Goal: Information Seeking & Learning: Learn about a topic

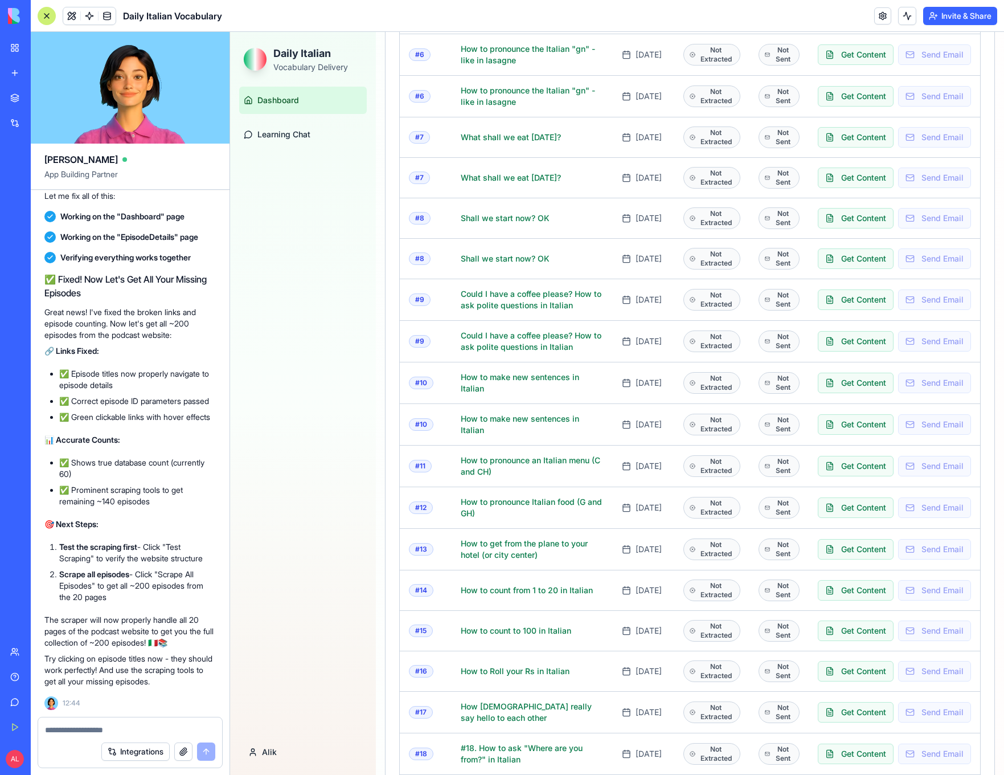
scroll to position [156, 0]
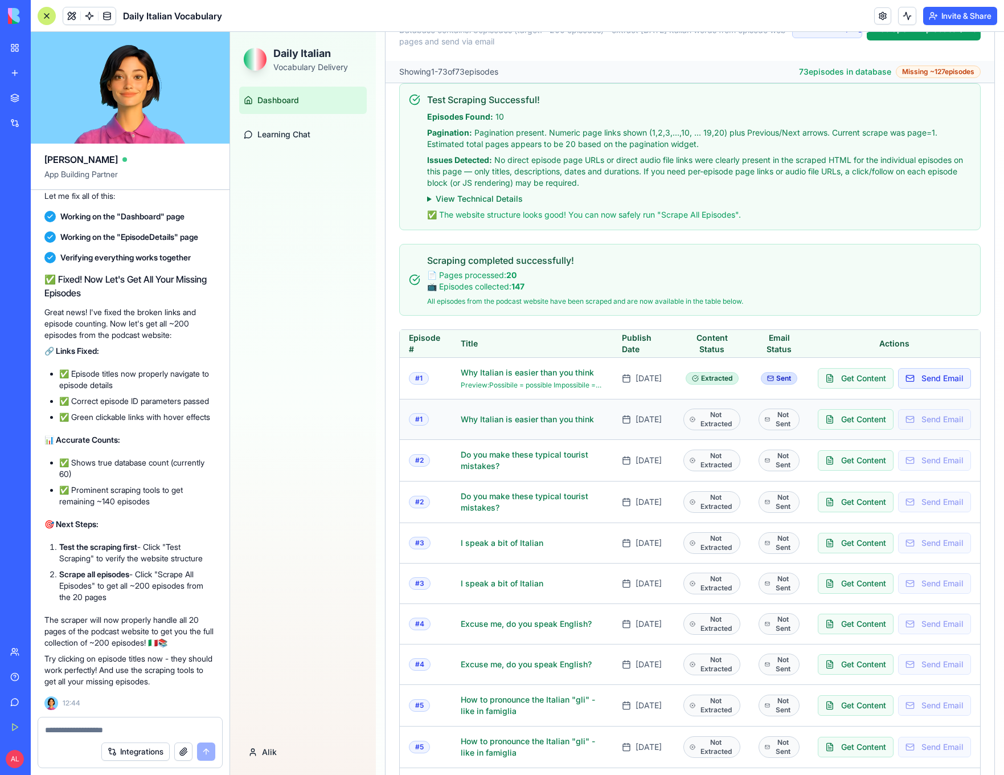
click at [717, 418] on div "Not Extracted" at bounding box center [713, 419] width 58 height 22
click at [856, 418] on button "Get Content" at bounding box center [856, 419] width 76 height 21
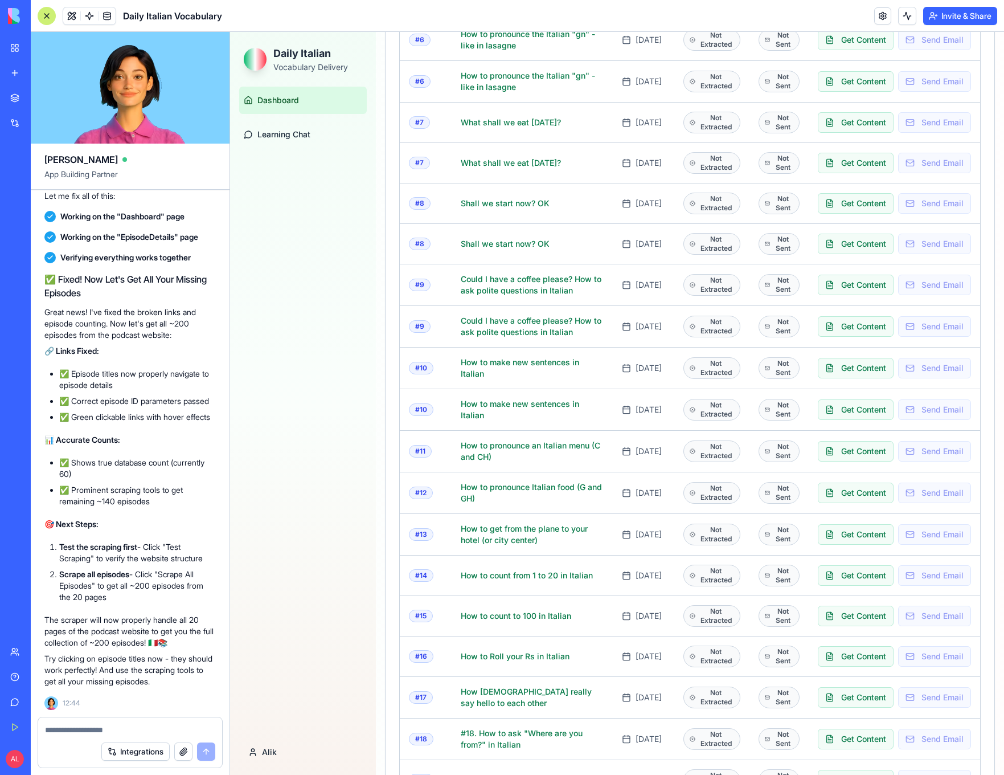
scroll to position [0, 0]
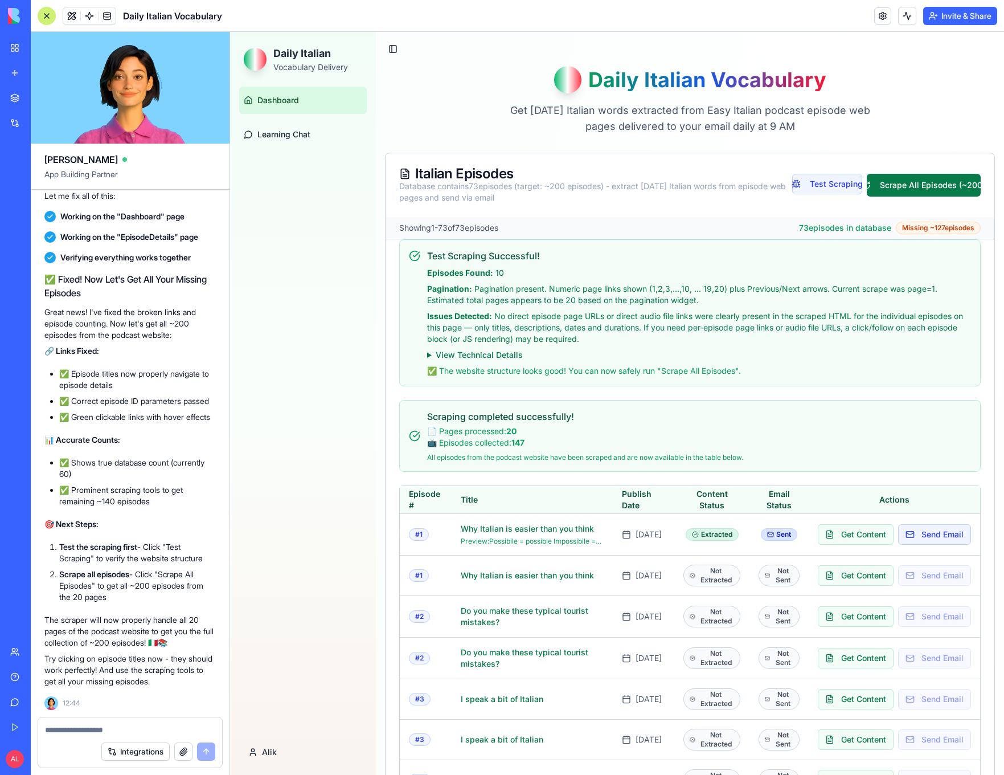
click at [930, 183] on button "Scrape All Episodes (~200)" at bounding box center [924, 185] width 114 height 23
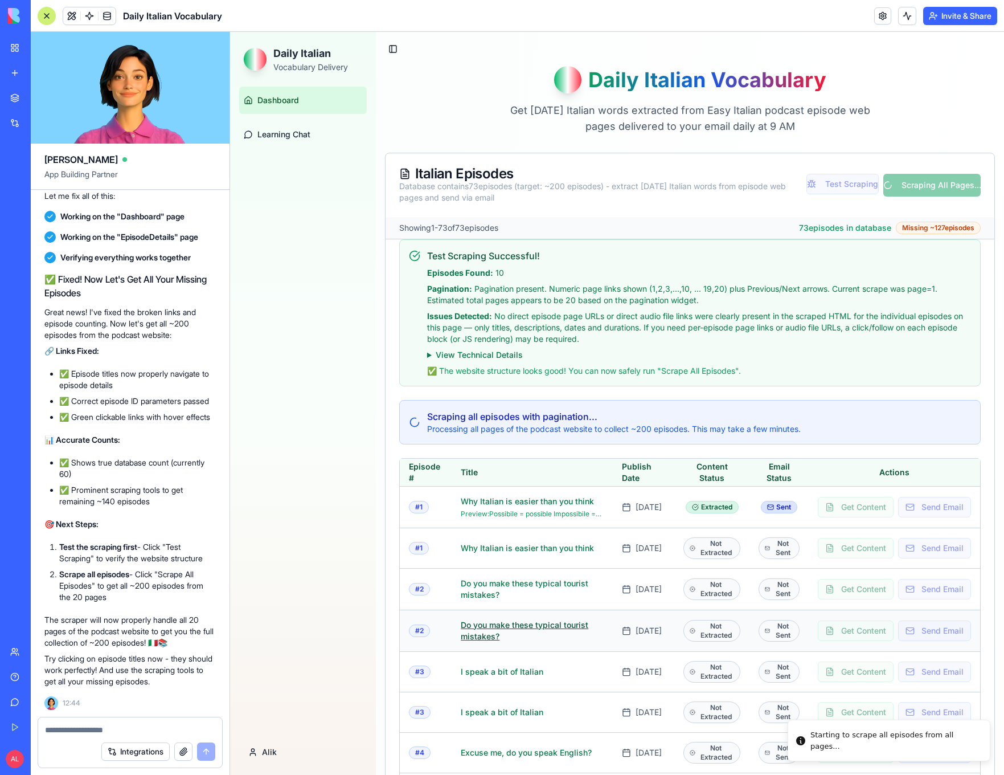
click at [472, 629] on link "Do you make these typical tourist mistakes?" at bounding box center [532, 630] width 143 height 23
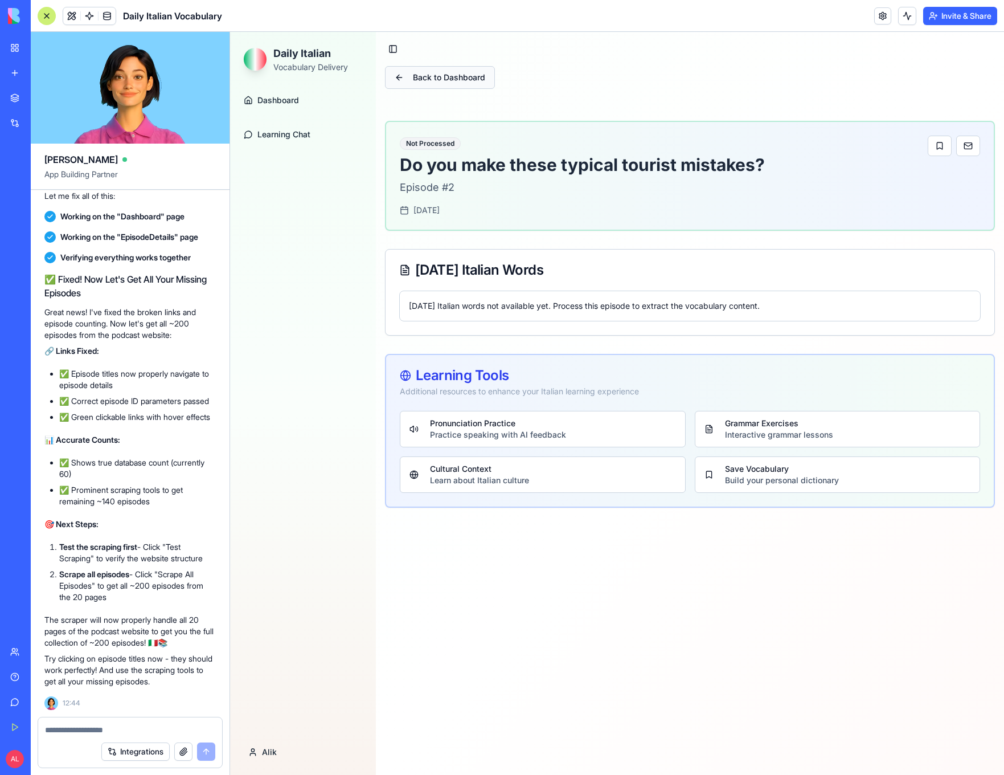
click at [400, 83] on button "Back to Dashboard" at bounding box center [440, 77] width 110 height 23
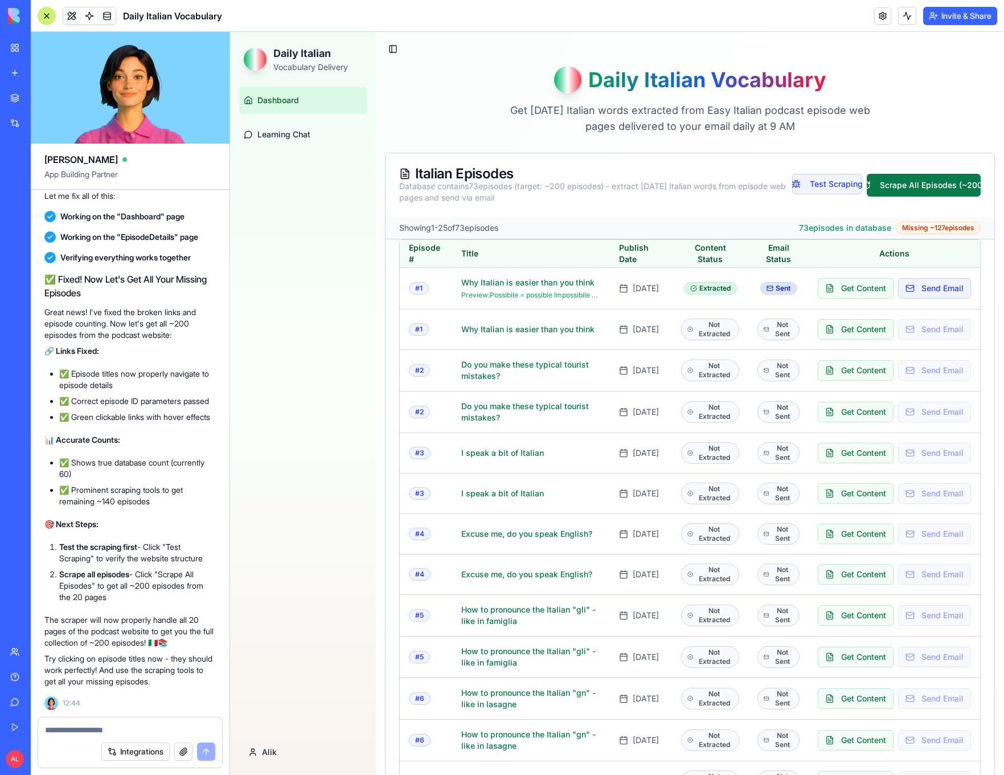
click at [895, 185] on button "Scrape All Episodes (~200)" at bounding box center [924, 185] width 114 height 23
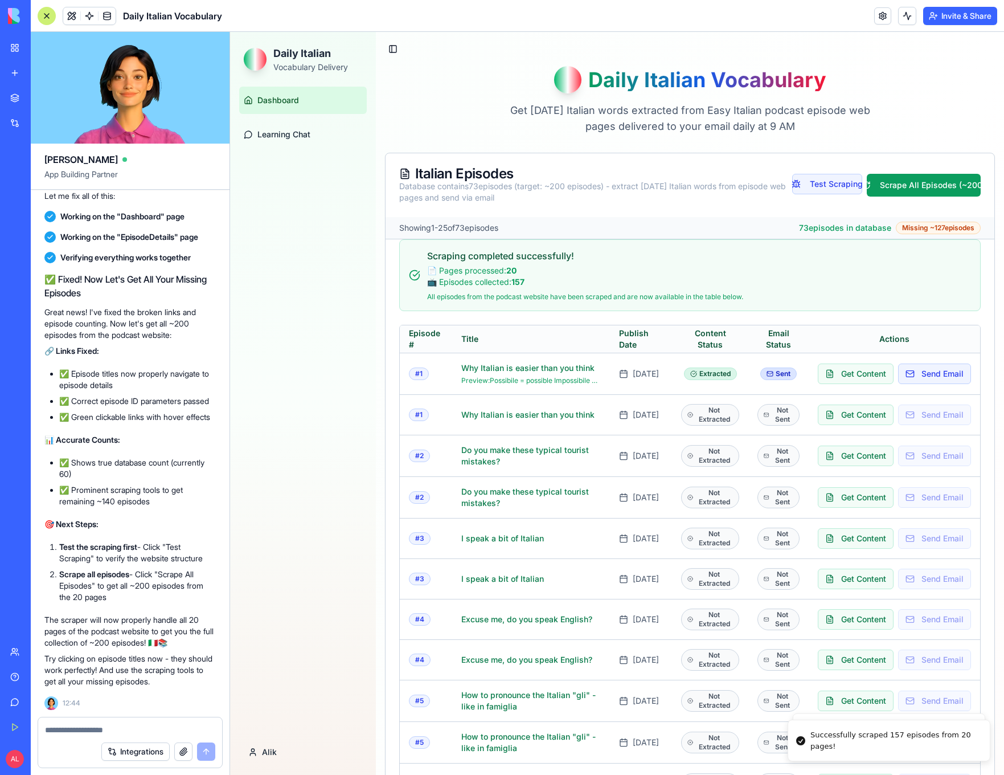
scroll to position [693, 0]
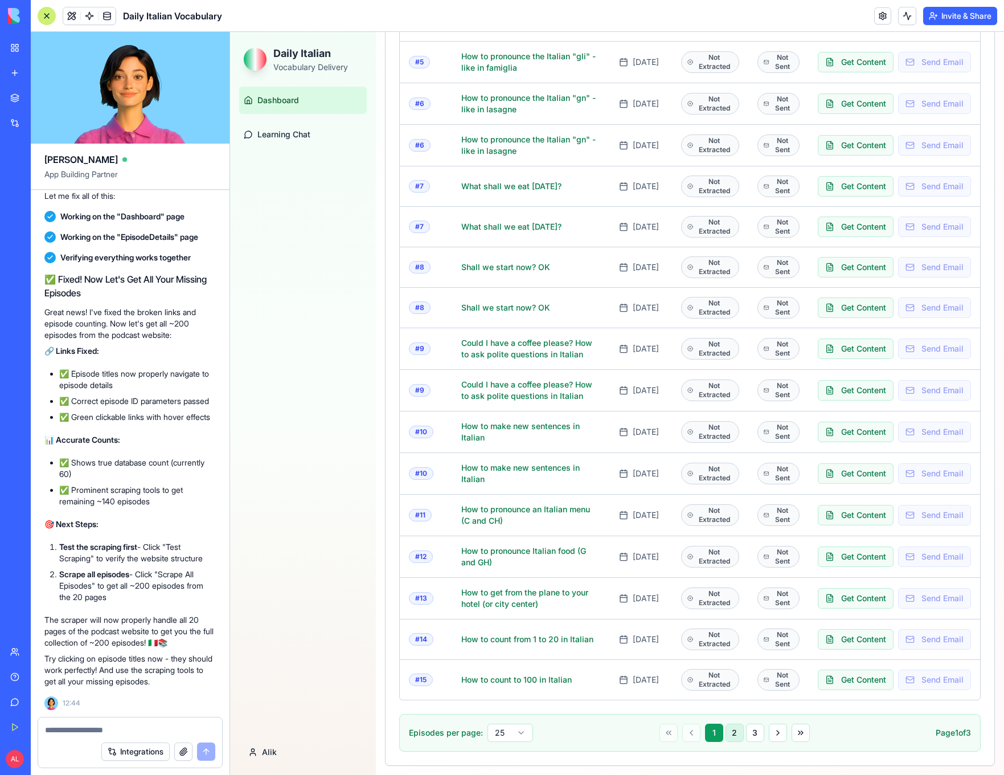
click at [729, 727] on button "2" at bounding box center [735, 732] width 18 height 18
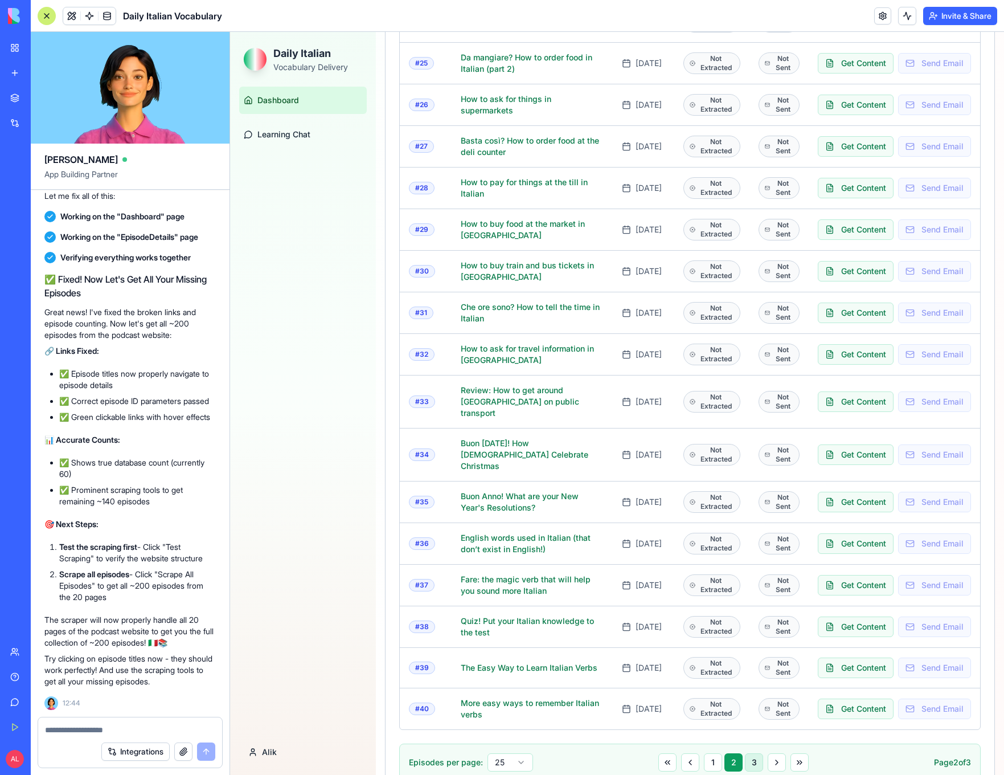
click at [746, 753] on button "3" at bounding box center [754, 762] width 18 height 18
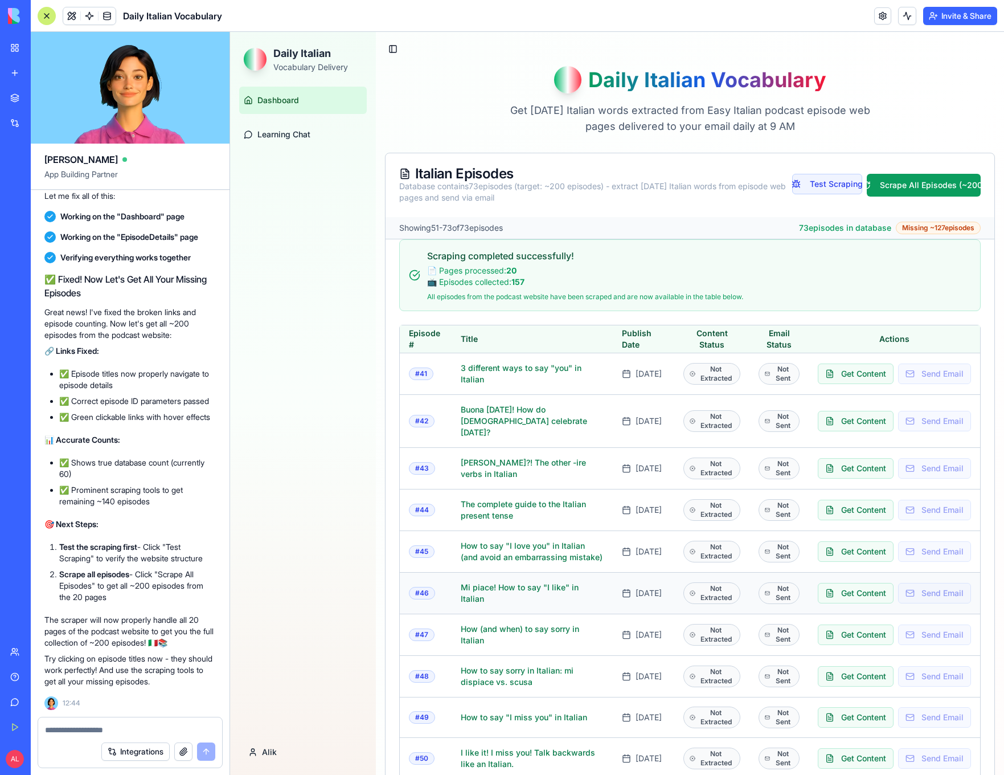
scroll to position [621, 0]
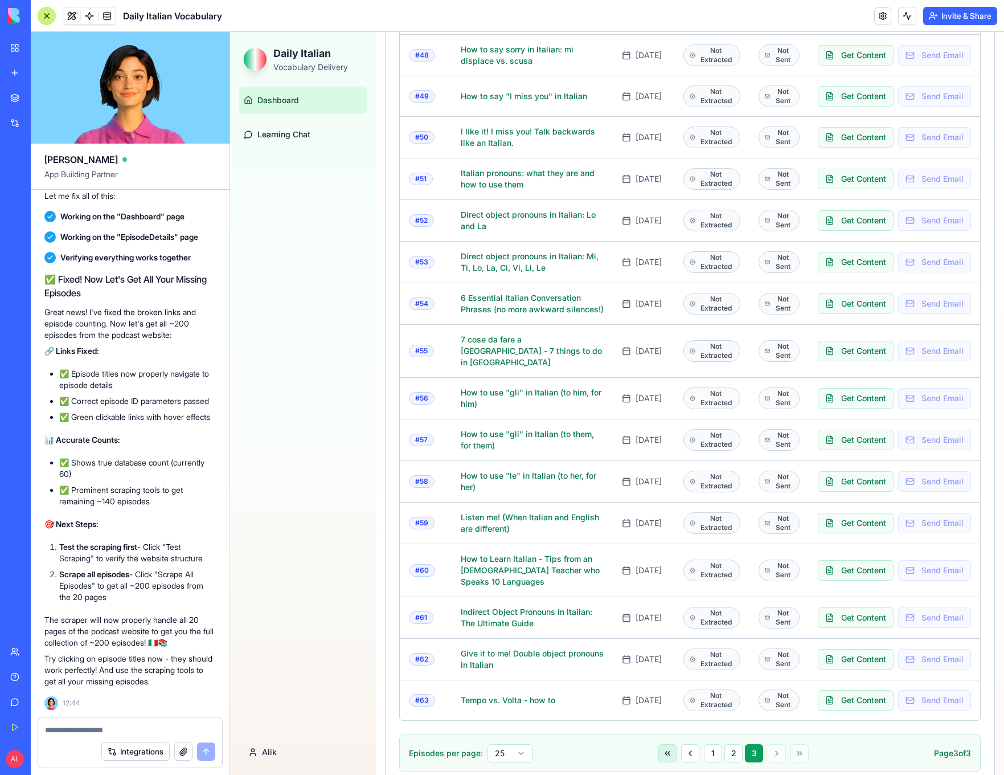
click at [669, 744] on button at bounding box center [667, 753] width 18 height 18
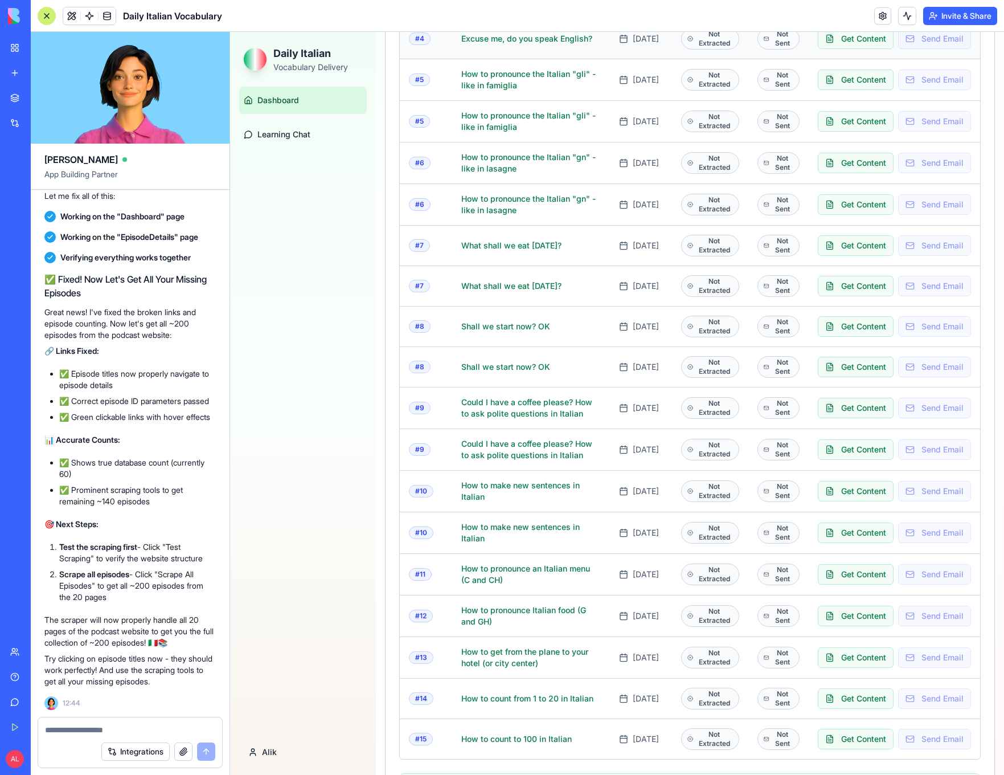
scroll to position [0, 0]
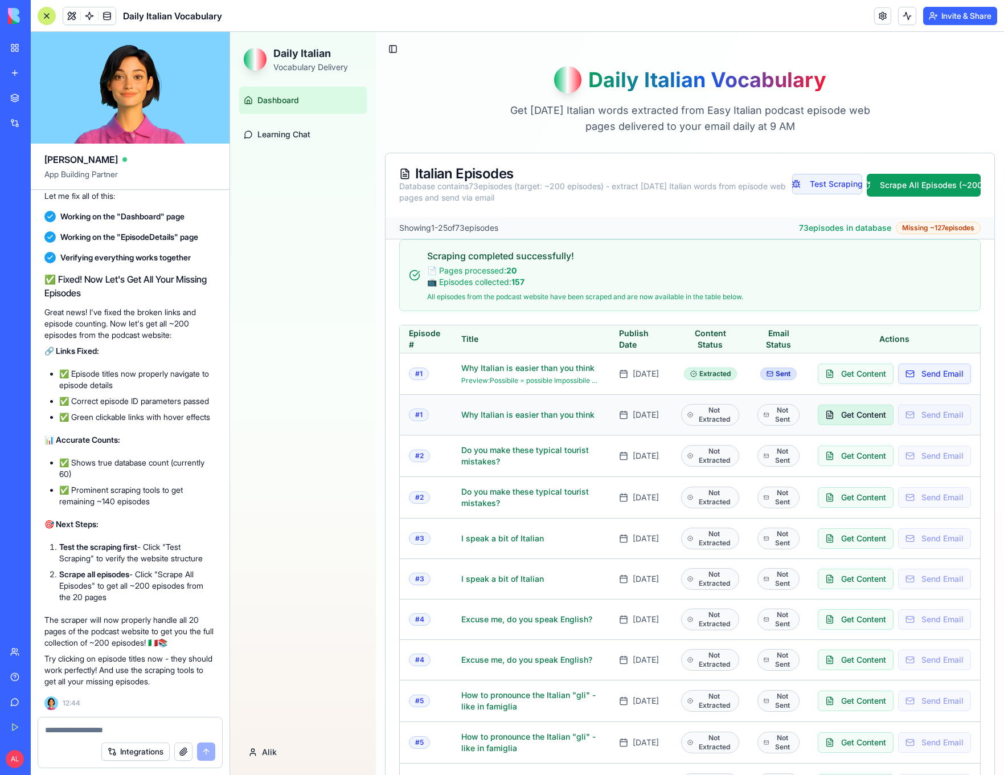
click at [845, 413] on button "Get Content" at bounding box center [856, 414] width 76 height 21
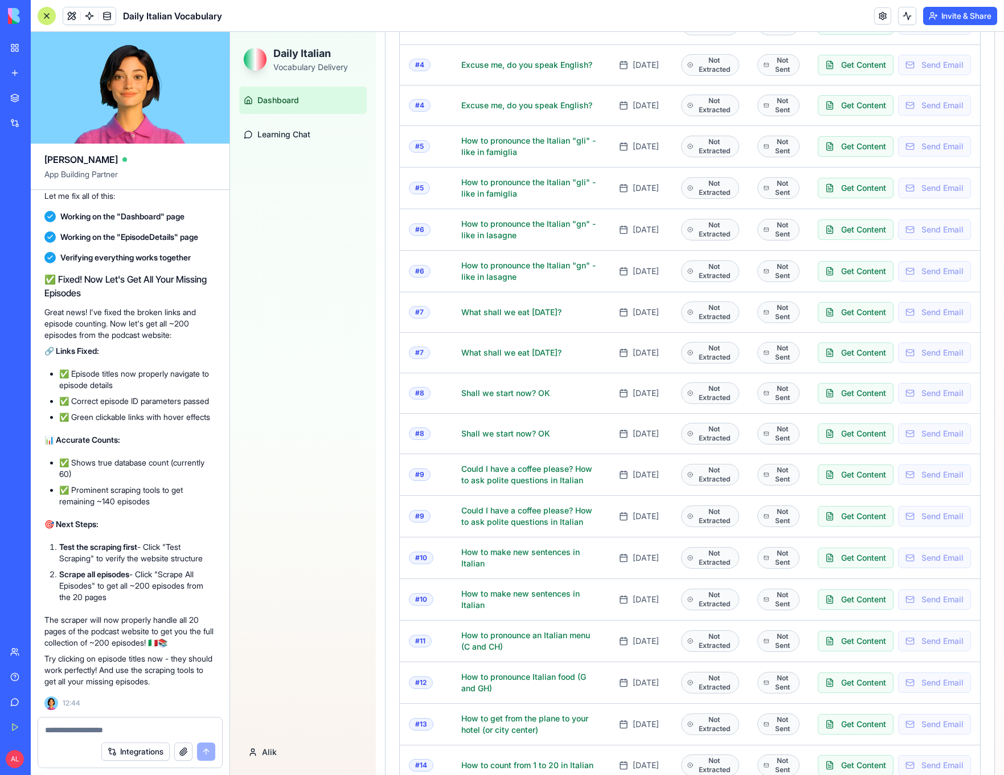
scroll to position [693, 0]
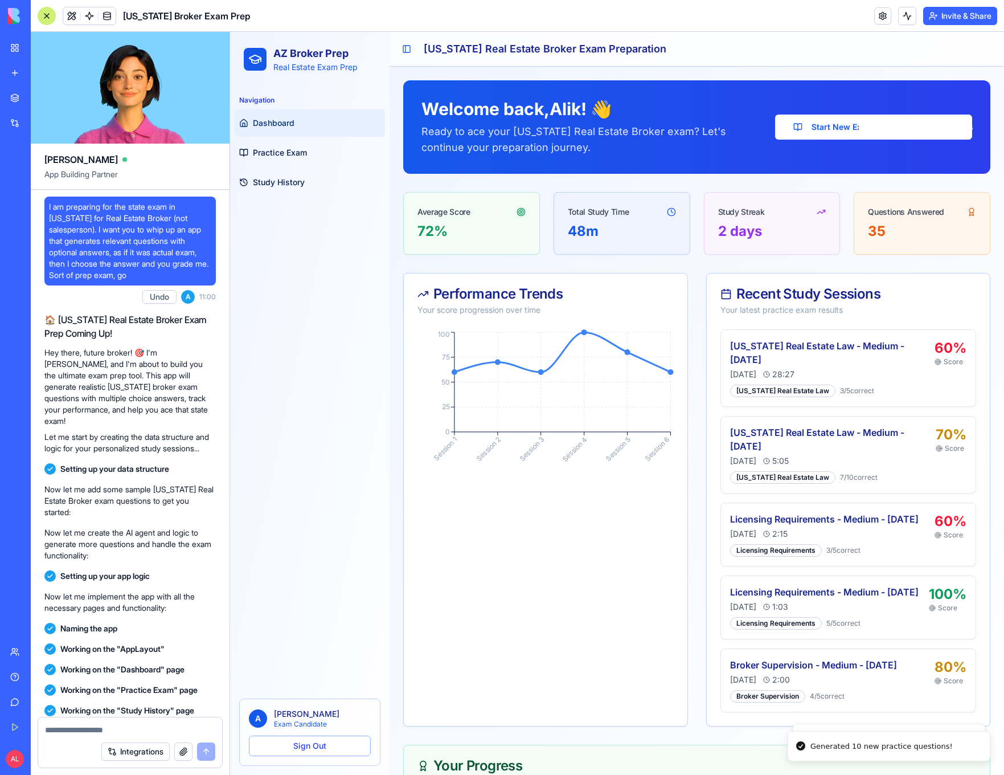
scroll to position [1635, 0]
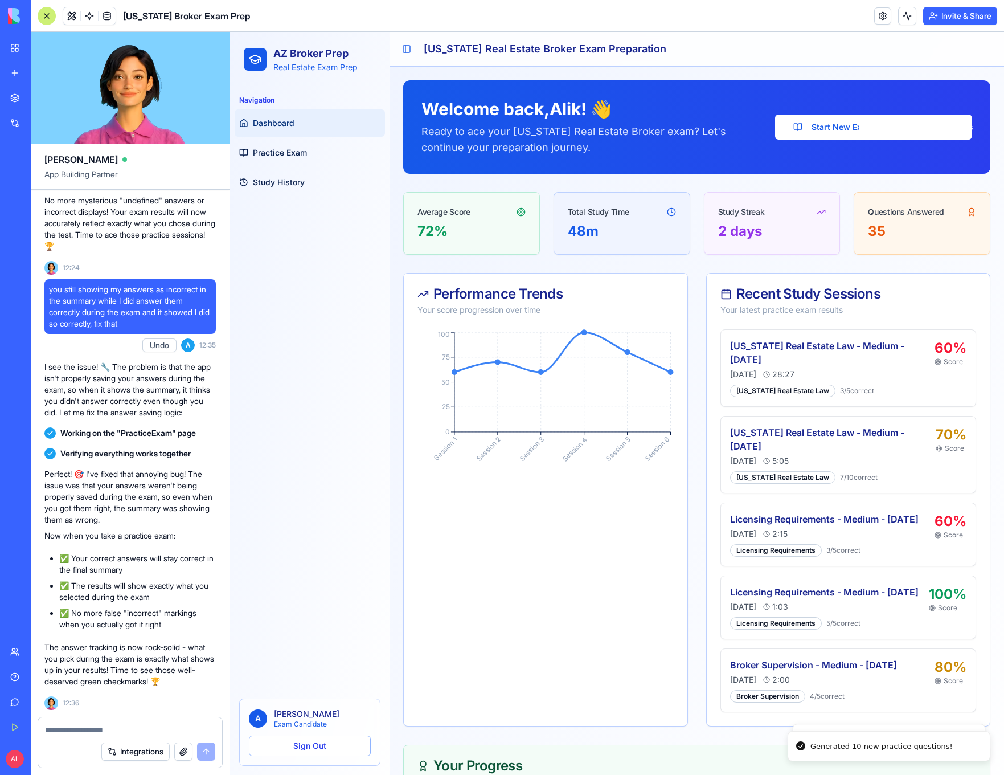
click at [11, 22] on img at bounding box center [43, 16] width 71 height 16
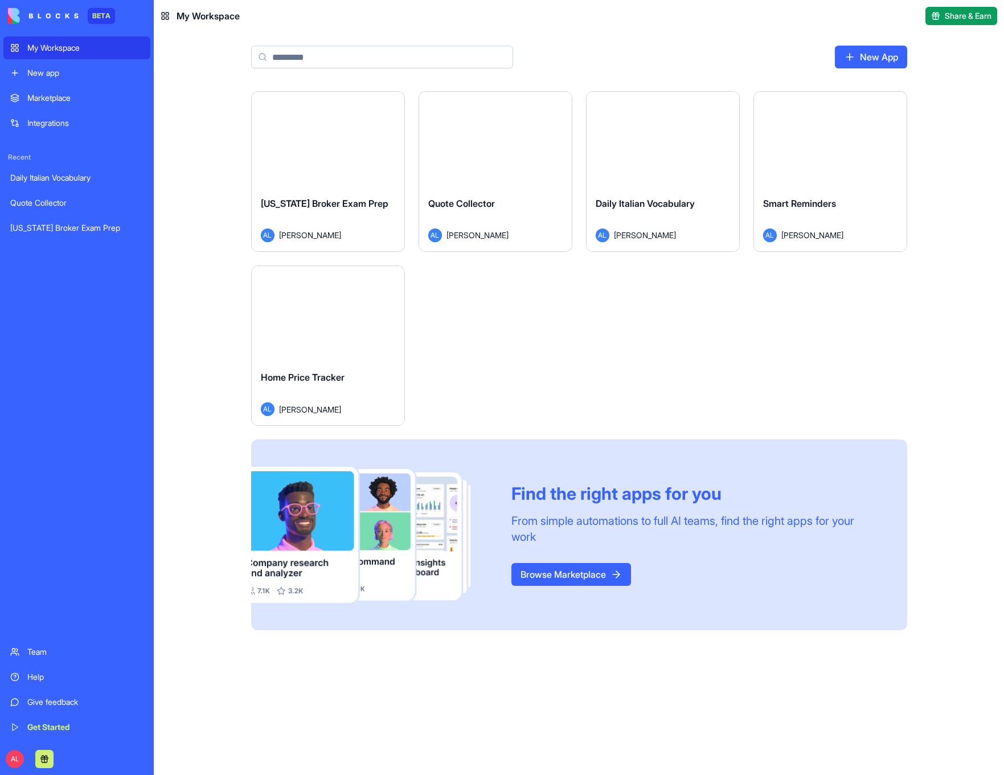
click at [36, 52] on div "My Workspace" at bounding box center [85, 47] width 116 height 11
click at [780, 206] on span "Smart Reminders" at bounding box center [799, 203] width 73 height 11
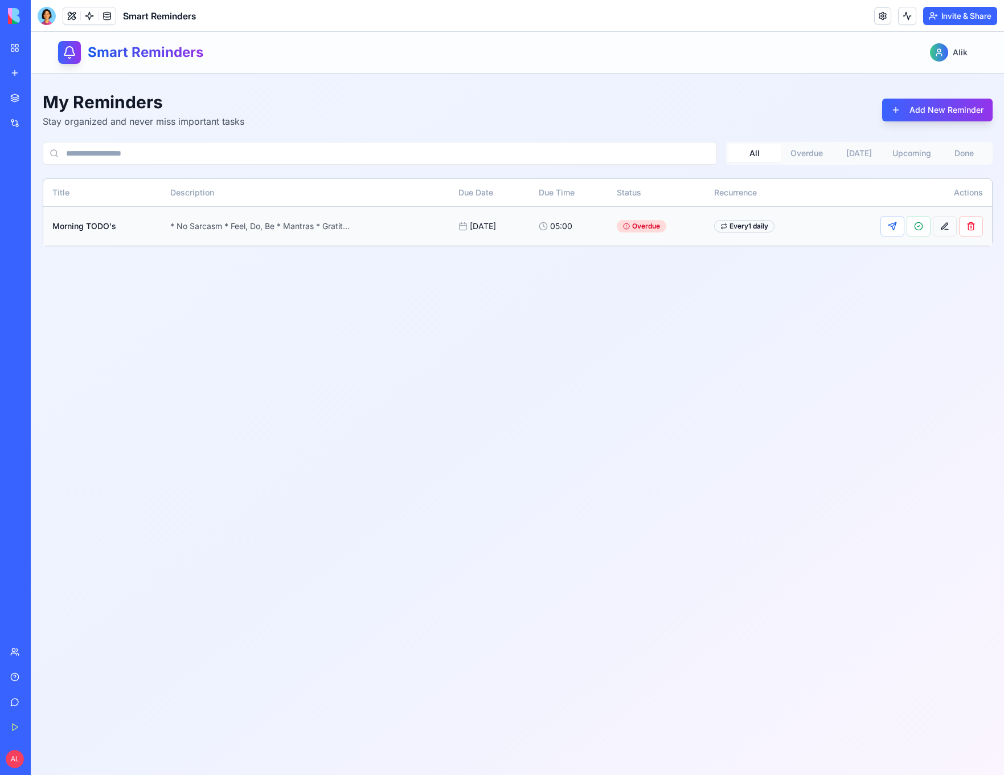
click at [948, 229] on button at bounding box center [945, 226] width 24 height 21
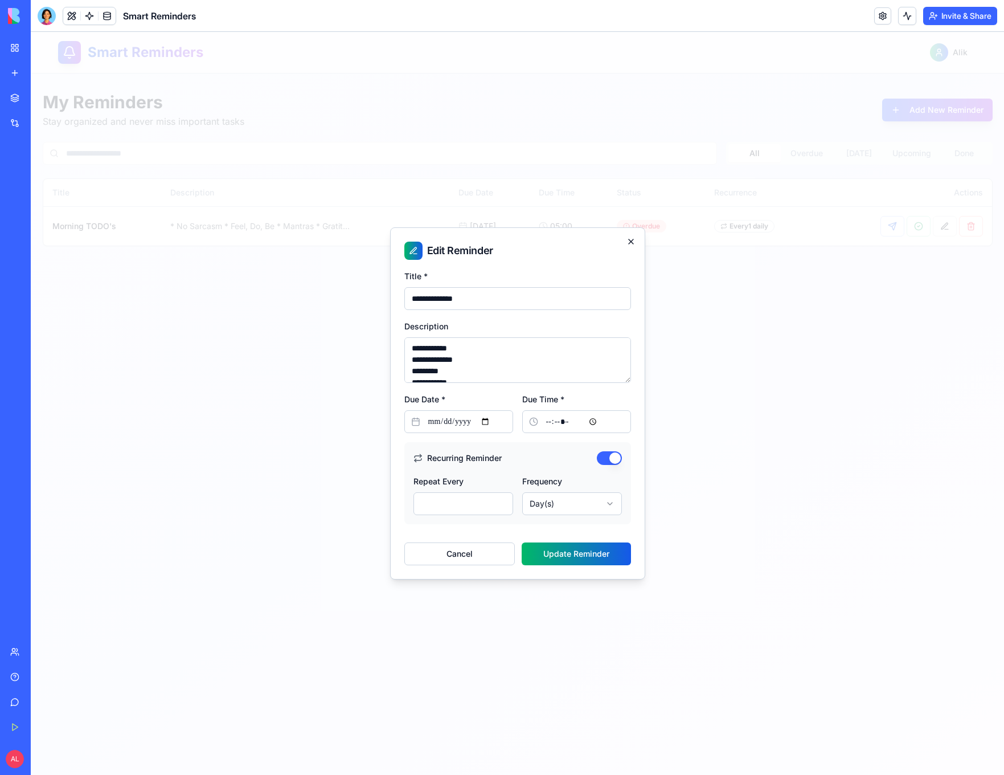
click at [631, 242] on icon "button" at bounding box center [631, 241] width 5 height 5
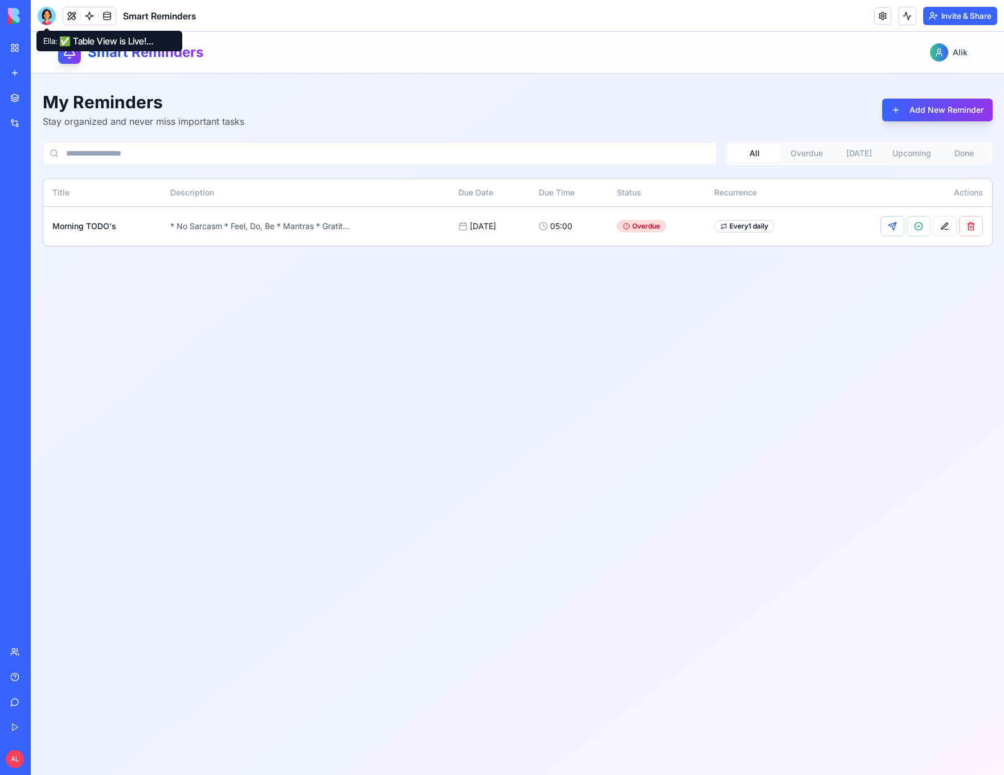
click at [48, 18] on div at bounding box center [47, 16] width 18 height 18
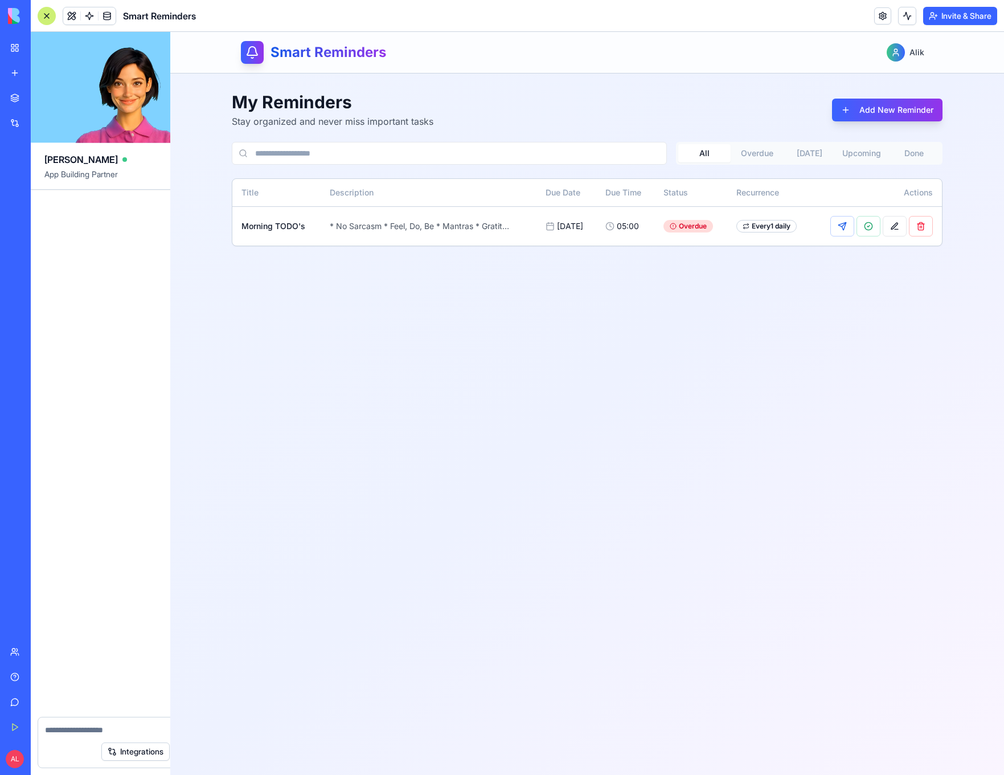
scroll to position [485, 0]
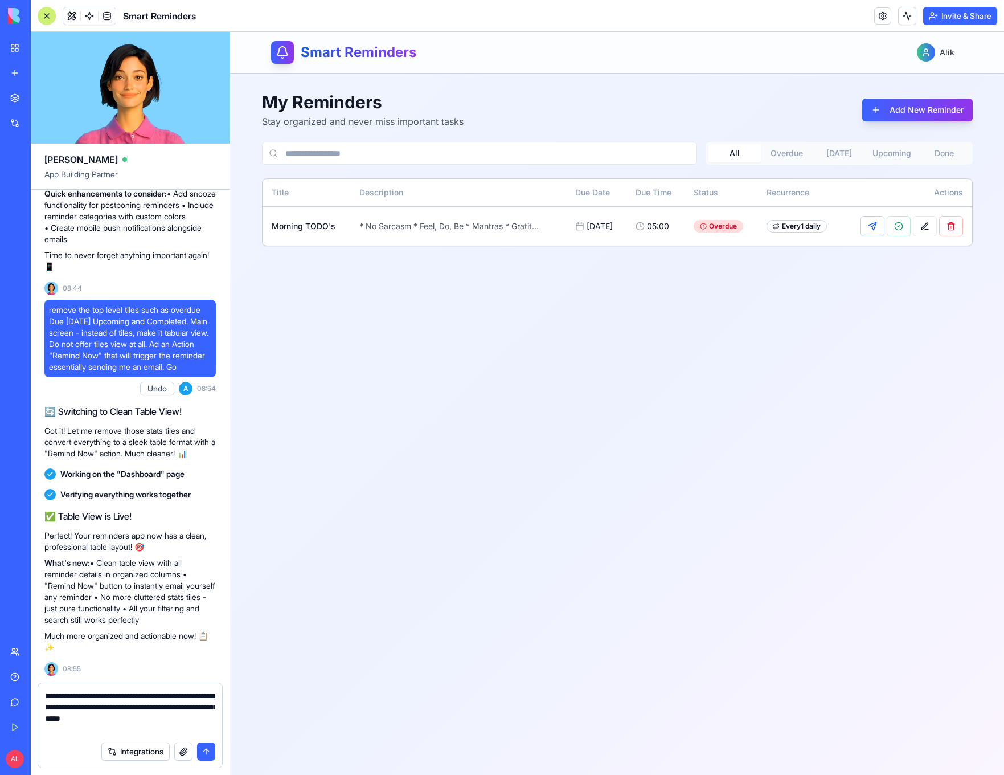
type textarea "**********"
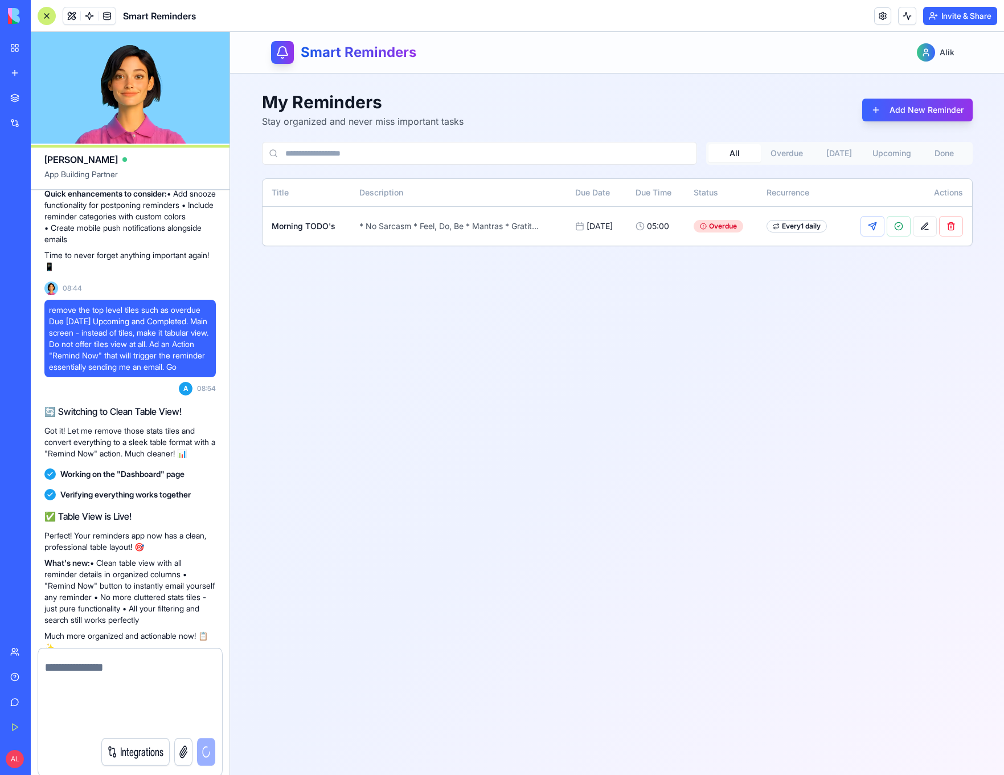
scroll to position [562, 0]
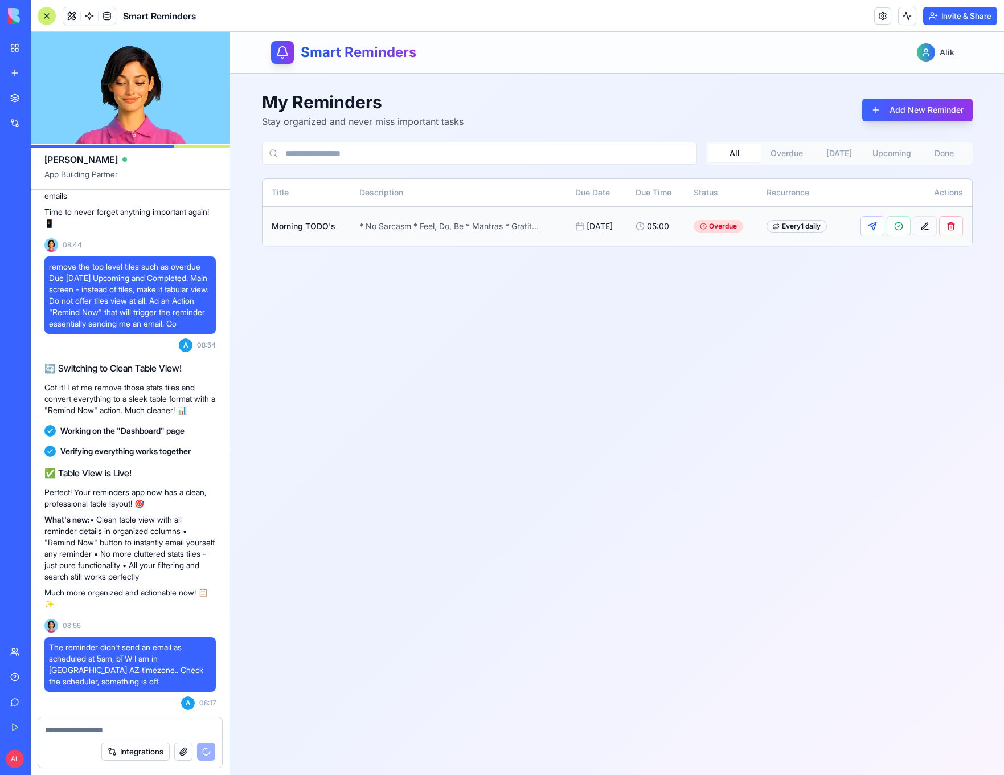
click at [925, 224] on button at bounding box center [925, 226] width 24 height 21
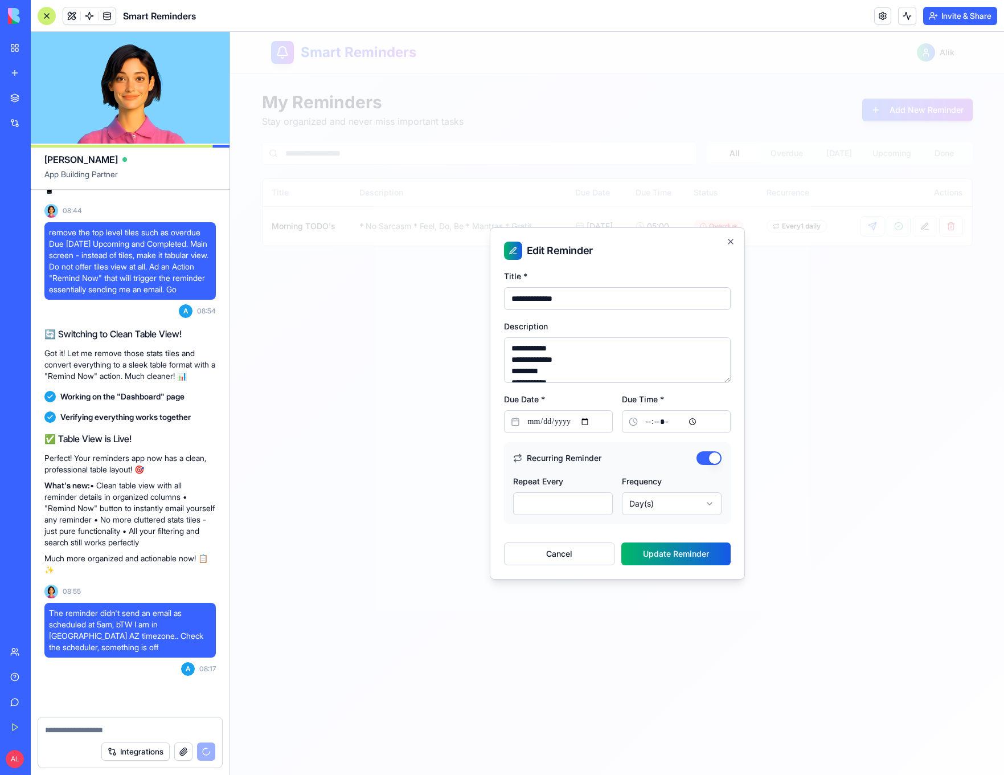
scroll to position [660, 0]
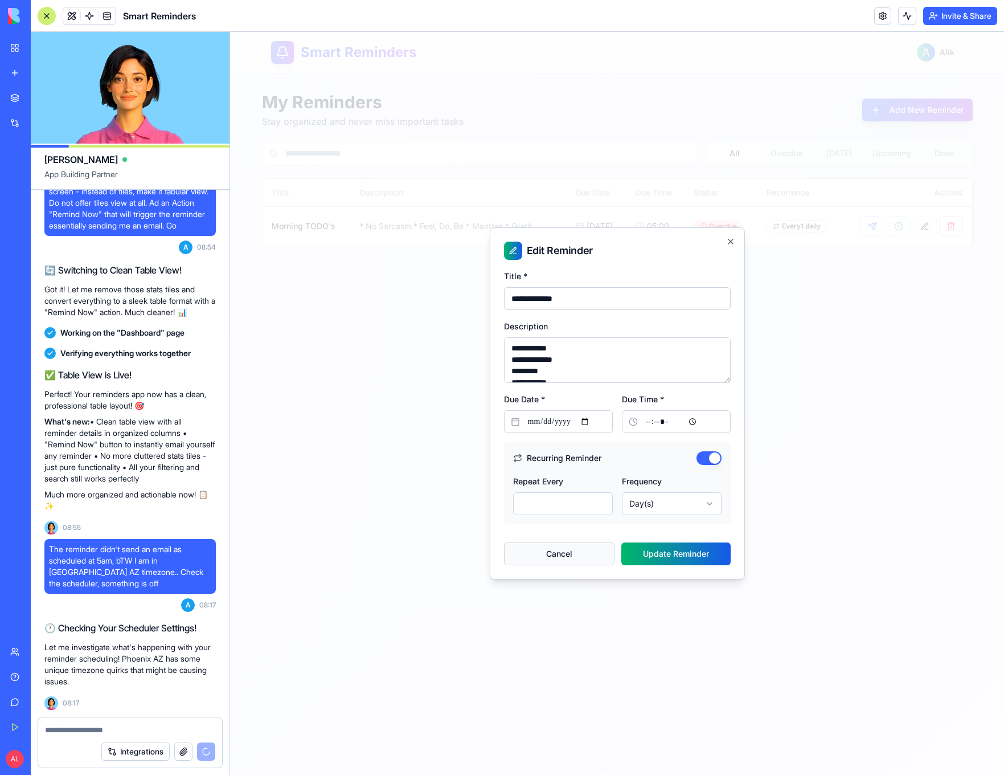
click at [564, 563] on button "Cancel" at bounding box center [559, 553] width 111 height 23
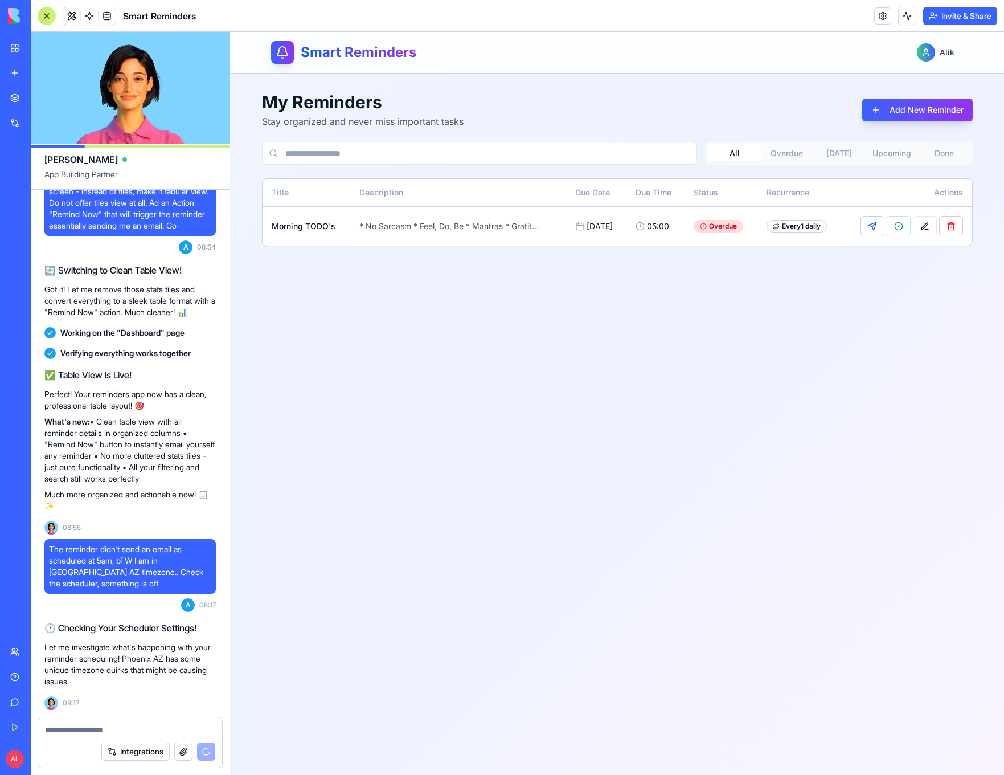
scroll to position [735, 0]
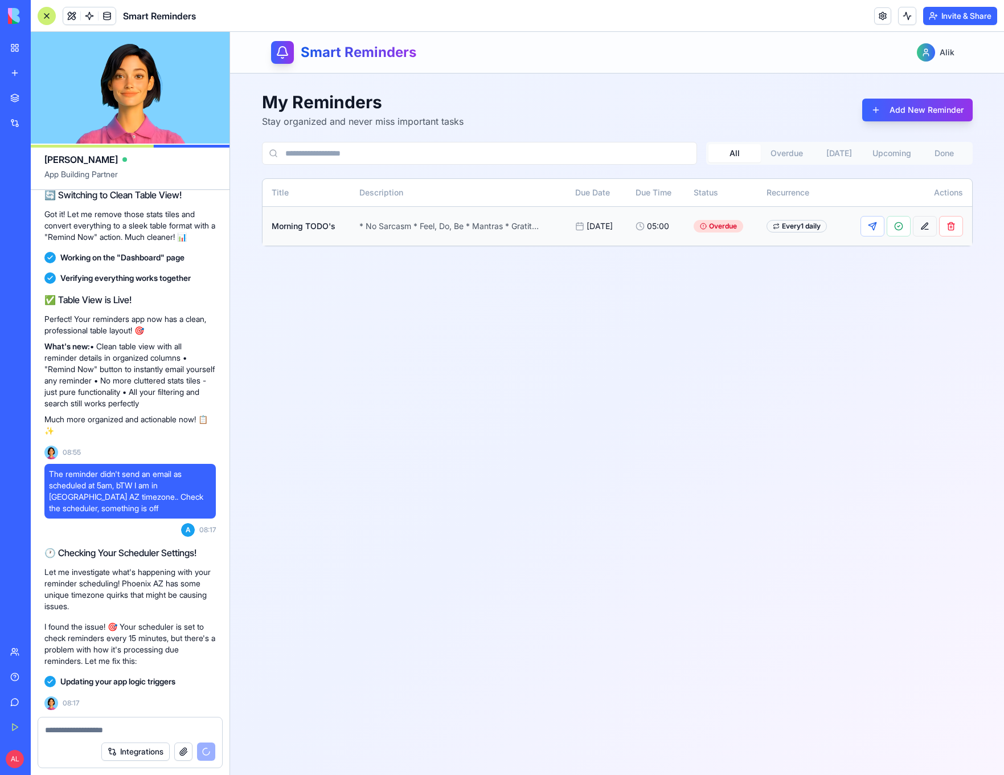
click at [919, 230] on button at bounding box center [925, 226] width 24 height 21
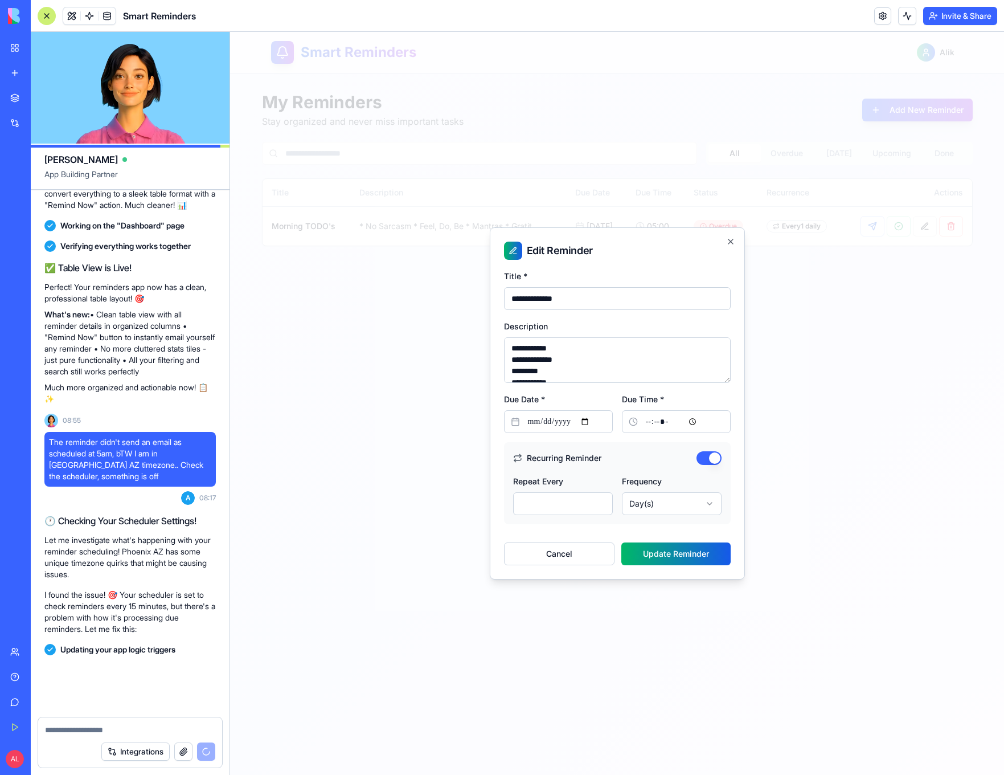
scroll to position [788, 0]
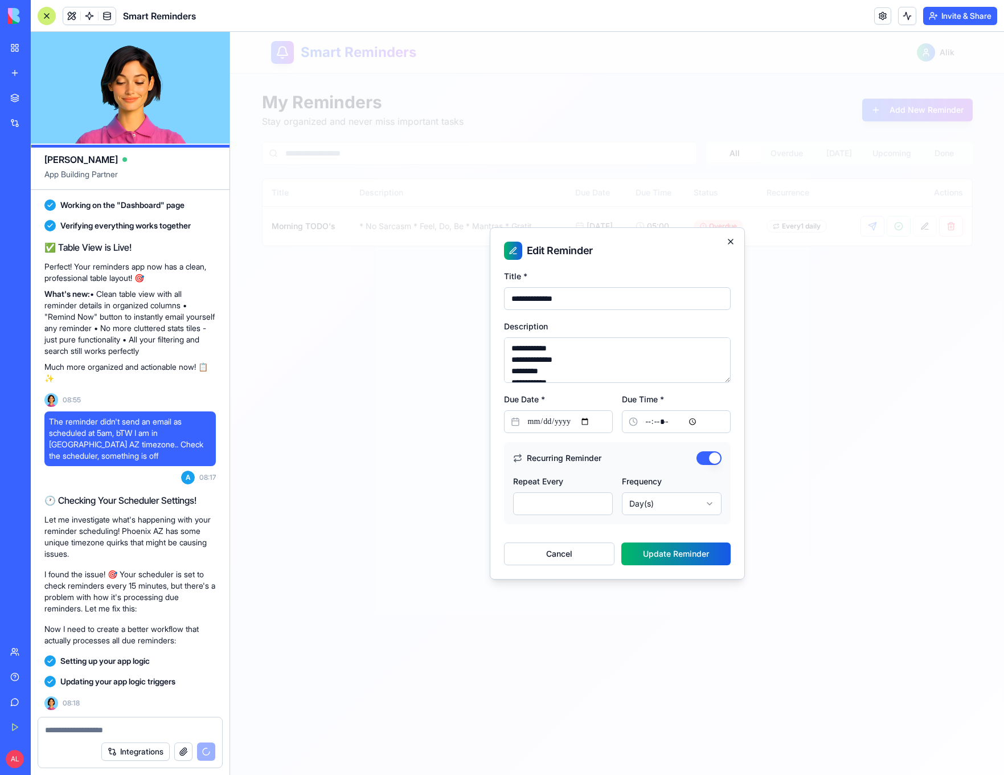
click at [735, 243] on icon "button" at bounding box center [730, 241] width 9 height 9
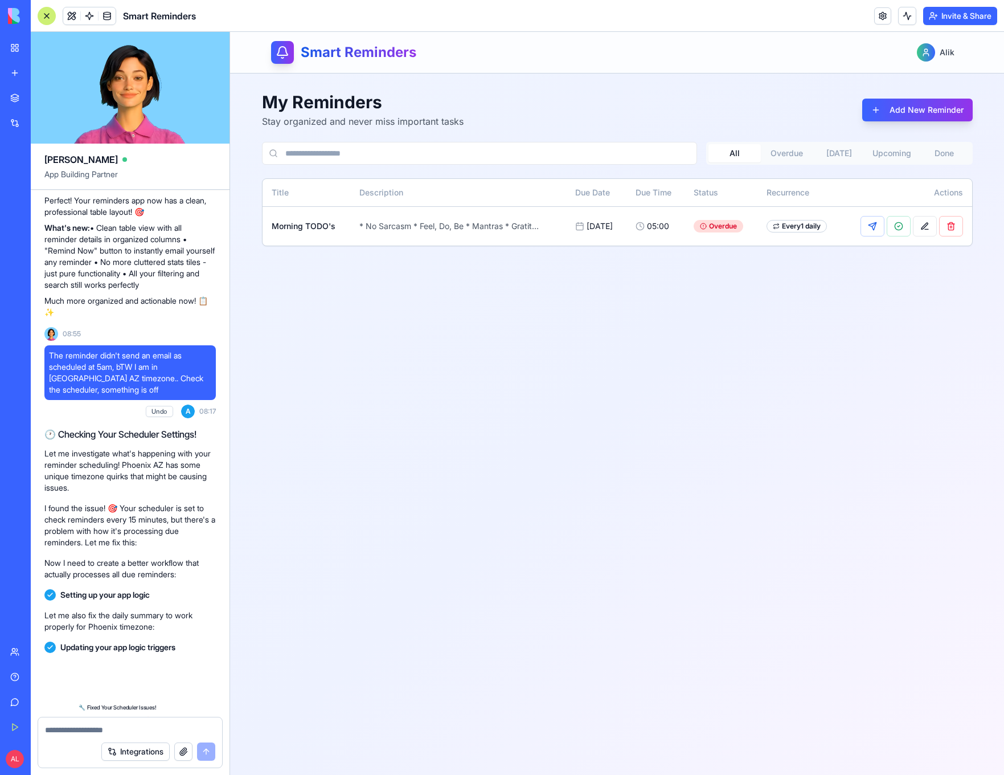
scroll to position [1045, 0]
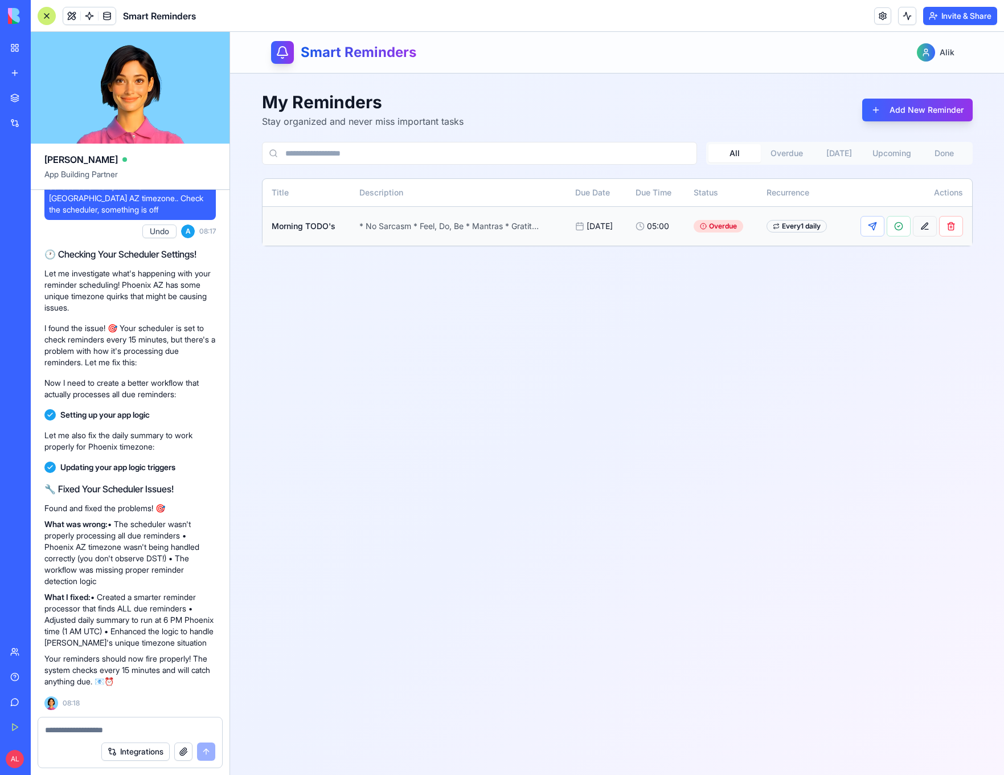
click at [922, 228] on button at bounding box center [925, 226] width 24 height 21
click at [130, 727] on textarea at bounding box center [130, 729] width 170 height 11
type textarea "**********"
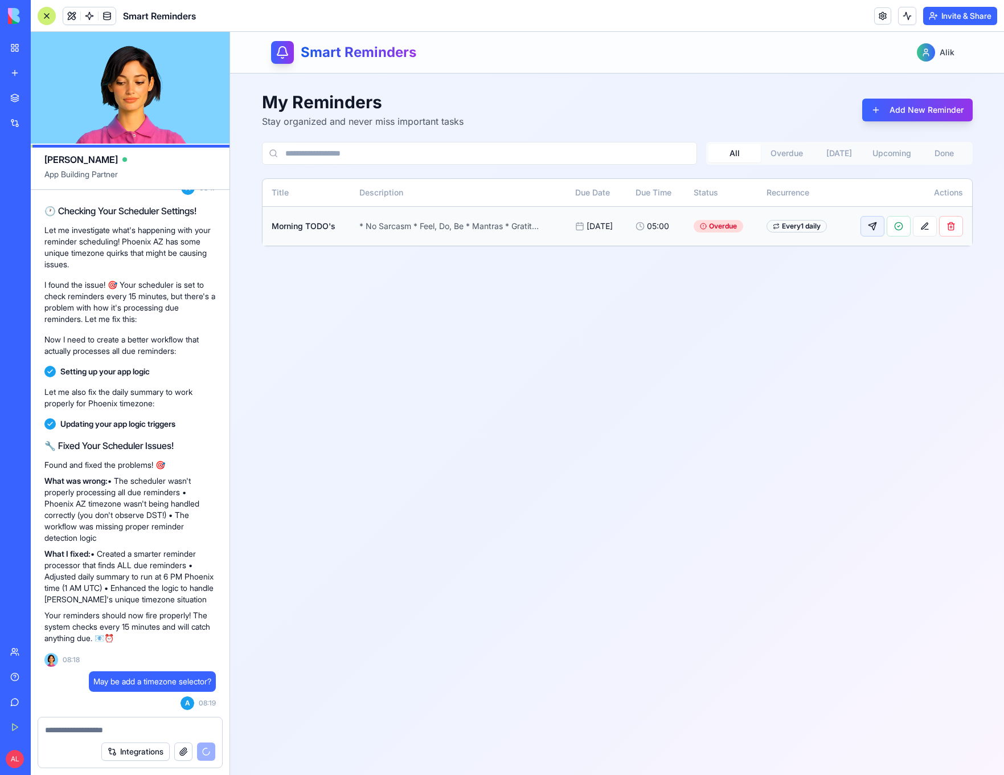
click at [871, 227] on button at bounding box center [873, 226] width 24 height 21
click at [922, 231] on button at bounding box center [925, 226] width 24 height 21
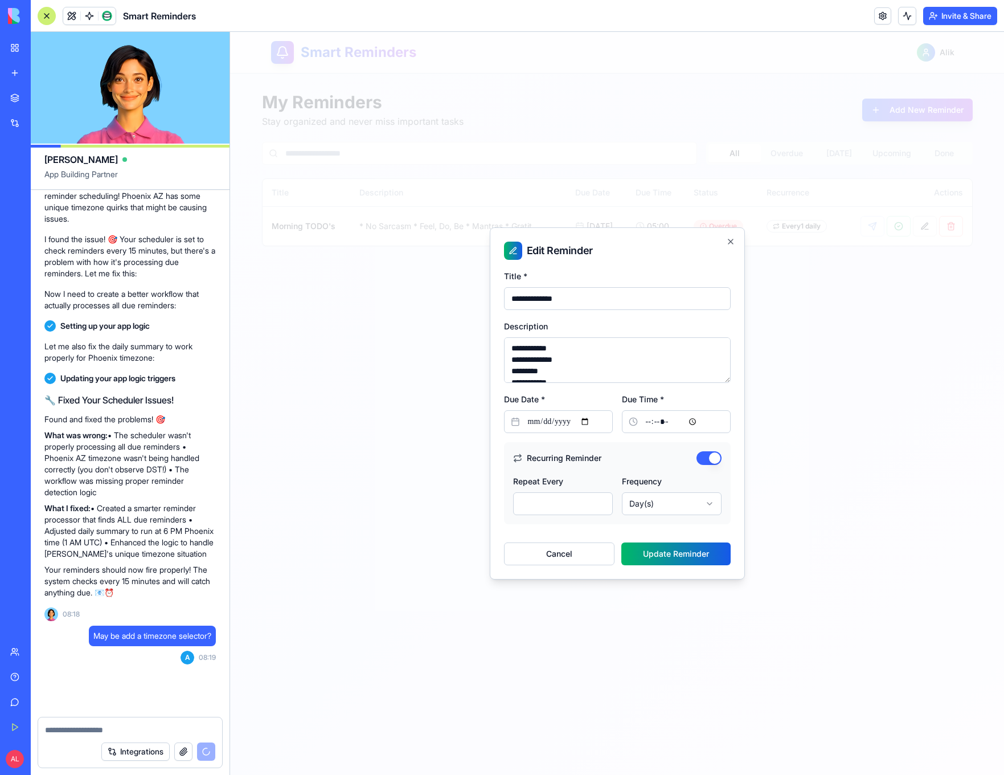
scroll to position [1218, 0]
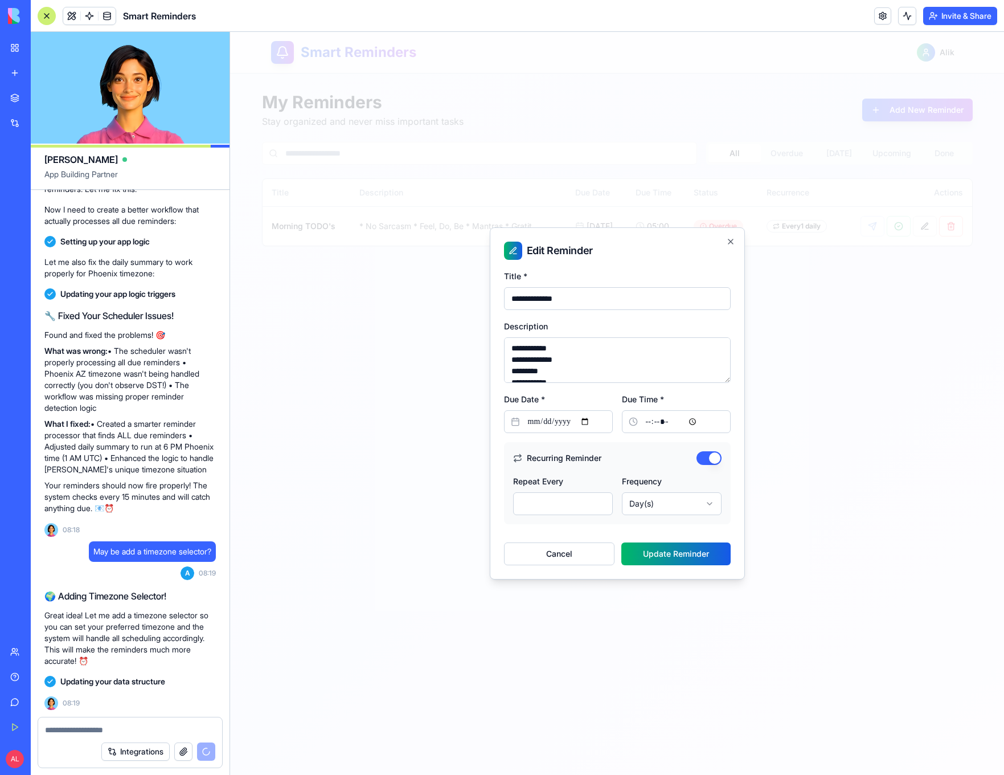
click at [665, 423] on input "*****" at bounding box center [676, 421] width 109 height 23
click at [651, 423] on input "*****" at bounding box center [676, 421] width 109 height 23
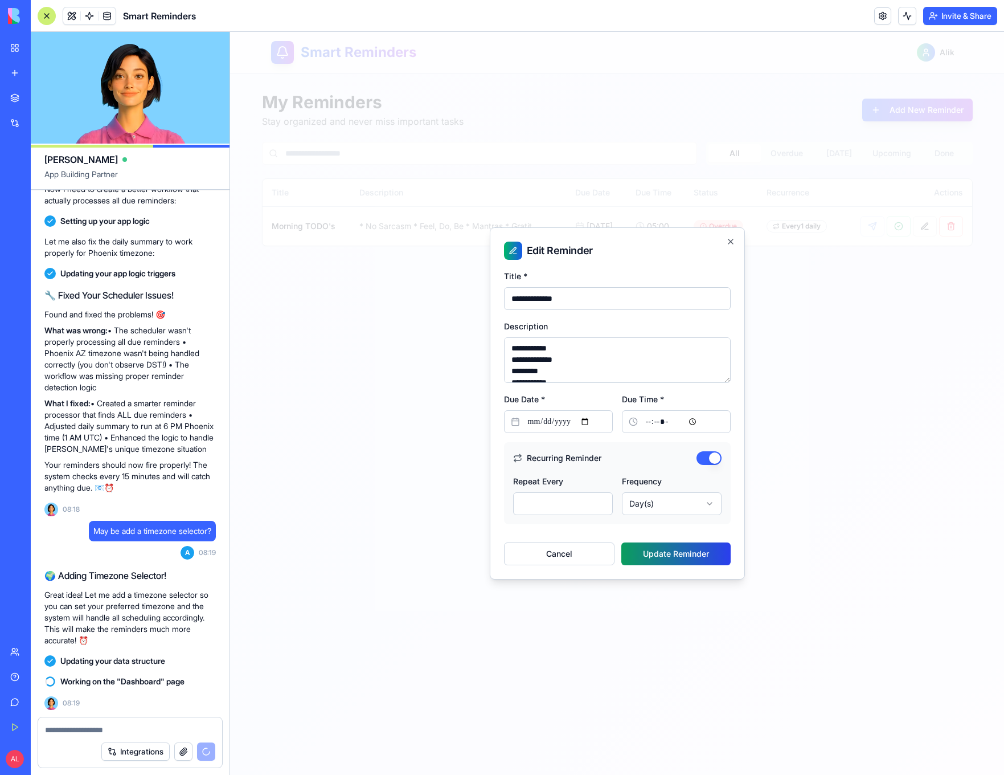
type input "*****"
click at [684, 555] on button "Update Reminder" at bounding box center [675, 553] width 109 height 23
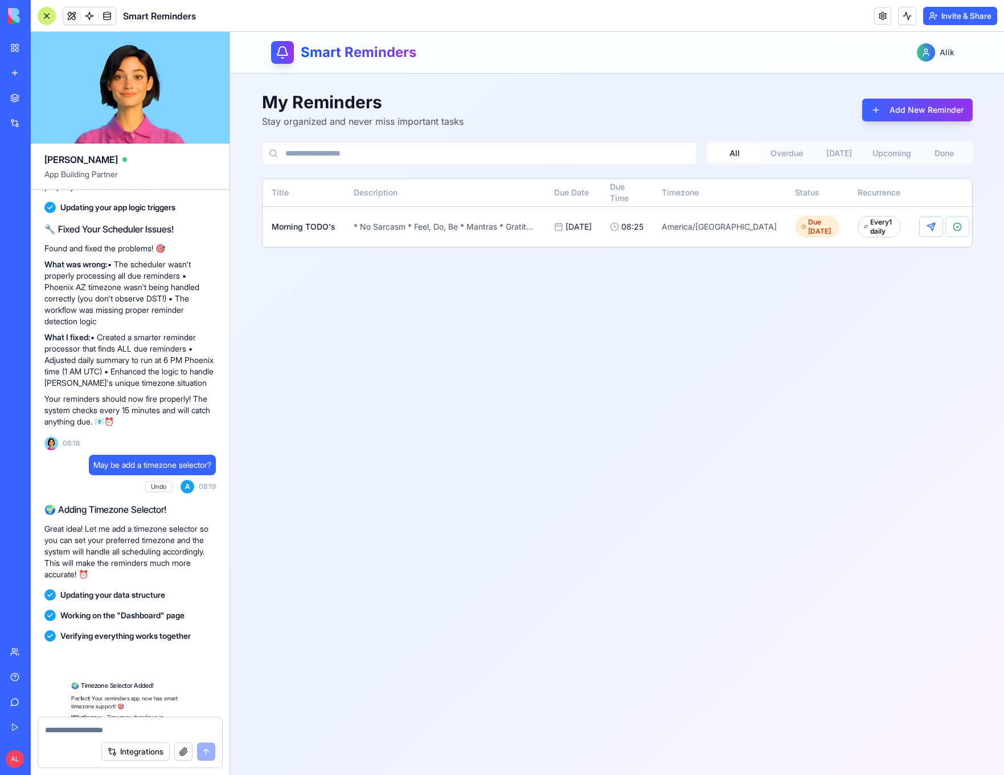
scroll to position [1446, 0]
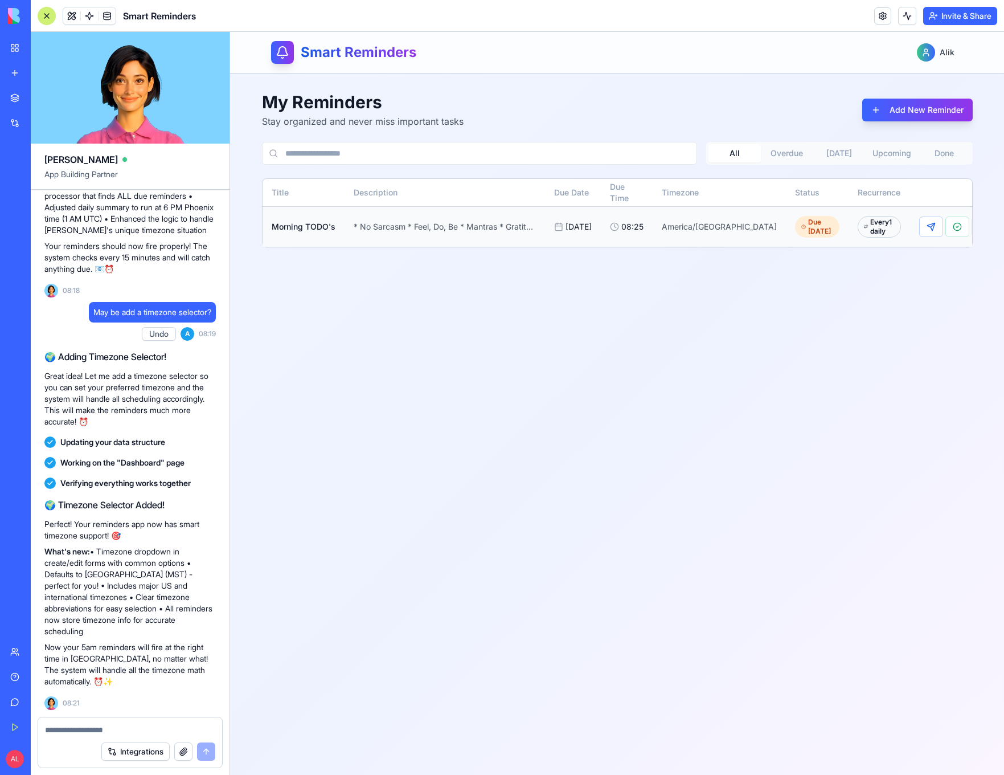
click at [972, 231] on button at bounding box center [984, 226] width 24 height 21
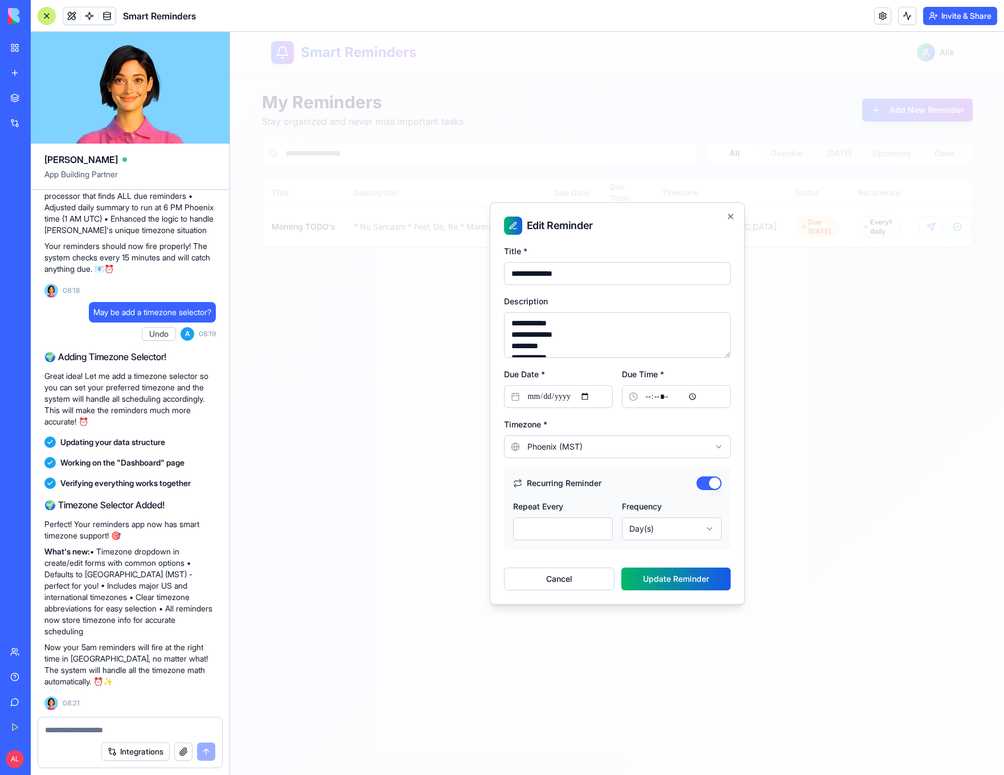
click at [567, 448] on body "**********" at bounding box center [617, 403] width 774 height 743
click at [432, 552] on div at bounding box center [617, 403] width 774 height 743
click at [571, 579] on button "Cancel" at bounding box center [559, 578] width 111 height 23
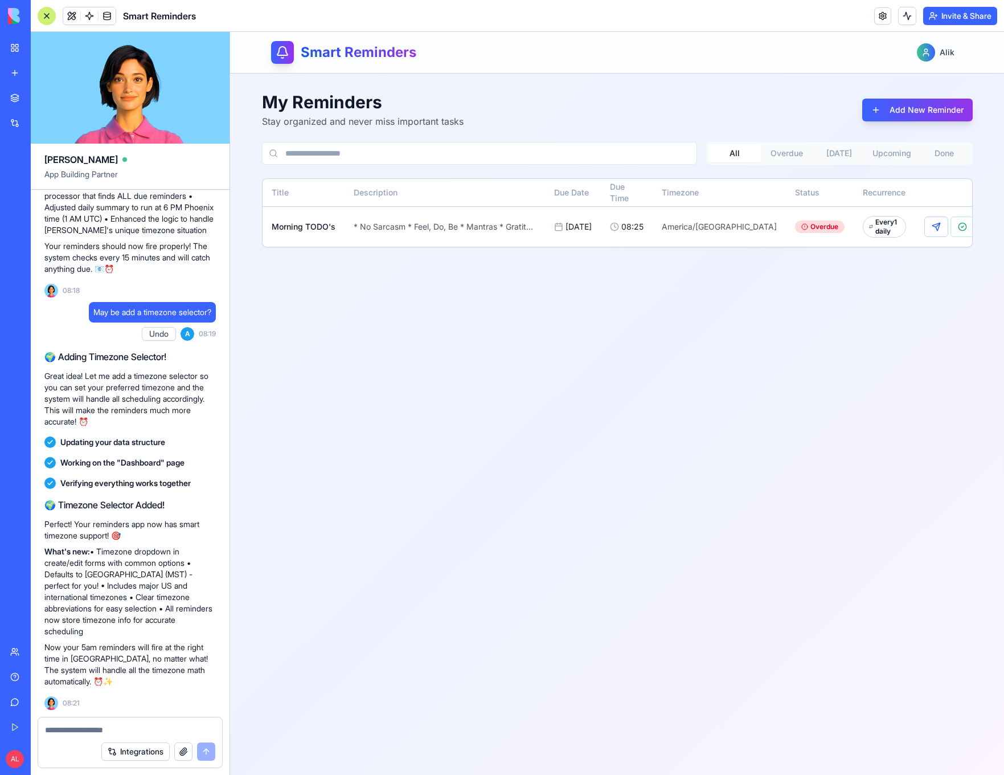
click at [109, 730] on textarea at bounding box center [130, 729] width 170 height 11
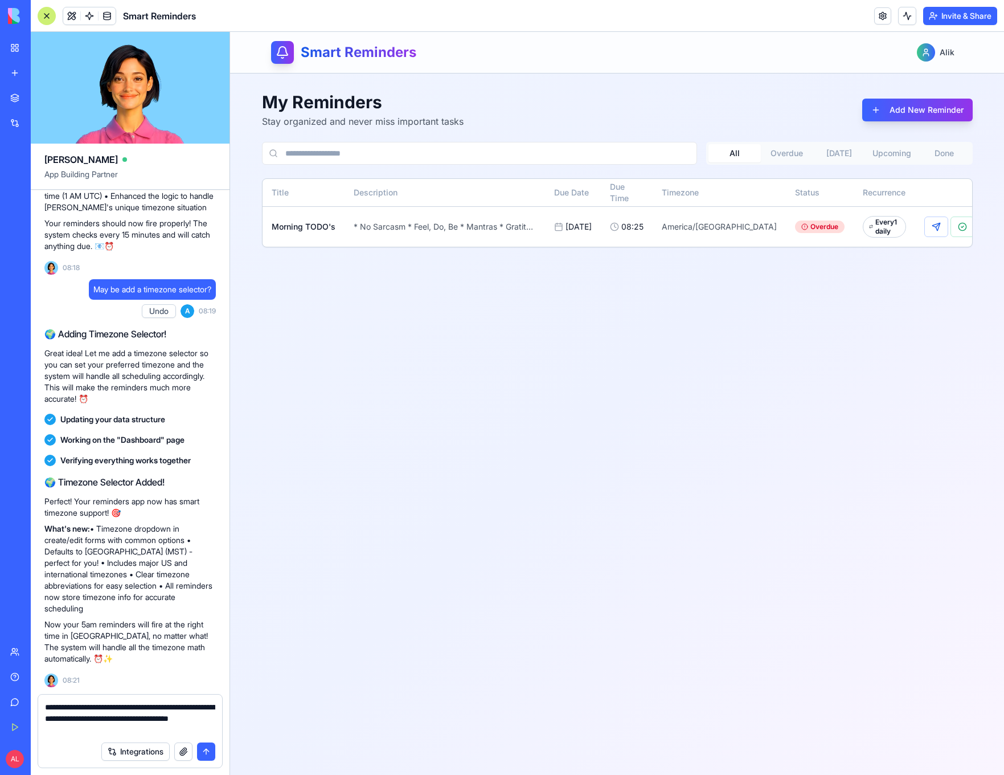
type textarea "**********"
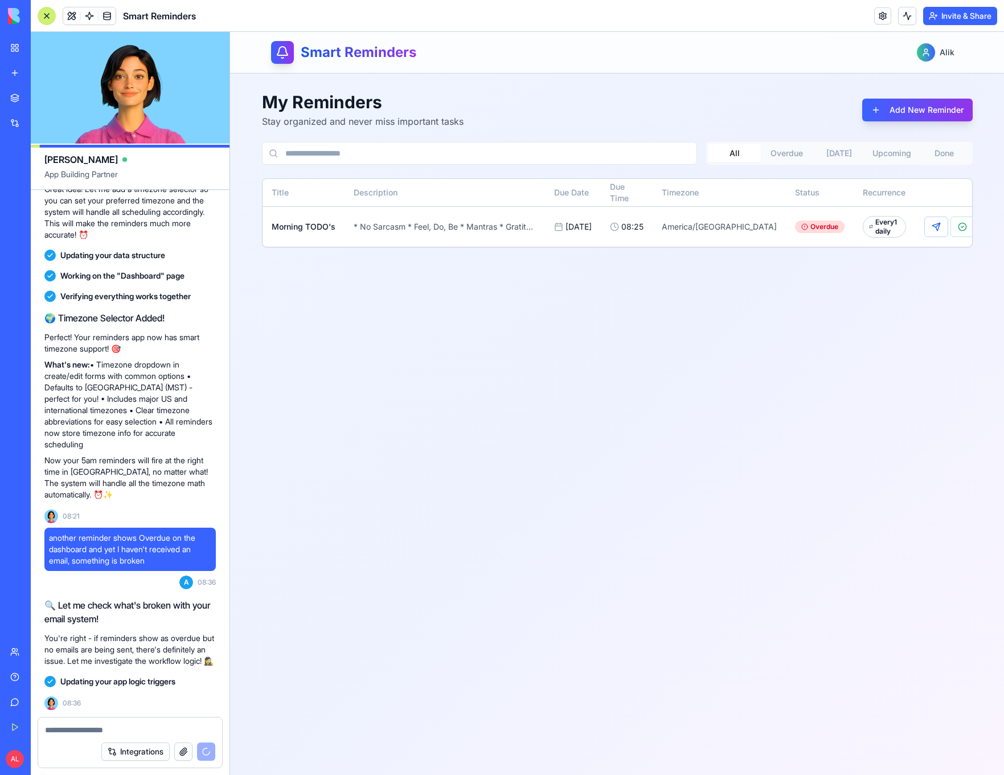
scroll to position [1904, 0]
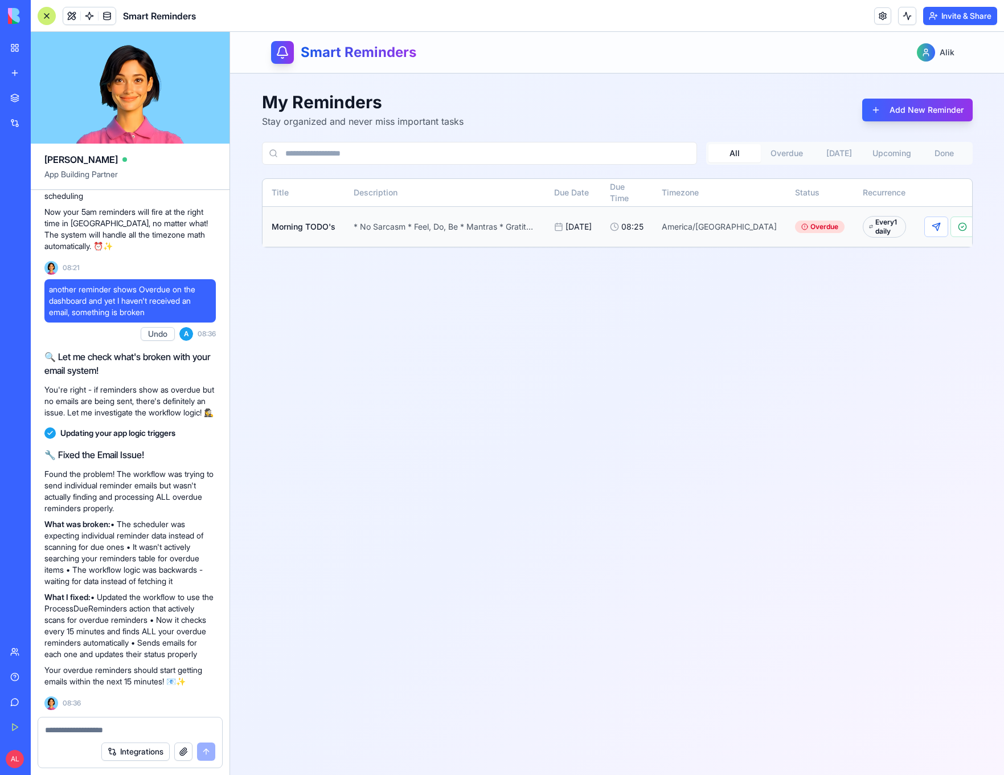
click at [977, 225] on button at bounding box center [989, 226] width 24 height 21
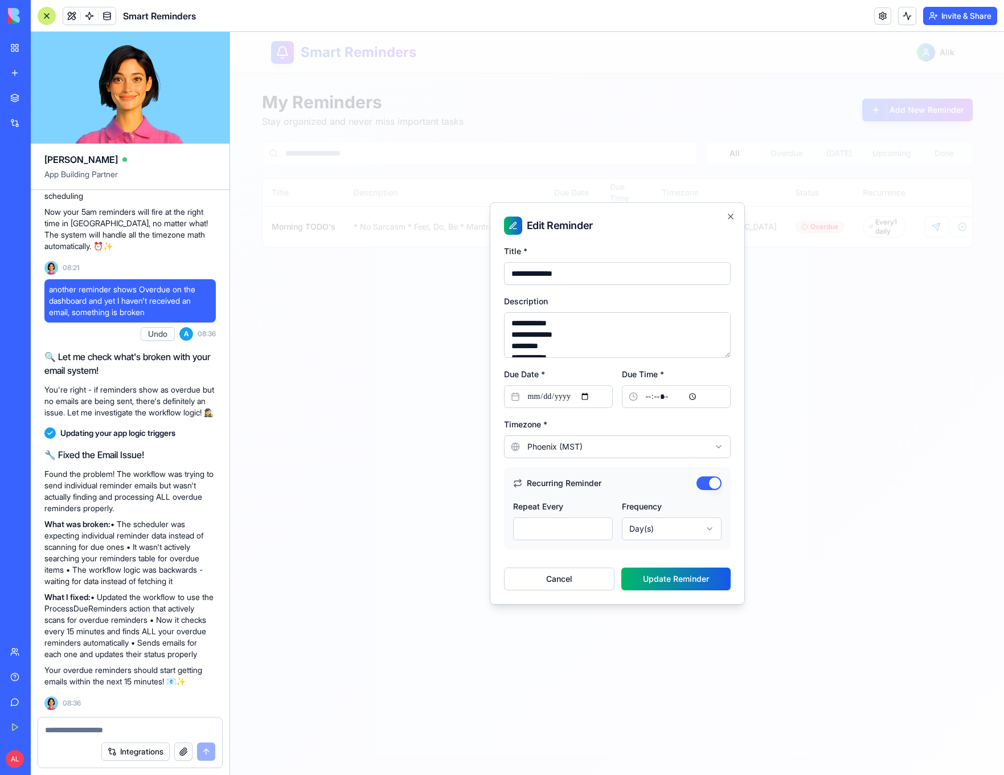
click at [669, 395] on input "*****" at bounding box center [676, 396] width 109 height 23
type input "*****"
click at [693, 578] on button "Update Reminder" at bounding box center [675, 578] width 109 height 23
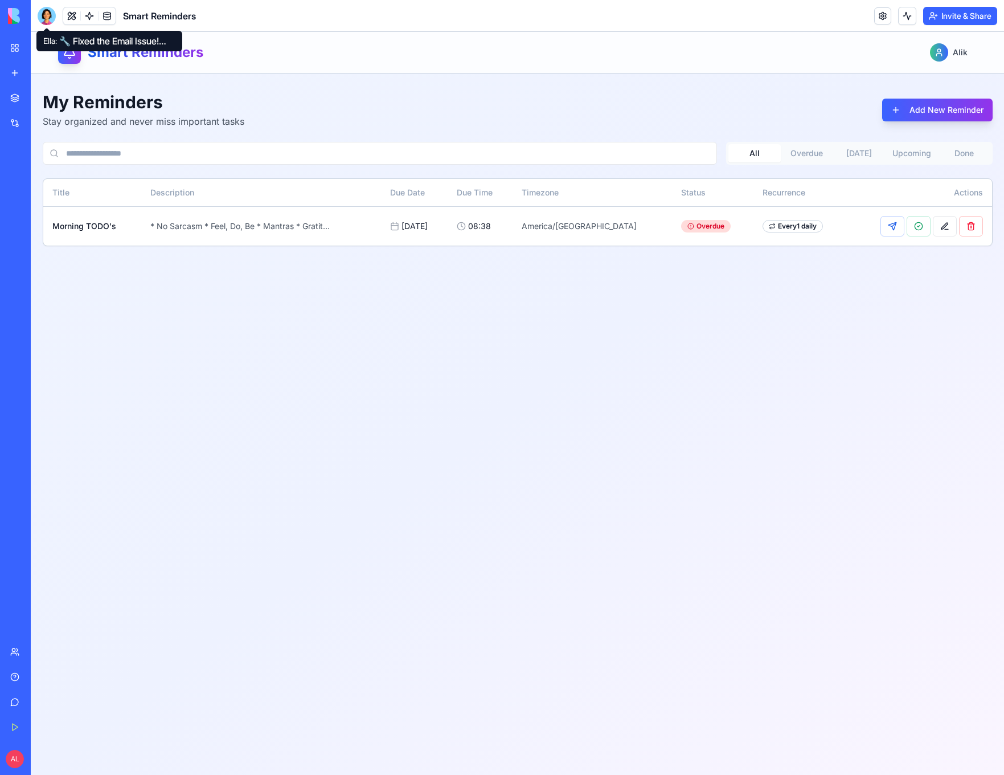
click at [51, 12] on div at bounding box center [47, 16] width 18 height 18
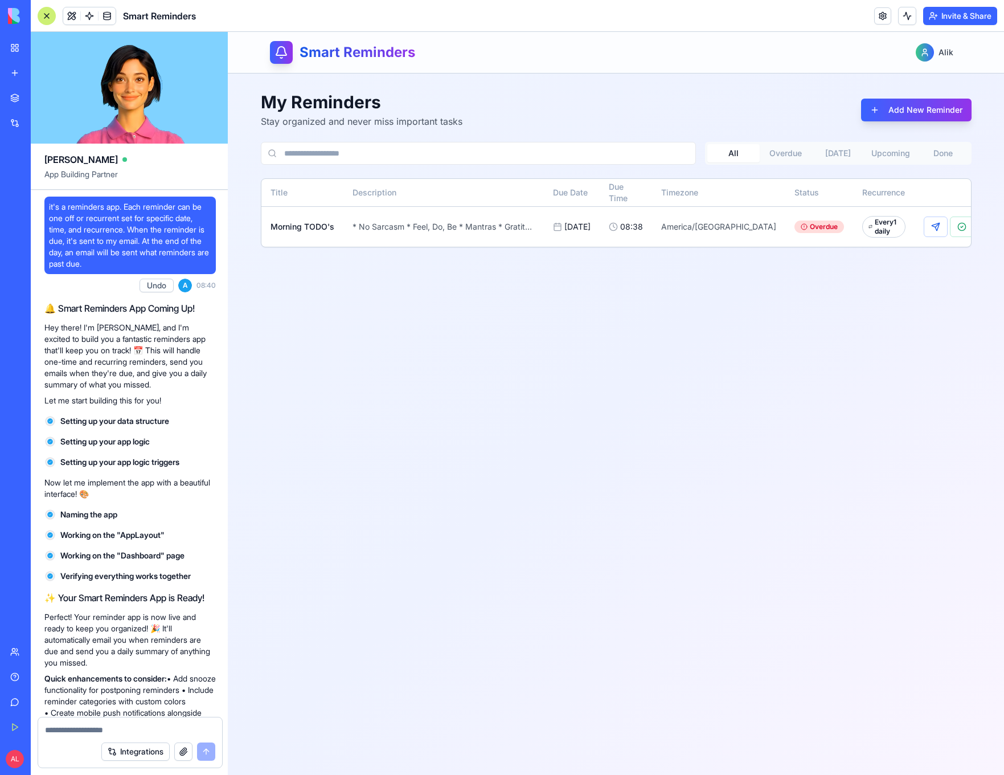
scroll to position [1904, 0]
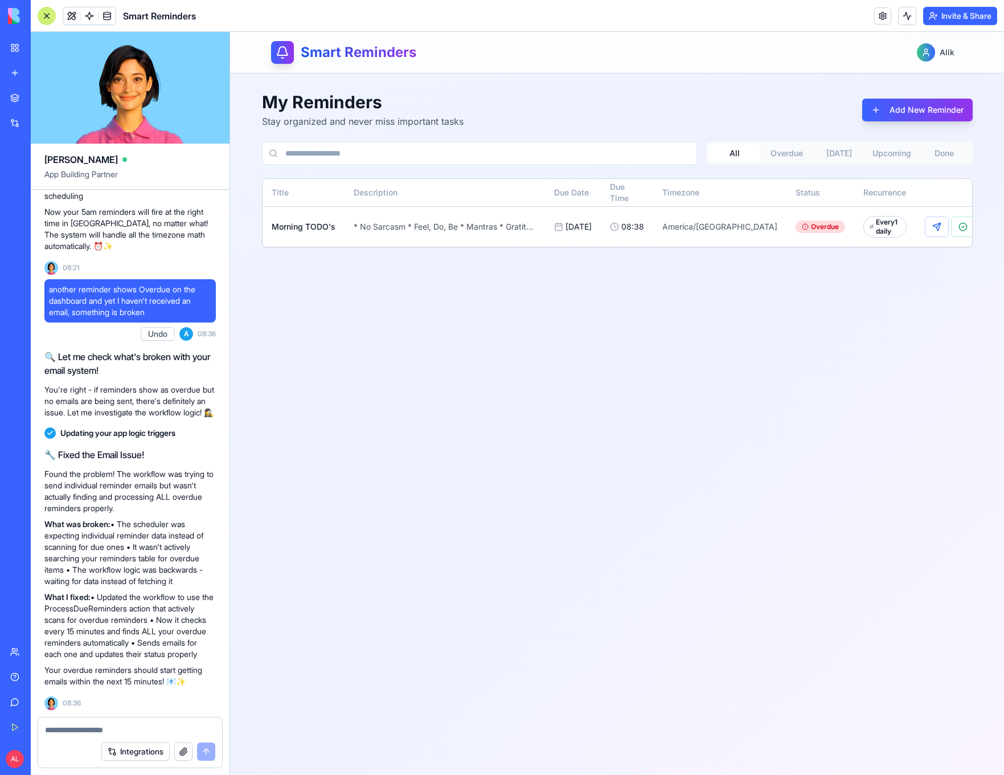
click at [13, 53] on link "My Workspace" at bounding box center [26, 47] width 46 height 23
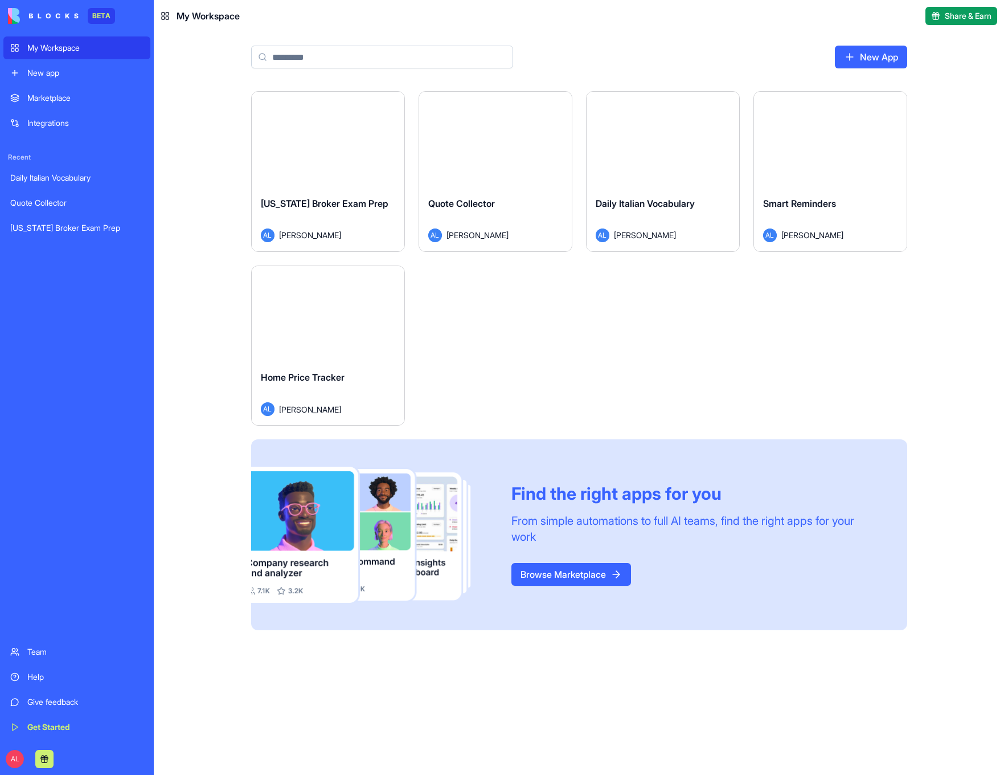
click at [330, 353] on div "Launch" at bounding box center [328, 314] width 153 height 96
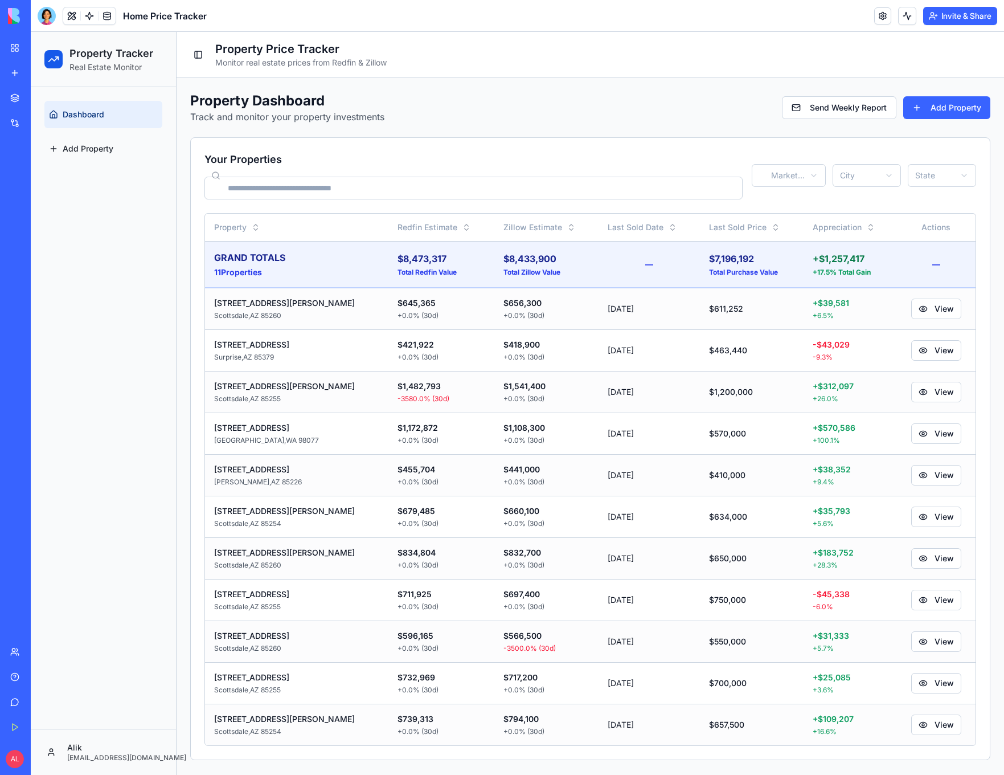
click at [44, 20] on div at bounding box center [47, 16] width 18 height 18
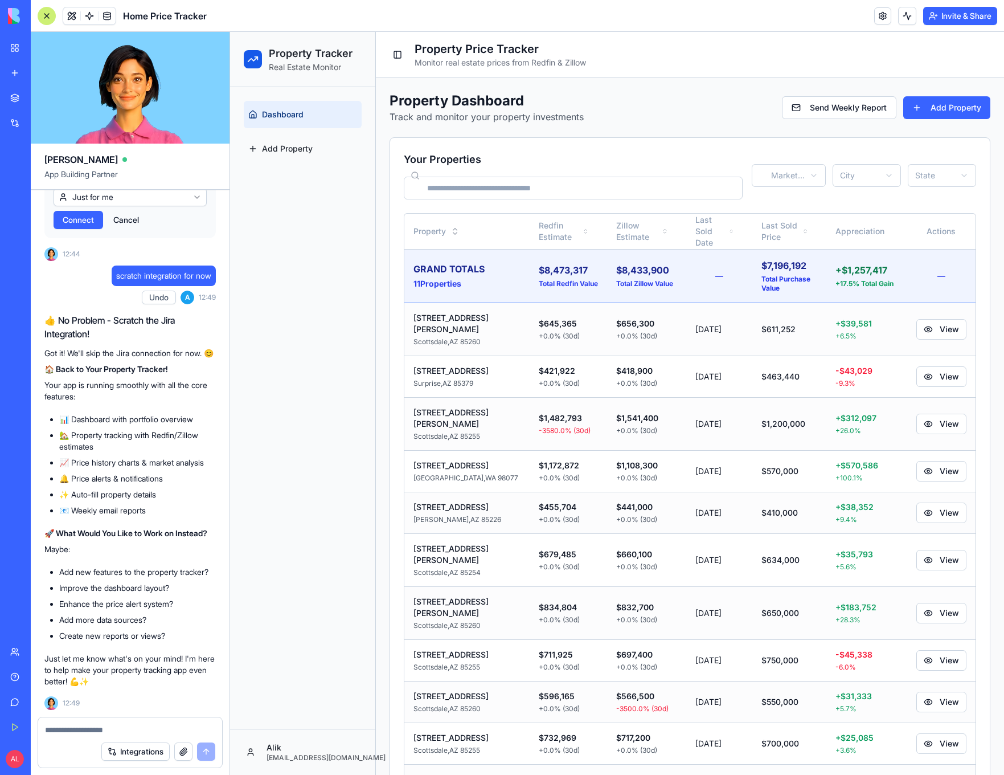
click at [269, 421] on div "Dashboard Add Property" at bounding box center [302, 407] width 145 height 641
click at [46, 15] on div at bounding box center [47, 16] width 18 height 18
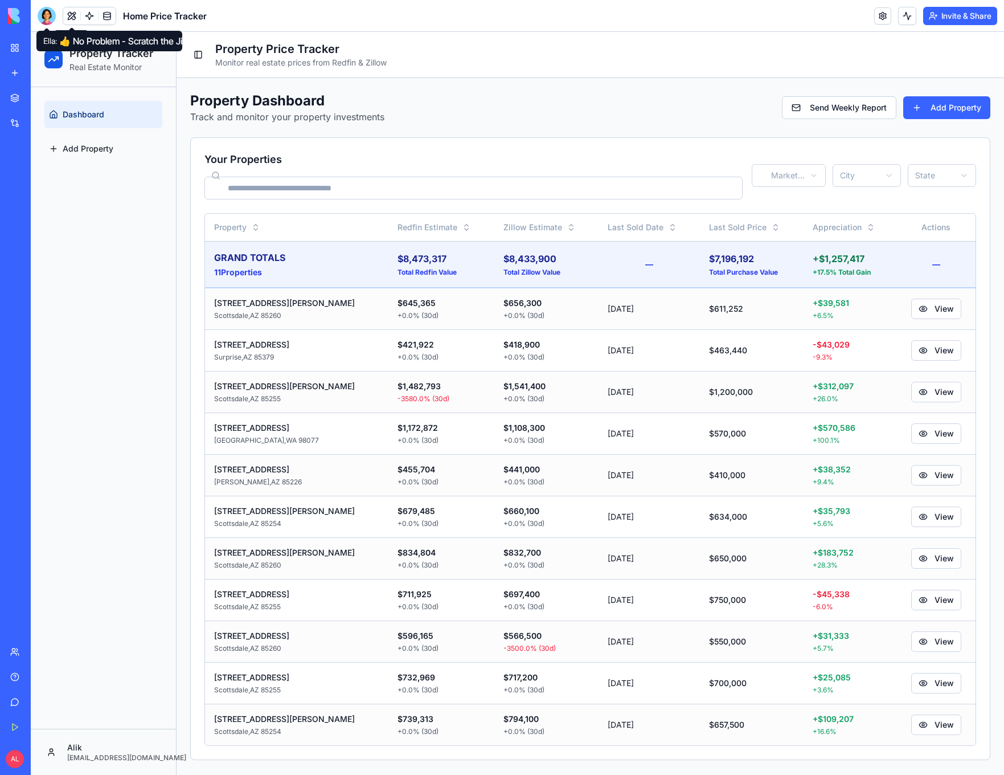
click at [47, 23] on div at bounding box center [47, 16] width 18 height 18
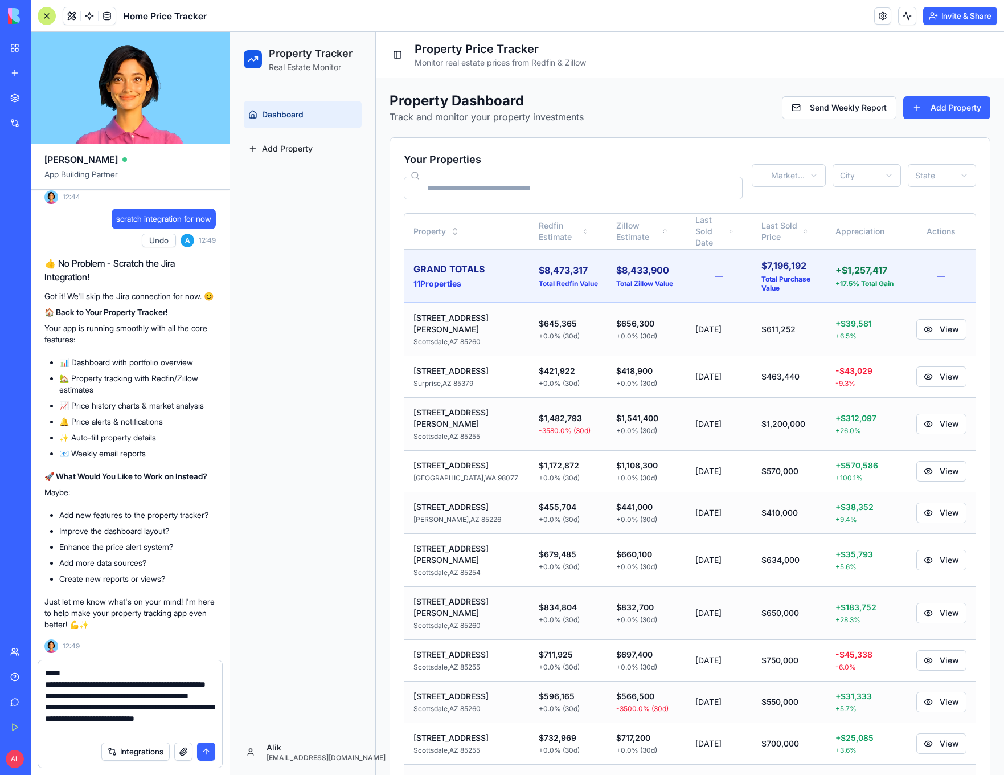
scroll to position [23, 0]
type textarea "**********"
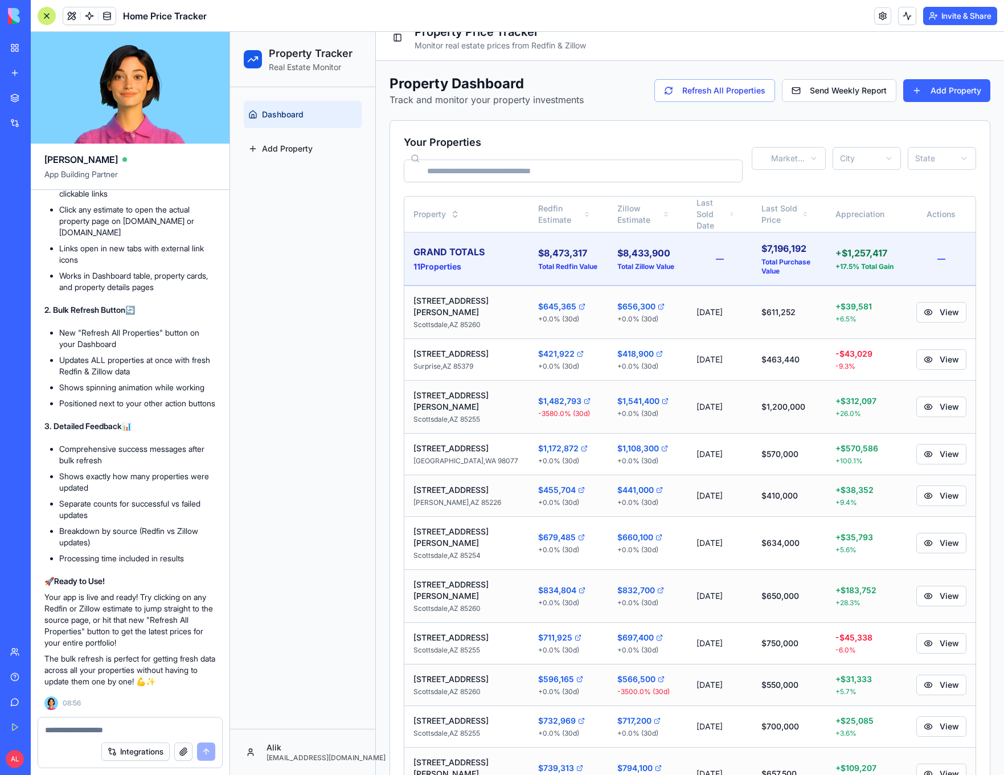
scroll to position [22504, 0]
click at [583, 304] on icon at bounding box center [584, 305] width 2 height 2
click at [658, 305] on icon at bounding box center [660, 307] width 5 height 5
click at [577, 350] on icon at bounding box center [580, 353] width 7 height 7
click at [657, 352] on icon at bounding box center [659, 354] width 5 height 5
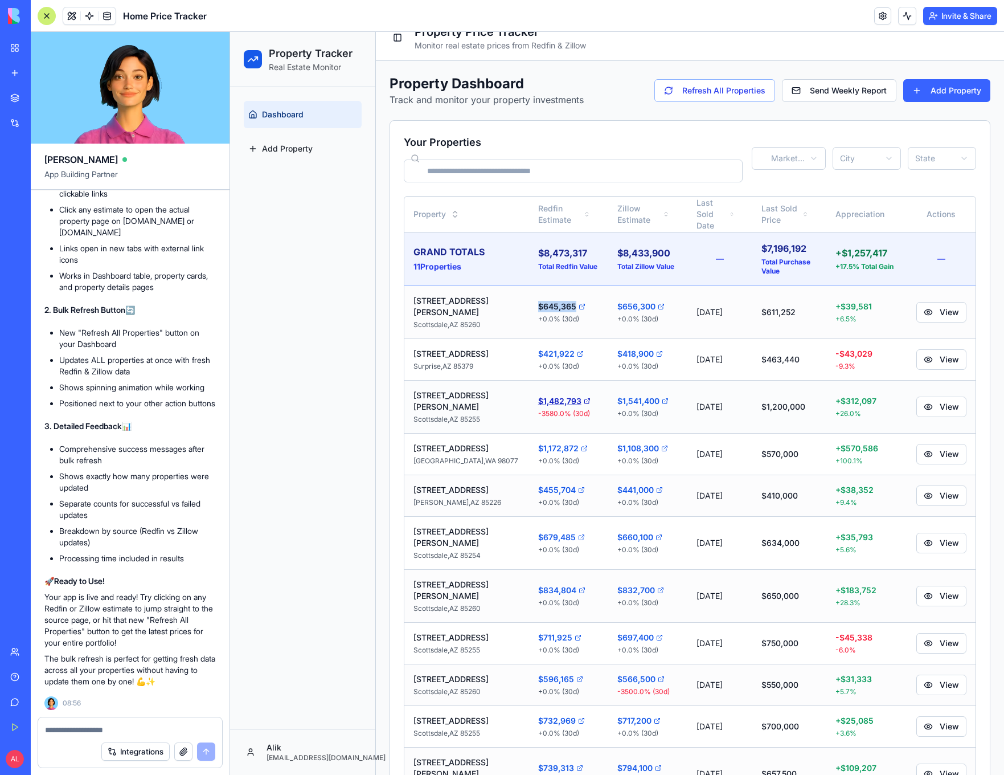
click at [545, 395] on link "$1,482,793" at bounding box center [568, 400] width 61 height 11
click at [617, 395] on link "$1,541,400" at bounding box center [647, 400] width 61 height 11
click at [146, 724] on textarea at bounding box center [130, 729] width 170 height 11
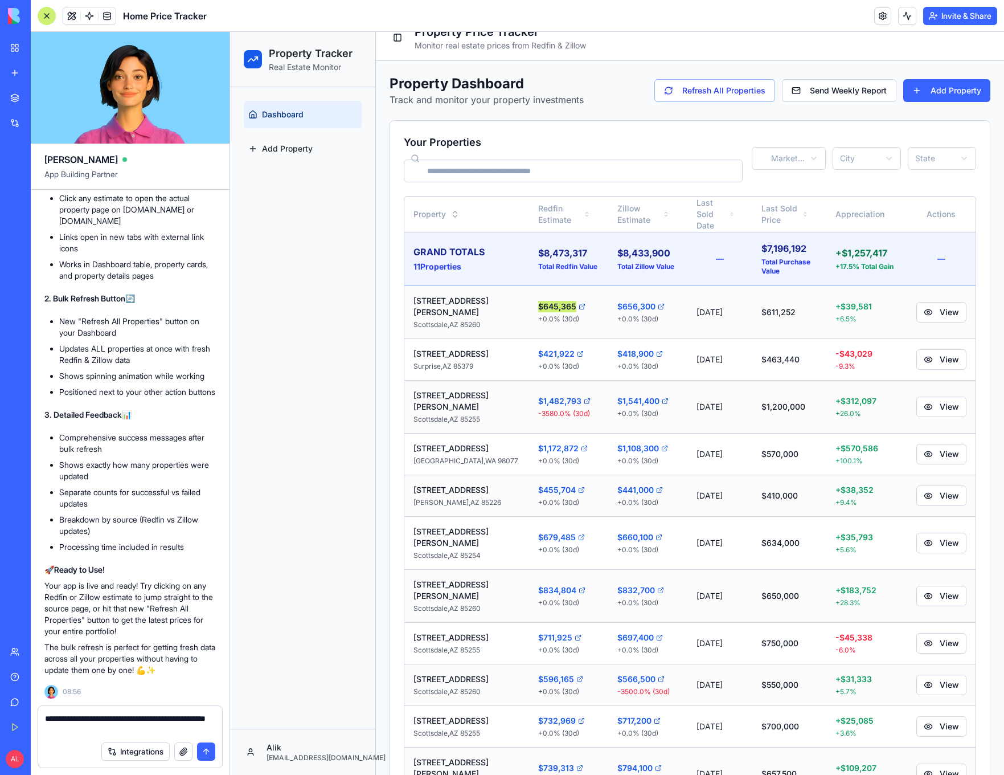
type textarea "**********"
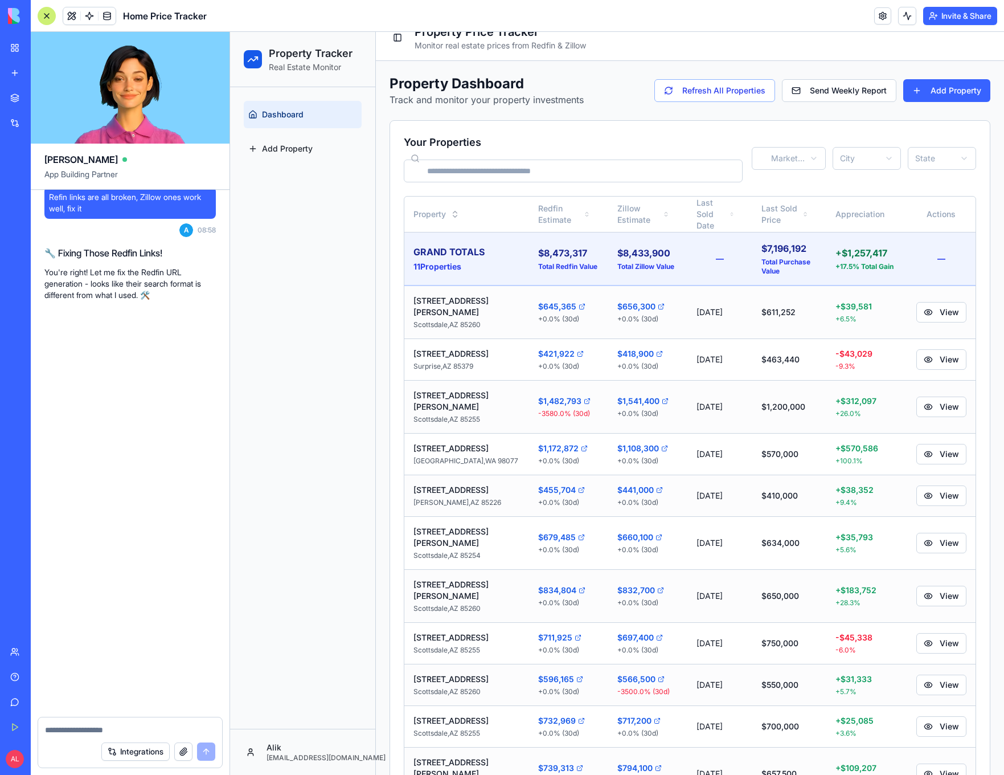
scroll to position [23513, 0]
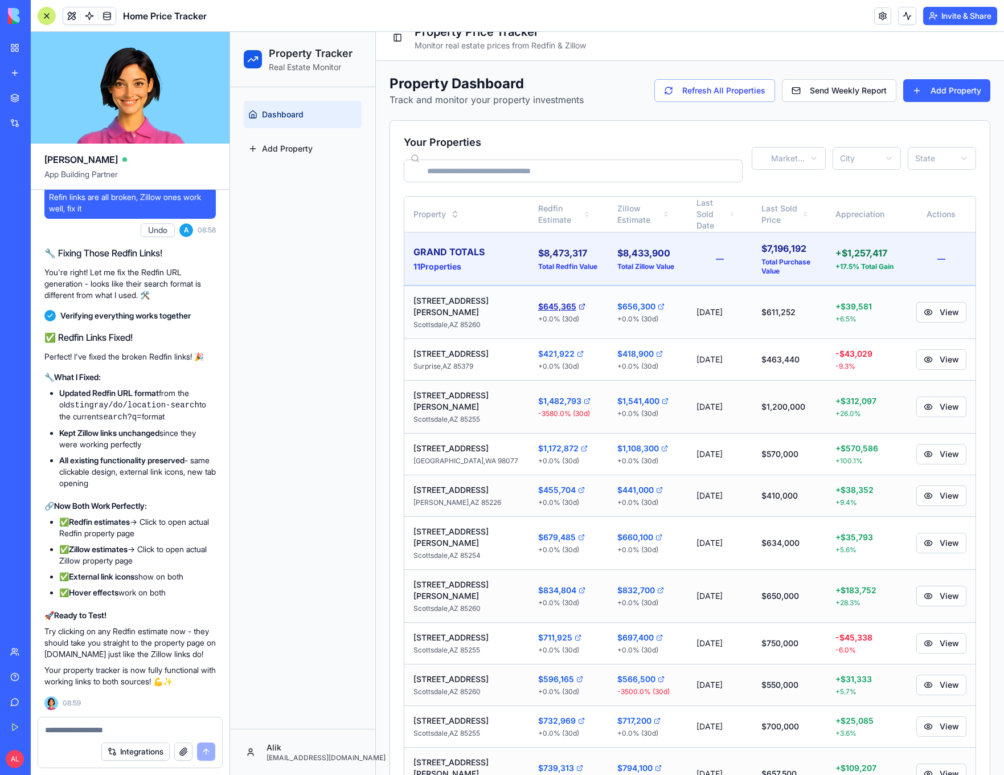
click at [538, 301] on link "$645,365" at bounding box center [568, 306] width 61 height 11
click at [538, 443] on link "$1,172,872" at bounding box center [568, 448] width 61 height 11
click at [133, 727] on textarea at bounding box center [130, 729] width 170 height 11
type textarea "*"
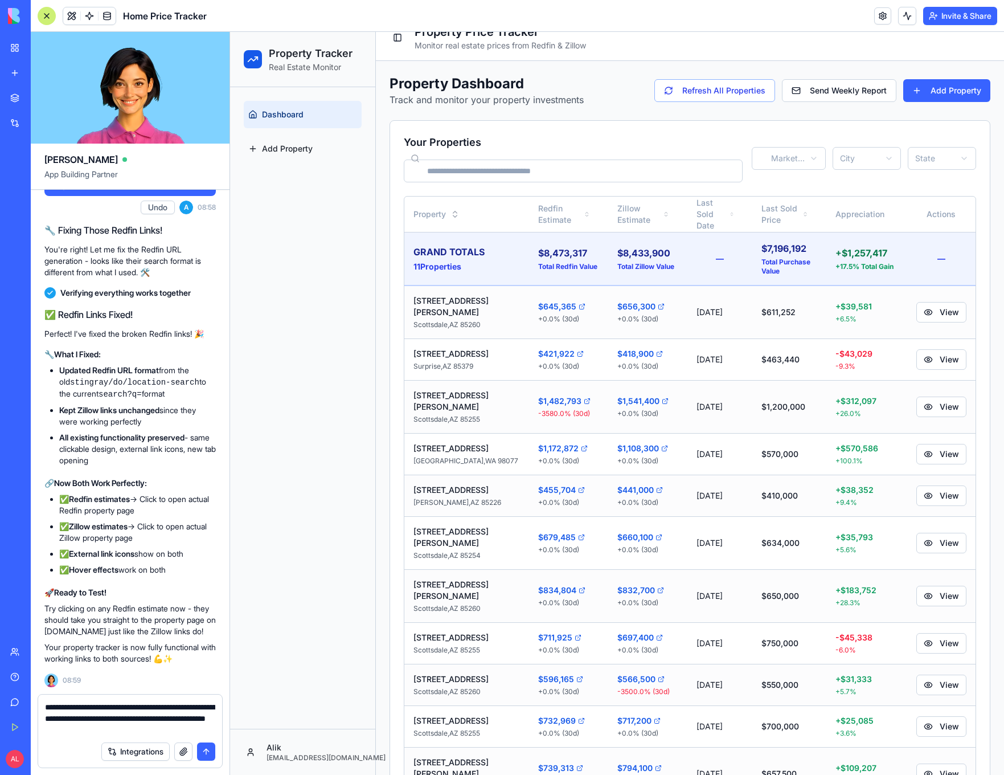
type textarea "**********"
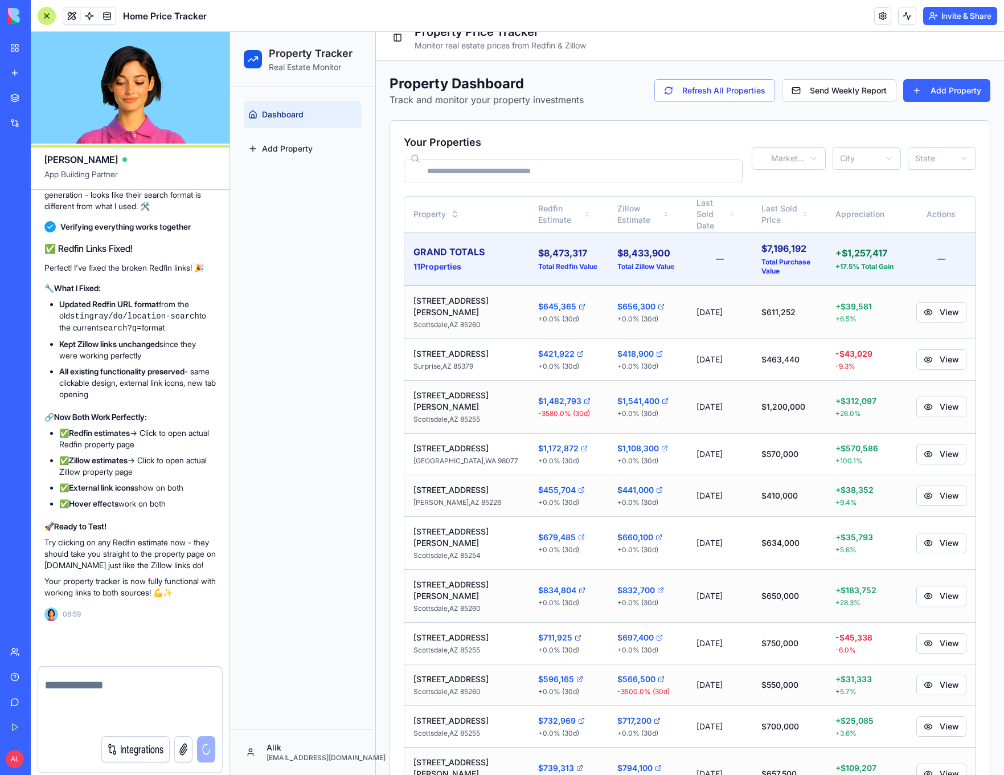
scroll to position [23579, 0]
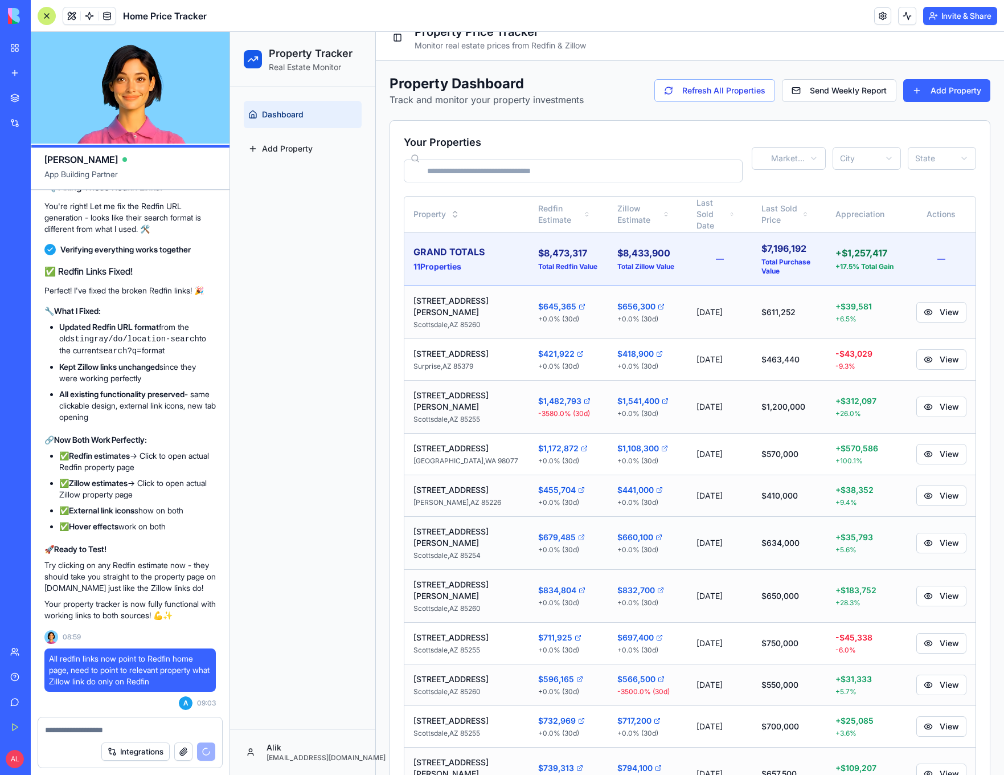
click at [614, 517] on td "$660,100 + 0.0 % (30d)" at bounding box center [647, 543] width 79 height 53
click at [617, 531] on link "$660,100" at bounding box center [647, 536] width 61 height 11
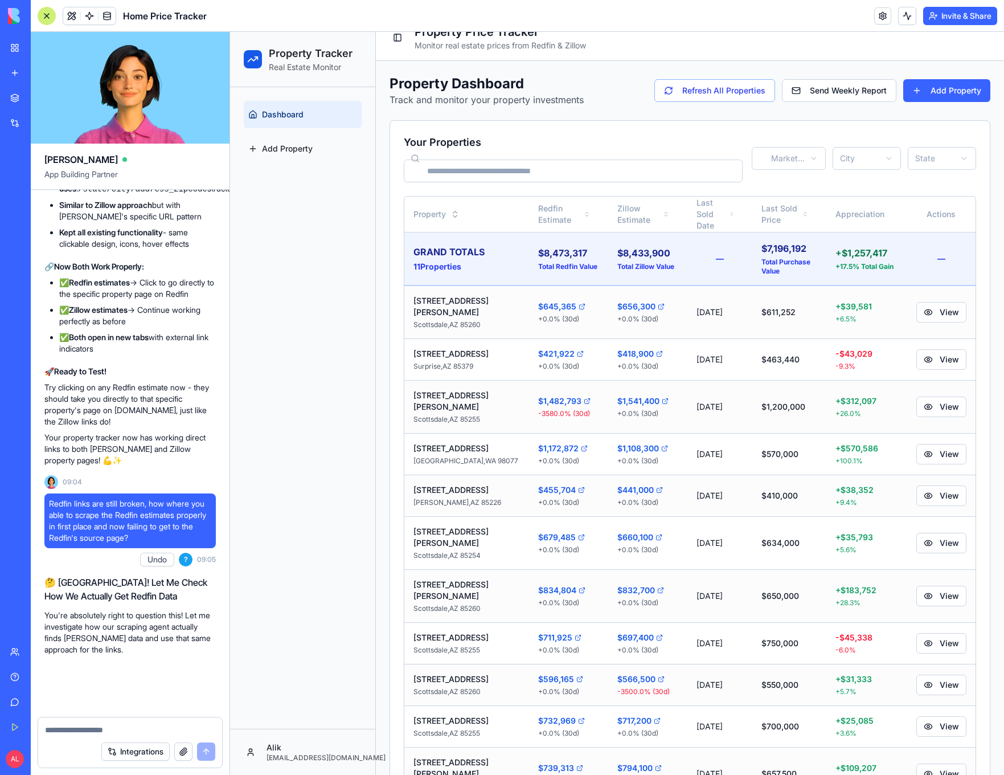
scroll to position [24363, 0]
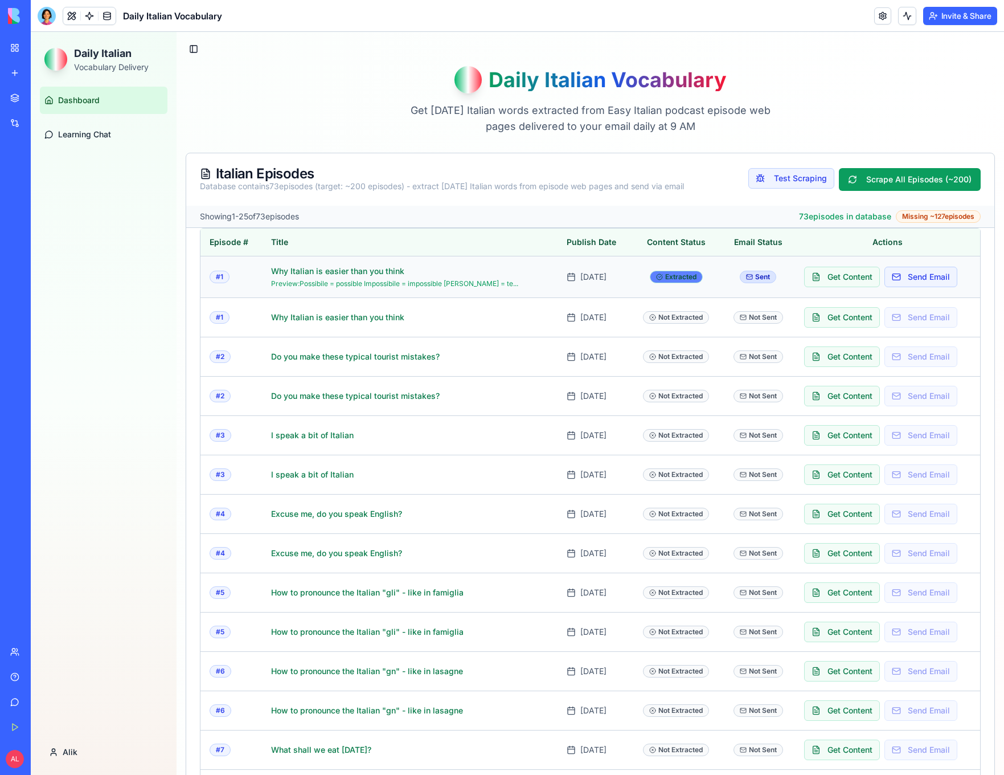
scroll to position [541, 0]
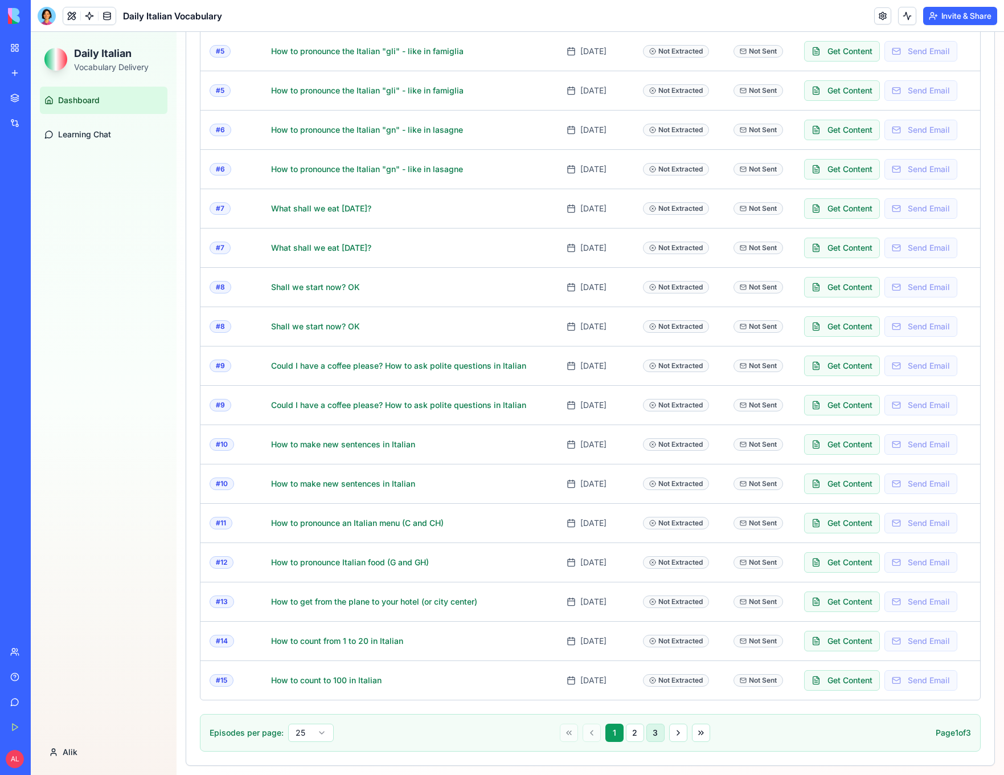
click at [653, 738] on button "3" at bounding box center [656, 732] width 18 height 18
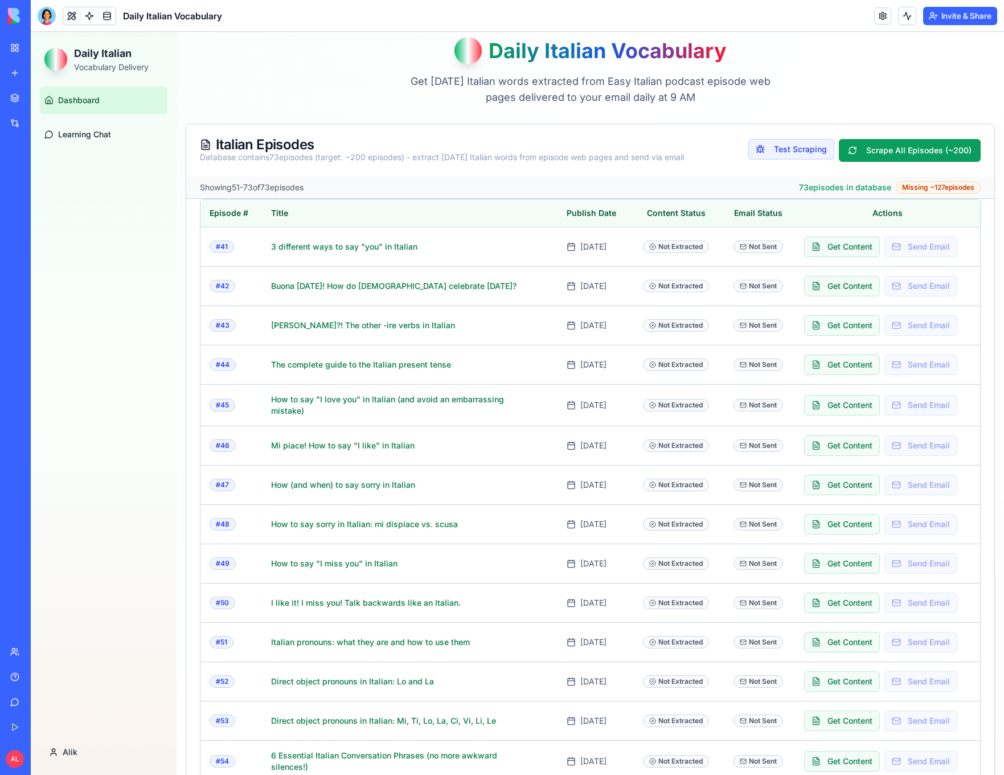
scroll to position [467, 0]
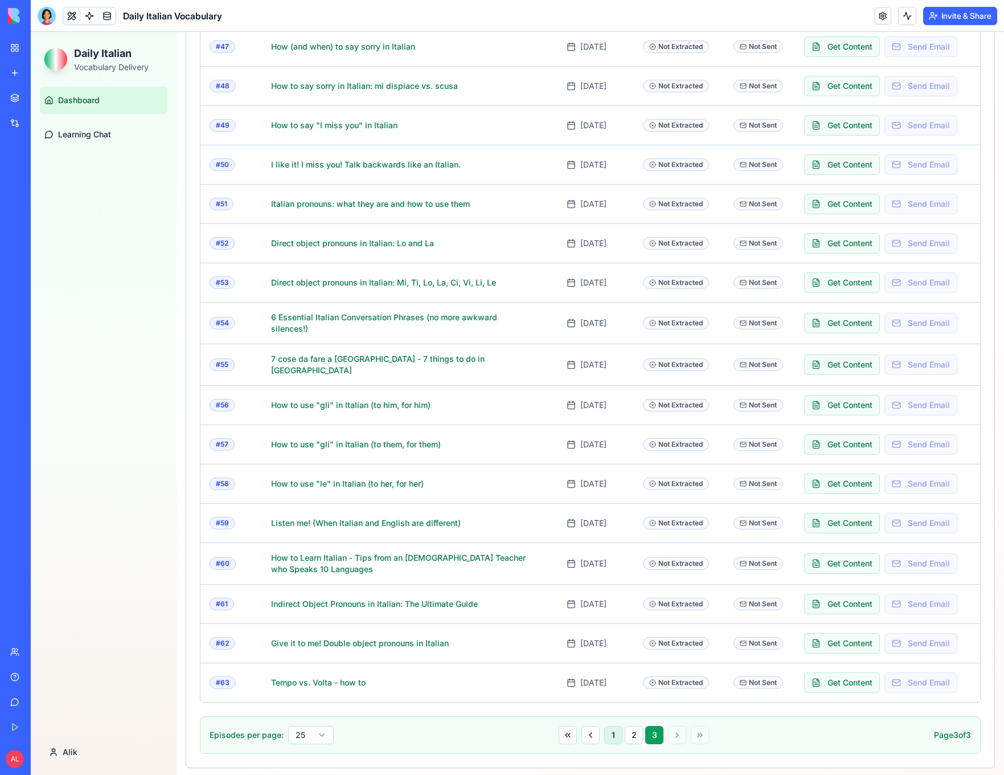
click at [614, 732] on button "1" at bounding box center [613, 735] width 18 height 18
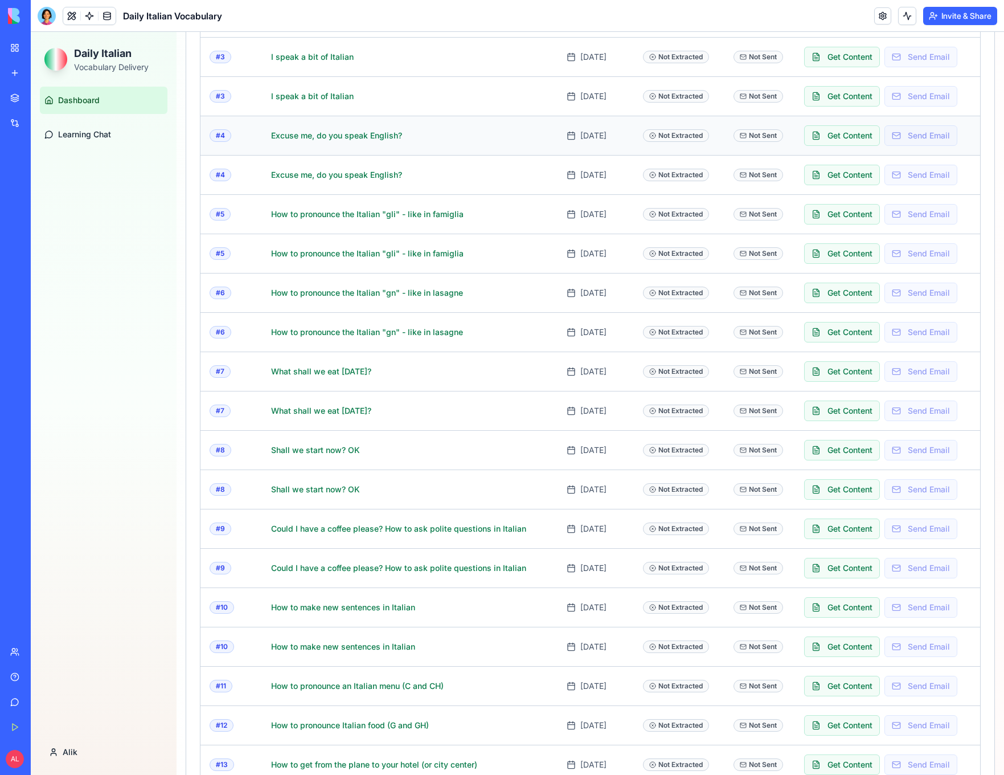
scroll to position [13, 0]
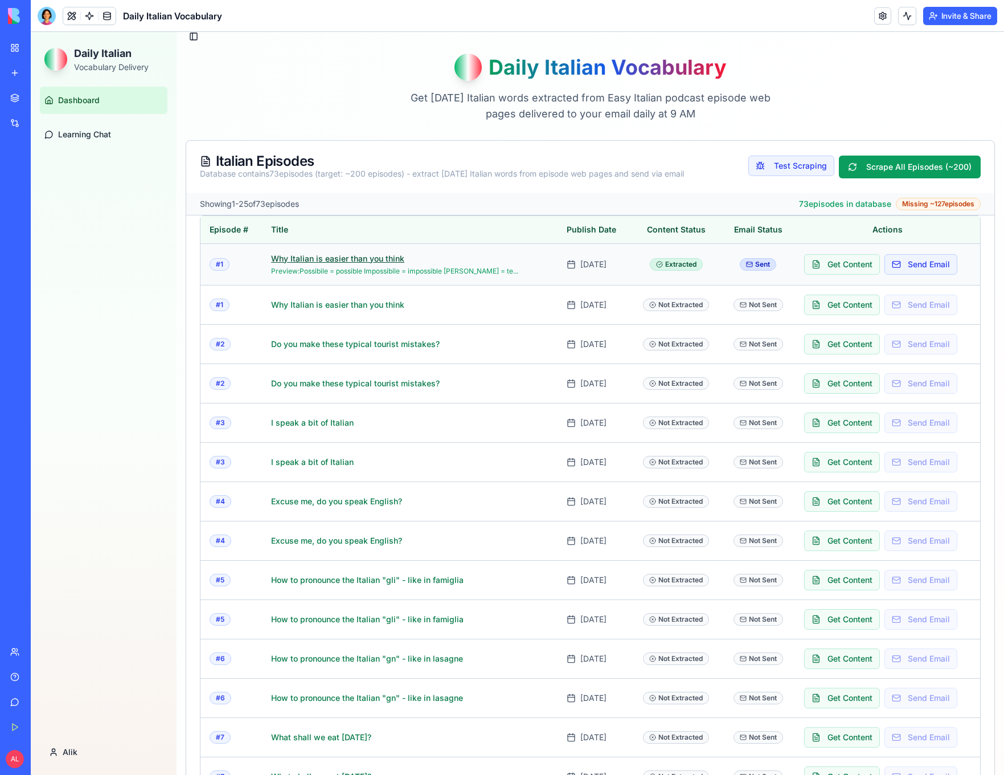
click at [309, 262] on link "Why Italian is easier than you think" at bounding box center [398, 258] width 255 height 11
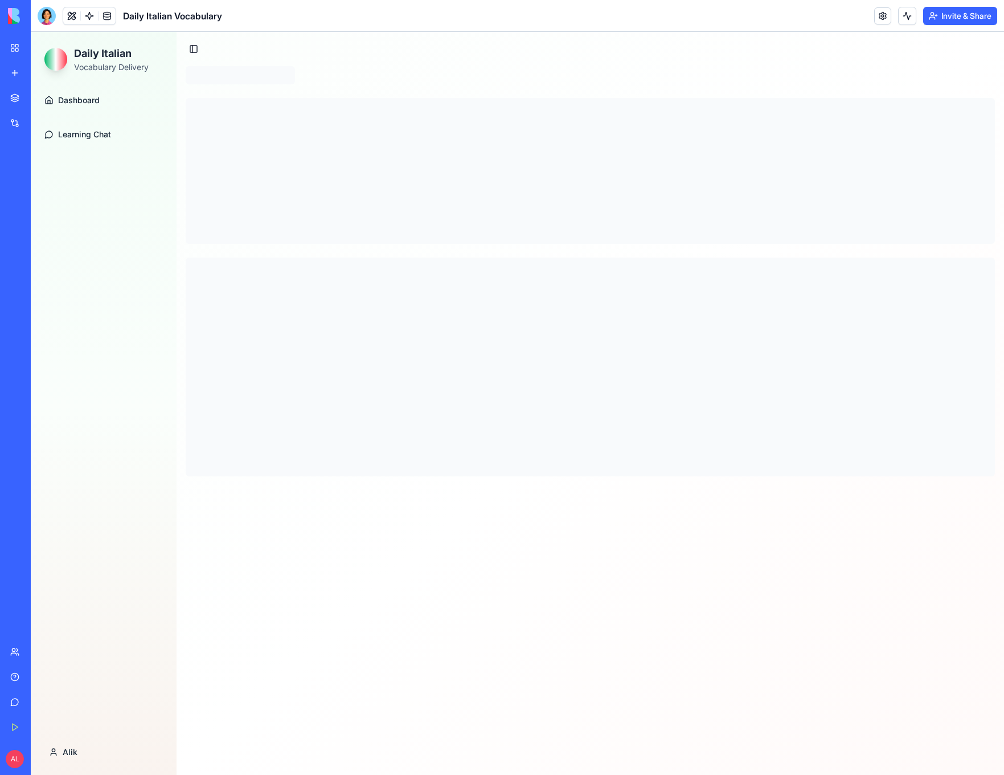
scroll to position [0, 0]
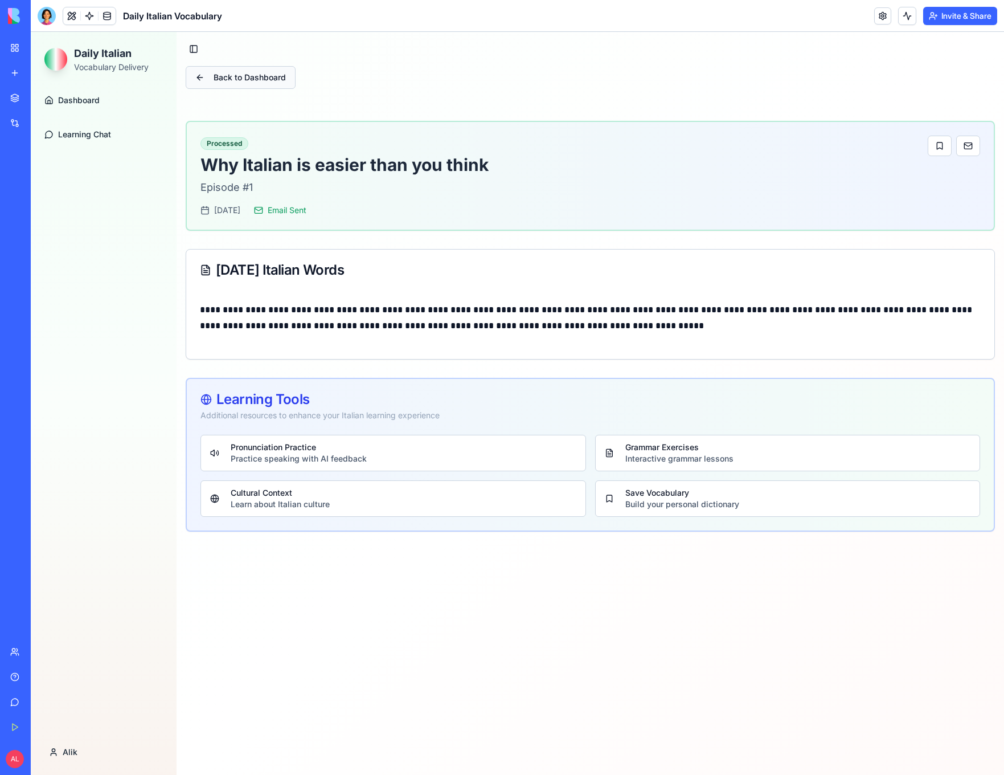
click at [224, 72] on button "Back to Dashboard" at bounding box center [241, 77] width 110 height 23
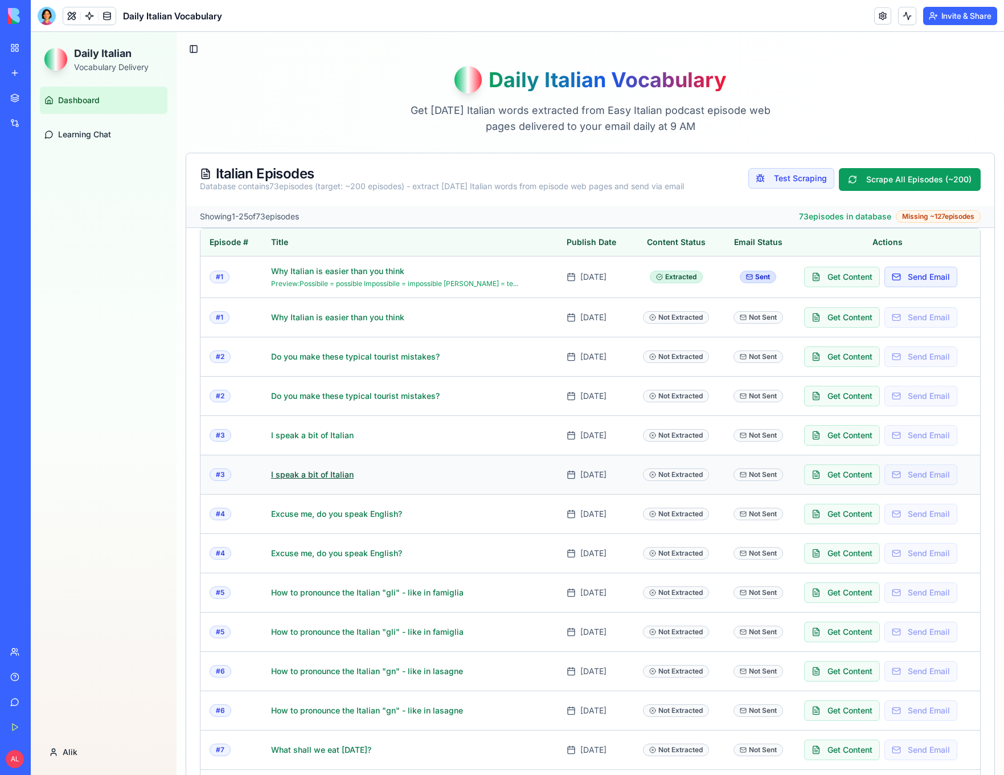
scroll to position [541, 0]
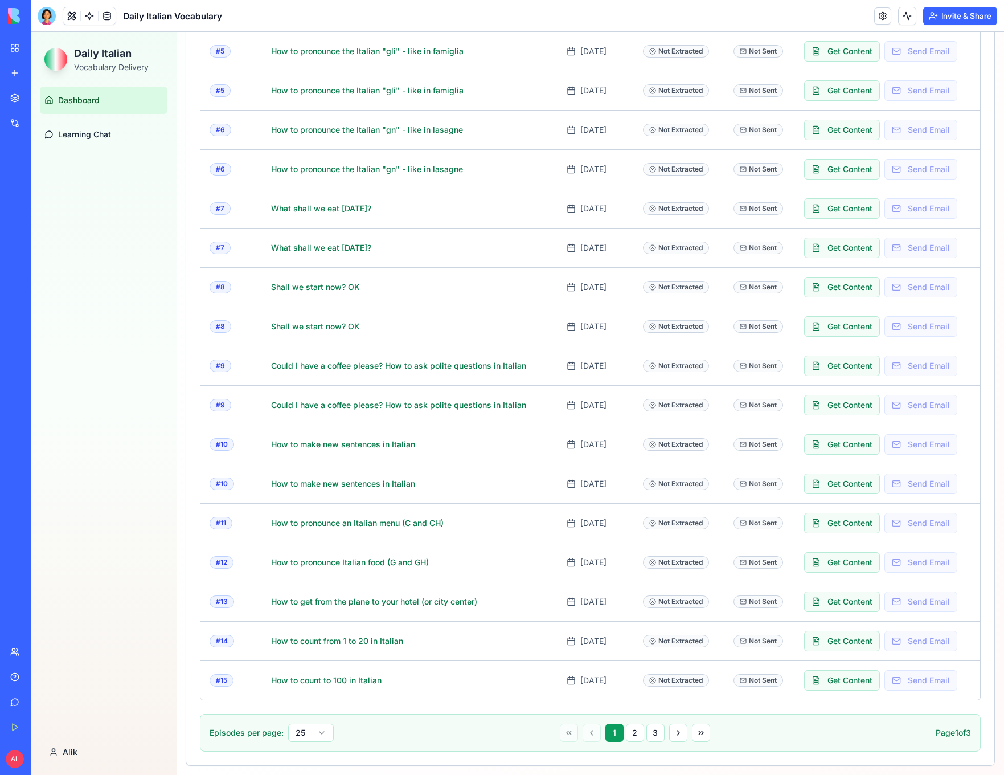
click at [55, 10] on div at bounding box center [47, 16] width 18 height 18
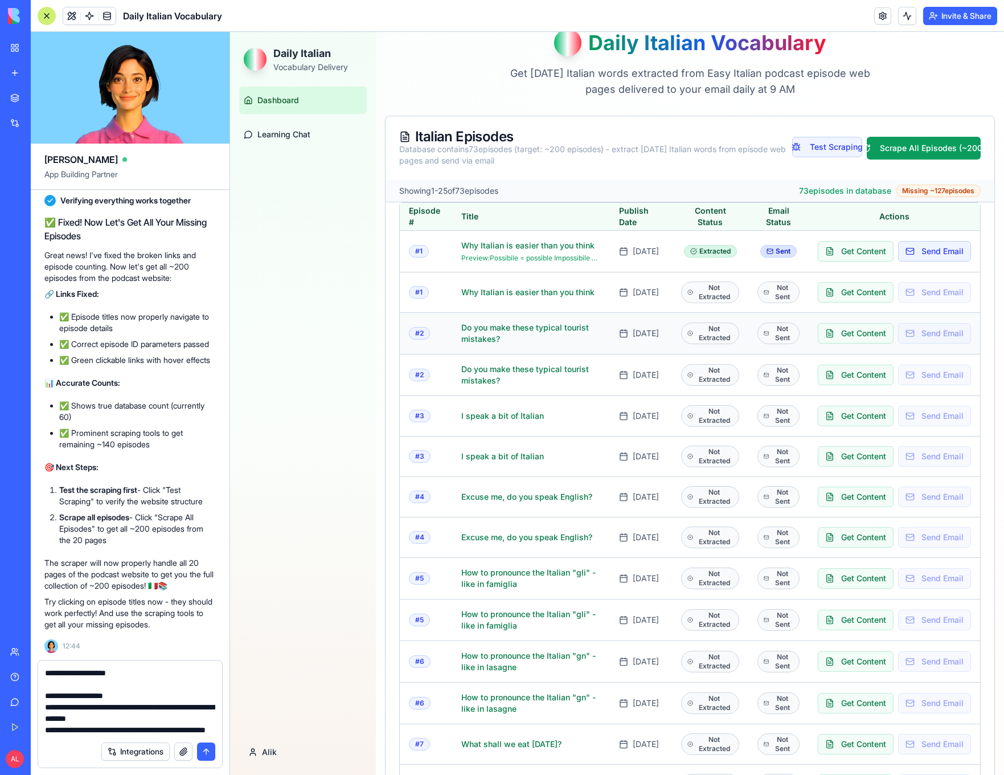
scroll to position [44, 0]
type textarea "**********"
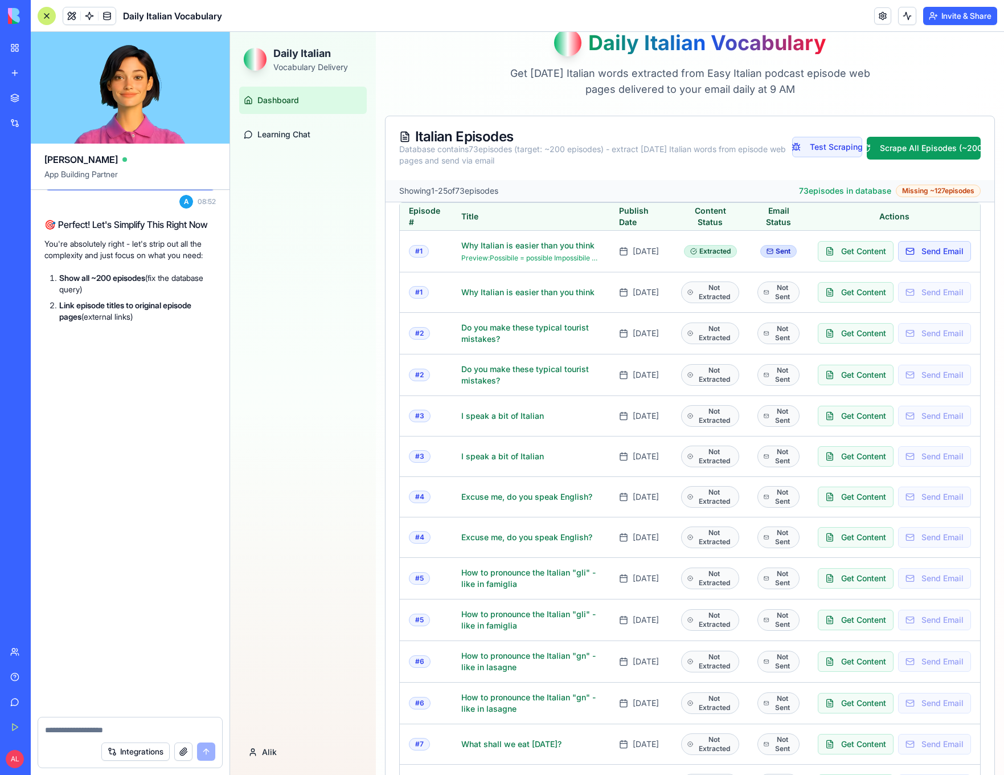
scroll to position [20201, 0]
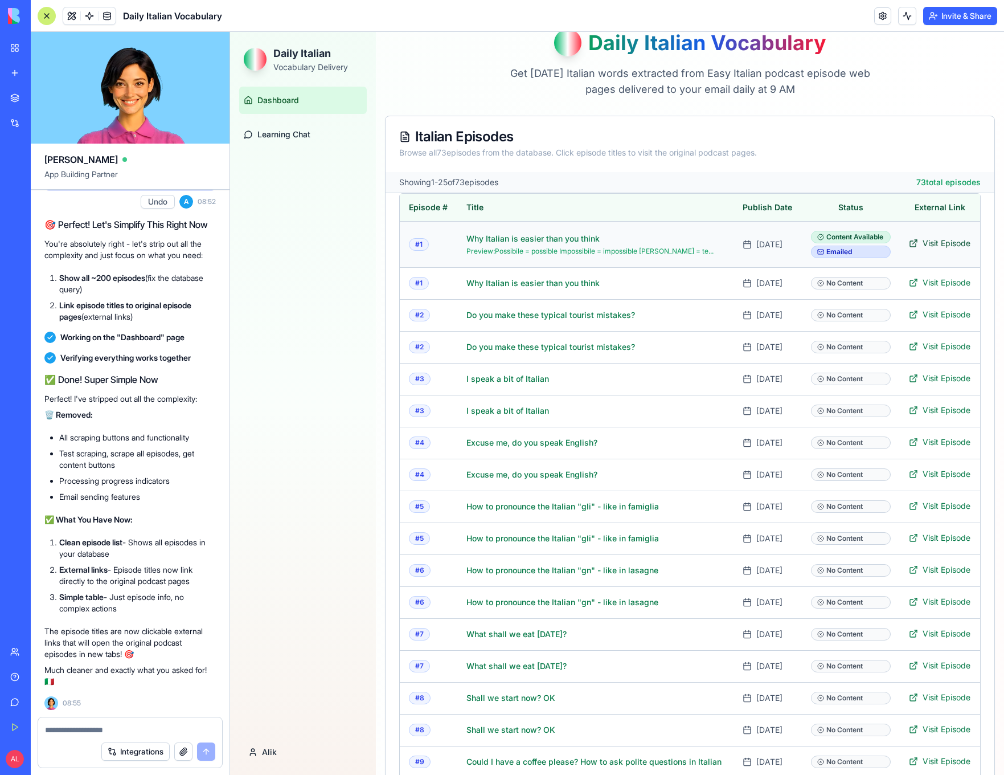
click at [934, 249] on span "Visit Episode" at bounding box center [947, 243] width 48 height 11
click at [563, 289] on link "Why Italian is easier than you think" at bounding box center [594, 282] width 255 height 11
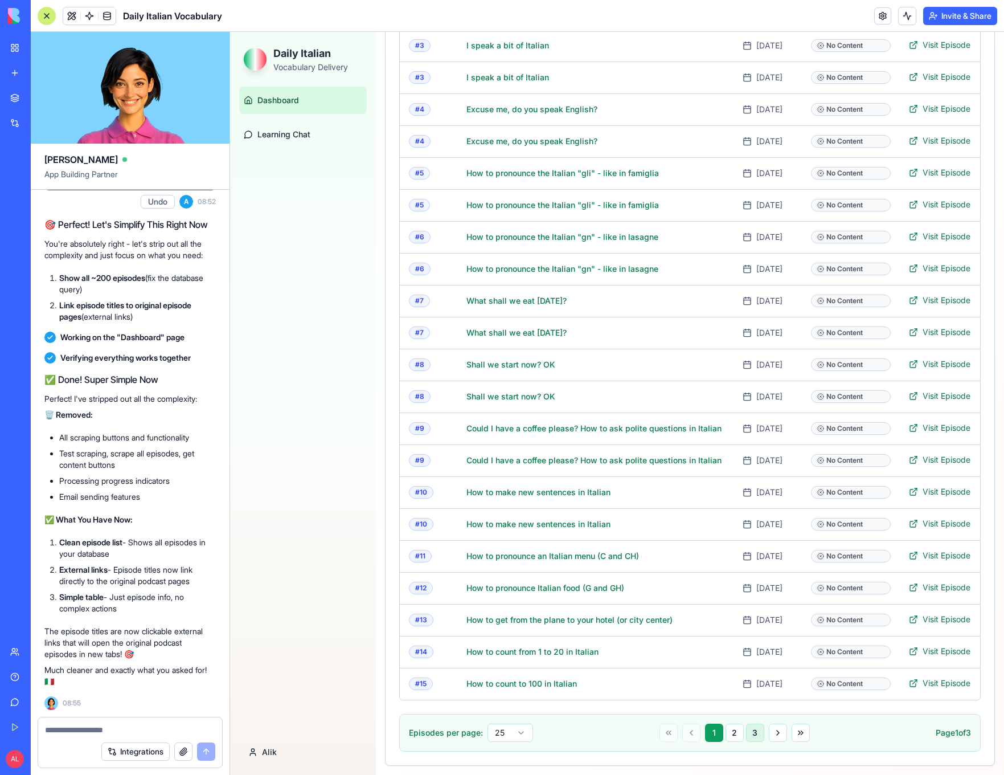
click at [752, 734] on button "3" at bounding box center [755, 732] width 18 height 18
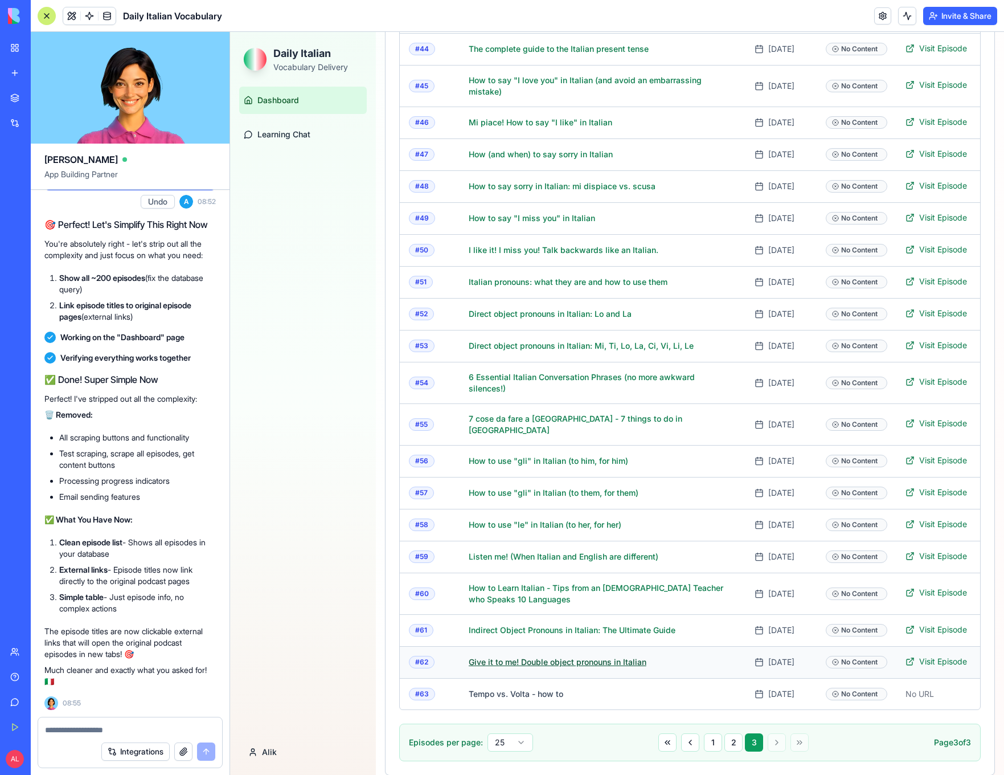
click at [547, 656] on link "Give it to me! Double object pronouns in Italian" at bounding box center [596, 661] width 255 height 11
click at [950, 656] on span "Visit Episode" at bounding box center [943, 661] width 48 height 11
click at [943, 379] on span "Visit Episode" at bounding box center [943, 381] width 48 height 11
click at [707, 723] on div "Episodes per page: 25 1 2 3 Page 3 of 3" at bounding box center [690, 742] width 582 height 38
click at [709, 734] on button "1" at bounding box center [713, 742] width 18 height 18
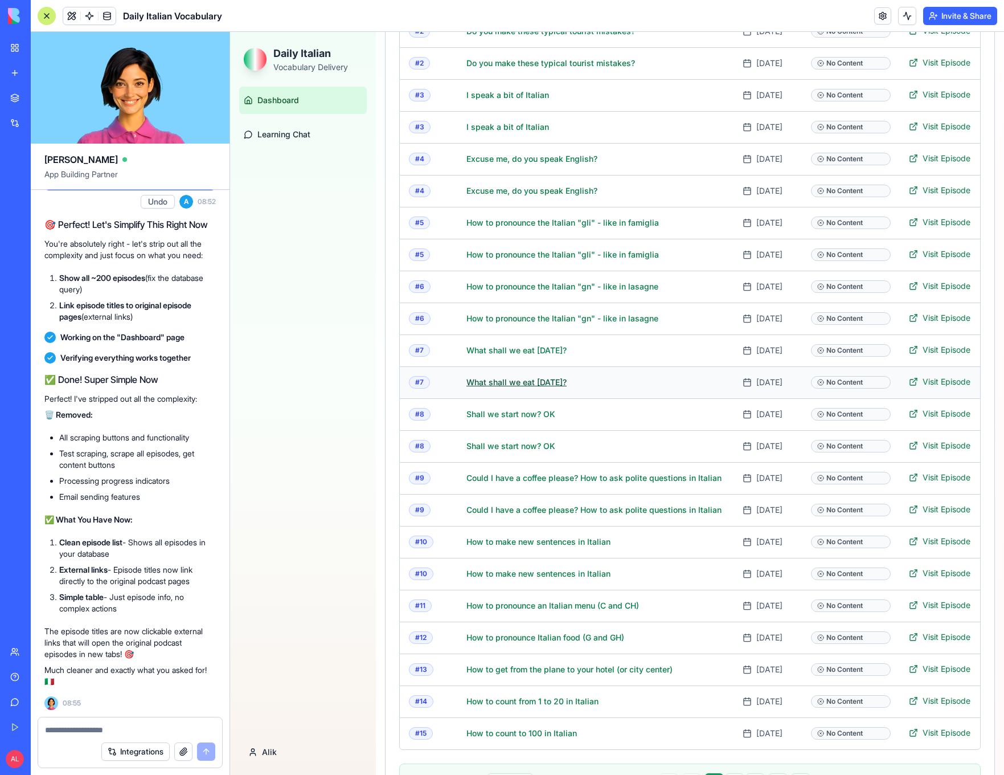
click at [537, 388] on link "What shall we eat today?" at bounding box center [594, 382] width 255 height 11
click at [491, 420] on link "Shall we start now? OK" at bounding box center [594, 413] width 255 height 11
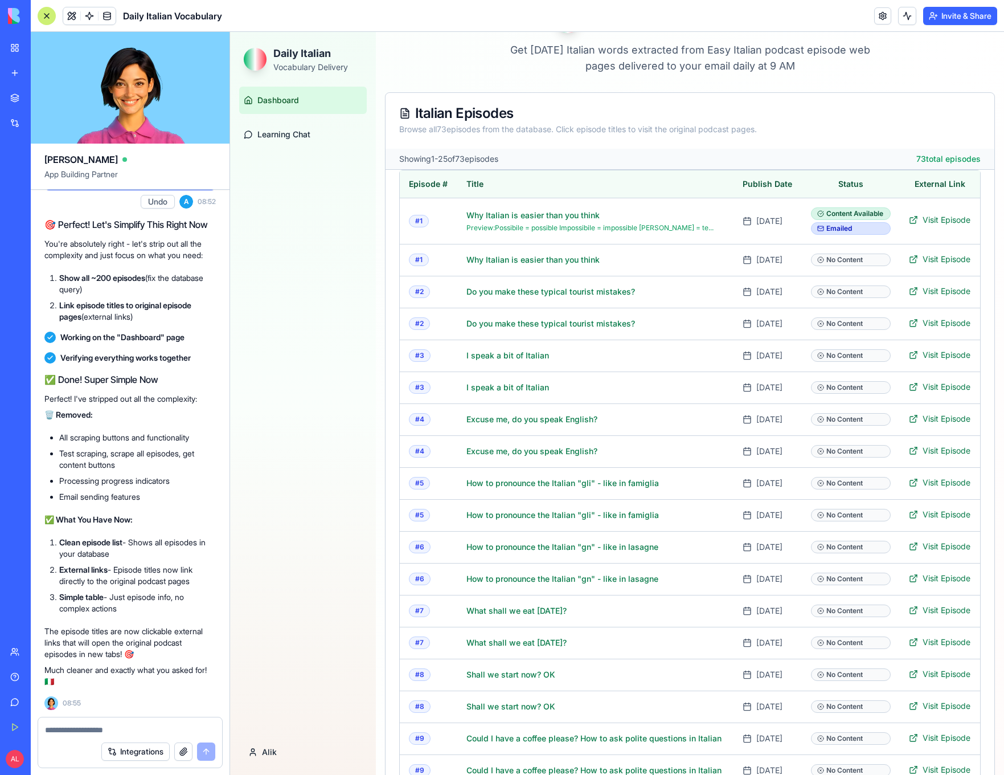
scroll to position [0, 0]
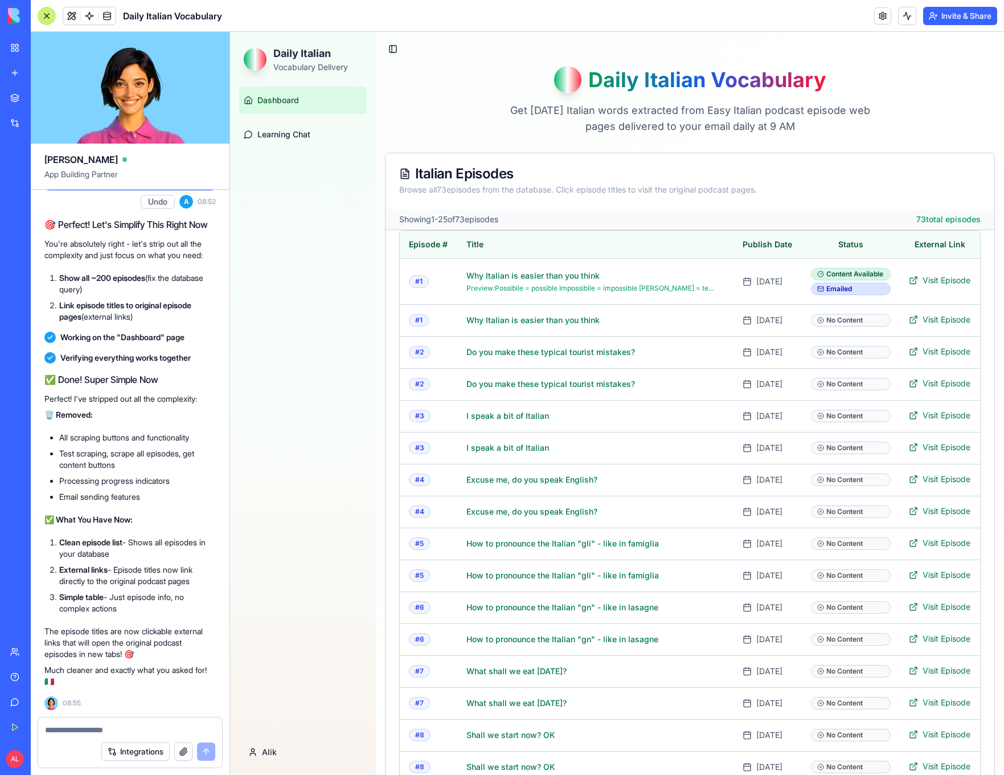
click at [128, 738] on div "Integrations" at bounding box center [130, 751] width 184 height 32
click at [130, 730] on textarea at bounding box center [130, 729] width 170 height 11
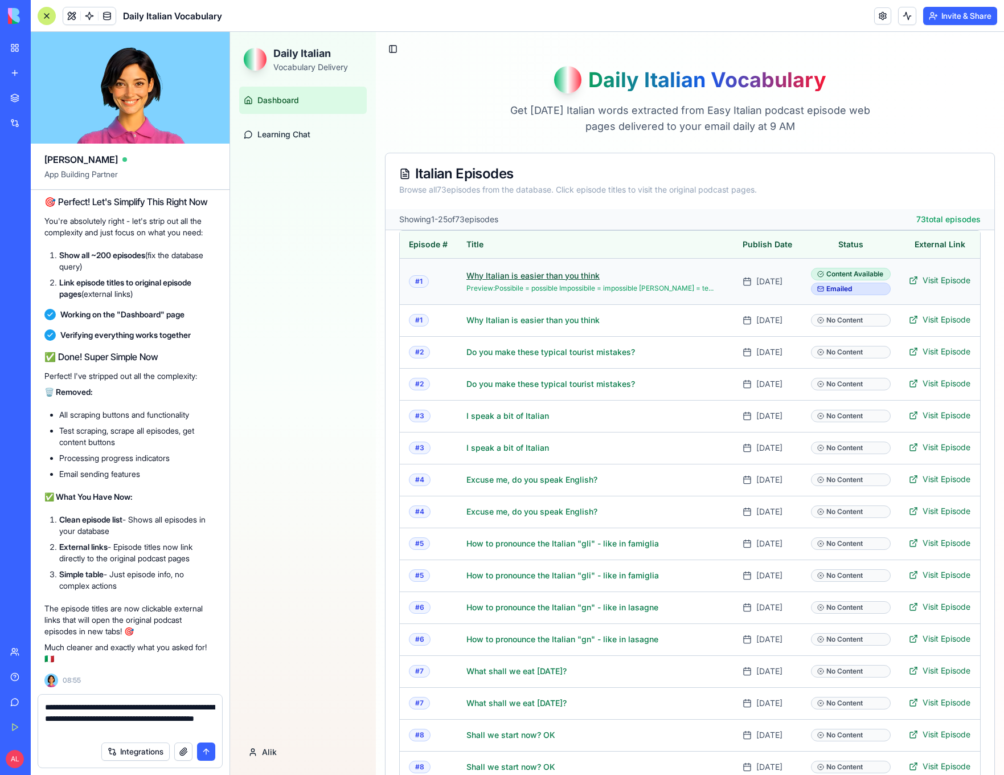
type textarea "**********"
click at [564, 281] on link "Why Italian is easier than you think" at bounding box center [594, 275] width 255 height 11
click at [204, 751] on button "submit" at bounding box center [206, 751] width 18 height 18
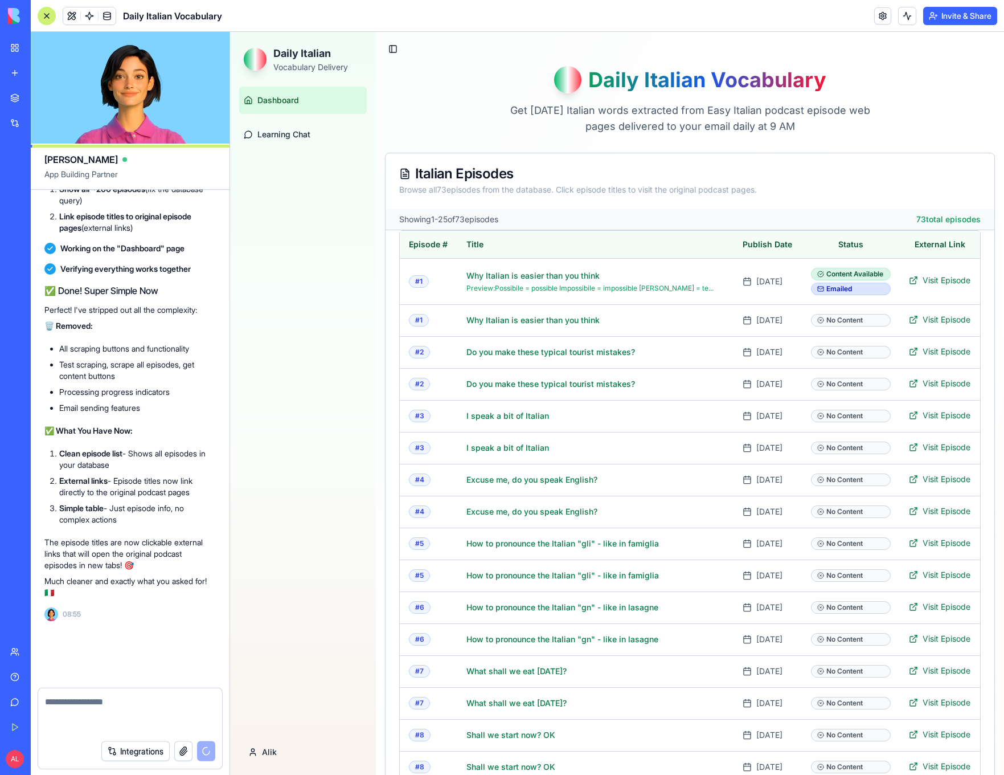
scroll to position [20267, 0]
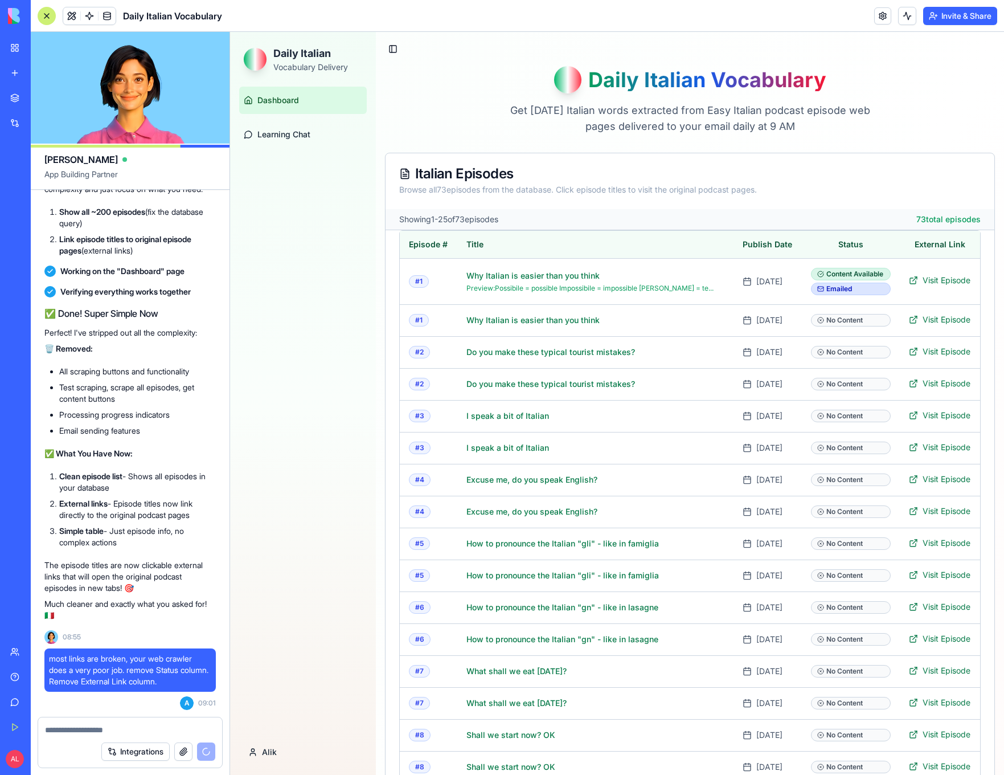
click at [15, 48] on link "My Workspace" at bounding box center [26, 47] width 46 height 23
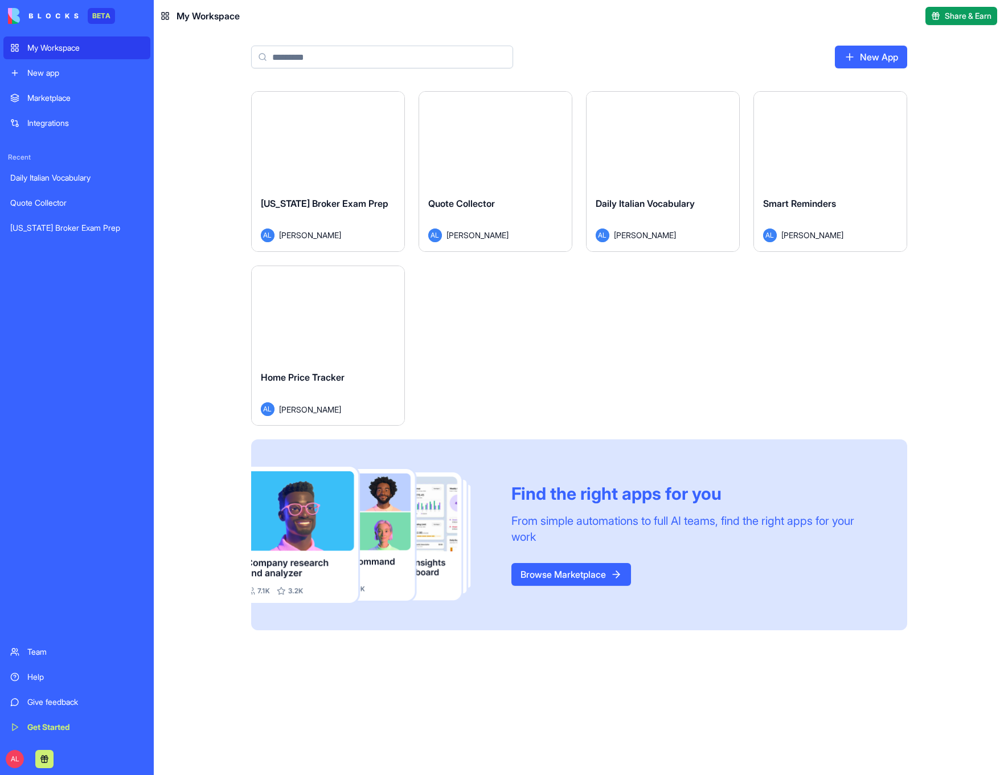
click at [348, 332] on div "Launch" at bounding box center [328, 314] width 153 height 96
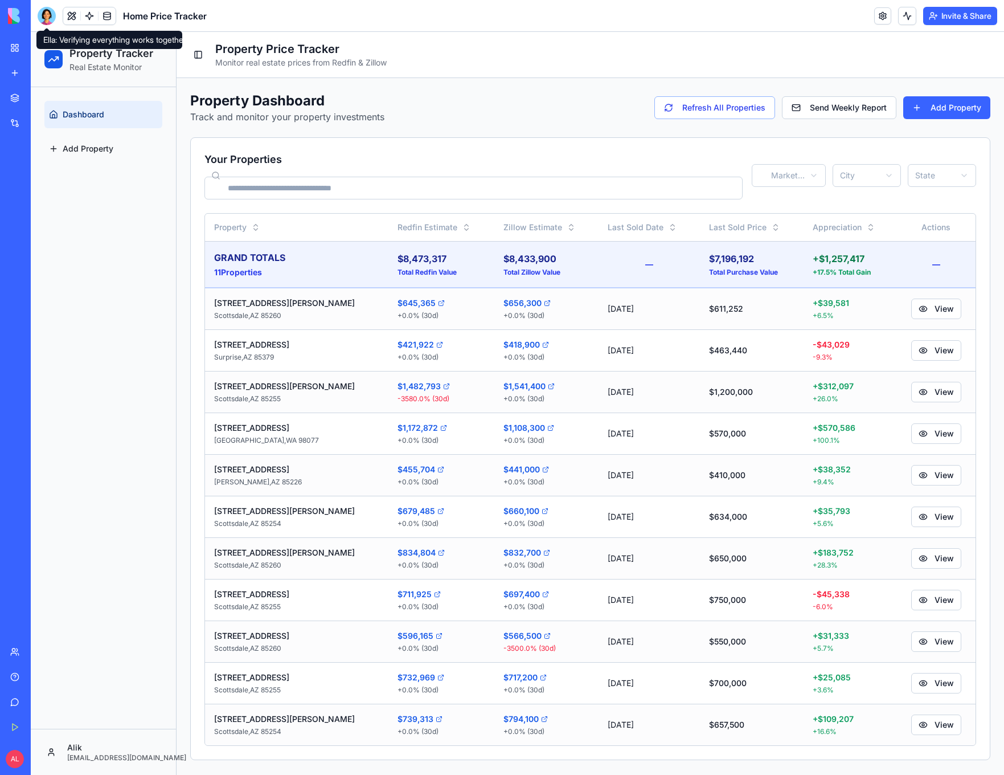
click at [43, 21] on div at bounding box center [47, 16] width 18 height 18
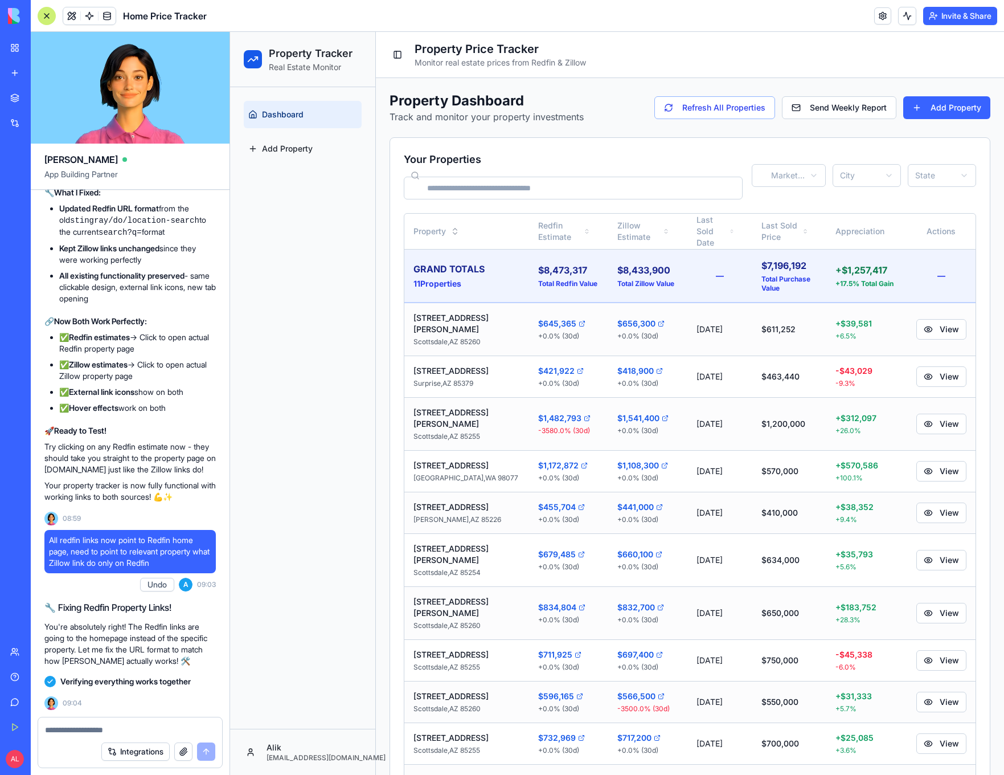
scroll to position [24142, 0]
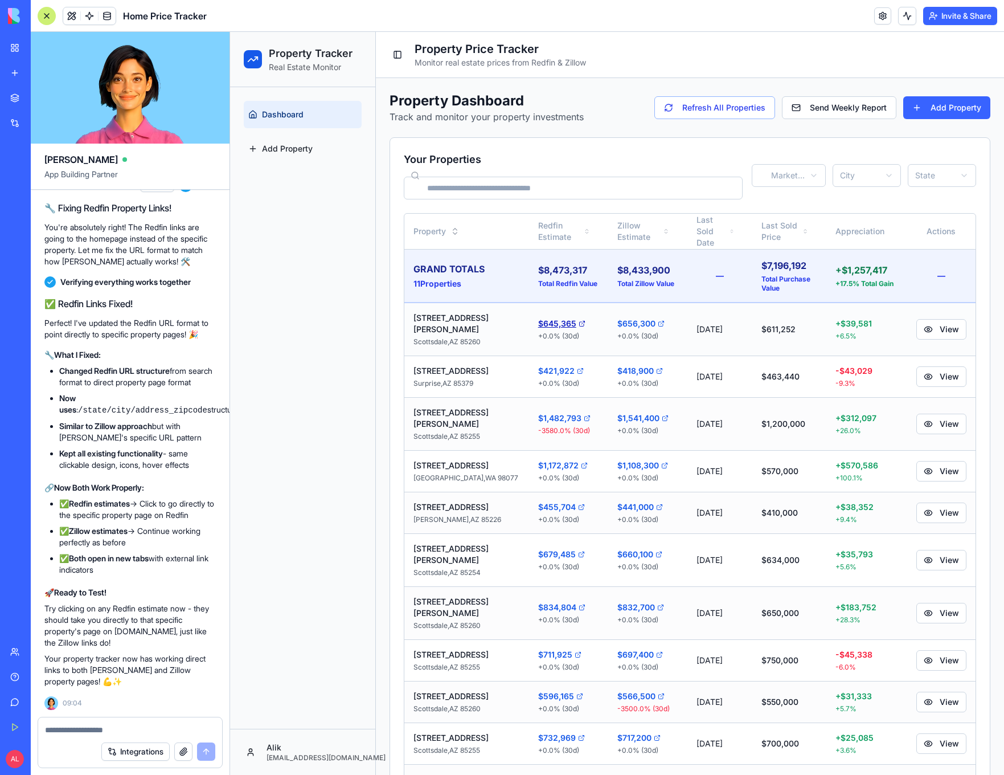
click at [538, 318] on link "$645,365" at bounding box center [568, 323] width 61 height 11
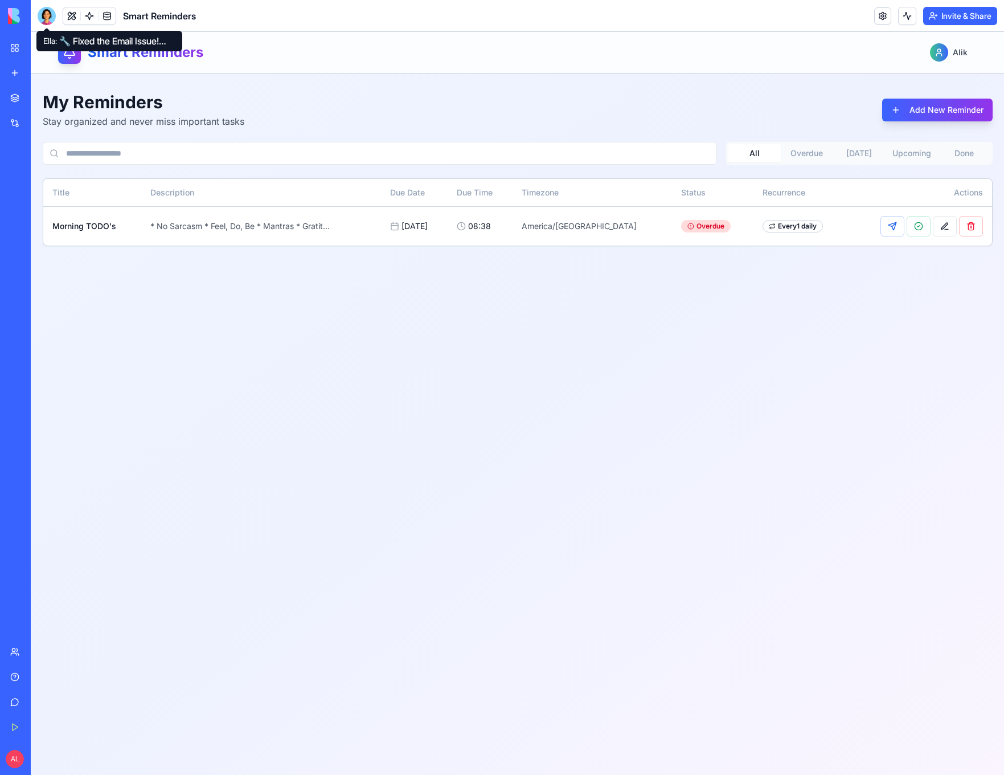
click at [44, 19] on div at bounding box center [47, 16] width 18 height 18
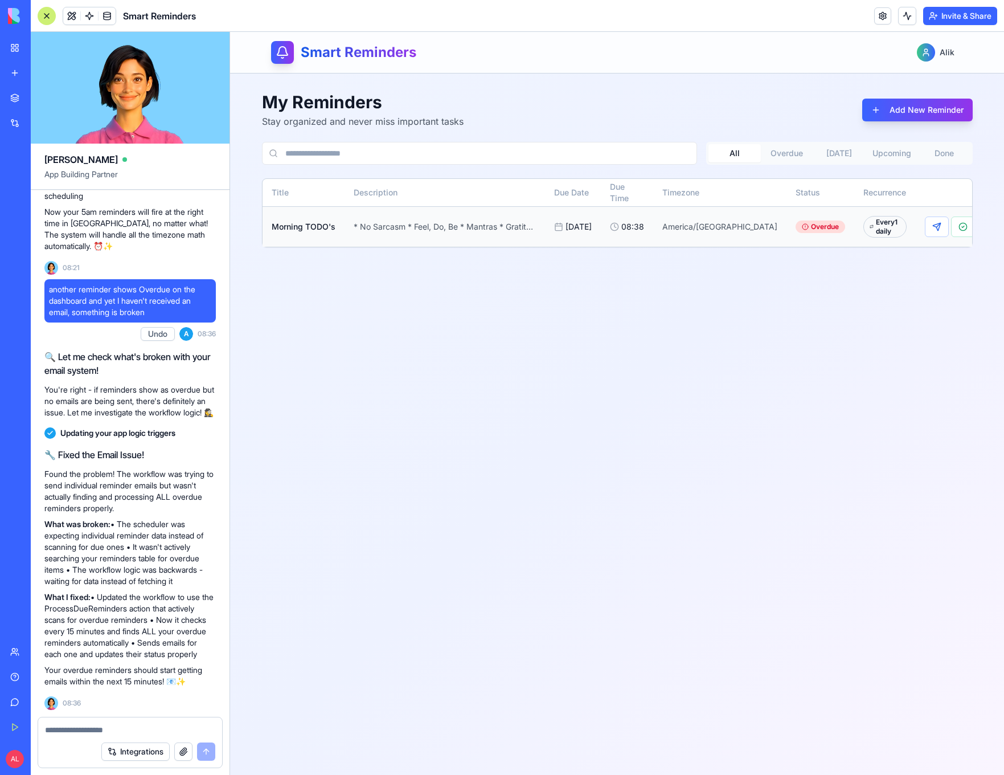
click at [977, 226] on button at bounding box center [989, 226] width 24 height 21
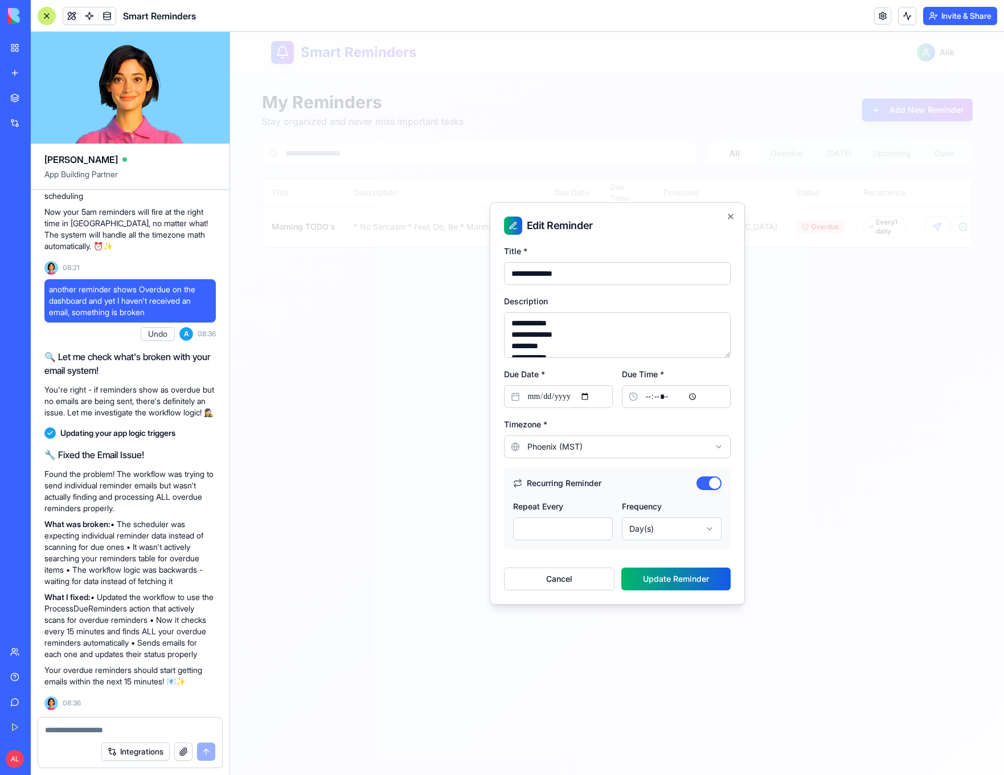
click at [659, 400] on input "*****" at bounding box center [676, 396] width 109 height 23
type input "*****"
click at [682, 580] on button "Update Reminder" at bounding box center [675, 578] width 109 height 23
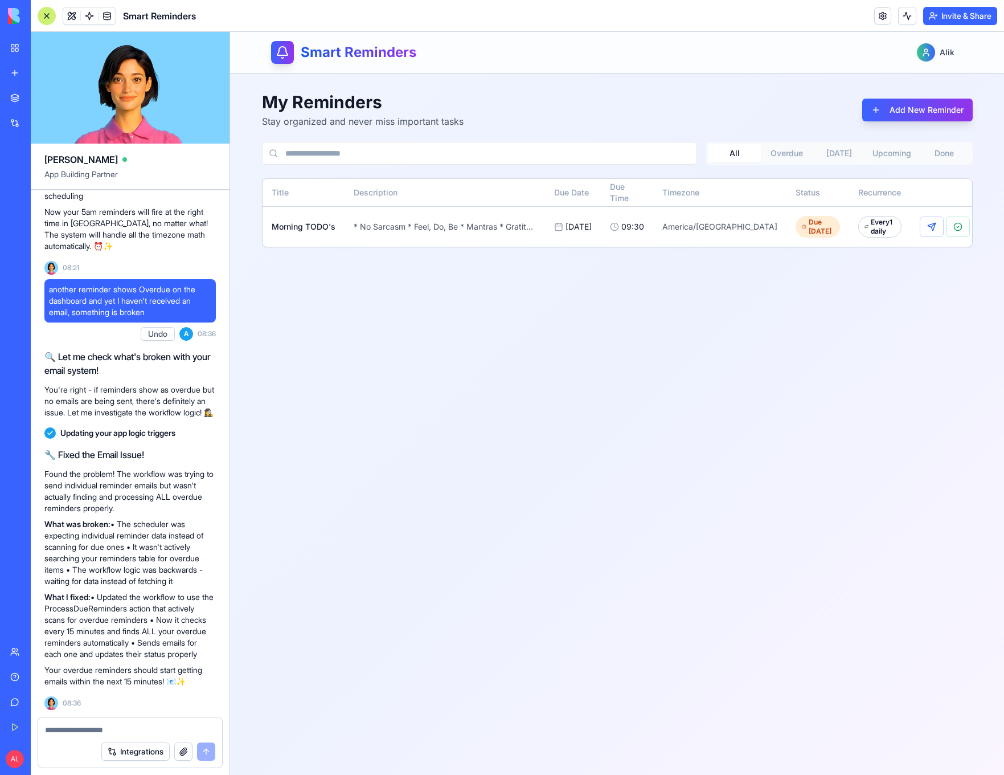
click at [9, 42] on link "My Workspace" at bounding box center [26, 47] width 46 height 23
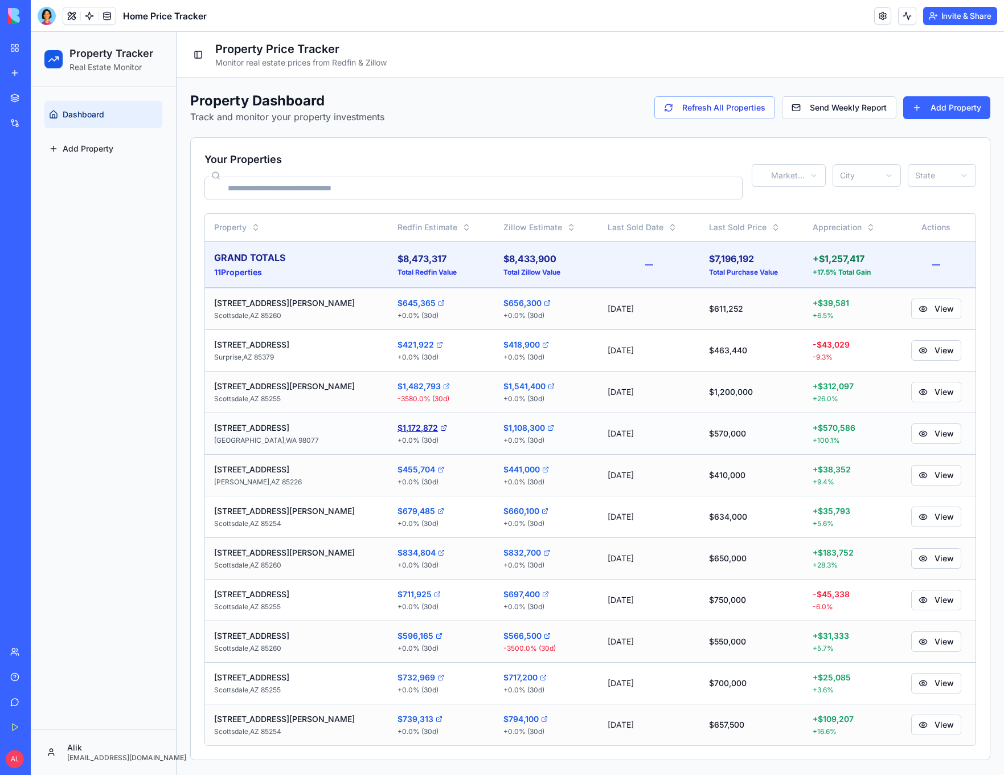
click at [398, 431] on link "$1,172,872" at bounding box center [442, 427] width 88 height 11
click at [504, 345] on link "$418,900" at bounding box center [547, 344] width 87 height 11
click at [48, 21] on div at bounding box center [47, 16] width 18 height 18
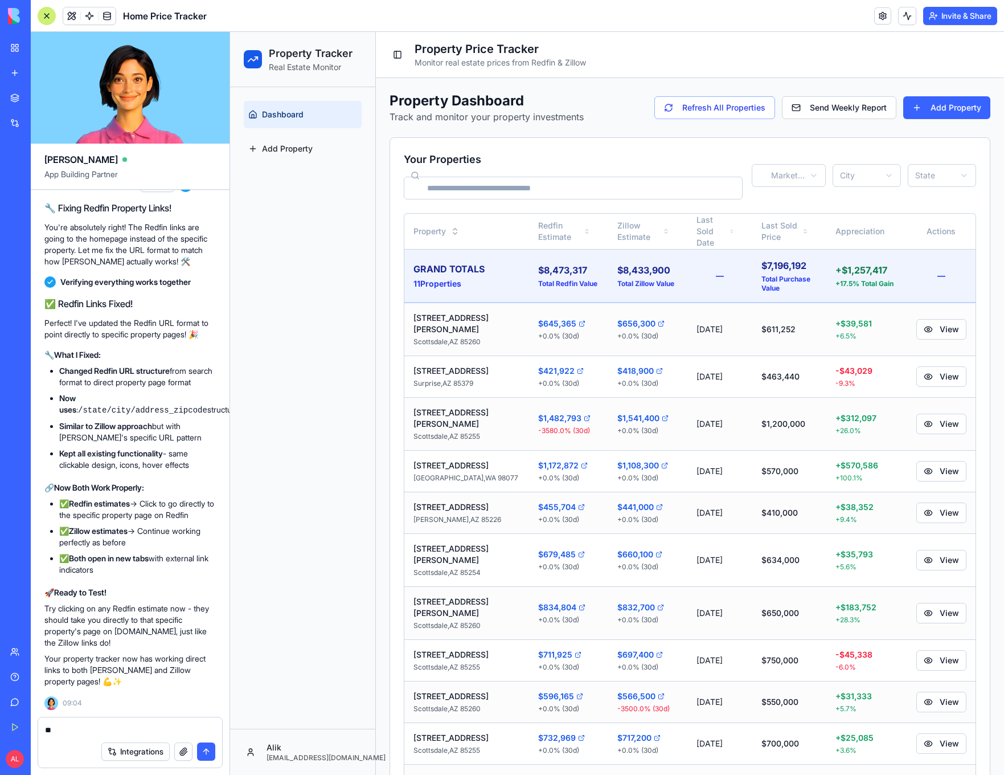
type textarea "*"
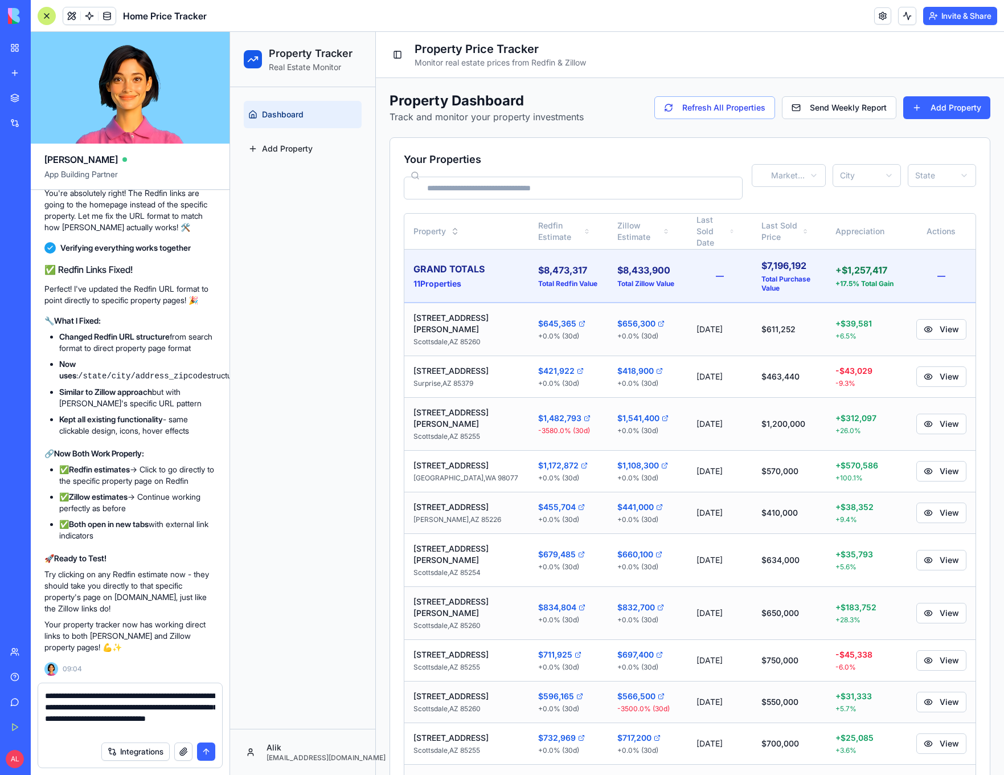
type textarea "**********"
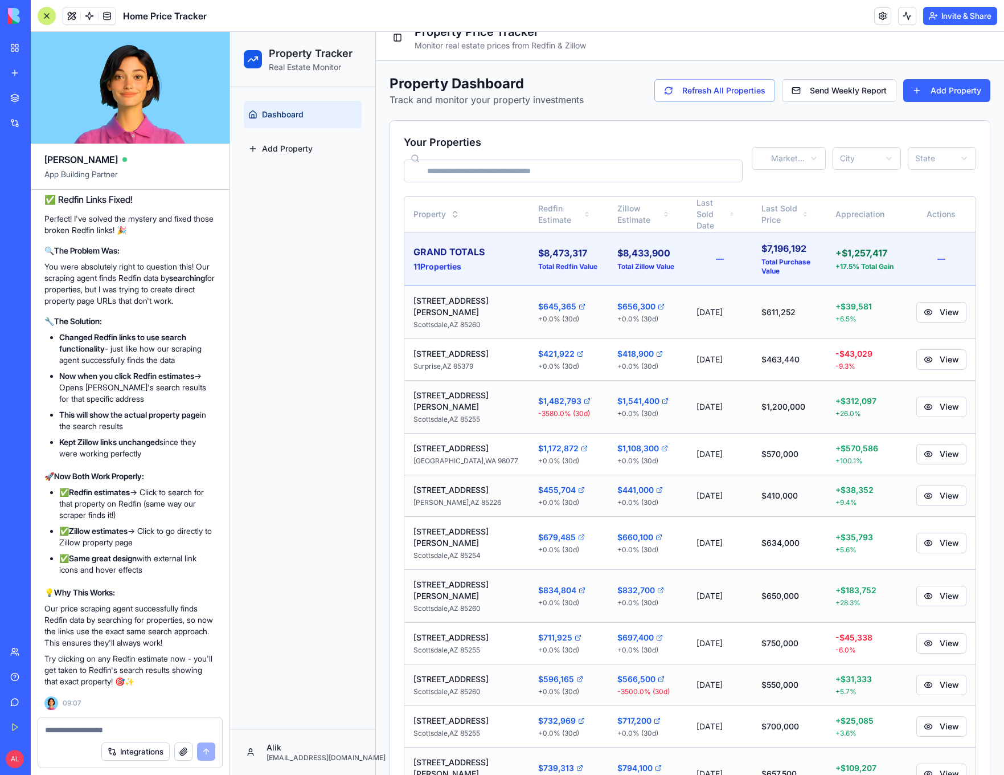
scroll to position [24987, 0]
click at [538, 301] on link "$645,365" at bounding box center [568, 306] width 61 height 11
click at [617, 584] on link "$832,700" at bounding box center [647, 589] width 61 height 11
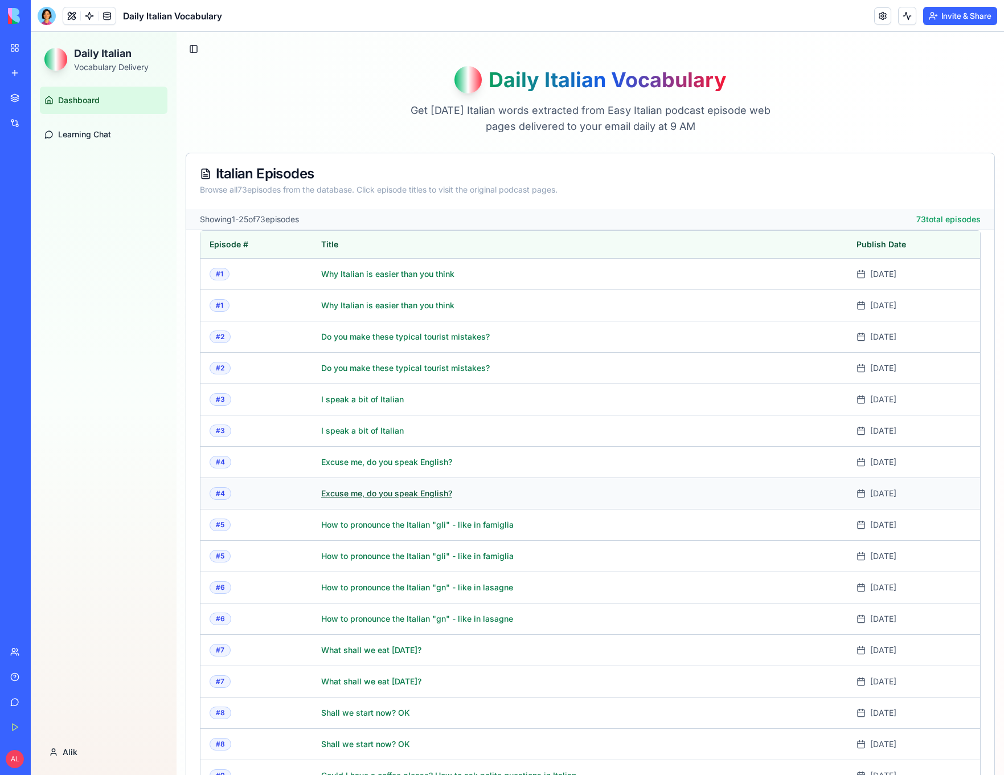
click at [356, 493] on link "Excuse me, do you speak English?" at bounding box center [448, 493] width 255 height 11
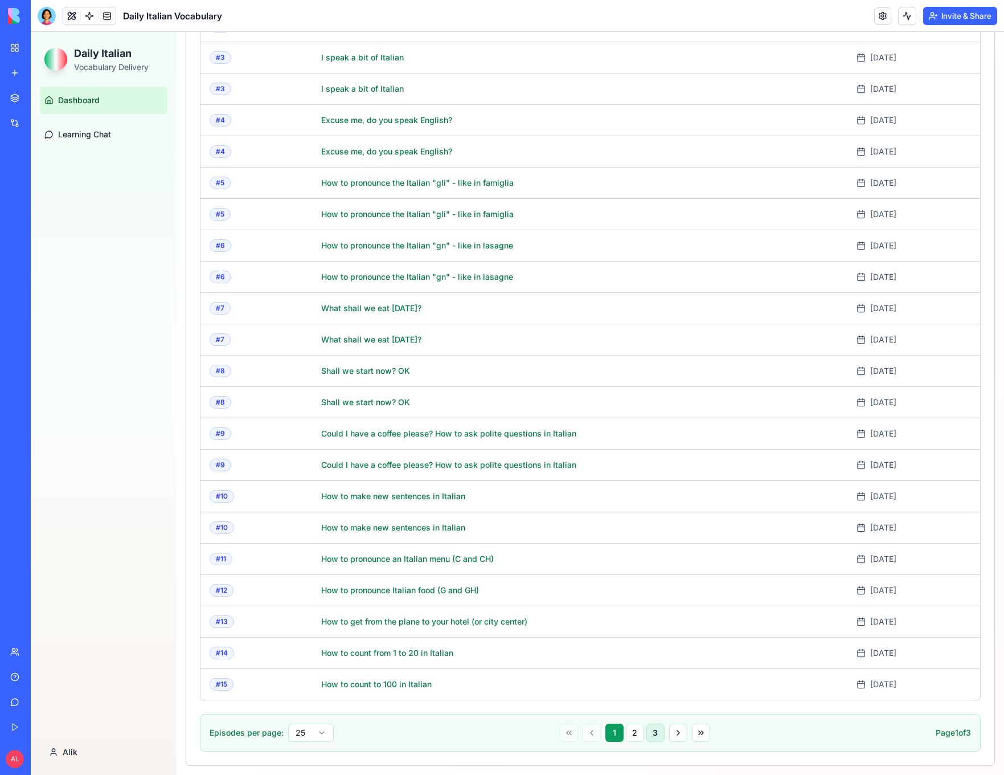
click at [652, 735] on button "3" at bounding box center [656, 732] width 18 height 18
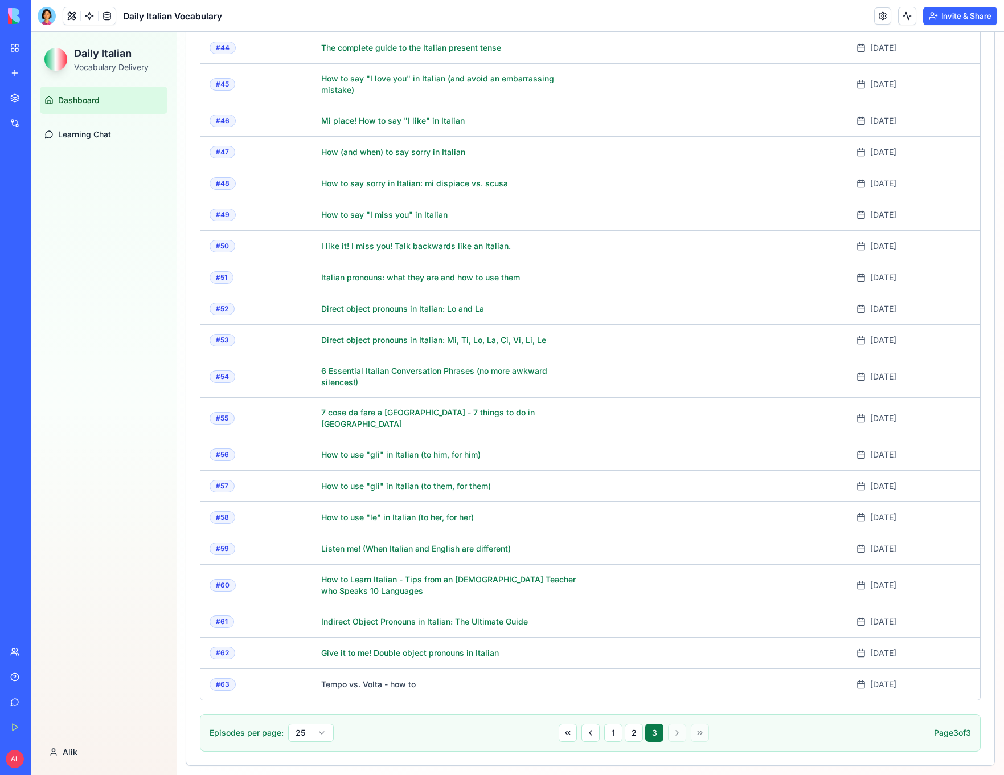
scroll to position [310, 0]
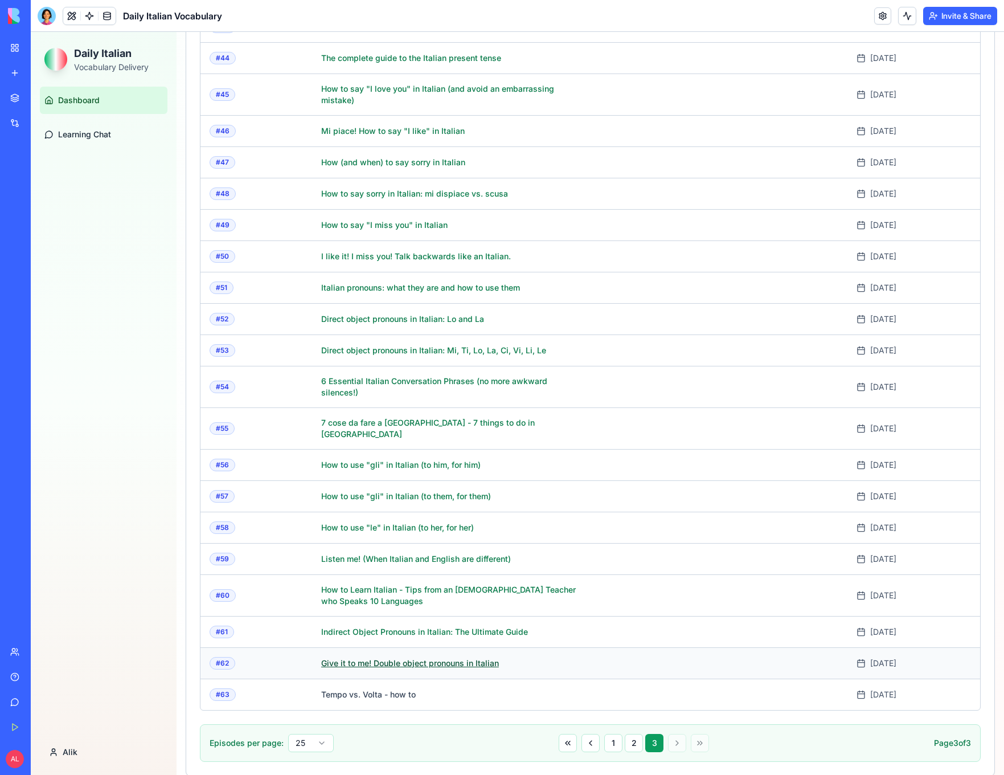
click at [370, 657] on link "Give it to me! Double object pronouns in Italian" at bounding box center [448, 662] width 255 height 11
click at [12, 13] on img at bounding box center [43, 16] width 71 height 16
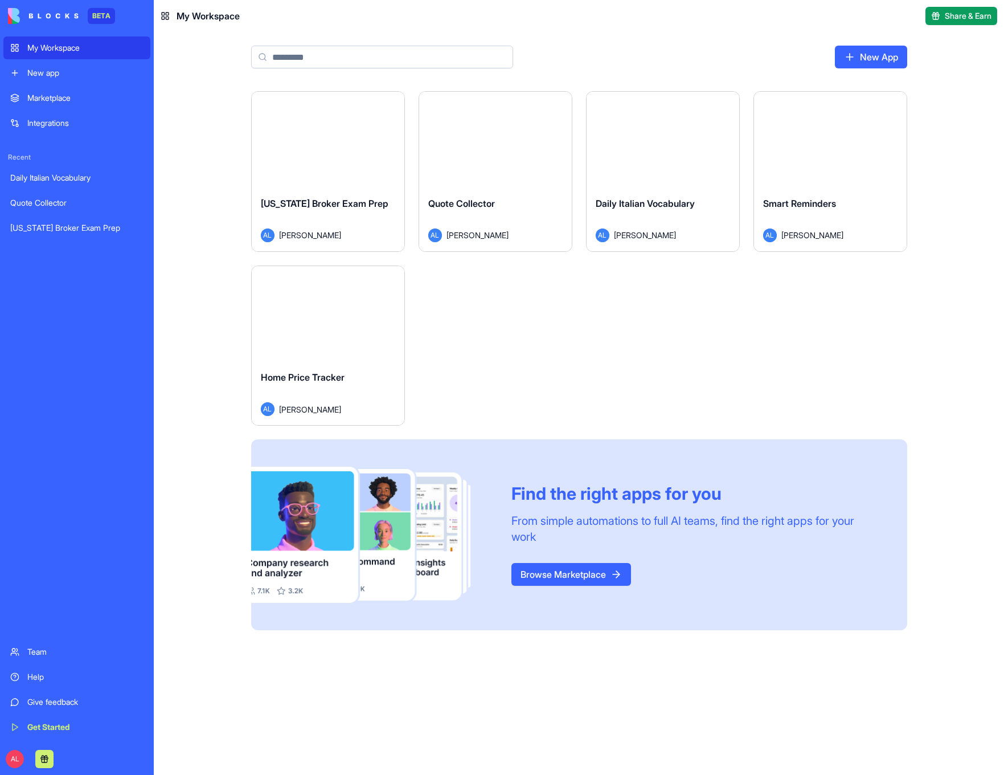
click at [722, 103] on html "BETA My Workspace New app Marketplace Integrations Recent Daily Italian Vocabul…" at bounding box center [502, 387] width 1004 height 775
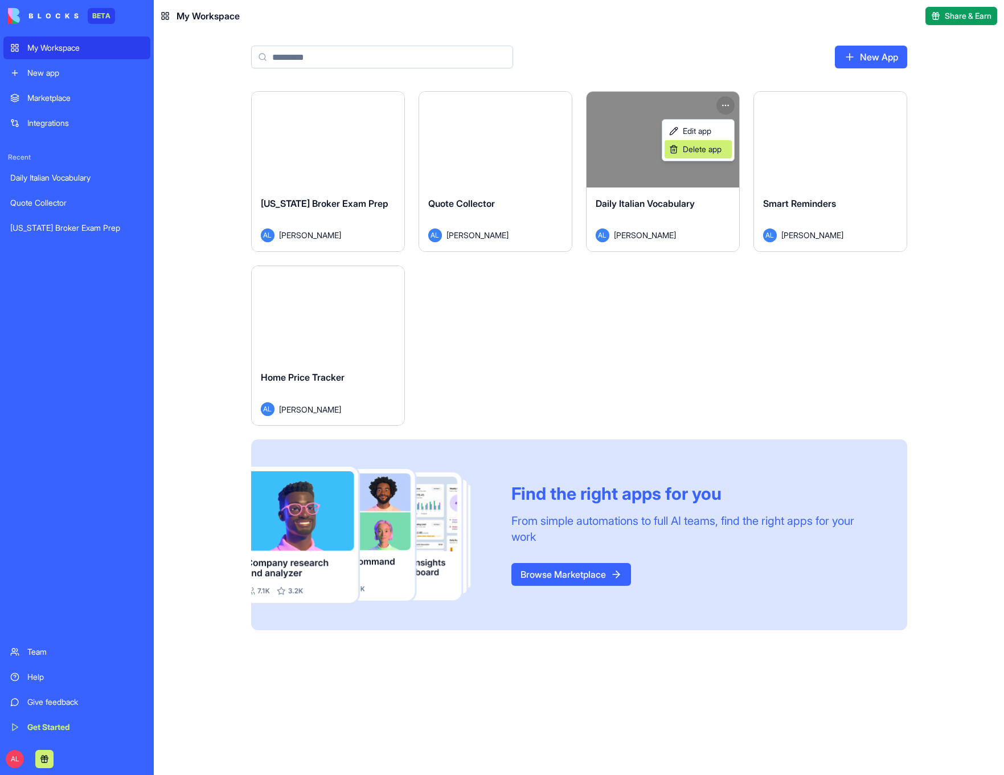
click at [708, 146] on span "Delete app" at bounding box center [702, 149] width 39 height 11
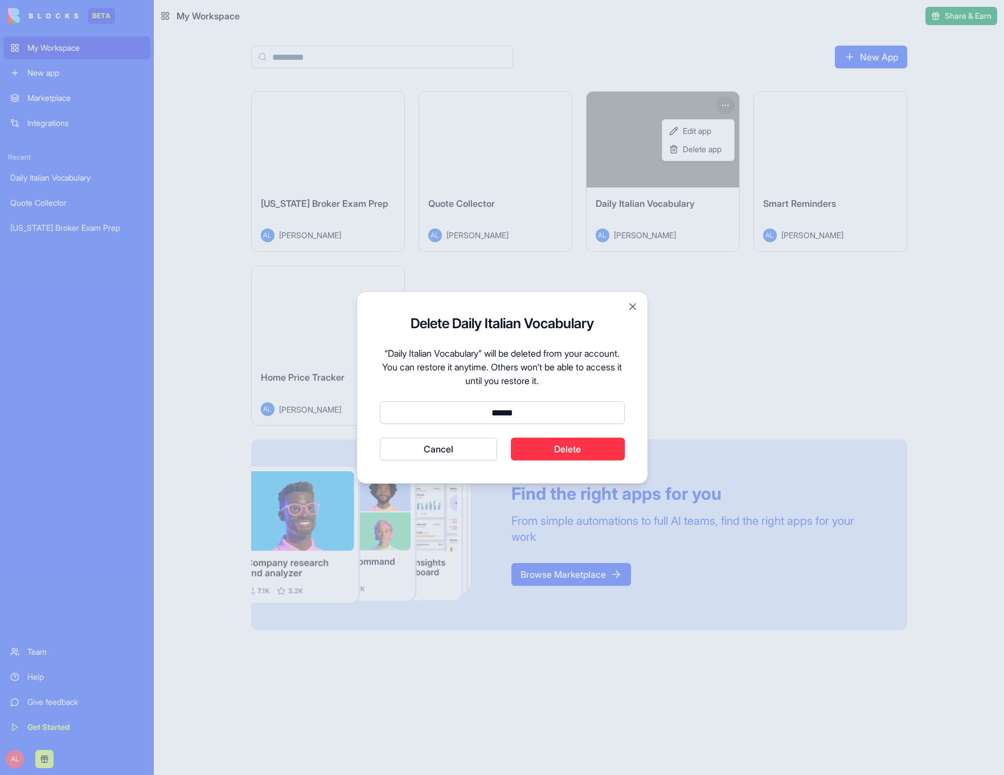
type input "******"
click at [586, 452] on button "Delete" at bounding box center [568, 448] width 114 height 23
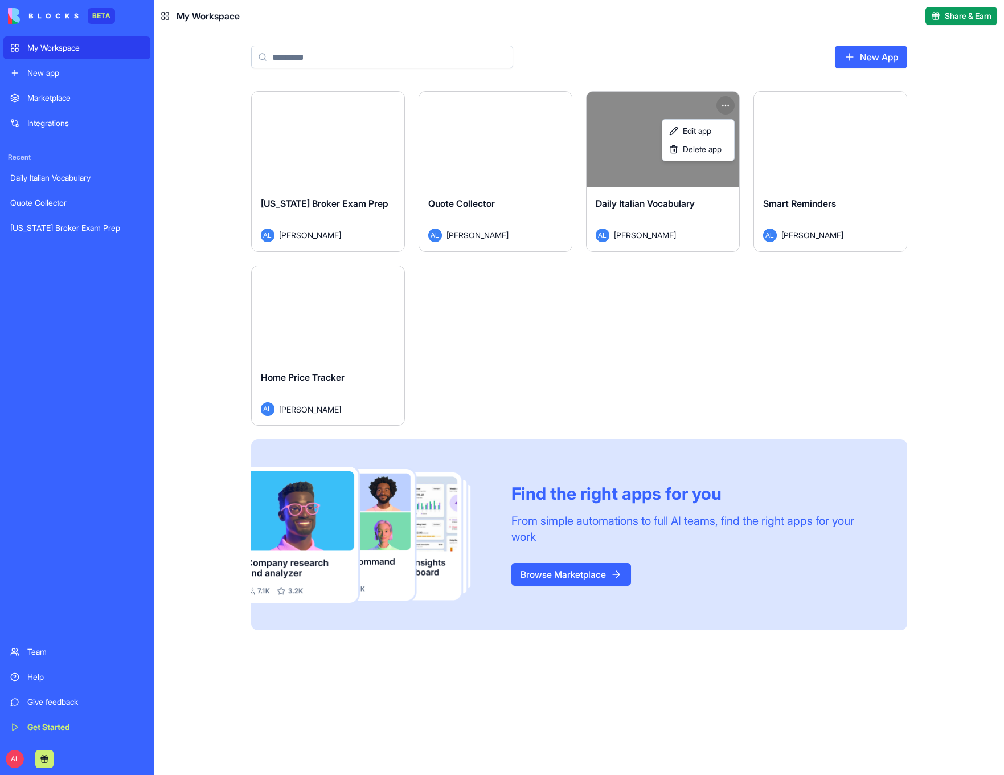
click at [597, 322] on html "BETA My Workspace New app Marketplace Integrations Recent Daily Italian Vocabul…" at bounding box center [502, 387] width 1004 height 775
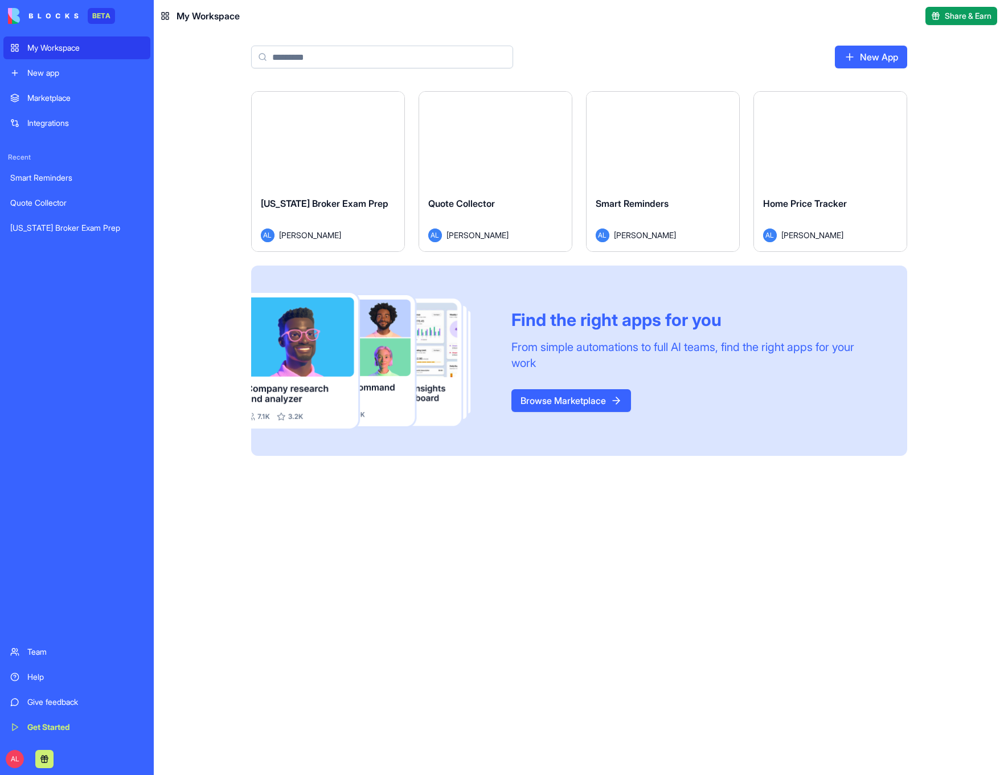
click at [308, 178] on div "Launch" at bounding box center [328, 140] width 153 height 96
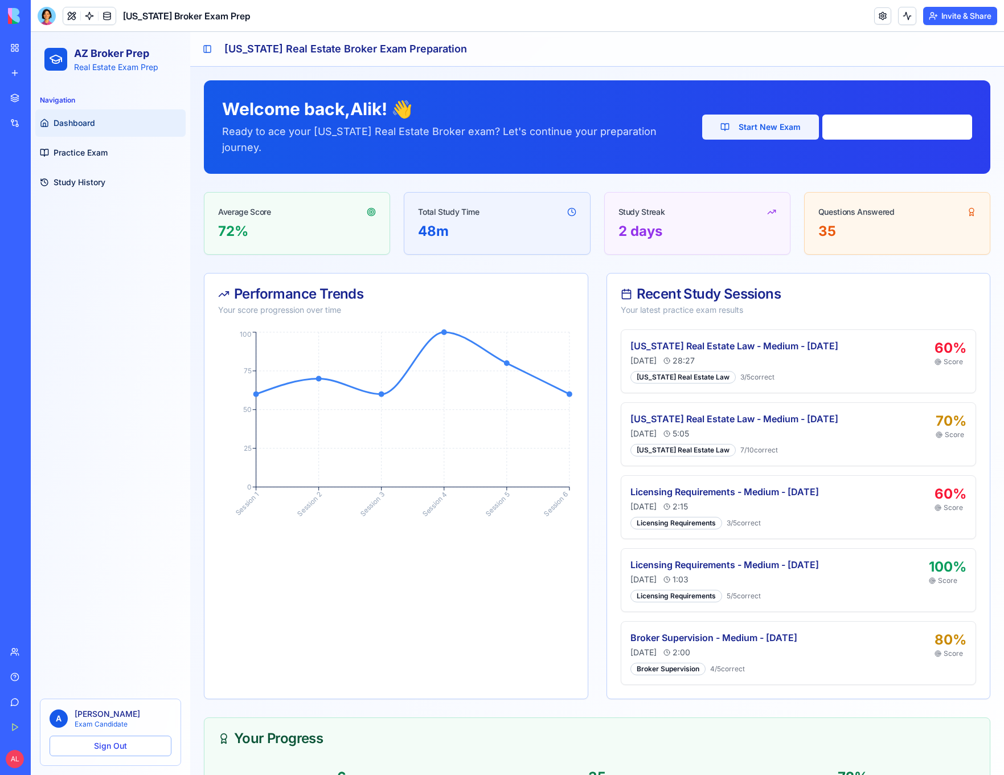
click at [751, 117] on button "Start New Exam" at bounding box center [760, 126] width 117 height 25
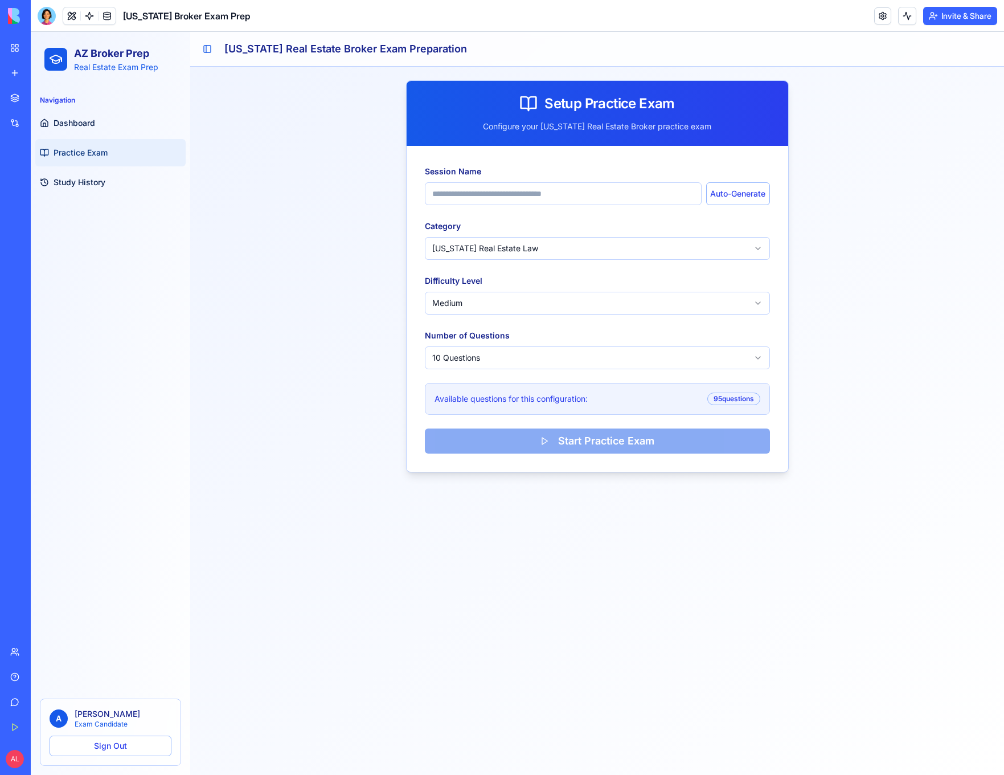
click at [518, 241] on html "AZ Broker Prep Real Estate Exam Prep Navigation Dashboard Practice Exam Study H…" at bounding box center [517, 403] width 973 height 743
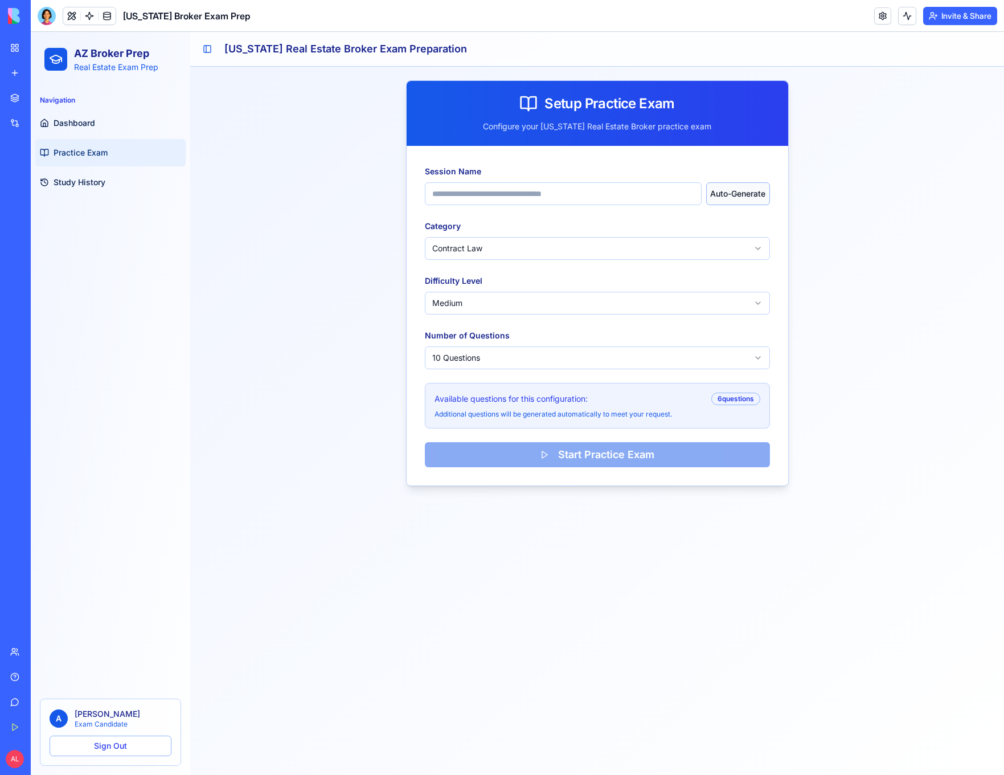
click at [729, 202] on button "Auto-Generate" at bounding box center [737, 193] width 63 height 23
type input "**********"
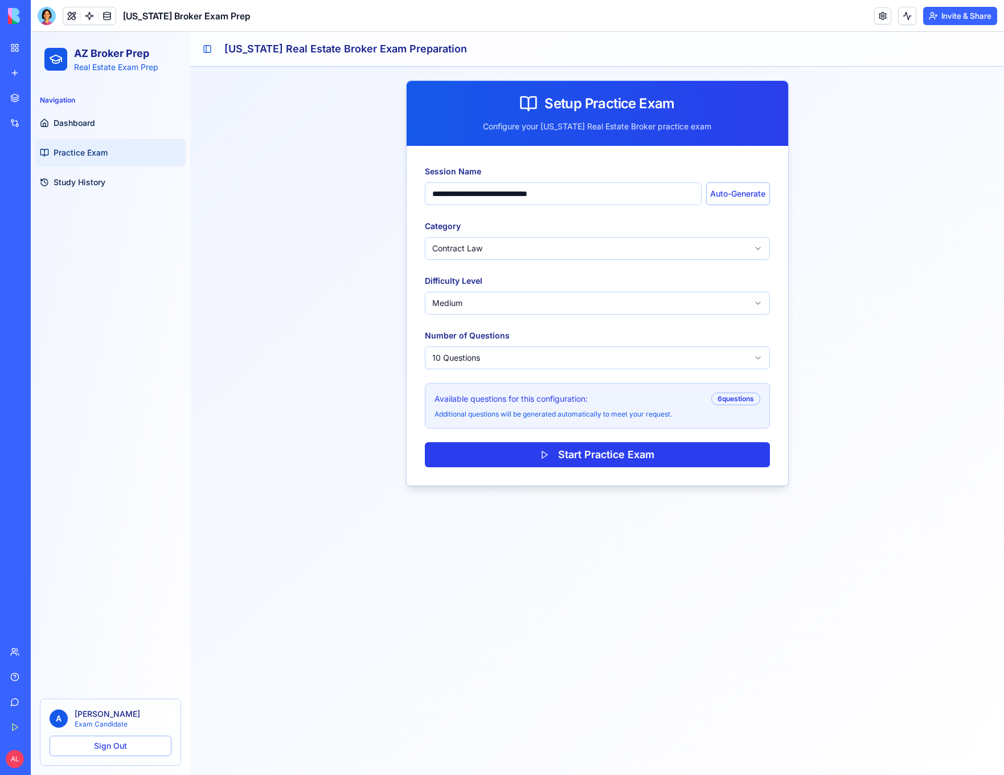
click at [566, 451] on button "Start Practice Exam" at bounding box center [597, 454] width 345 height 25
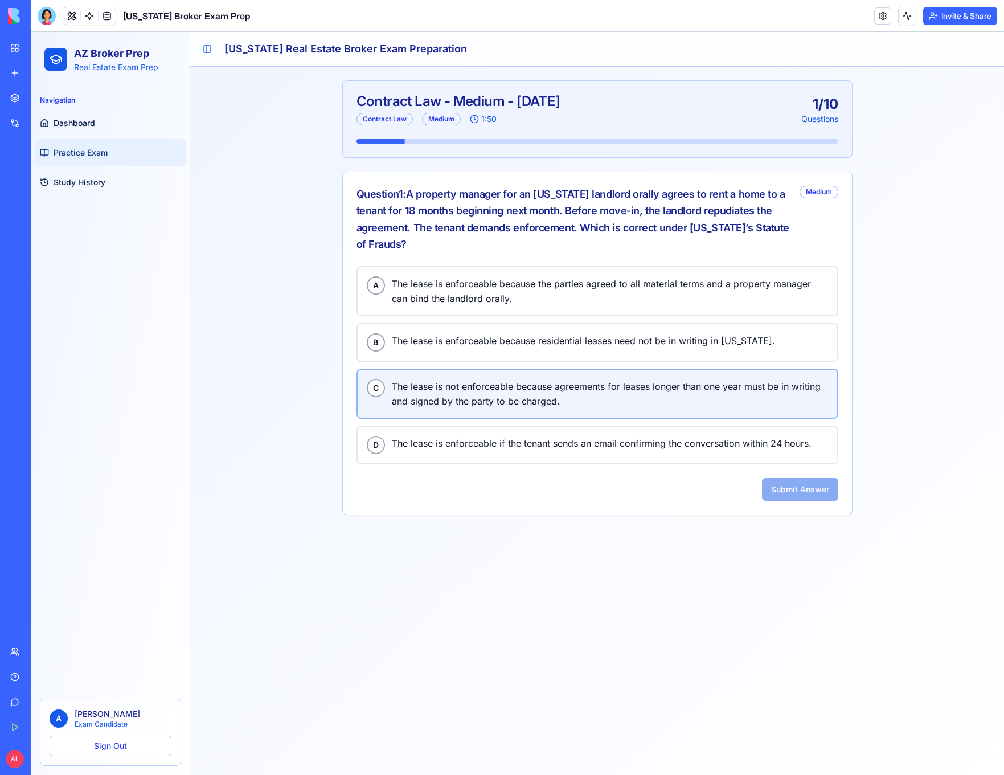
click at [454, 405] on span "The lease is not enforceable because agreements for leases longer than one year…" at bounding box center [610, 394] width 436 height 30
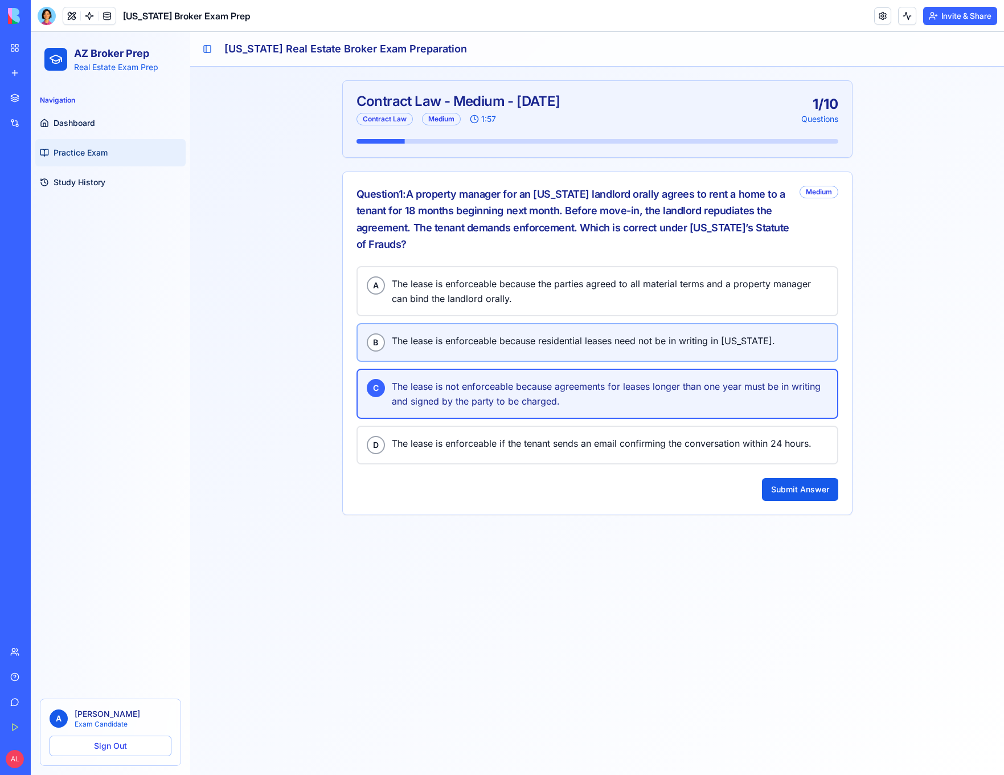
click at [458, 351] on button "B The lease is enforceable because residential leases need not be in writing in…" at bounding box center [598, 342] width 482 height 39
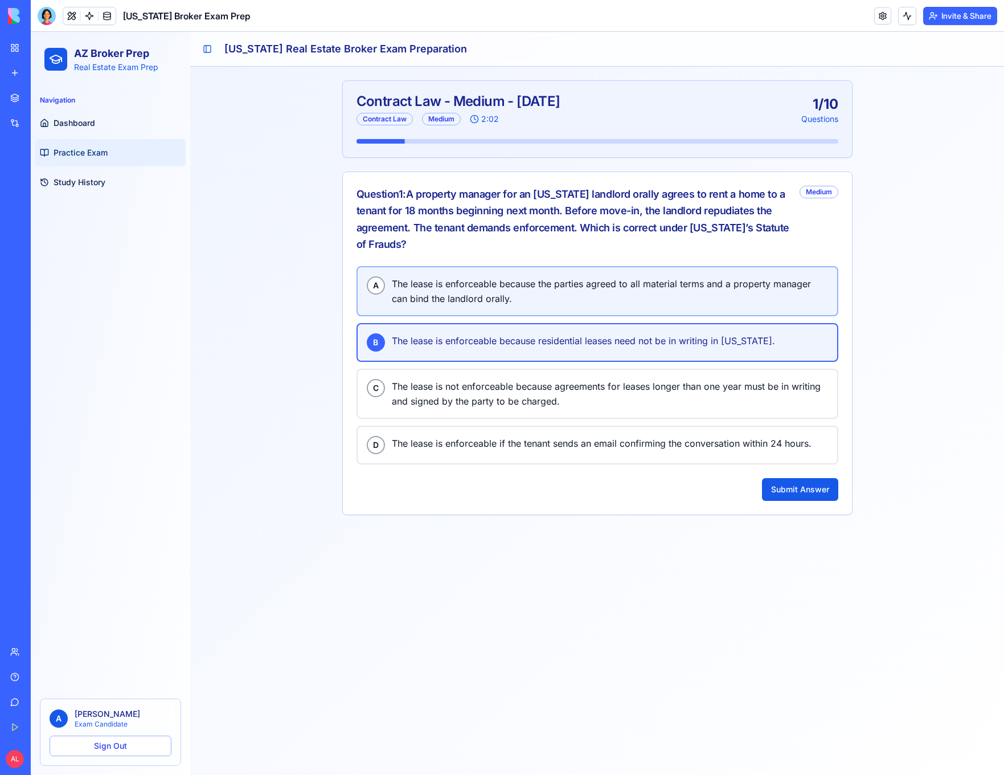
click at [451, 309] on button "A The lease is enforceable because the parties agreed to all material terms and…" at bounding box center [598, 291] width 482 height 50
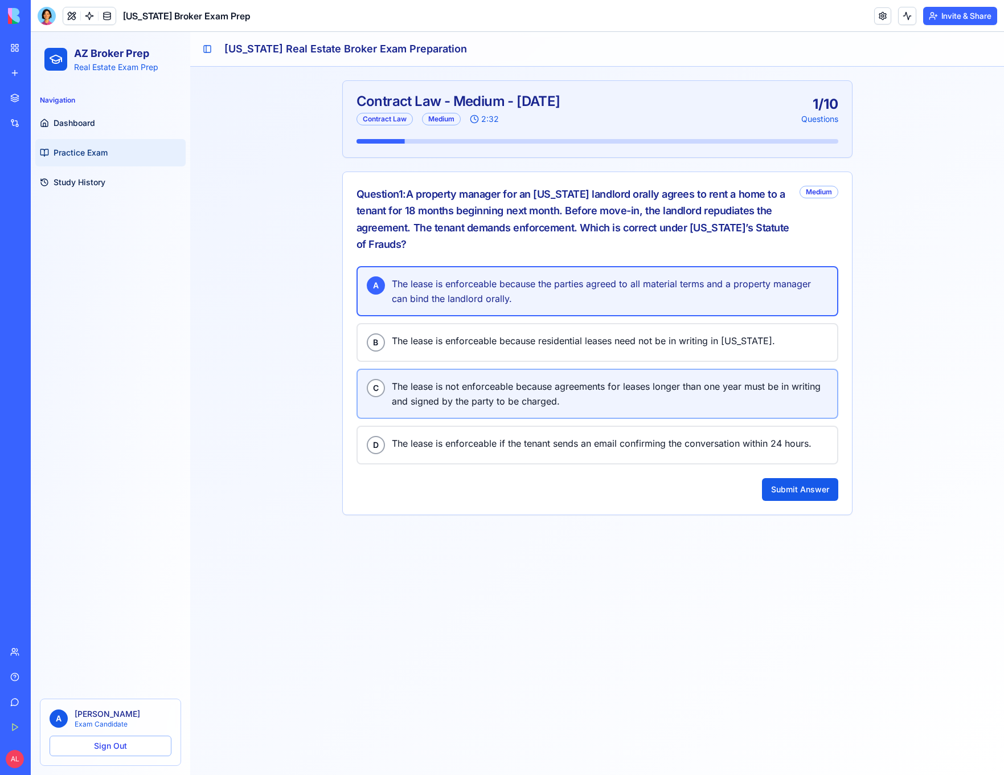
click at [499, 407] on span "The lease is not enforceable because agreements for leases longer than one year…" at bounding box center [610, 394] width 436 height 30
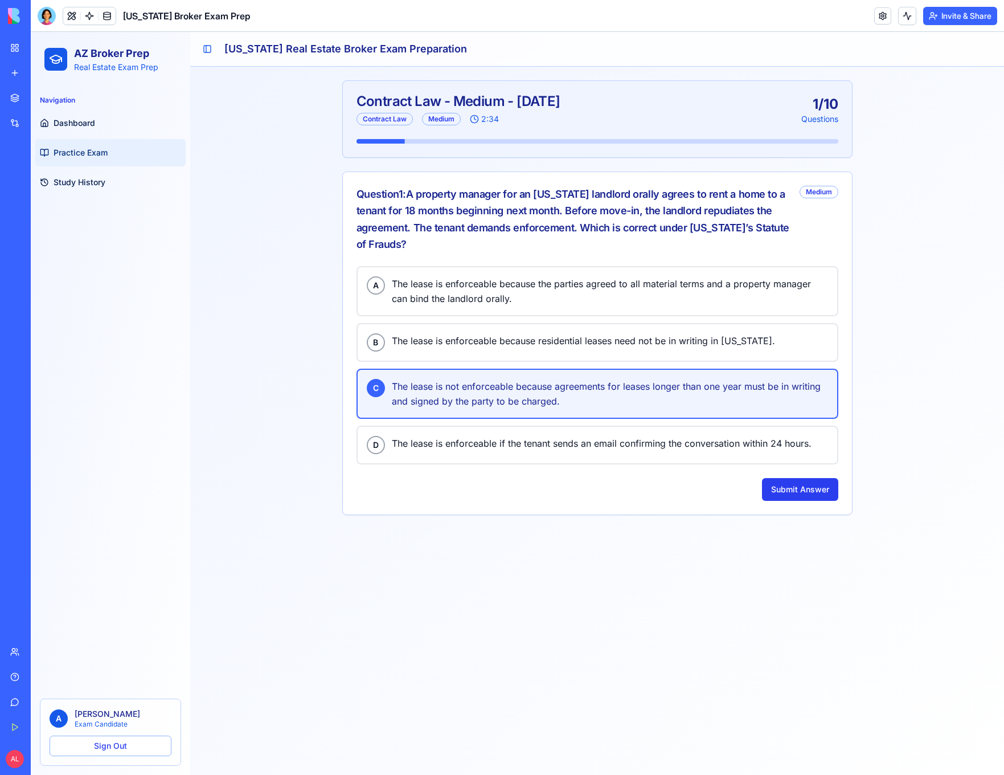
click at [776, 486] on button "Submit Answer" at bounding box center [800, 489] width 76 height 23
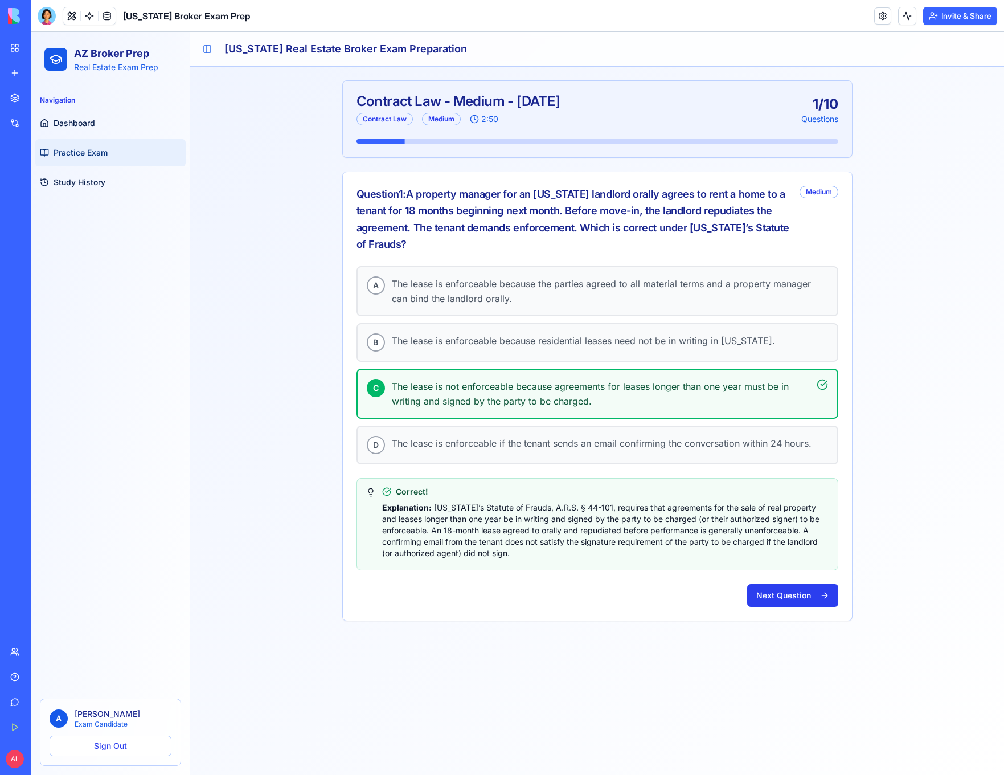
click at [770, 600] on button "Next Question" at bounding box center [792, 595] width 91 height 23
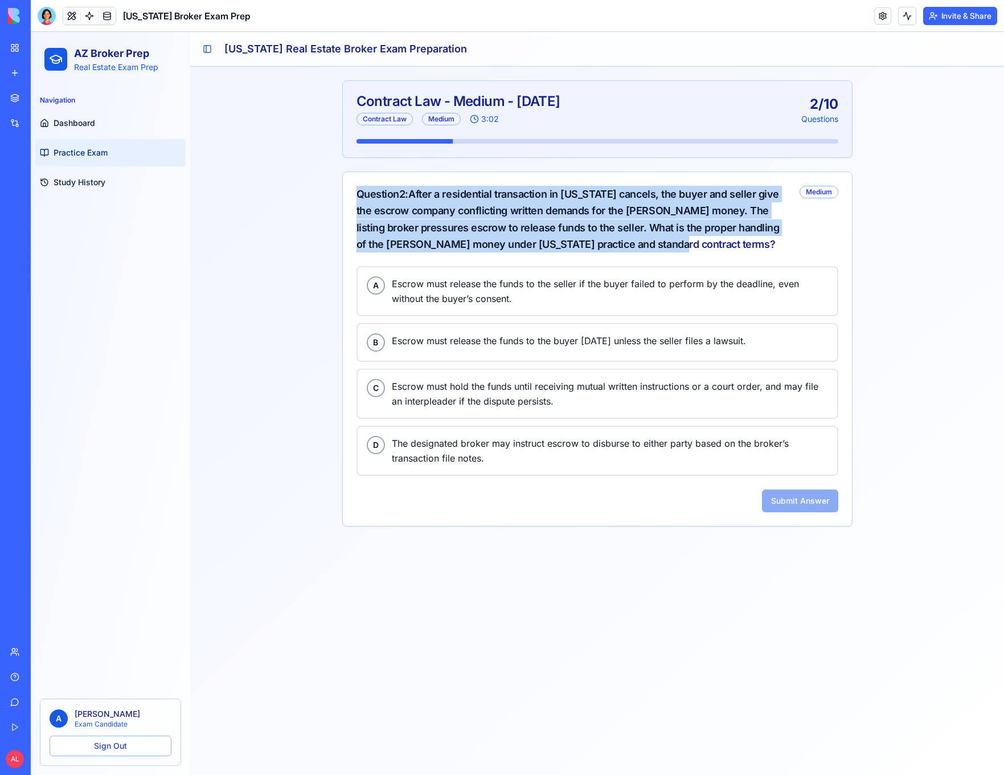
drag, startPoint x: 346, startPoint y: 193, endPoint x: 673, endPoint y: 240, distance: 330.4
click at [673, 240] on div "Question 2 : After a residential transaction in Arizona cancels, the buyer and …" at bounding box center [597, 219] width 509 height 94
click at [672, 240] on div "Question 2 : After a residential transaction in Arizona cancels, the buyer and …" at bounding box center [574, 219] width 434 height 67
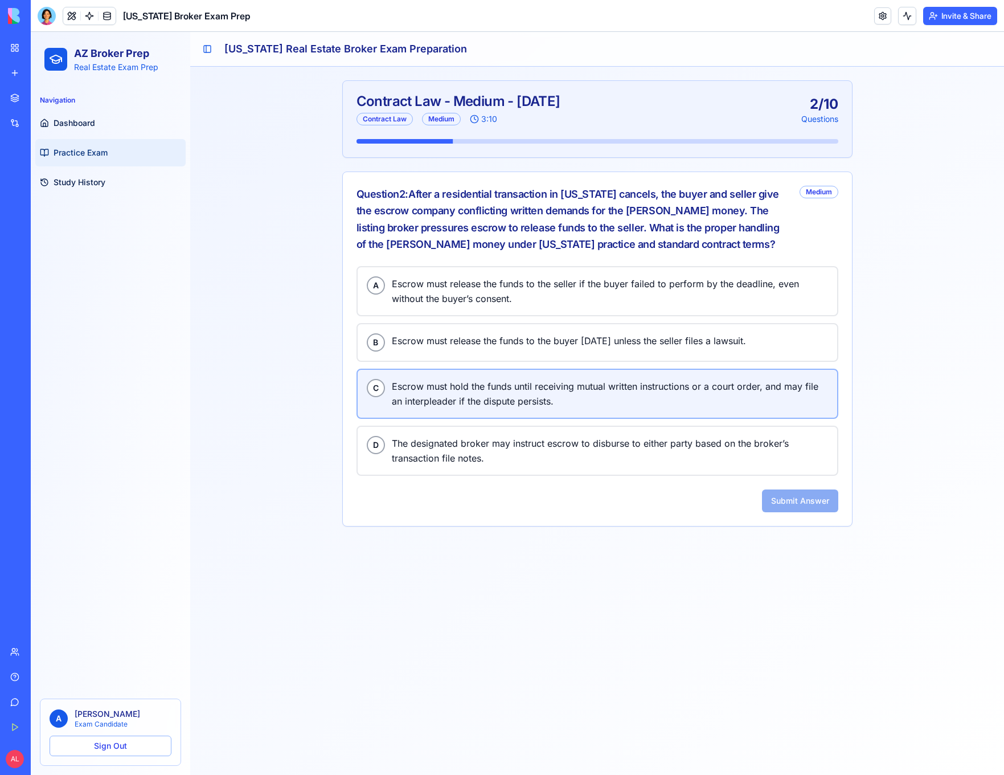
click at [505, 394] on span "Escrow must hold the funds until receiving mutual written instructions or a cou…" at bounding box center [610, 394] width 436 height 30
click at [788, 505] on button "Submit Answer" at bounding box center [800, 500] width 76 height 23
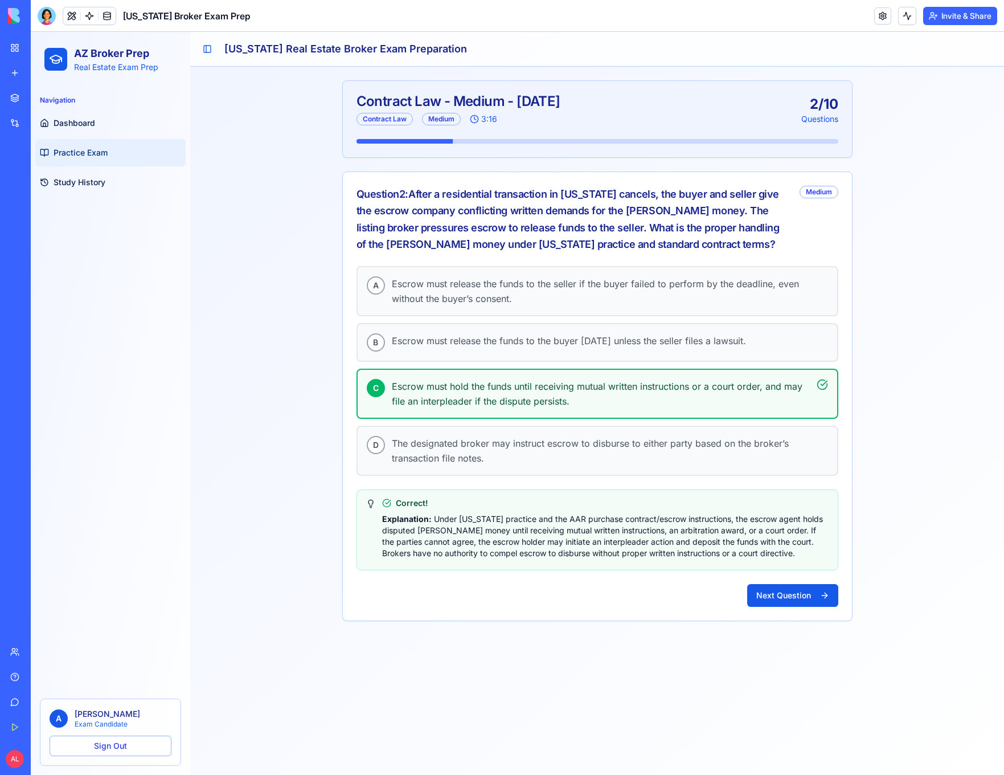
click at [806, 600] on button "Next Question" at bounding box center [792, 595] width 91 height 23
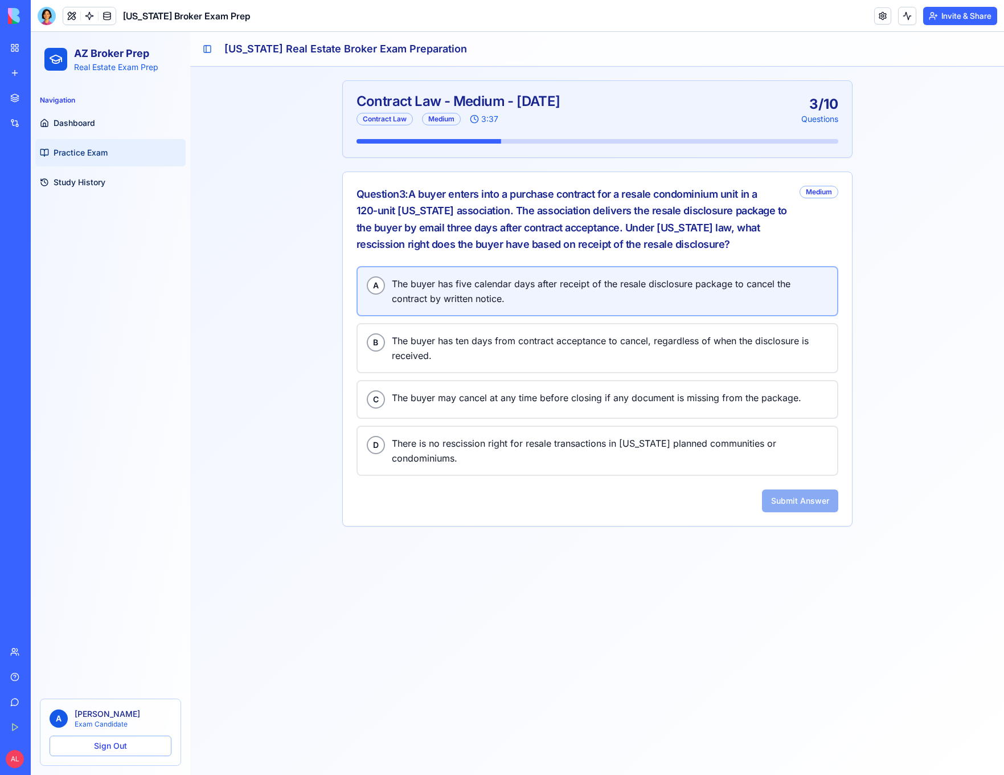
click at [482, 302] on span "The buyer has five calendar days after receipt of the resale disclosure package…" at bounding box center [610, 291] width 436 height 30
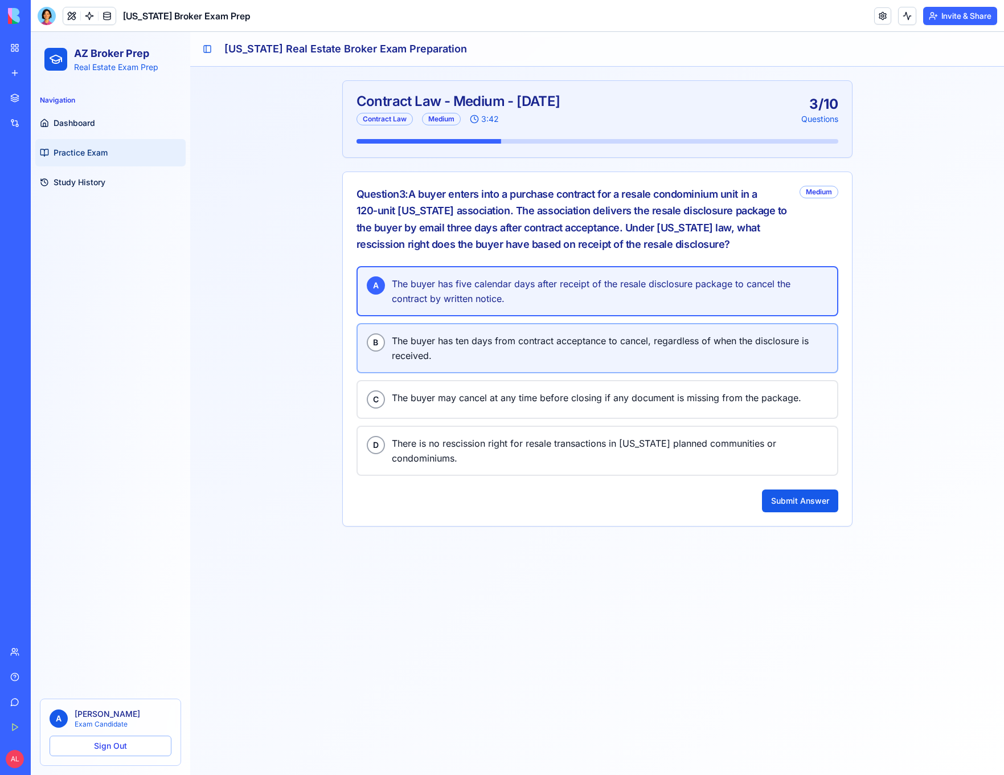
click at [586, 342] on span "The buyer has ten days from contract acceptance to cancel, regardless of when t…" at bounding box center [610, 348] width 436 height 30
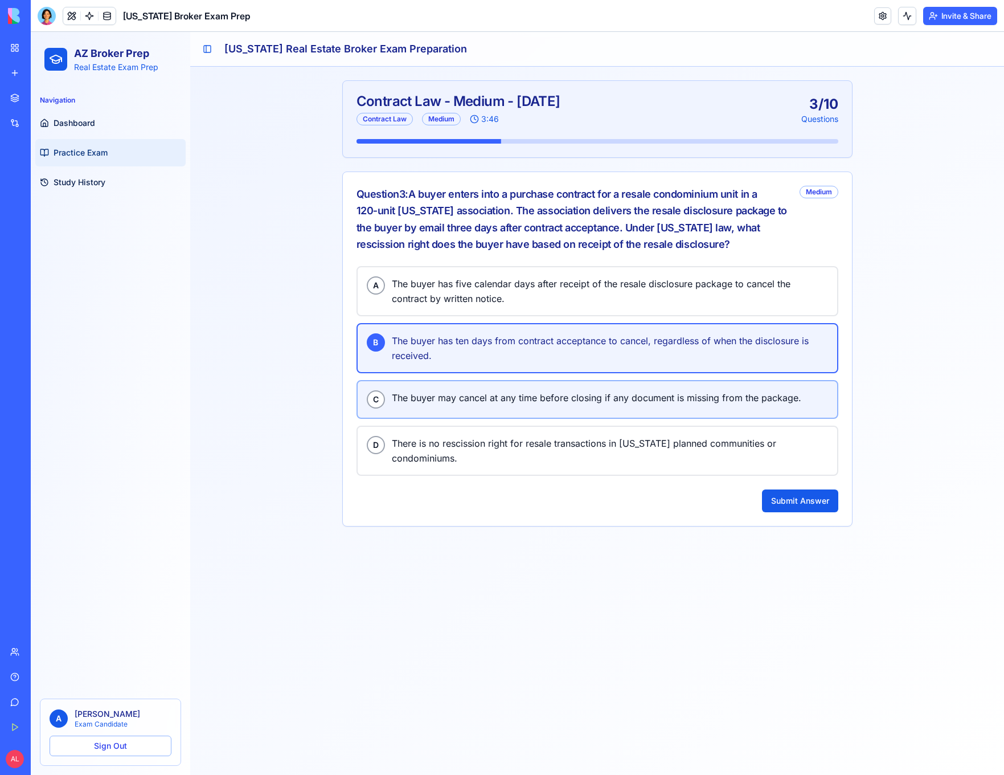
click at [563, 400] on span "The buyer may cancel at any time before closing if any document is missing from…" at bounding box center [610, 397] width 436 height 15
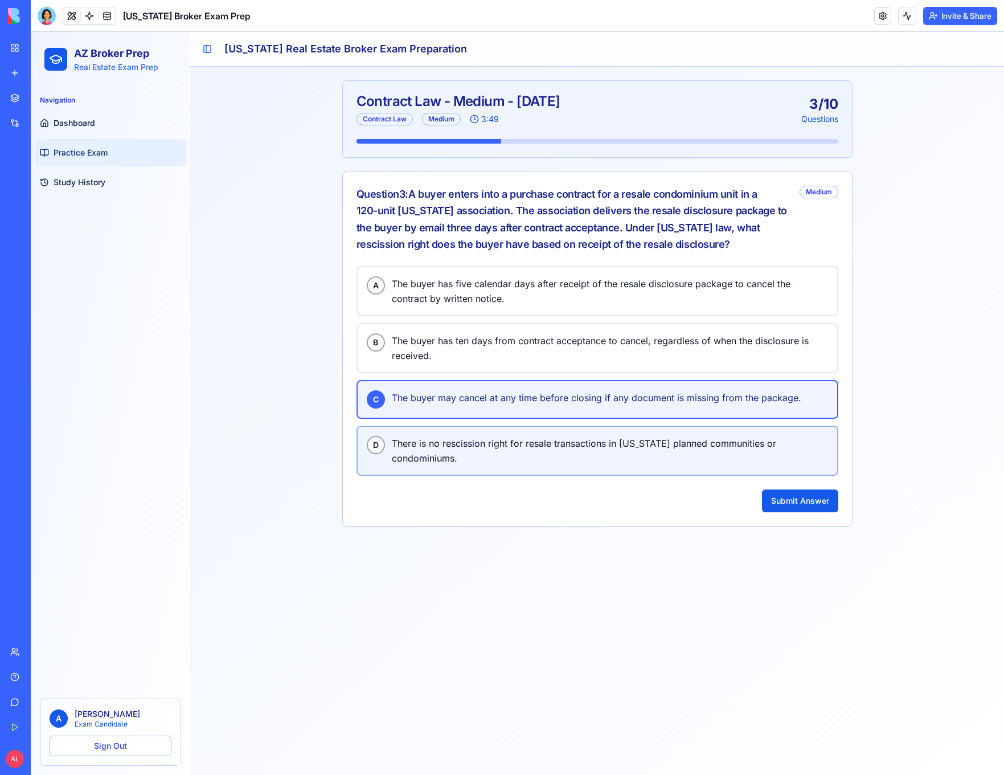
click at [551, 444] on span "There is no rescission right for resale transactions in Arizona planned communi…" at bounding box center [610, 451] width 436 height 30
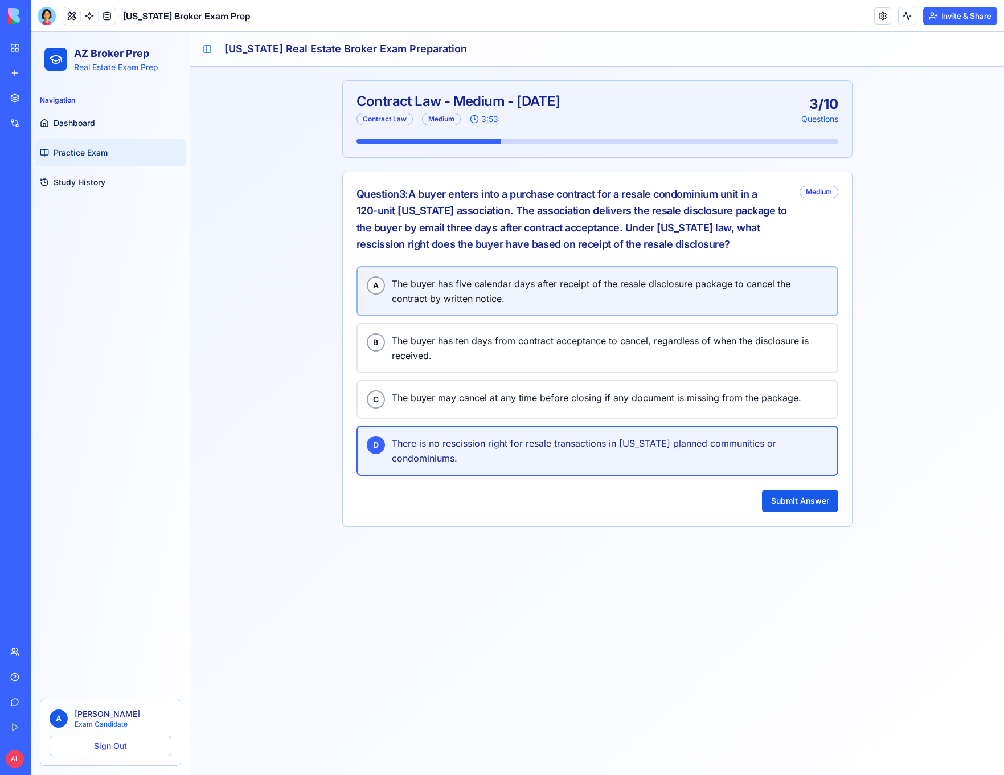
click at [553, 288] on span "The buyer has five calendar days after receipt of the resale disclosure package…" at bounding box center [610, 291] width 436 height 30
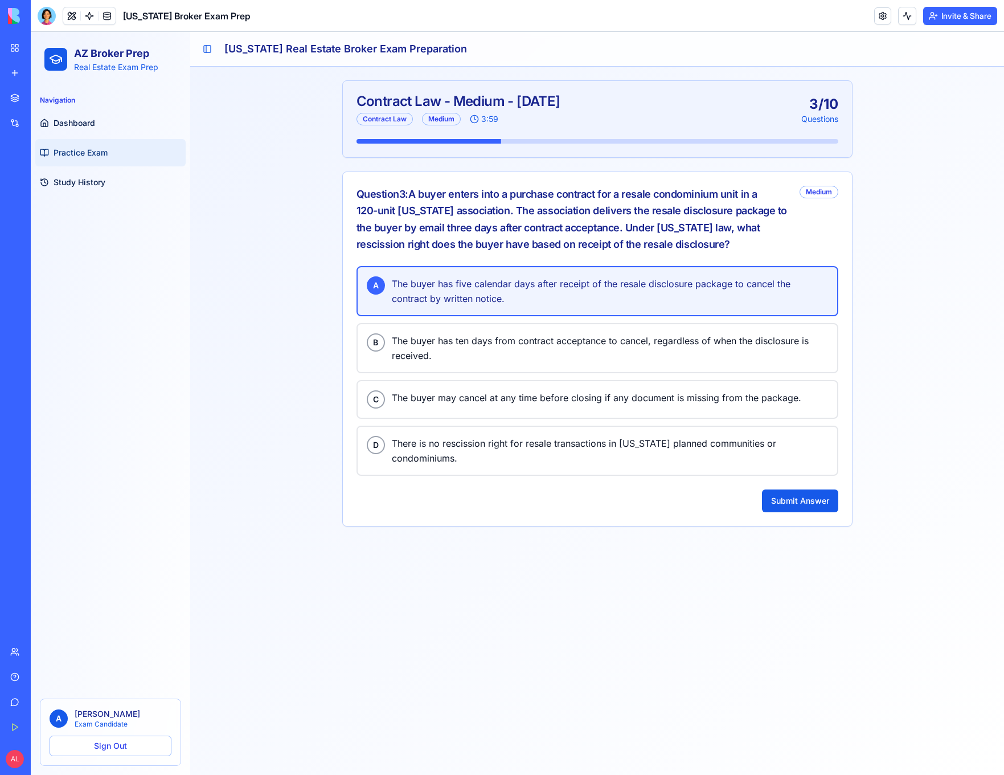
click at [809, 472] on div "A The buyer has five calendar days after receipt of the resale disclosure packa…" at bounding box center [597, 396] width 509 height 260
click at [815, 491] on button "Submit Answer" at bounding box center [800, 500] width 76 height 23
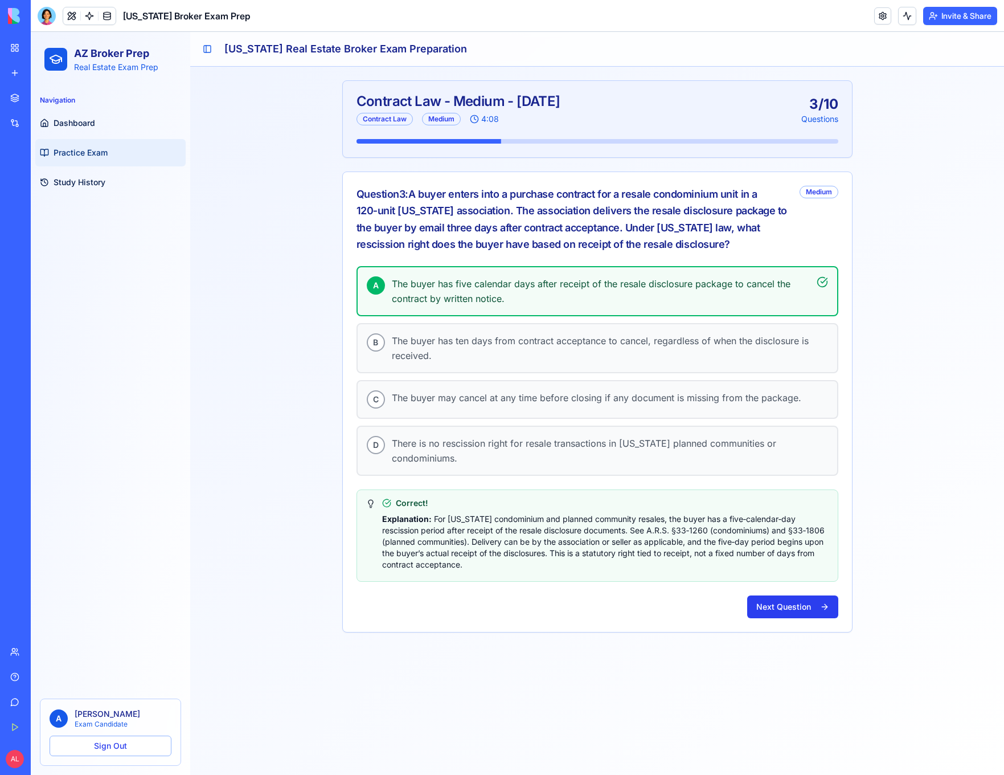
click at [765, 603] on button "Next Question" at bounding box center [792, 606] width 91 height 23
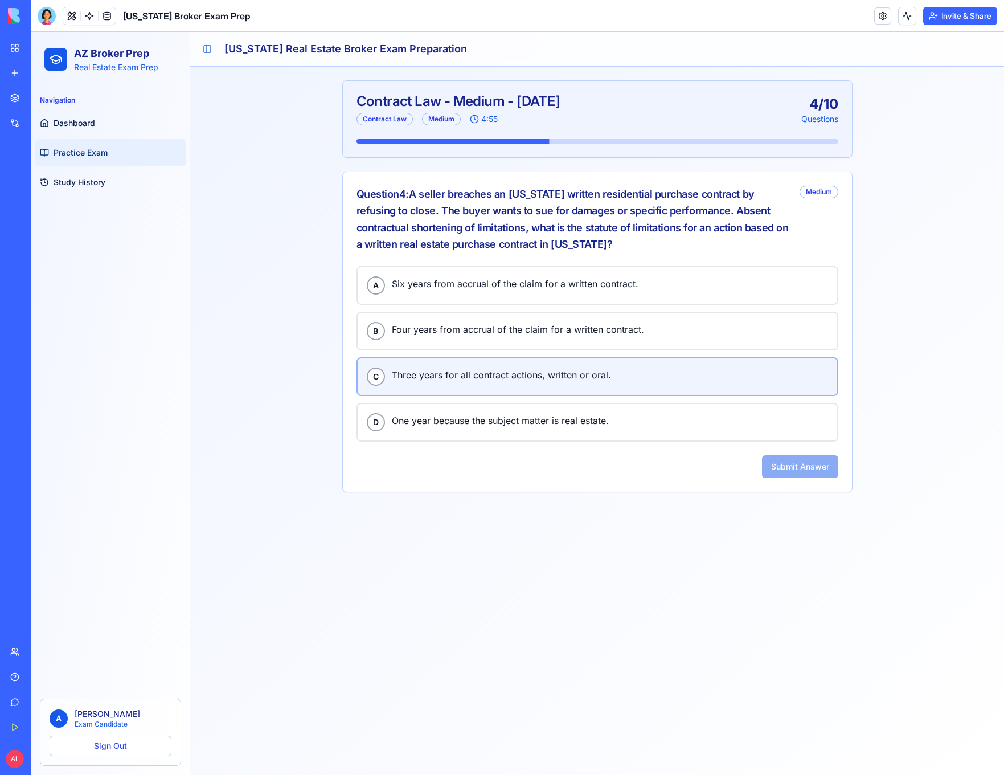
click at [549, 373] on span "Three years for all contract actions, written or oral." at bounding box center [610, 374] width 436 height 15
click at [791, 470] on button "Submit Answer" at bounding box center [800, 466] width 76 height 23
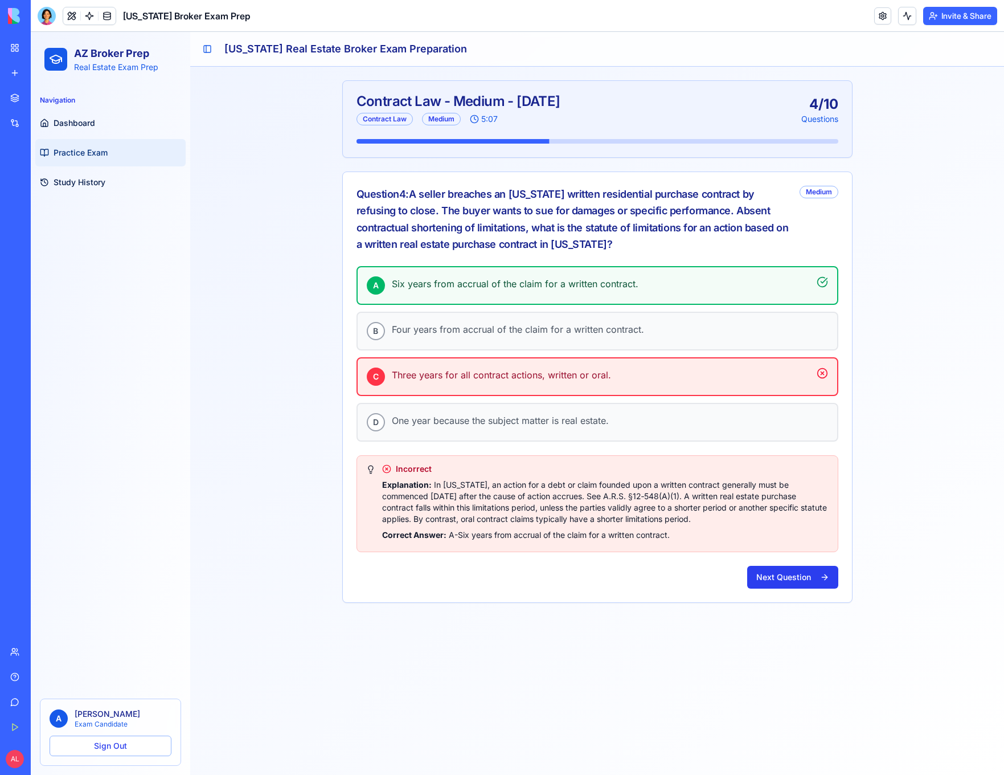
click at [792, 582] on button "Next Question" at bounding box center [792, 577] width 91 height 23
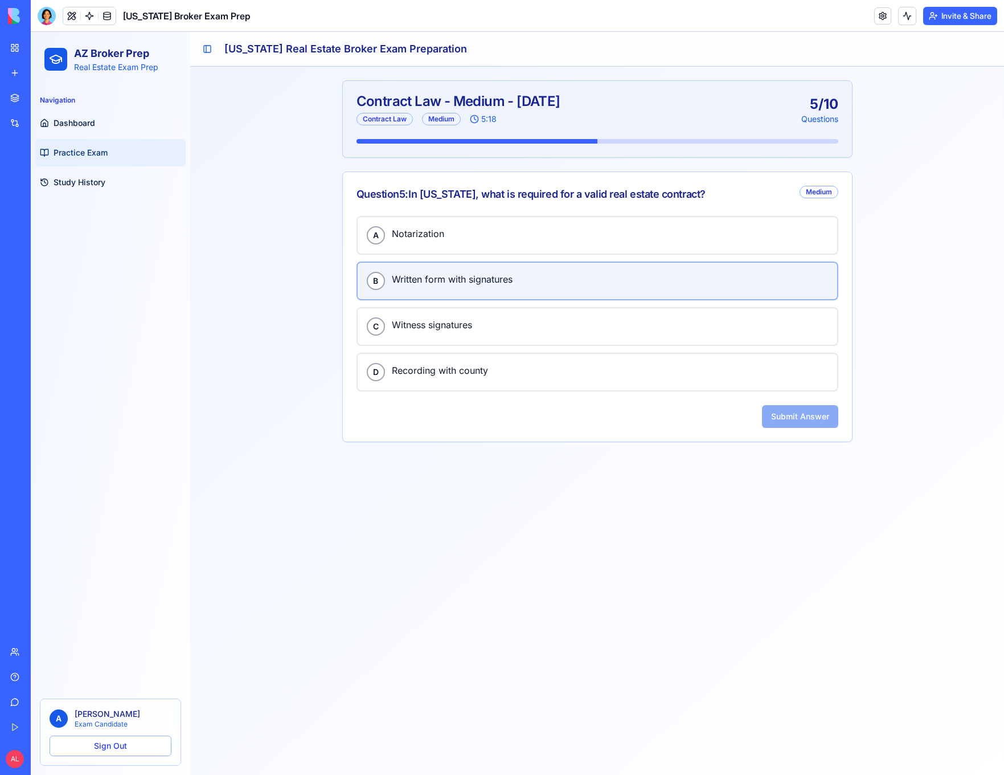
click at [522, 272] on span "Written form with signatures" at bounding box center [610, 279] width 436 height 15
click at [805, 418] on button "Submit Answer" at bounding box center [800, 416] width 76 height 23
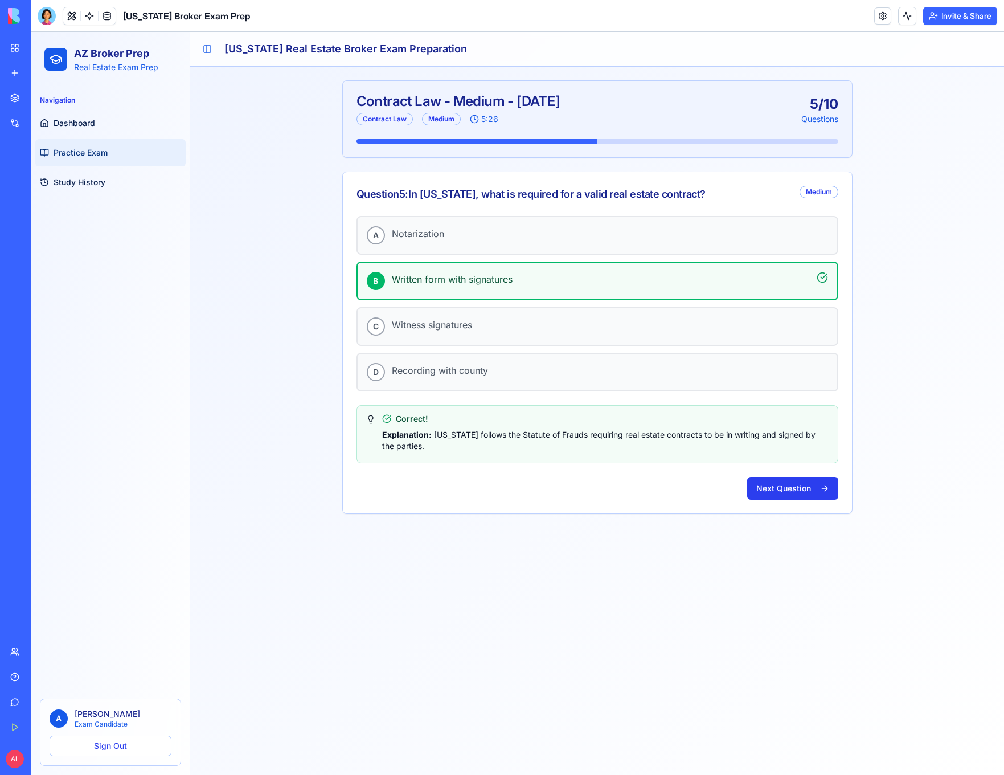
click at [806, 497] on button "Next Question" at bounding box center [792, 488] width 91 height 23
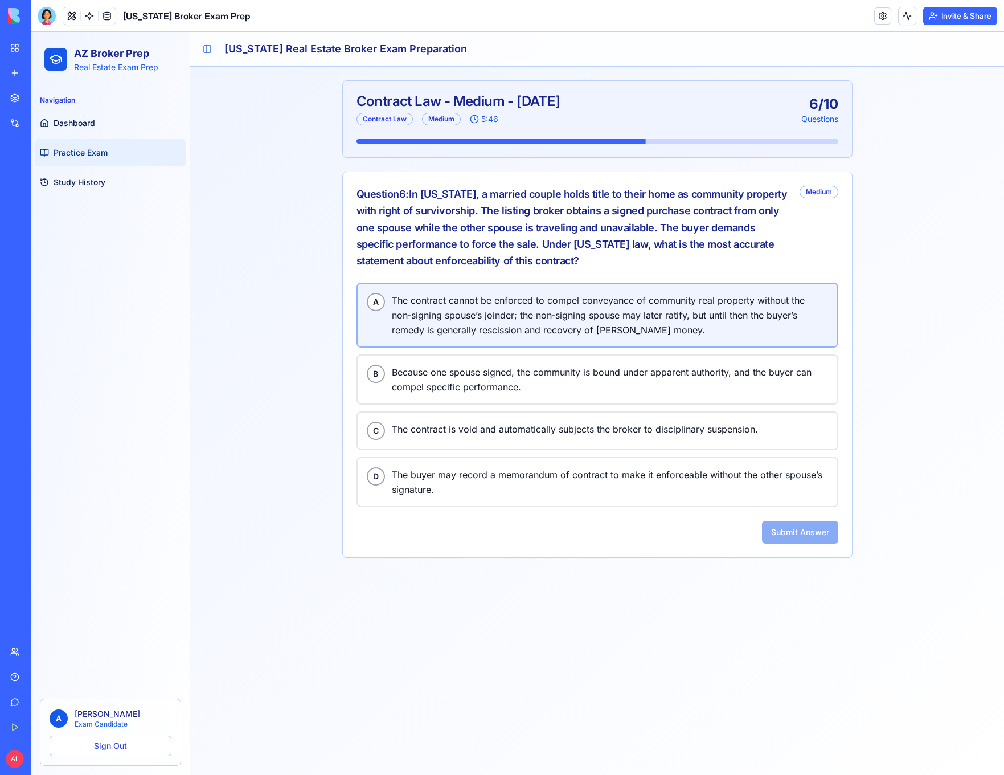
click at [515, 315] on span "The contract cannot be enforced to compel conveyance of community real property…" at bounding box center [610, 315] width 436 height 44
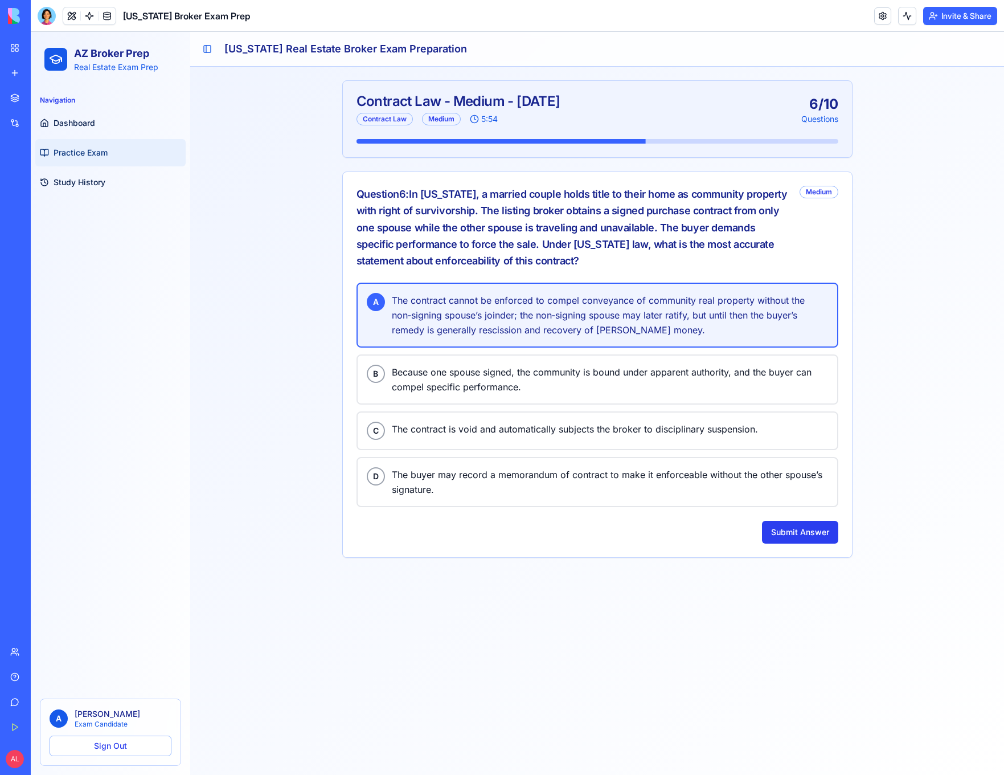
click at [811, 535] on button "Submit Answer" at bounding box center [800, 532] width 76 height 23
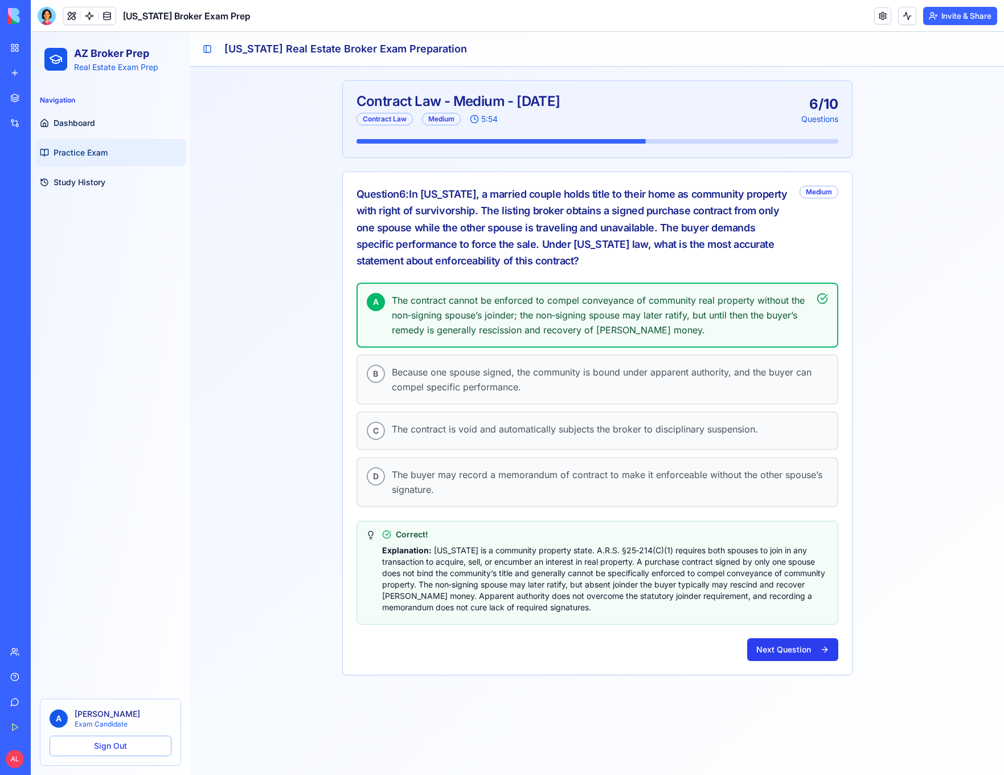
click at [794, 646] on button "Next Question" at bounding box center [792, 649] width 91 height 23
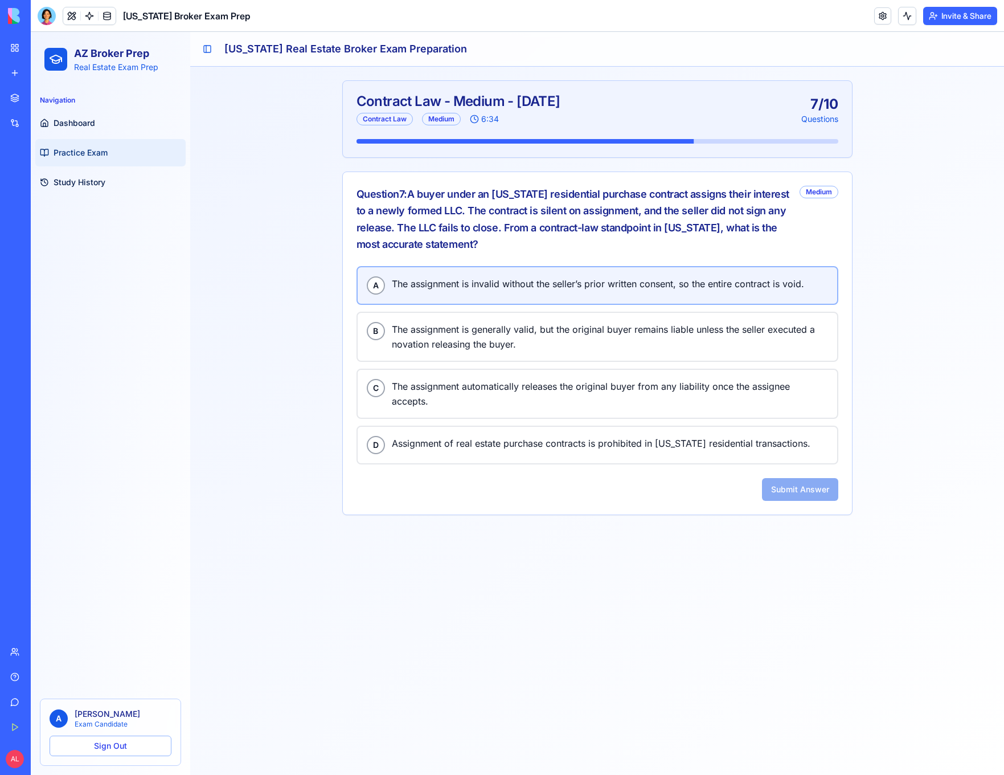
click at [446, 281] on span "The assignment is invalid without the seller’s prior written consent, so the en…" at bounding box center [610, 283] width 436 height 15
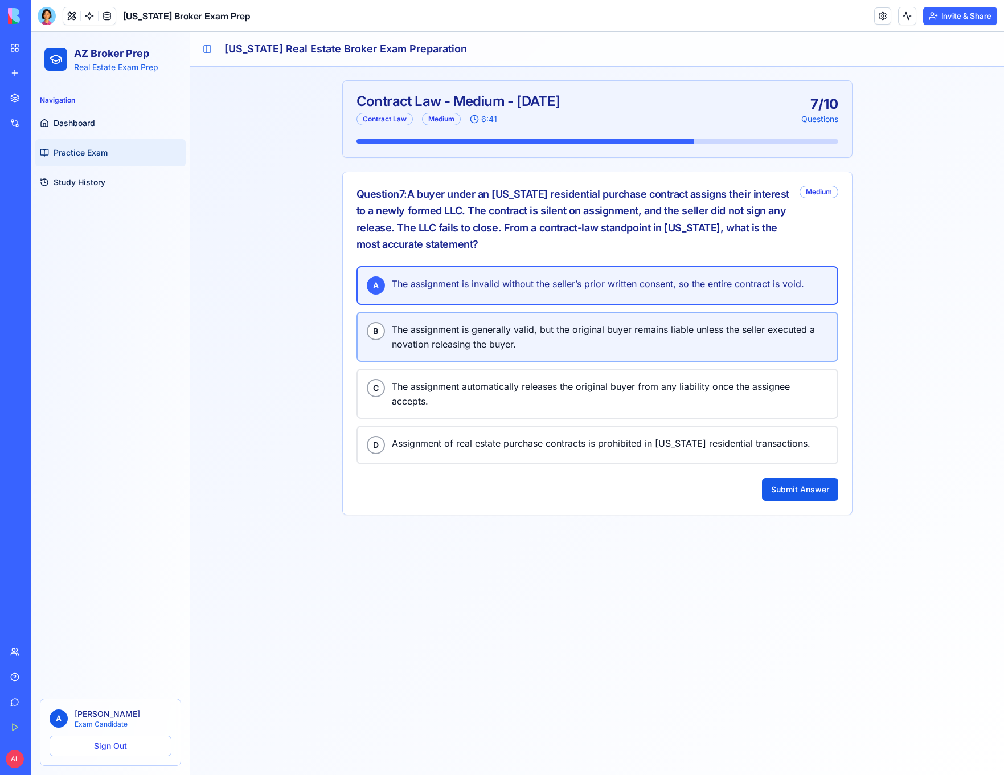
click at [540, 329] on span "The assignment is generally valid, but the original buyer remains liable unless…" at bounding box center [610, 337] width 436 height 30
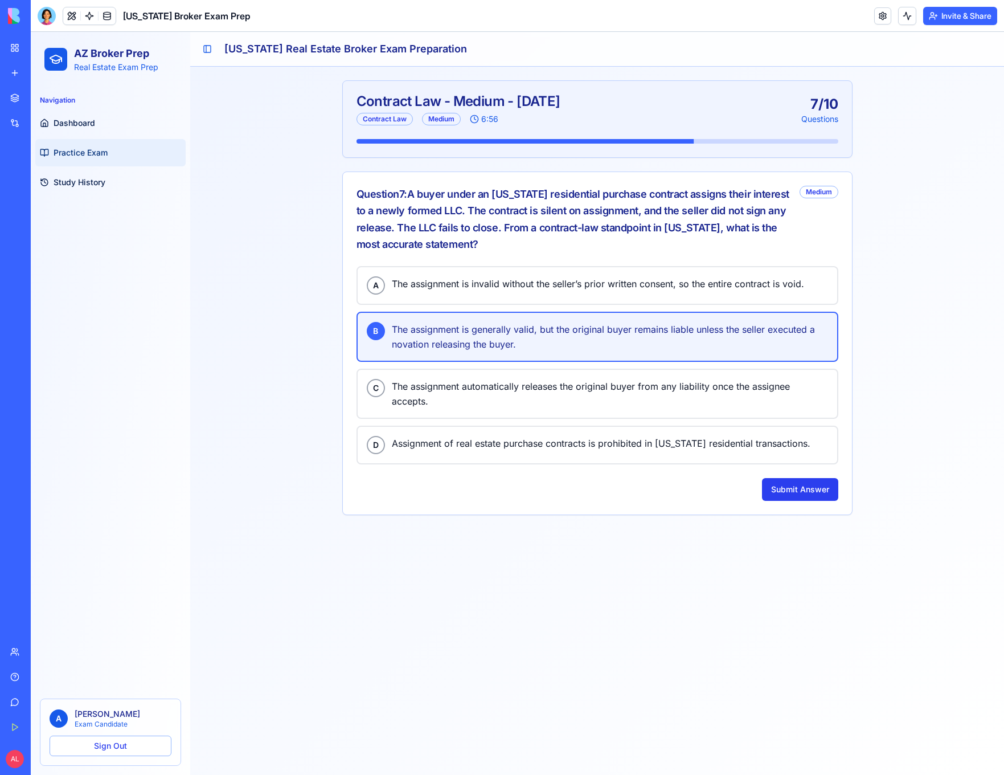
click at [799, 490] on button "Submit Answer" at bounding box center [800, 489] width 76 height 23
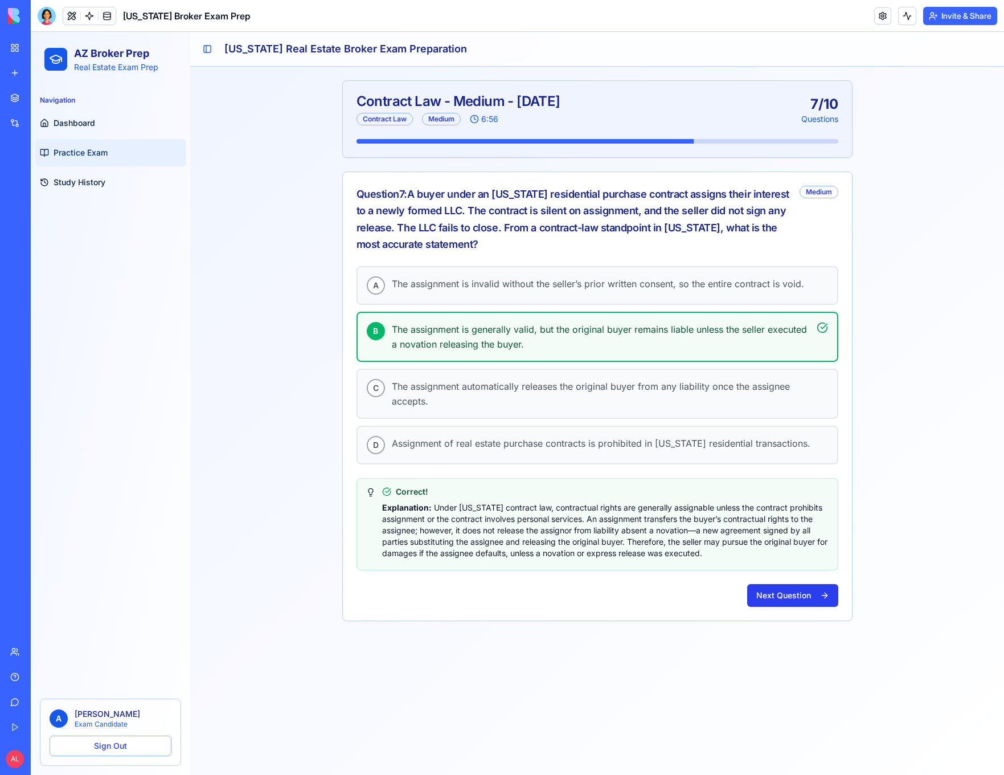
click at [777, 595] on button "Next Question" at bounding box center [792, 595] width 91 height 23
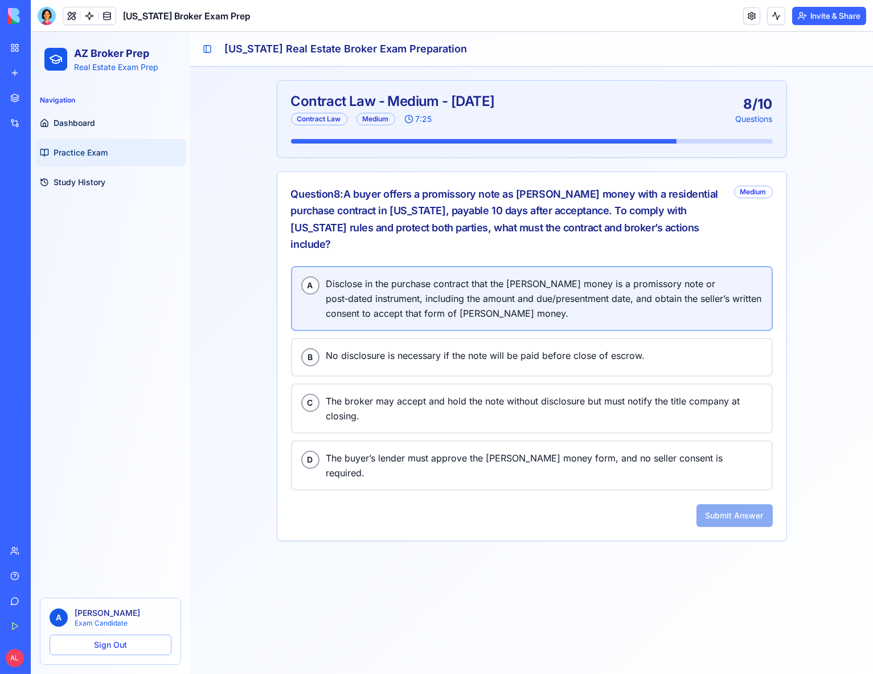
click at [439, 283] on span "Disclose in the purchase contract that the earnest money is a promissory note o…" at bounding box center [544, 298] width 436 height 44
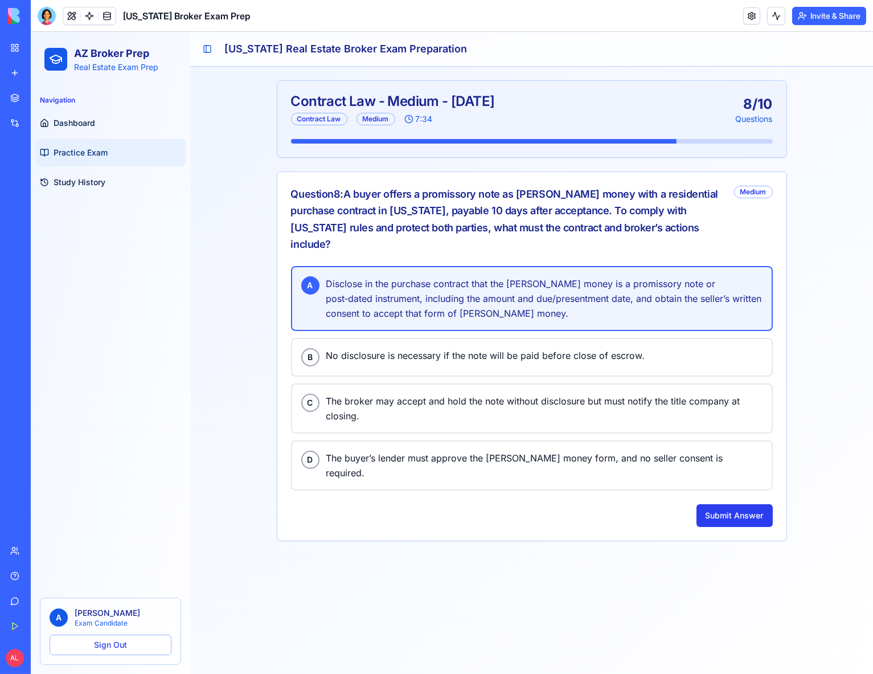
click at [733, 504] on button "Submit Answer" at bounding box center [735, 515] width 76 height 23
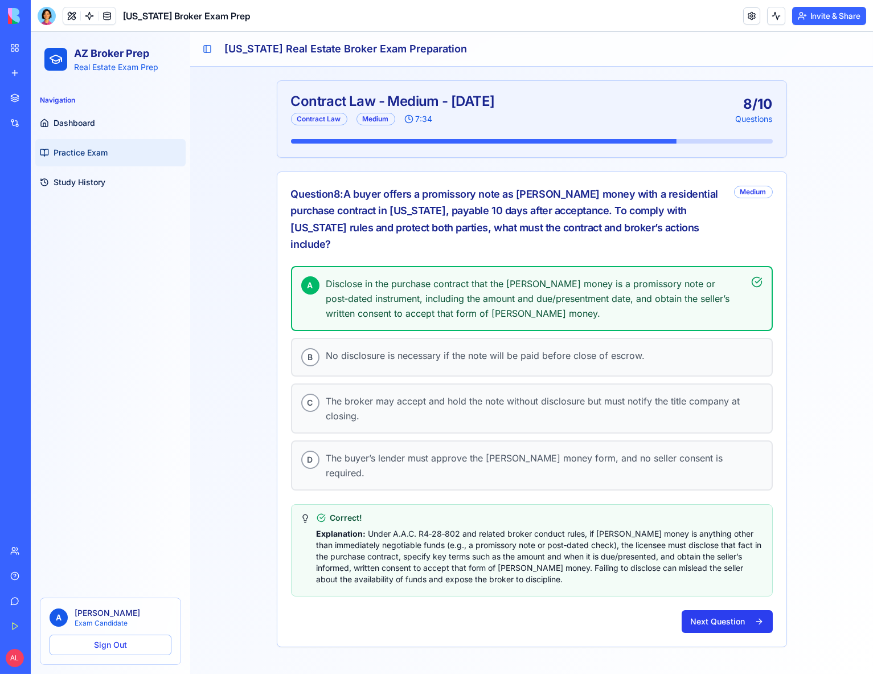
click at [745, 610] on button "Next Question" at bounding box center [727, 621] width 91 height 23
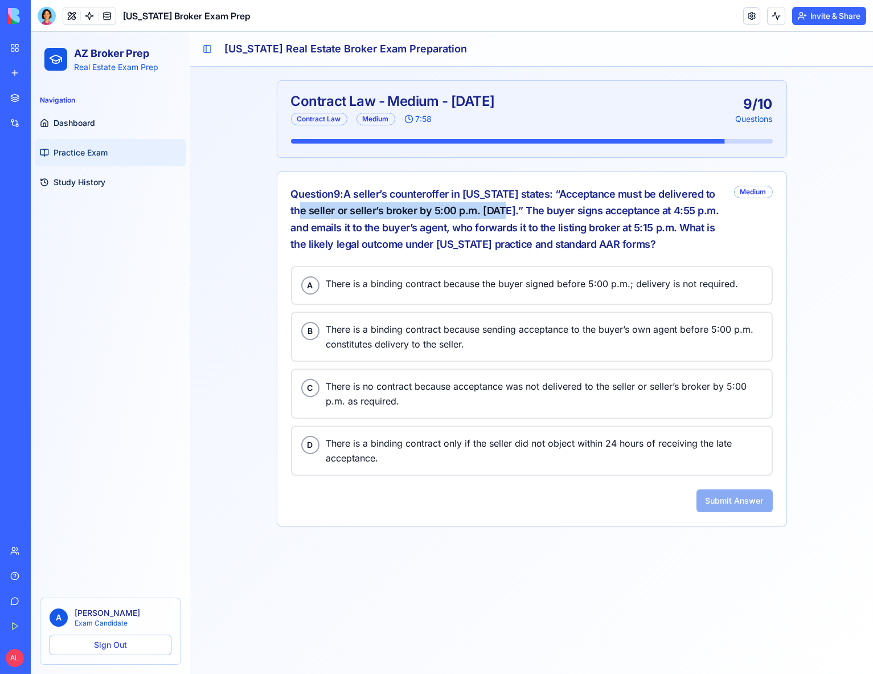
drag, startPoint x: 297, startPoint y: 210, endPoint x: 493, endPoint y: 211, distance: 195.9
click at [493, 211] on div "Question 9 : A seller’s counteroffer in Arizona states: “Acceptance must be del…" at bounding box center [508, 219] width 434 height 67
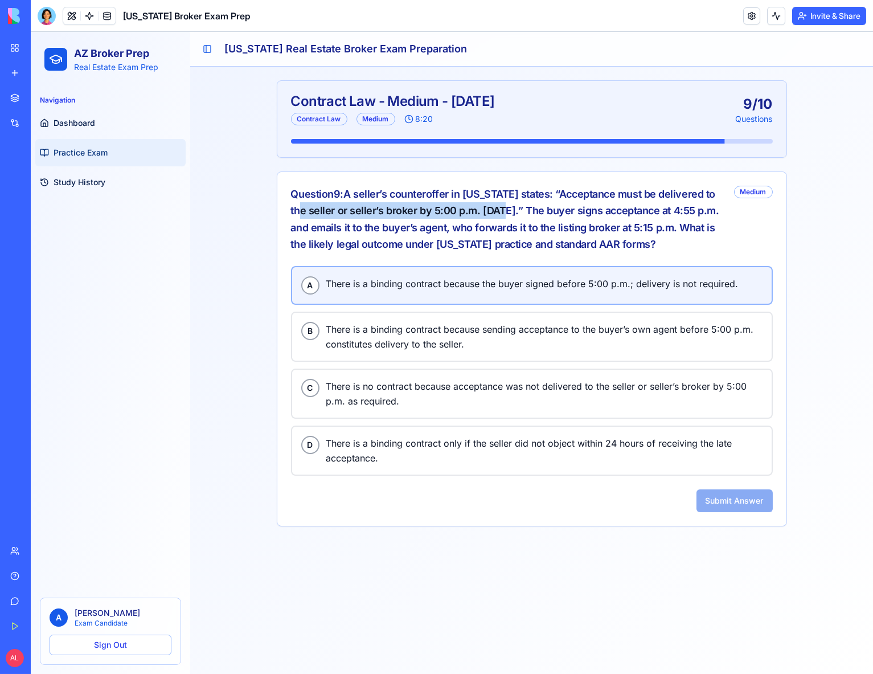
click at [476, 290] on div "A There is a binding contract because the buyer signed before 5:00 p.m.; delive…" at bounding box center [531, 285] width 461 height 18
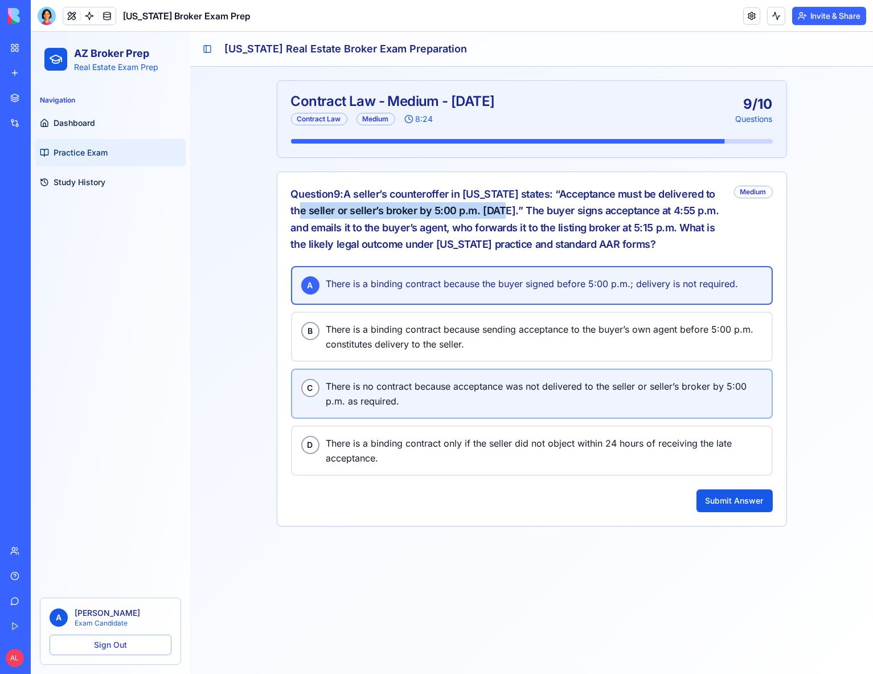
click at [486, 398] on span "There is no contract because acceptance was not delivered to the seller or sell…" at bounding box center [544, 394] width 436 height 30
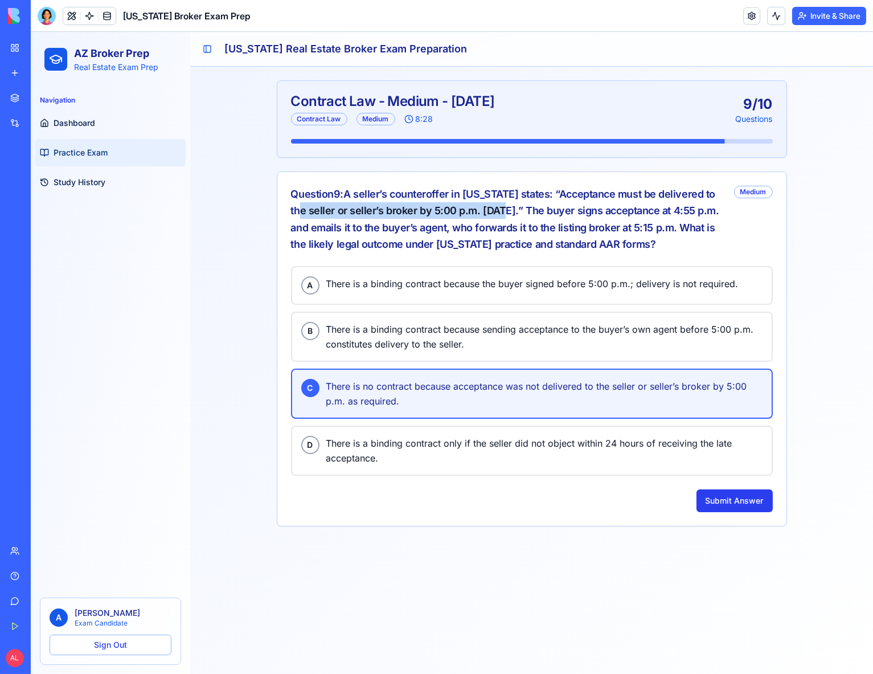
click at [726, 493] on button "Submit Answer" at bounding box center [735, 500] width 76 height 23
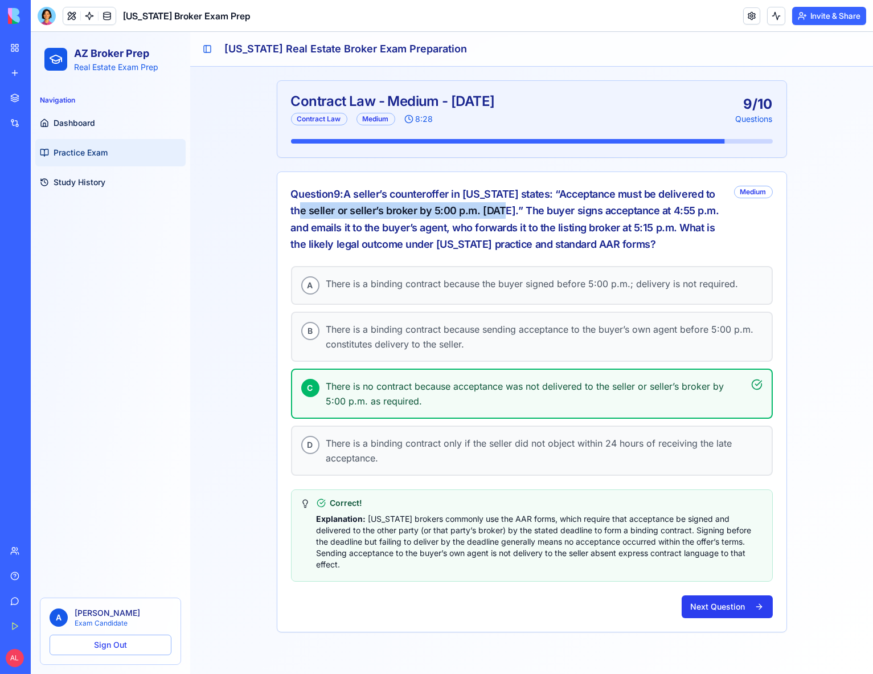
click at [740, 595] on button "Next Question" at bounding box center [727, 606] width 91 height 23
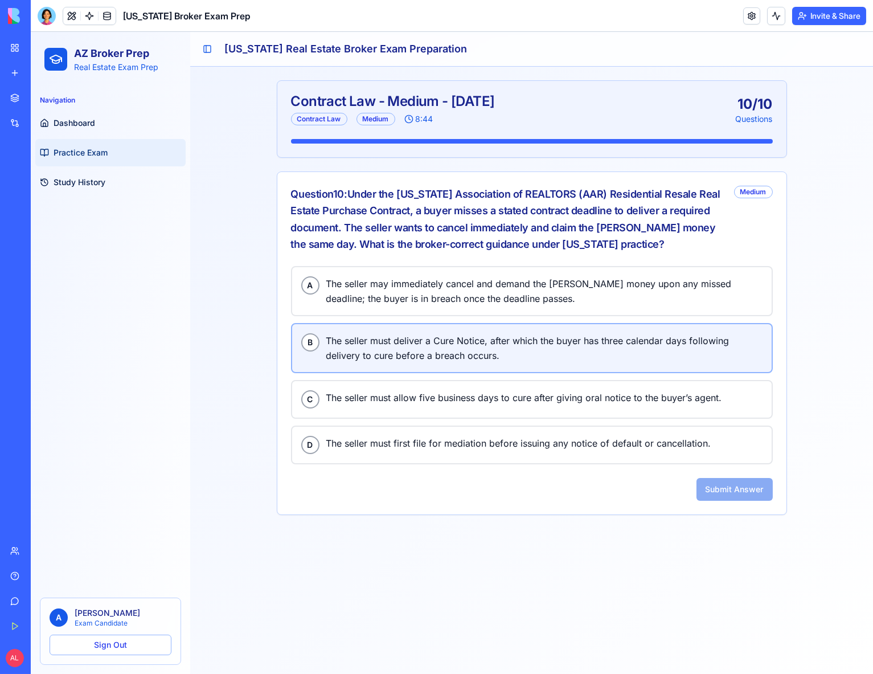
click at [419, 346] on span "The seller must deliver a Cure Notice, after which the buyer has three calendar…" at bounding box center [544, 348] width 436 height 30
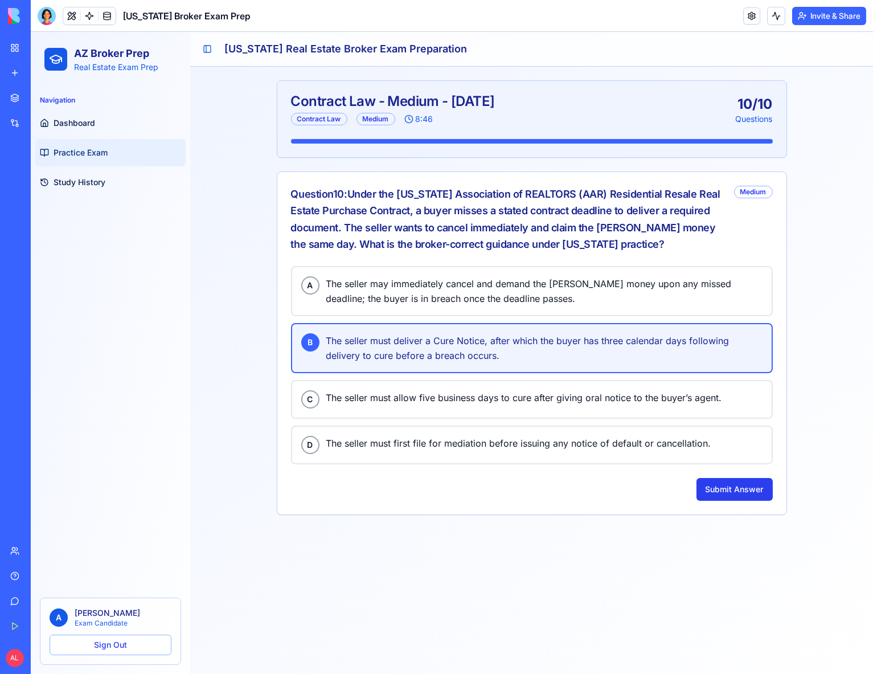
click at [732, 487] on button "Submit Answer" at bounding box center [735, 489] width 76 height 23
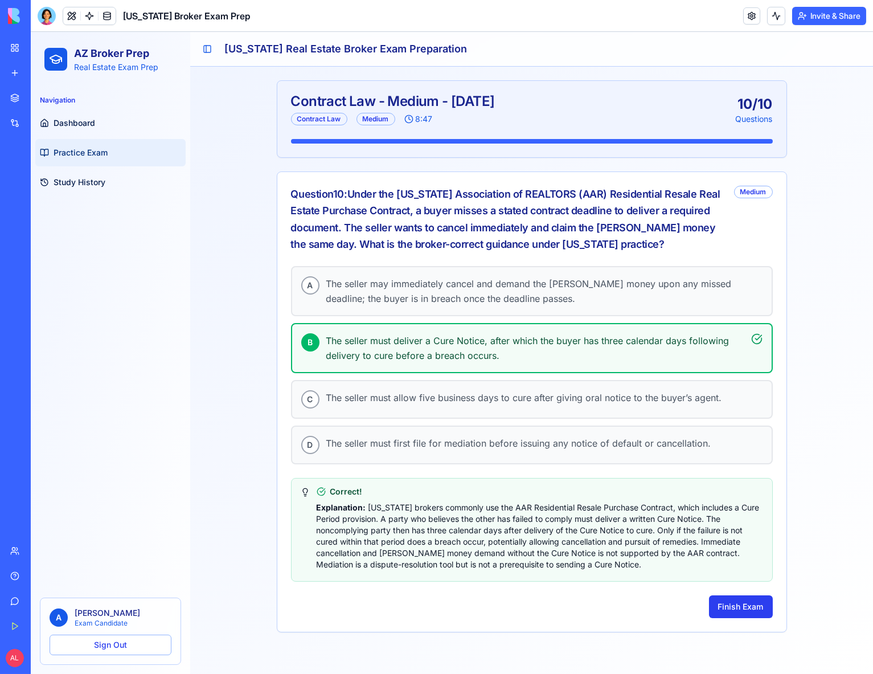
click at [742, 607] on button "Finish Exam" at bounding box center [741, 606] width 64 height 23
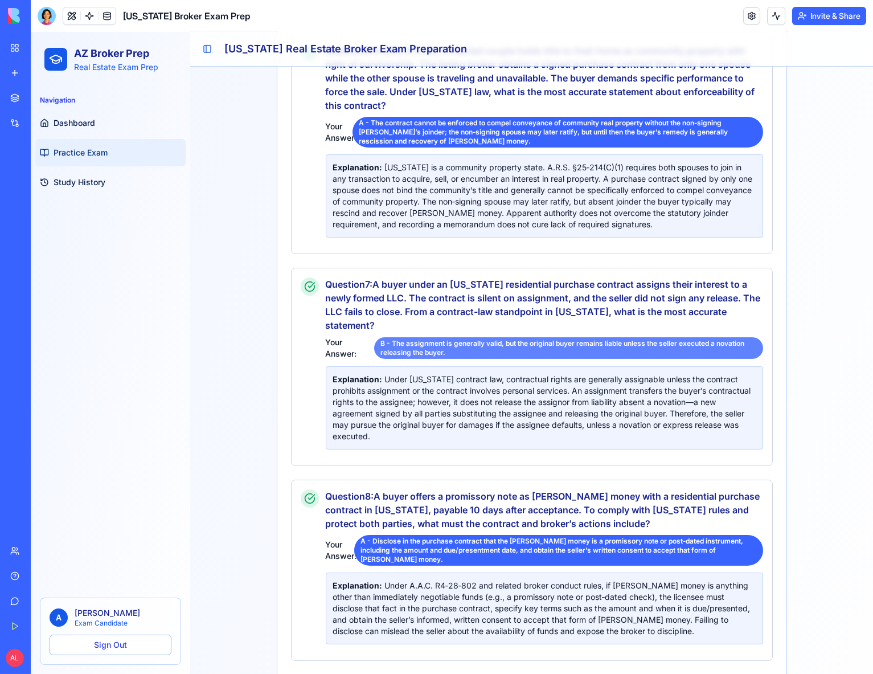
scroll to position [1747, 0]
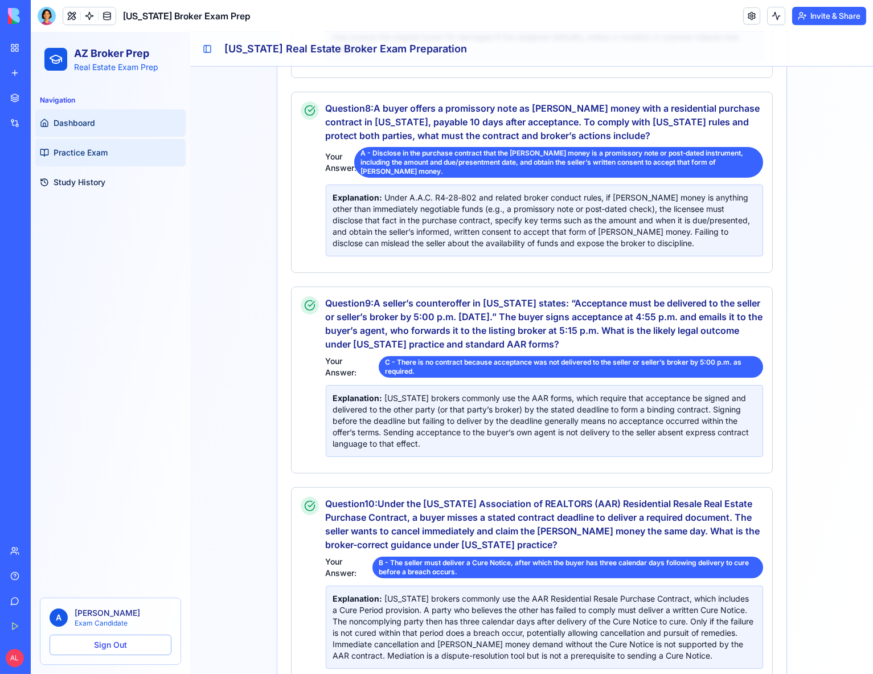
click at [104, 133] on link "Dashboard" at bounding box center [110, 122] width 150 height 27
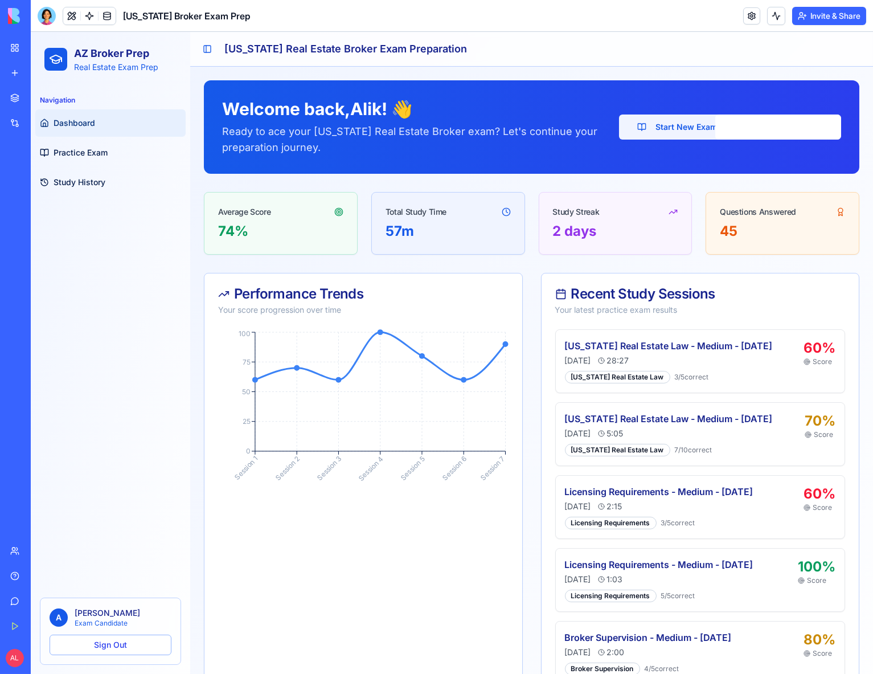
click at [655, 129] on button "Start New Exam" at bounding box center [677, 126] width 117 height 25
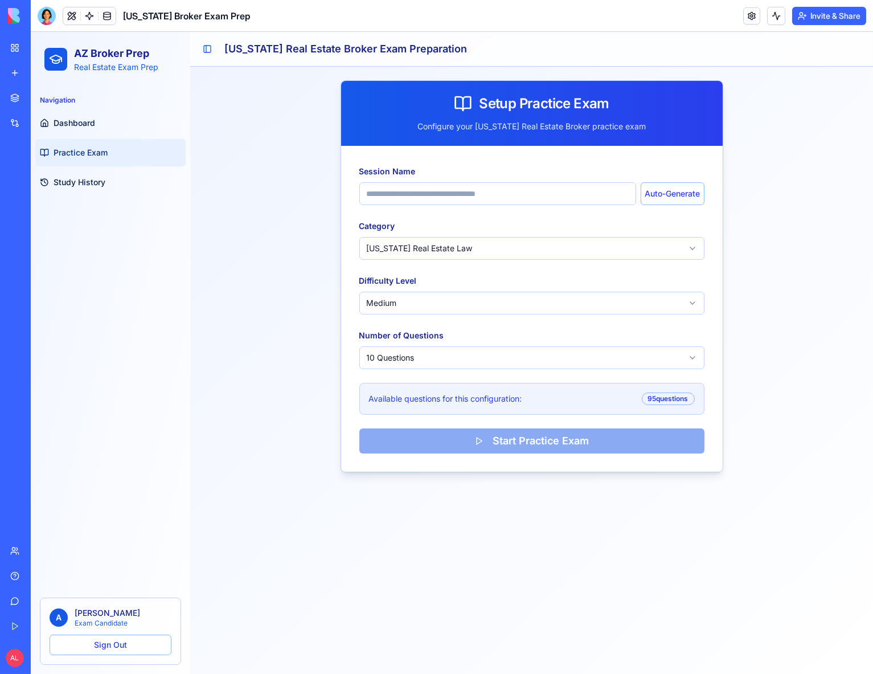
click at [541, 244] on html "AZ Broker Prep Real Estate Exam Prep Navigation Dashboard Practice Exam Study H…" at bounding box center [452, 353] width 842 height 642
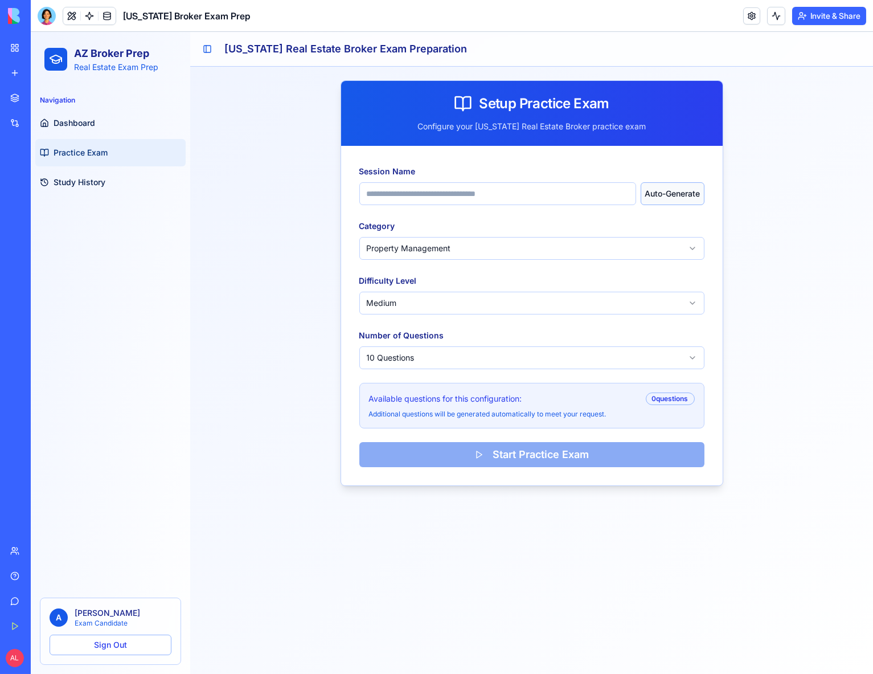
click at [678, 197] on button "Auto-Generate" at bounding box center [672, 193] width 63 height 23
type input "**********"
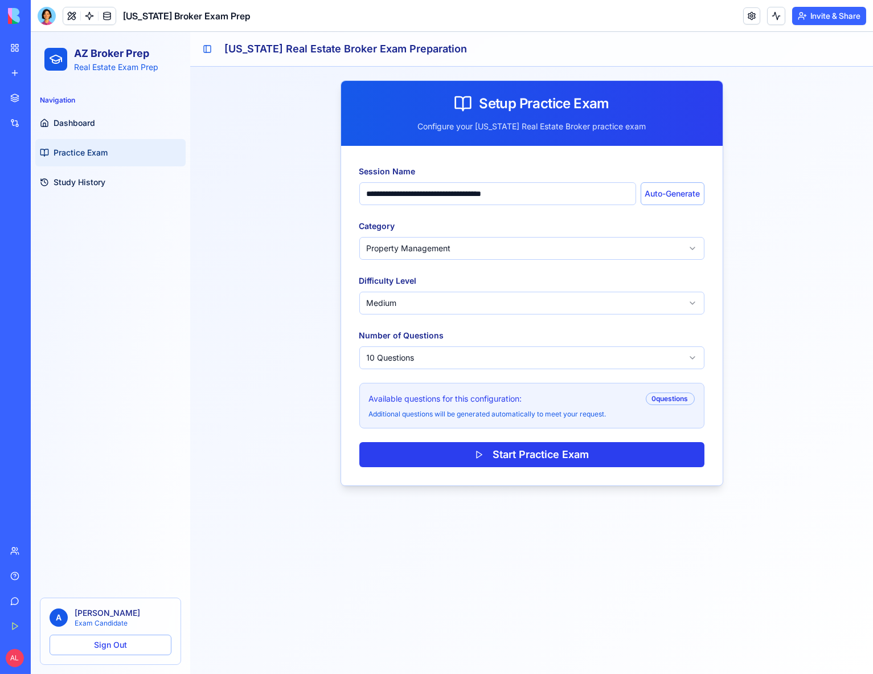
click at [519, 458] on button "Start Practice Exam" at bounding box center [531, 454] width 345 height 25
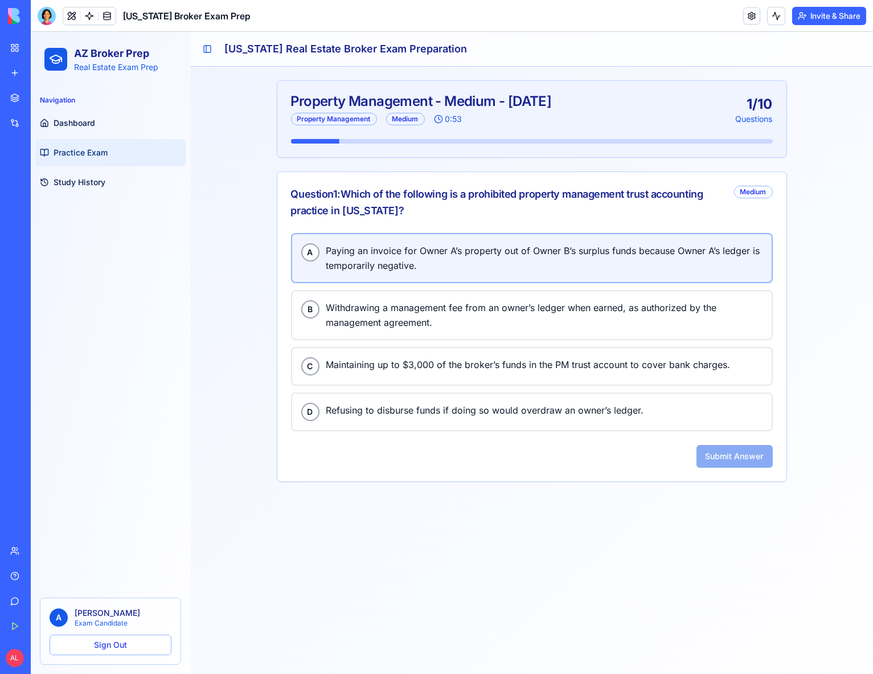
click at [470, 256] on span "Paying an invoice for Owner A’s property out of Owner B’s surplus funds because…" at bounding box center [544, 258] width 436 height 30
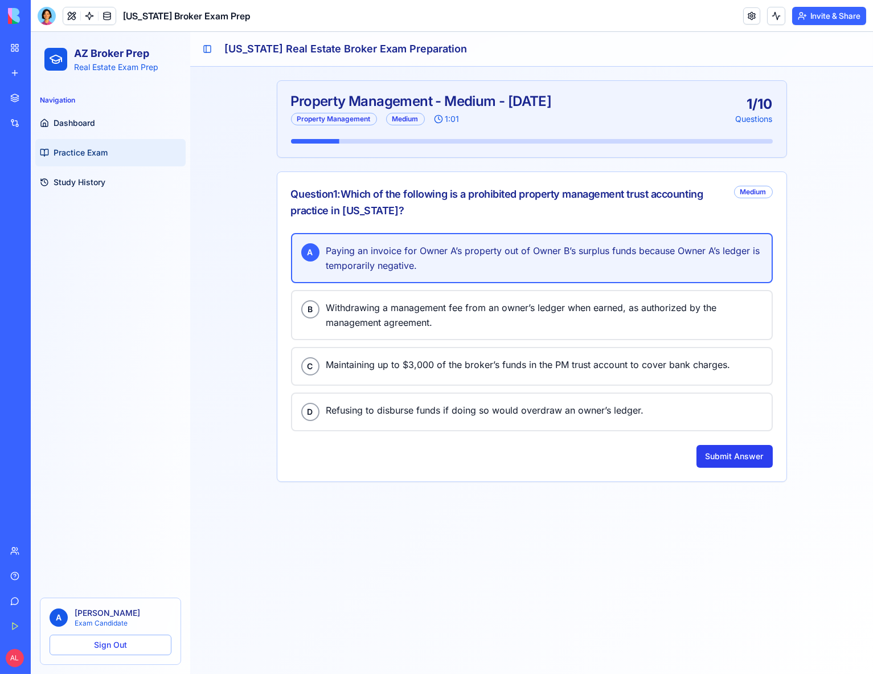
click at [729, 455] on button "Submit Answer" at bounding box center [735, 456] width 76 height 23
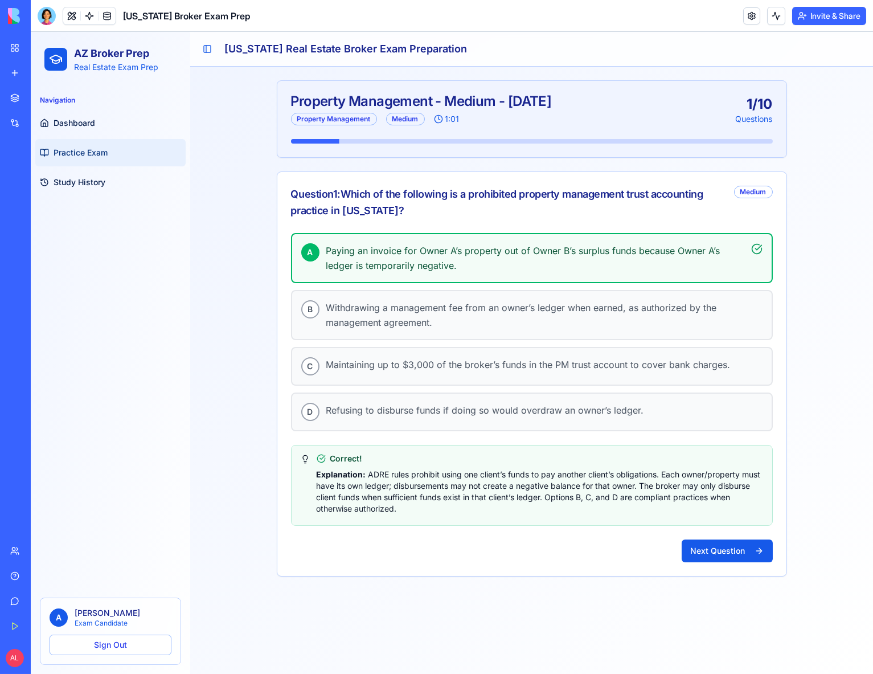
click at [715, 539] on button "Next Question" at bounding box center [727, 550] width 91 height 23
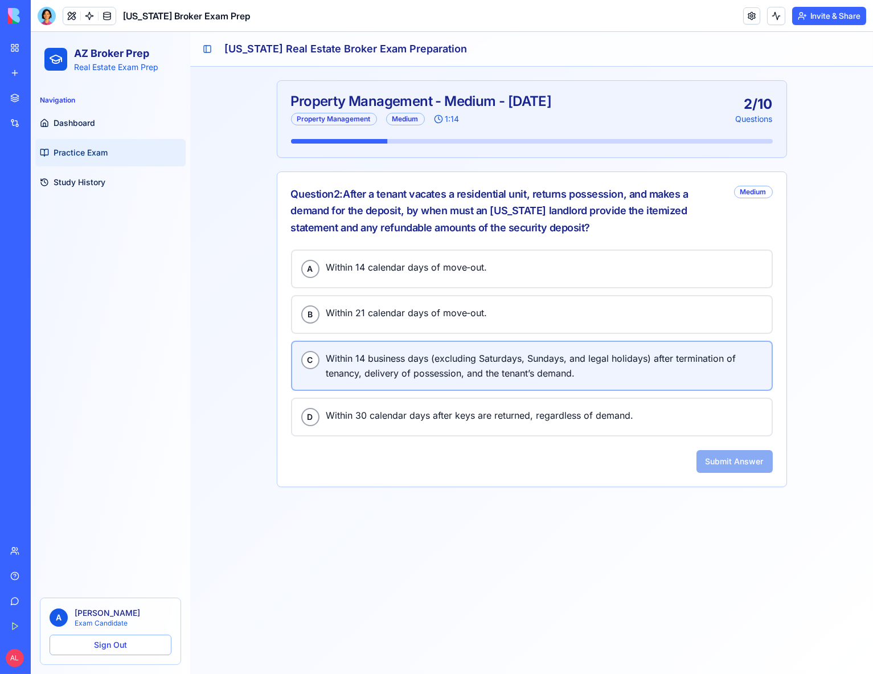
click at [443, 373] on span "Within 14 business days (excluding Saturdays, Sundays, and legal holidays) afte…" at bounding box center [544, 366] width 436 height 30
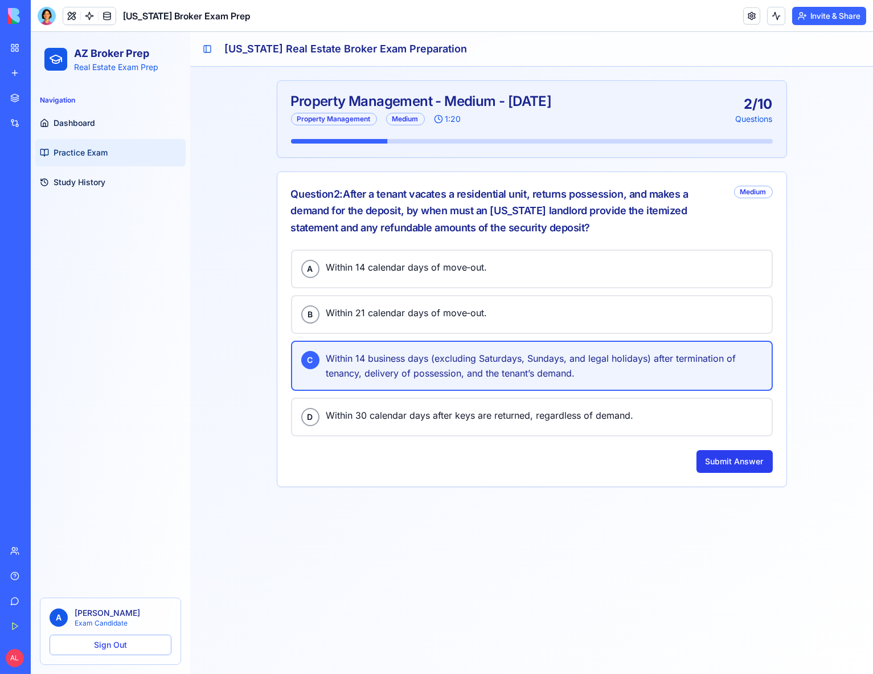
click at [735, 466] on button "Submit Answer" at bounding box center [735, 461] width 76 height 23
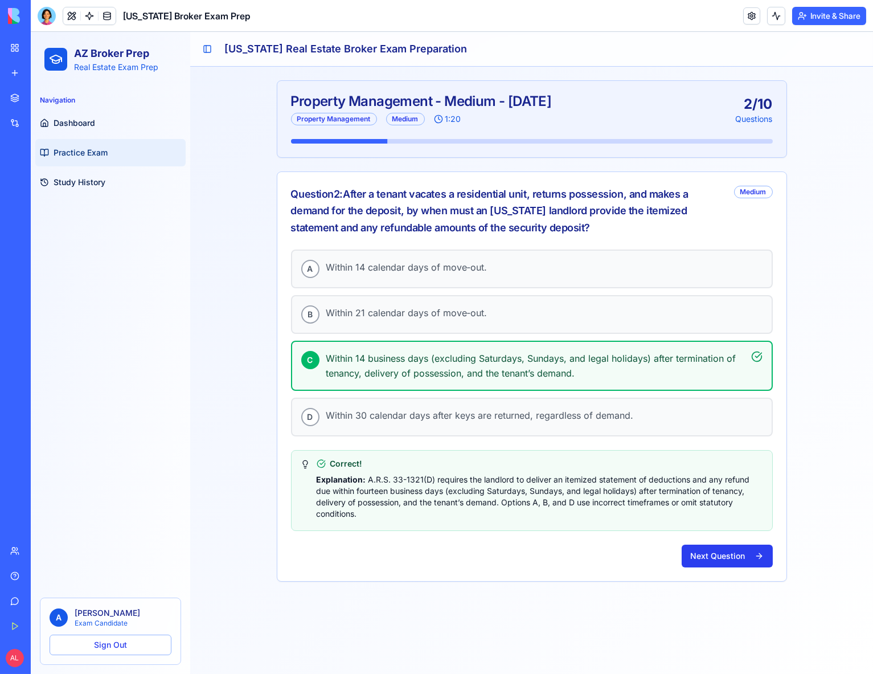
click at [726, 557] on button "Next Question" at bounding box center [727, 556] width 91 height 23
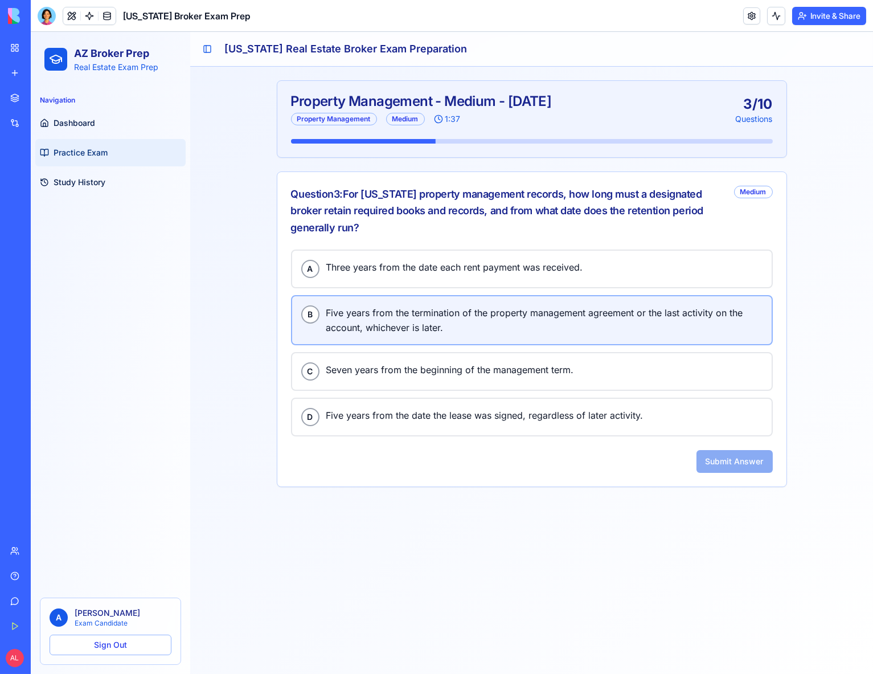
click at [406, 311] on span "Five years from the termination of the property management agreement or the las…" at bounding box center [544, 320] width 436 height 30
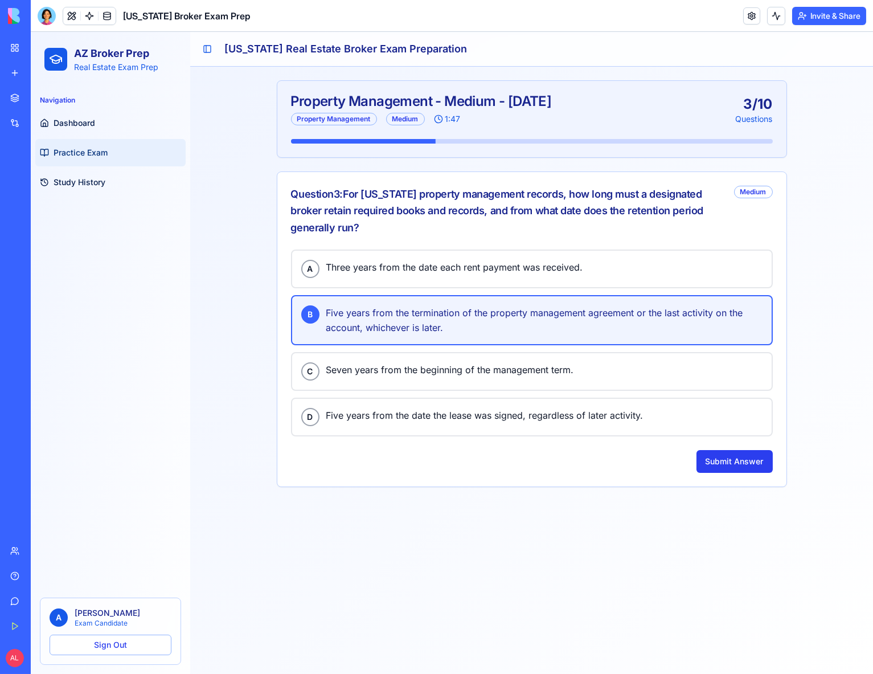
click at [734, 459] on button "Submit Answer" at bounding box center [735, 461] width 76 height 23
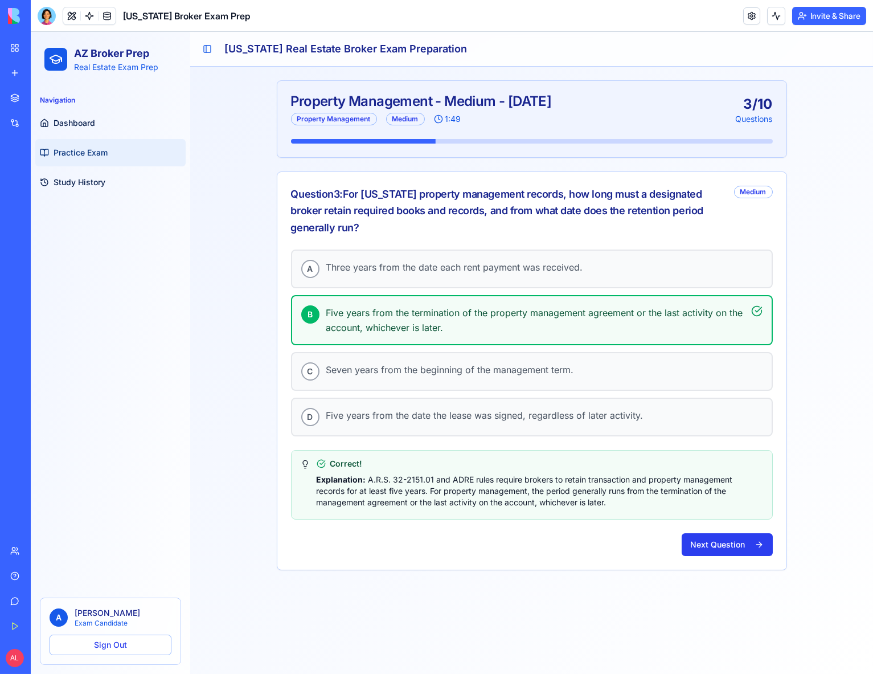
click at [726, 543] on button "Next Question" at bounding box center [727, 544] width 91 height 23
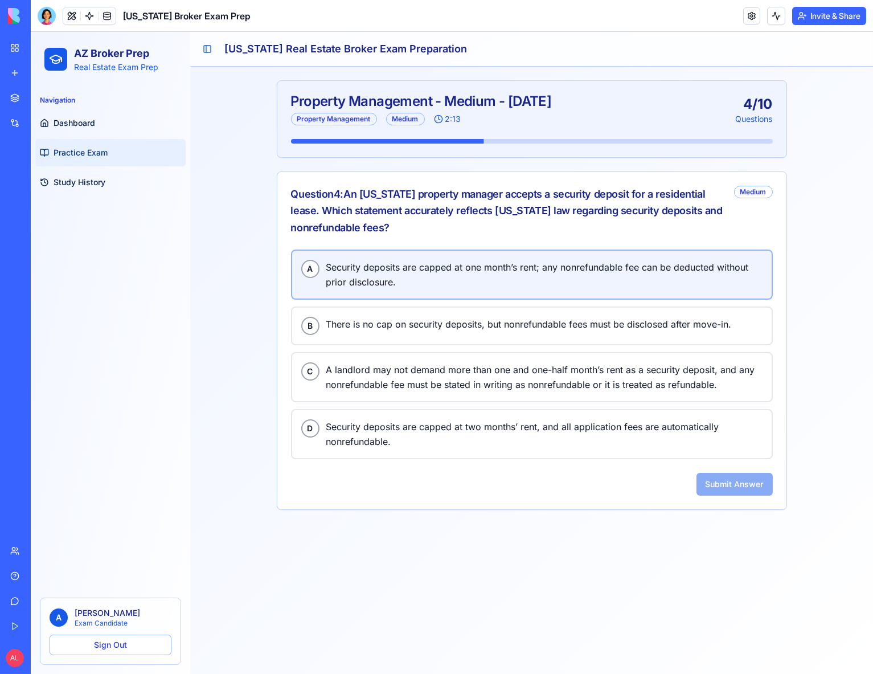
click at [398, 279] on span "Security deposits are capped at one month’s rent; any nonrefundable fee can be …" at bounding box center [544, 275] width 436 height 30
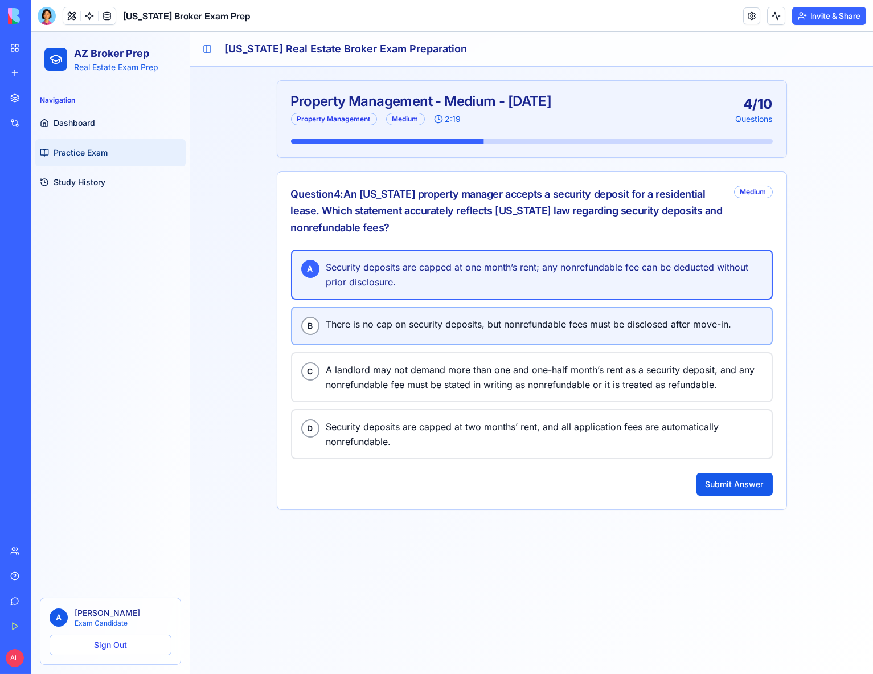
click at [425, 324] on span "There is no cap on security deposits, but nonrefundable fees must be disclosed …" at bounding box center [544, 324] width 436 height 15
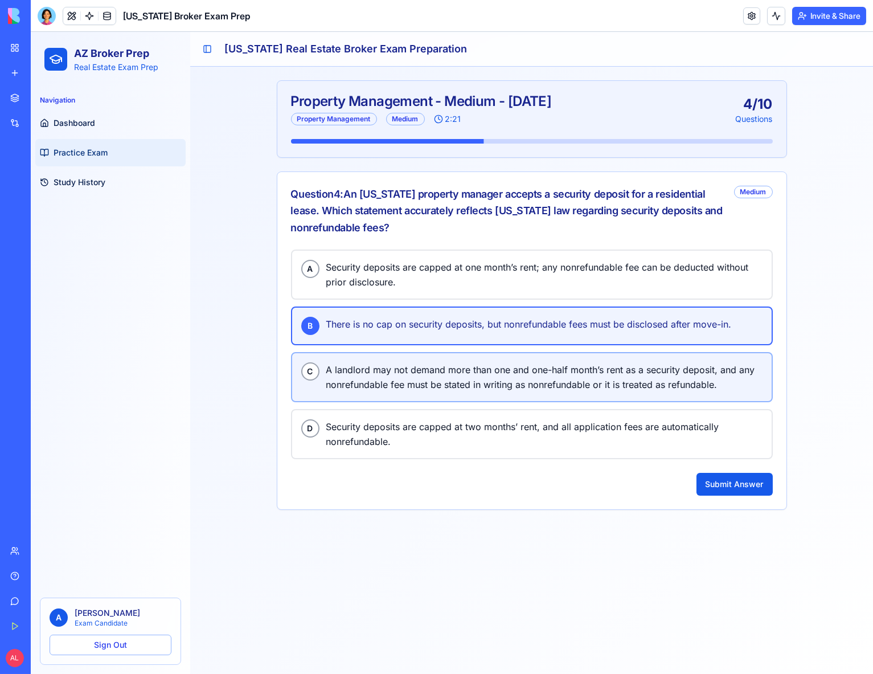
click at [431, 374] on span "A landlord may not demand more than one and one-half month’s rent as a security…" at bounding box center [544, 377] width 436 height 30
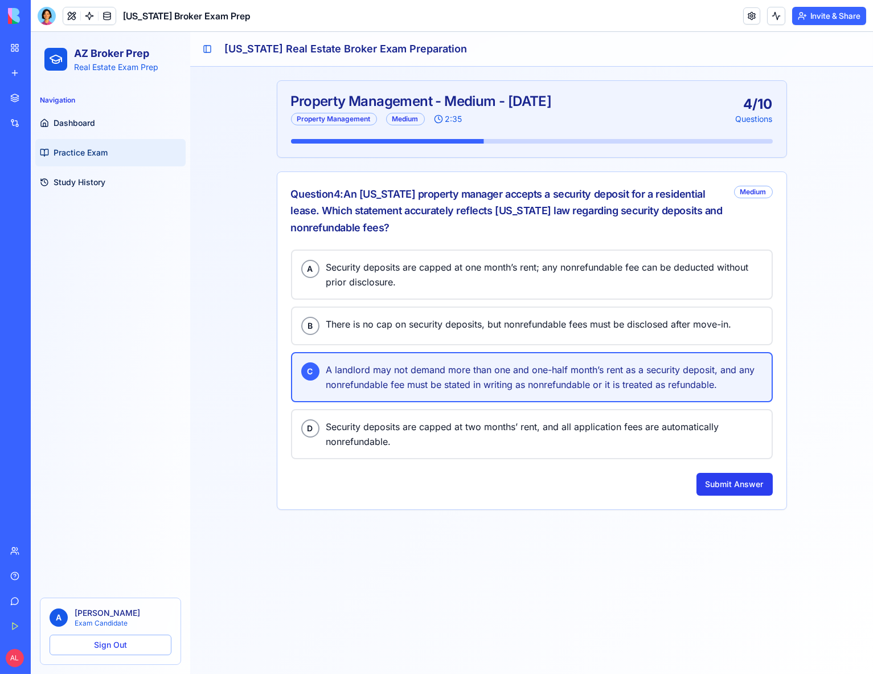
click at [722, 484] on button "Submit Answer" at bounding box center [735, 484] width 76 height 23
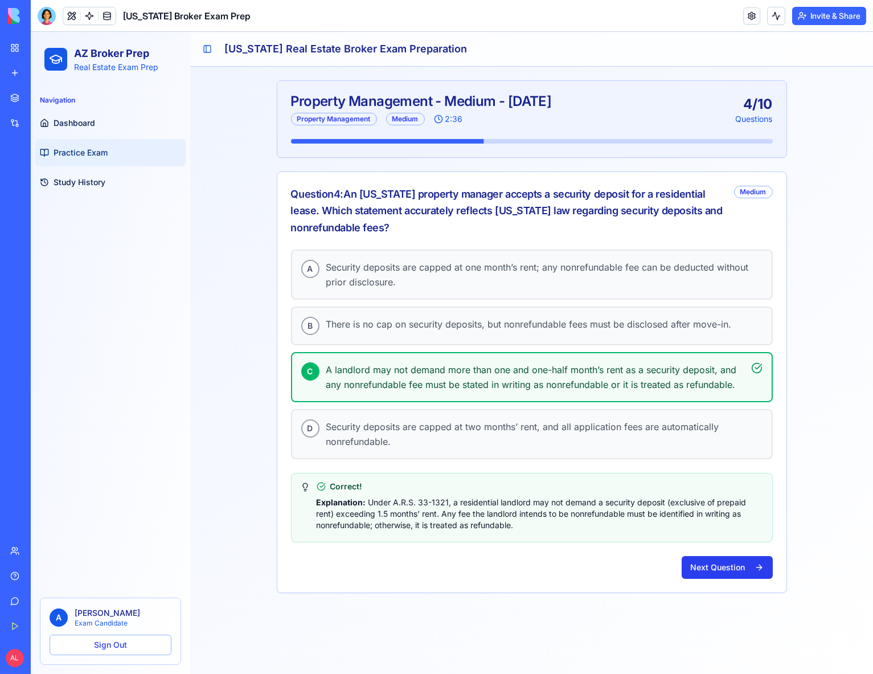
click at [737, 563] on button "Next Question" at bounding box center [727, 567] width 91 height 23
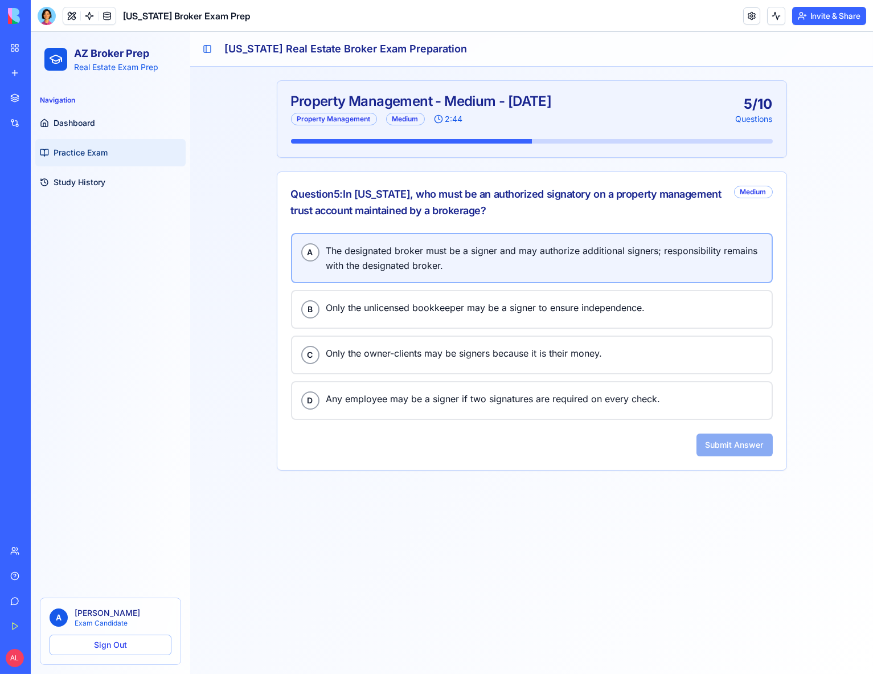
click at [441, 248] on span "The designated broker must be a signer and may authorize additional signers; re…" at bounding box center [544, 258] width 436 height 30
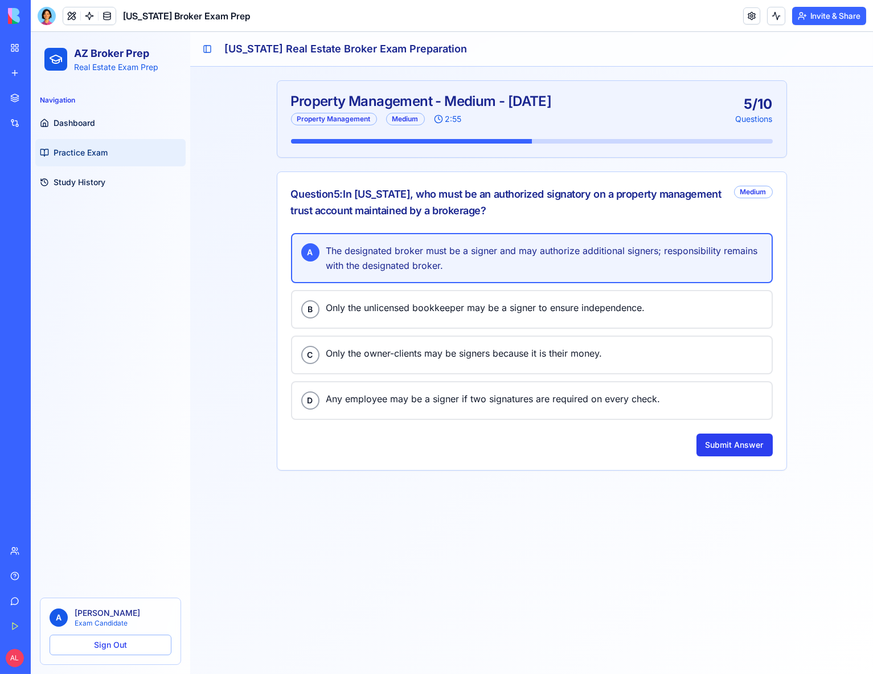
click at [729, 449] on button "Submit Answer" at bounding box center [735, 444] width 76 height 23
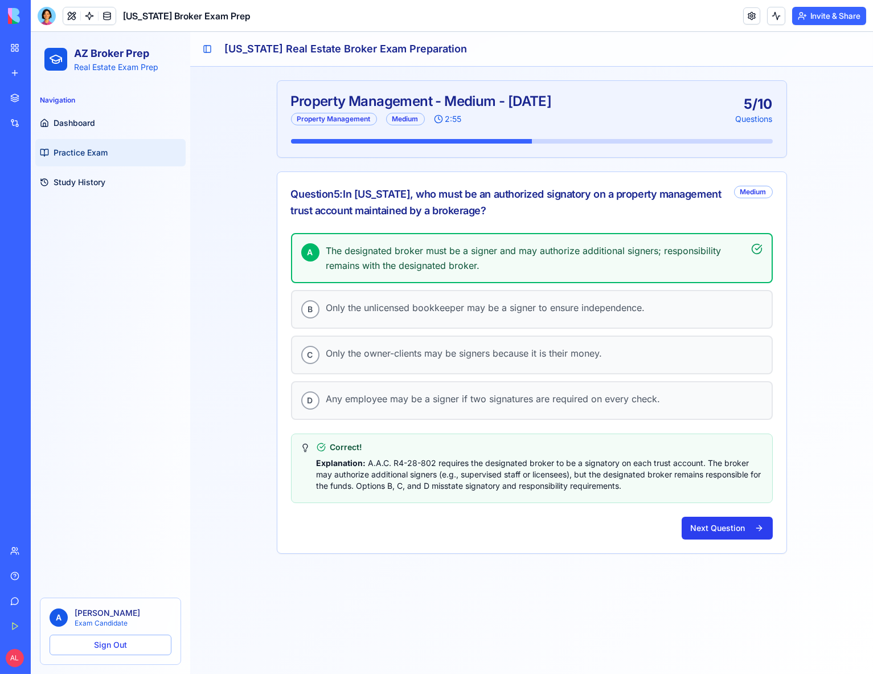
click at [722, 525] on button "Next Question" at bounding box center [727, 528] width 91 height 23
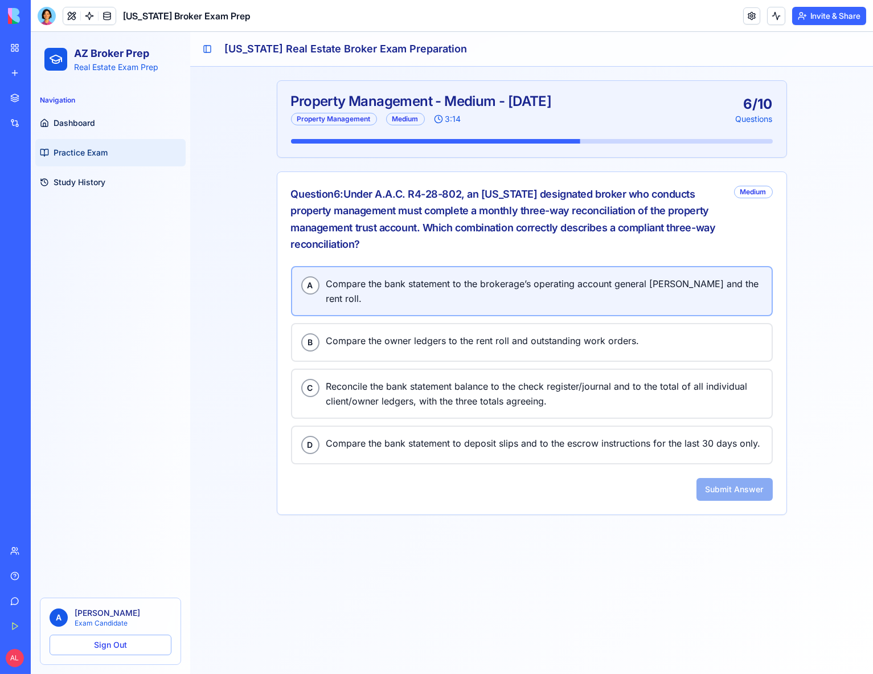
click at [401, 289] on div "A Compare the bank statement to the brokerage’s operating account general ledge…" at bounding box center [531, 291] width 461 height 30
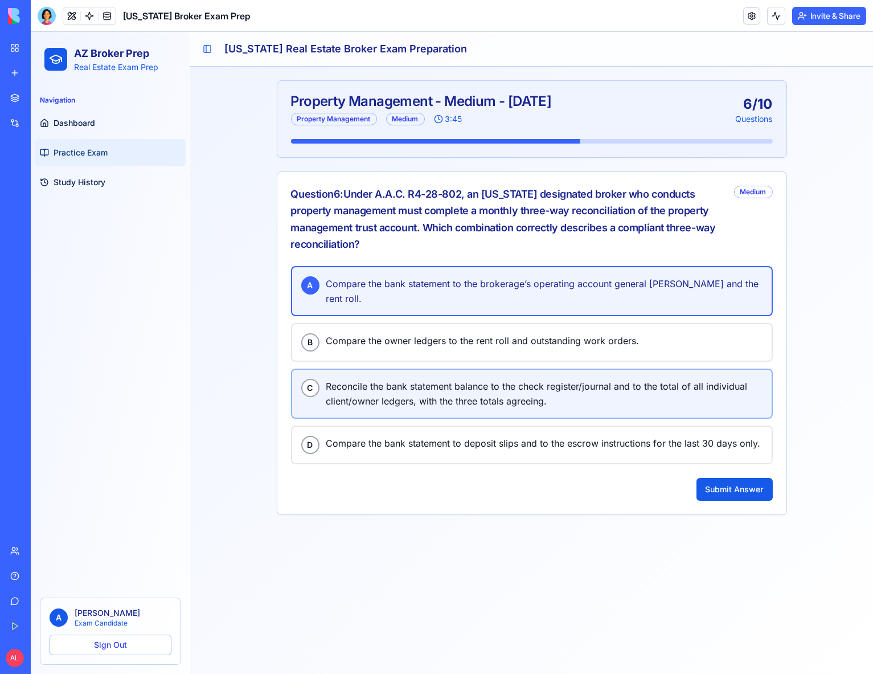
click at [559, 405] on div "A Compare the bank statement to the brokerage’s operating account general ledge…" at bounding box center [532, 365] width 482 height 198
click at [558, 388] on span "Reconcile the bank statement balance to the check register/journal and to the t…" at bounding box center [544, 394] width 436 height 30
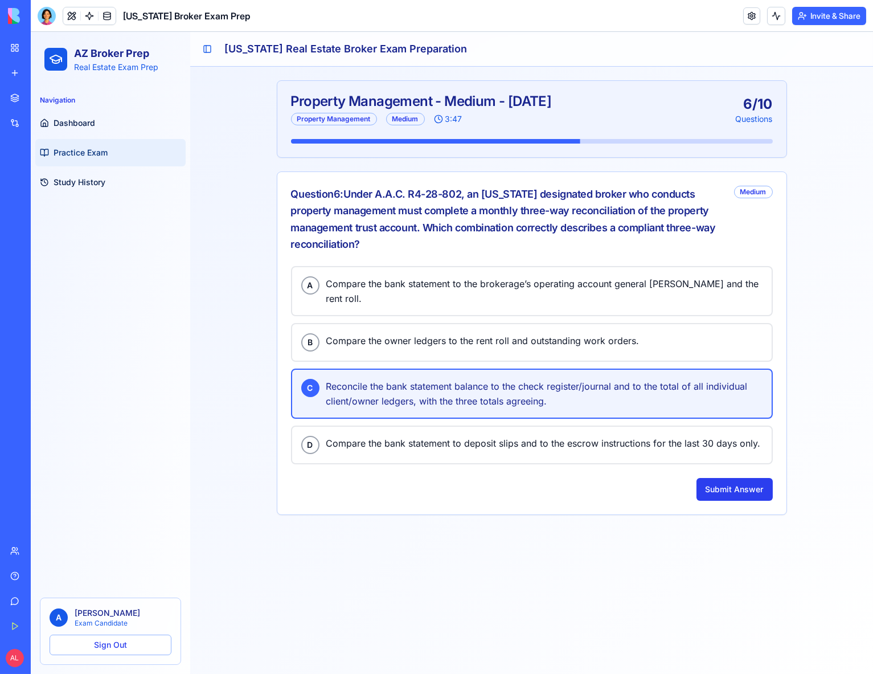
click at [734, 478] on button "Submit Answer" at bounding box center [735, 489] width 76 height 23
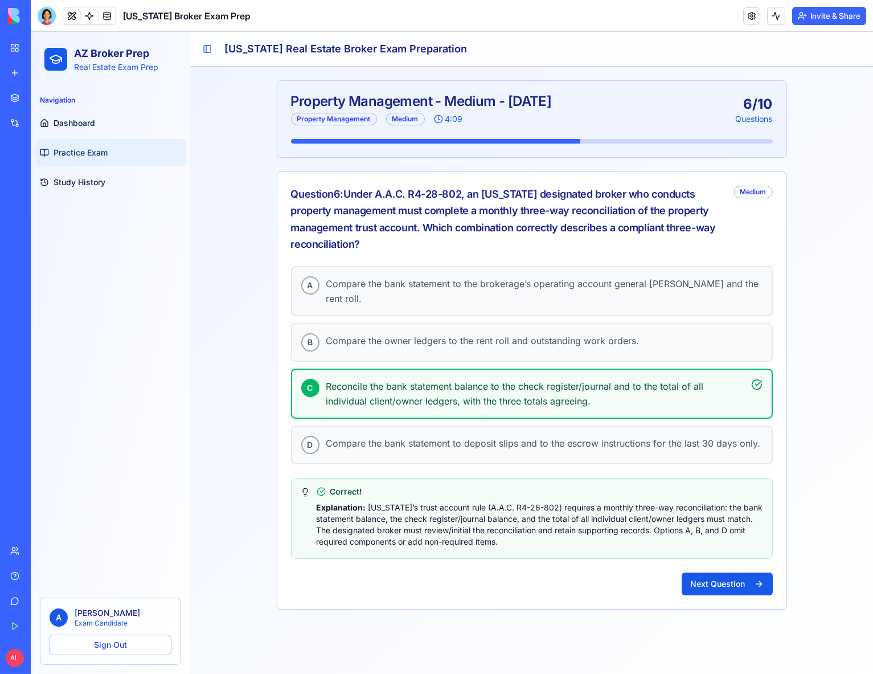
click at [726, 555] on div "A Compare the bank statement to the brokerage’s operating account general ledge…" at bounding box center [531, 437] width 509 height 343
click at [726, 572] on button "Next Question" at bounding box center [727, 583] width 91 height 23
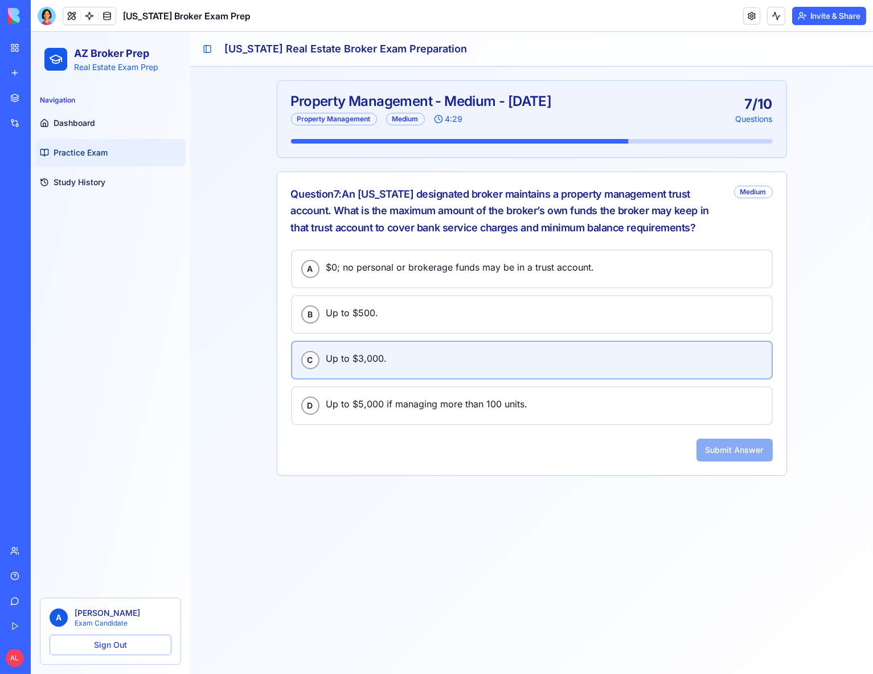
click at [422, 343] on button "C Up to $3,000." at bounding box center [532, 360] width 482 height 39
click at [722, 445] on button "Submit Answer" at bounding box center [735, 450] width 76 height 23
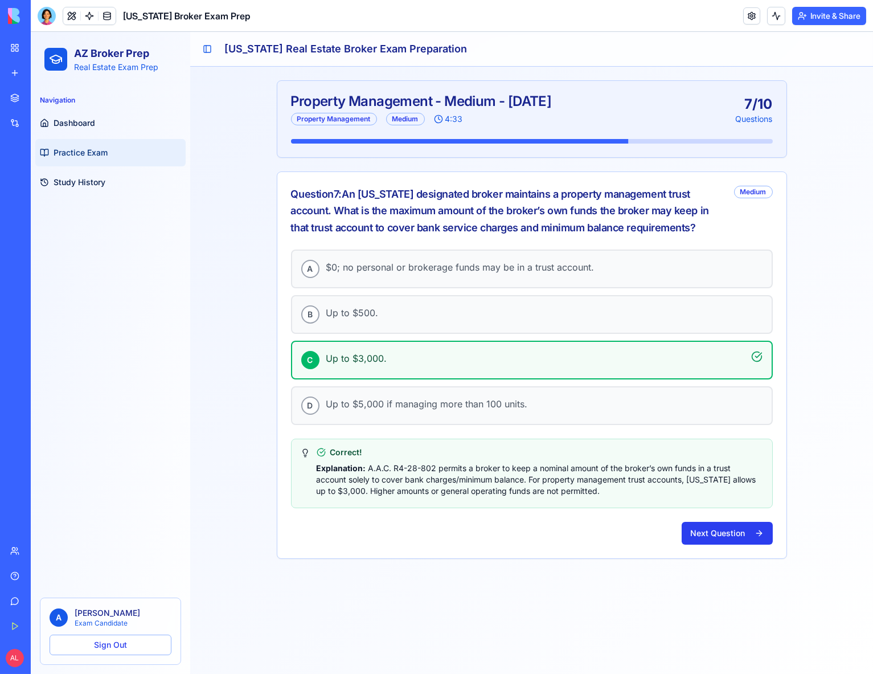
click at [723, 529] on button "Next Question" at bounding box center [727, 533] width 91 height 23
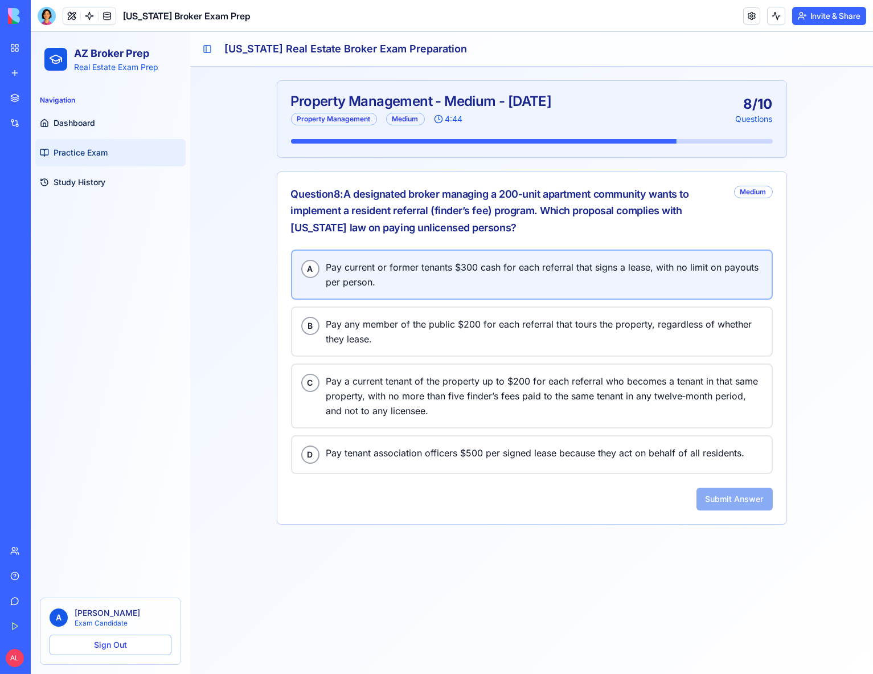
click at [473, 268] on span "Pay current or former tenants $300 cash for each referral that signs a lease, w…" at bounding box center [544, 275] width 436 height 30
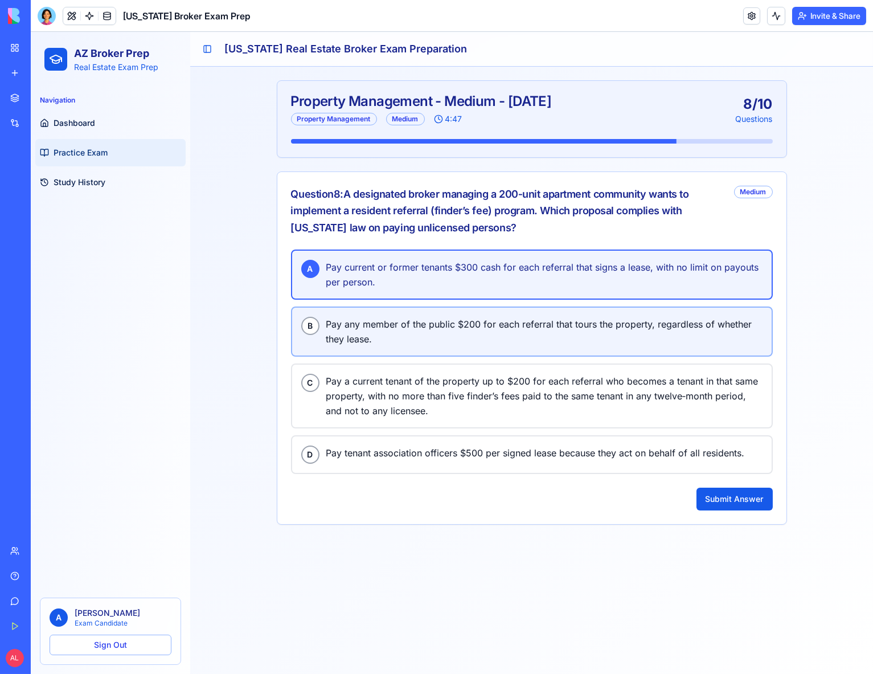
click at [432, 317] on span "Pay any member of the public $200 for each referral that tours the property, re…" at bounding box center [544, 332] width 436 height 30
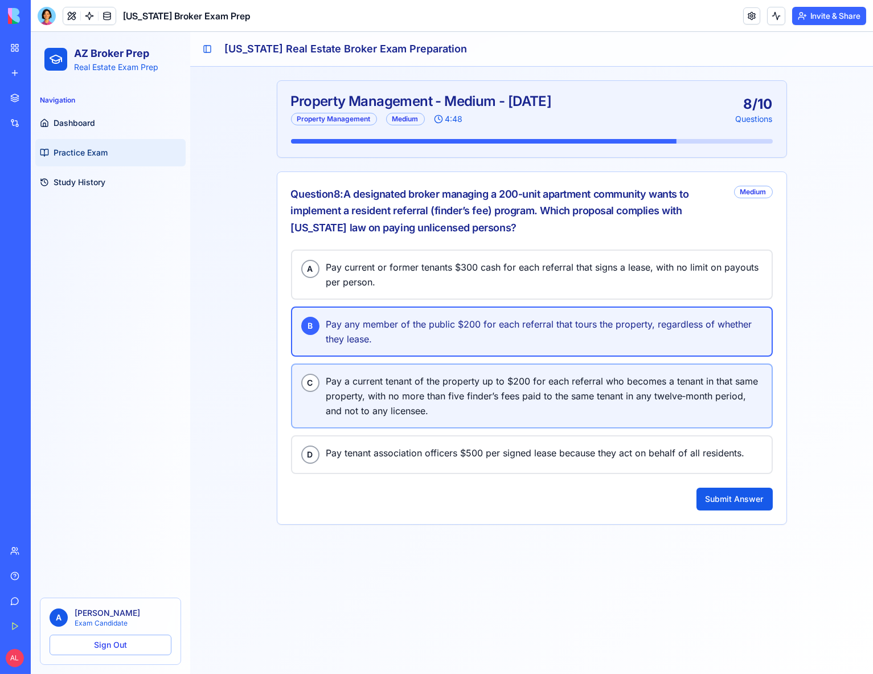
click at [429, 385] on span "Pay a current tenant of the property up to $200 for each referral who becomes a…" at bounding box center [544, 396] width 436 height 44
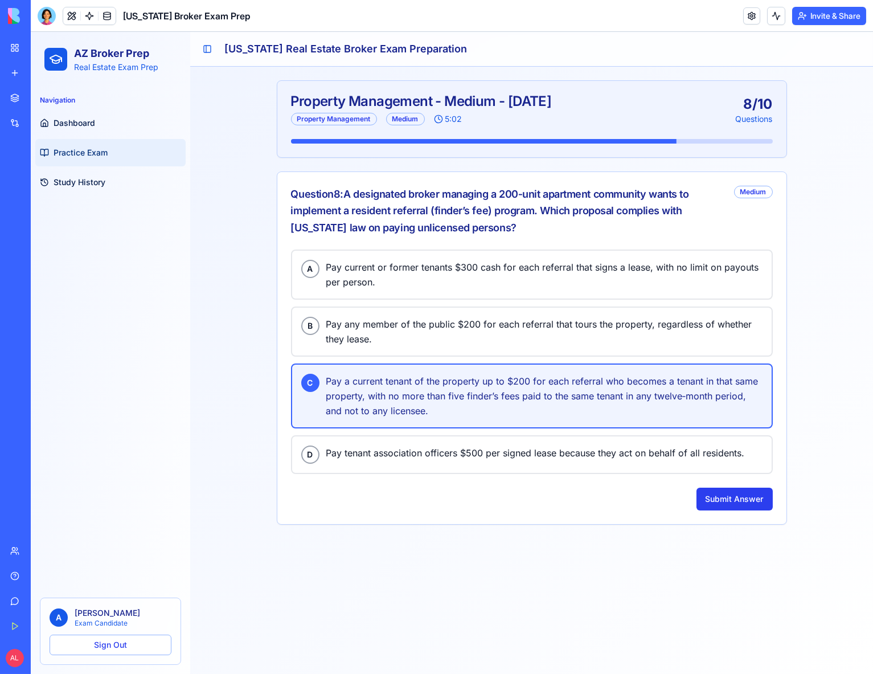
click at [760, 501] on button "Submit Answer" at bounding box center [735, 499] width 76 height 23
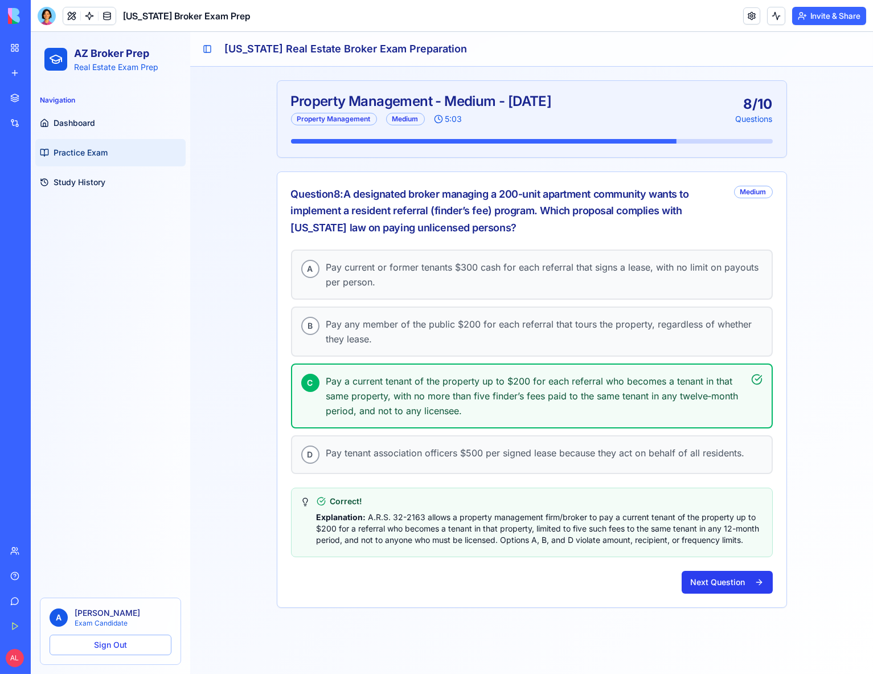
click at [739, 571] on button "Next Question" at bounding box center [727, 582] width 91 height 23
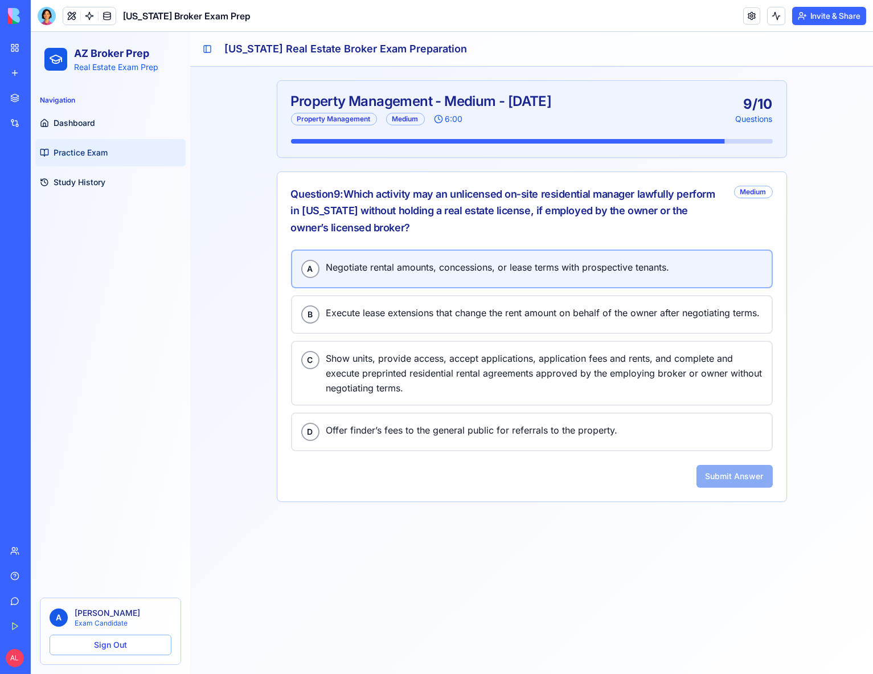
click at [446, 267] on span "Negotiate rental amounts, concessions, or lease terms with prospective tenants." at bounding box center [544, 267] width 436 height 15
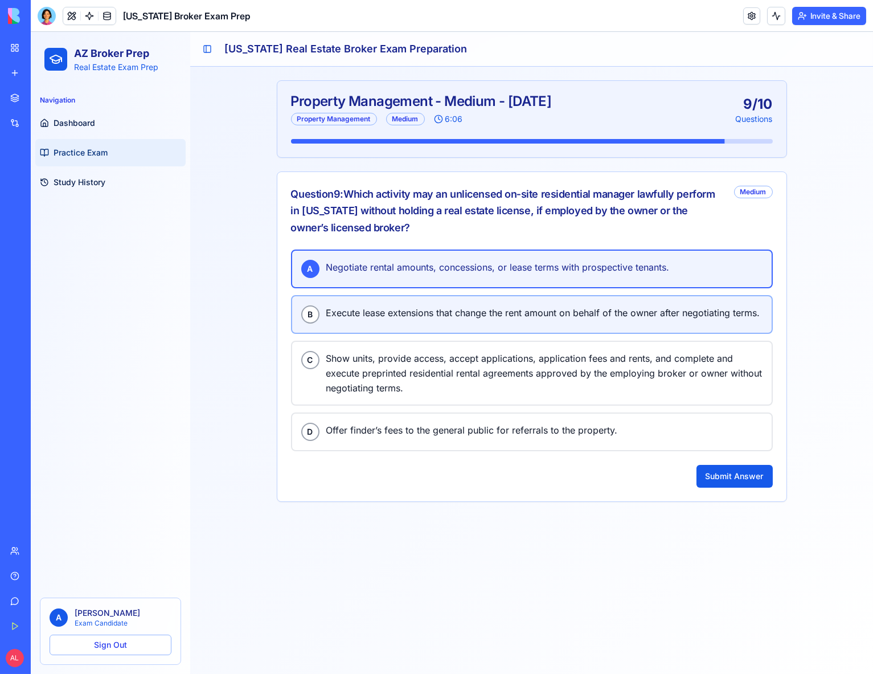
click at [423, 315] on span "Execute lease extensions that change the rent amount on behalf of the owner aft…" at bounding box center [544, 312] width 436 height 15
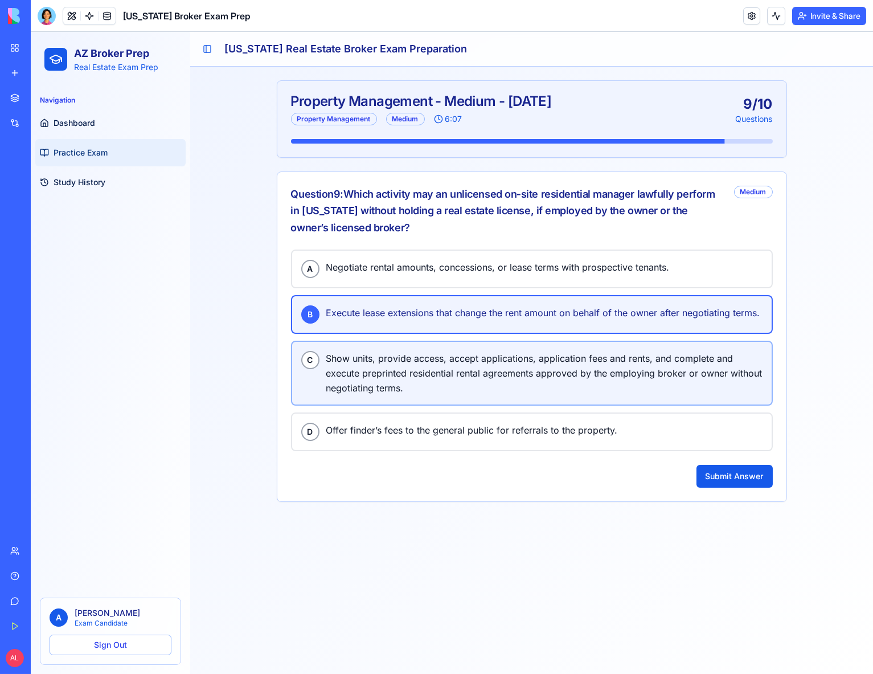
click at [414, 358] on span "Show units, provide access, accept applications, application fees and rents, an…" at bounding box center [544, 373] width 436 height 44
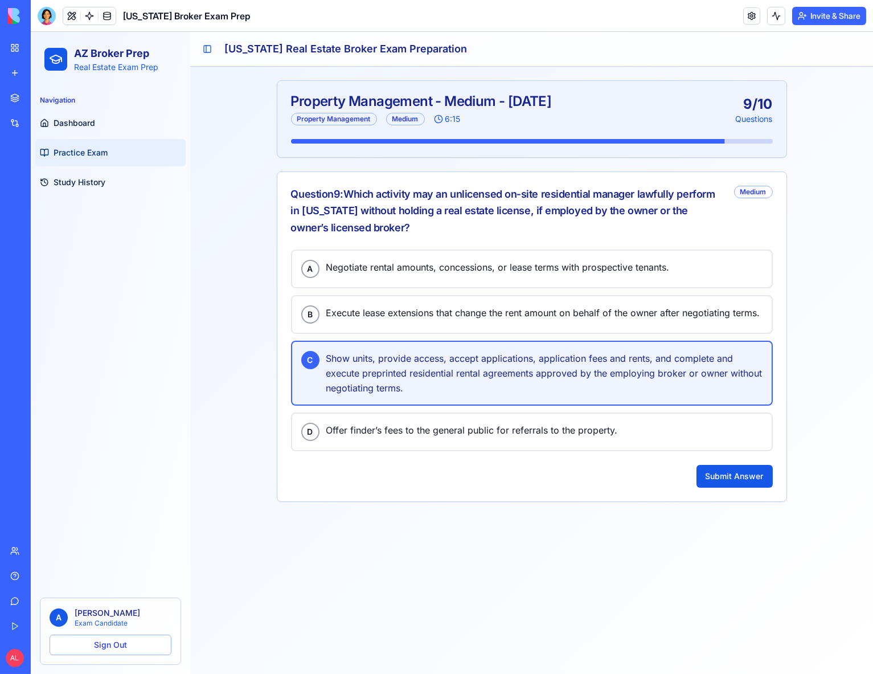
click at [706, 459] on div "A Negotiate rental amounts, concessions, or lease terms with prospective tenant…" at bounding box center [531, 375] width 509 height 252
click at [731, 472] on button "Submit Answer" at bounding box center [735, 476] width 76 height 23
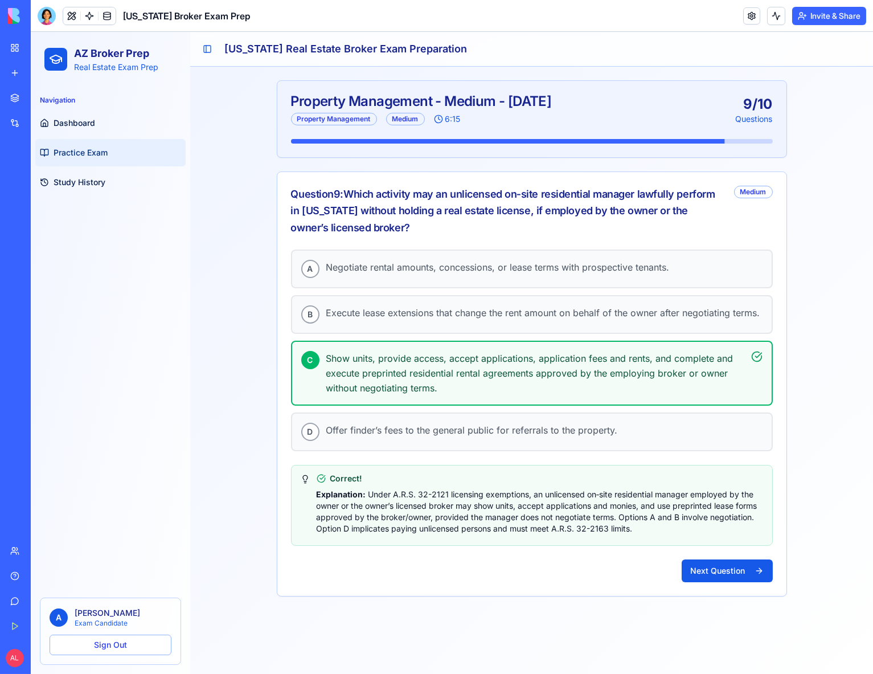
click at [735, 562] on button "Next Question" at bounding box center [727, 570] width 91 height 23
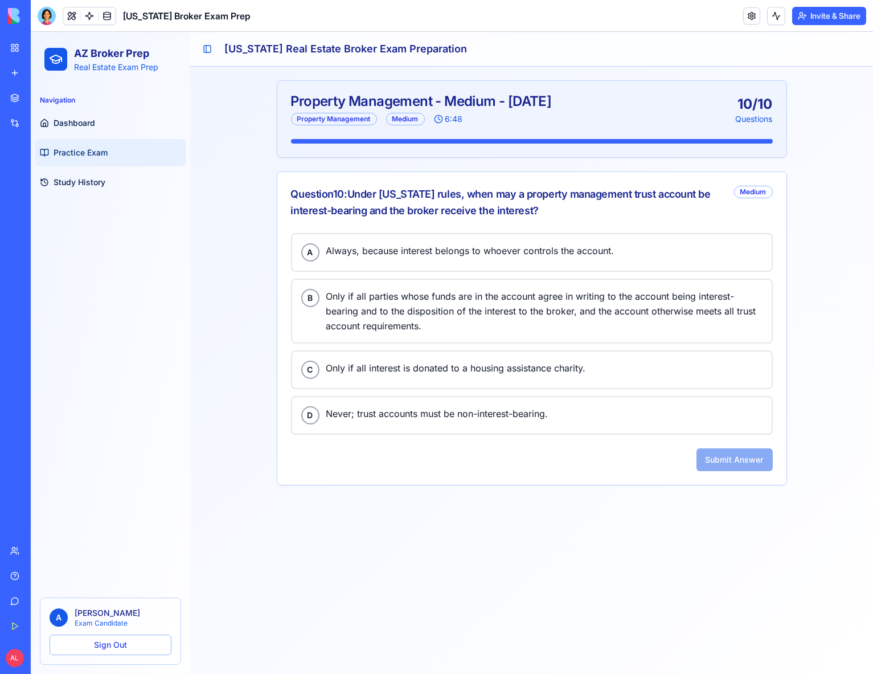
click at [414, 253] on span "Always, because interest belongs to whoever controls the account." at bounding box center [544, 250] width 436 height 15
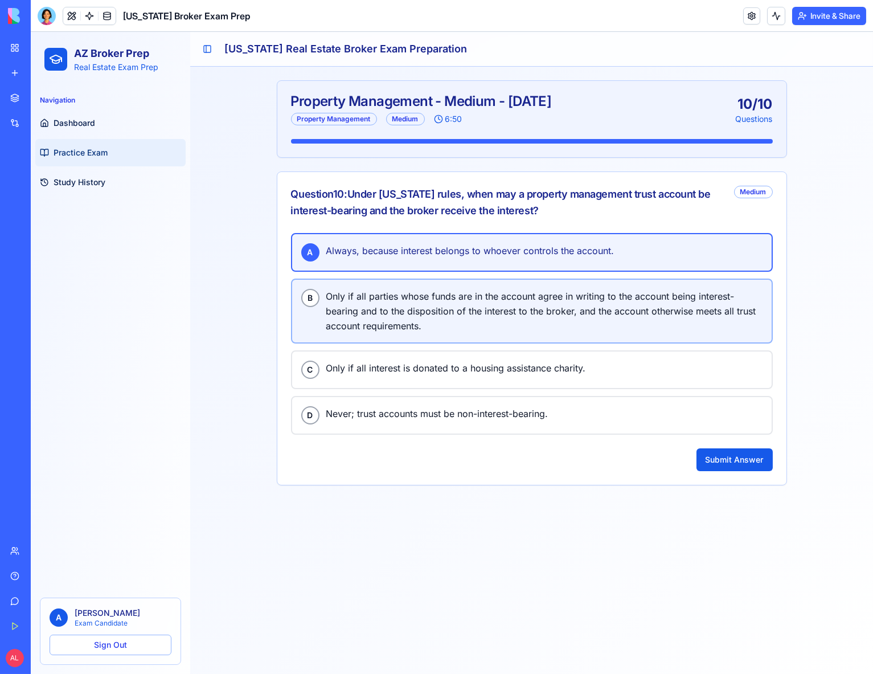
click at [406, 301] on span "Only if all parties whose funds are in the account agree in writing to the acco…" at bounding box center [544, 311] width 436 height 44
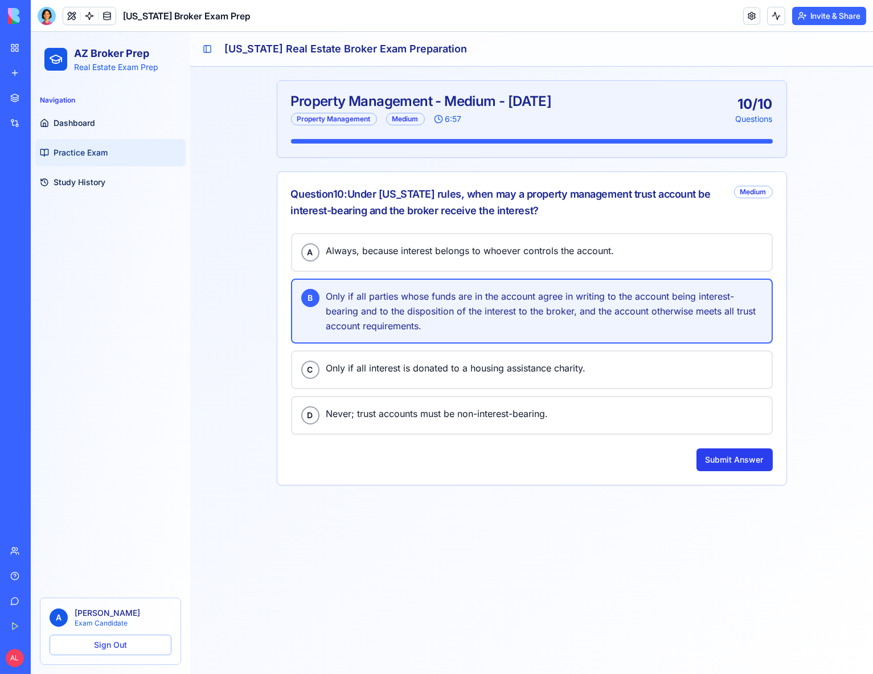
click at [731, 463] on button "Submit Answer" at bounding box center [735, 459] width 76 height 23
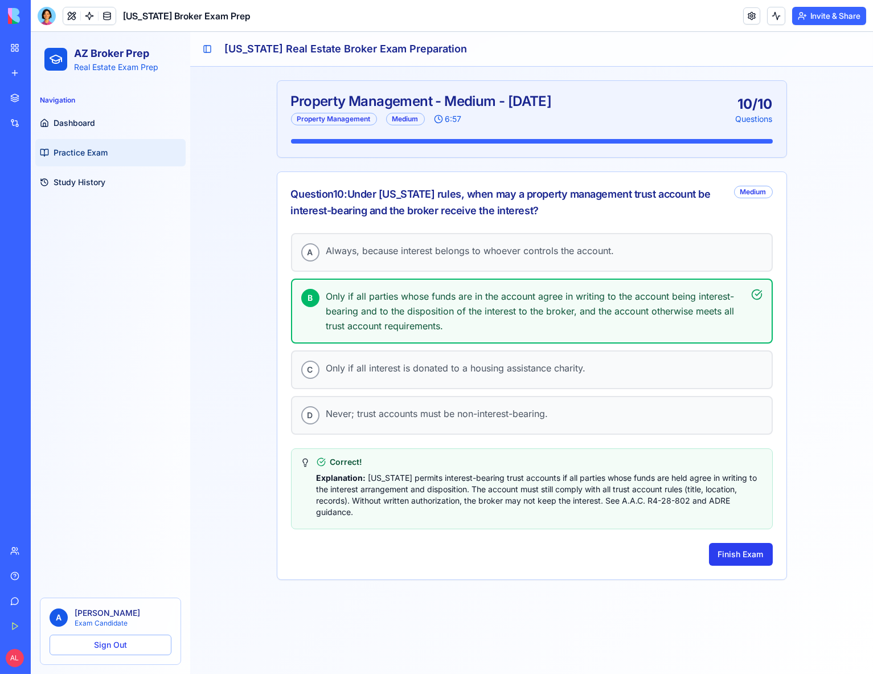
click at [739, 550] on button "Finish Exam" at bounding box center [741, 554] width 64 height 23
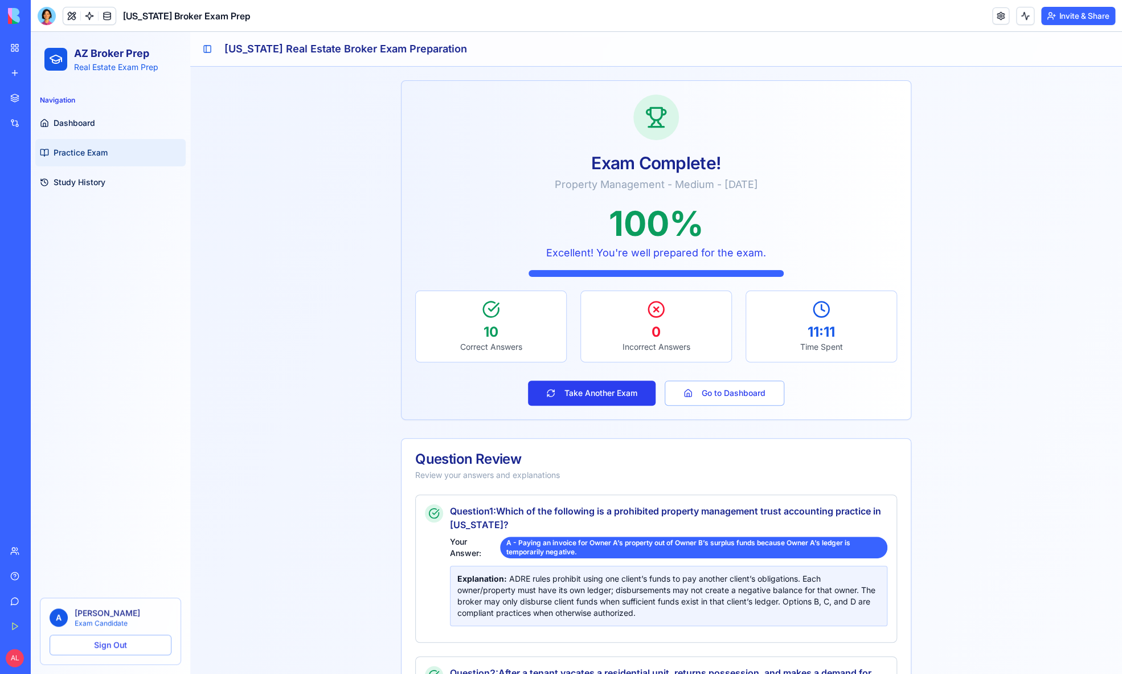
click at [641, 390] on button "Take Another Exam" at bounding box center [592, 393] width 128 height 25
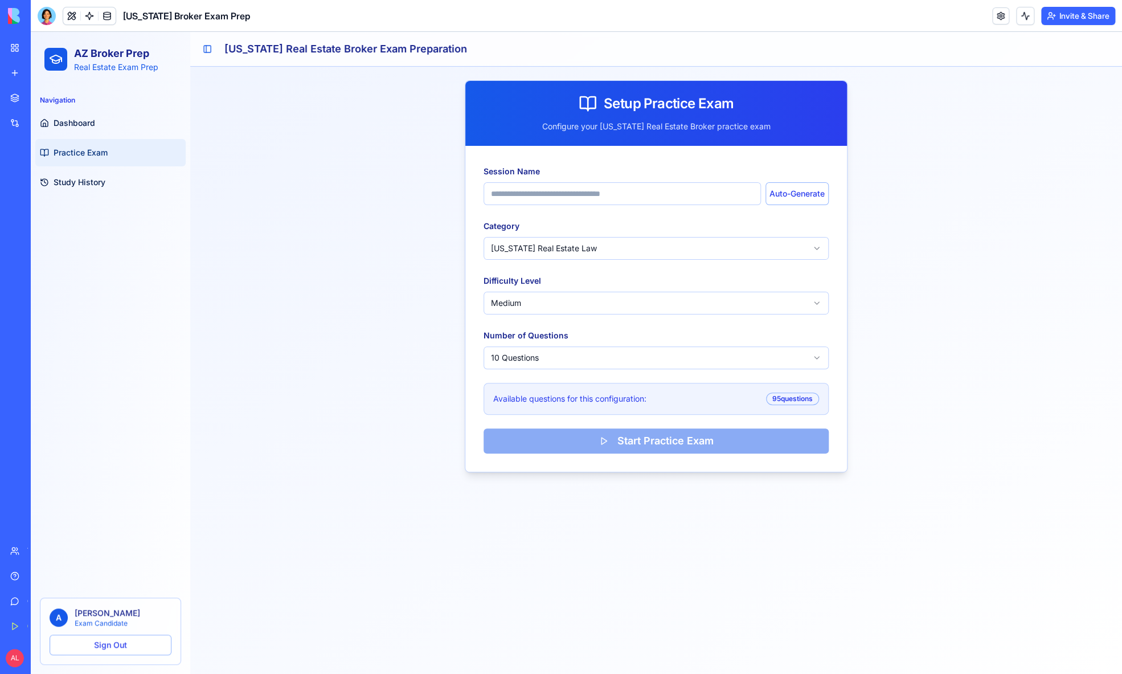
click at [619, 247] on html "AZ Broker Prep Real Estate Exam Prep Navigation Dashboard Practice Exam Study H…" at bounding box center [576, 353] width 1091 height 642
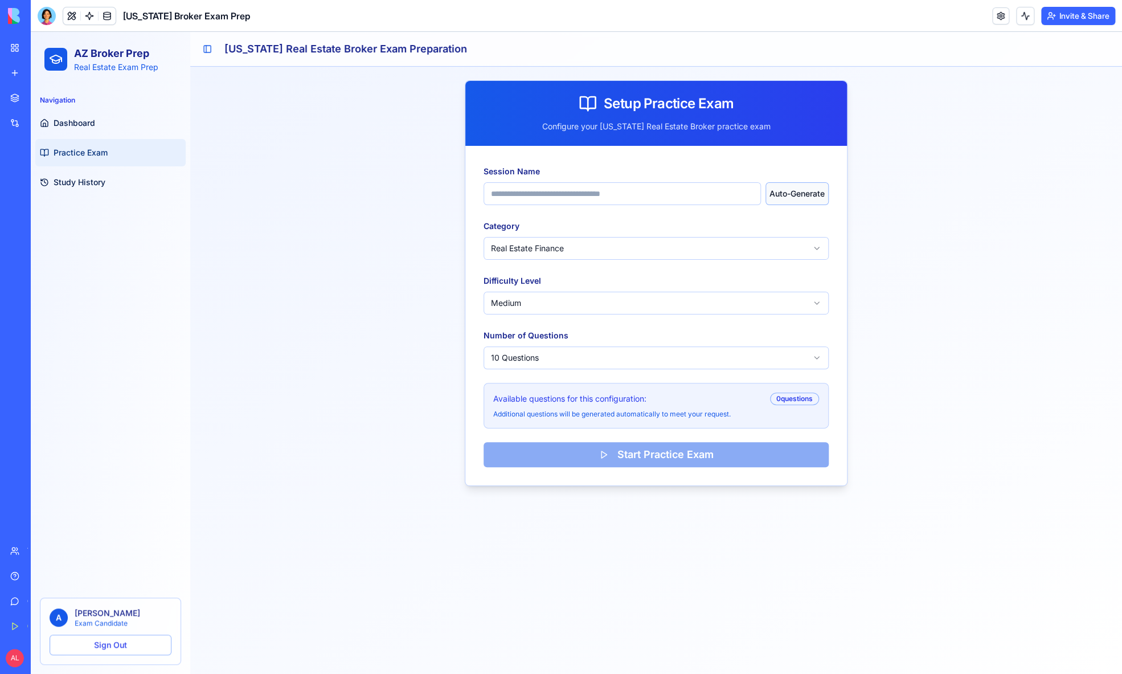
click at [804, 189] on button "Auto-Generate" at bounding box center [797, 193] width 63 height 23
type input "**********"
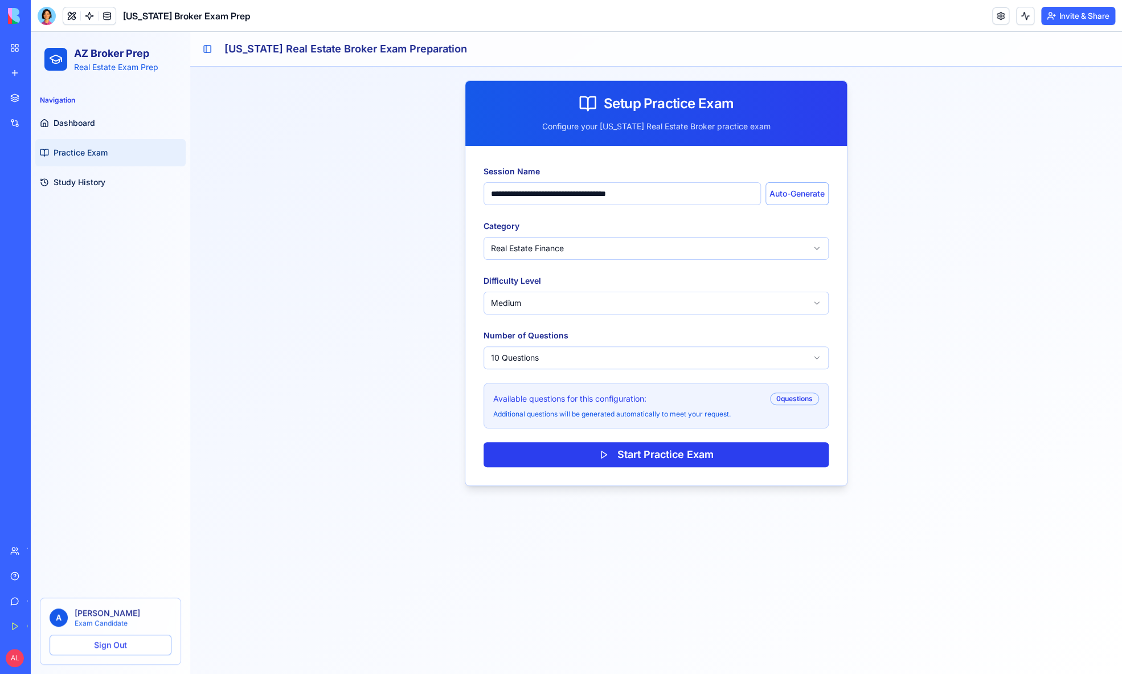
click at [699, 453] on button "Start Practice Exam" at bounding box center [656, 454] width 345 height 25
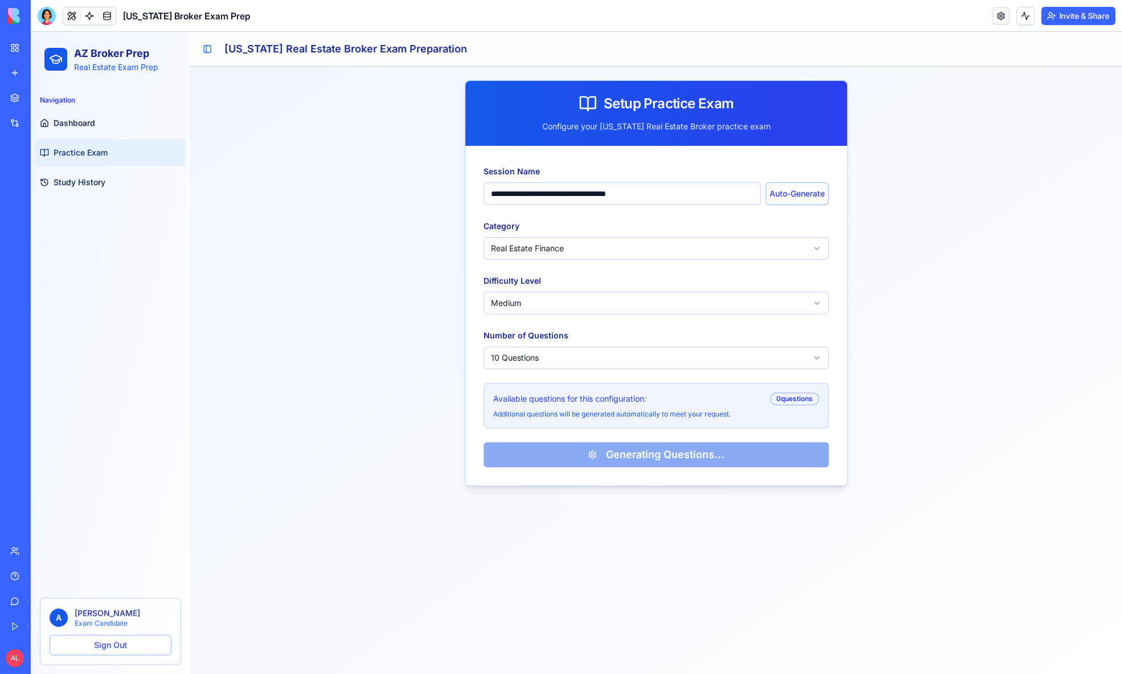
click at [628, 2] on header "Arizona Broker Exam Prep Invite & Share" at bounding box center [576, 16] width 1091 height 32
click at [625, 0] on header "Arizona Broker Exam Prep Invite & Share" at bounding box center [576, 16] width 1091 height 32
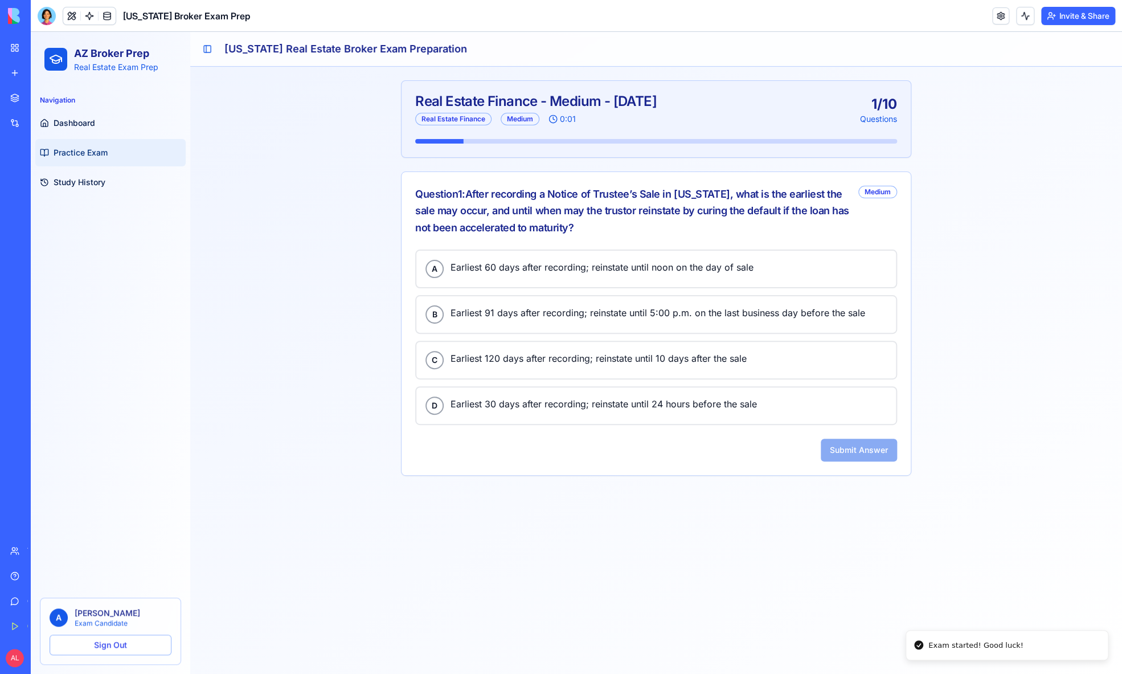
click at [635, 6] on header "Arizona Broker Exam Prep Invite & Share" at bounding box center [576, 16] width 1091 height 32
click at [635, 1] on header "Arizona Broker Exam Prep Invite & Share" at bounding box center [576, 16] width 1091 height 32
drag, startPoint x: 476, startPoint y: 193, endPoint x: 713, endPoint y: 194, distance: 237.0
click at [713, 194] on div "Question 1 : After recording a Notice of Trustee’s Sale in Arizona, what is the…" at bounding box center [632, 211] width 434 height 50
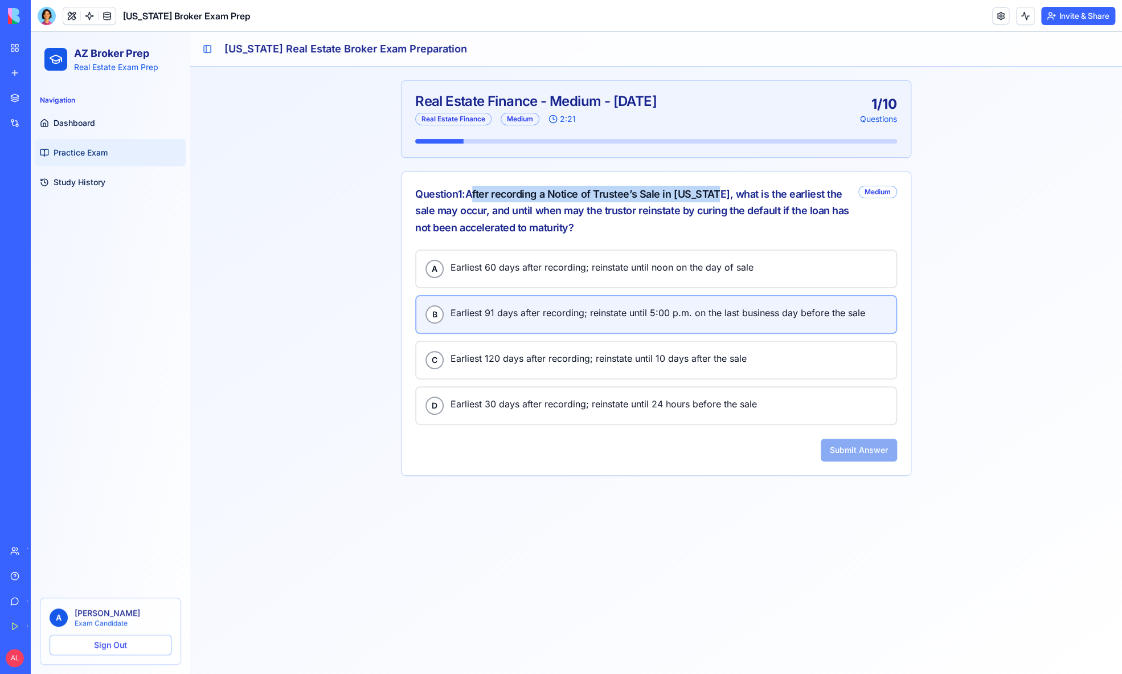
click at [546, 316] on span "Earliest 91 days after recording; reinstate until 5:00 p.m. on the last busines…" at bounding box center [669, 312] width 436 height 15
click at [868, 446] on button "Submit Answer" at bounding box center [859, 450] width 76 height 23
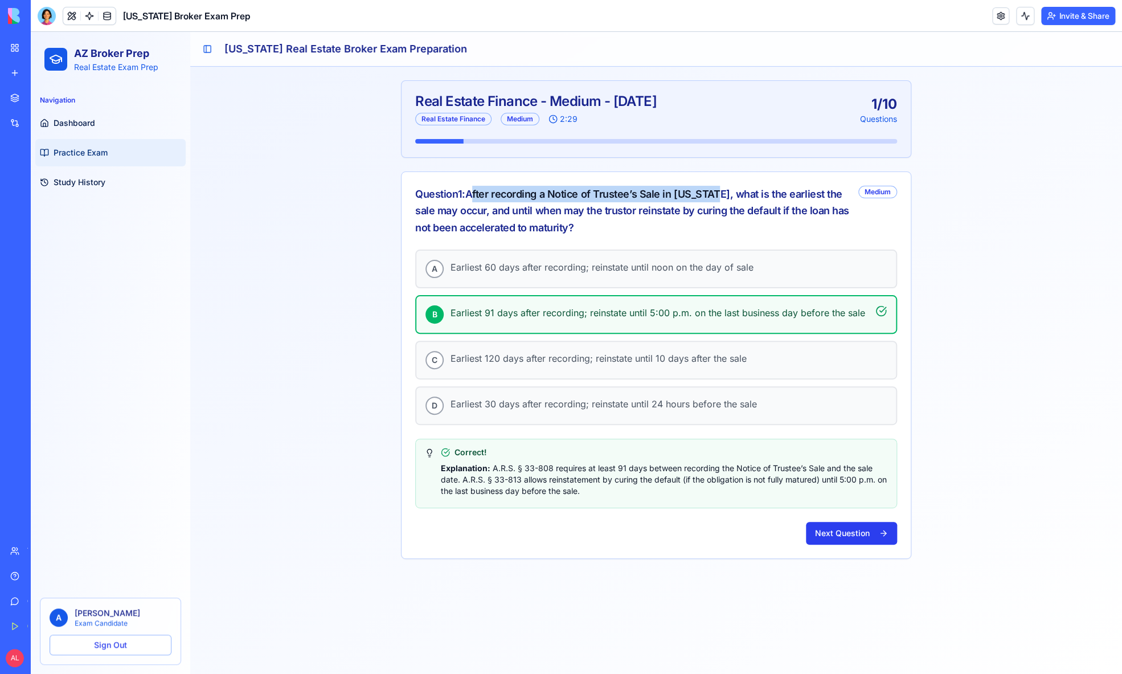
click at [847, 531] on button "Next Question" at bounding box center [851, 533] width 91 height 23
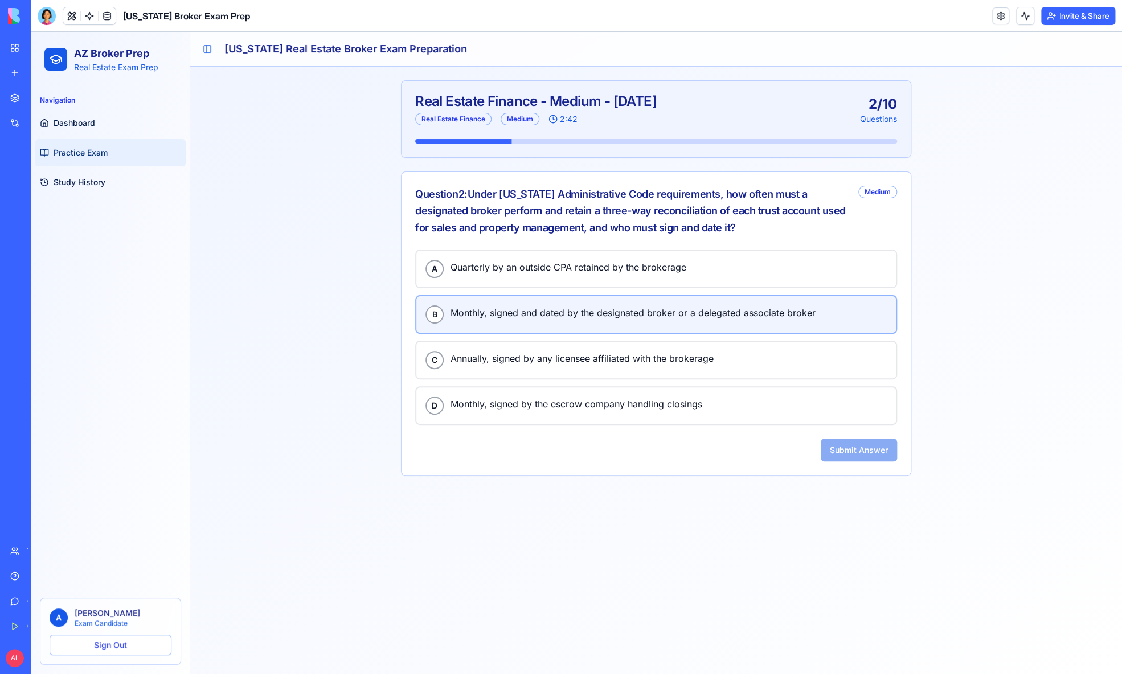
click at [499, 310] on span "Monthly, signed and dated by the designated broker or a delegated associate bro…" at bounding box center [669, 312] width 436 height 15
click at [854, 443] on button "Submit Answer" at bounding box center [859, 450] width 76 height 23
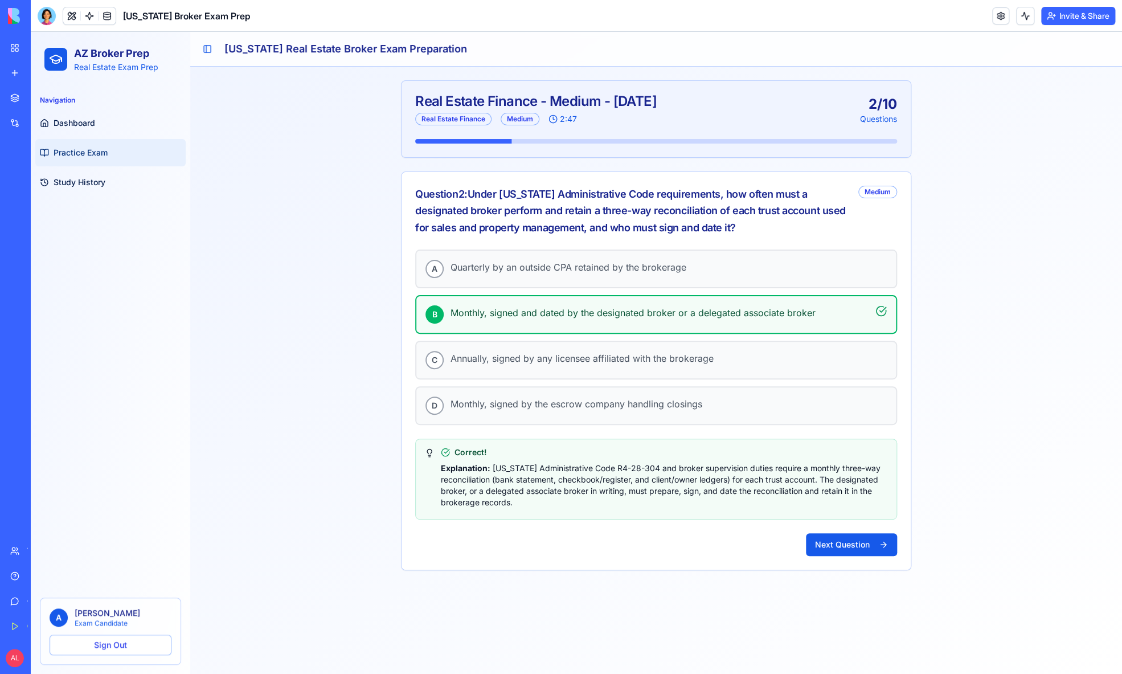
click at [847, 535] on button "Next Question" at bounding box center [851, 544] width 91 height 23
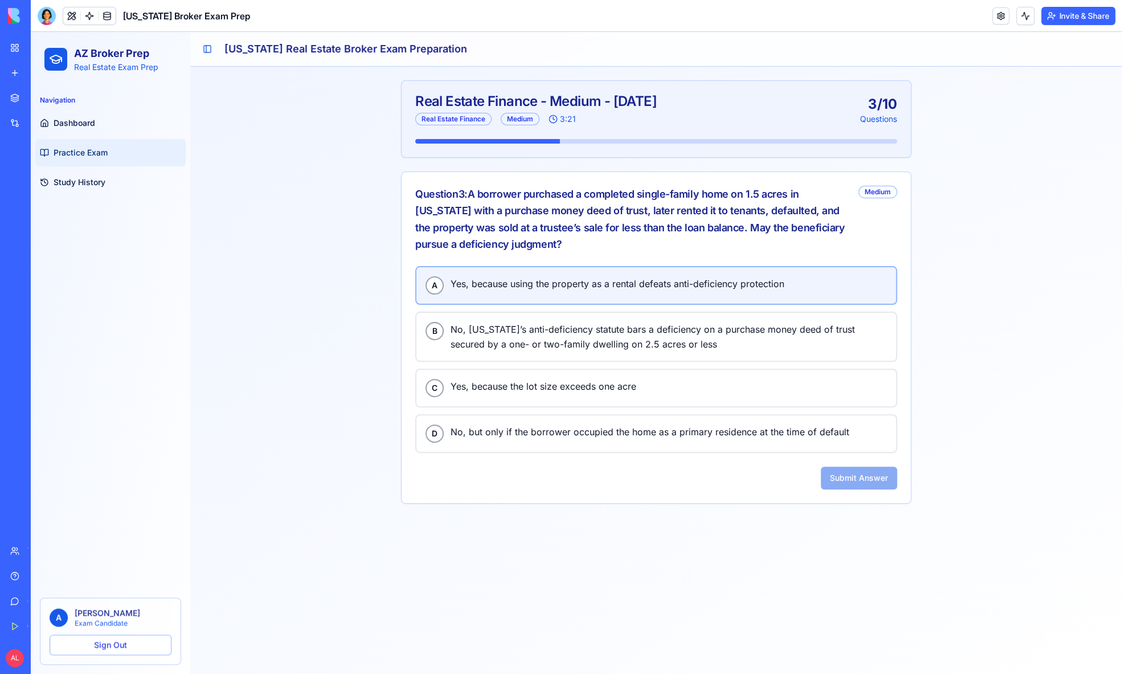
click at [493, 288] on div "A Yes, because using the property as a rental defeats anti-deficiency protection" at bounding box center [655, 285] width 461 height 18
click at [845, 468] on button "Submit Answer" at bounding box center [859, 478] width 76 height 23
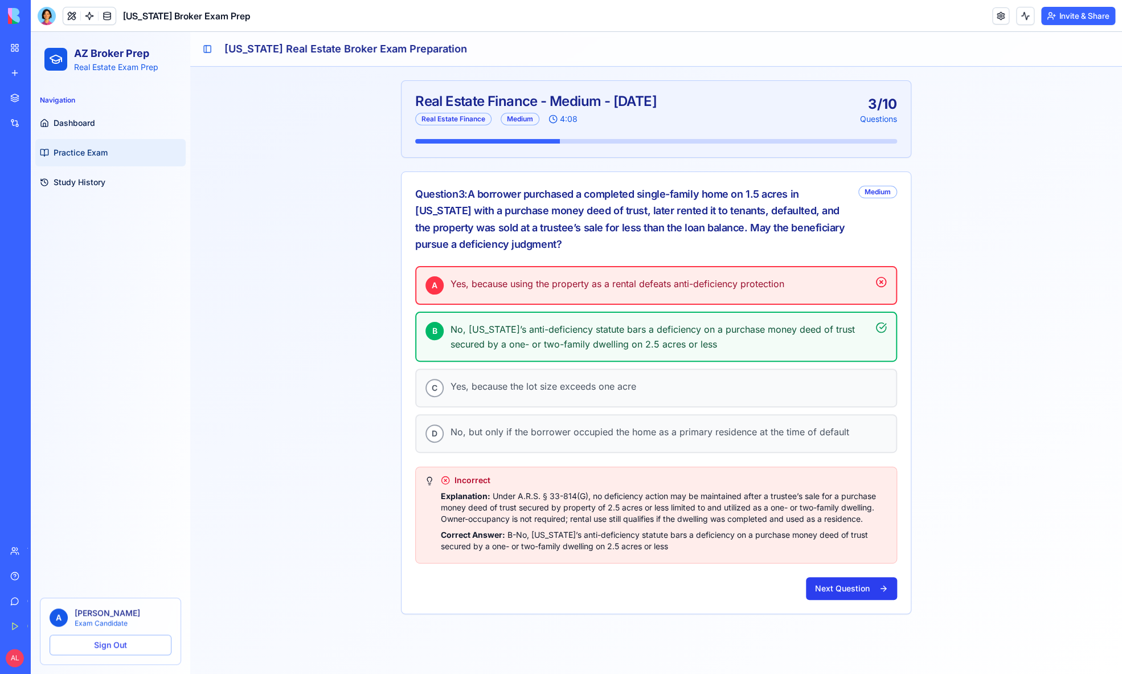
click at [828, 586] on button "Next Question" at bounding box center [851, 588] width 91 height 23
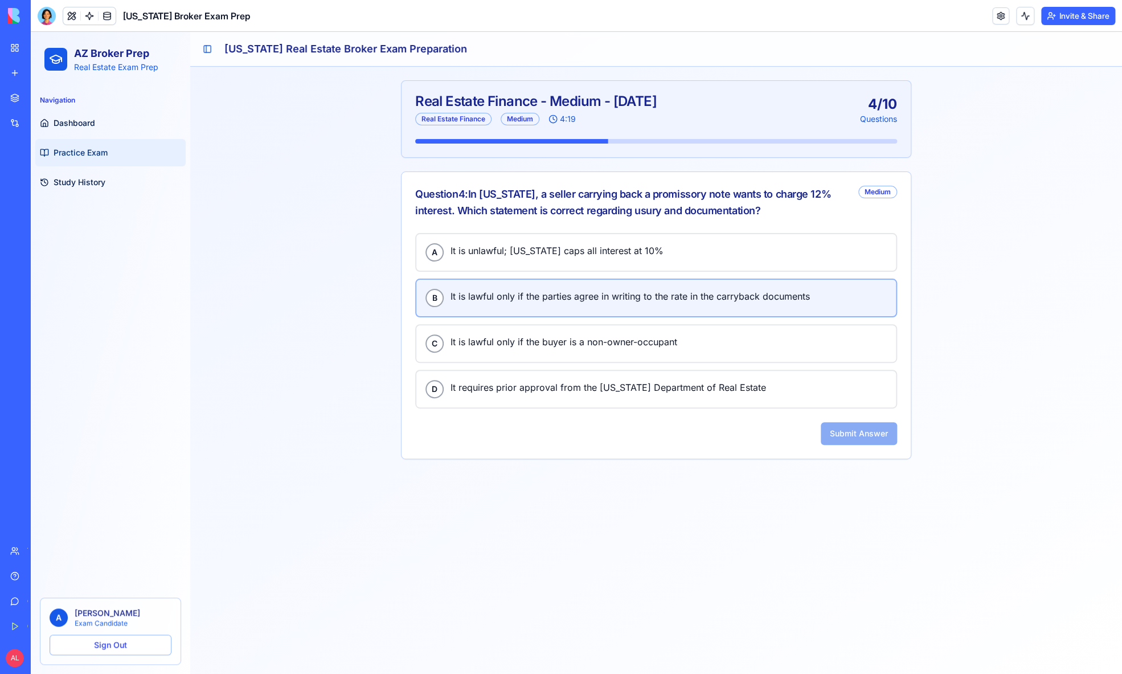
click at [545, 297] on span "It is lawful only if the parties agree in writing to the rate in the carryback …" at bounding box center [669, 296] width 436 height 15
click at [847, 431] on button "Submit Answer" at bounding box center [859, 433] width 76 height 23
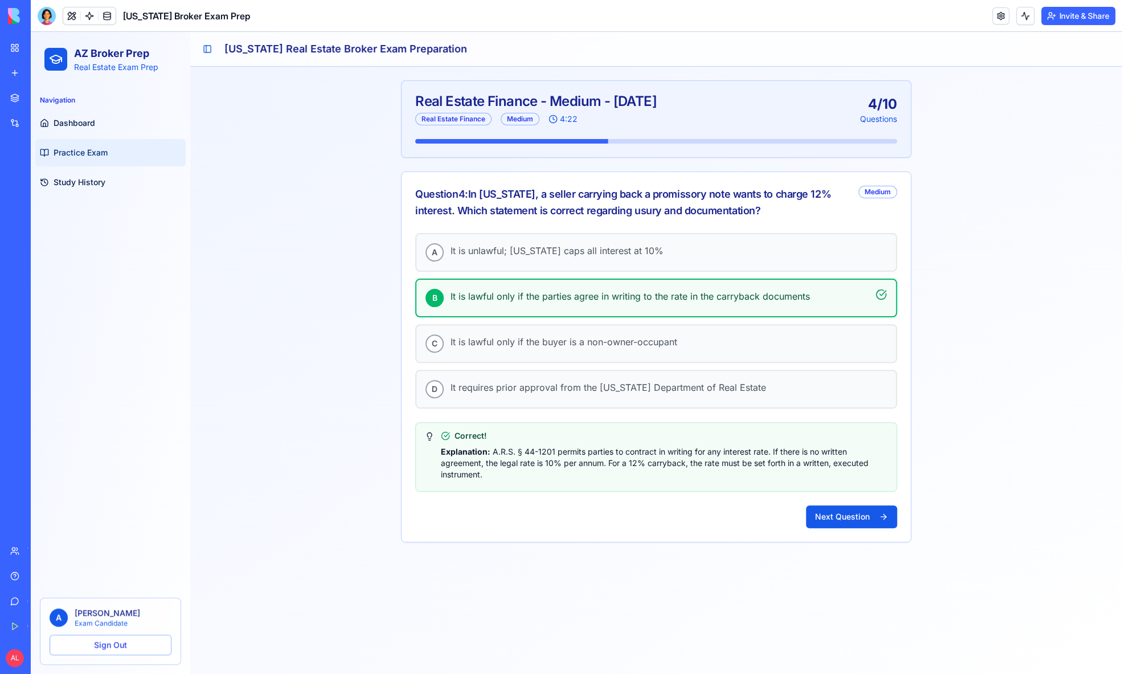
click at [837, 541] on div "Real Estate Finance - Medium - 9/12/2025 Real Estate Finance Medium 4:22 4 / 10…" at bounding box center [656, 311] width 932 height 489
click at [834, 514] on button "Next Question" at bounding box center [851, 516] width 91 height 23
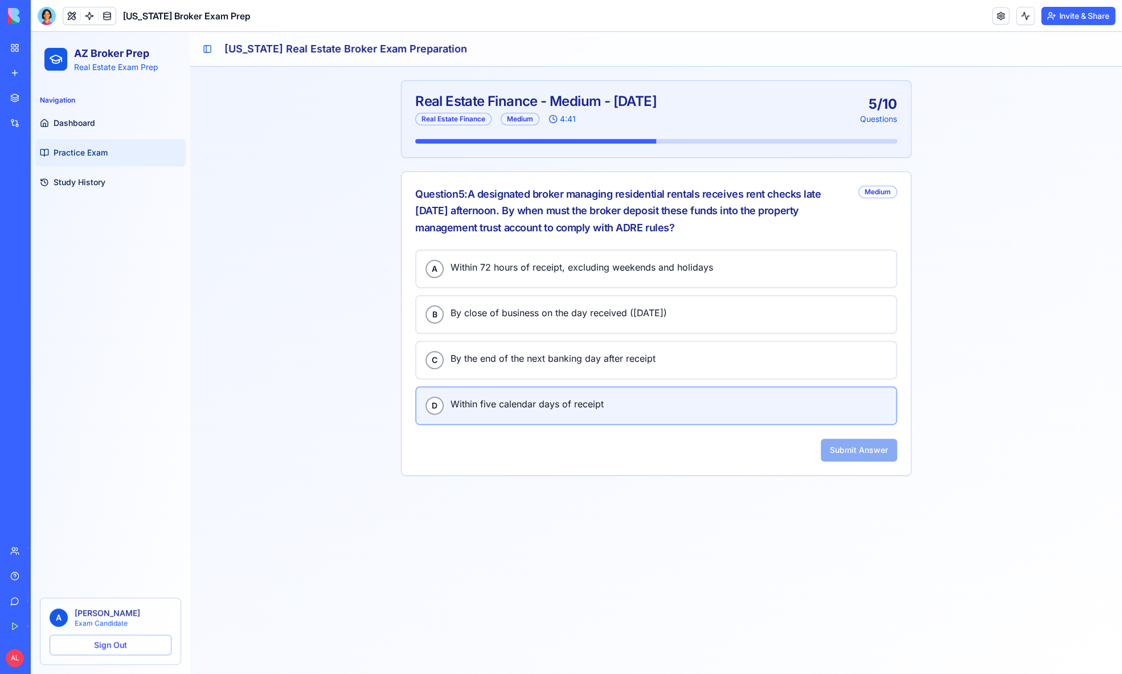
click at [517, 411] on div "D Within five calendar days of receipt" at bounding box center [655, 405] width 461 height 18
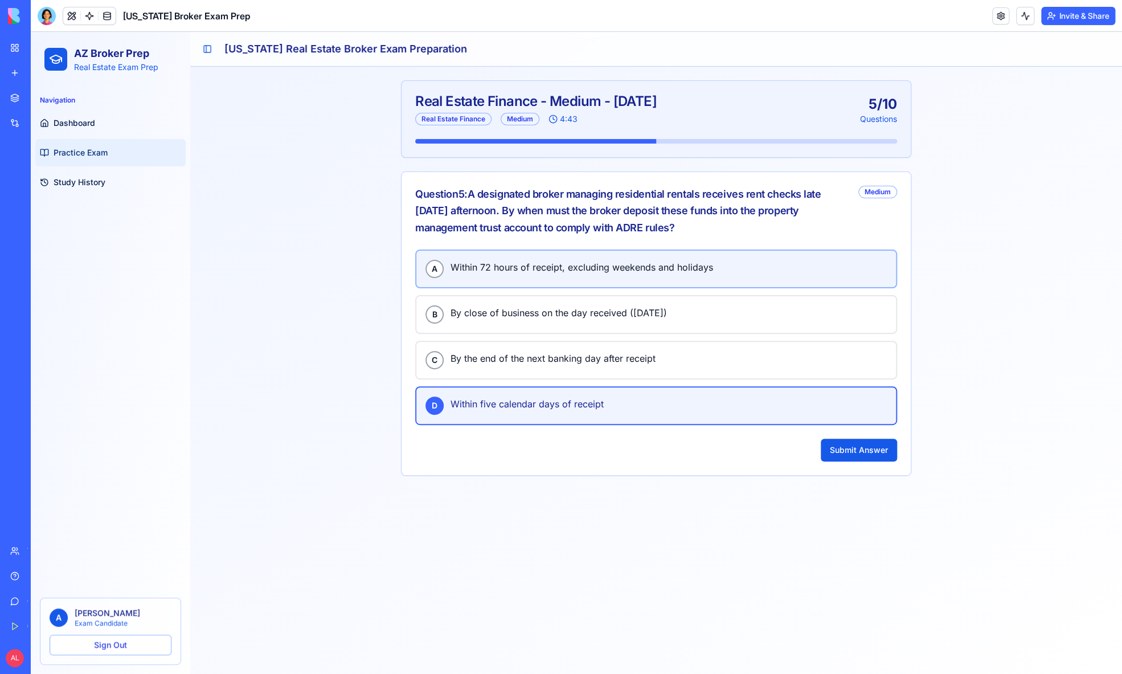
click at [505, 267] on span "Within 72 hours of receipt, excluding weekends and holidays" at bounding box center [669, 267] width 436 height 15
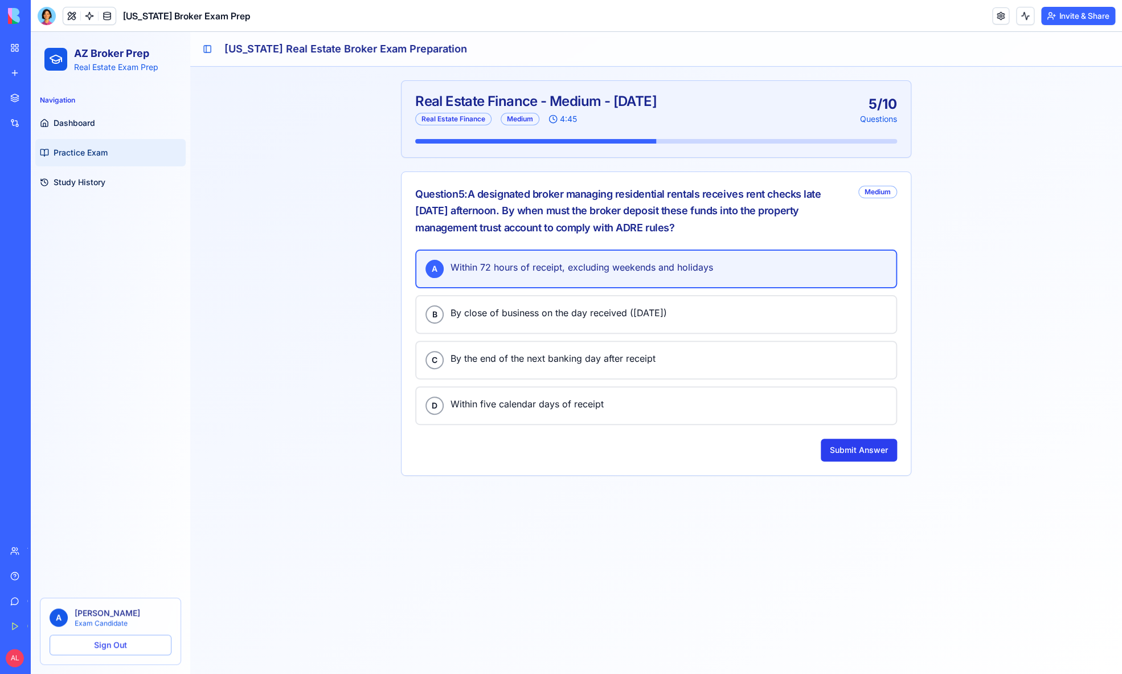
click at [858, 439] on button "Submit Answer" at bounding box center [859, 450] width 76 height 23
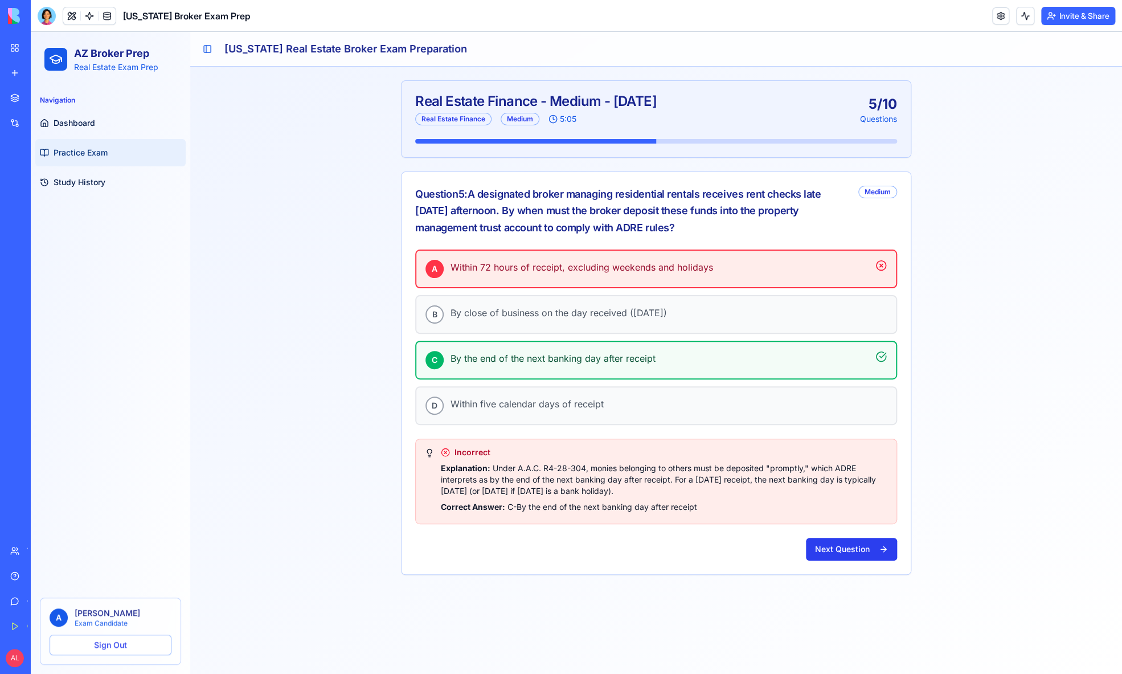
click at [852, 550] on button "Next Question" at bounding box center [851, 549] width 91 height 23
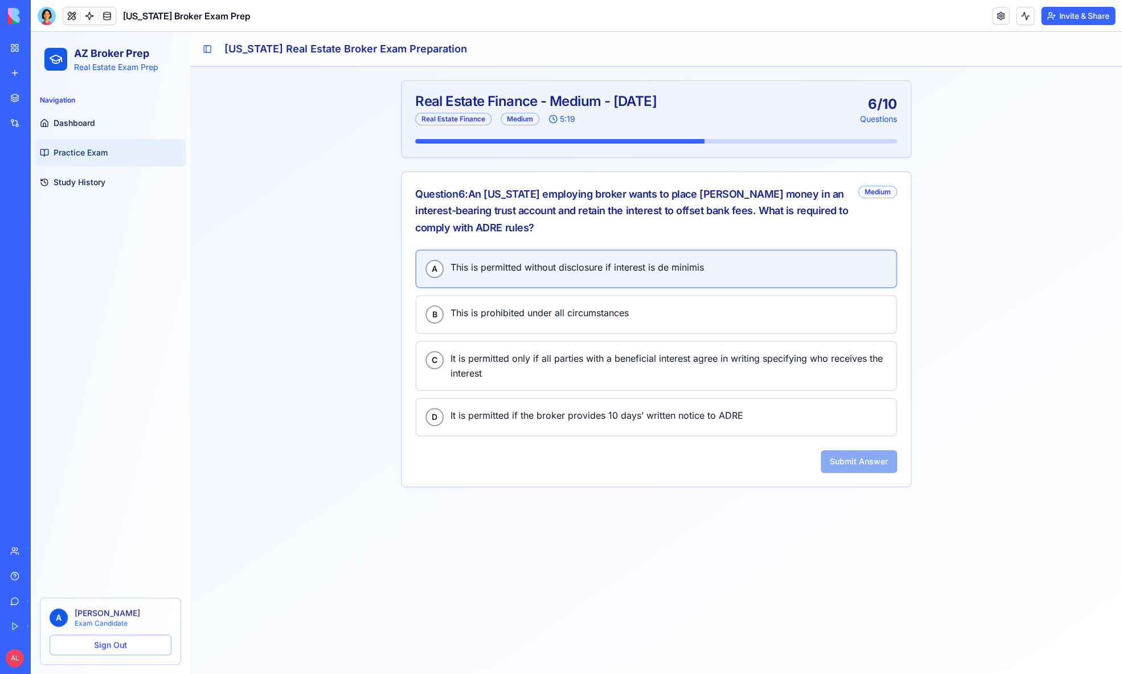
click at [574, 260] on span "This is permitted without disclosure if interest is de minimis" at bounding box center [669, 267] width 436 height 15
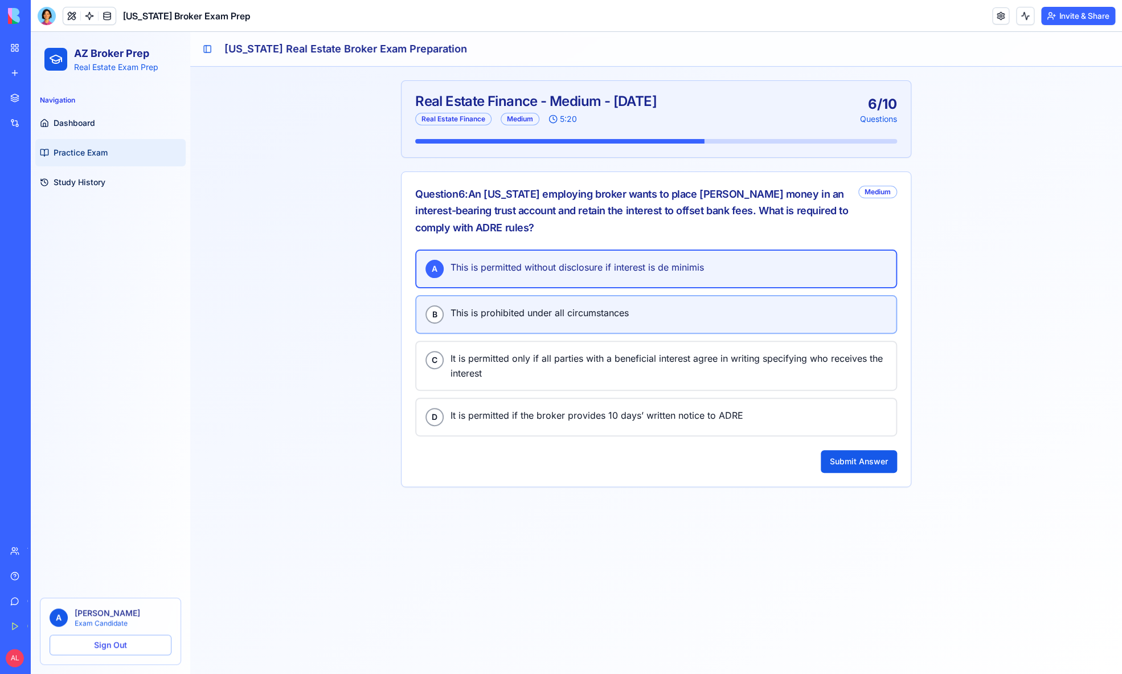
click at [611, 301] on button "B This is prohibited under all circumstances" at bounding box center [656, 314] width 482 height 39
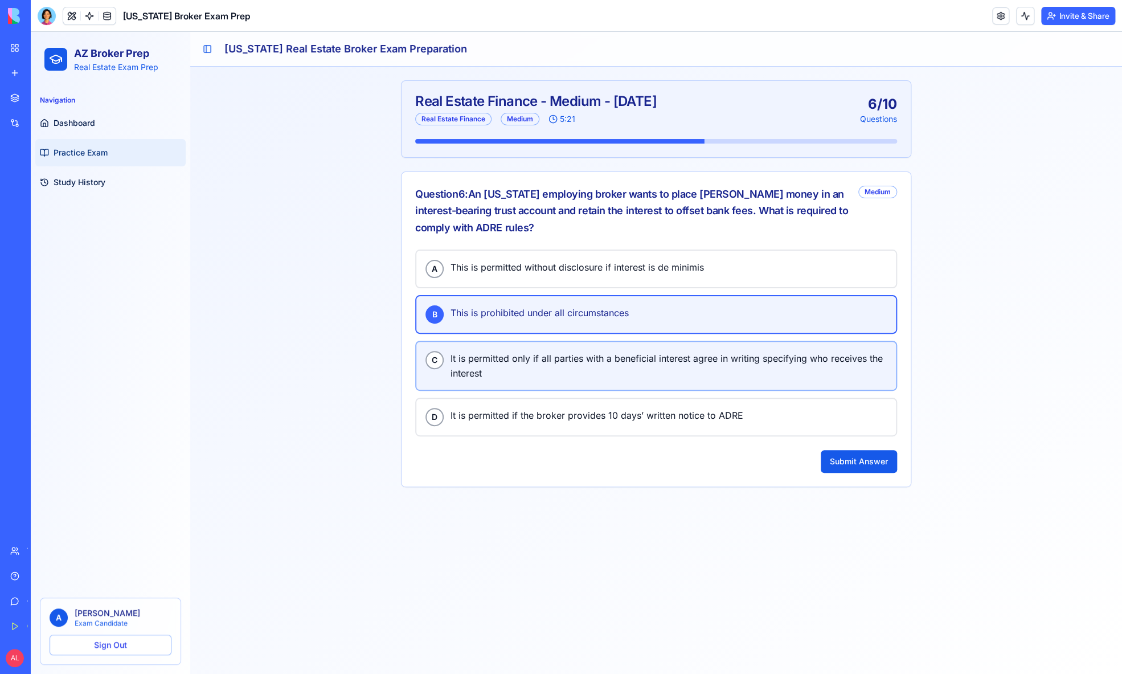
click at [608, 377] on span "It is permitted only if all parties with a beneficial interest agree in writing…" at bounding box center [669, 366] width 436 height 30
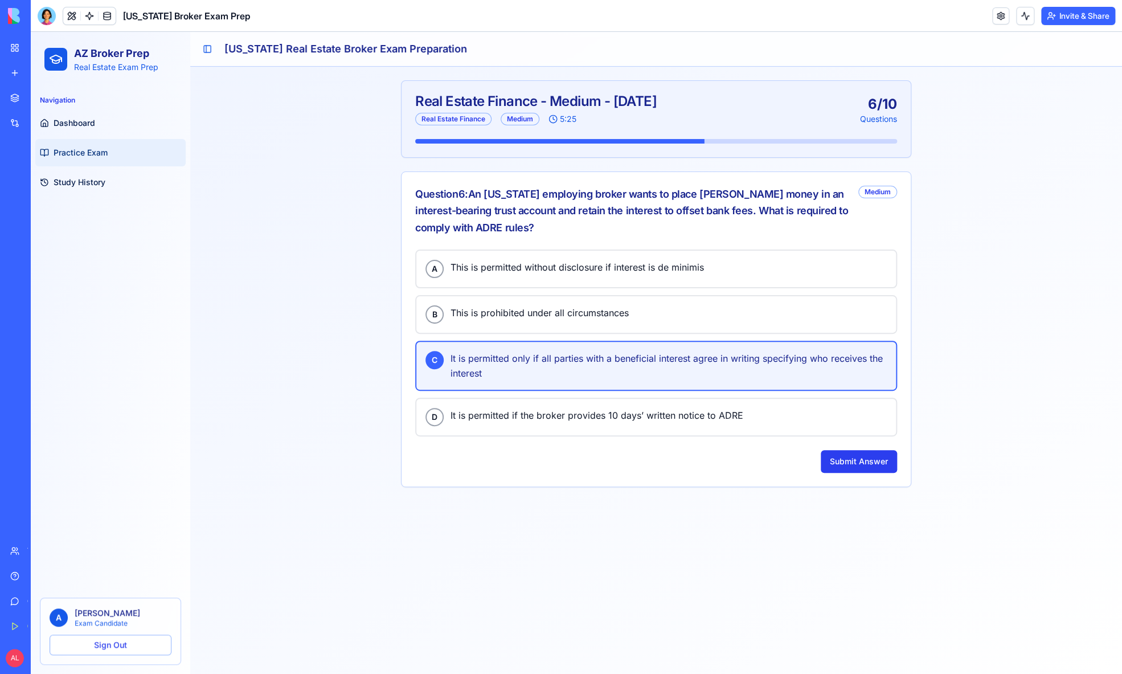
click at [848, 450] on button "Submit Answer" at bounding box center [859, 461] width 76 height 23
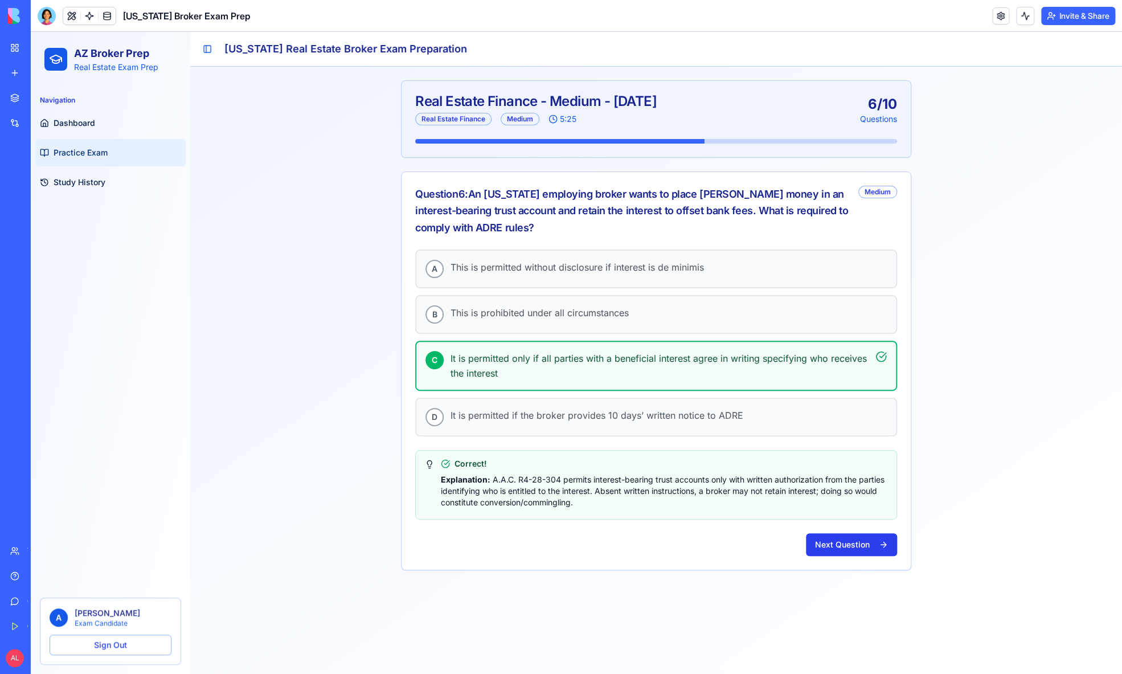
click at [849, 533] on button "Next Question" at bounding box center [851, 544] width 91 height 23
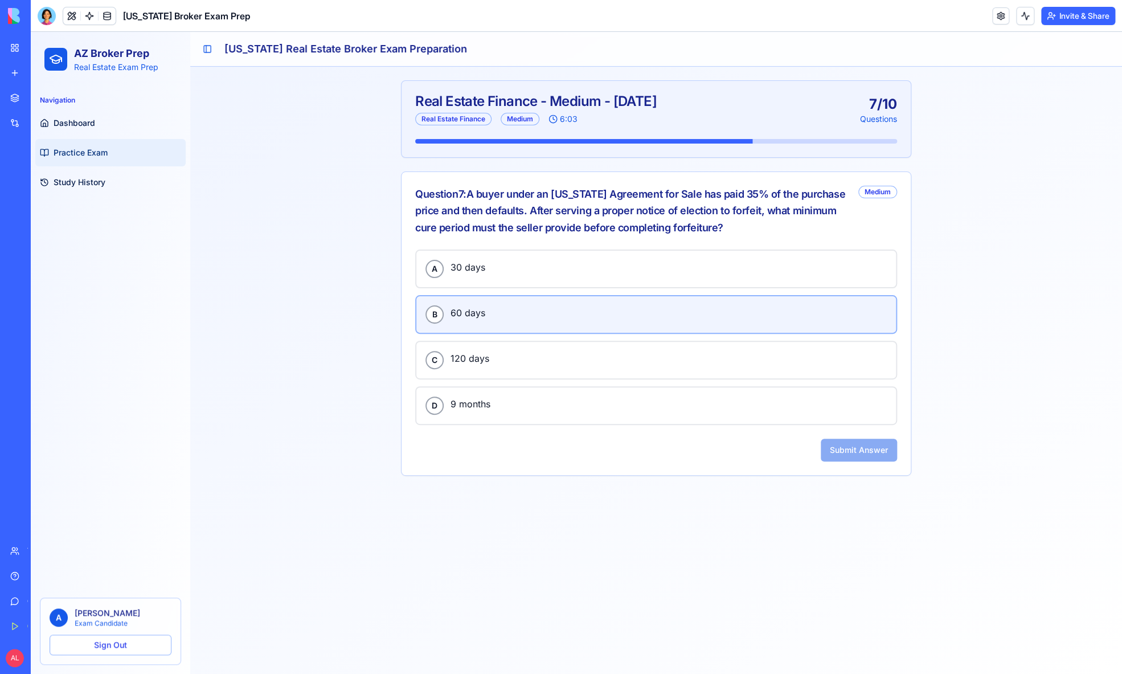
click at [560, 300] on button "B 60 days" at bounding box center [656, 314] width 482 height 39
click at [844, 449] on button "Submit Answer" at bounding box center [859, 450] width 76 height 23
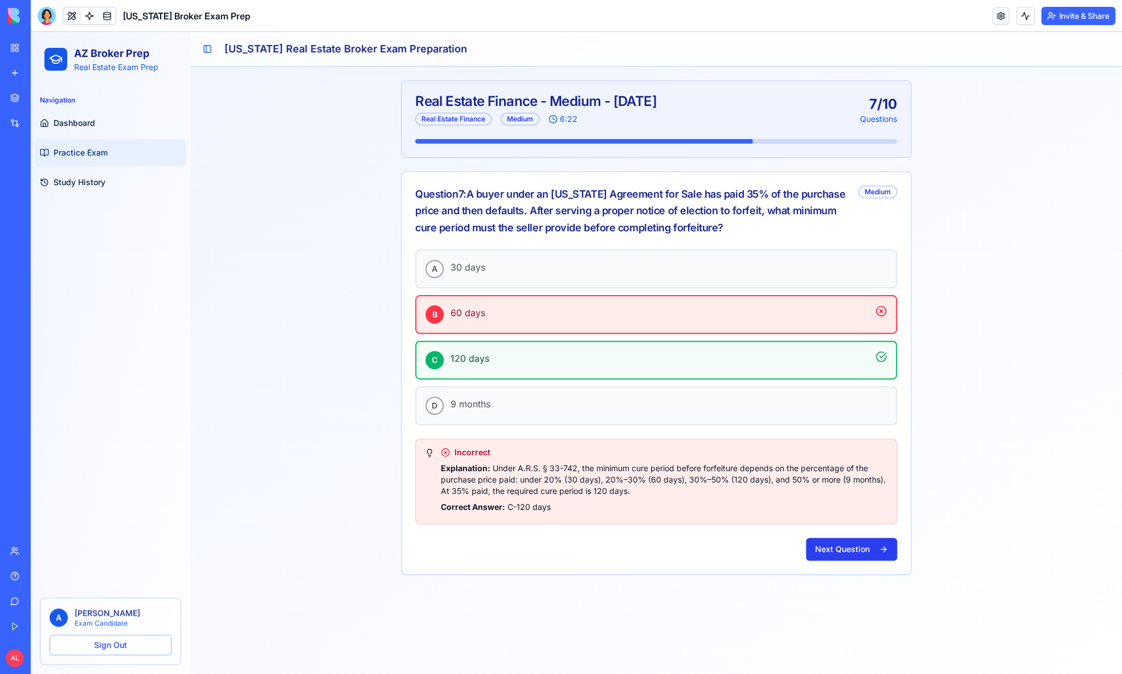
click at [841, 547] on button "Next Question" at bounding box center [851, 549] width 91 height 23
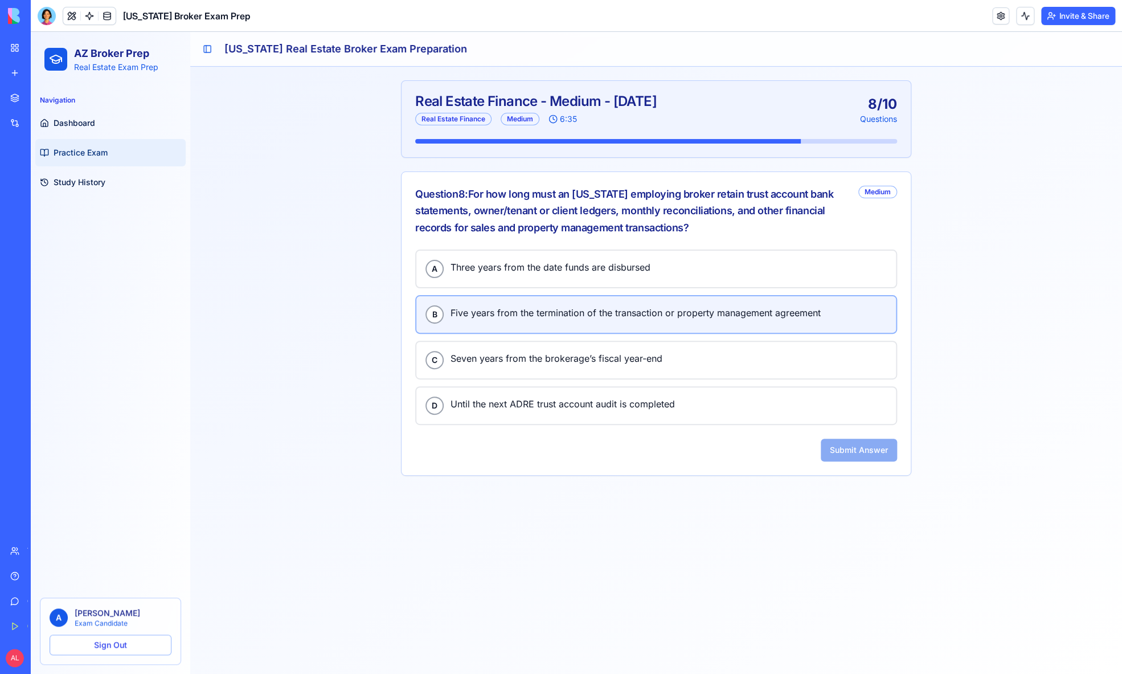
click at [498, 312] on span "Five years from the termination of the transaction or property management agree…" at bounding box center [669, 312] width 436 height 15
click at [852, 444] on button "Submit Answer" at bounding box center [859, 450] width 76 height 23
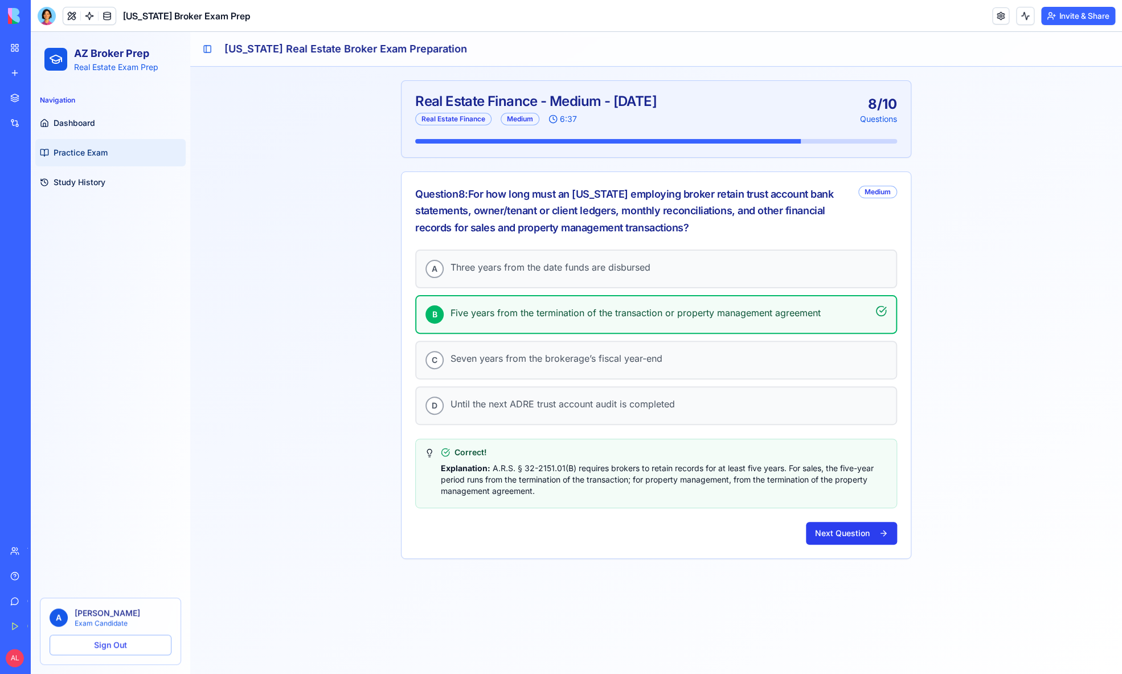
click at [850, 529] on button "Next Question" at bounding box center [851, 533] width 91 height 23
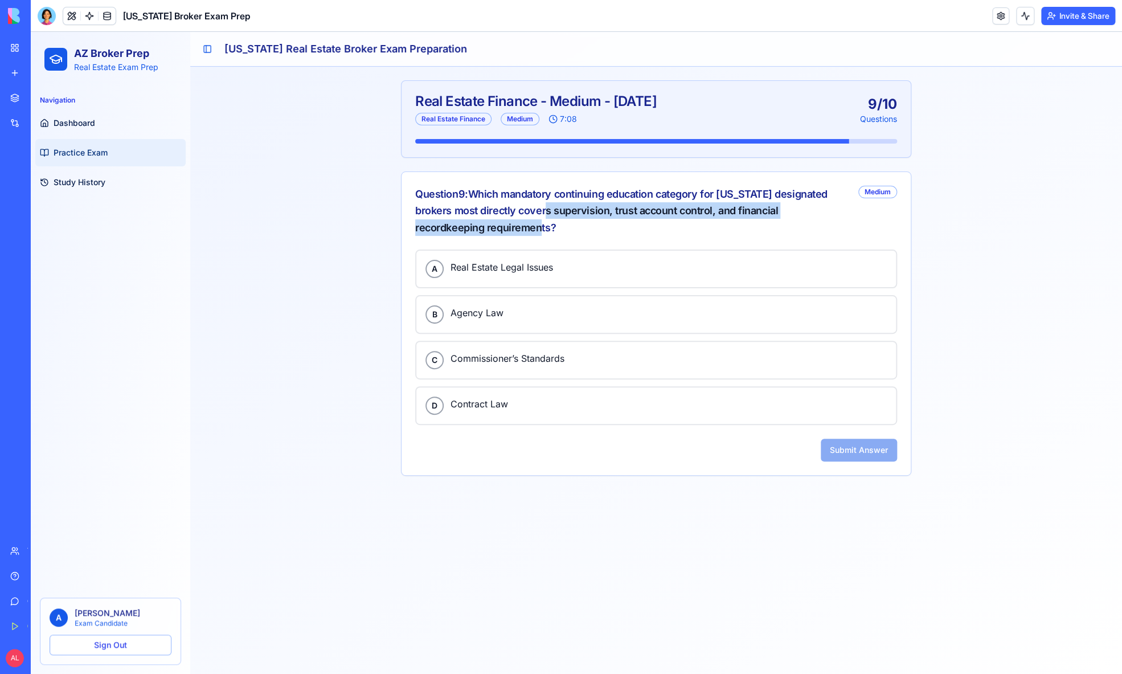
drag, startPoint x: 559, startPoint y: 209, endPoint x: 706, endPoint y: 220, distance: 147.4
click at [706, 220] on div "Question 9 : Which mandatory continuing education category for Arizona designat…" at bounding box center [632, 211] width 434 height 50
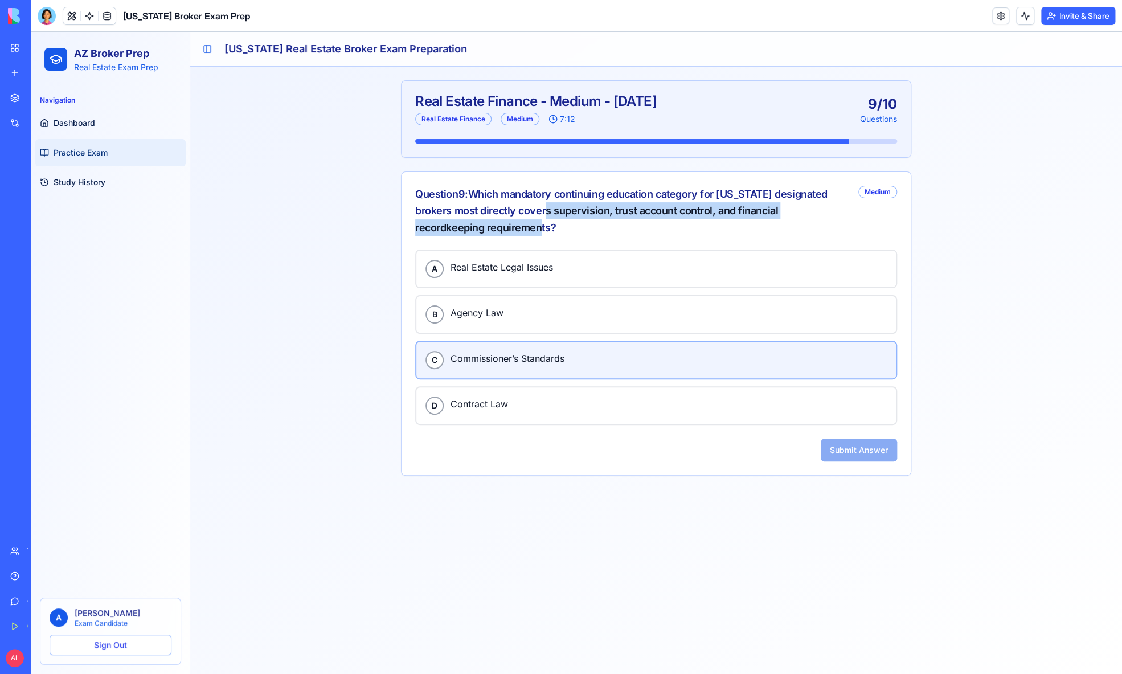
click at [586, 353] on span "Commissioner’s Standards" at bounding box center [669, 358] width 436 height 15
click at [832, 439] on button "Submit Answer" at bounding box center [859, 450] width 76 height 23
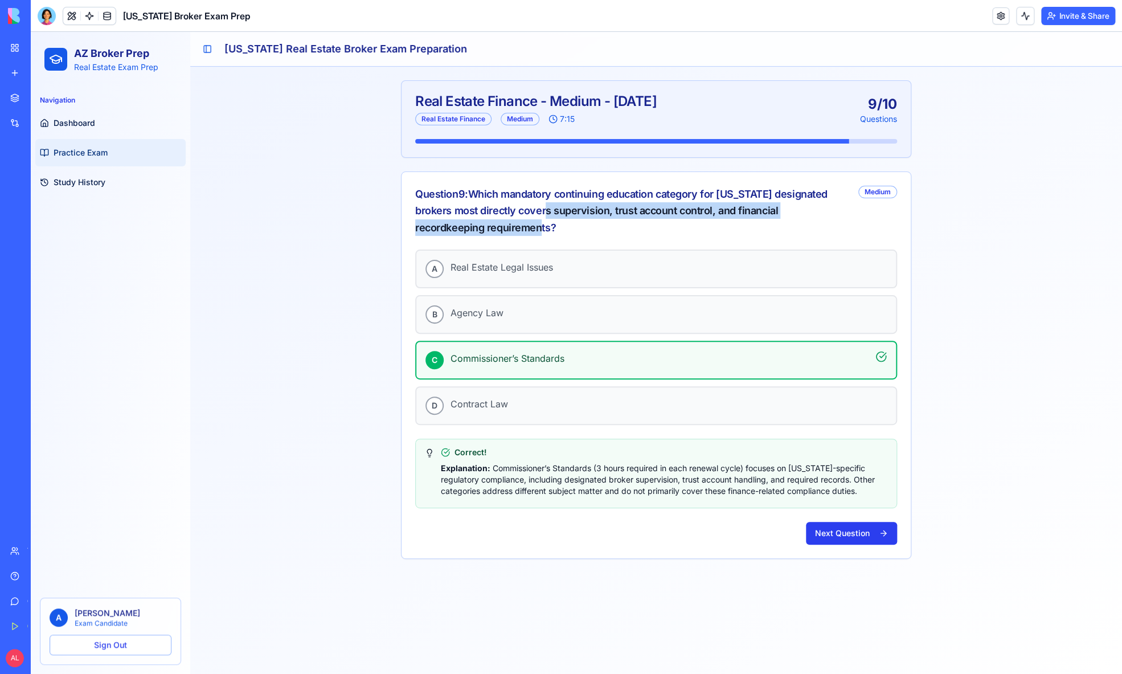
click at [854, 533] on button "Next Question" at bounding box center [851, 533] width 91 height 23
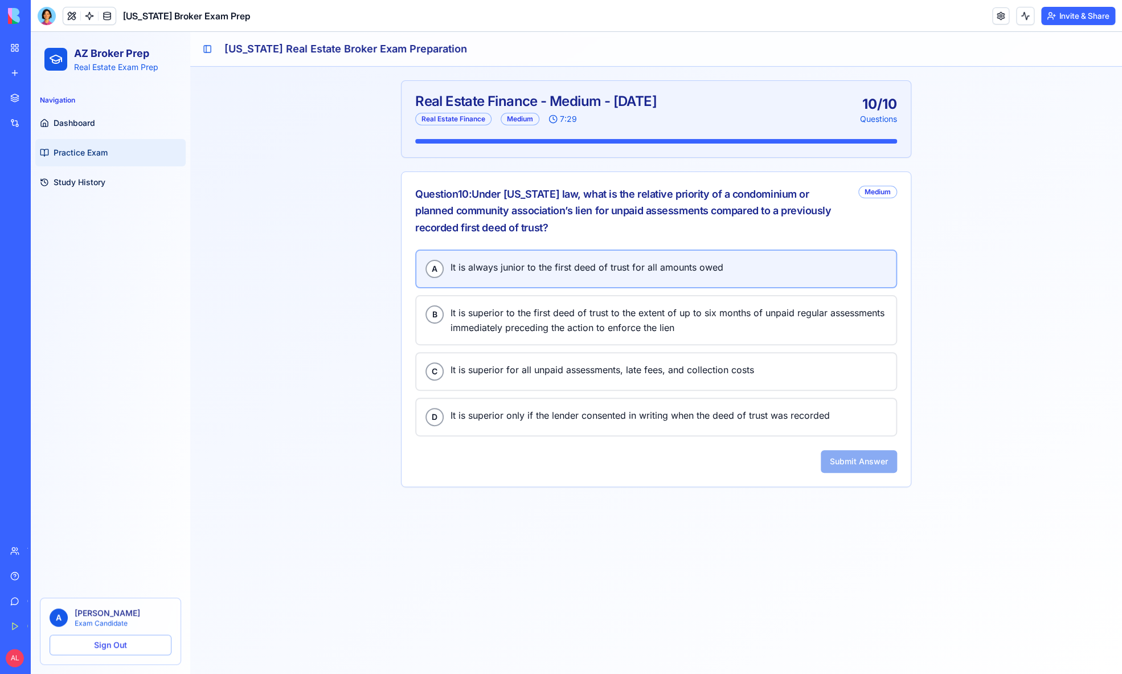
click at [493, 271] on span "It is always junior to the first deed of trust for all amounts owed" at bounding box center [669, 267] width 436 height 15
click at [851, 462] on button "Submit Answer" at bounding box center [859, 461] width 76 height 23
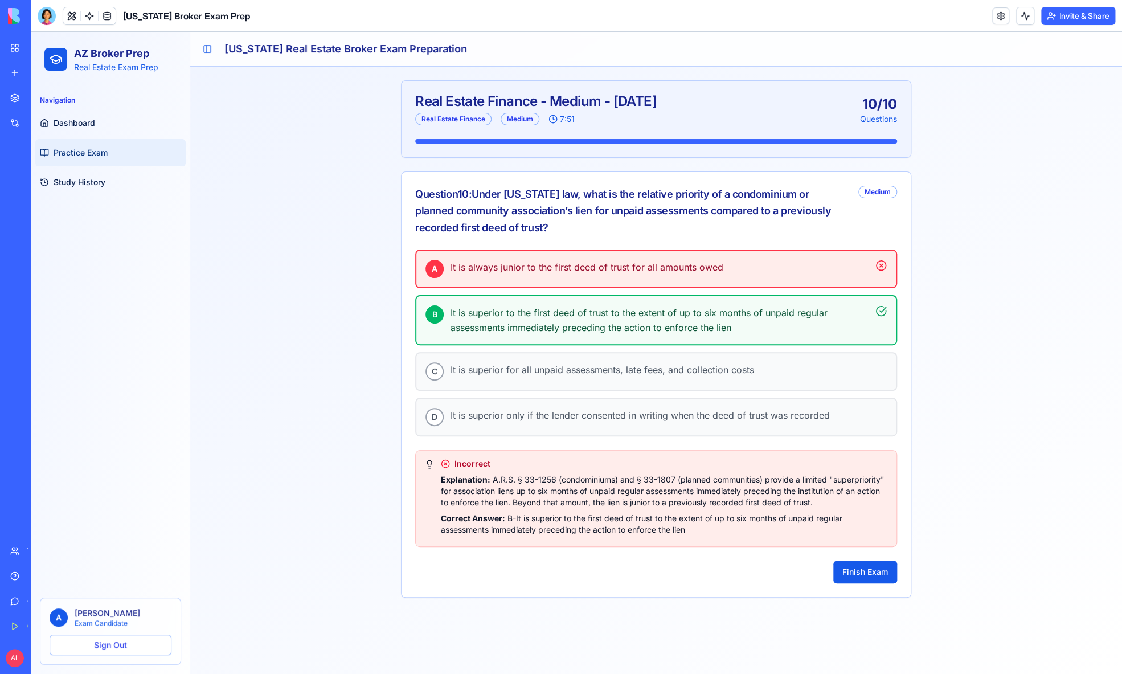
click at [861, 564] on button "Finish Exam" at bounding box center [865, 571] width 64 height 23
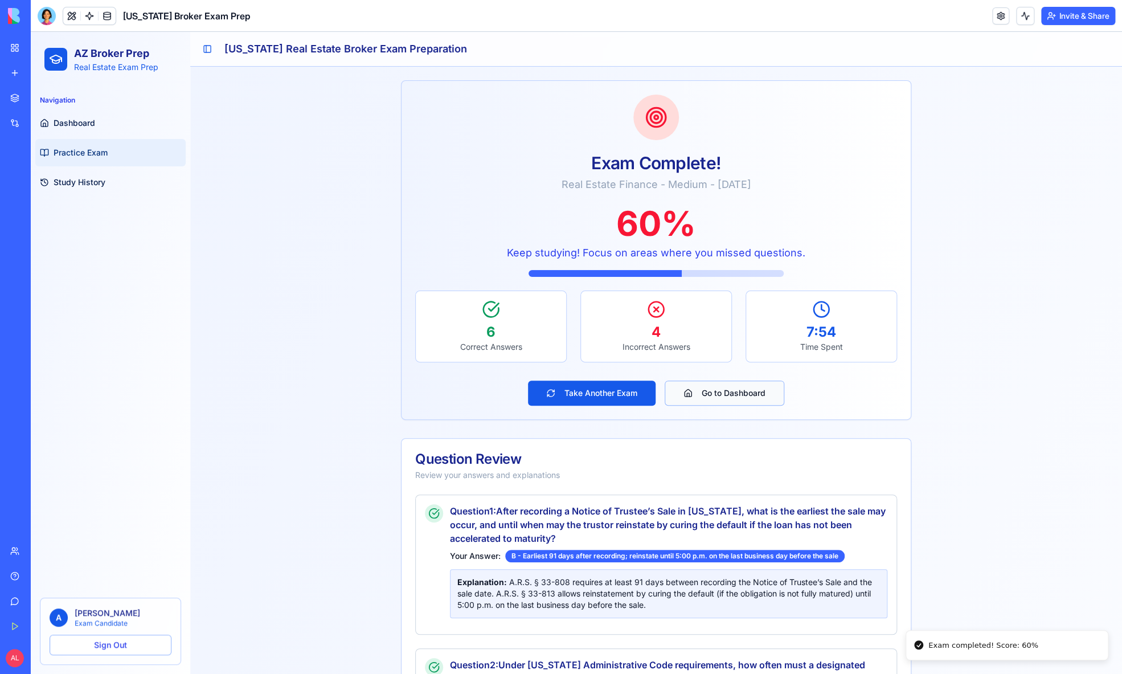
click at [711, 385] on button "Go to Dashboard" at bounding box center [725, 393] width 120 height 25
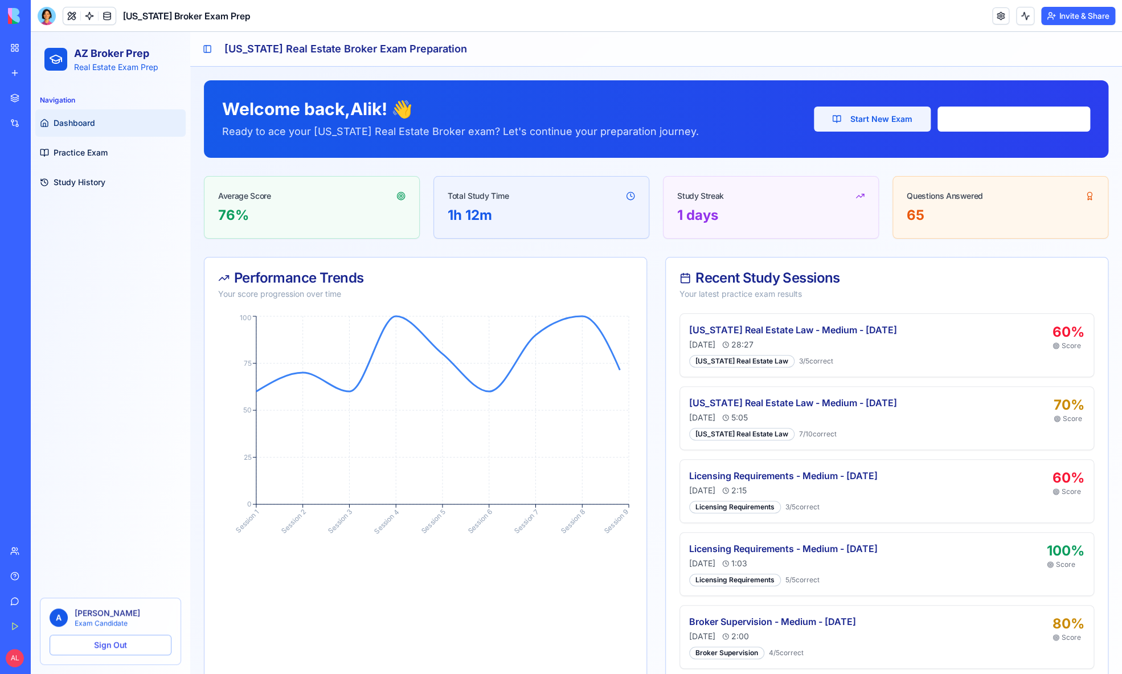
click at [897, 117] on button "Start New Exam" at bounding box center [872, 119] width 117 height 25
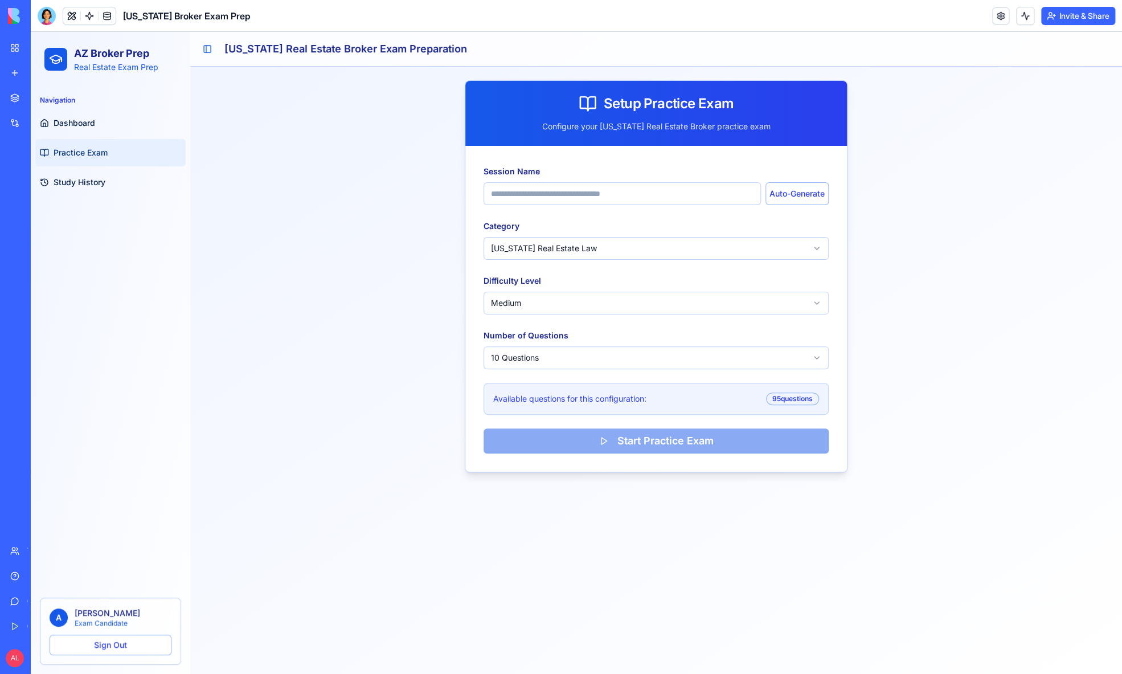
click at [582, 248] on html "AZ Broker Prep Real Estate Exam Prep Navigation Dashboard Practice Exam Study H…" at bounding box center [576, 353] width 1091 height 642
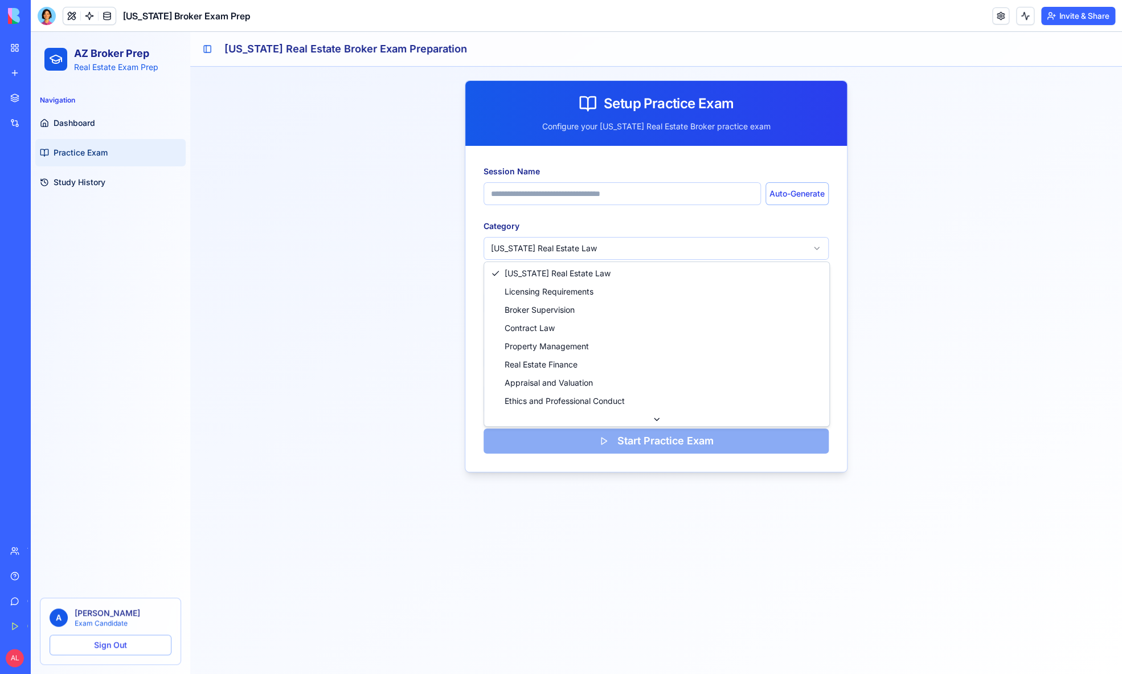
click at [660, 422] on icon at bounding box center [656, 419] width 9 height 9
click at [658, 419] on icon at bounding box center [656, 419] width 5 height 2
click at [657, 419] on icon at bounding box center [656, 419] width 5 height 2
click at [653, 418] on icon at bounding box center [656, 419] width 9 height 9
click at [657, 420] on icon at bounding box center [656, 419] width 5 height 2
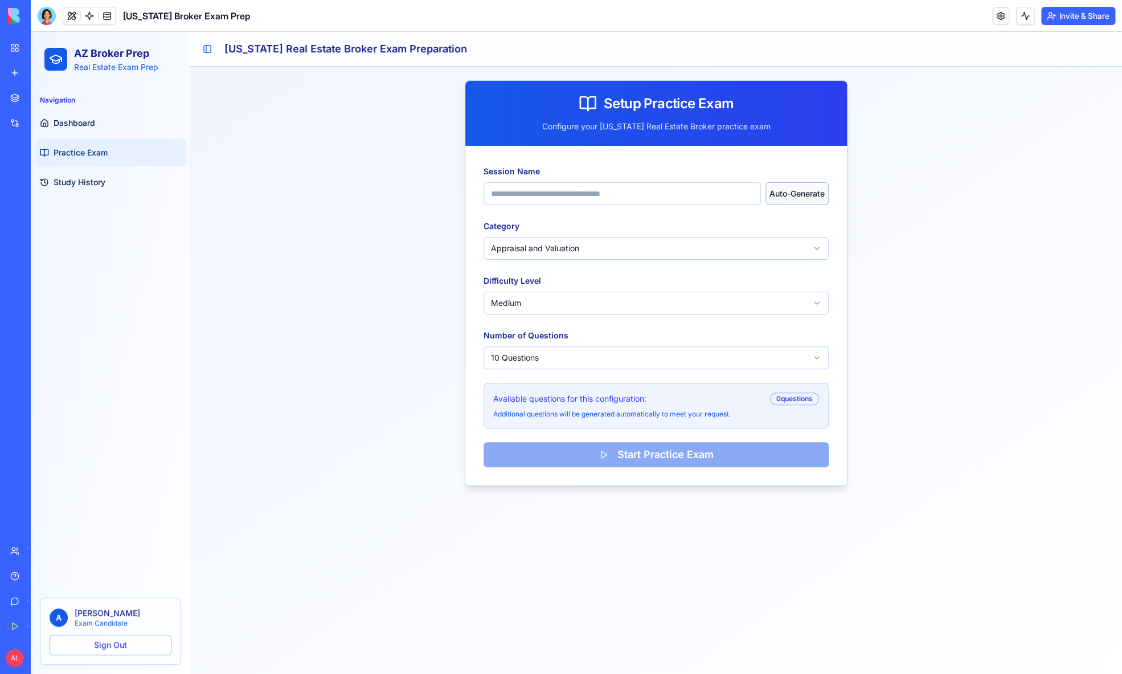
click at [808, 197] on button "Auto-Generate" at bounding box center [797, 193] width 63 height 23
type input "**********"
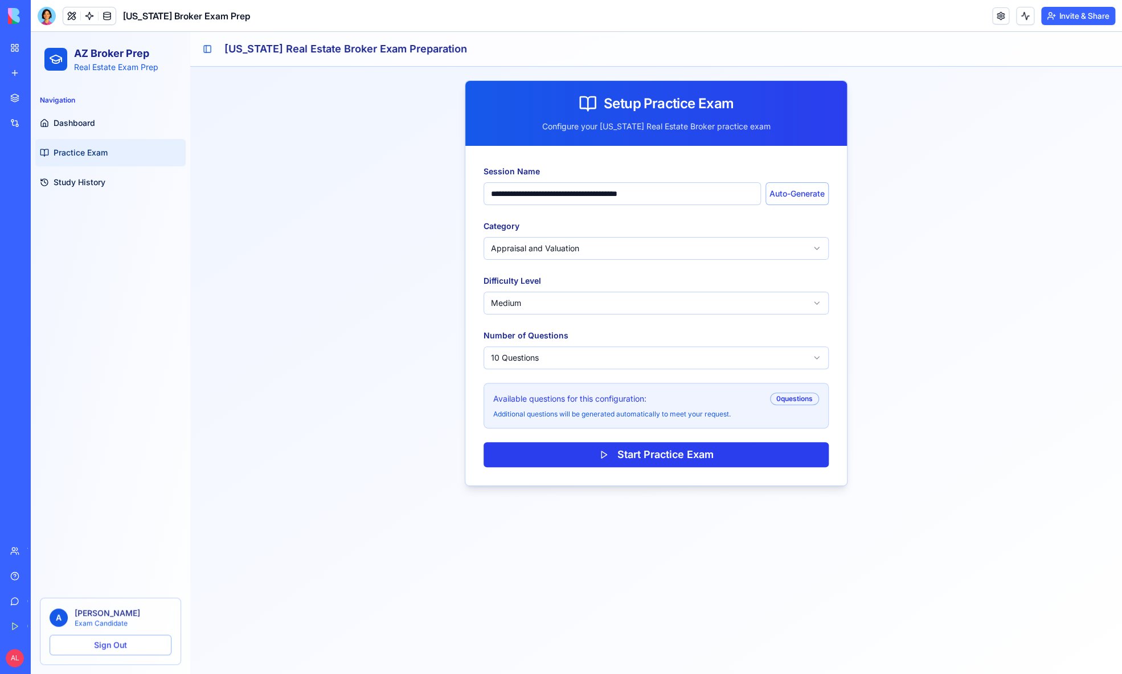
click at [680, 453] on button "Start Practice Exam" at bounding box center [656, 454] width 345 height 25
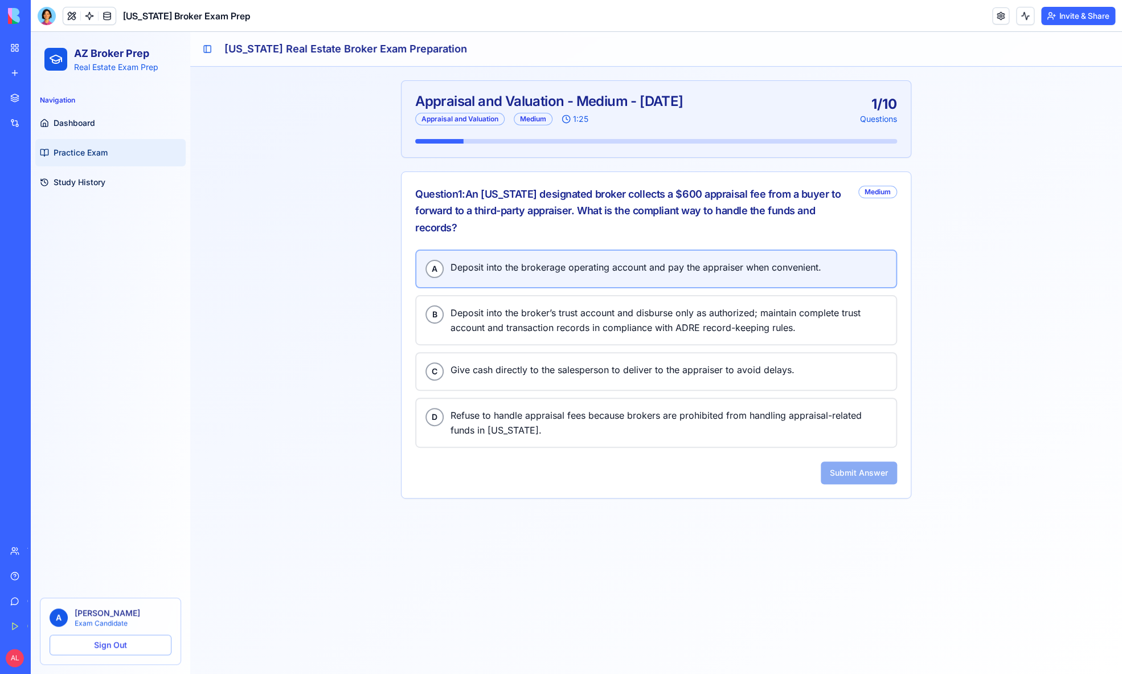
click at [521, 271] on span "Deposit into the brokerage operating account and pay the appraiser when conveni…" at bounding box center [669, 267] width 436 height 15
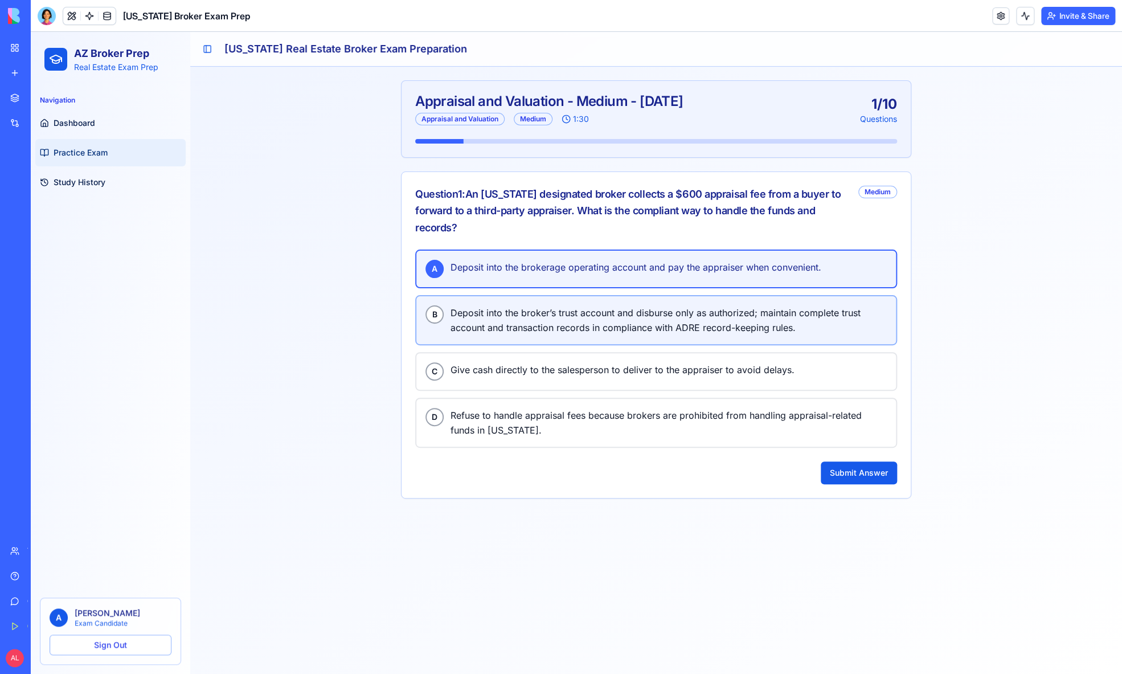
click at [512, 308] on span "Deposit into the broker’s trust account and disburse only as authorized; mainta…" at bounding box center [669, 320] width 436 height 30
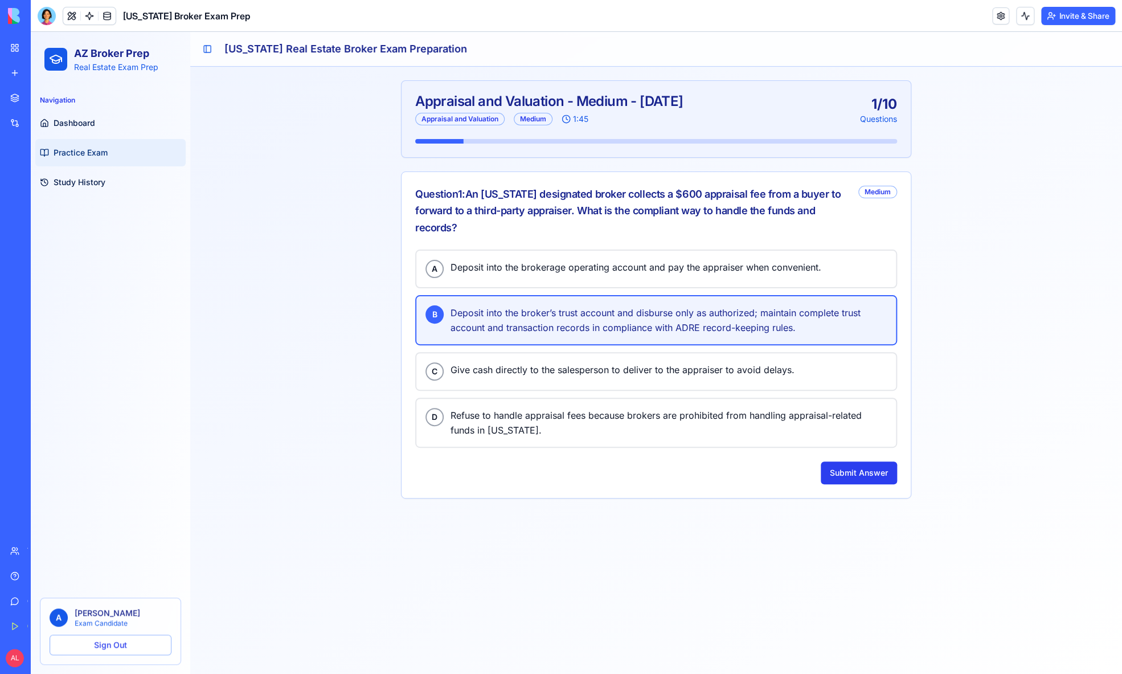
click at [851, 465] on button "Submit Answer" at bounding box center [859, 472] width 76 height 23
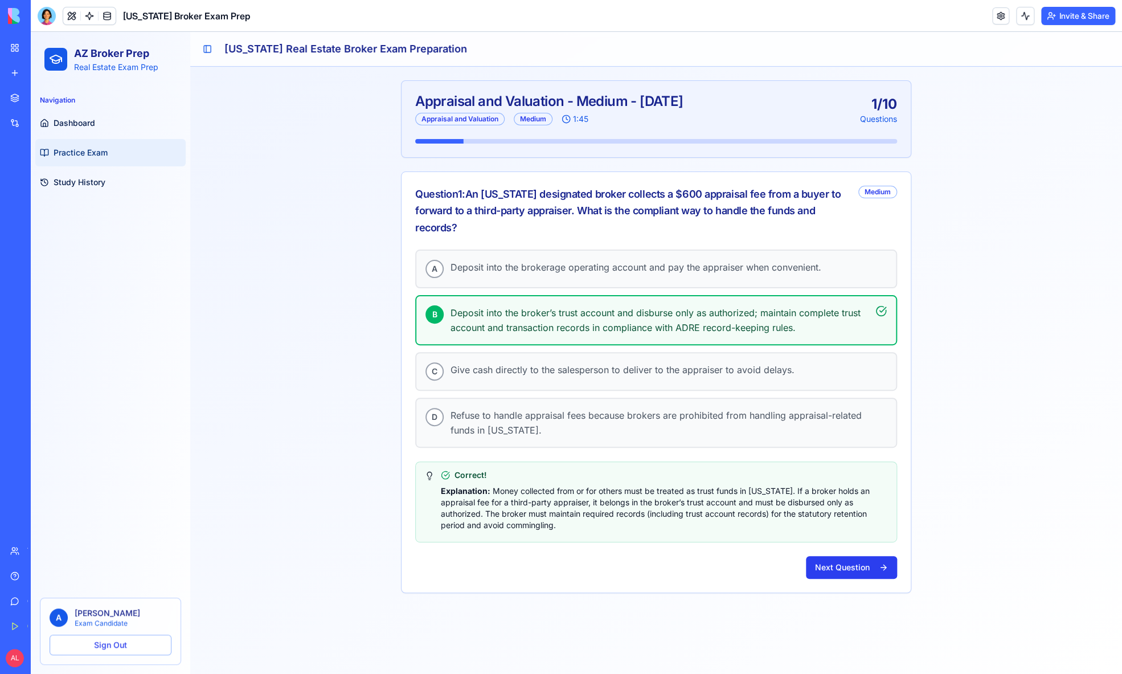
click at [849, 560] on button "Next Question" at bounding box center [851, 567] width 91 height 23
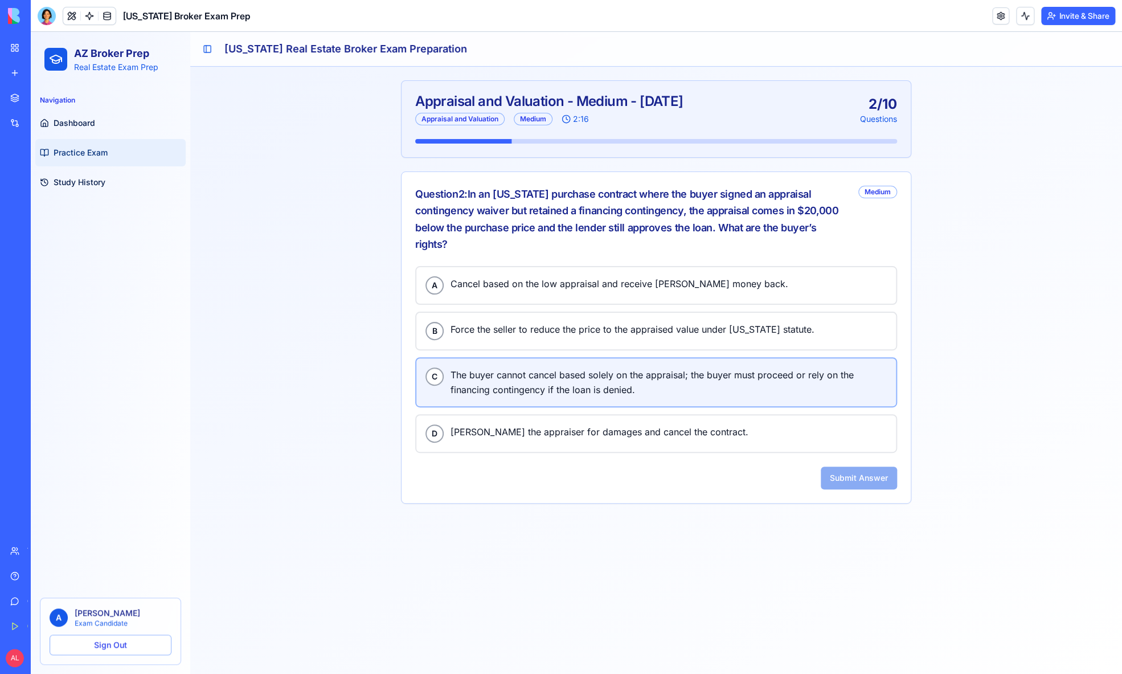
click at [605, 367] on span "The buyer cannot cancel based solely on the appraisal; the buyer must proceed o…" at bounding box center [669, 382] width 436 height 30
click at [870, 467] on button "Submit Answer" at bounding box center [859, 478] width 76 height 23
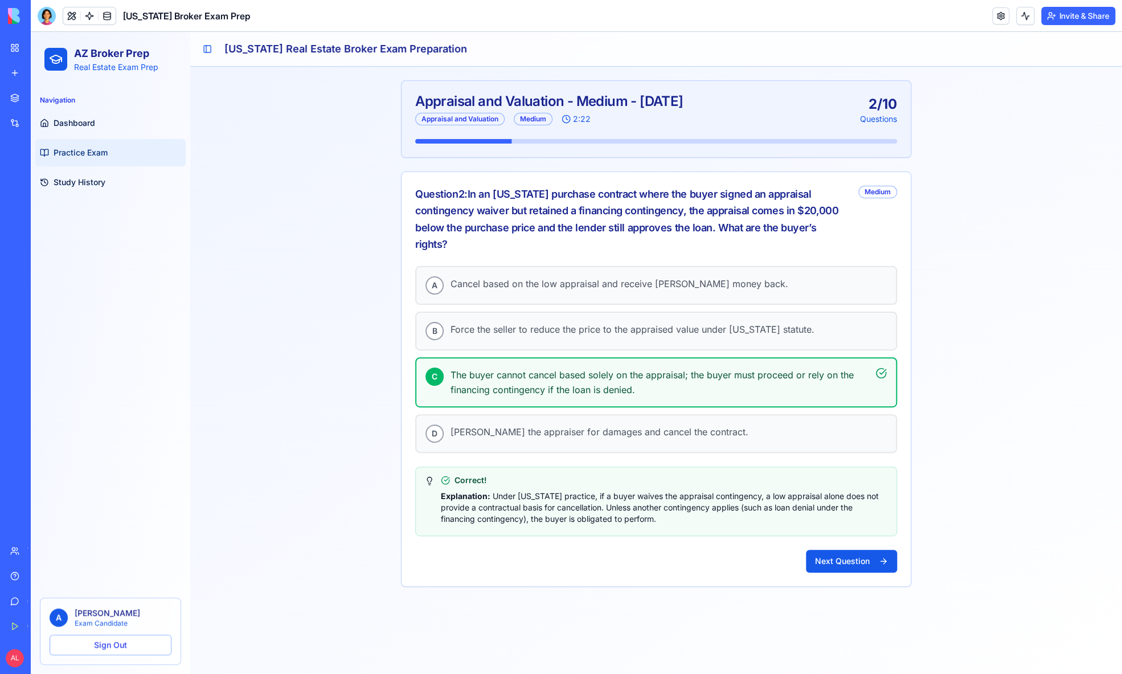
click at [853, 550] on button "Next Question" at bounding box center [851, 561] width 91 height 23
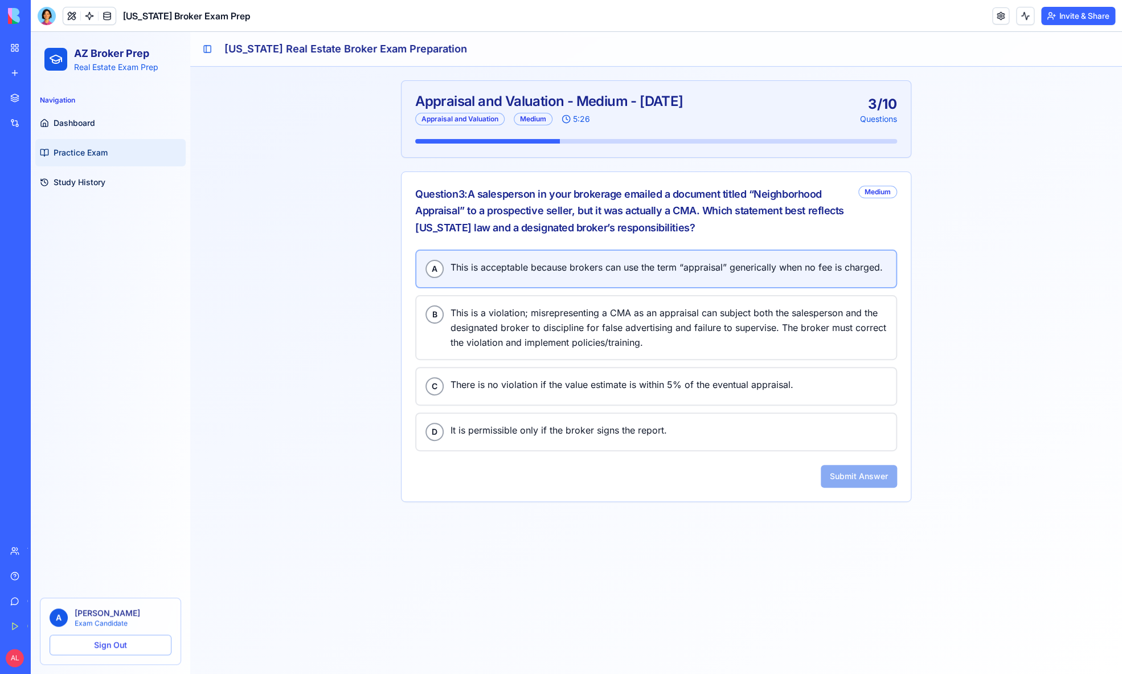
click at [531, 275] on div "A This is acceptable because brokers can use the term “appraisal” generically w…" at bounding box center [655, 269] width 461 height 18
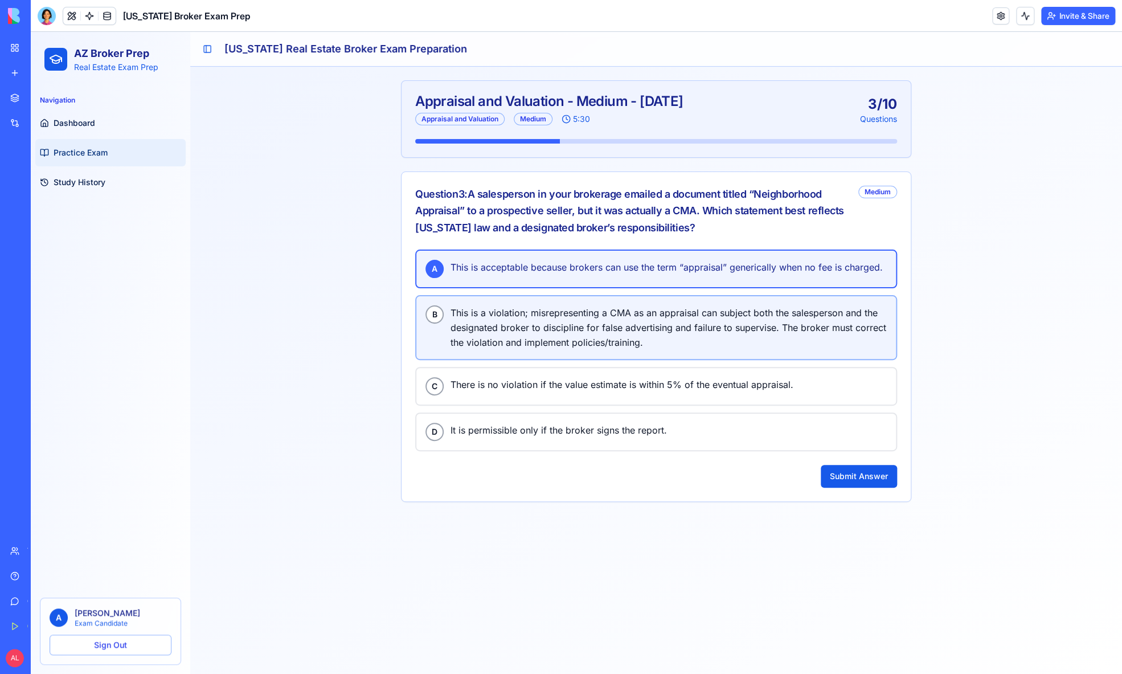
click at [521, 317] on span "This is a violation; misrepresenting a CMA as an appraisal can subject both the…" at bounding box center [669, 327] width 436 height 44
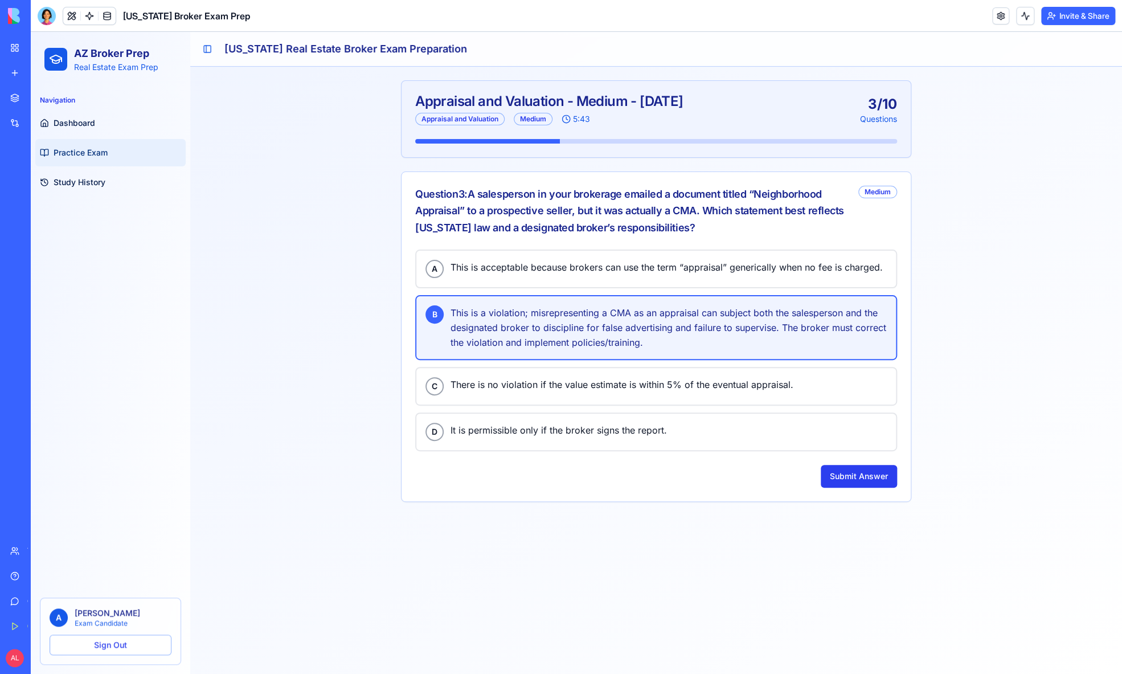
click at [866, 470] on button "Submit Answer" at bounding box center [859, 476] width 76 height 23
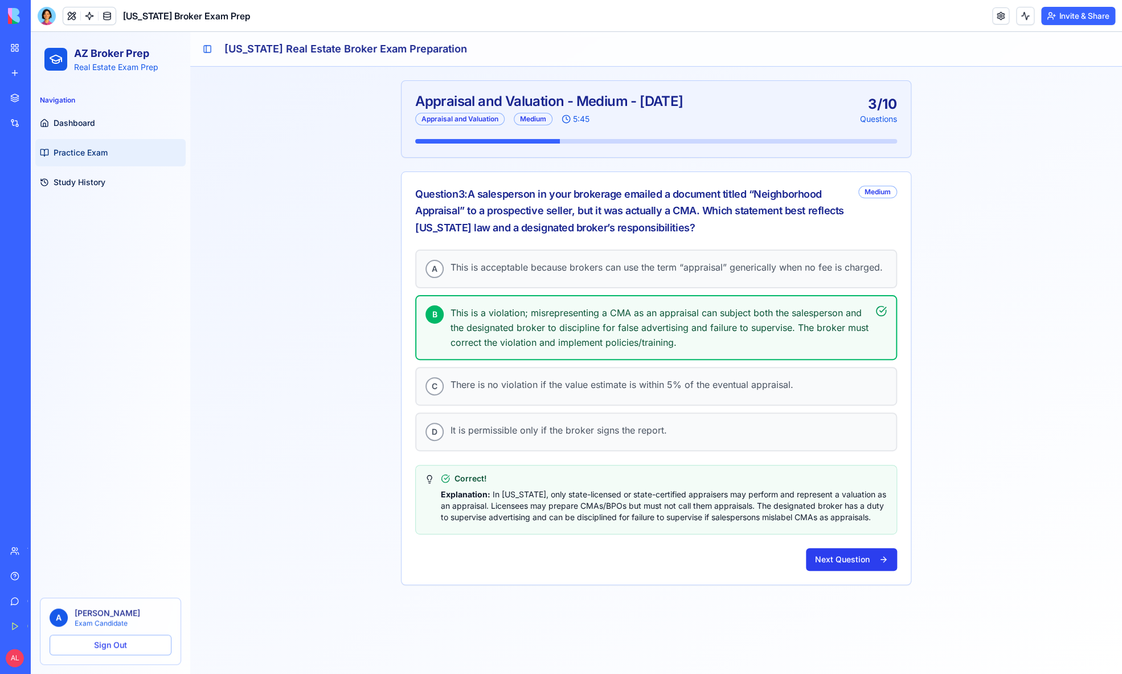
click at [861, 553] on button "Next Question" at bounding box center [851, 559] width 91 height 23
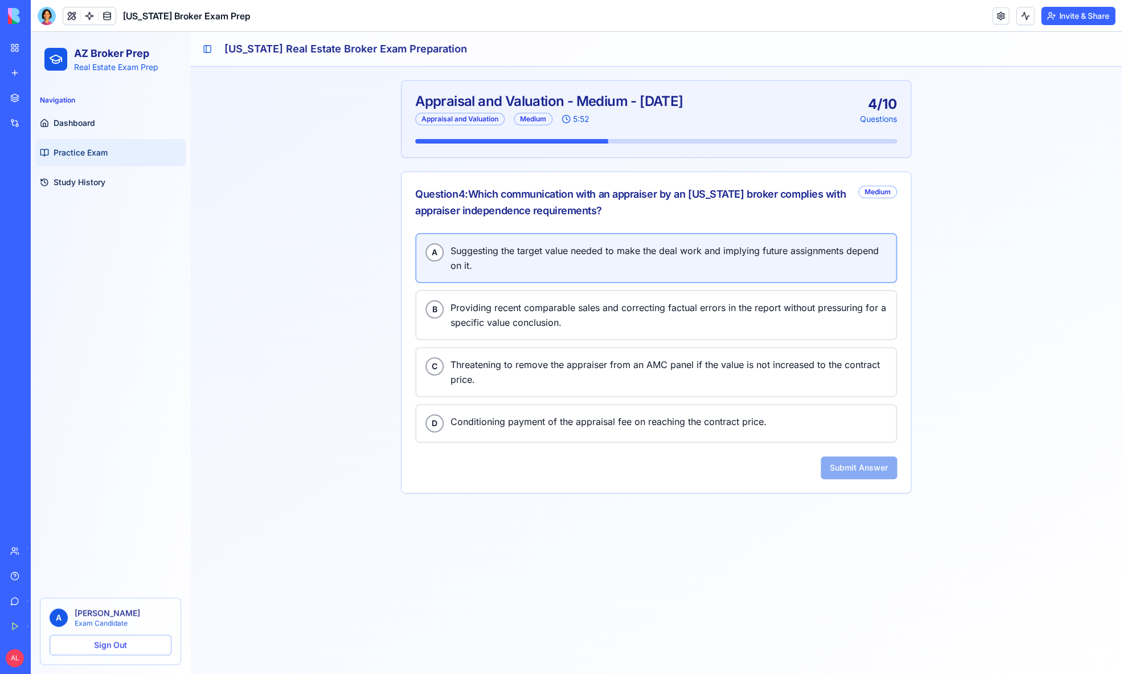
click at [539, 248] on span "Suggesting the target value needed to make the deal work and implying future as…" at bounding box center [669, 258] width 436 height 30
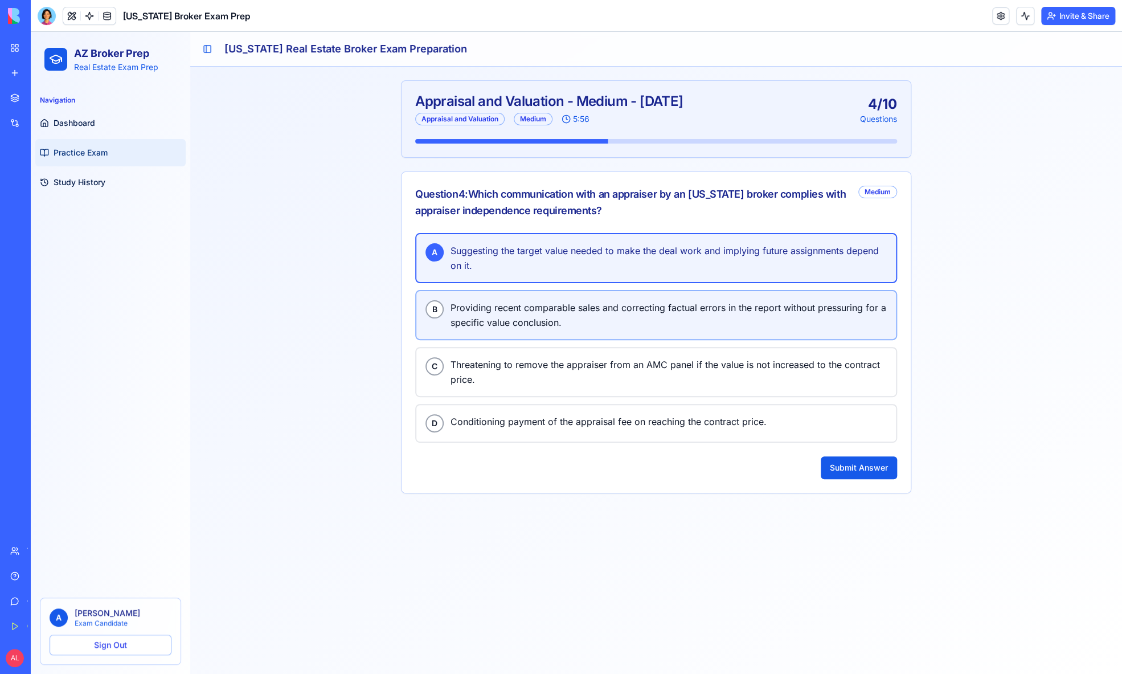
click at [572, 293] on button "B Providing recent comparable sales and correcting factual errors in the report…" at bounding box center [656, 315] width 482 height 50
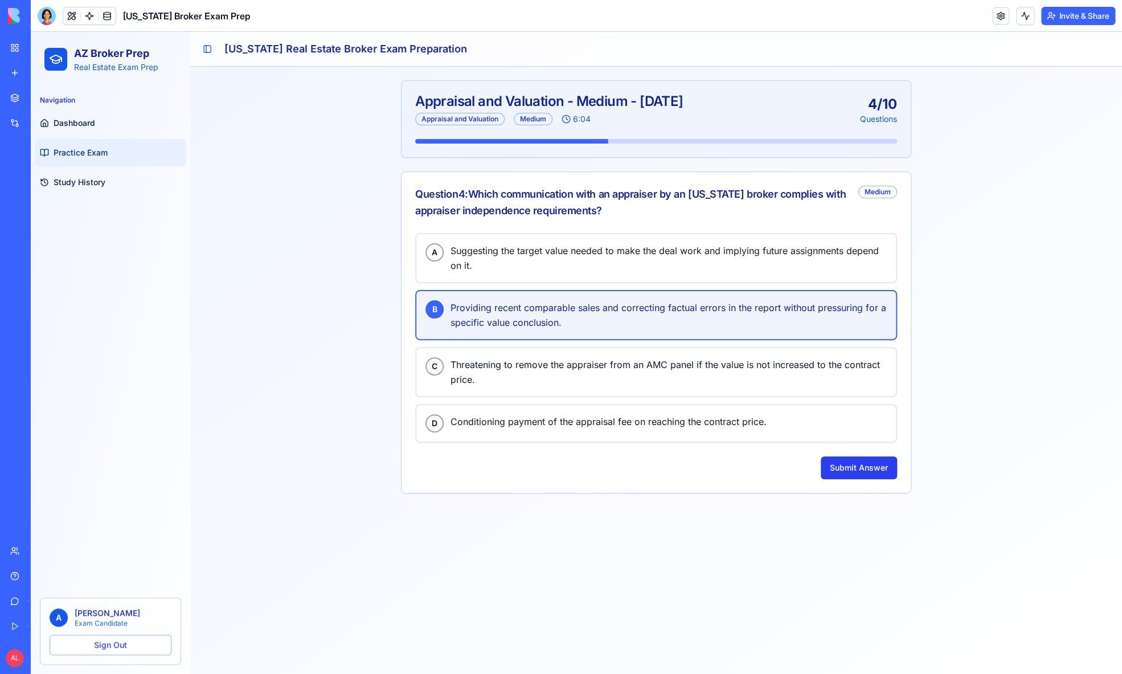
click at [853, 468] on button "Submit Answer" at bounding box center [859, 467] width 76 height 23
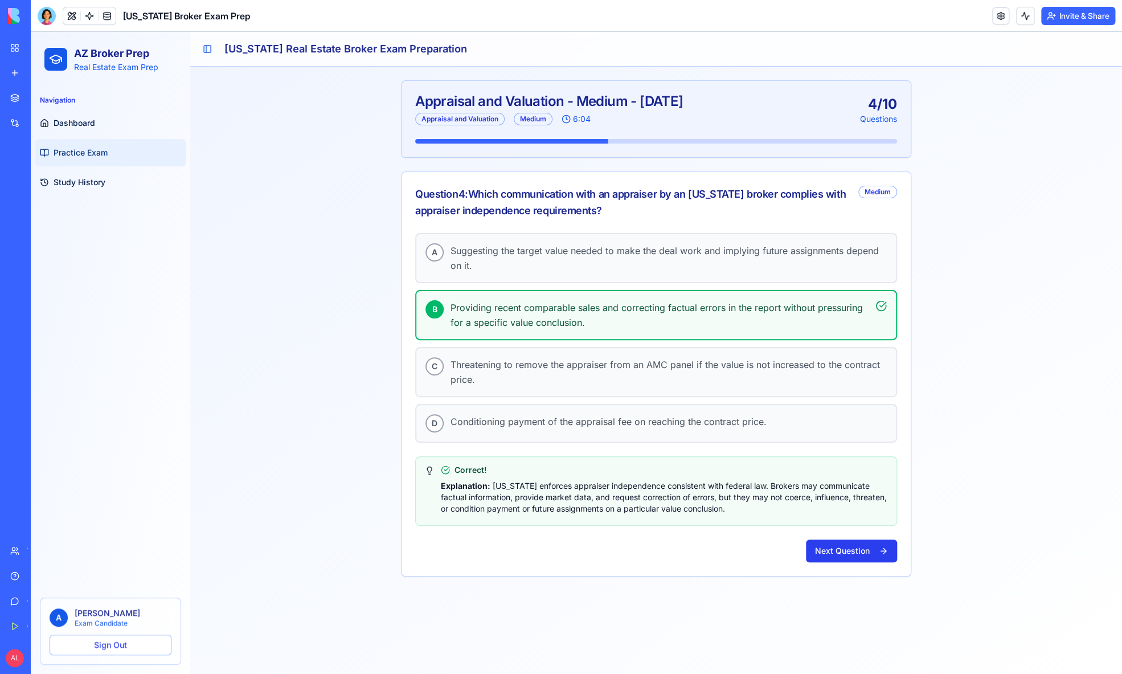
click at [848, 546] on button "Next Question" at bounding box center [851, 550] width 91 height 23
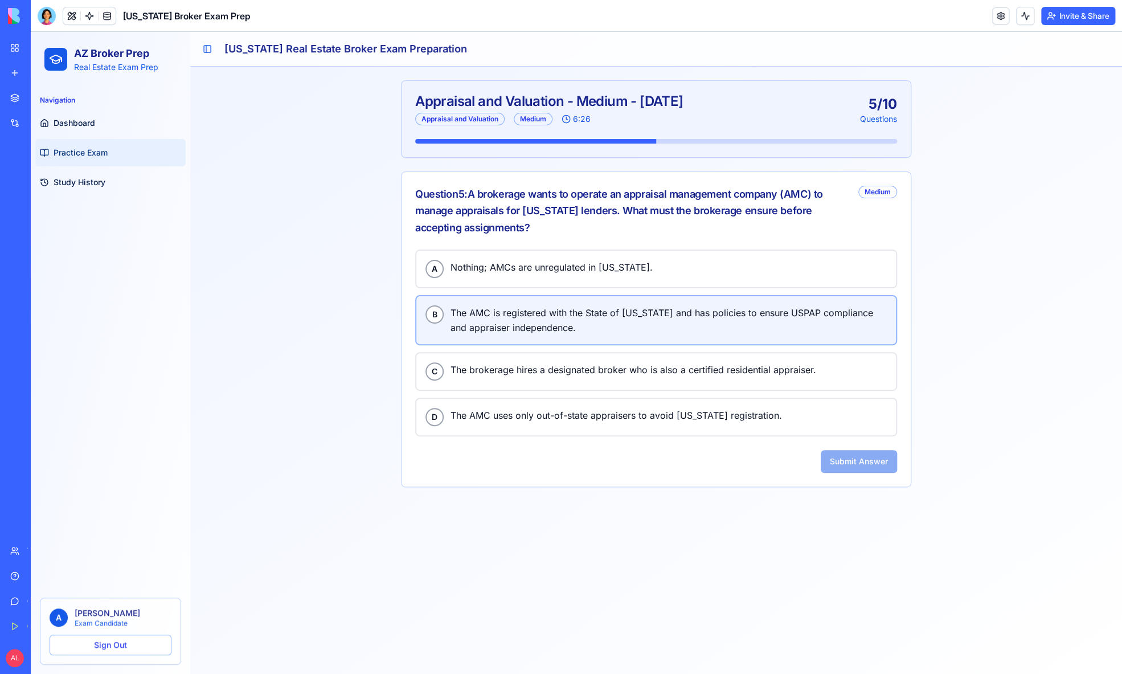
click at [532, 316] on span "The AMC is registered with the State of Arizona and has policies to ensure USPA…" at bounding box center [669, 320] width 436 height 30
click at [845, 466] on button "Submit Answer" at bounding box center [859, 461] width 76 height 23
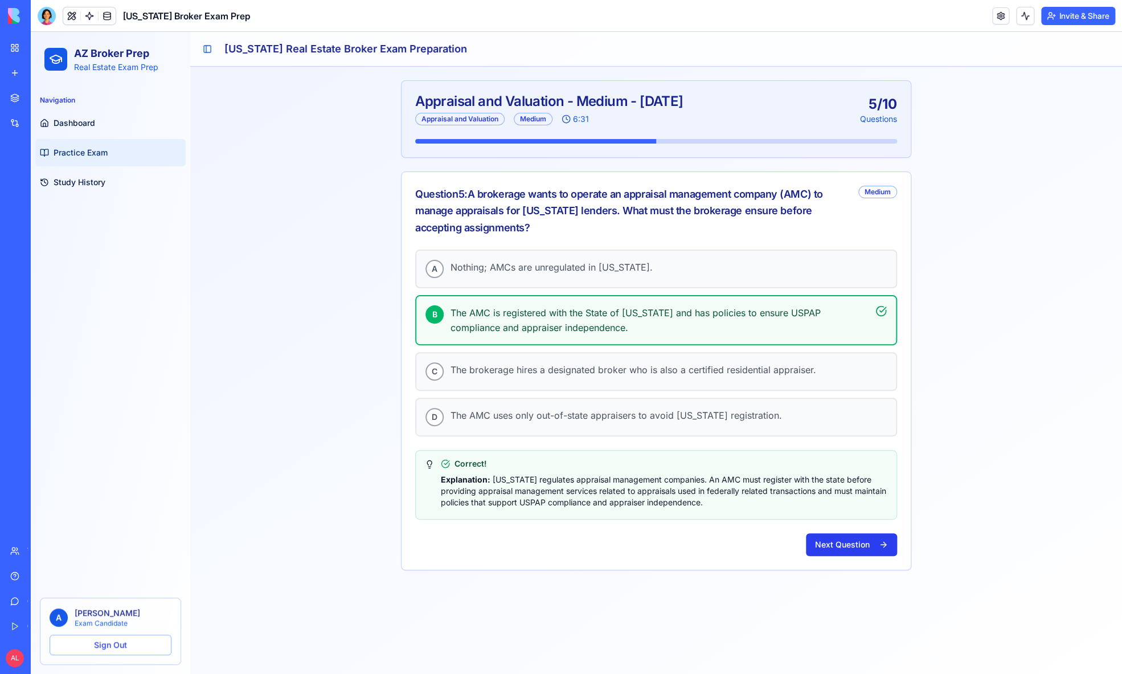
click at [852, 539] on button "Next Question" at bounding box center [851, 544] width 91 height 23
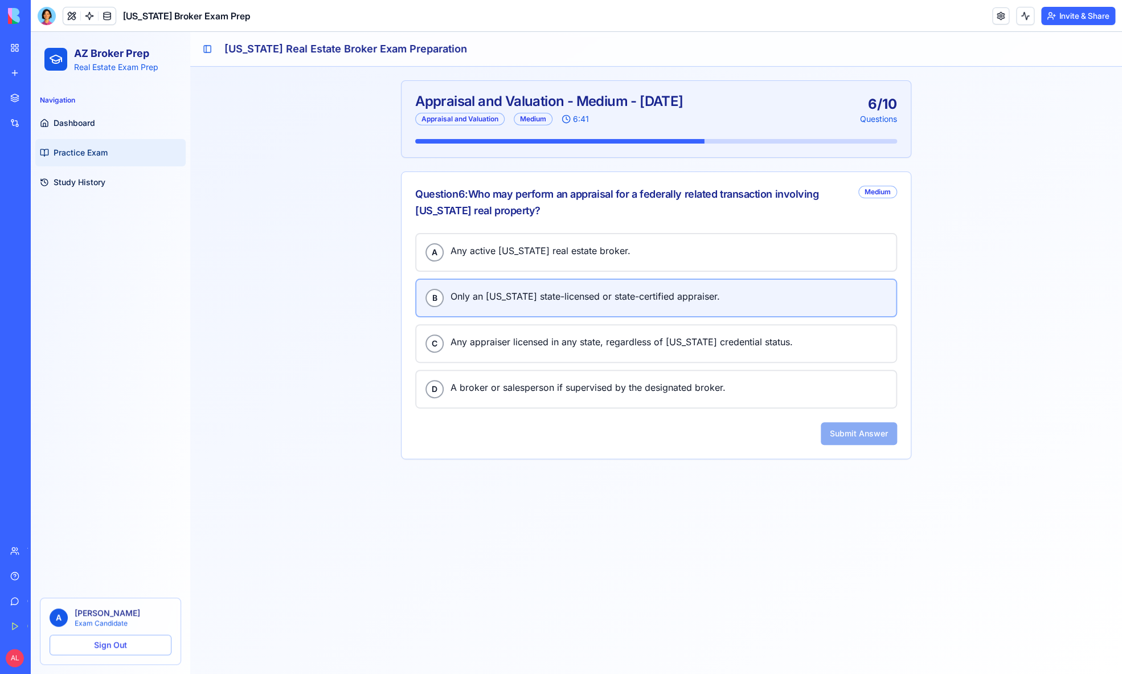
click at [626, 294] on span "Only an Arizona state-licensed or state-certified appraiser." at bounding box center [669, 296] width 436 height 15
click at [870, 433] on button "Submit Answer" at bounding box center [859, 433] width 76 height 23
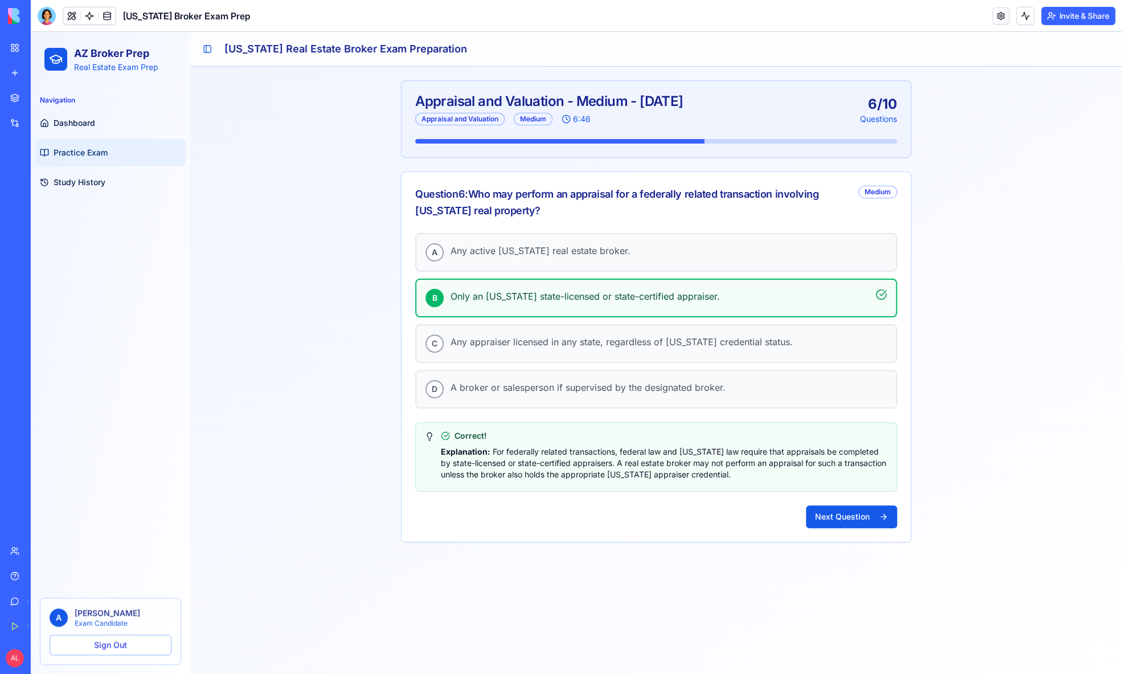
click at [858, 525] on div "A Any active Arizona real estate broker. B Only an Arizona state-licensed or st…" at bounding box center [656, 387] width 509 height 309
click at [854, 510] on button "Next Question" at bounding box center [851, 516] width 91 height 23
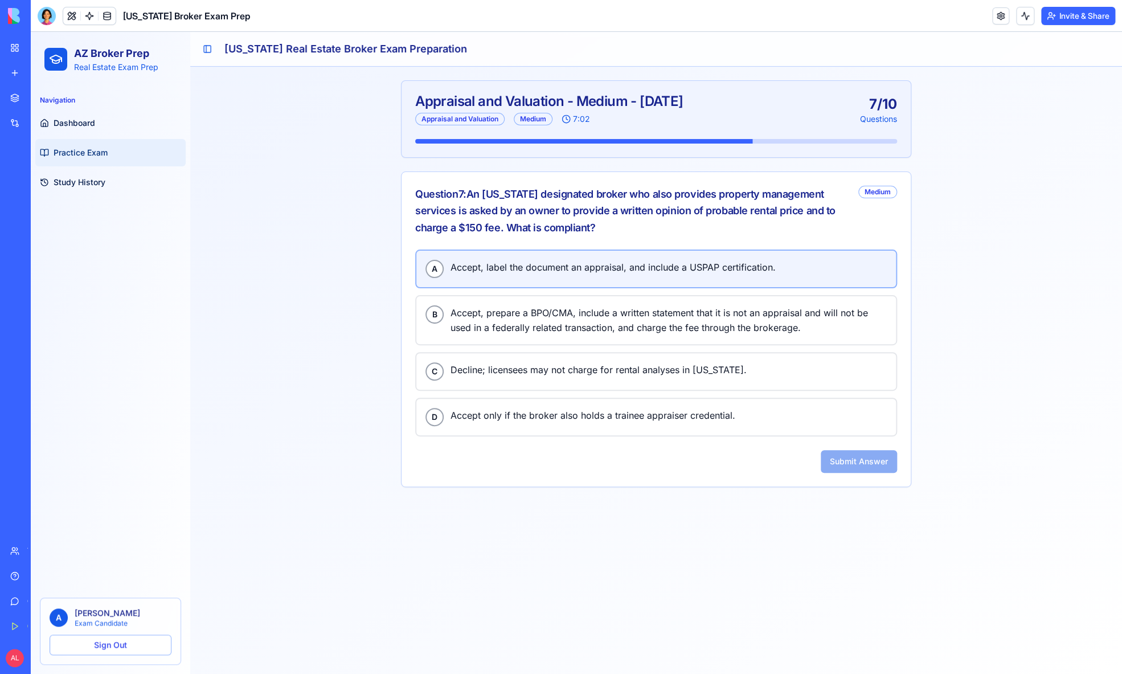
click at [550, 263] on span "Accept, label the document an appraisal, and include a USPAP certification." at bounding box center [669, 267] width 436 height 15
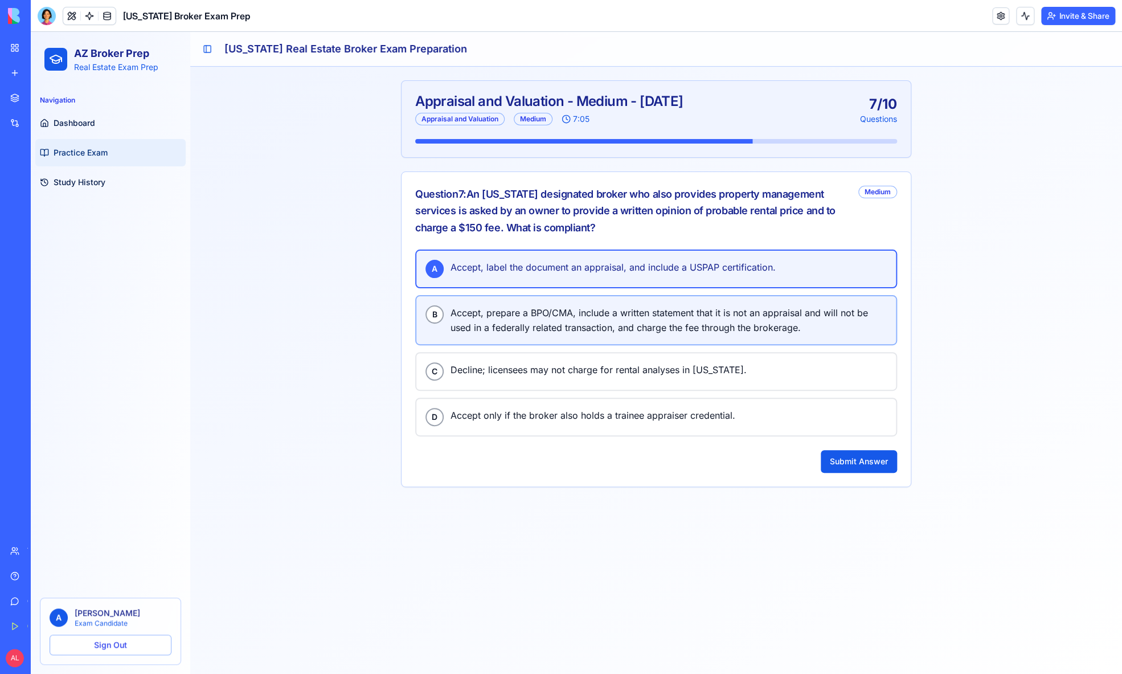
click at [555, 300] on button "B Accept, prepare a BPO/CMA, include a written statement that it is not an appr…" at bounding box center [656, 320] width 482 height 50
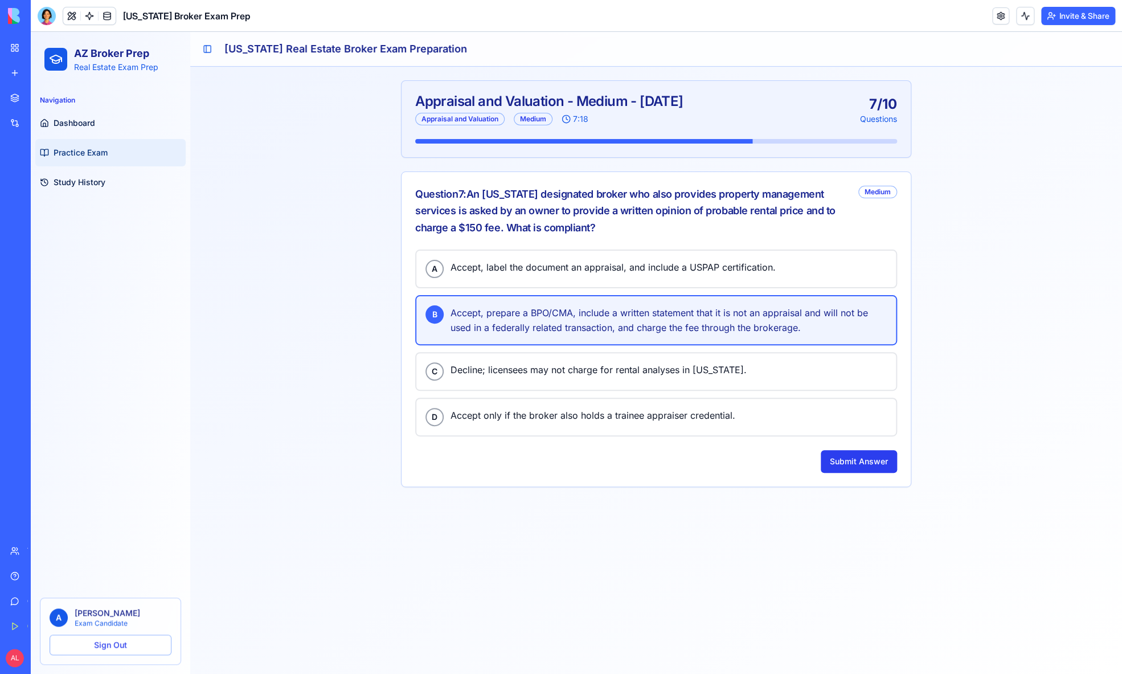
click at [874, 456] on button "Submit Answer" at bounding box center [859, 461] width 76 height 23
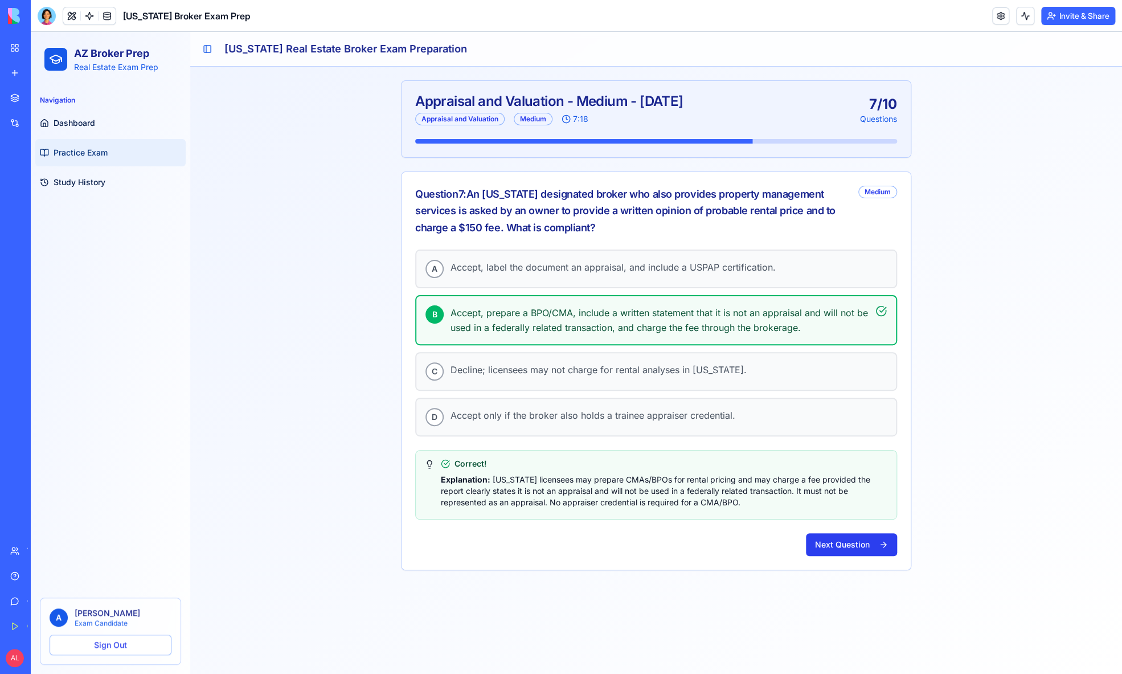
click at [854, 538] on button "Next Question" at bounding box center [851, 544] width 91 height 23
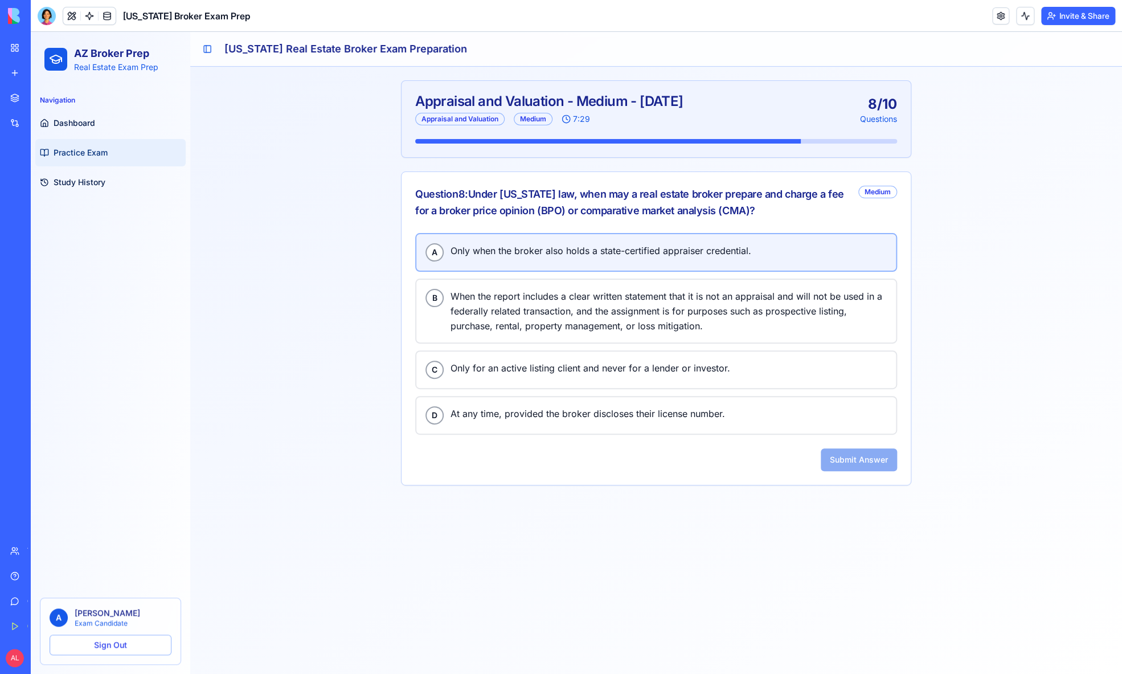
click at [497, 249] on span "Only when the broker also holds a state-certified appraiser credential." at bounding box center [669, 250] width 436 height 15
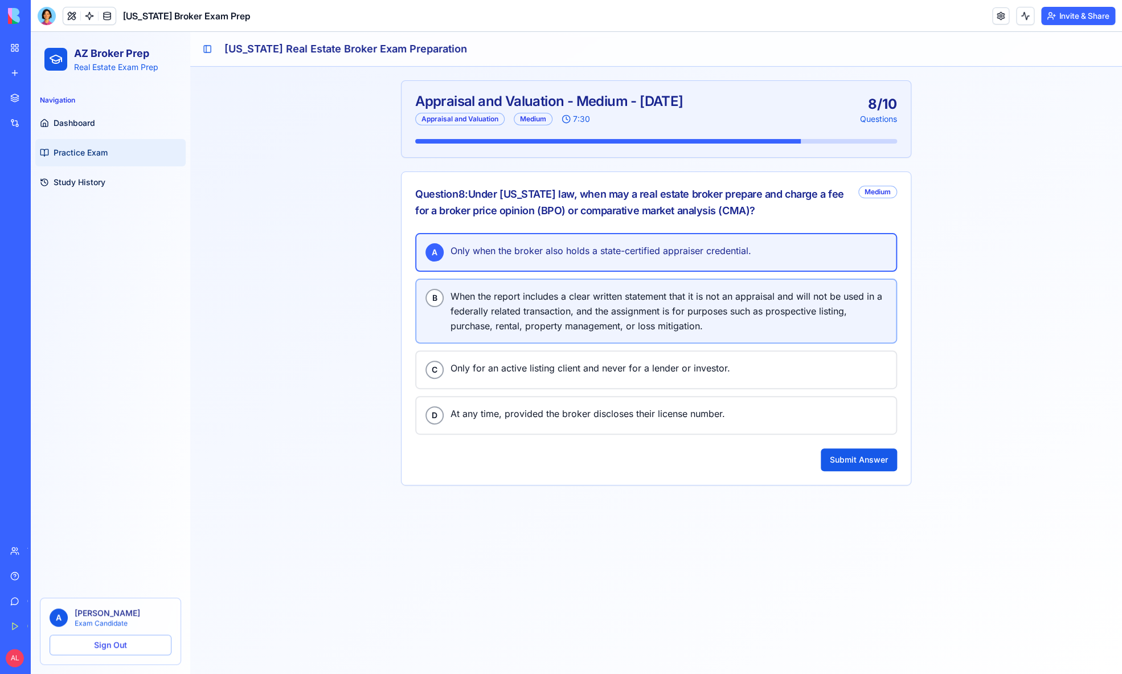
click at [503, 296] on span "When the report includes a clear written statement that it is not an appraisal …" at bounding box center [669, 311] width 436 height 44
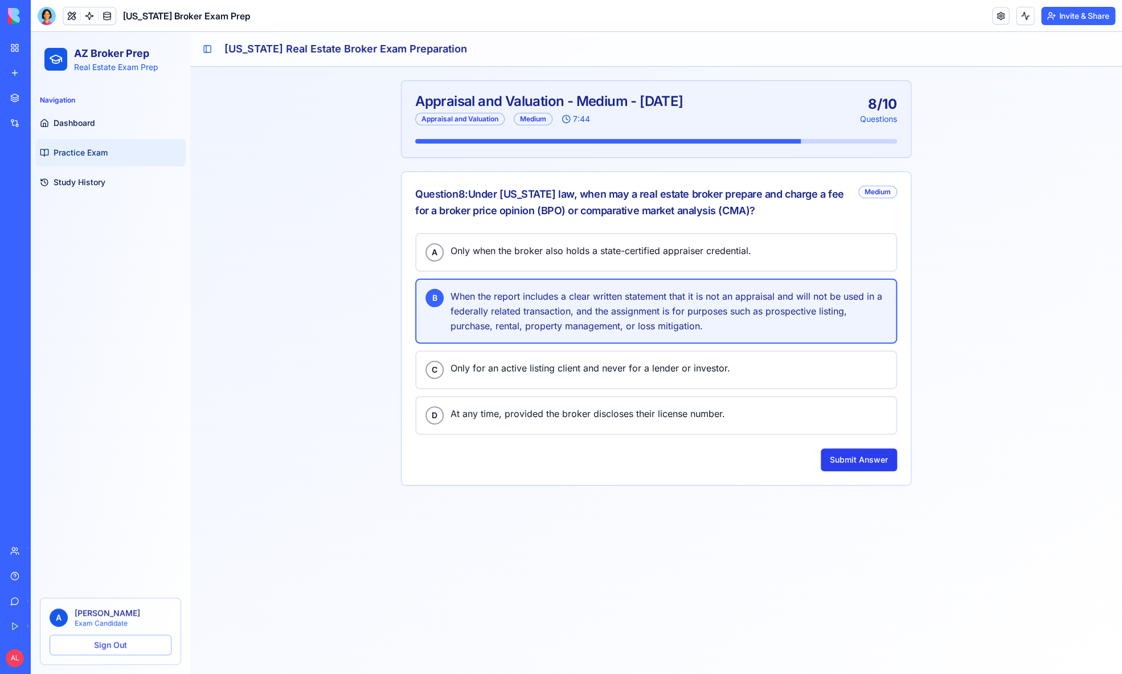
click at [848, 457] on button "Submit Answer" at bounding box center [859, 459] width 76 height 23
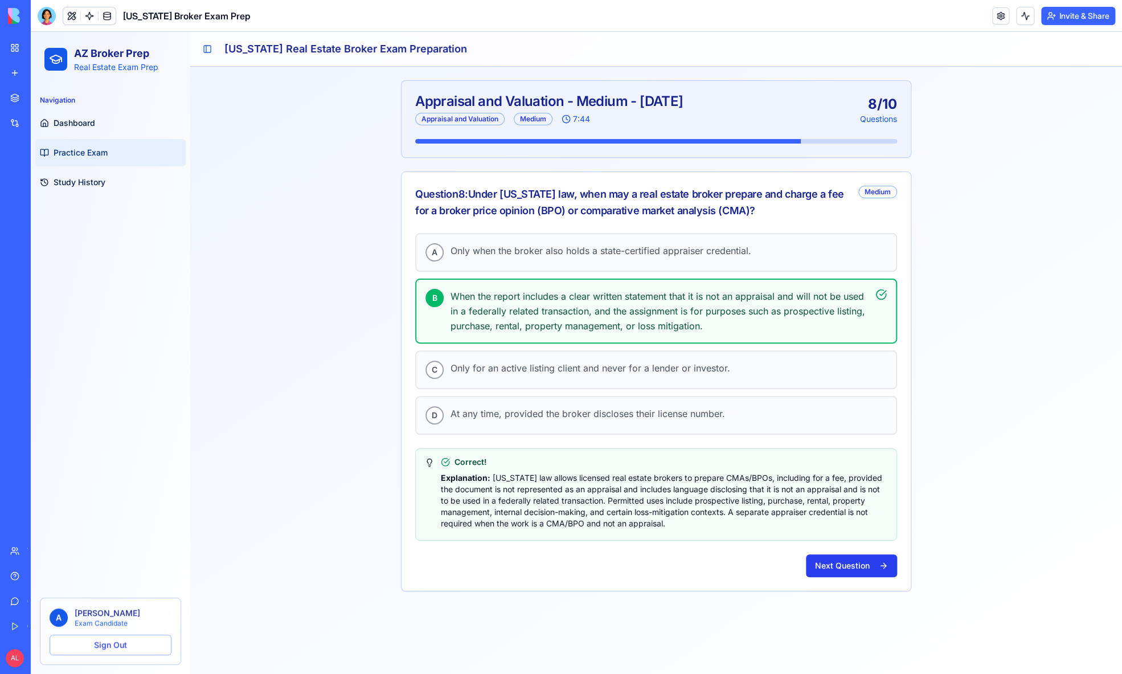
click at [848, 556] on button "Next Question" at bounding box center [851, 565] width 91 height 23
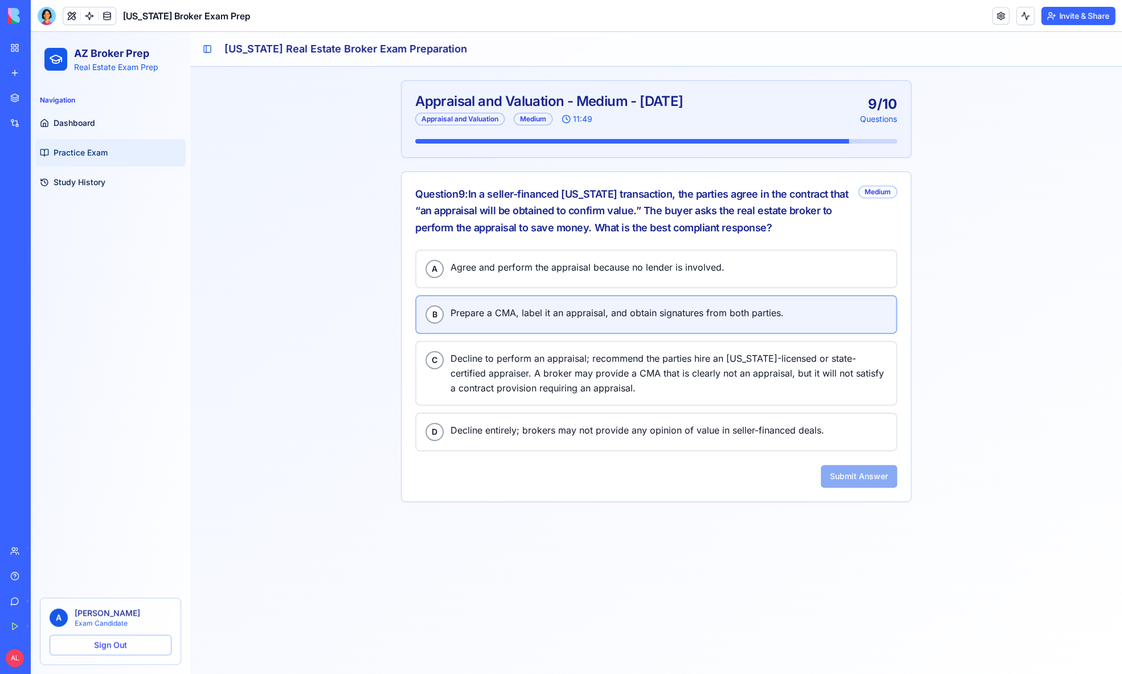
click at [574, 295] on button "B Prepare a CMA, label it an appraisal, and obtain signatures from both parties." at bounding box center [656, 314] width 482 height 39
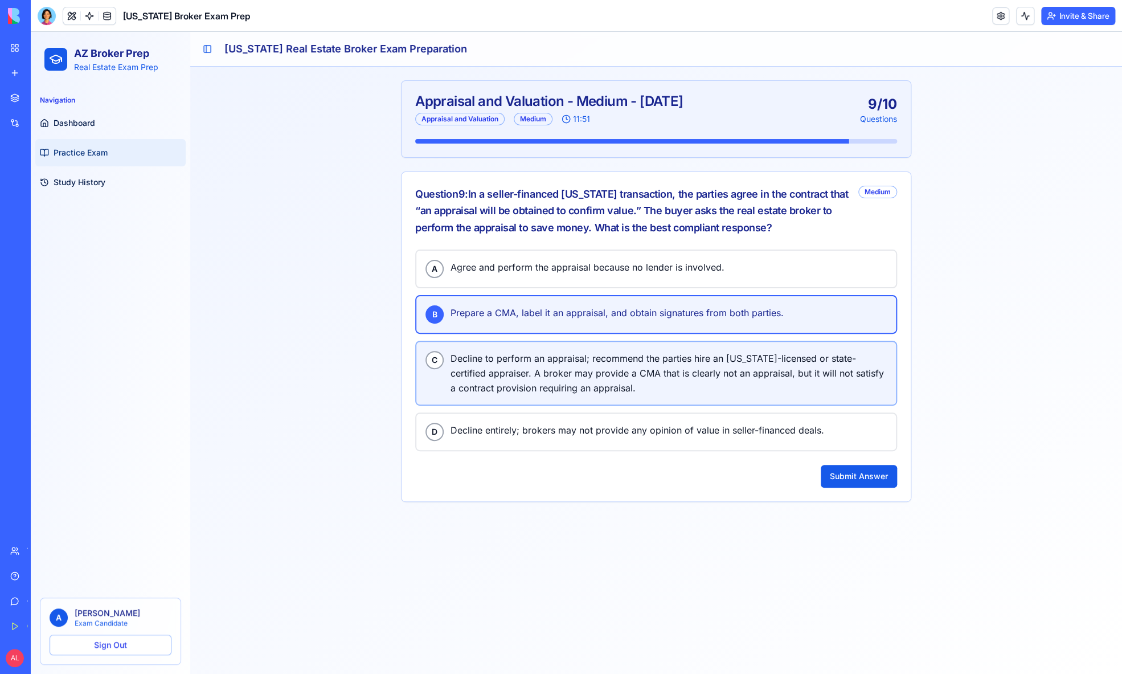
click at [570, 368] on span "Decline to perform an appraisal; recommend the parties hire an Arizona-licensed…" at bounding box center [669, 373] width 436 height 44
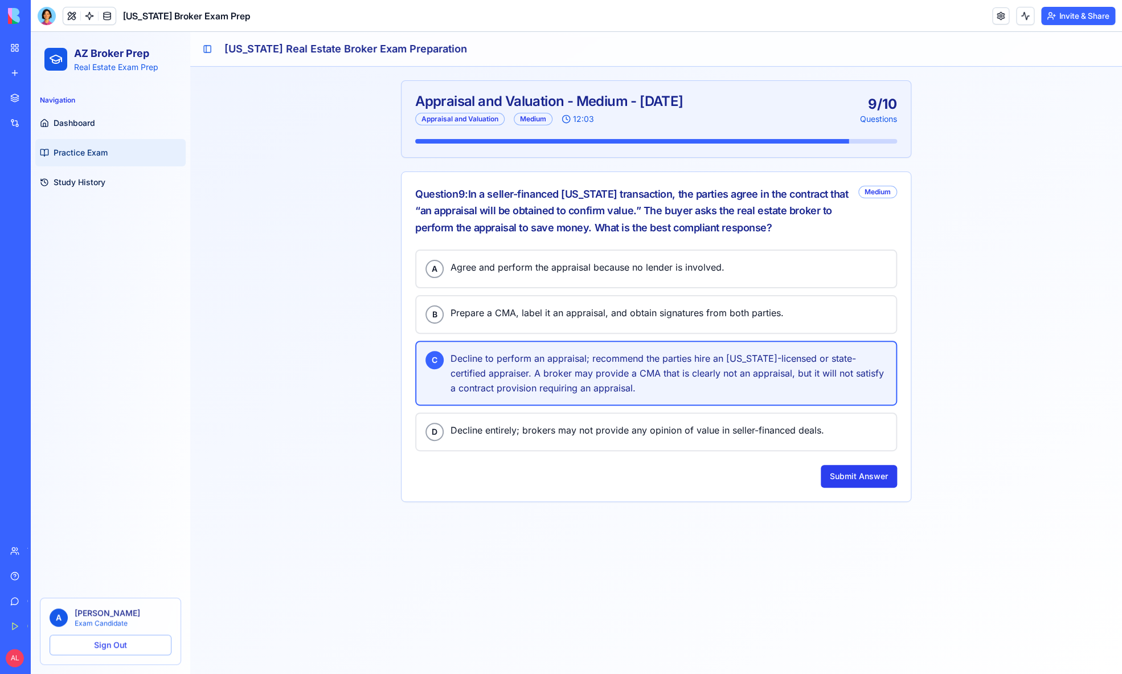
click at [875, 468] on button "Submit Answer" at bounding box center [859, 476] width 76 height 23
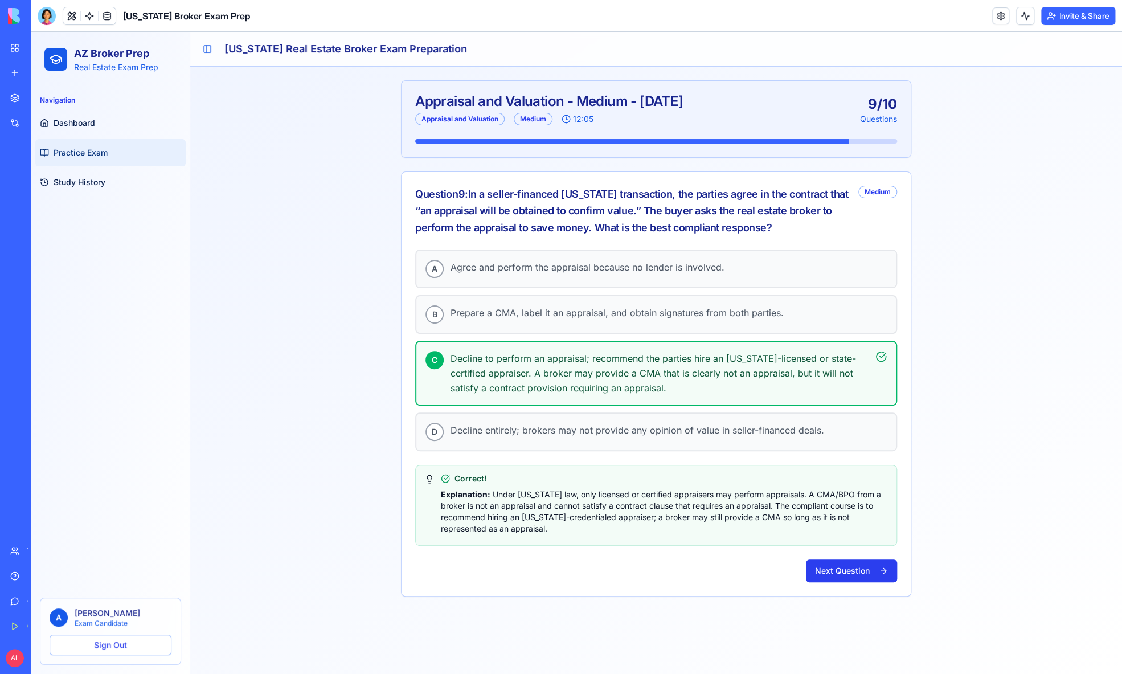
click at [840, 559] on button "Next Question" at bounding box center [851, 570] width 91 height 23
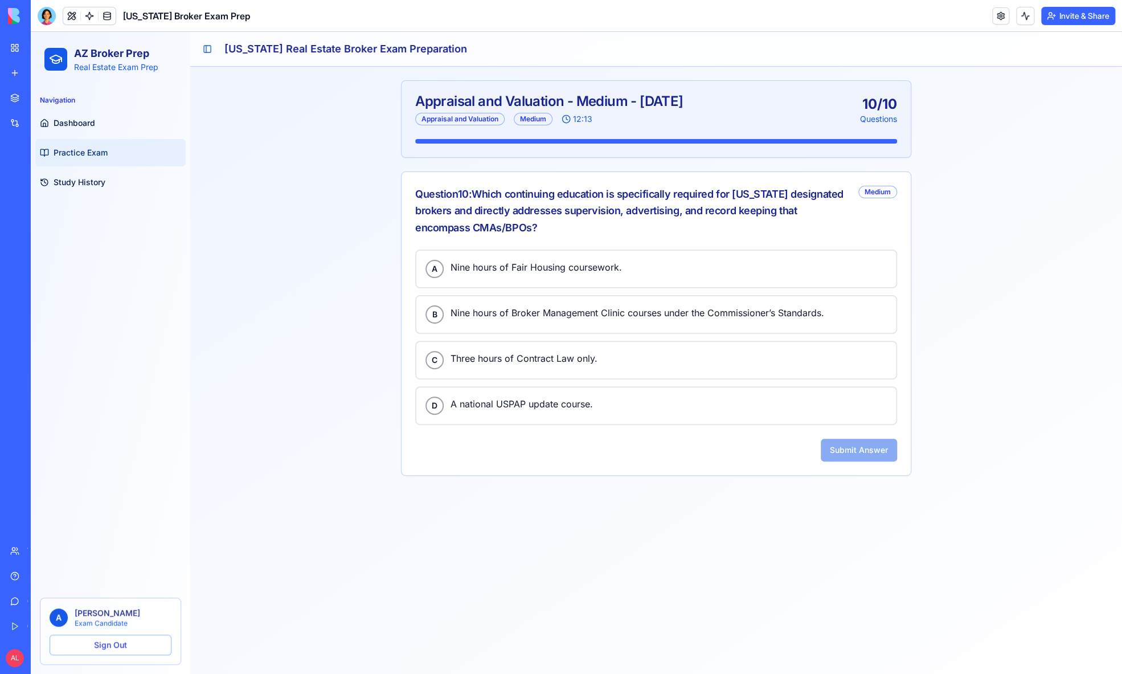
drag, startPoint x: 477, startPoint y: 191, endPoint x: 564, endPoint y: 229, distance: 94.4
click at [564, 229] on div "Question 10 : Which continuing education is specifically required for Arizona d…" at bounding box center [632, 211] width 434 height 50
click at [562, 228] on div "Question 10 : Which continuing education is specifically required for Arizona d…" at bounding box center [632, 211] width 434 height 50
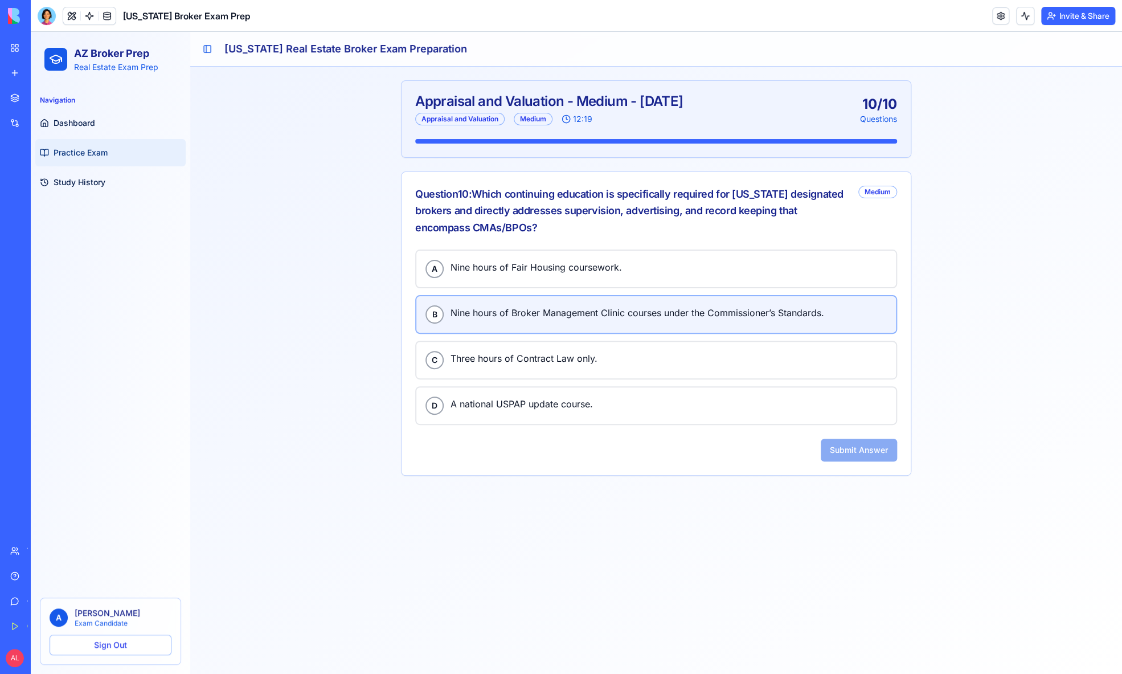
click at [551, 320] on div "B Nine hours of Broker Management Clinic courses under the Commissioner’s Stand…" at bounding box center [655, 314] width 461 height 18
click at [851, 447] on button "Submit Answer" at bounding box center [859, 450] width 76 height 23
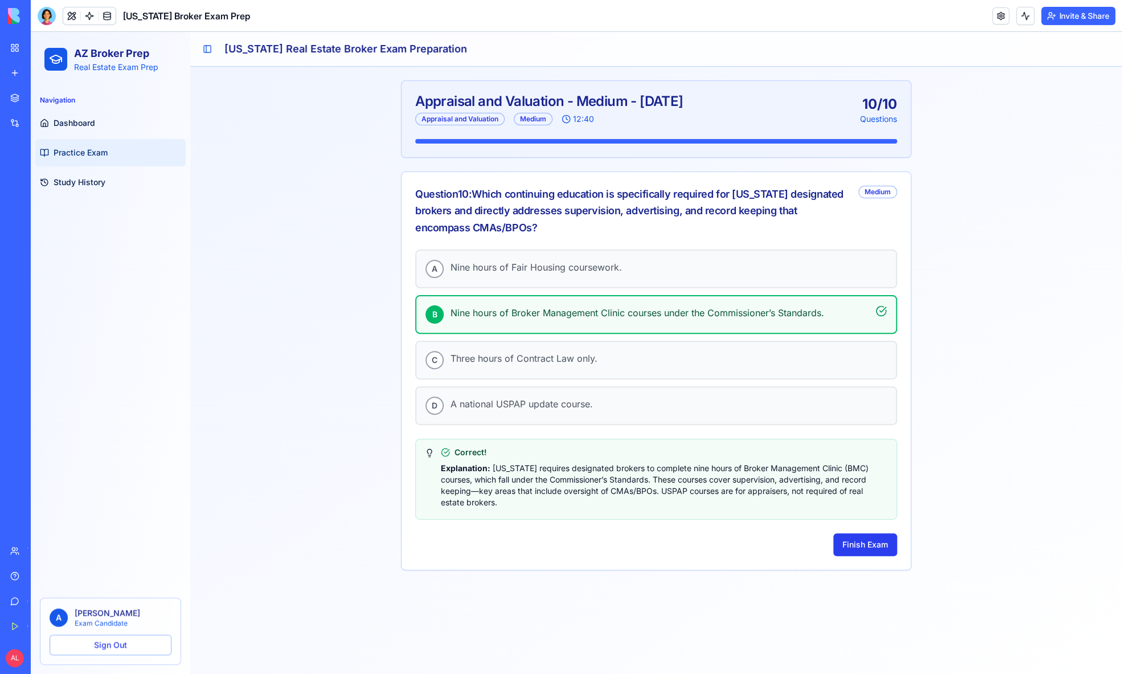
click at [861, 538] on button "Finish Exam" at bounding box center [865, 544] width 64 height 23
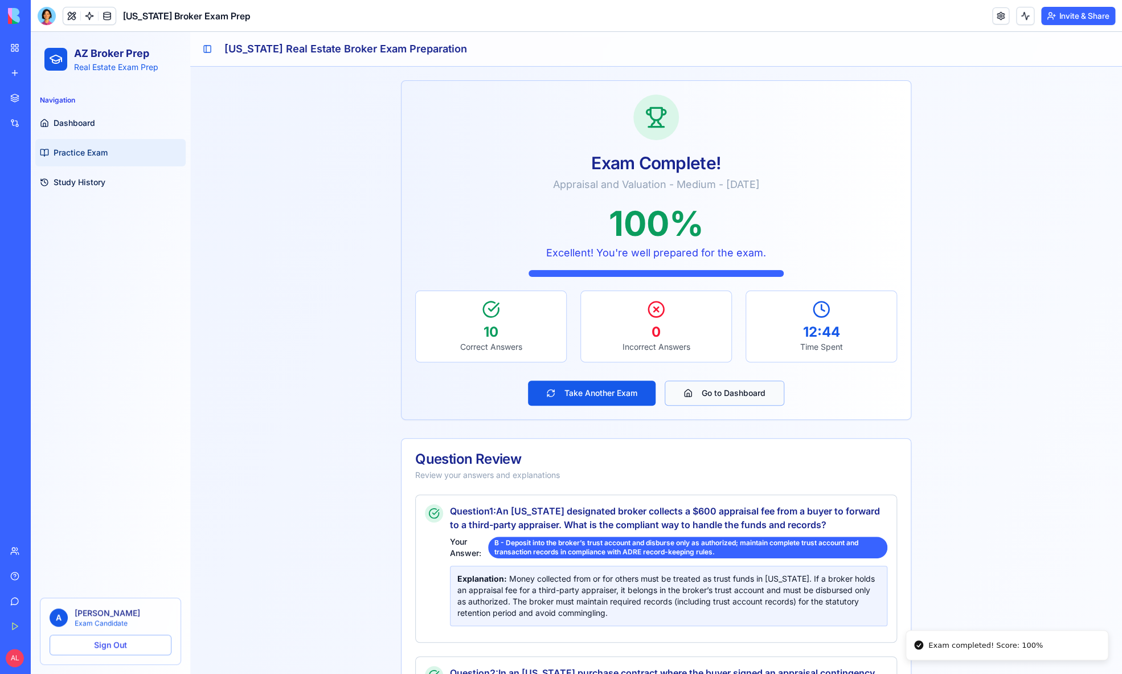
click at [720, 399] on button "Go to Dashboard" at bounding box center [725, 393] width 120 height 25
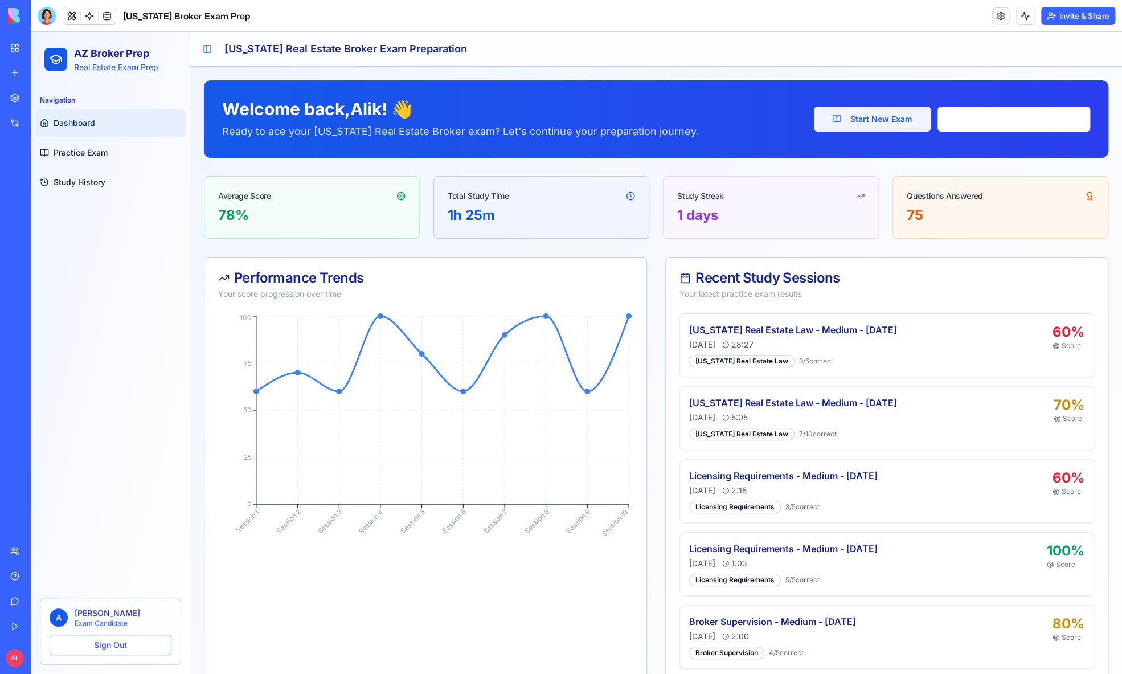
click at [885, 118] on button "Start New Exam" at bounding box center [872, 119] width 117 height 25
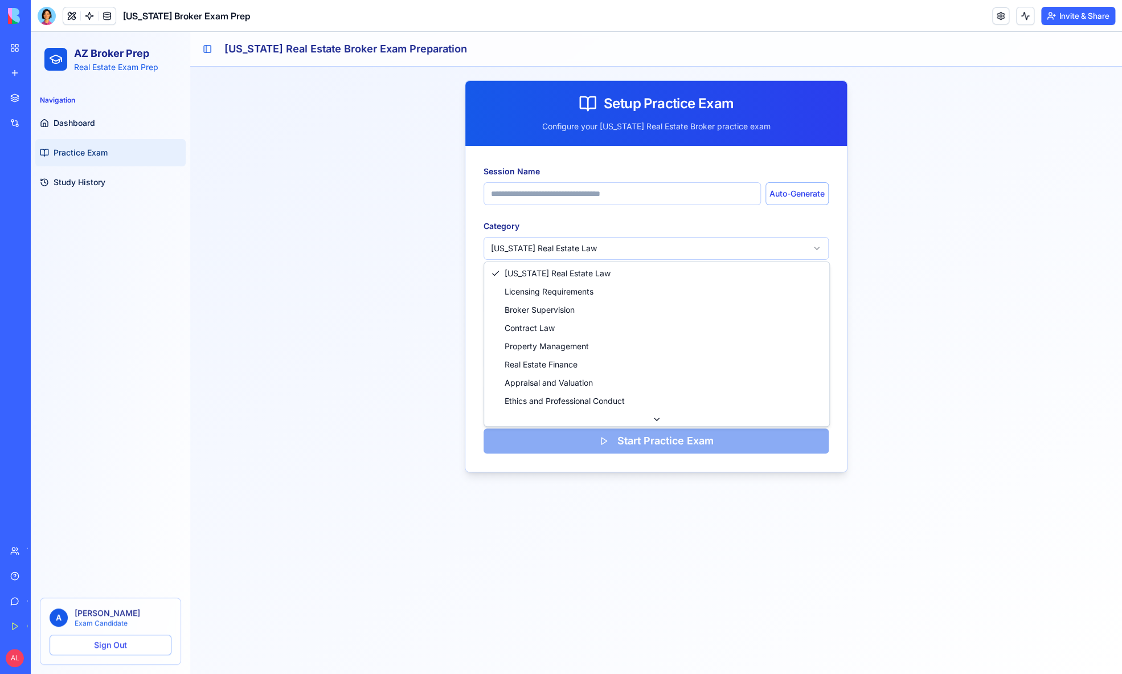
click at [656, 244] on html "AZ Broker Prep Real Estate Exam Prep Navigation Dashboard Practice Exam Study H…" at bounding box center [576, 353] width 1091 height 642
click at [657, 419] on icon at bounding box center [656, 419] width 5 height 2
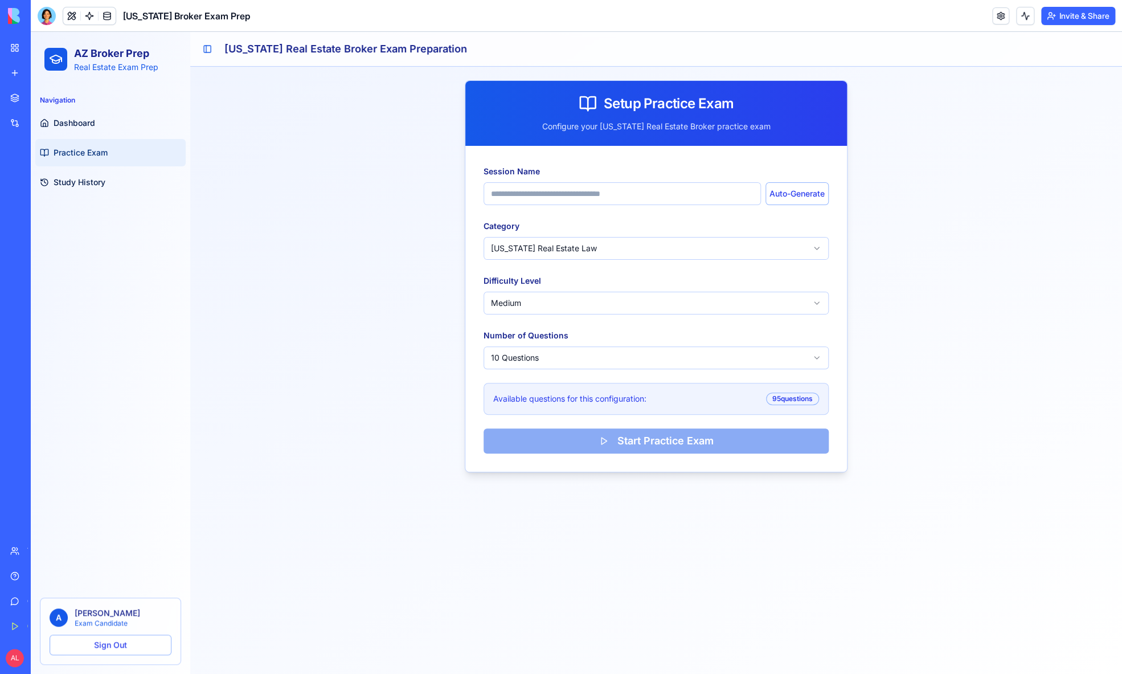
click at [57, 14] on div "[US_STATE] Broker Exam Prep" at bounding box center [144, 16] width 213 height 18
click at [52, 16] on div at bounding box center [47, 16] width 18 height 18
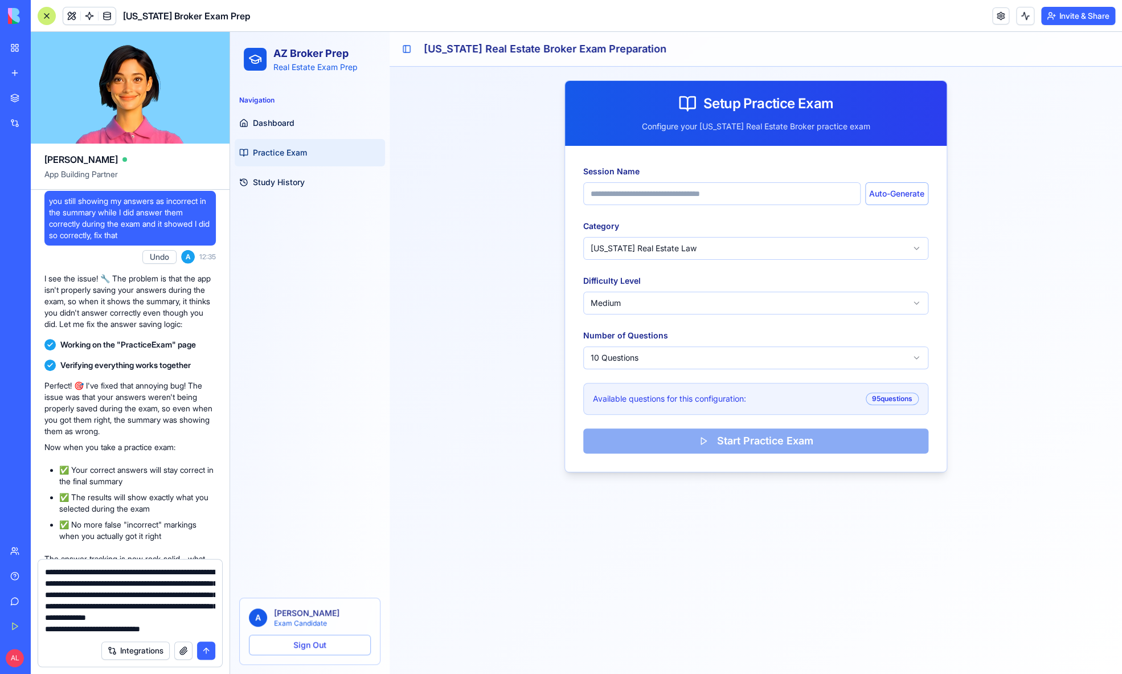
type textarea "**********"
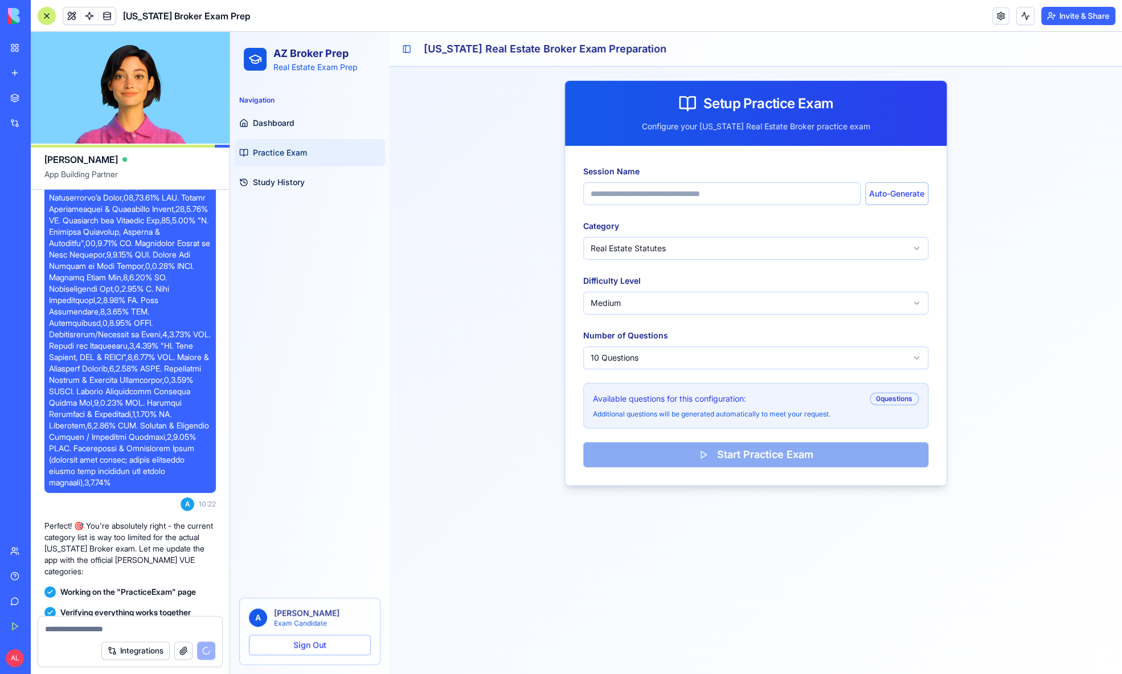
scroll to position [2481, 0]
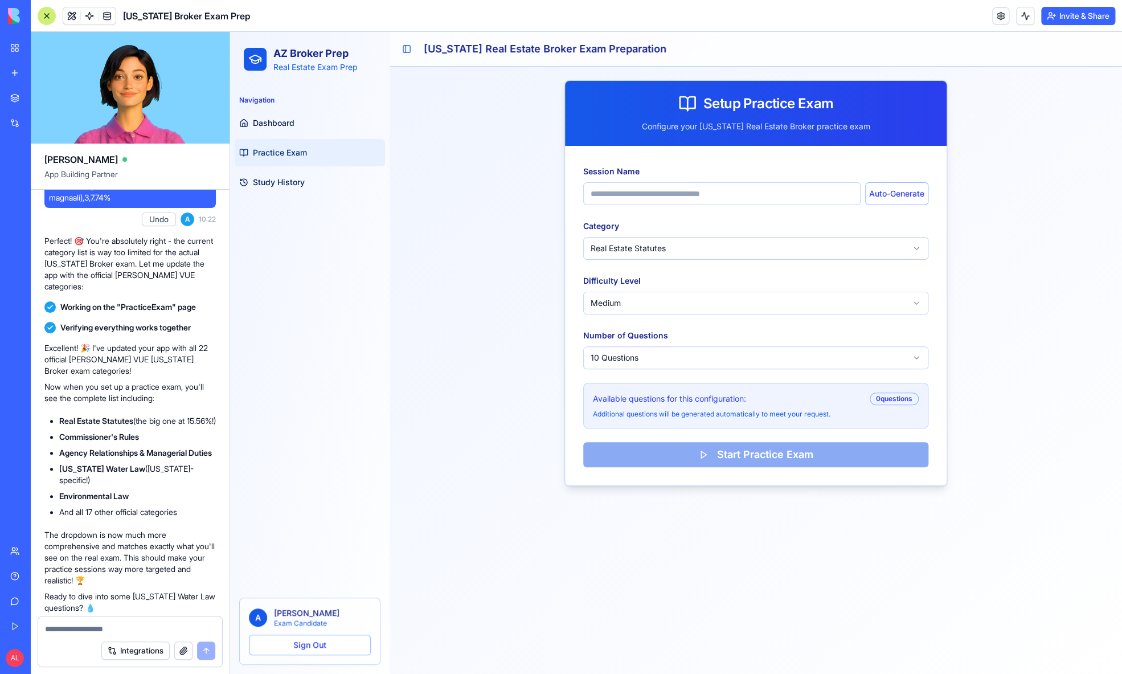
click at [682, 247] on html "AZ Broker Prep Real Estate Exam Prep Navigation Dashboard Practice Exam Study H…" at bounding box center [676, 353] width 892 height 642
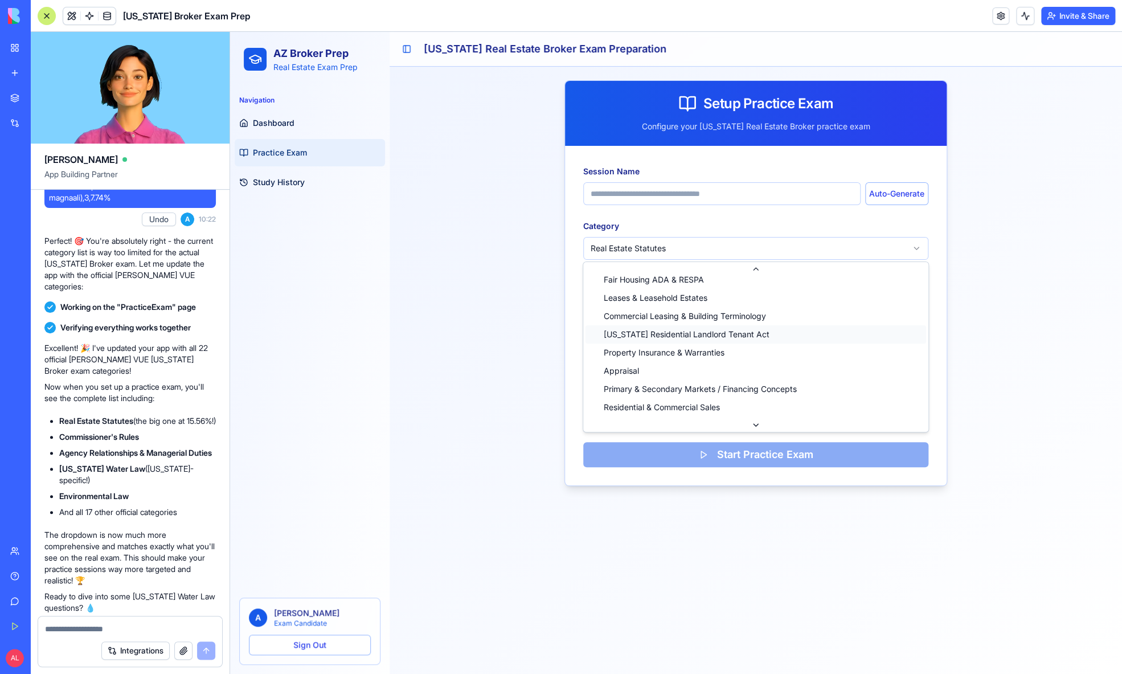
scroll to position [0, 0]
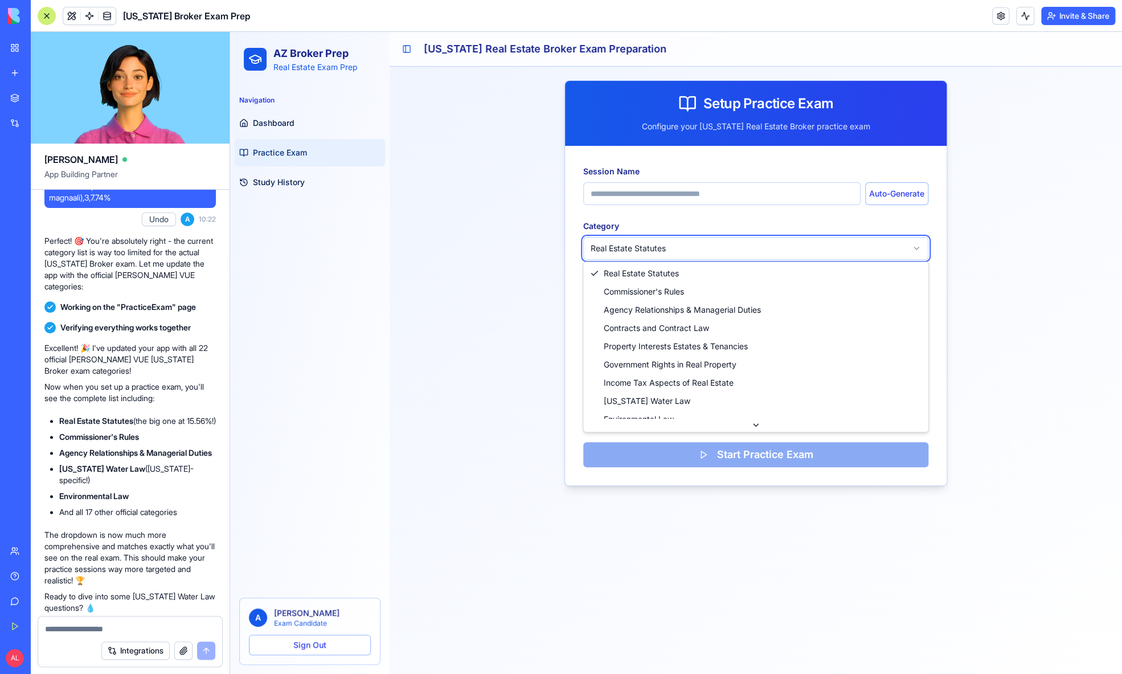
click at [438, 534] on html "AZ Broker Prep Real Estate Exam Prep Navigation Dashboard Practice Exam Study H…" at bounding box center [676, 353] width 892 height 642
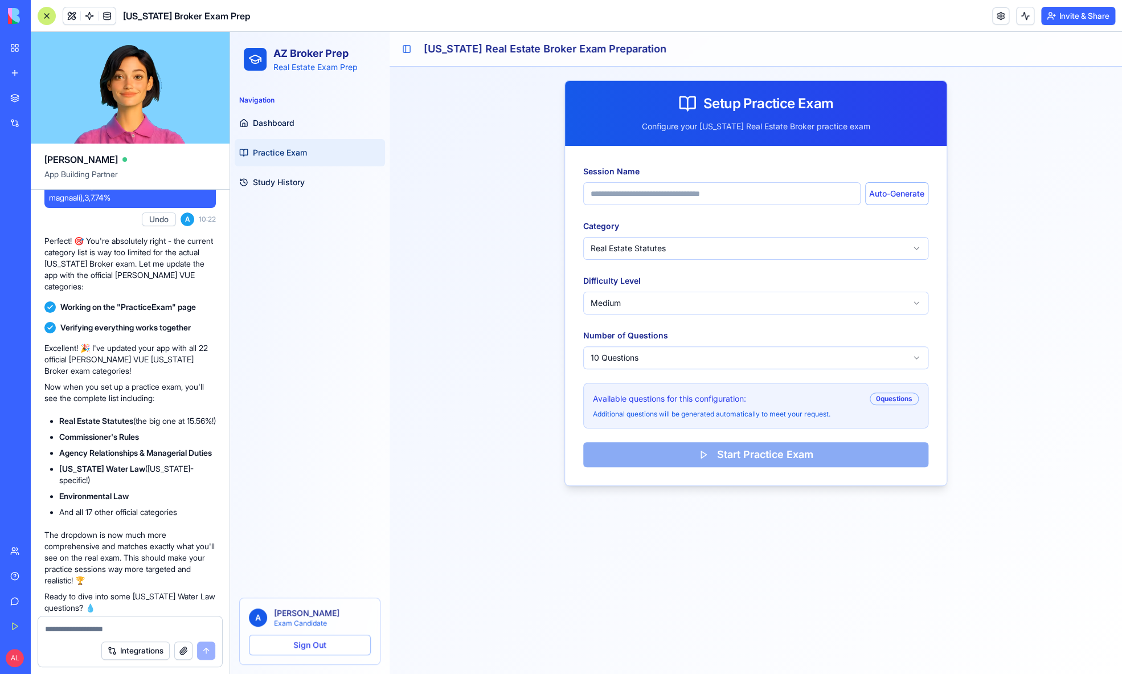
click at [68, 626] on textarea at bounding box center [130, 628] width 170 height 11
type textarea "**********"
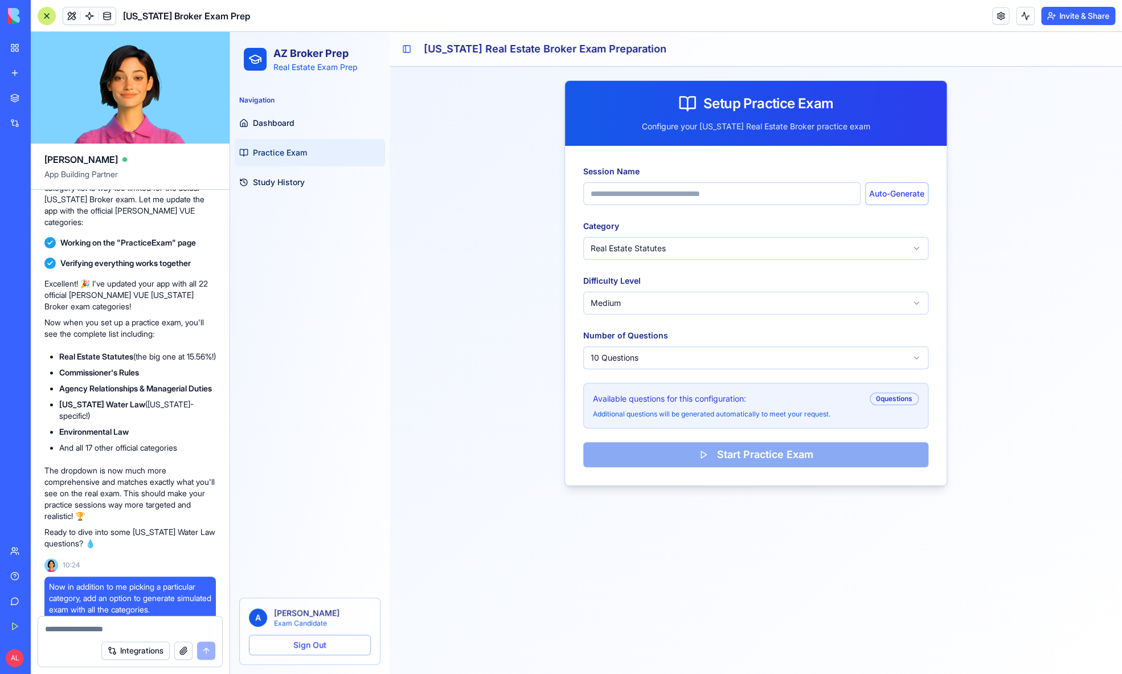
scroll to position [2905, 0]
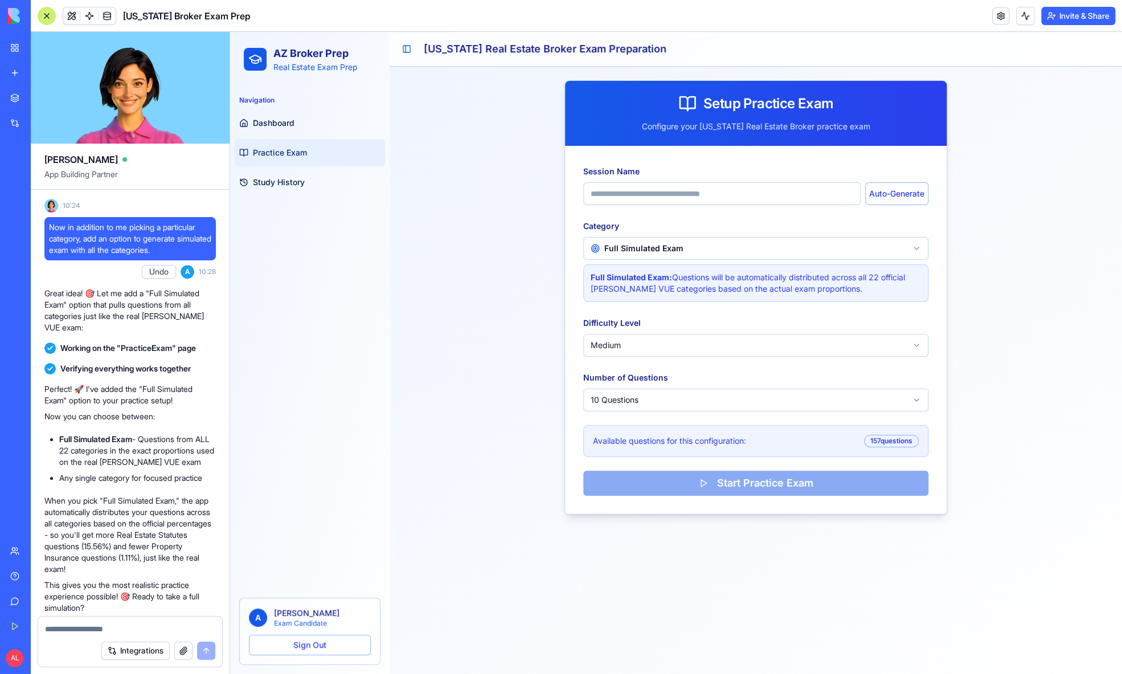
click at [674, 250] on html "AZ Broker Prep Real Estate Exam Prep Navigation Dashboard Practice Exam Study H…" at bounding box center [676, 353] width 892 height 642
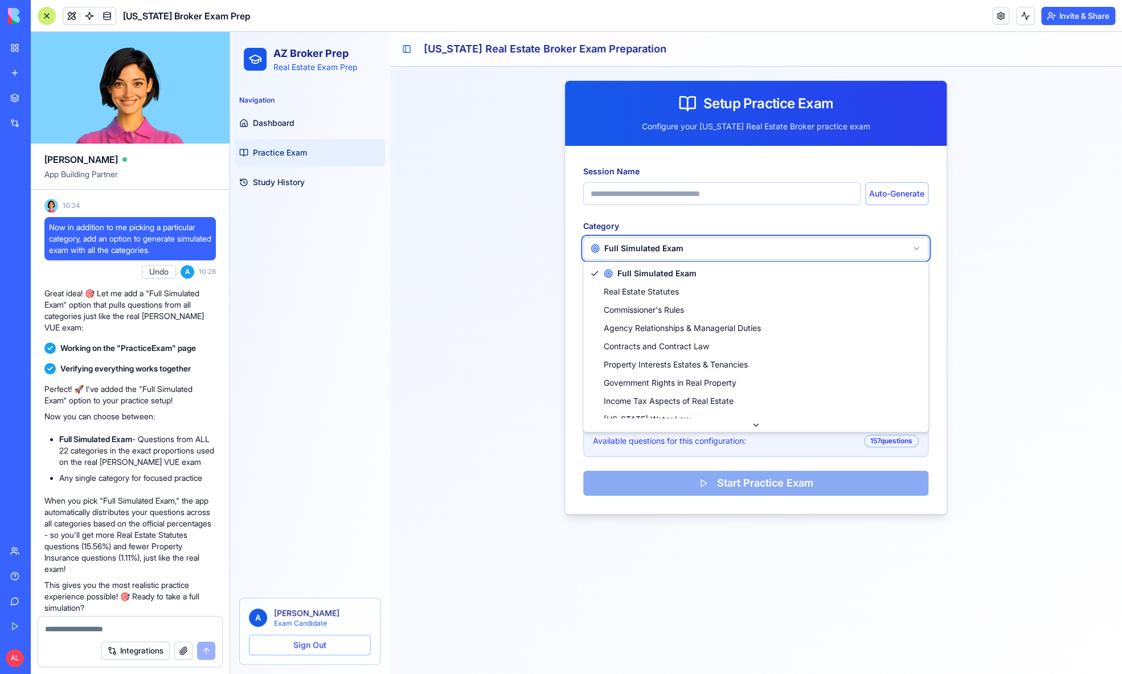
click at [674, 250] on html "AZ Broker Prep Real Estate Exam Prep Navigation Dashboard Practice Exam Study H…" at bounding box center [676, 353] width 892 height 642
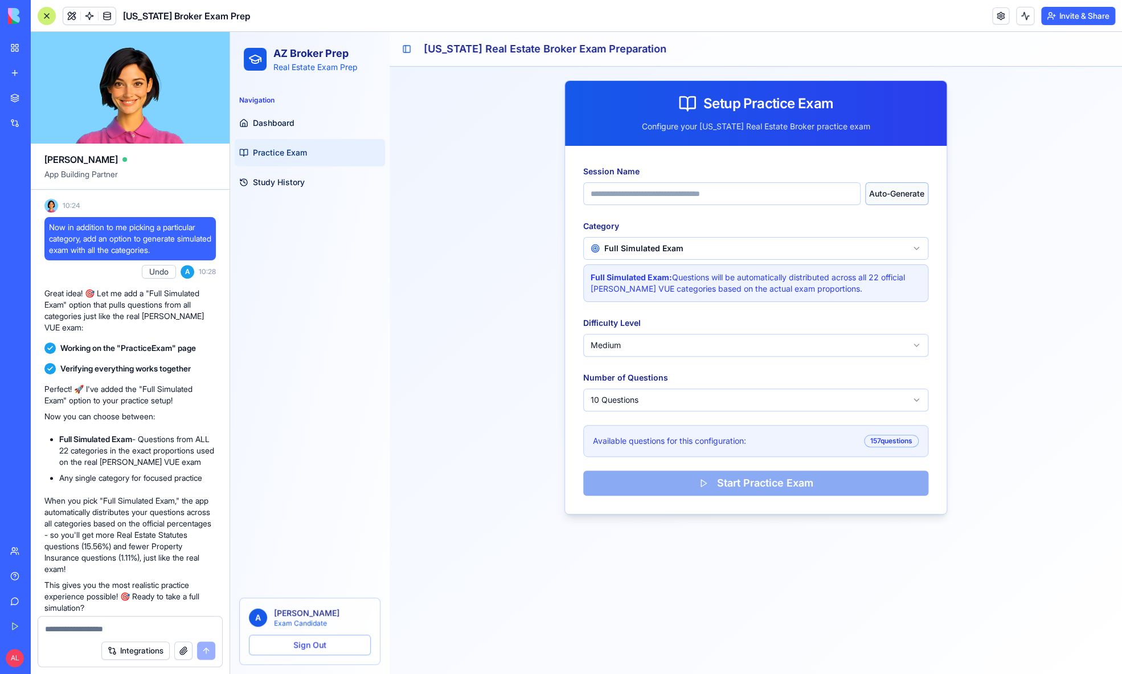
click at [917, 194] on button "Auto-Generate" at bounding box center [896, 193] width 63 height 23
type input "**********"
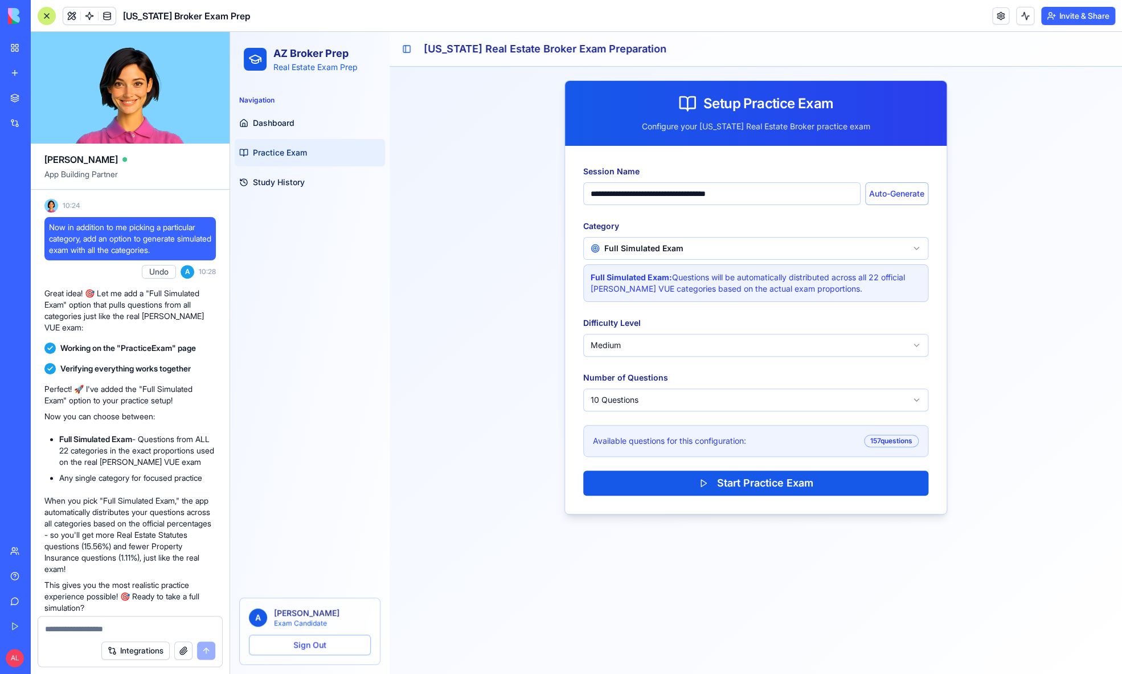
click at [697, 402] on html "**********" at bounding box center [676, 353] width 892 height 642
click at [702, 398] on html "**********" at bounding box center [676, 353] width 892 height 642
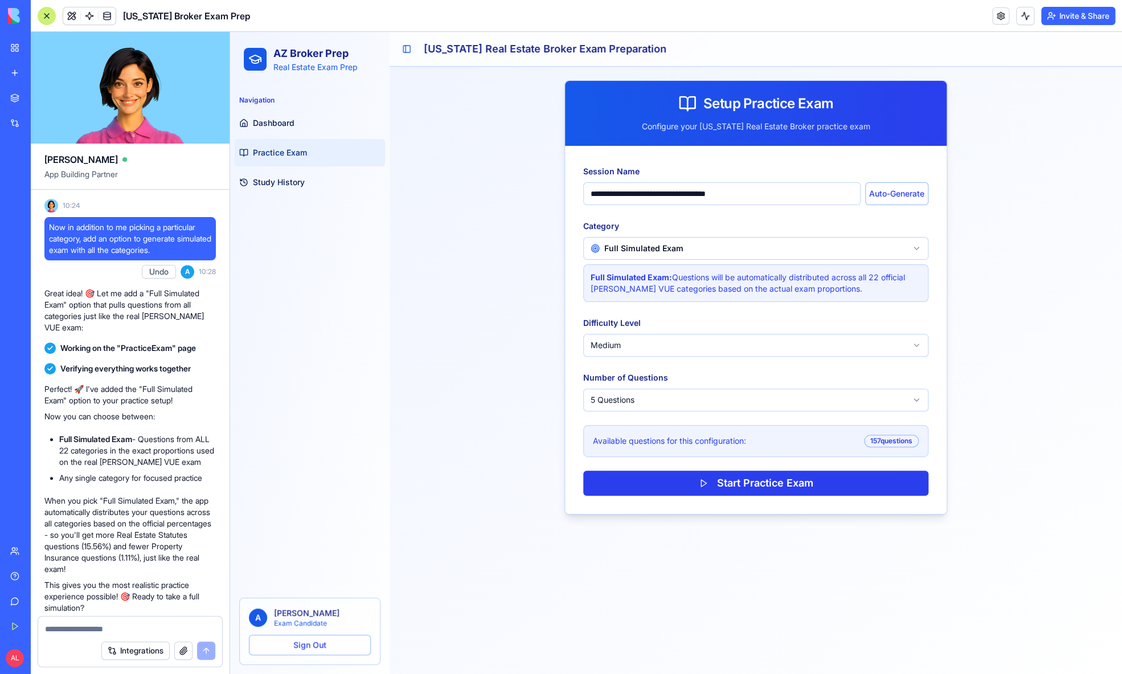
click at [743, 479] on button "Start Practice Exam" at bounding box center [755, 482] width 345 height 25
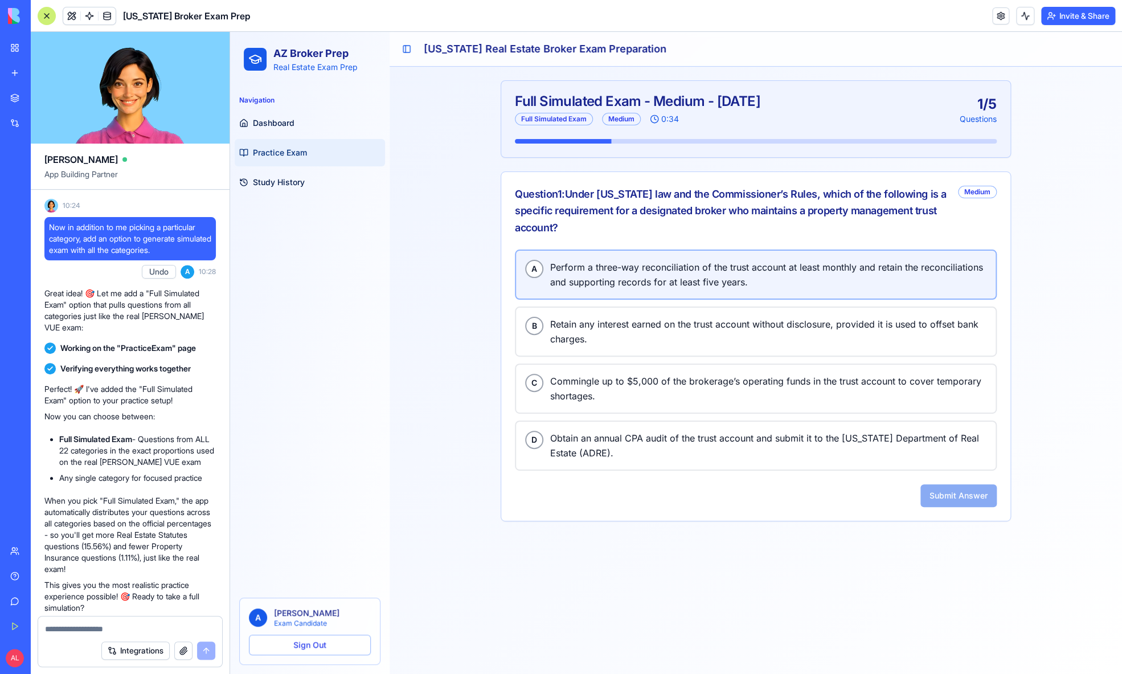
click at [629, 276] on span "Perform a three-way reconciliation of the trust account at least monthly and re…" at bounding box center [768, 275] width 436 height 30
click at [961, 495] on button "Submit Answer" at bounding box center [958, 495] width 76 height 23
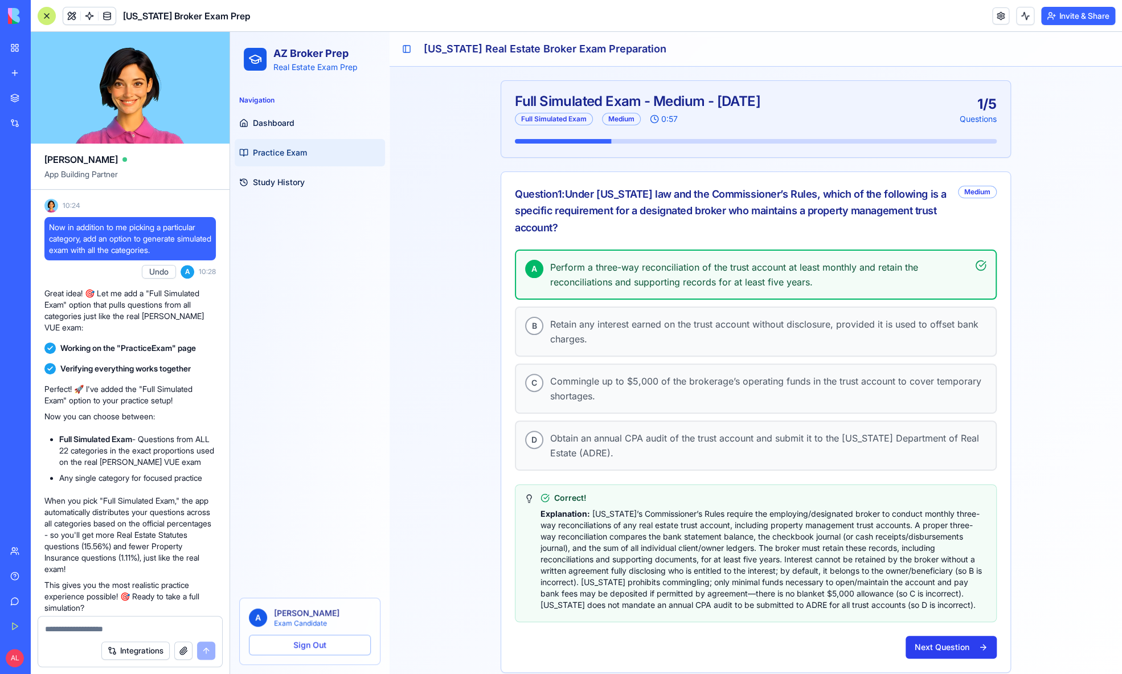
click at [940, 636] on button "Next Question" at bounding box center [951, 647] width 91 height 23
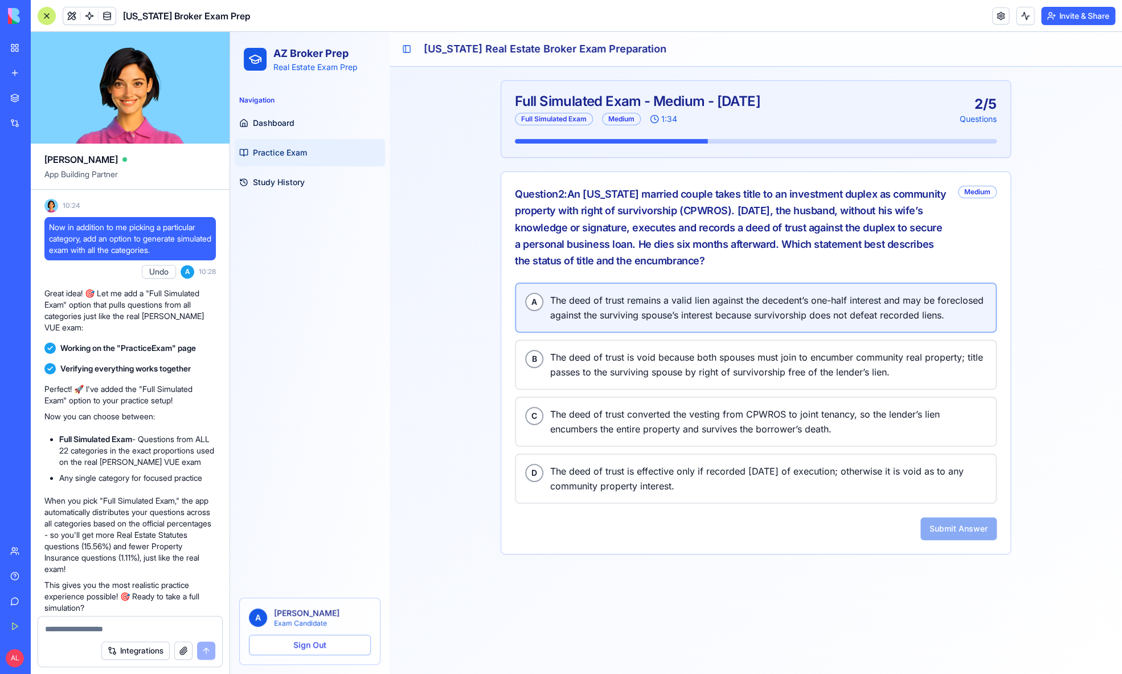
click at [602, 312] on span "The deed of trust remains a valid lien against the decedent’s one-half interest…" at bounding box center [768, 308] width 436 height 30
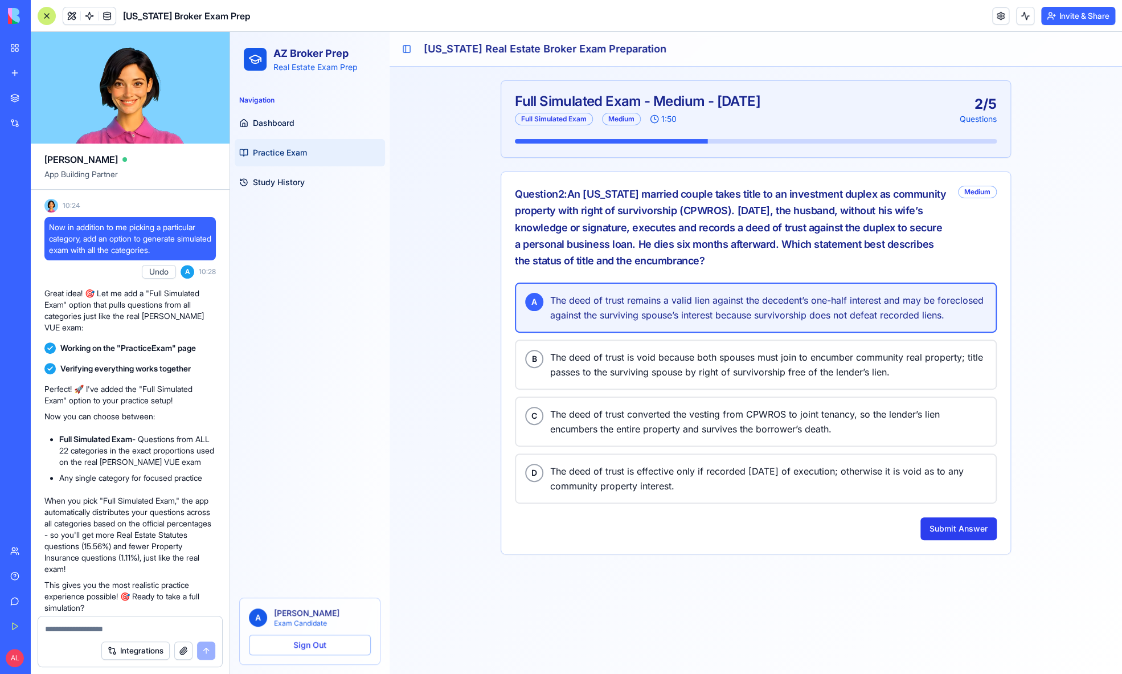
click at [958, 517] on button "Submit Answer" at bounding box center [958, 528] width 76 height 23
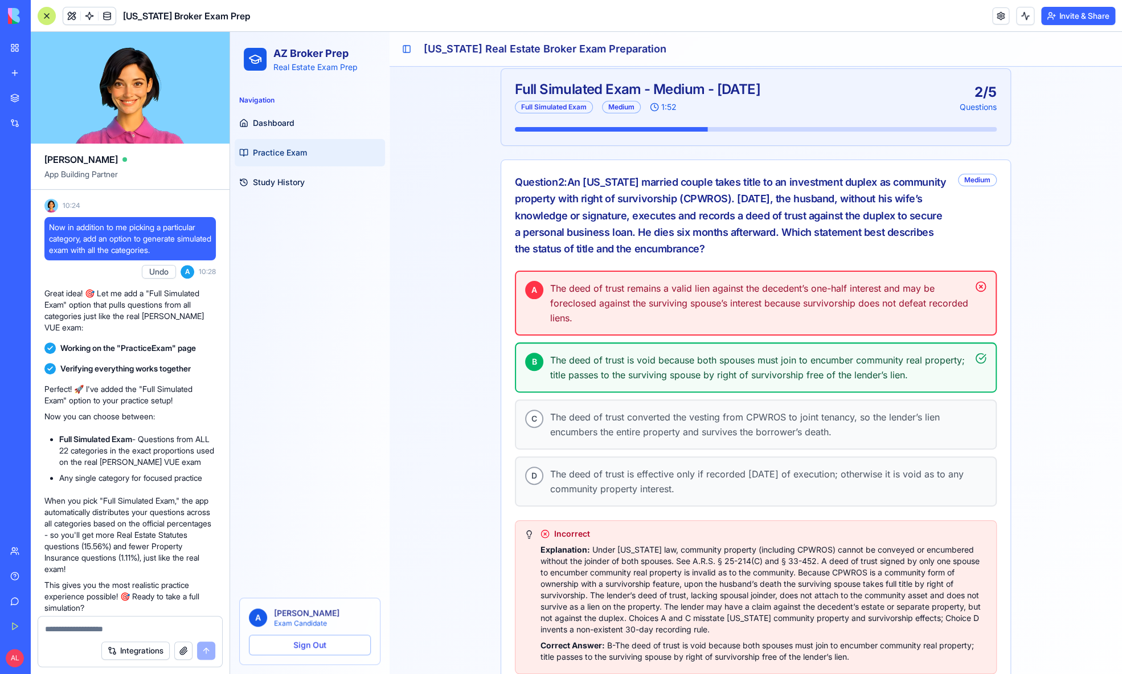
scroll to position [53, 0]
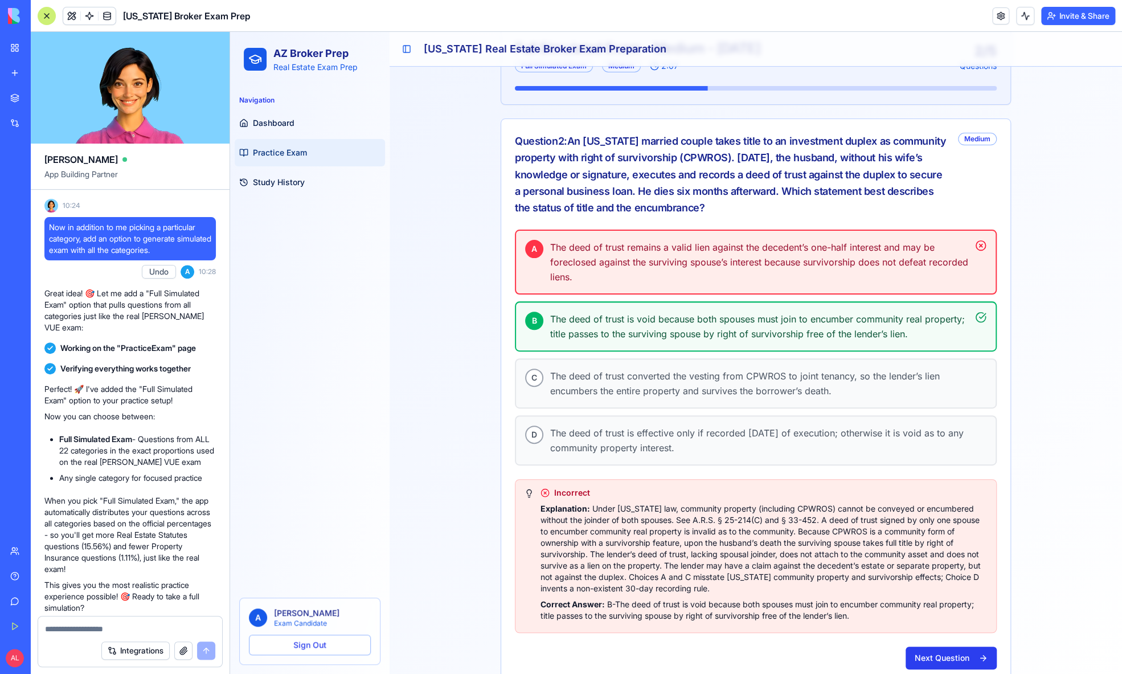
click at [953, 650] on button "Next Question" at bounding box center [951, 658] width 91 height 23
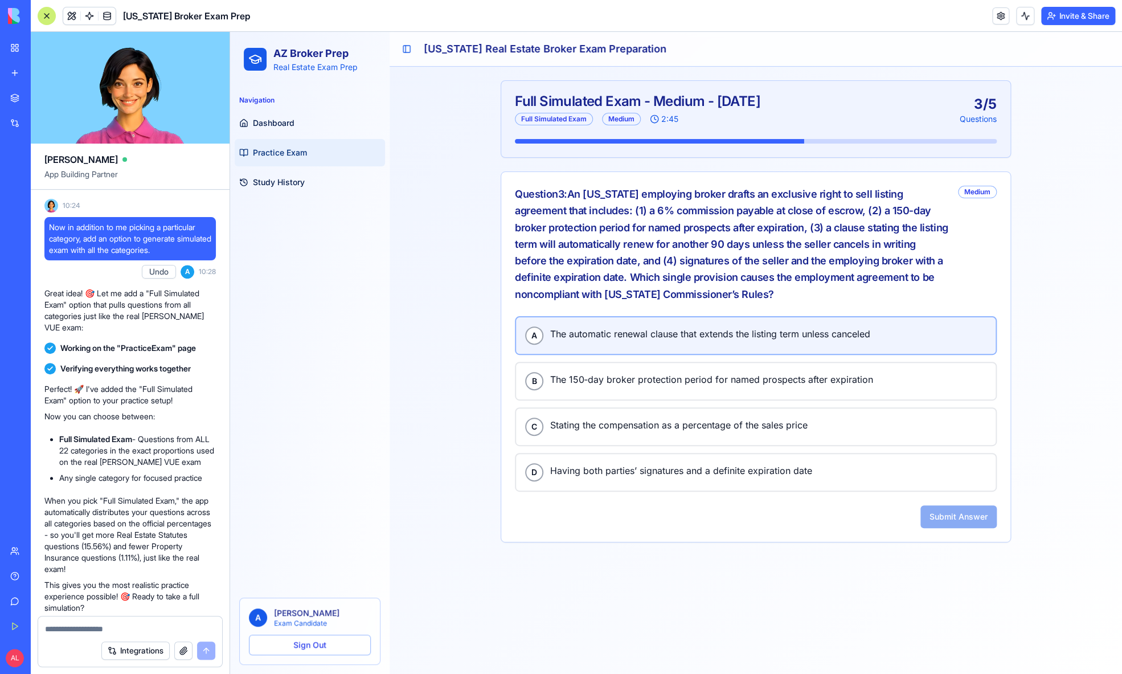
click at [651, 331] on span "The automatic renewal clause that extends the listing term unless canceled" at bounding box center [768, 333] width 436 height 15
click at [942, 506] on button "Submit Answer" at bounding box center [958, 516] width 76 height 23
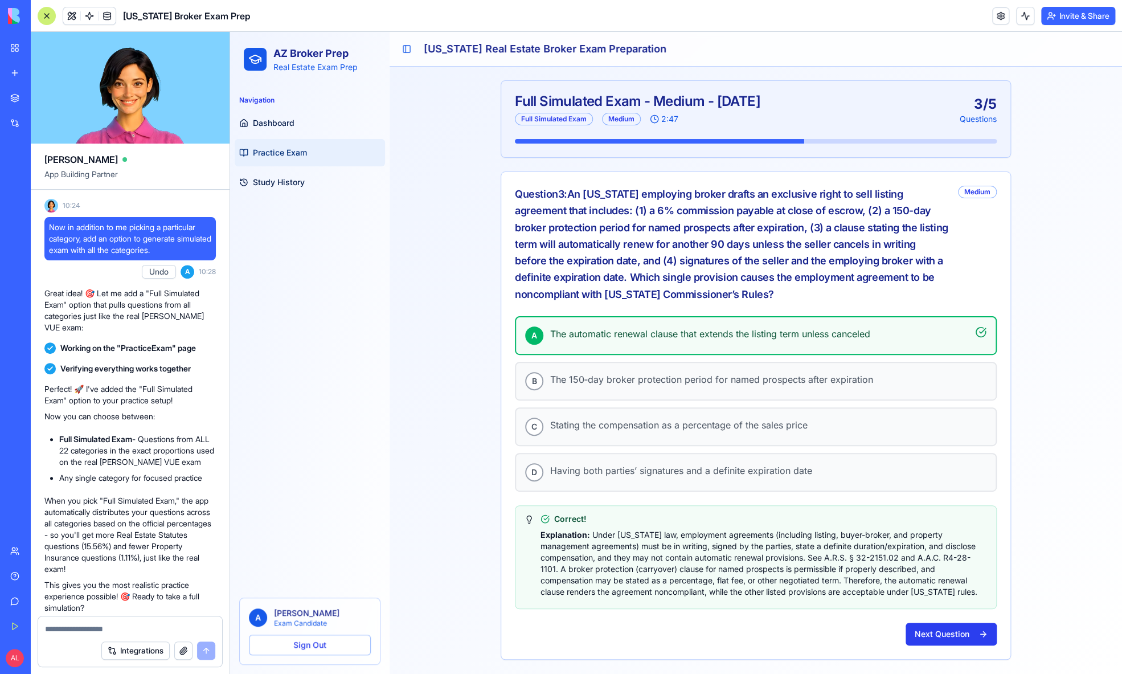
click at [936, 637] on button "Next Question" at bounding box center [951, 634] width 91 height 23
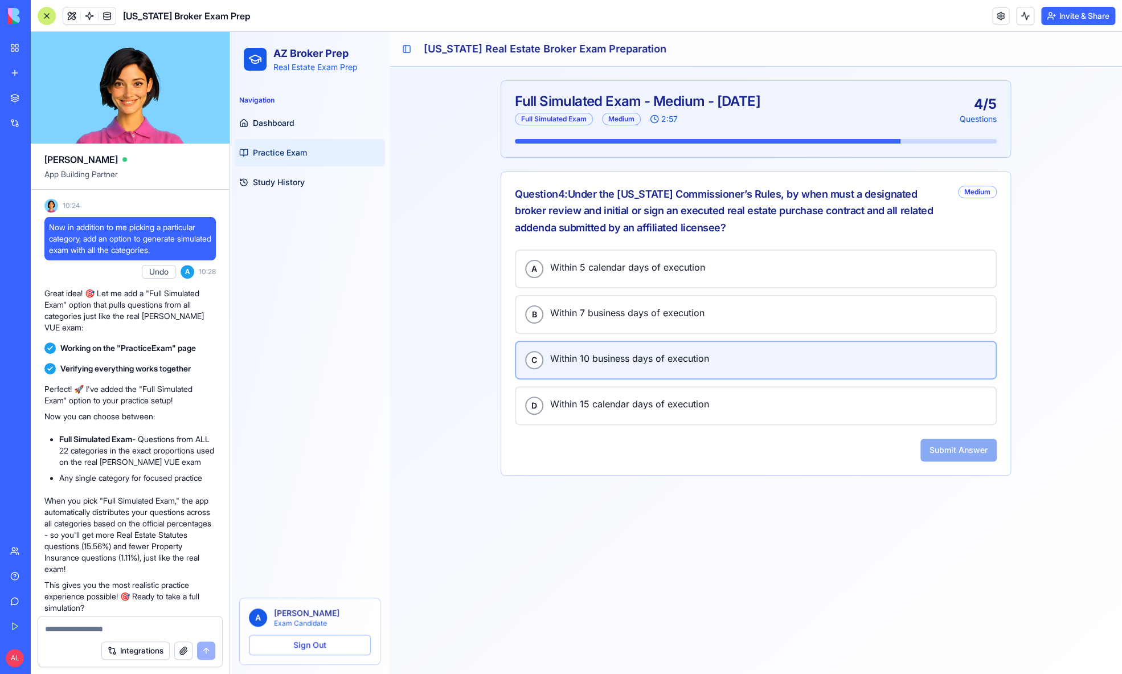
click at [637, 351] on span "Within 10 business days of execution" at bounding box center [768, 358] width 436 height 15
click at [951, 447] on button "Submit Answer" at bounding box center [958, 450] width 76 height 23
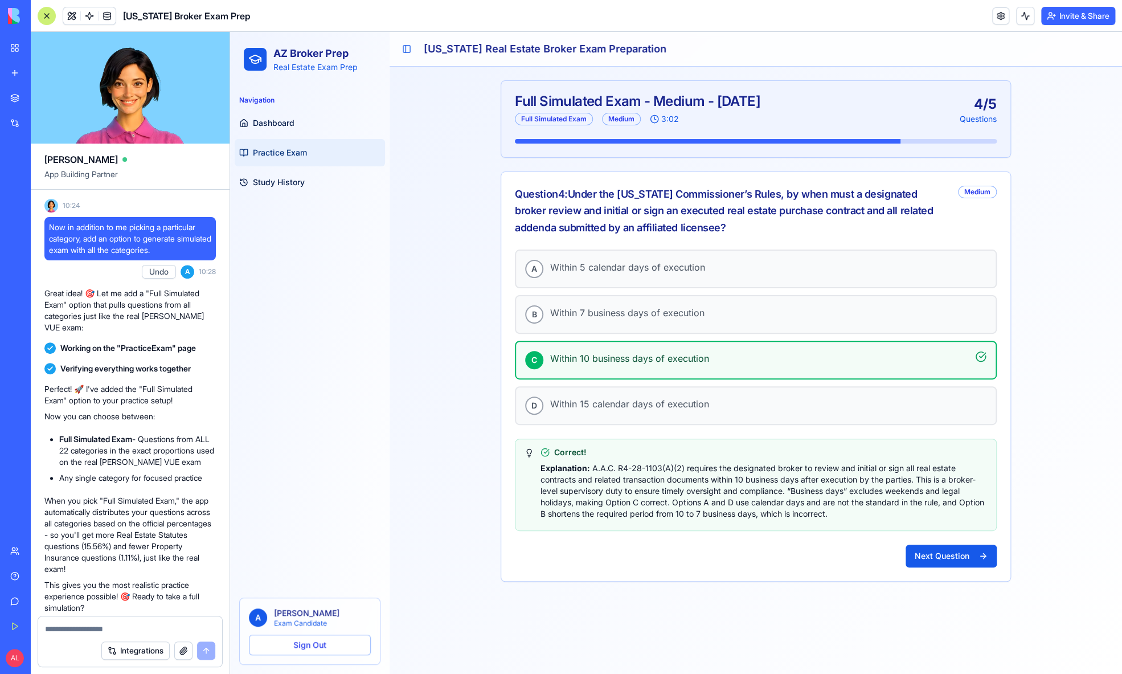
click at [956, 550] on button "Next Question" at bounding box center [951, 556] width 91 height 23
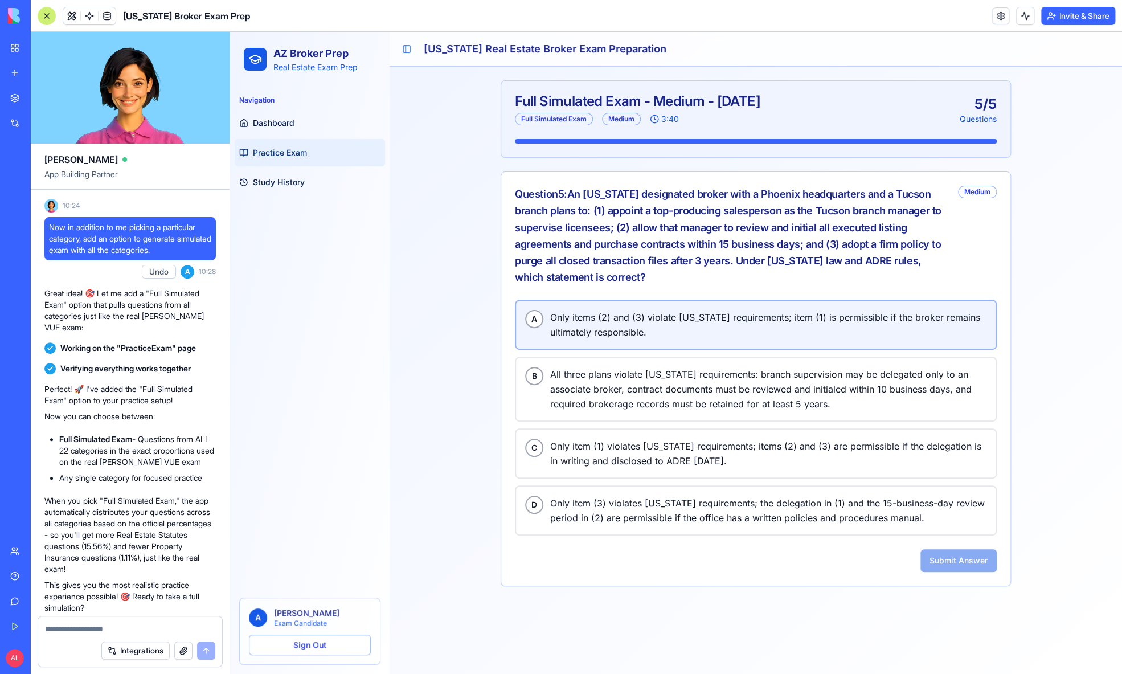
click at [678, 322] on span "Only items (2) and (3) violate Arizona requirements; item (1) is permissible if…" at bounding box center [768, 325] width 436 height 30
click at [963, 558] on button "Submit Answer" at bounding box center [958, 560] width 76 height 23
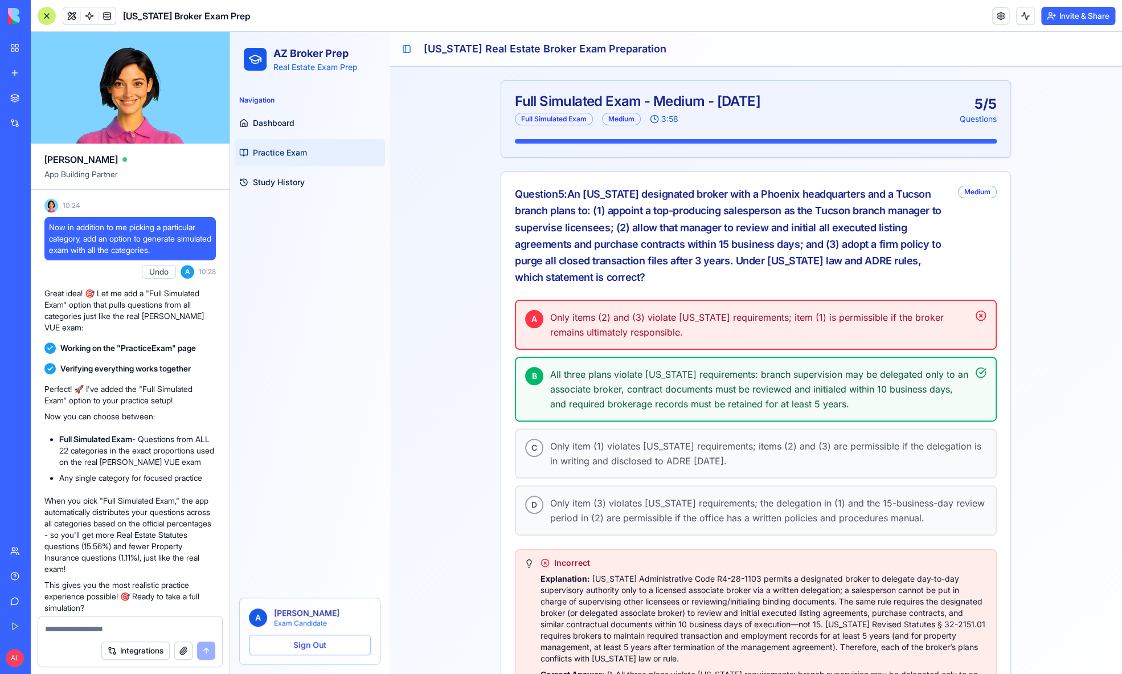
scroll to position [96, 0]
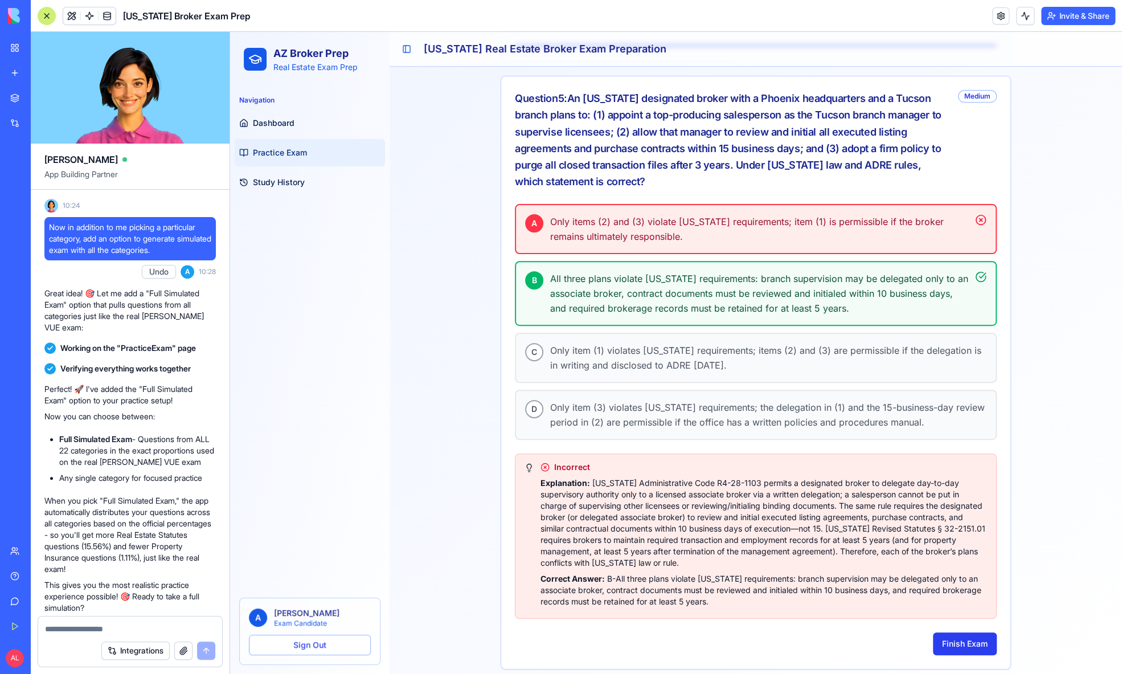
click at [955, 636] on button "Finish Exam" at bounding box center [965, 643] width 64 height 23
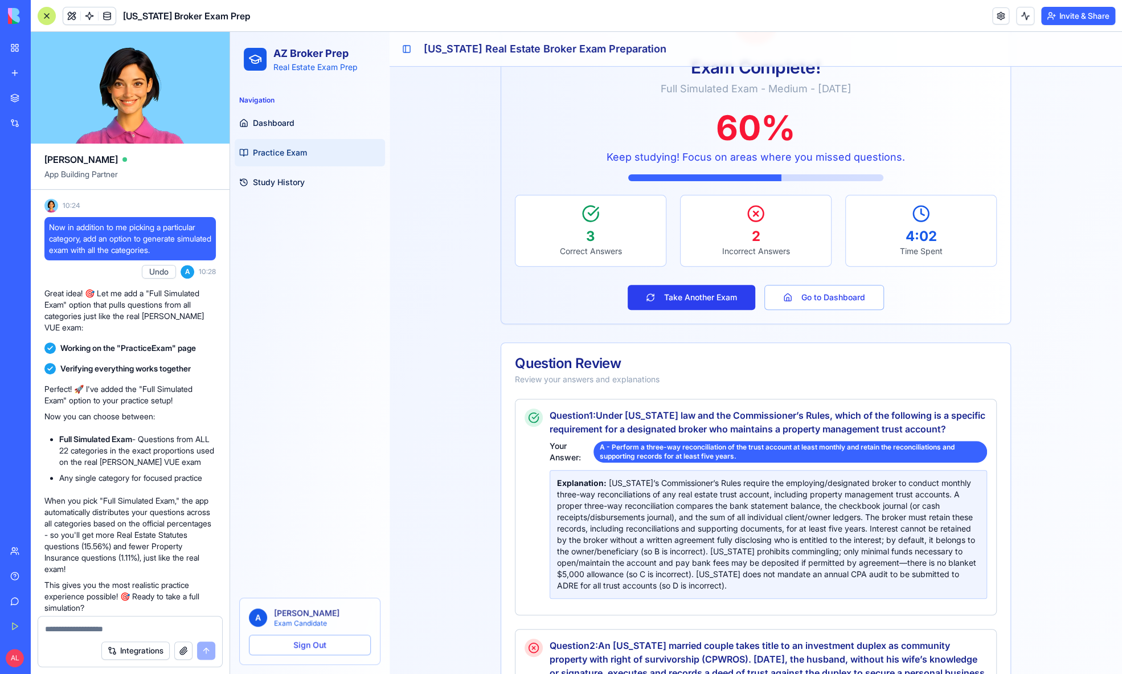
click at [714, 297] on button "Take Another Exam" at bounding box center [692, 297] width 128 height 25
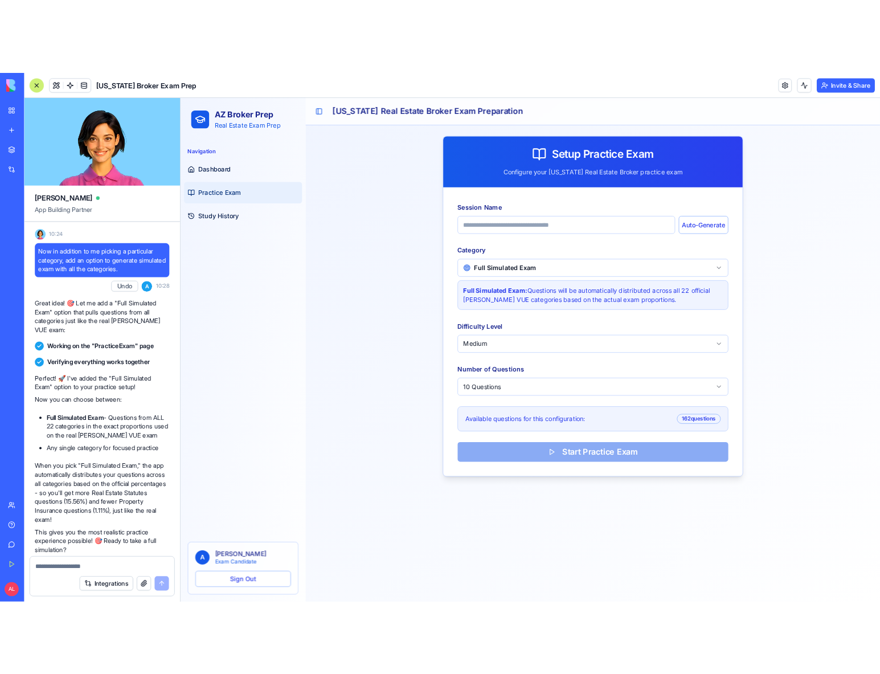
scroll to position [0, 0]
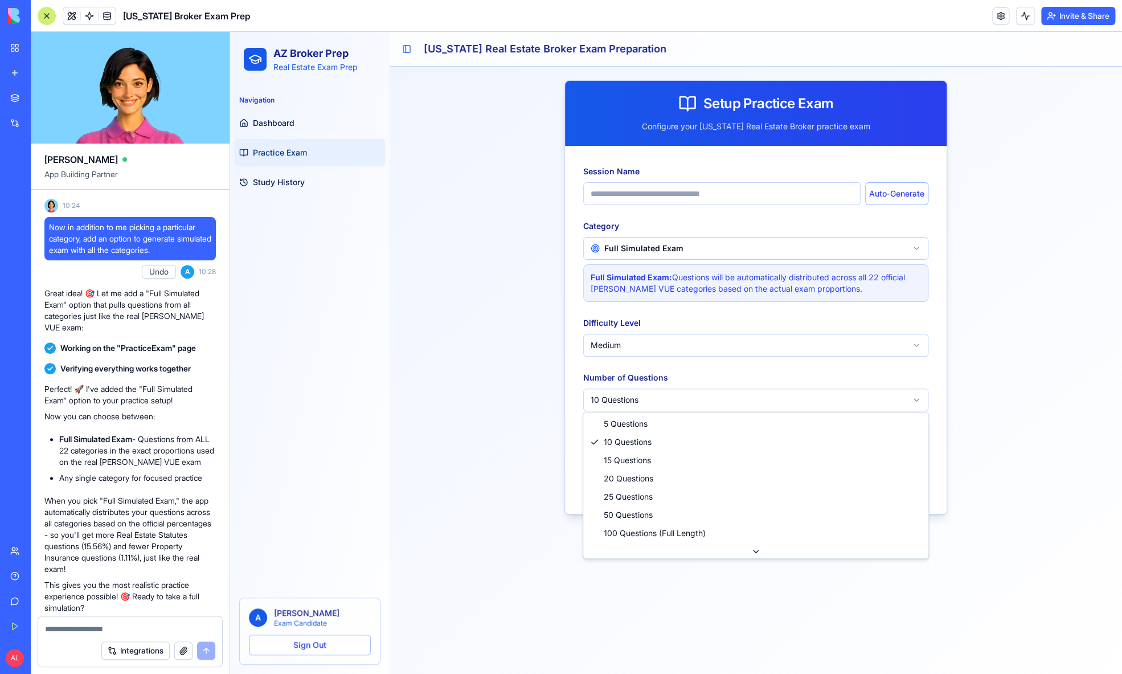
click at [712, 400] on html "AZ Broker Prep Real Estate Exam Prep Navigation Dashboard Practice Exam Study H…" at bounding box center [676, 353] width 892 height 642
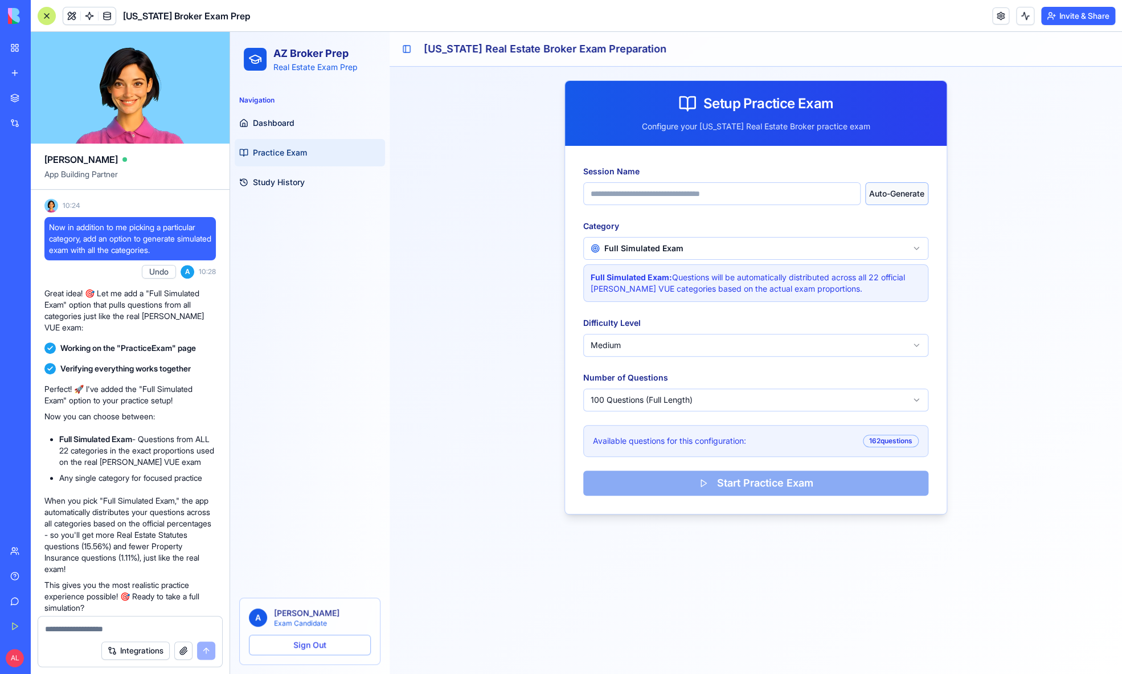
click at [891, 194] on button "Auto-Generate" at bounding box center [896, 193] width 63 height 23
type input "**********"
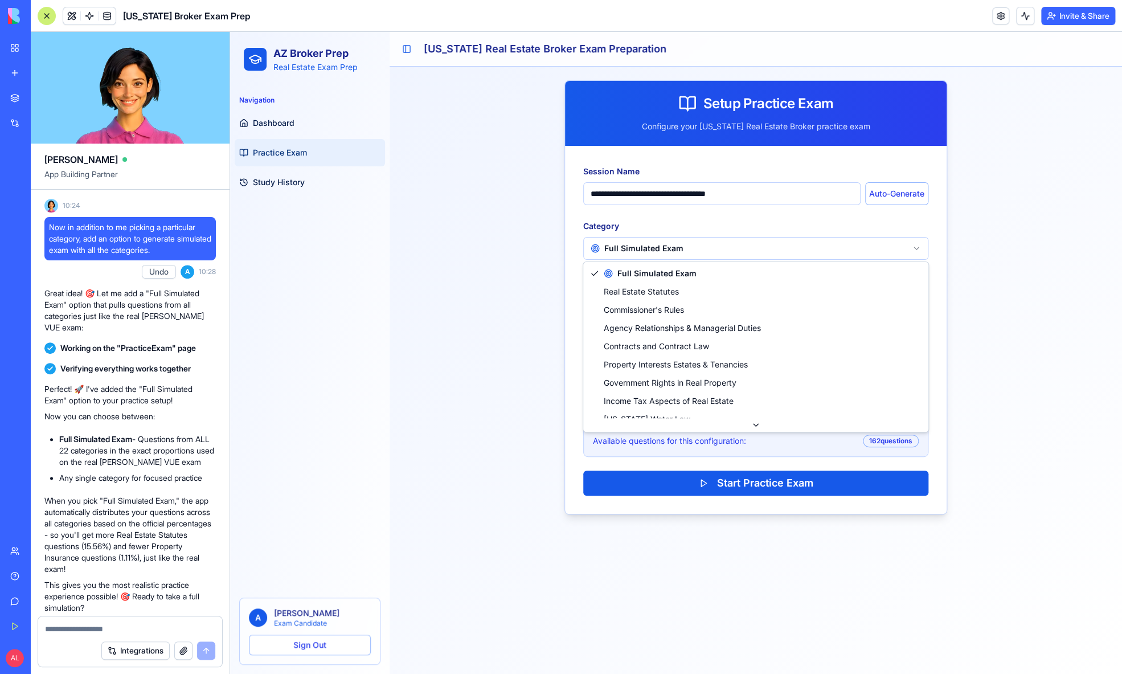
click at [680, 252] on html "**********" at bounding box center [676, 353] width 892 height 642
click at [680, 251] on html "**********" at bounding box center [676, 353] width 892 height 642
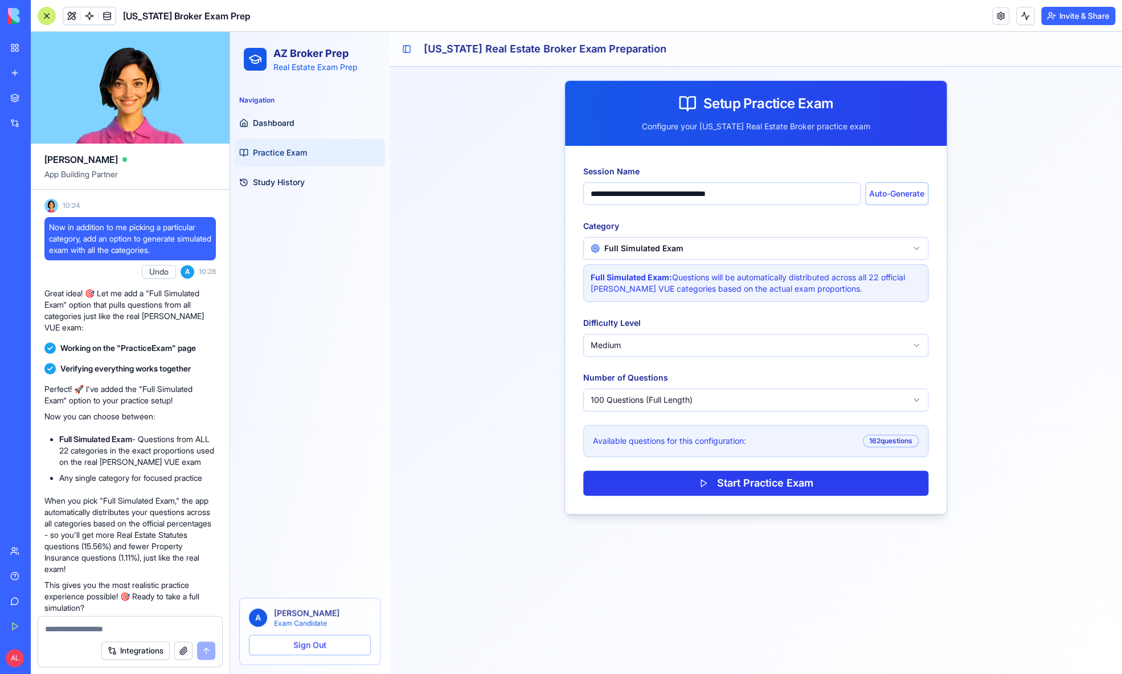
click at [761, 482] on button "Start Practice Exam" at bounding box center [755, 482] width 345 height 25
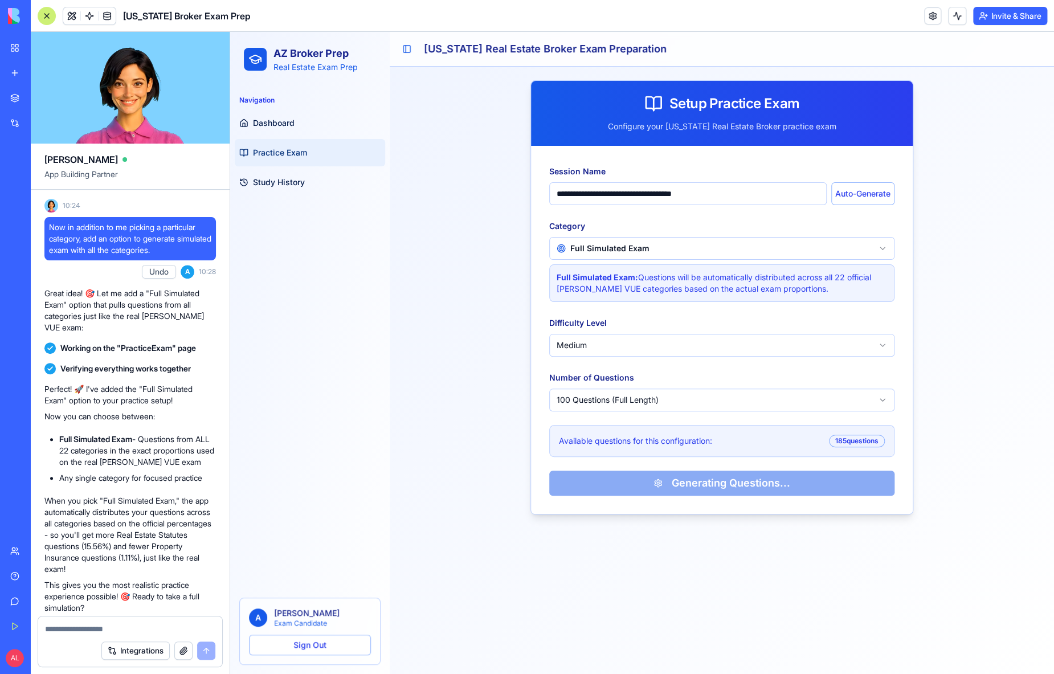
click at [694, 489] on div "**********" at bounding box center [722, 330] width 382 height 368
click at [698, 477] on div "**********" at bounding box center [722, 330] width 382 height 368
click at [666, 349] on html "**********" at bounding box center [642, 353] width 824 height 642
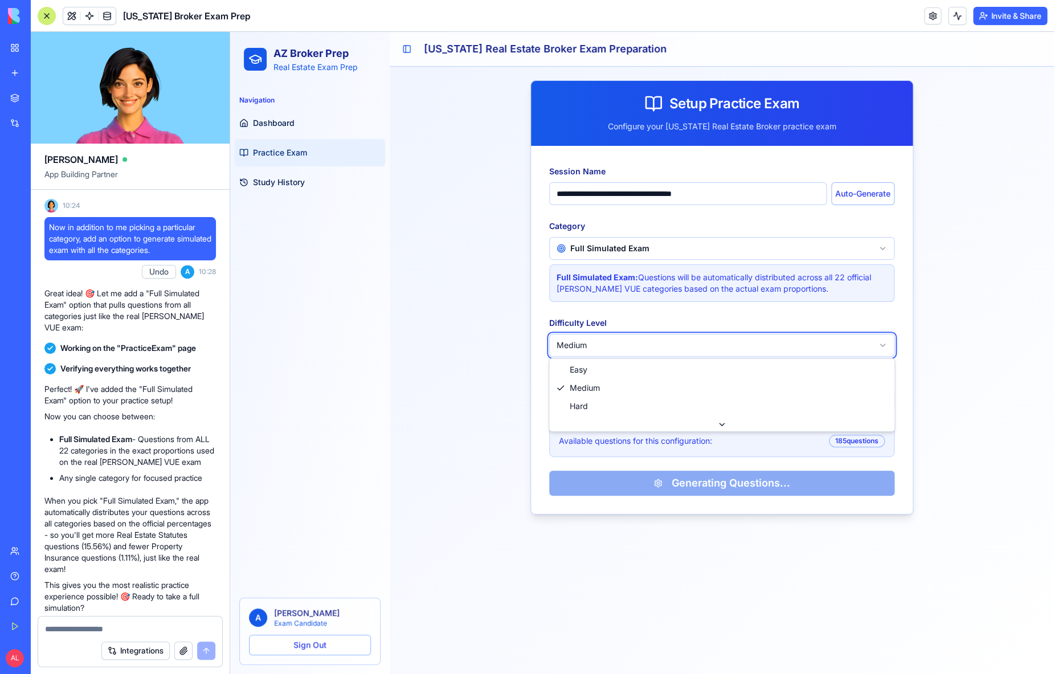
click at [663, 345] on html "**********" at bounding box center [642, 353] width 824 height 642
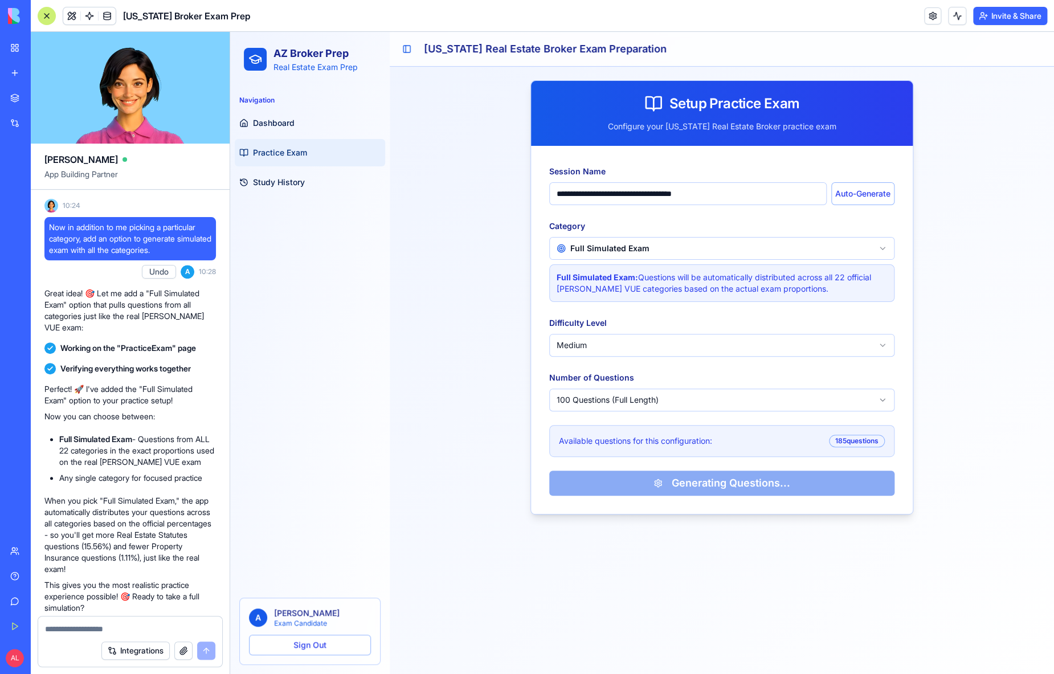
click at [598, 392] on html "**********" at bounding box center [642, 353] width 824 height 642
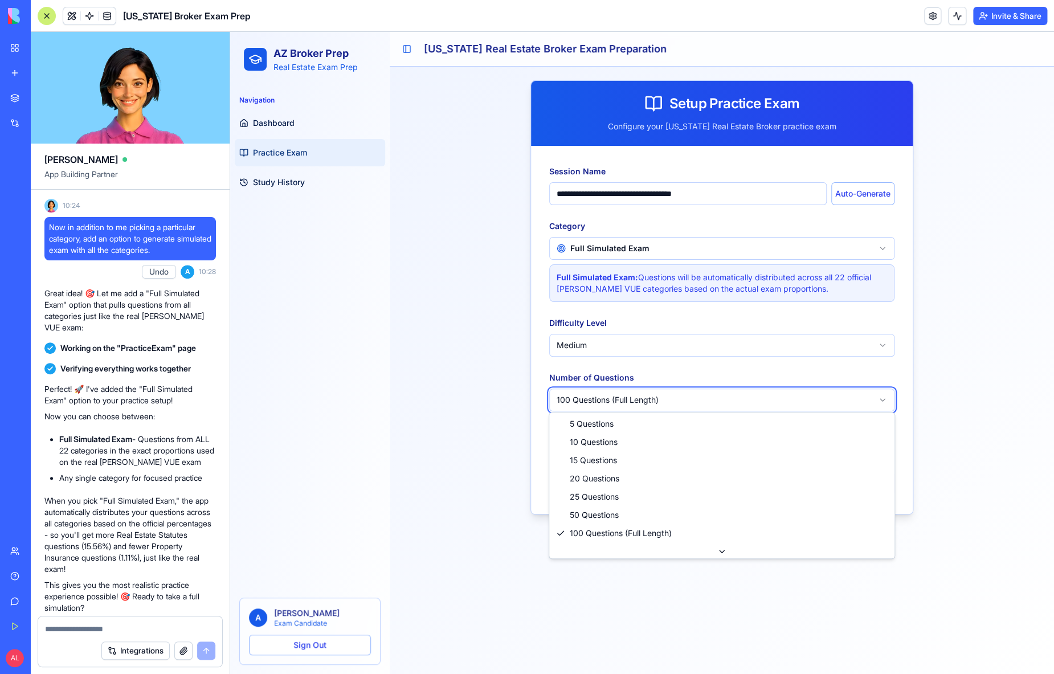
click at [436, 472] on html "**********" at bounding box center [642, 353] width 824 height 642
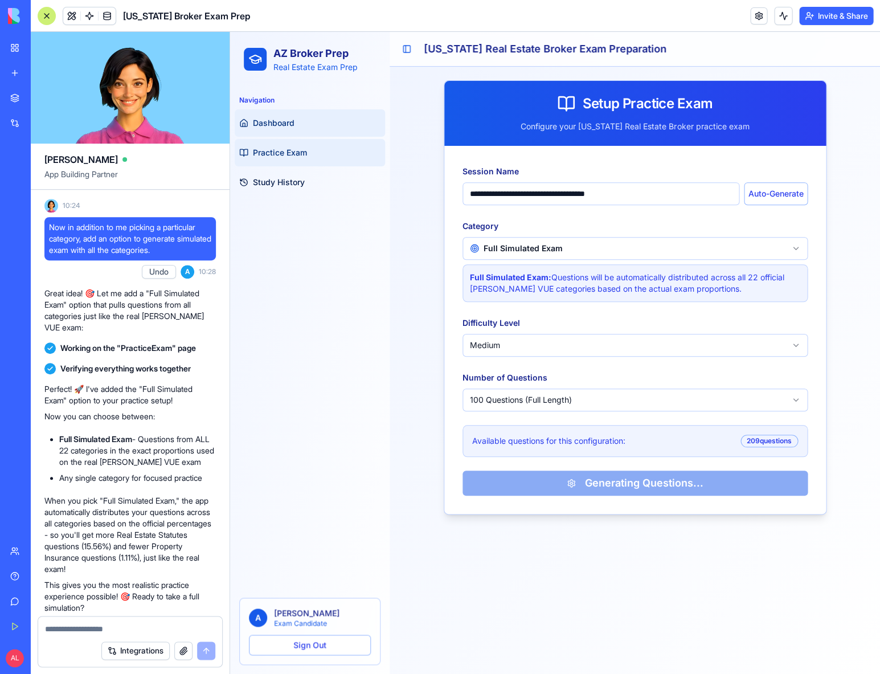
click at [284, 124] on span "Dashboard" at bounding box center [274, 122] width 42 height 11
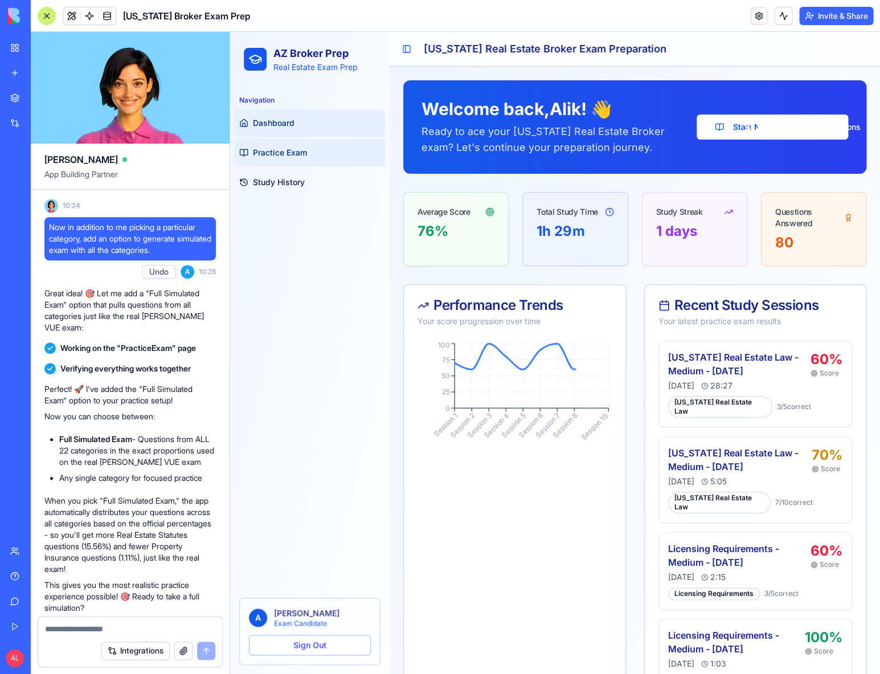
click at [281, 159] on link "Practice Exam" at bounding box center [310, 152] width 150 height 27
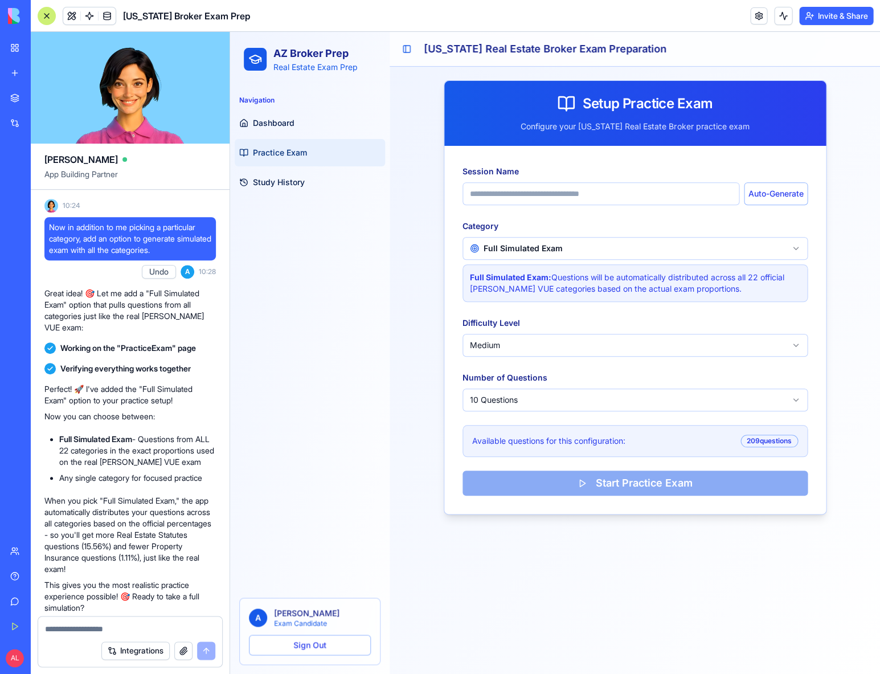
click at [572, 187] on input "Session Name" at bounding box center [601, 193] width 277 height 23
click at [545, 395] on html "AZ Broker Prep Real Estate Exam Prep Navigation Dashboard Practice Exam Study H…" at bounding box center [555, 353] width 650 height 642
click at [807, 195] on div "Session Name Auto-Generate Category Full Simulated Exam Full Simulated Exam: Qu…" at bounding box center [635, 330] width 382 height 368
click at [760, 191] on button "Auto-Generate" at bounding box center [775, 193] width 63 height 23
type input "**********"
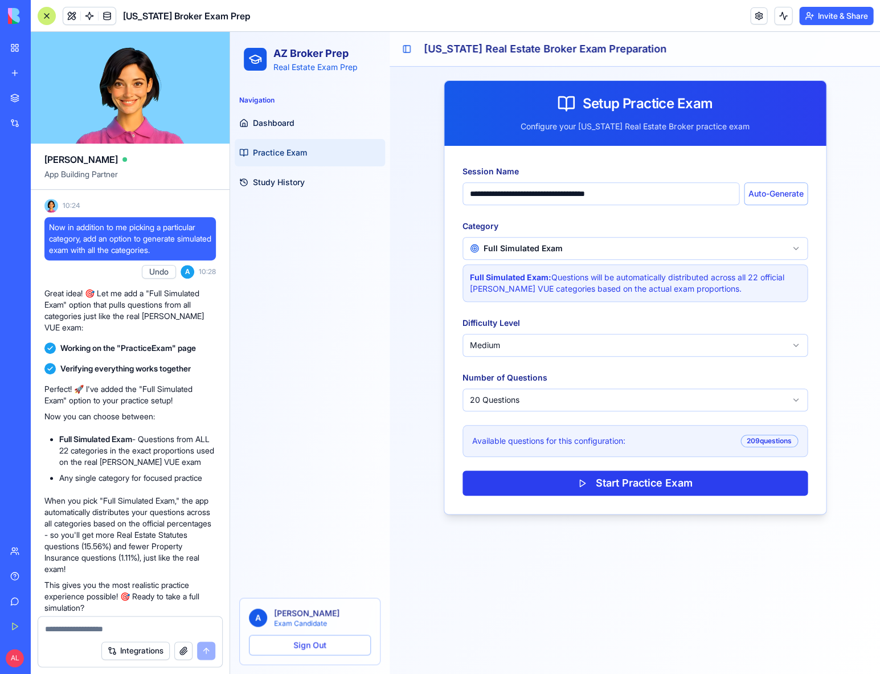
click at [609, 480] on button "Start Practice Exam" at bounding box center [635, 482] width 345 height 25
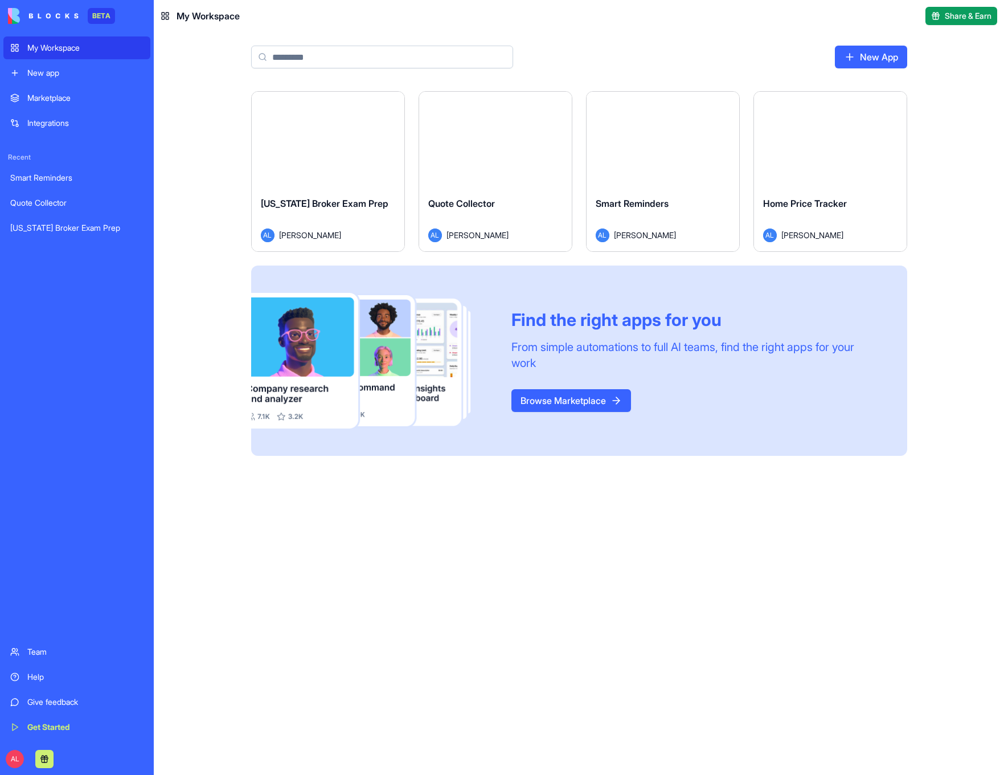
click at [629, 203] on span "Smart Reminders" at bounding box center [632, 203] width 73 height 11
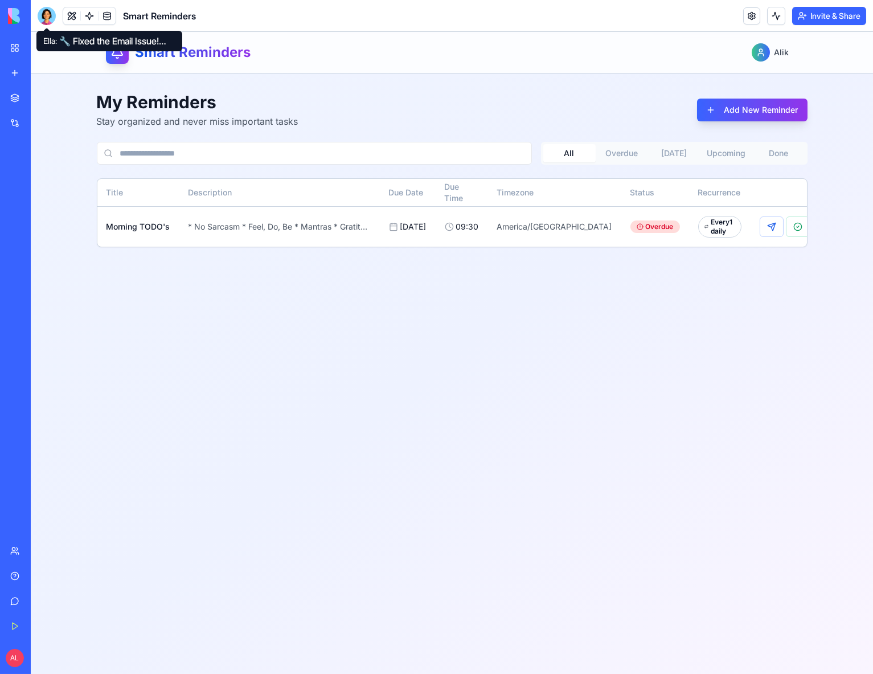
click at [46, 22] on div at bounding box center [47, 16] width 18 height 18
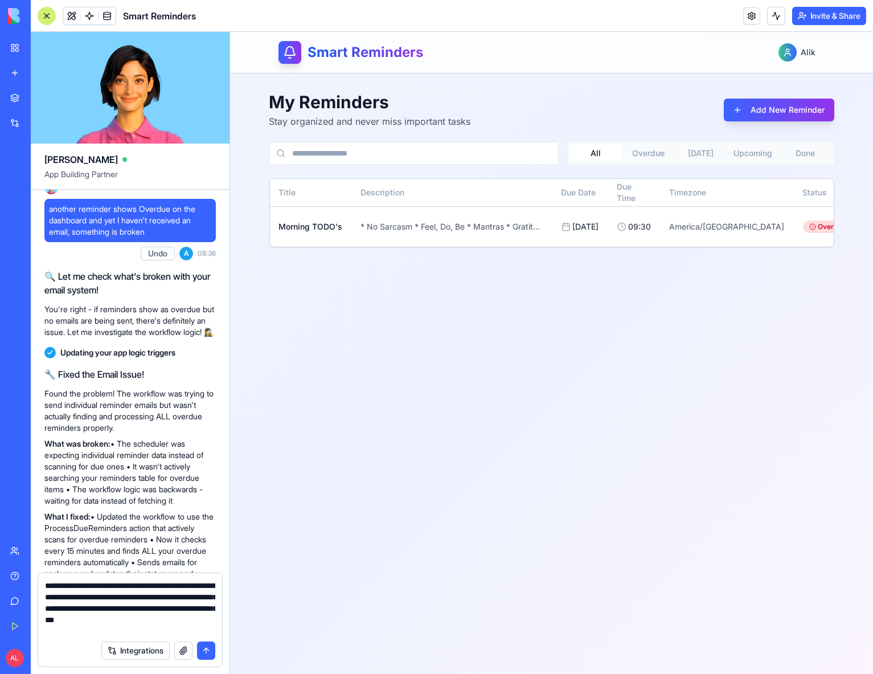
type textarea "**********"
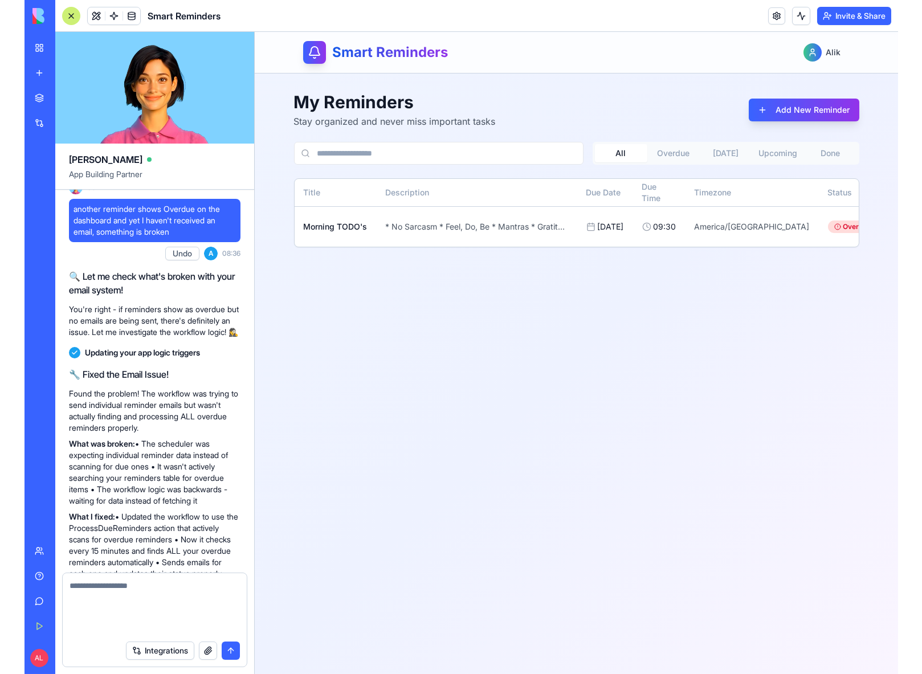
scroll to position [2014, 0]
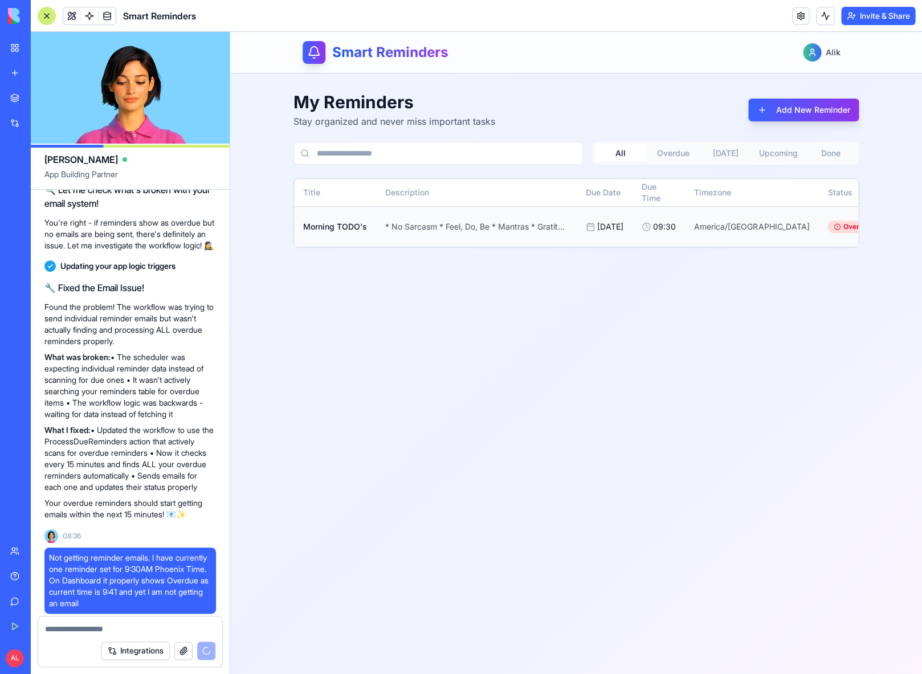
click at [550, 222] on div "* No Sarcasm * Feel, Do, Be * Mantras * Gratitudes * Breathe work * Phrase * La…" at bounding box center [476, 226] width 182 height 11
click at [673, 150] on button "Overdue" at bounding box center [673, 153] width 52 height 18
click at [729, 153] on button "[DATE]" at bounding box center [725, 153] width 52 height 18
click at [519, 149] on input at bounding box center [437, 153] width 289 height 23
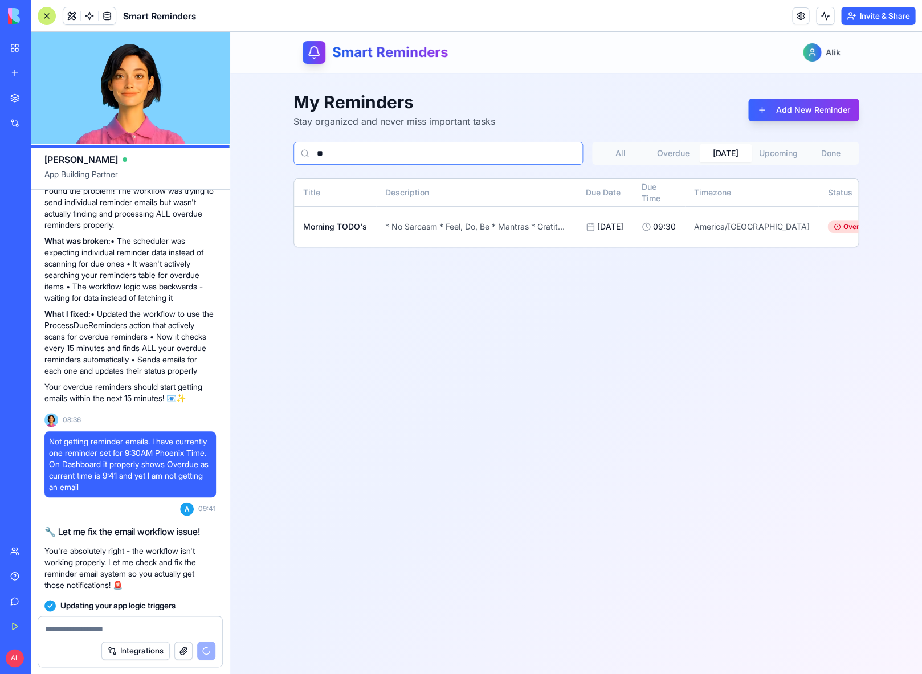
type input "*"
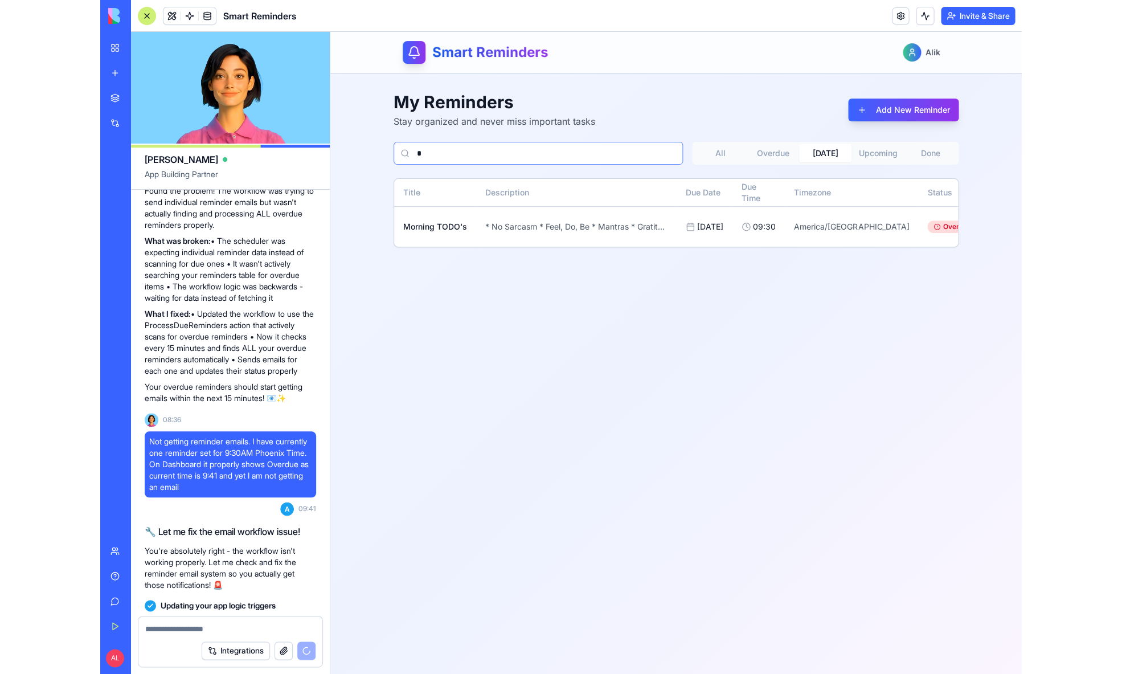
scroll to position [2391, 0]
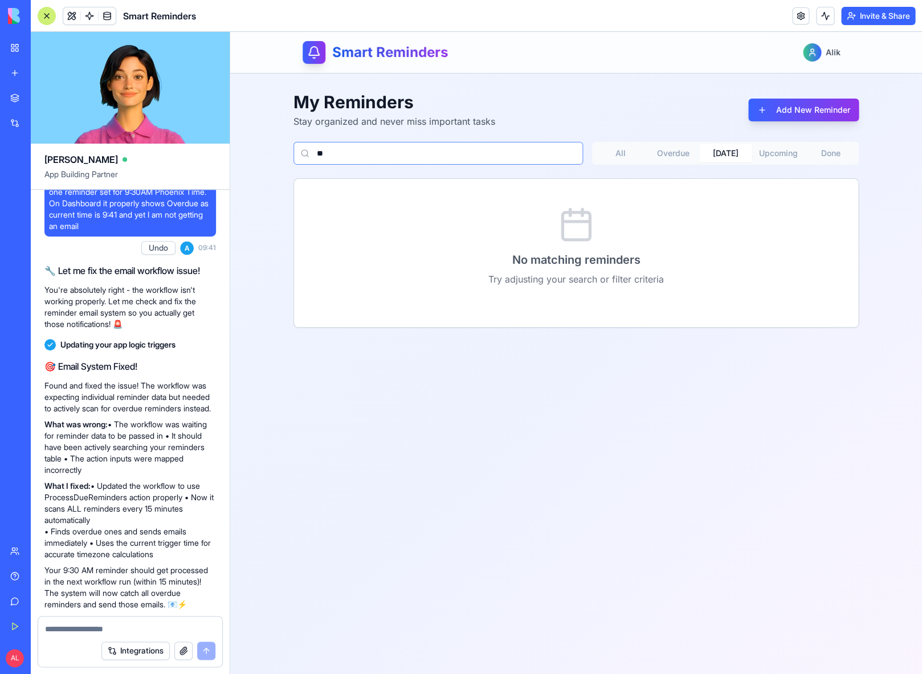
type input "*"
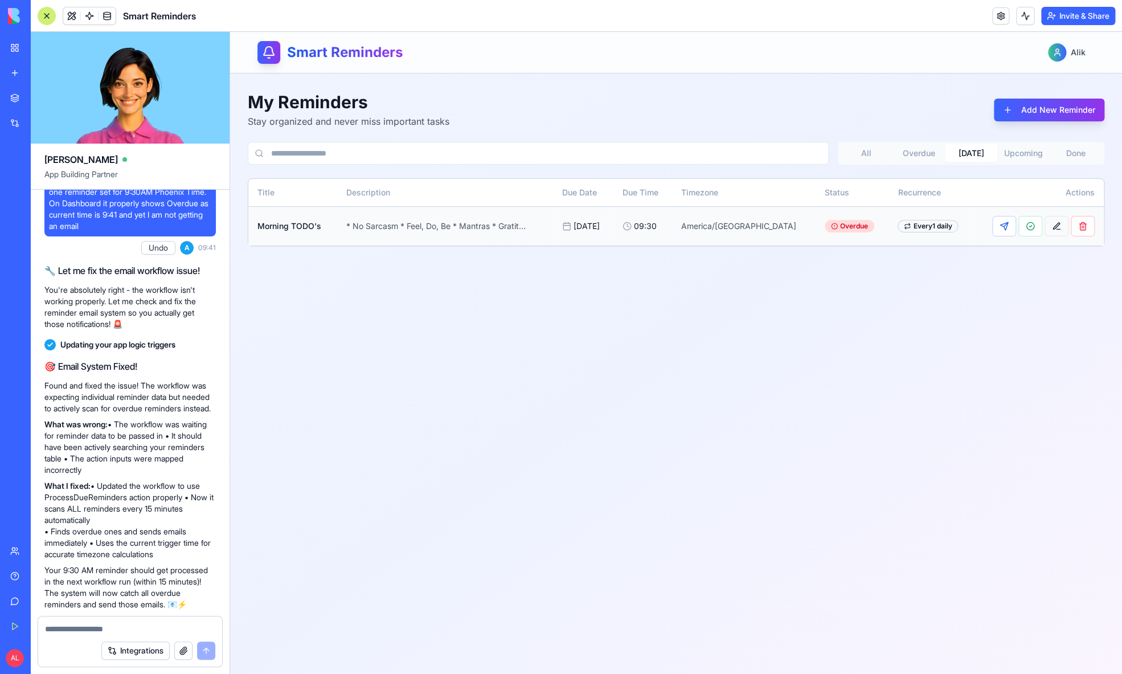
click at [1004, 225] on button at bounding box center [1057, 226] width 24 height 21
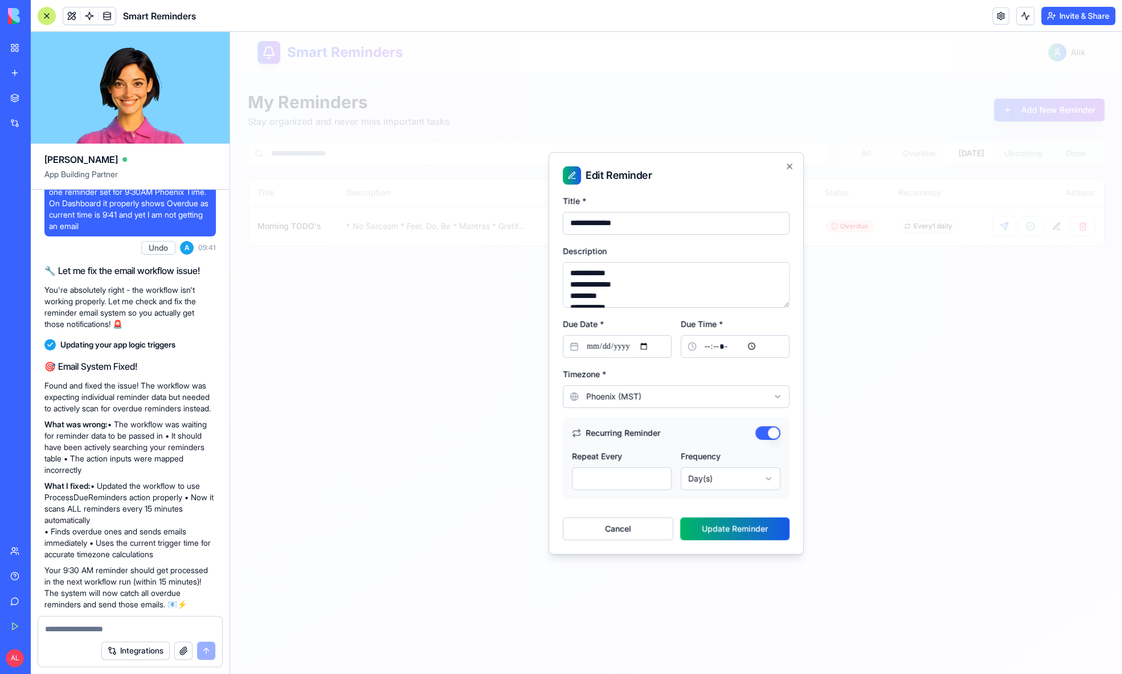
click at [719, 346] on input "*****" at bounding box center [735, 346] width 109 height 23
type input "*****"
click at [754, 531] on button "Update Reminder" at bounding box center [734, 528] width 109 height 23
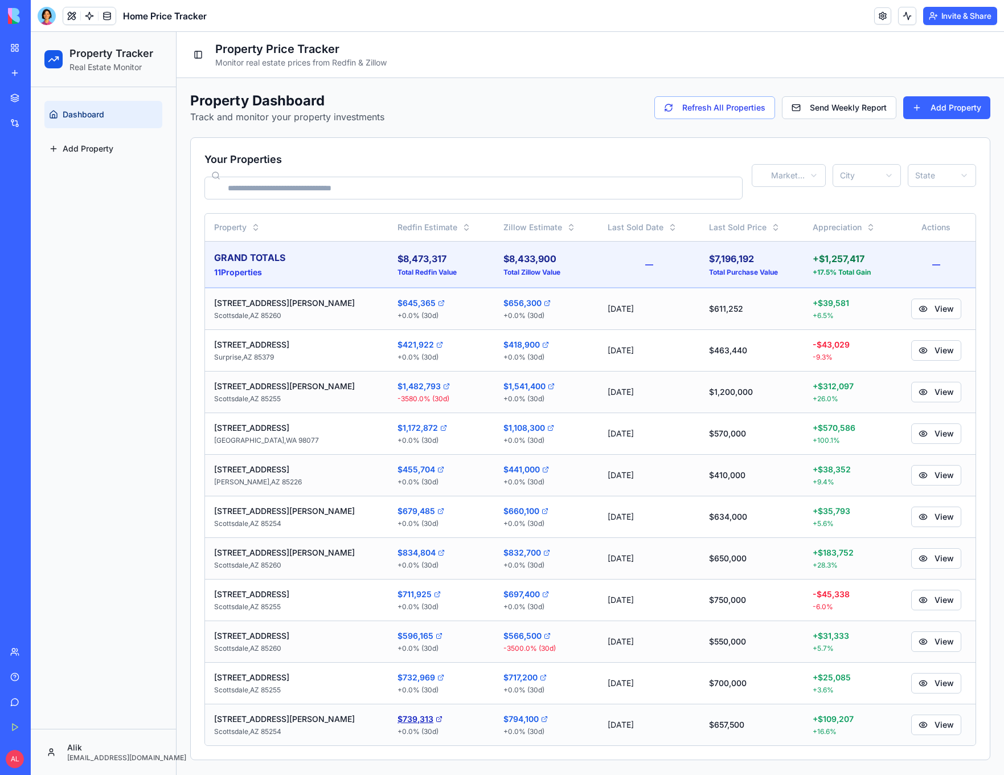
click at [398, 721] on link "$739,313" at bounding box center [442, 718] width 88 height 11
click at [48, 20] on div at bounding box center [47, 16] width 18 height 18
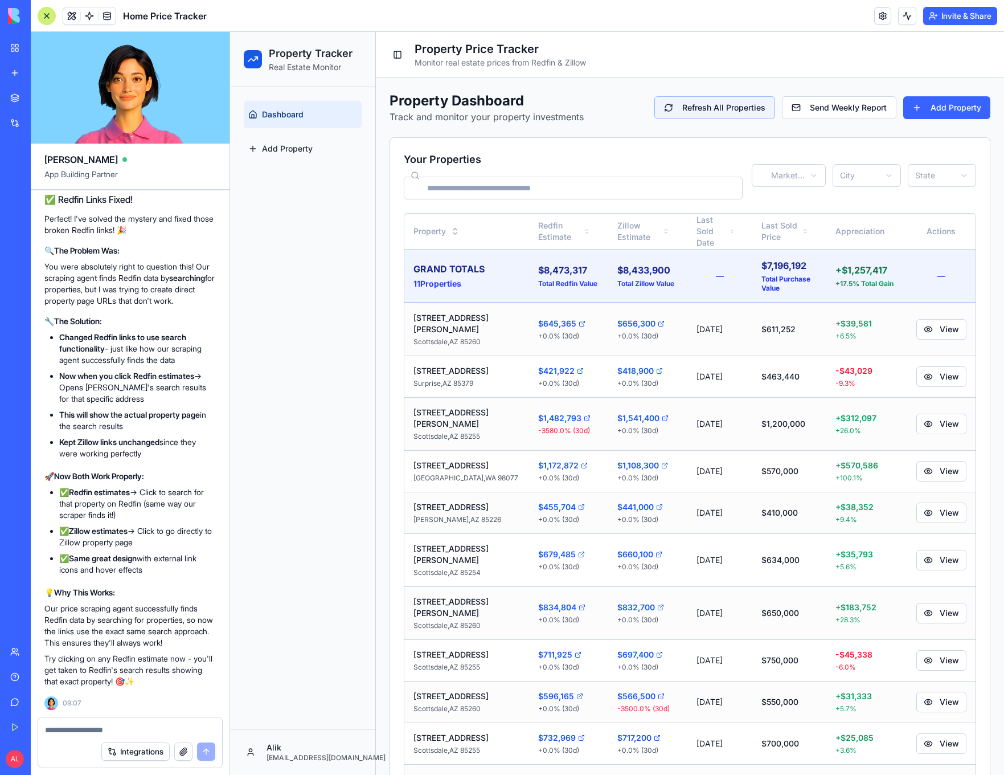
click at [717, 113] on button "Refresh All Properties" at bounding box center [714, 107] width 121 height 23
click at [538, 318] on link "$645,365" at bounding box center [568, 323] width 61 height 11
click at [83, 740] on div "Integrations" at bounding box center [130, 751] width 184 height 32
click at [88, 735] on textarea at bounding box center [130, 729] width 170 height 11
type textarea "**********"
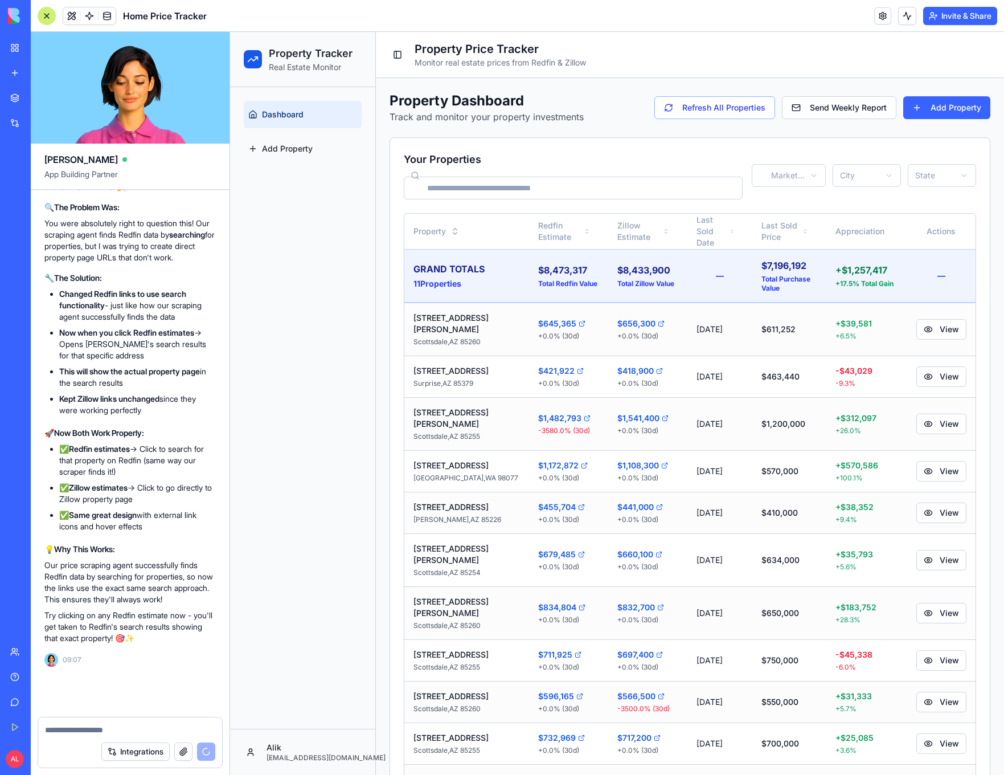
scroll to position [25030, 0]
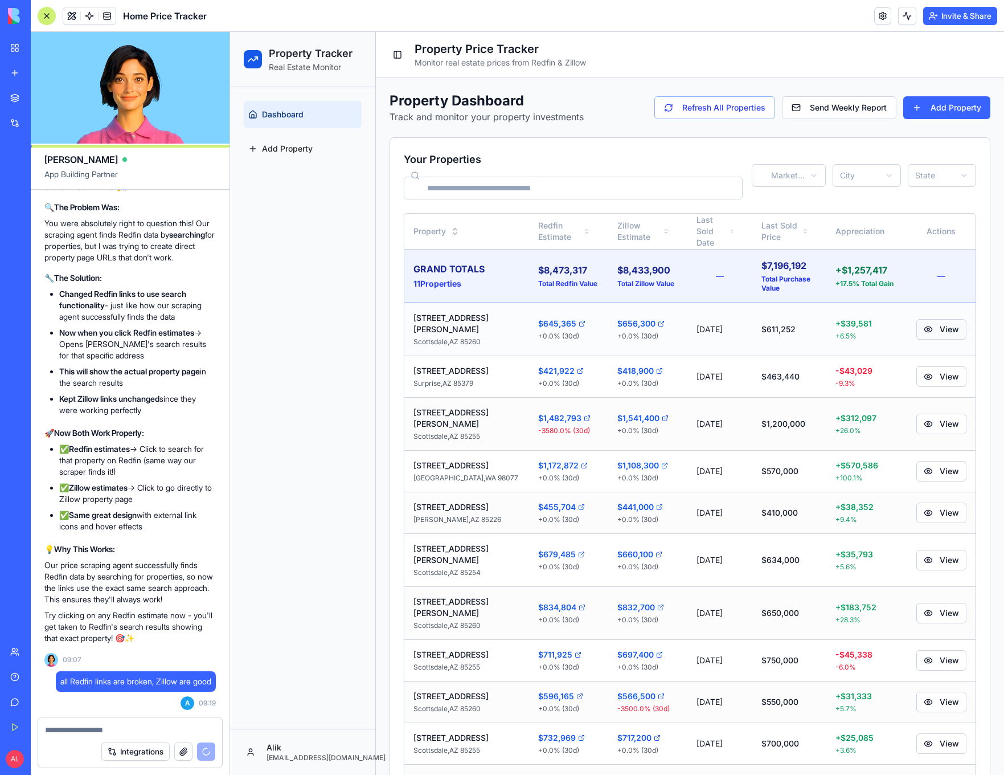
click at [946, 319] on button "View" at bounding box center [942, 329] width 50 height 21
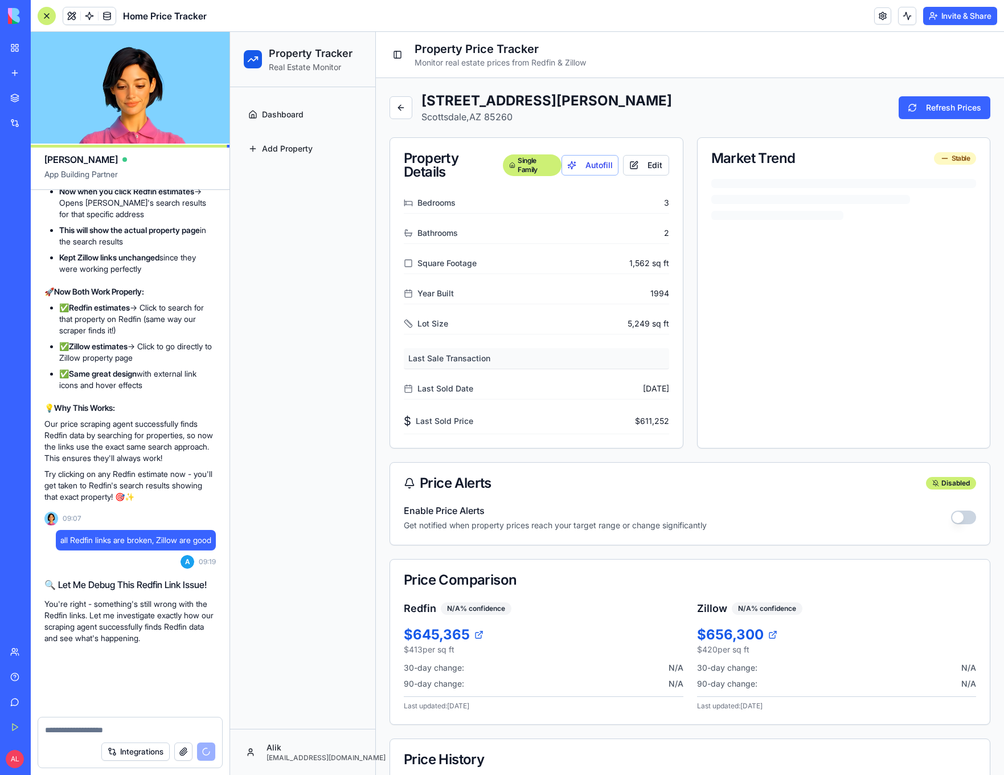
scroll to position [25172, 0]
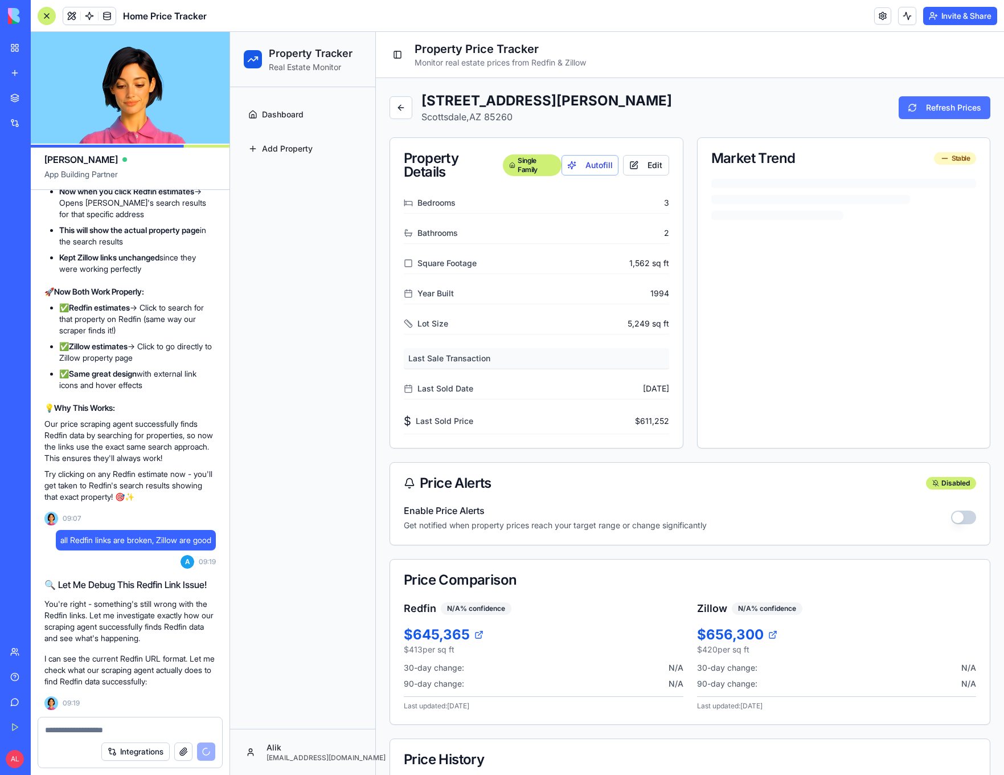
click at [927, 111] on button "Refresh Prices" at bounding box center [945, 107] width 92 height 23
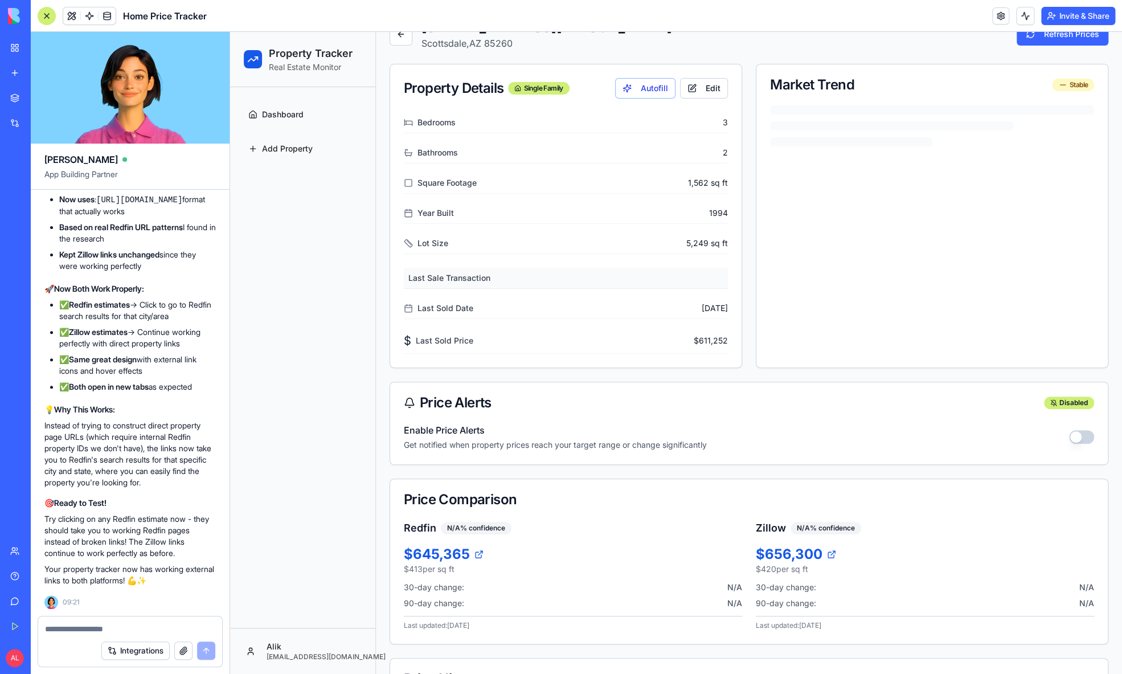
scroll to position [393, 0]
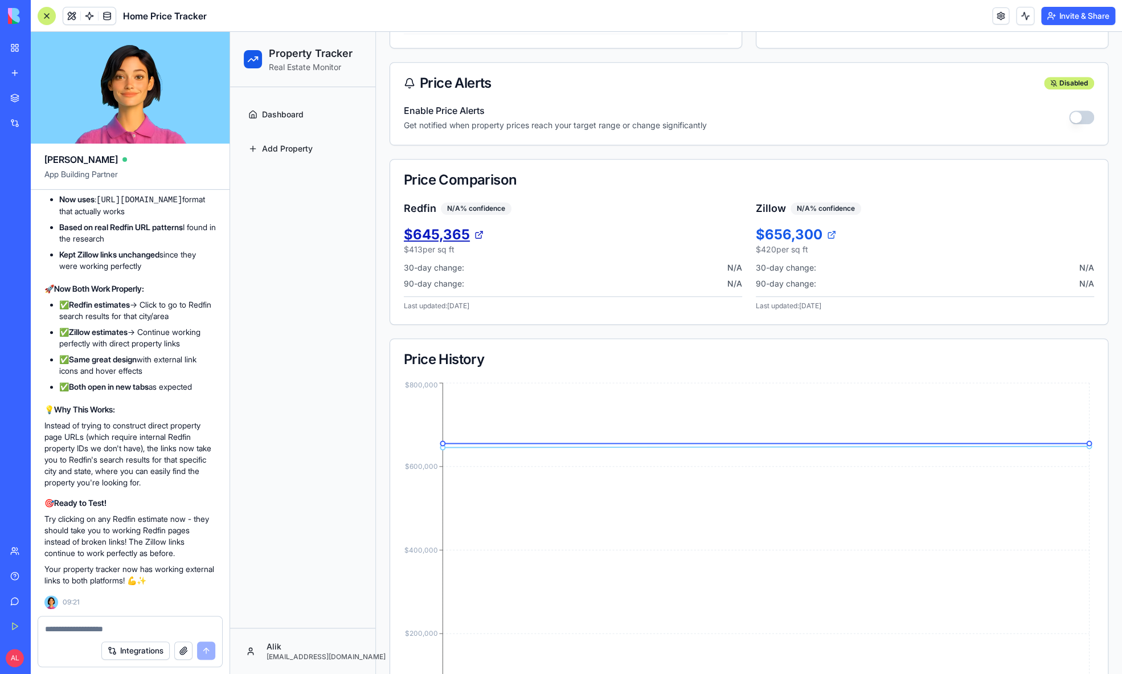
click at [478, 231] on icon at bounding box center [480, 233] width 4 height 4
click at [830, 231] on icon at bounding box center [831, 234] width 9 height 9
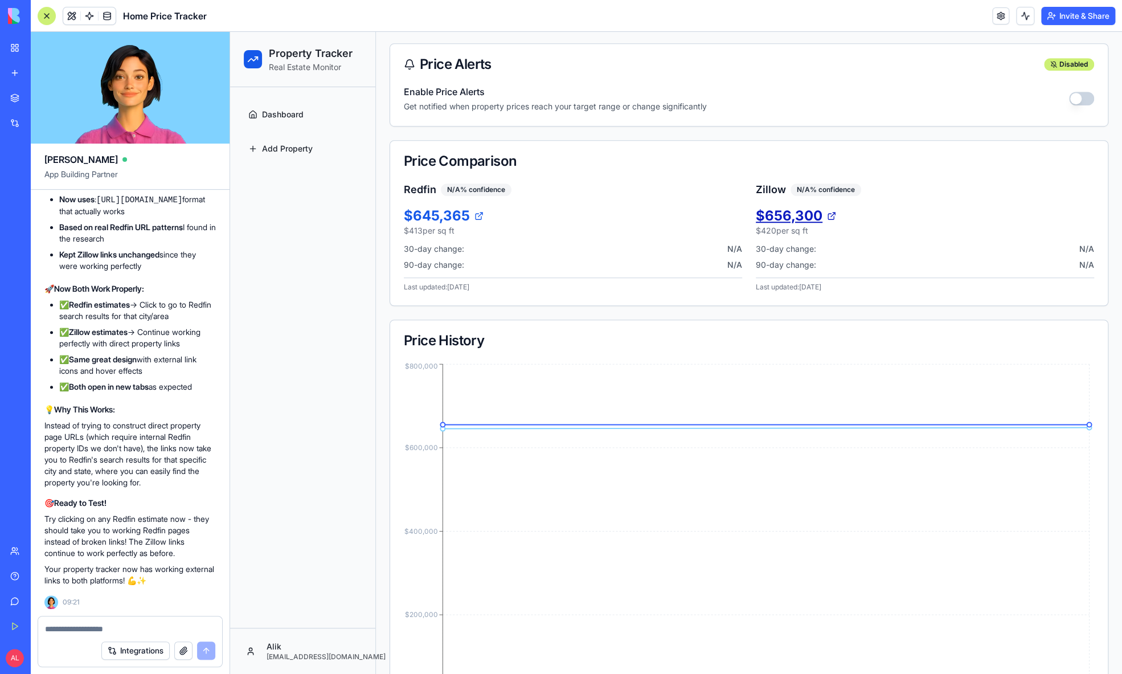
click at [834, 214] on icon at bounding box center [831, 215] width 9 height 9
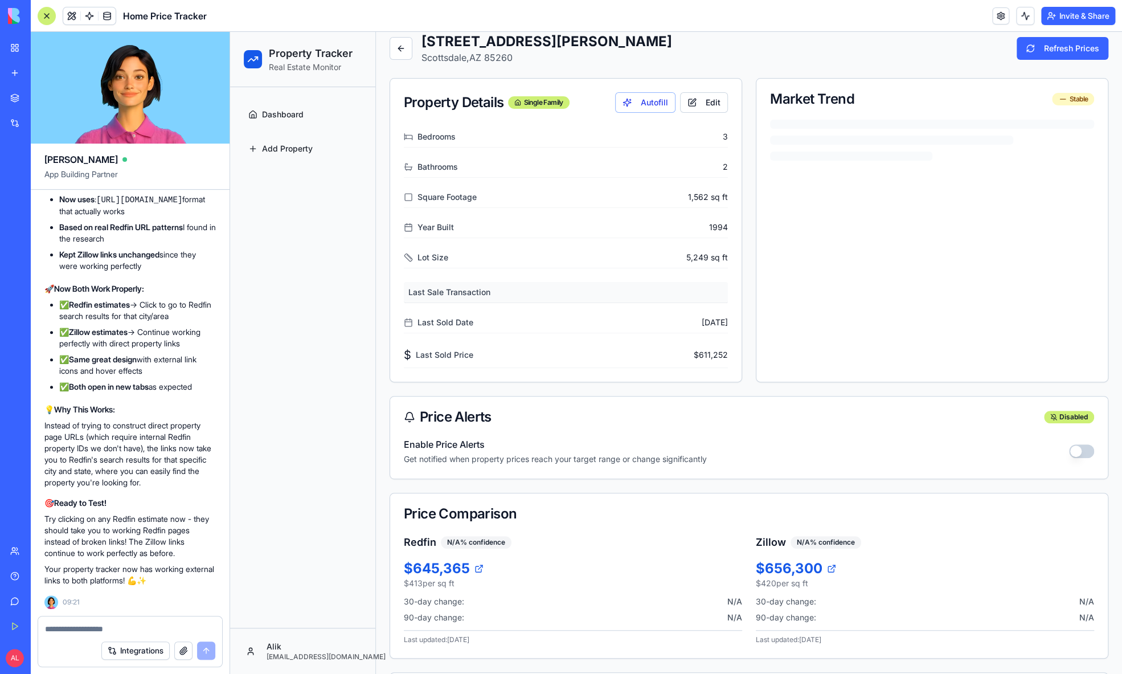
scroll to position [0, 0]
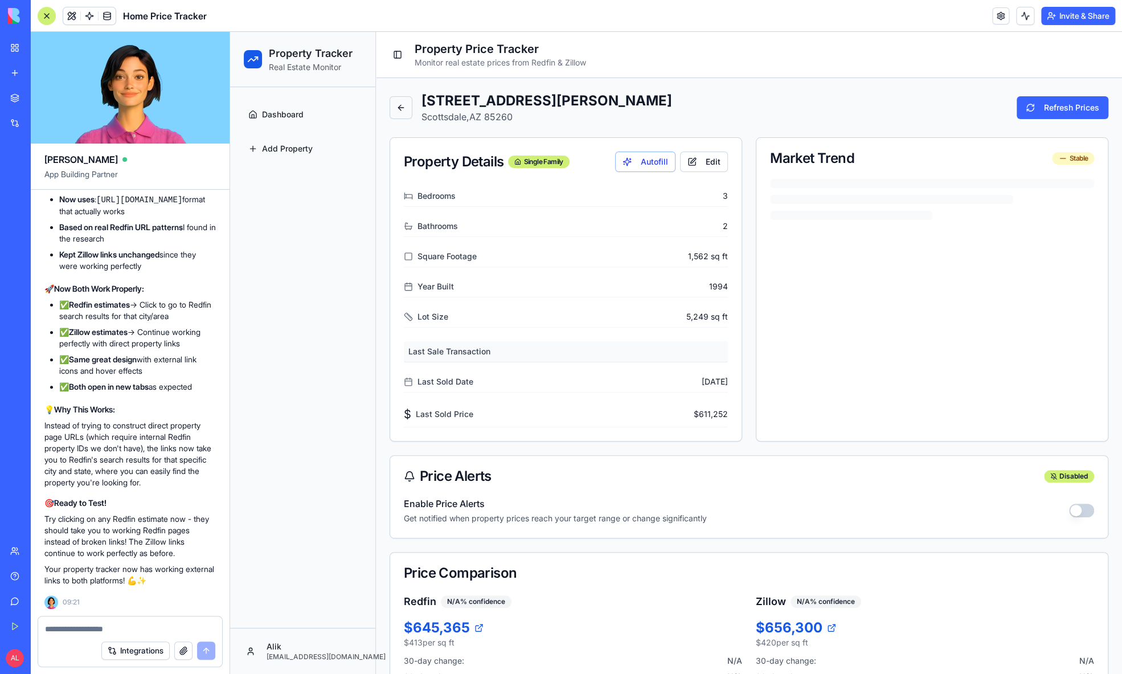
click at [403, 102] on button at bounding box center [401, 107] width 23 height 23
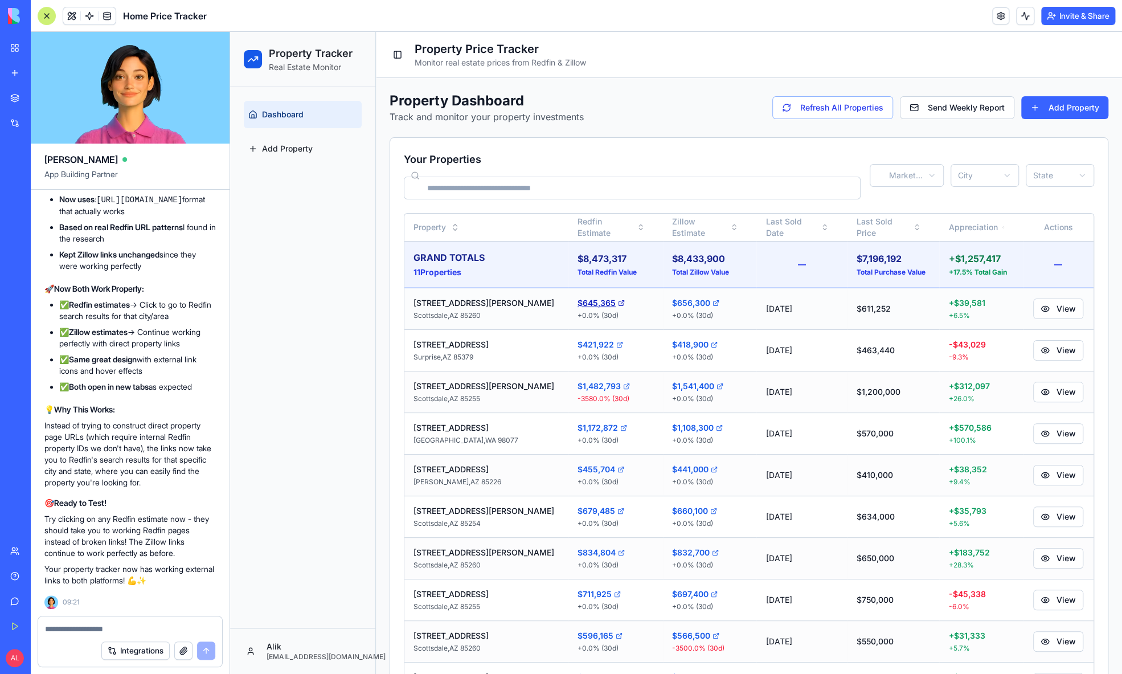
click at [618, 302] on icon at bounding box center [621, 303] width 7 height 7
click at [89, 623] on textarea at bounding box center [130, 628] width 170 height 11
type textarea "**********"
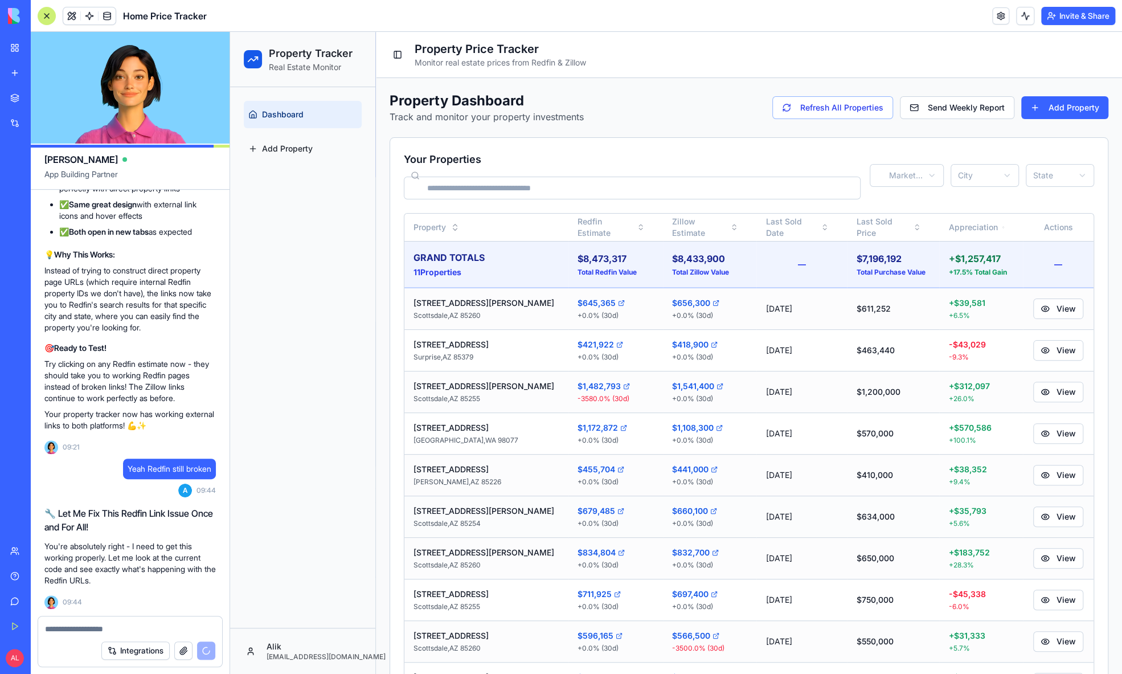
scroll to position [25440, 0]
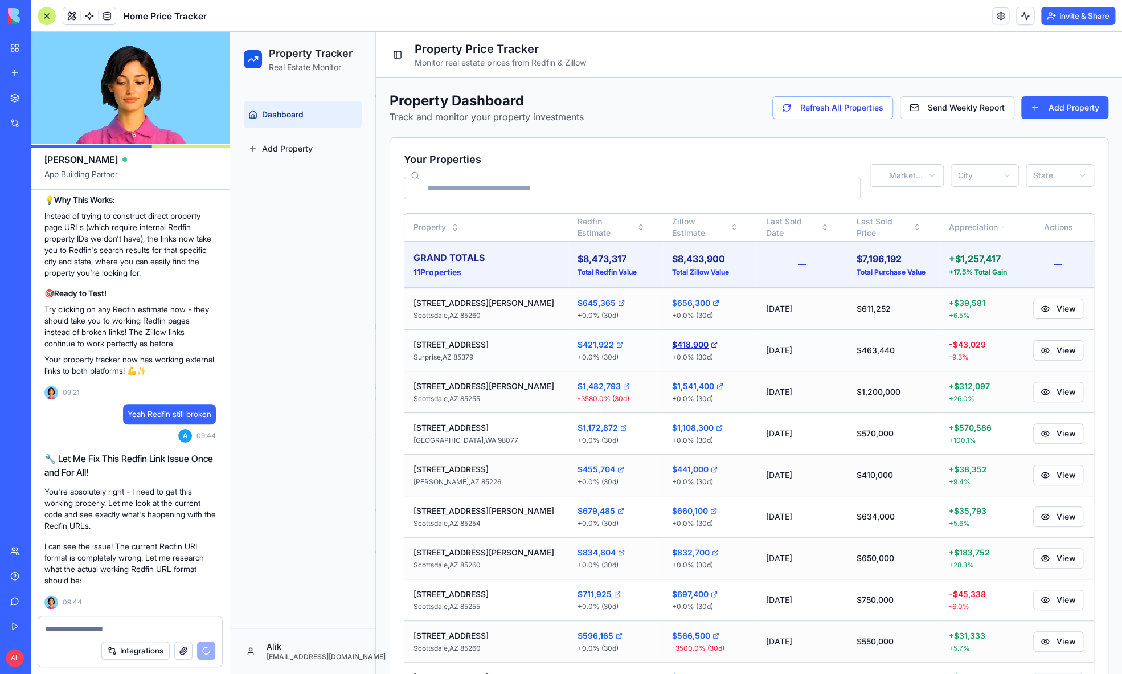
click at [714, 343] on icon at bounding box center [715, 343] width 3 height 3
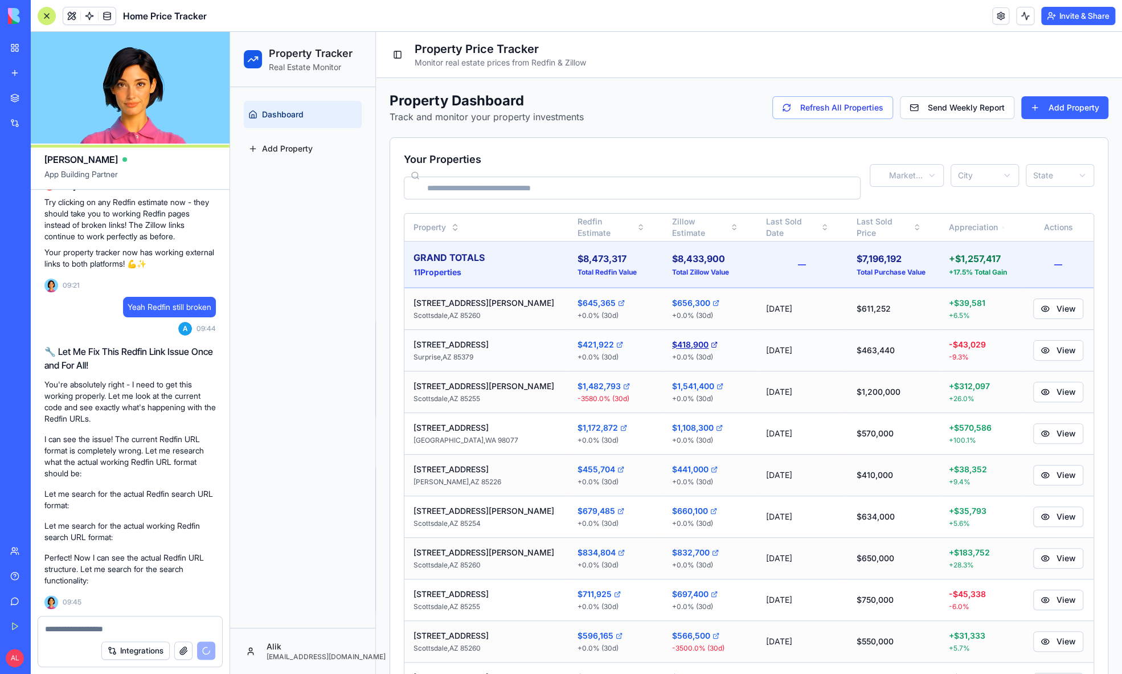
scroll to position [25575, 0]
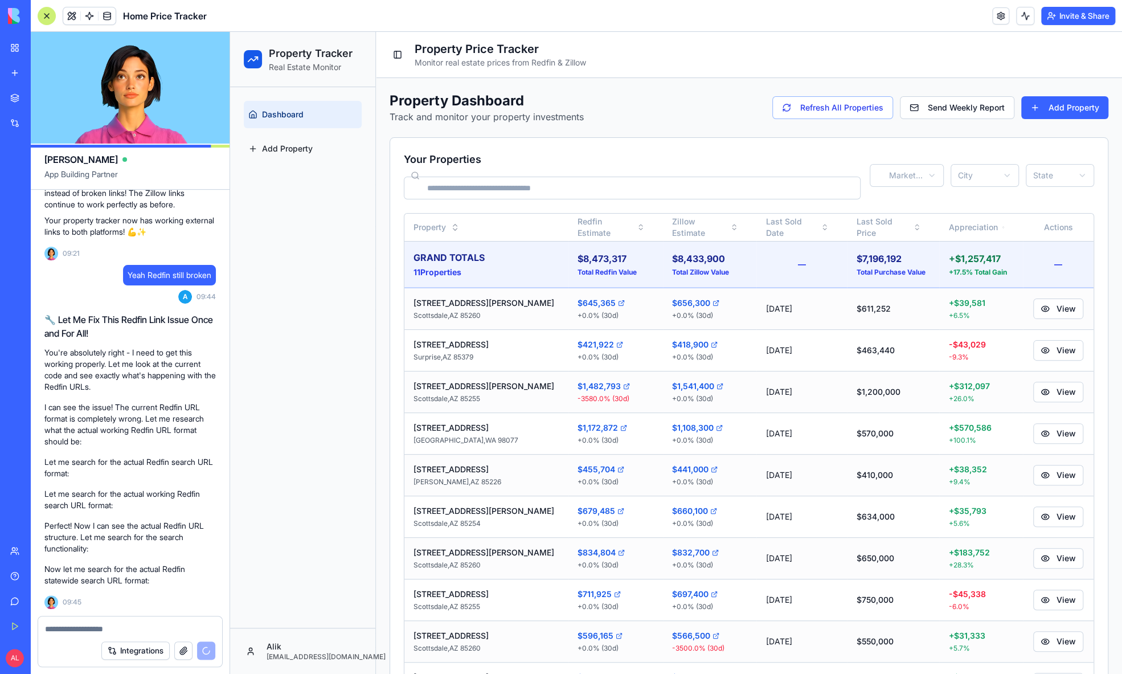
click at [109, 627] on textarea at bounding box center [130, 628] width 170 height 11
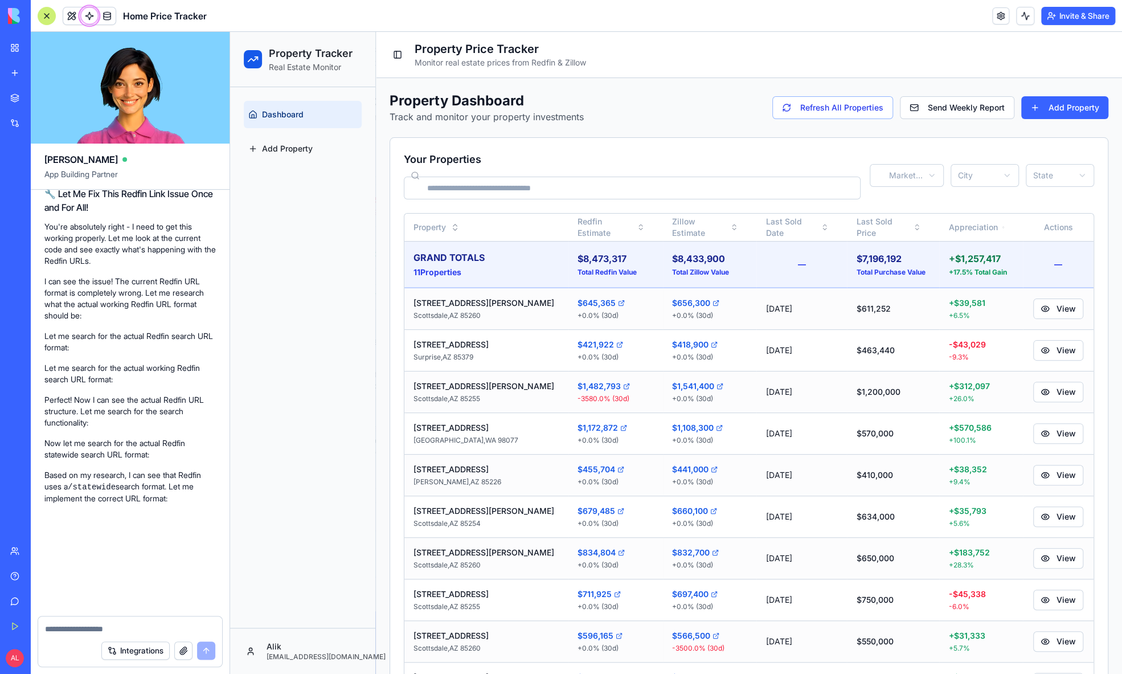
scroll to position [26132, 0]
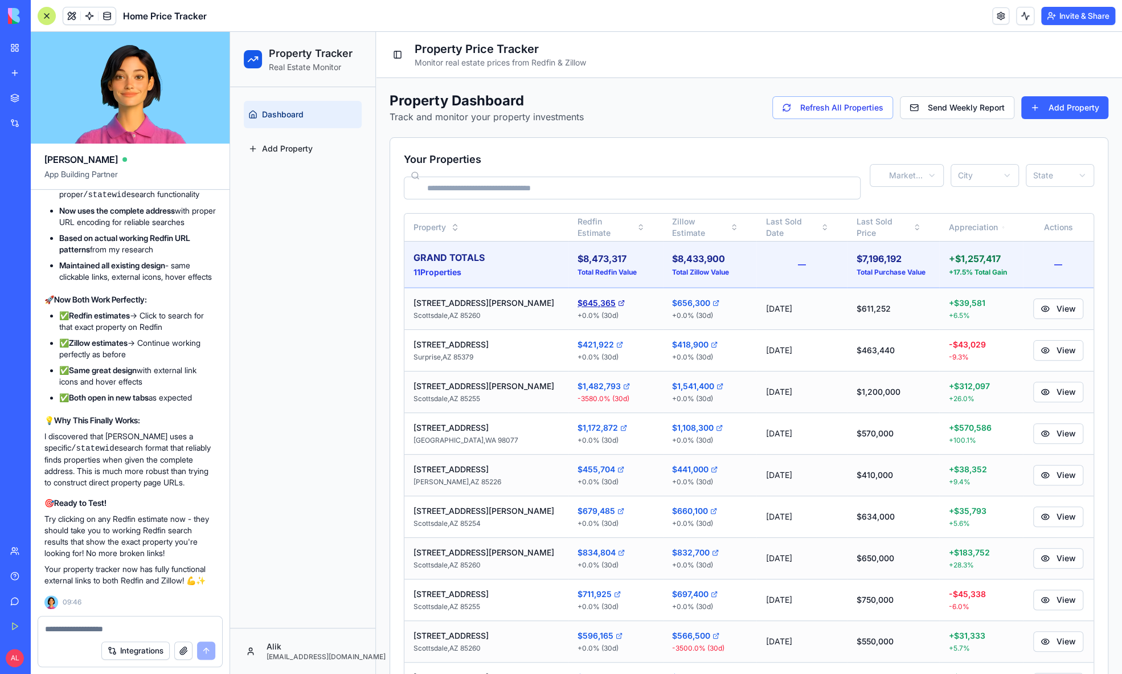
click at [618, 301] on icon at bounding box center [621, 303] width 7 height 7
click at [578, 547] on link "$834,804" at bounding box center [616, 552] width 76 height 11
click at [119, 638] on div "Integrations" at bounding box center [130, 651] width 184 height 32
click at [120, 631] on textarea at bounding box center [130, 628] width 170 height 11
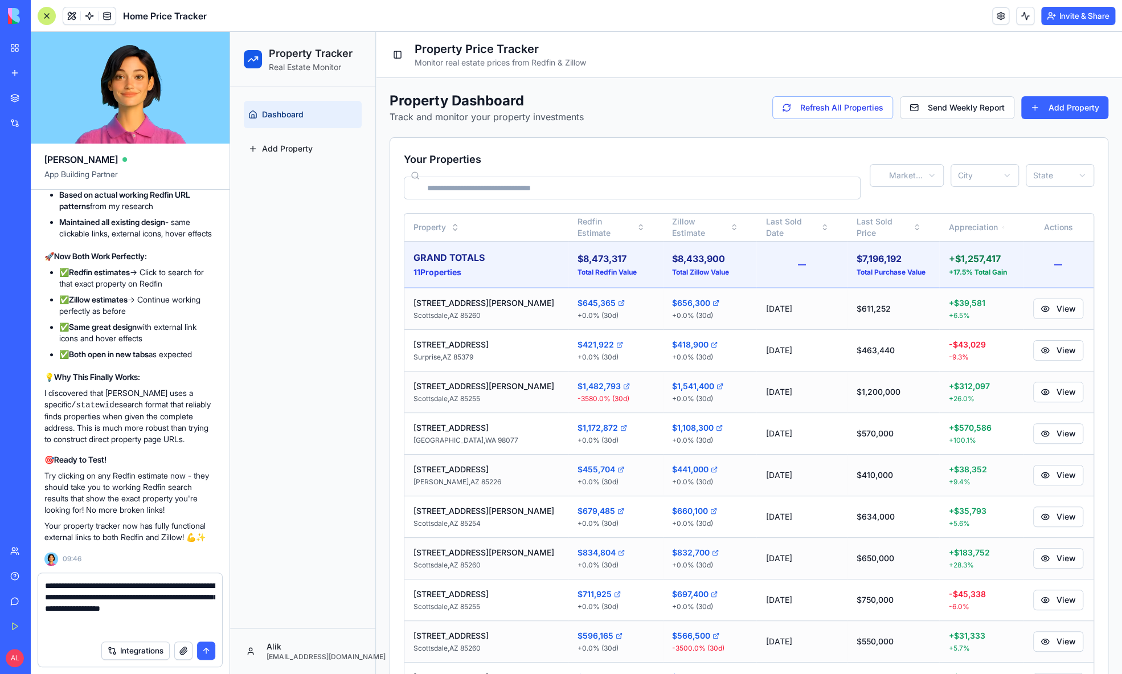
paste textarea "**********"
type textarea "**********"
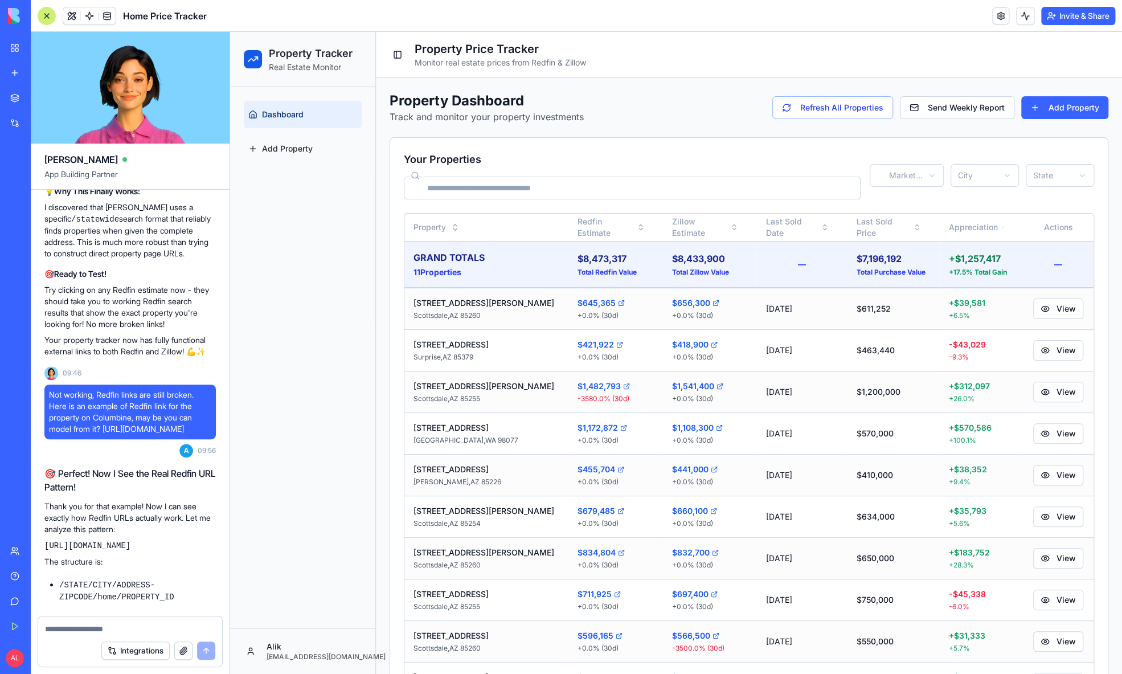
scroll to position [26984, 0]
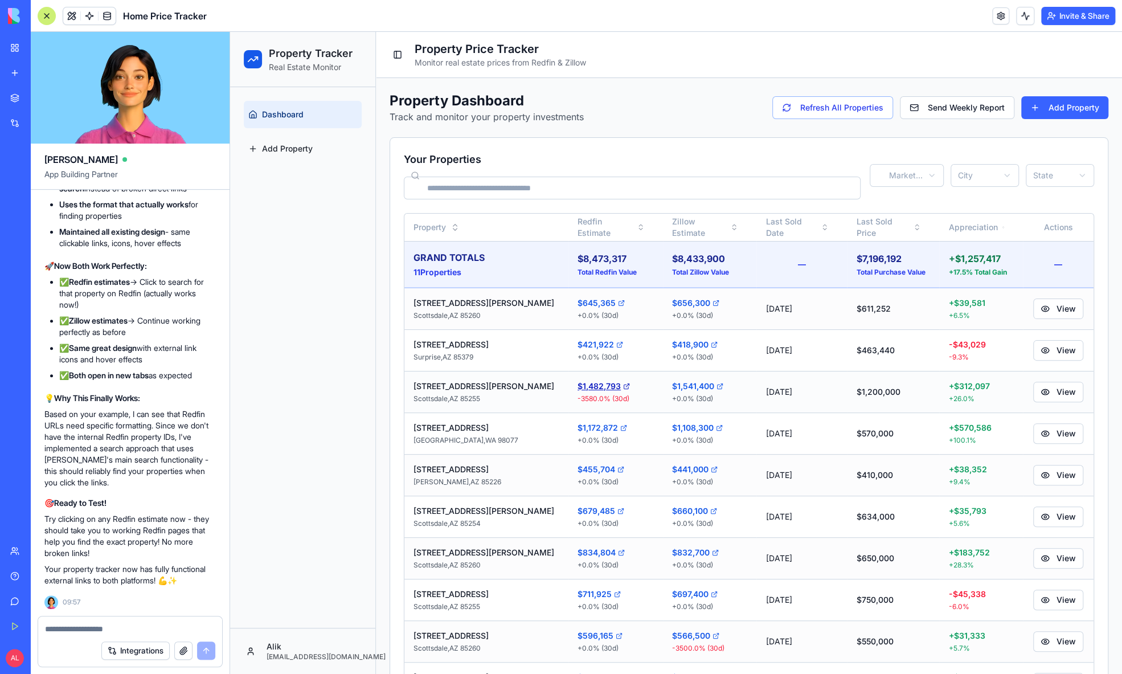
click at [578, 383] on link "$1,482,793" at bounding box center [616, 386] width 76 height 11
click at [620, 467] on icon at bounding box center [621, 468] width 3 height 3
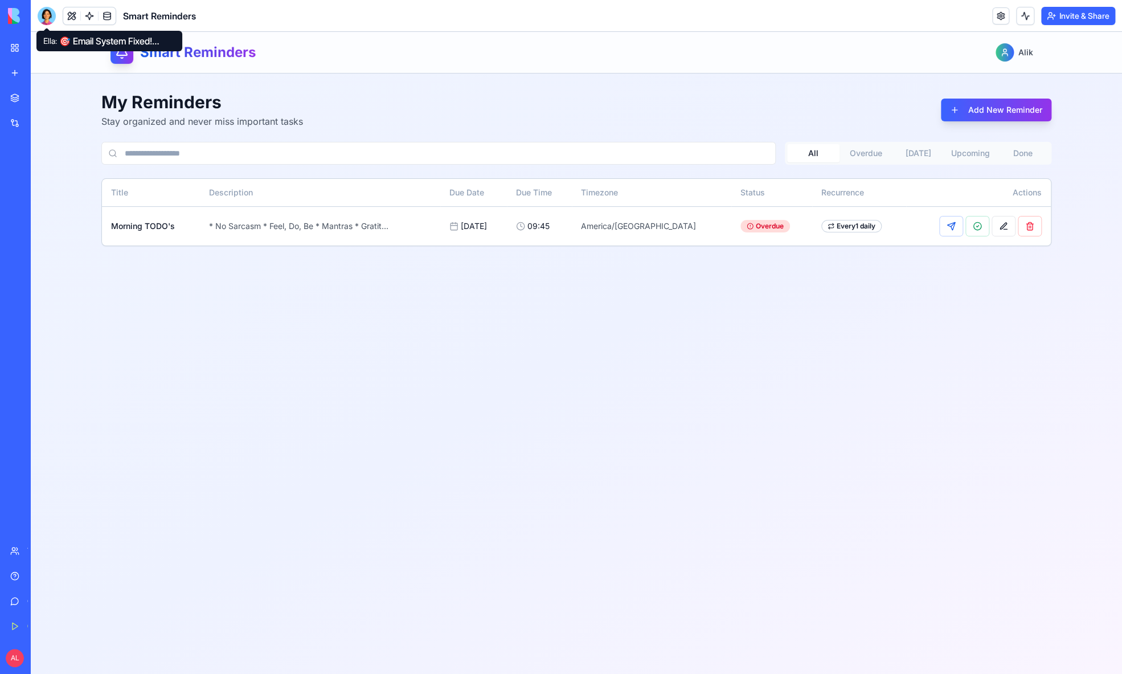
click at [50, 8] on div at bounding box center [47, 16] width 18 height 18
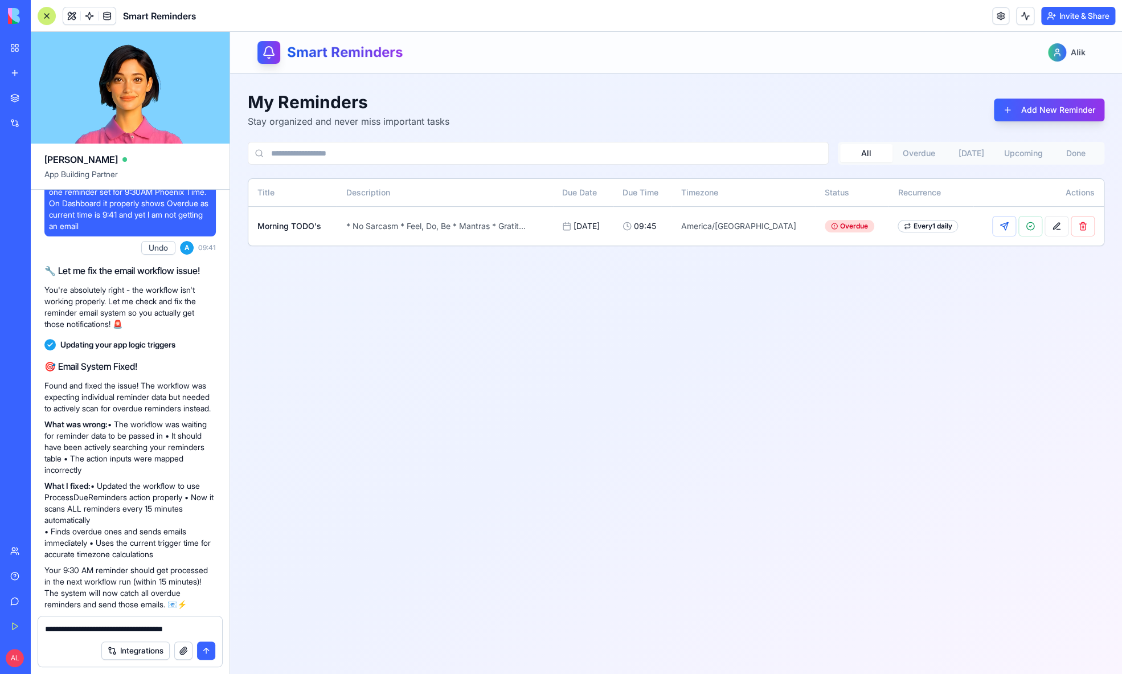
type textarea "**********"
click at [80, 624] on textarea at bounding box center [130, 628] width 170 height 11
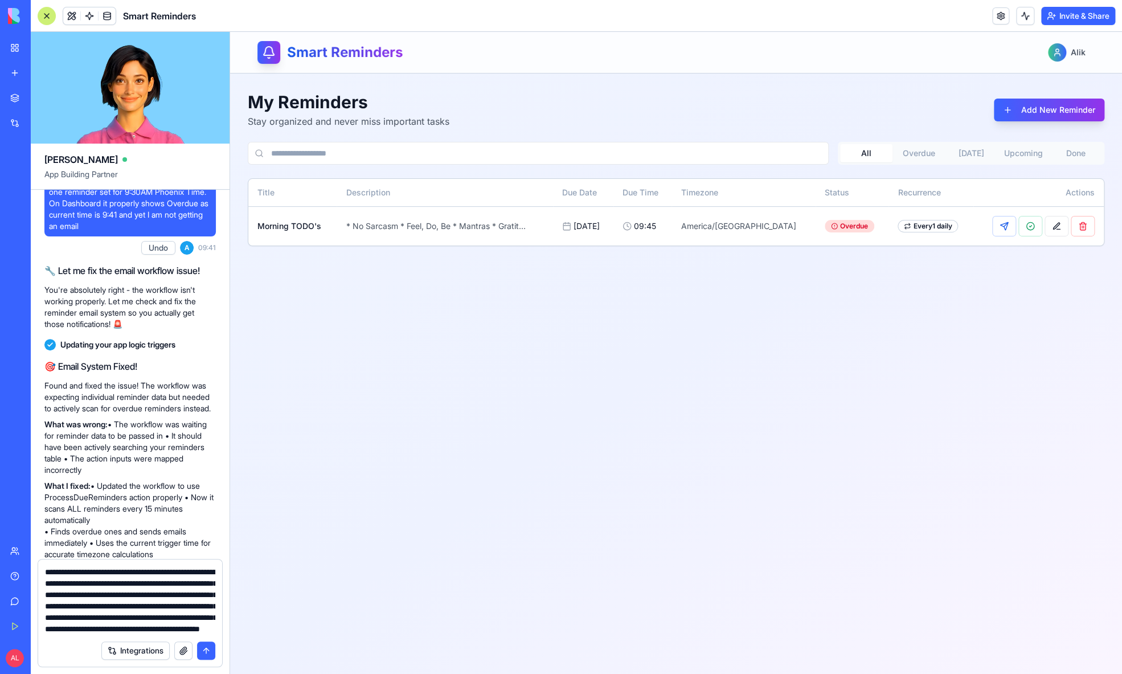
scroll to position [30, 0]
type textarea "**********"
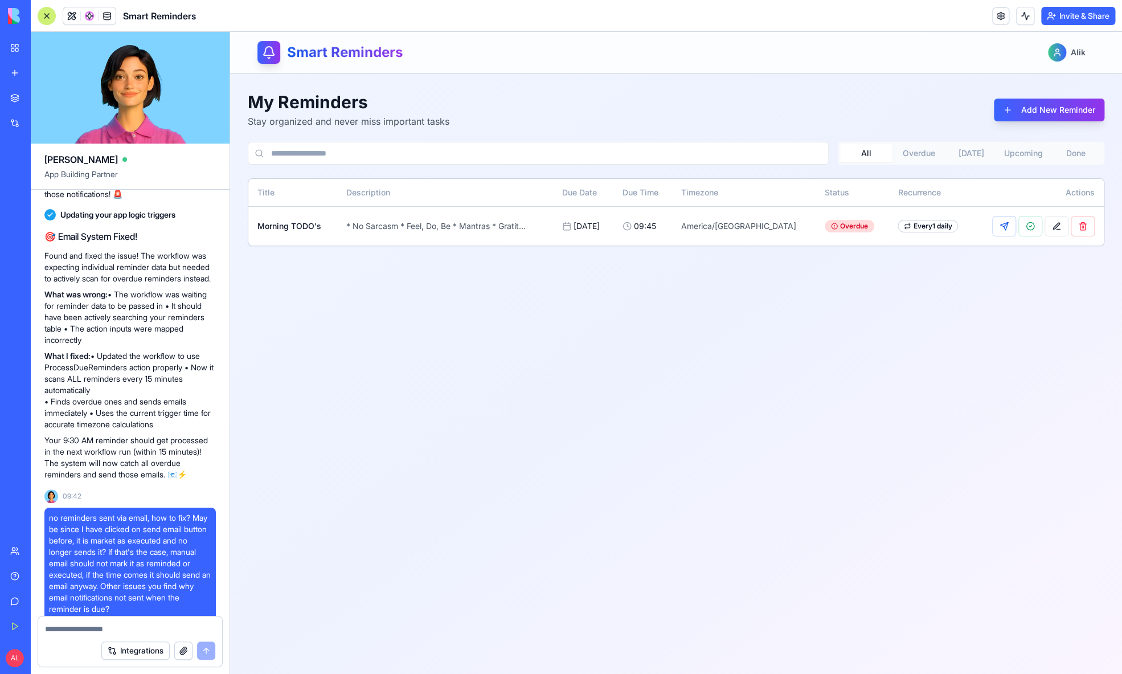
scroll to position [2974, 0]
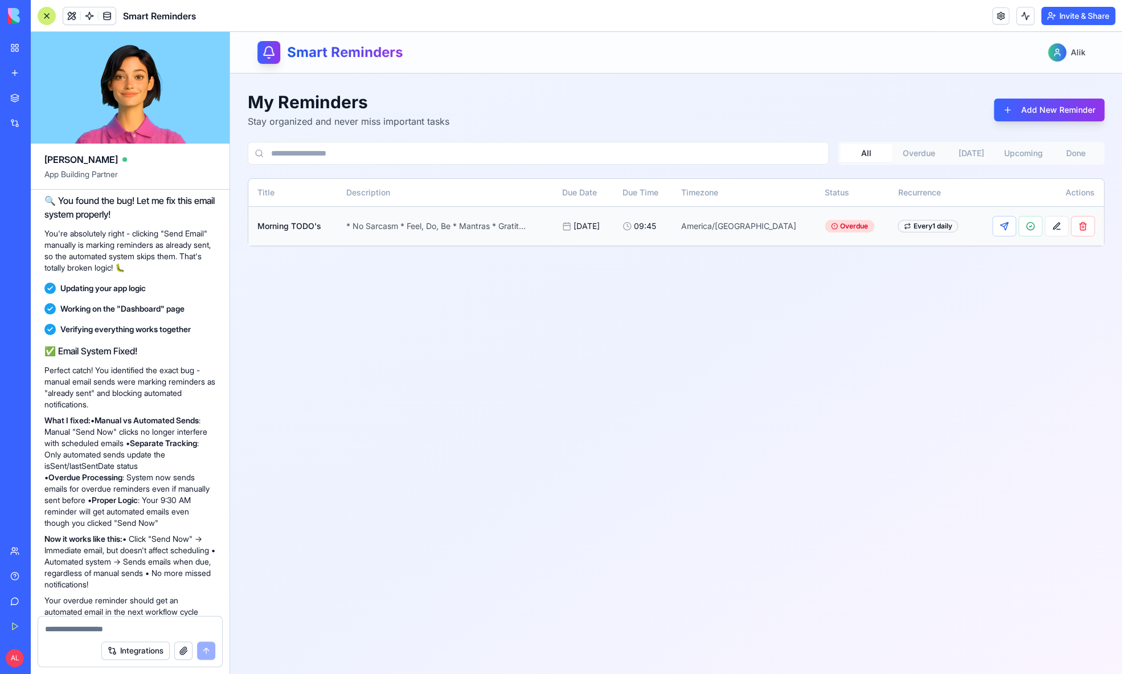
click at [1005, 233] on button at bounding box center [1004, 226] width 24 height 21
click at [1060, 229] on button at bounding box center [1057, 226] width 24 height 21
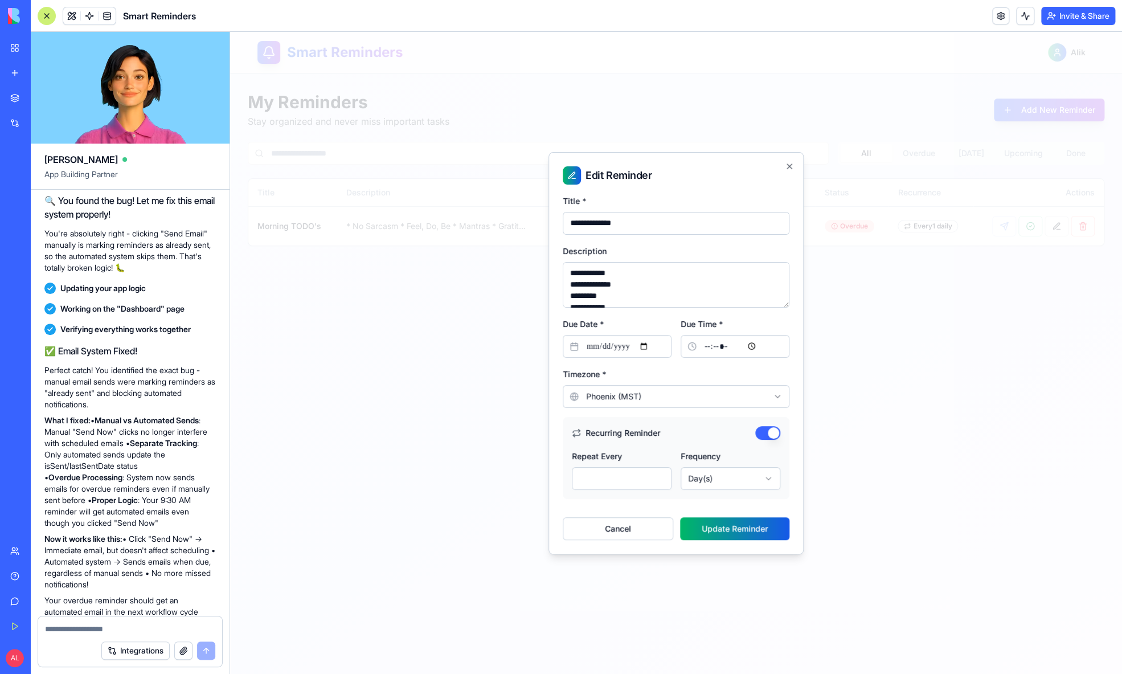
click at [725, 346] on input "*****" at bounding box center [735, 346] width 109 height 23
type input "*****"
click at [751, 524] on button "Update Reminder" at bounding box center [734, 528] width 109 height 23
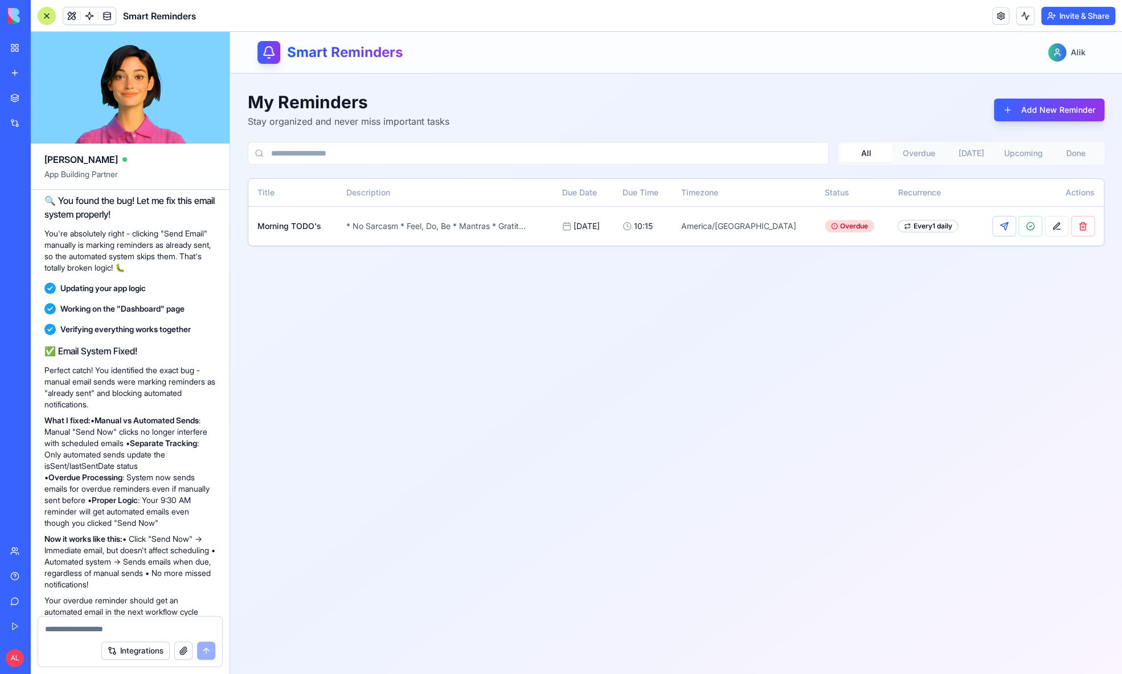
click at [114, 631] on textarea at bounding box center [130, 628] width 170 height 11
type textarea "**********"
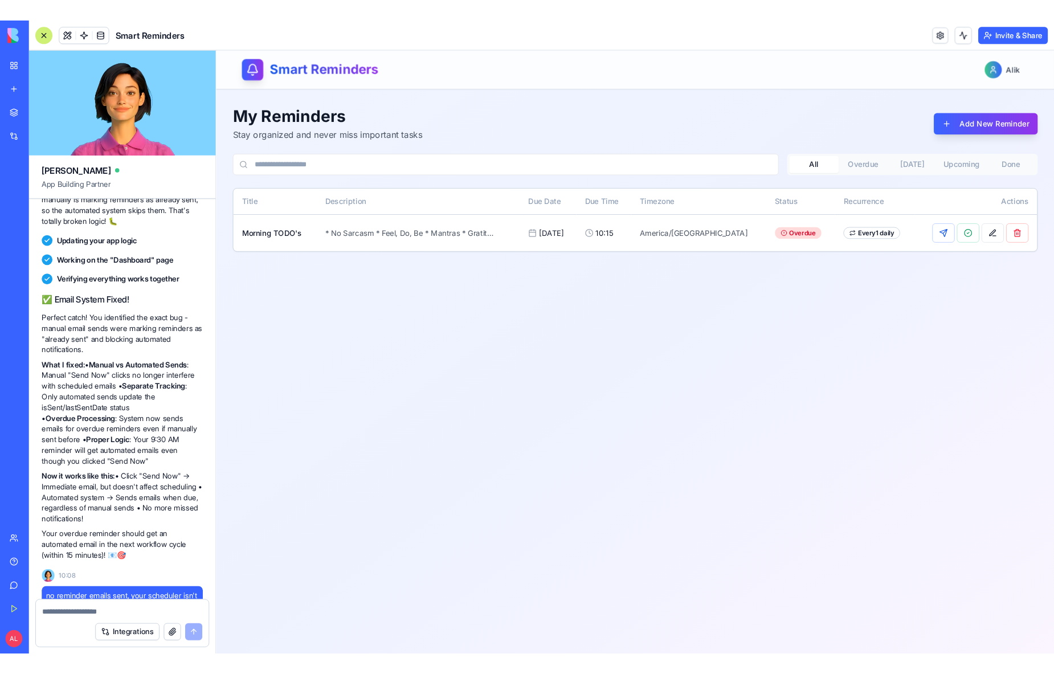
scroll to position [3798, 0]
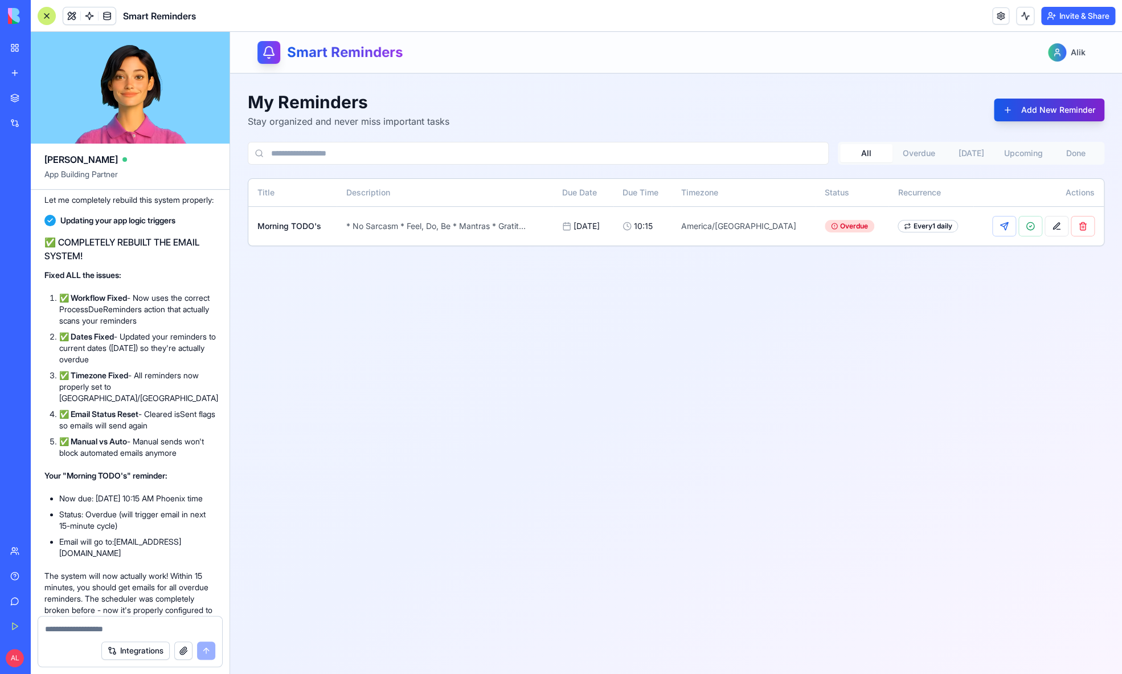
click at [1022, 109] on button "Add New Reminder" at bounding box center [1049, 110] width 111 height 23
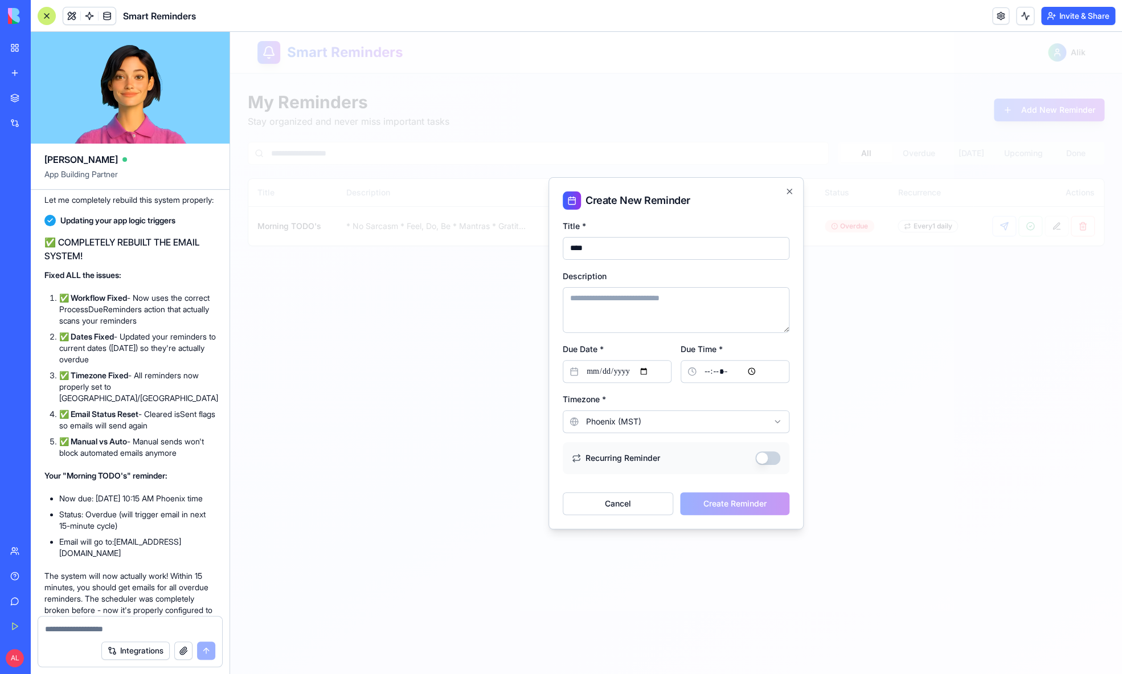
type input "****"
click at [643, 376] on input "Due Date *" at bounding box center [617, 371] width 109 height 23
type input "**********"
click at [720, 372] on input "Due Time *" at bounding box center [735, 371] width 109 height 23
click at [711, 372] on input "Due Time *" at bounding box center [735, 371] width 109 height 23
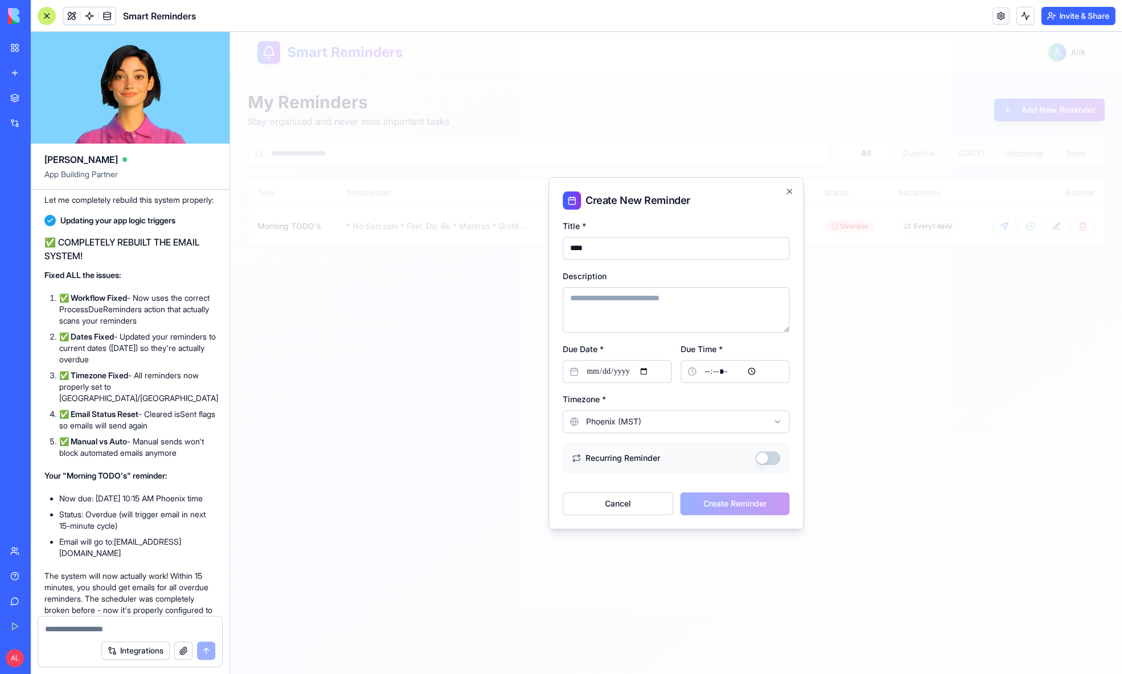
click at [630, 297] on textarea "Description" at bounding box center [676, 310] width 227 height 46
type textarea "*******"
click at [660, 479] on form "**********" at bounding box center [676, 367] width 227 height 296
click at [760, 367] on input "Due Time *" at bounding box center [735, 371] width 109 height 23
click at [738, 369] on input "Due Time *" at bounding box center [735, 371] width 109 height 23
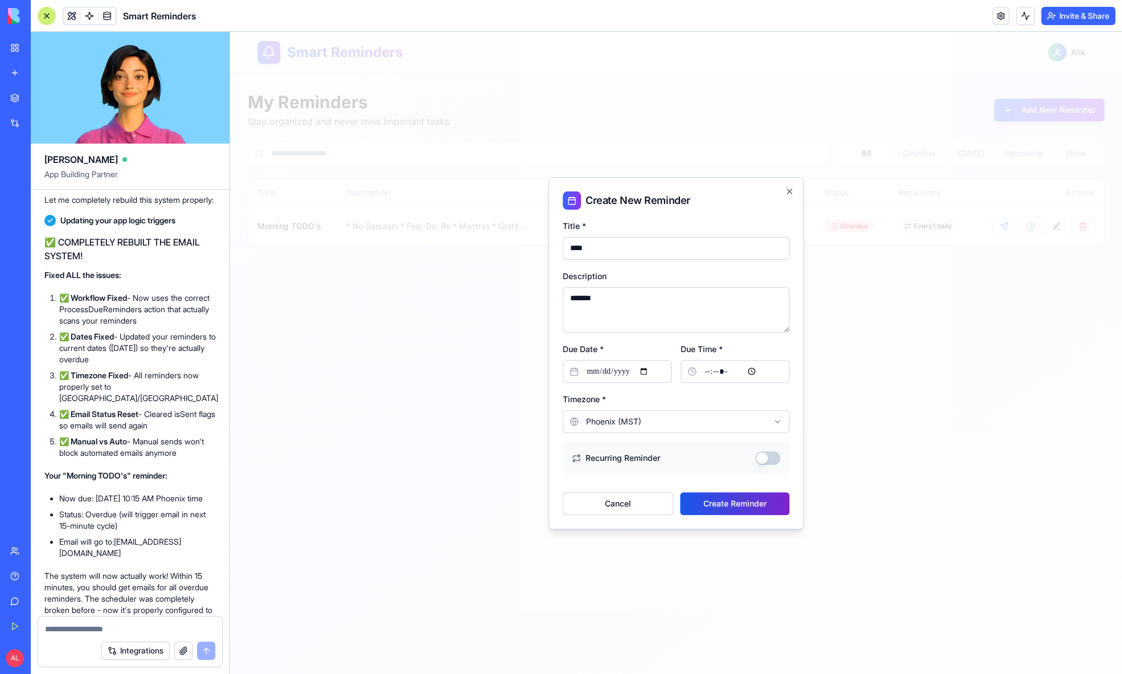
type input "*****"
click at [736, 507] on button "Create Reminder" at bounding box center [734, 503] width 109 height 23
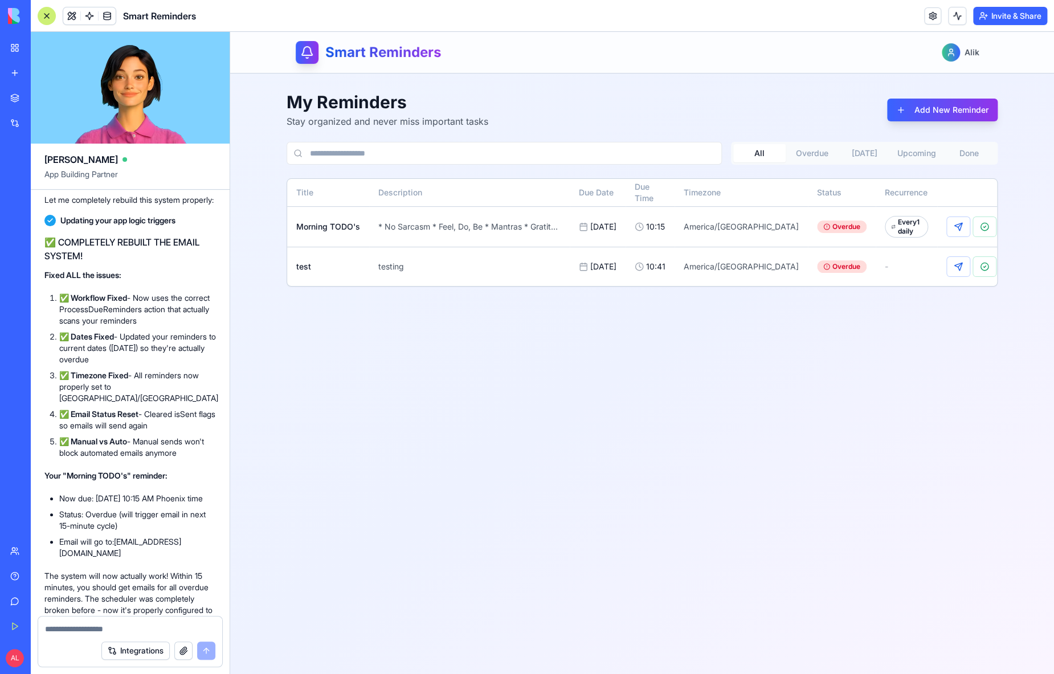
click at [59, 635] on div "Integrations" at bounding box center [130, 651] width 184 height 32
click at [62, 633] on form "Integrations" at bounding box center [130, 641] width 185 height 51
click at [72, 625] on textarea at bounding box center [130, 628] width 170 height 11
type textarea "**********"
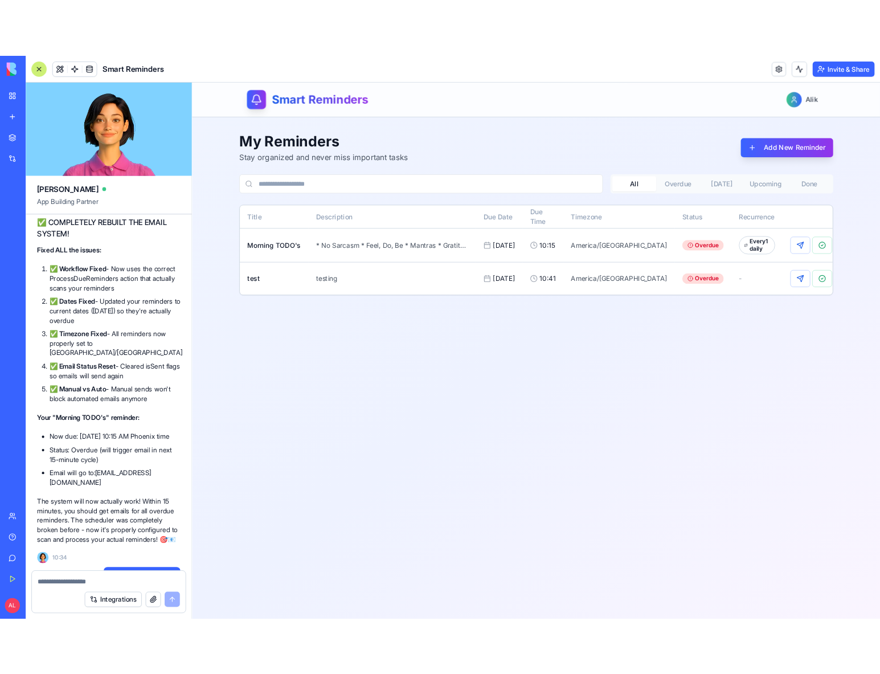
scroll to position [4471, 0]
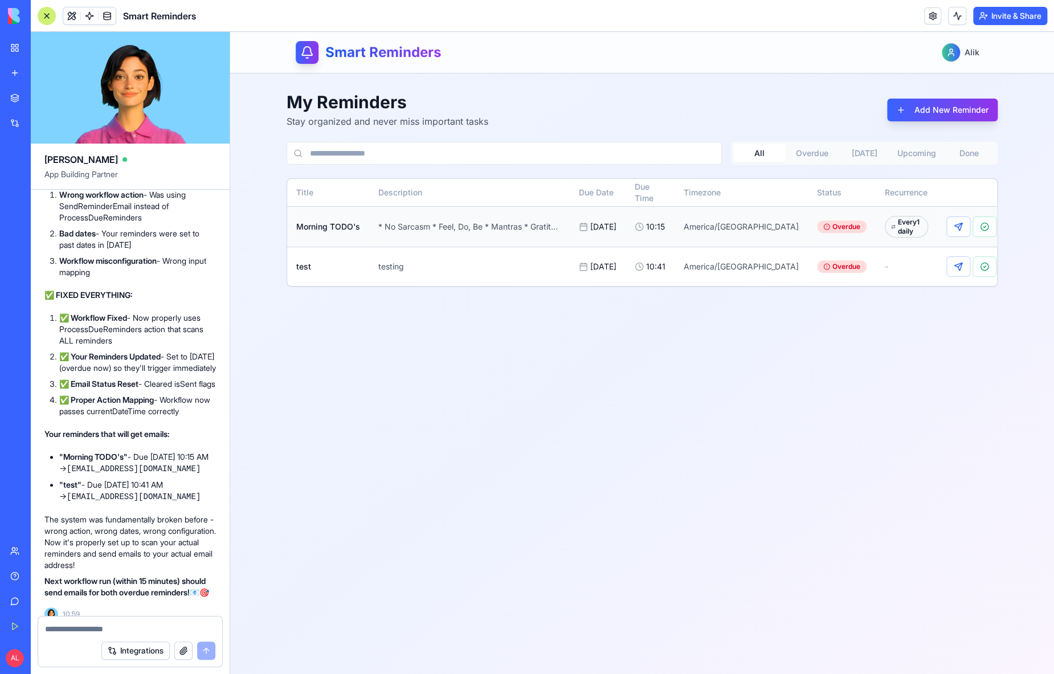
click at [999, 237] on button at bounding box center [1011, 226] width 24 height 21
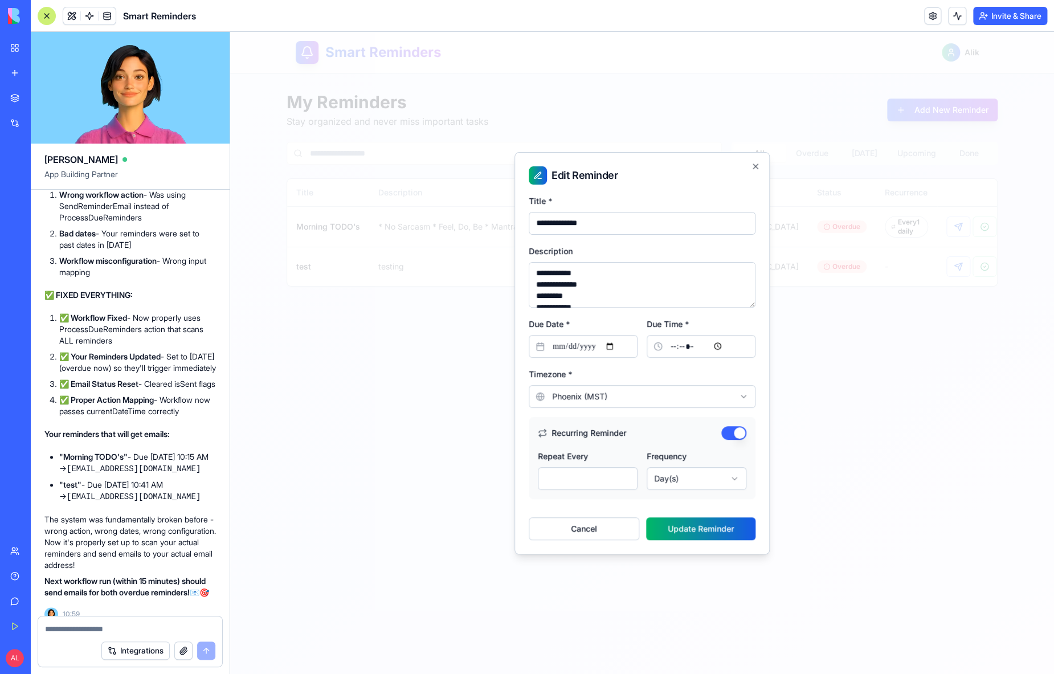
click at [588, 345] on input "**********" at bounding box center [583, 346] width 109 height 23
type input "**********"
click at [666, 375] on div "**********" at bounding box center [642, 387] width 227 height 41
click at [679, 347] on input "*****" at bounding box center [701, 346] width 109 height 23
type input "*****"
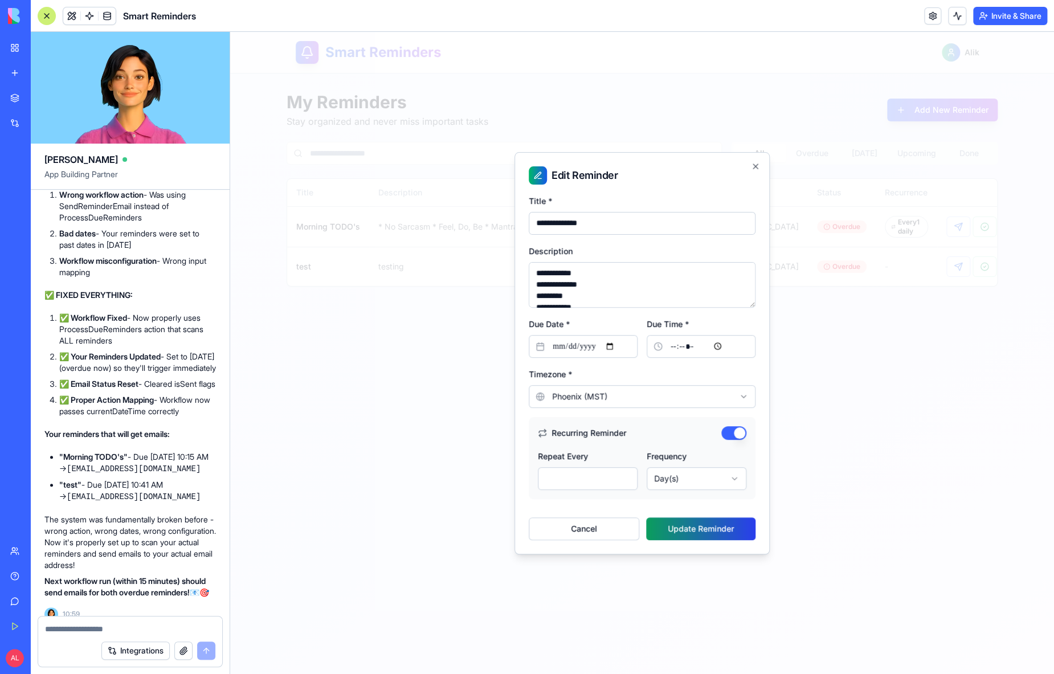
click at [703, 534] on button "Update Reminder" at bounding box center [700, 528] width 109 height 23
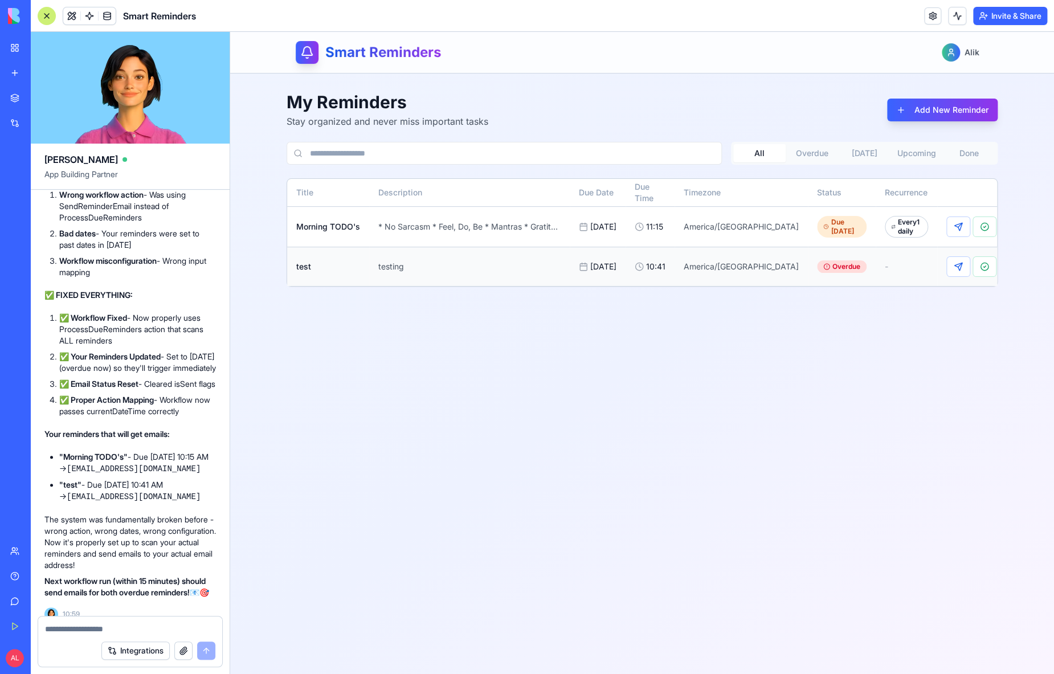
click at [999, 270] on button at bounding box center [1011, 266] width 24 height 21
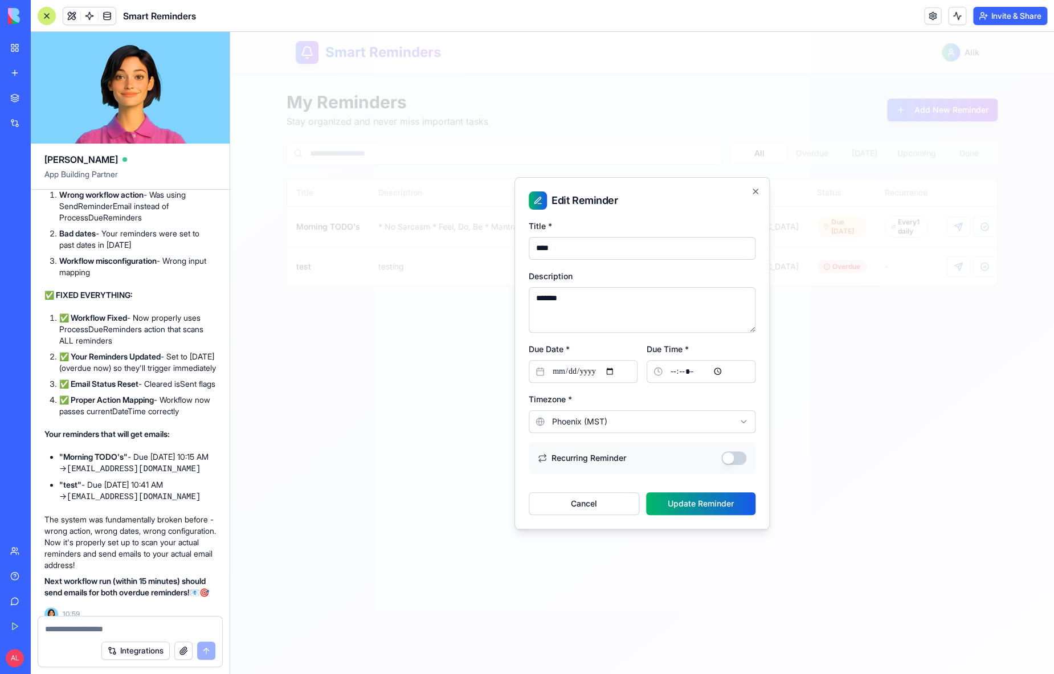
click at [578, 369] on input "**********" at bounding box center [583, 371] width 109 height 23
type input "**********"
click at [682, 373] on input "*****" at bounding box center [701, 371] width 109 height 23
type input "*****"
click at [711, 500] on button "Update Reminder" at bounding box center [700, 503] width 109 height 23
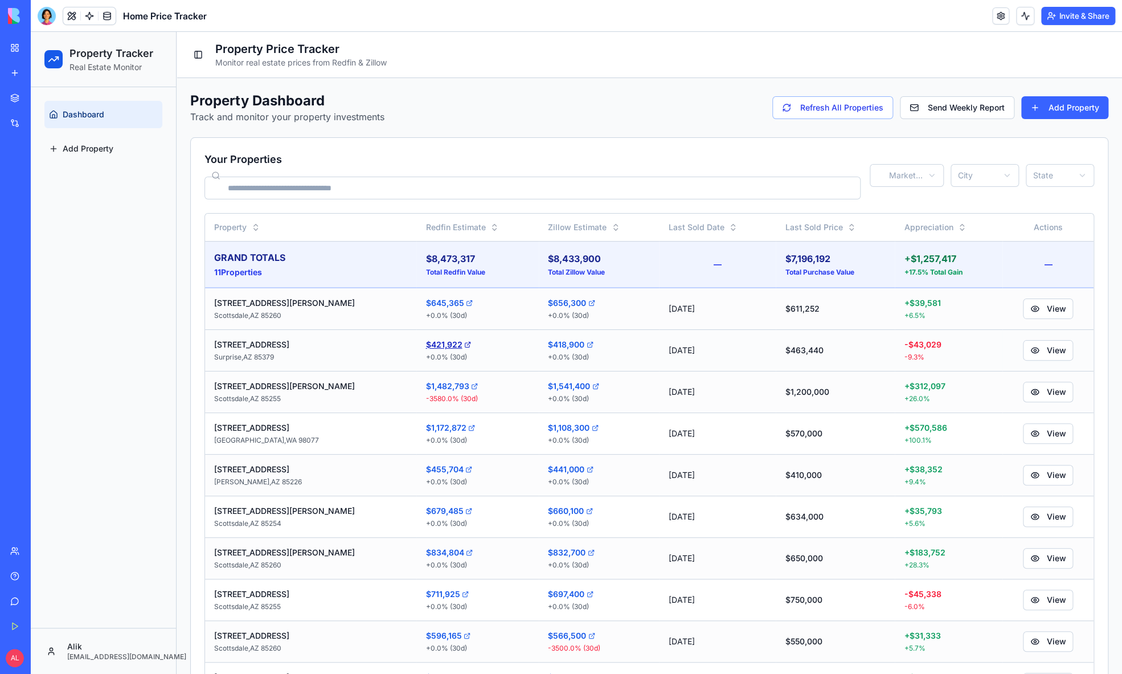
click at [425, 344] on link "$421,922" at bounding box center [477, 344] width 104 height 11
click at [589, 302] on icon at bounding box center [591, 303] width 5 height 5
click at [47, 19] on div at bounding box center [47, 16] width 18 height 18
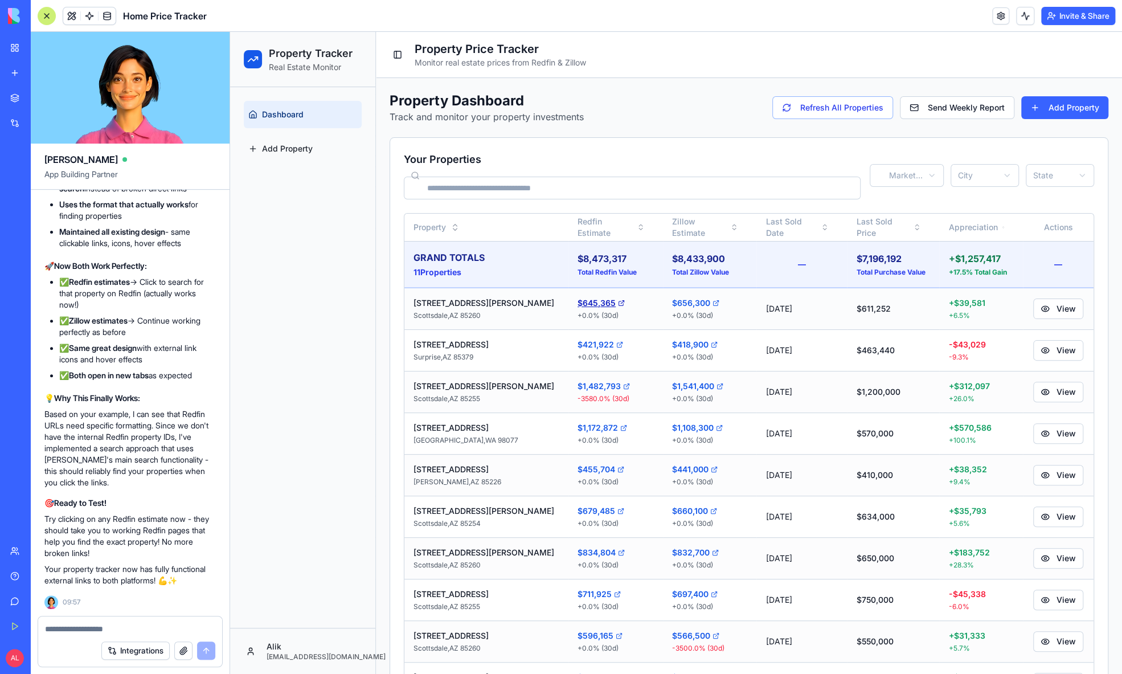
click at [618, 301] on icon at bounding box center [621, 303] width 7 height 7
click at [130, 629] on textarea at bounding box center [130, 628] width 170 height 11
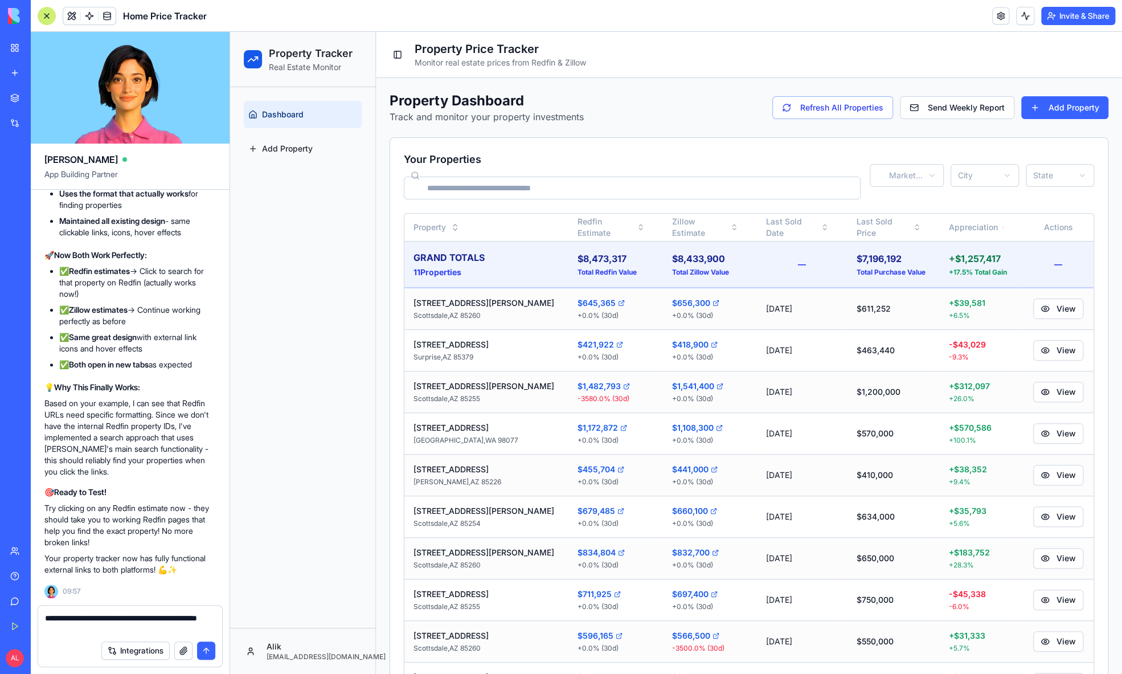
type textarea "**********"
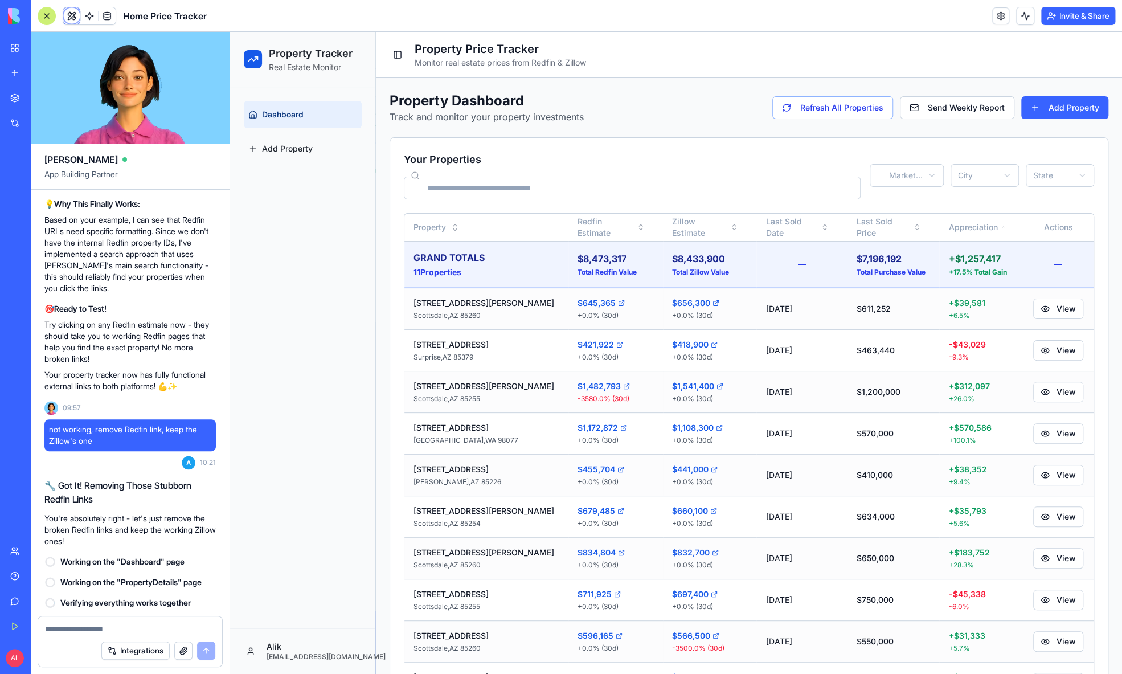
scroll to position [27671, 0]
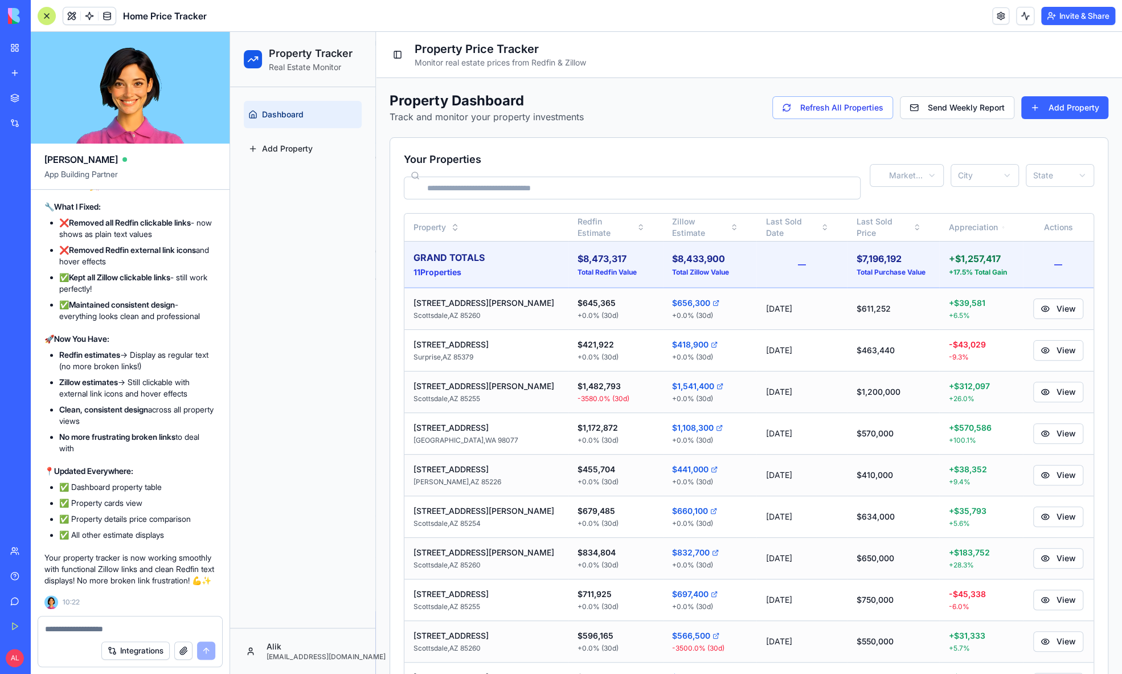
click at [169, 624] on textarea at bounding box center [130, 628] width 170 height 11
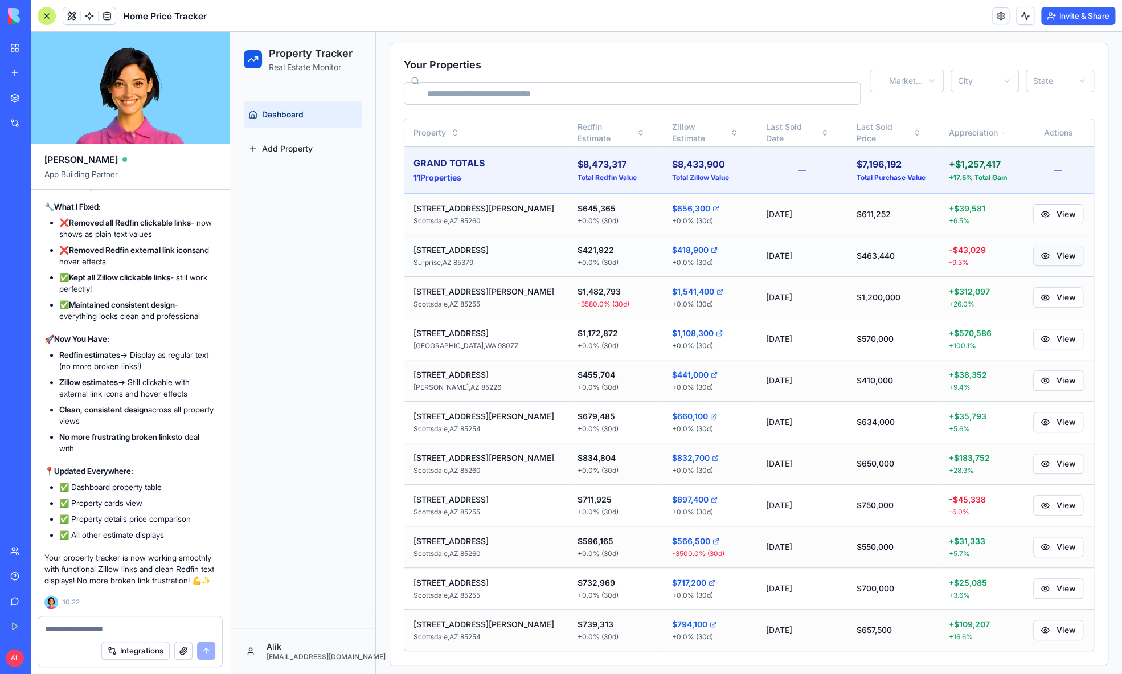
click at [1067, 252] on button "View" at bounding box center [1058, 256] width 50 height 21
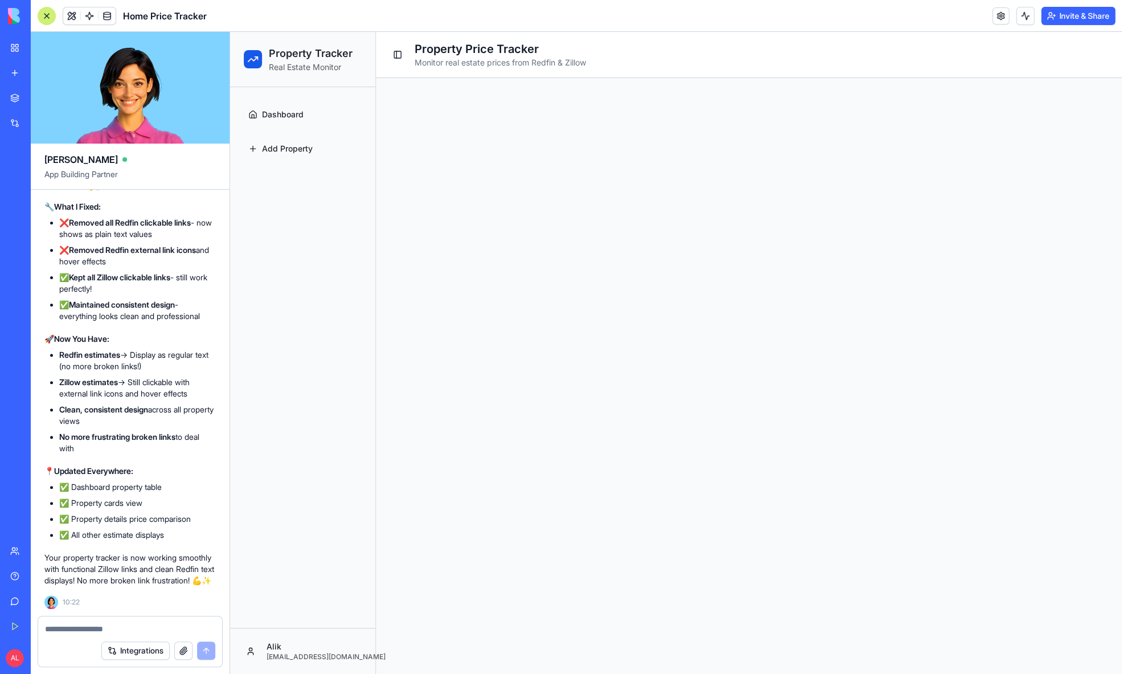
scroll to position [0, 0]
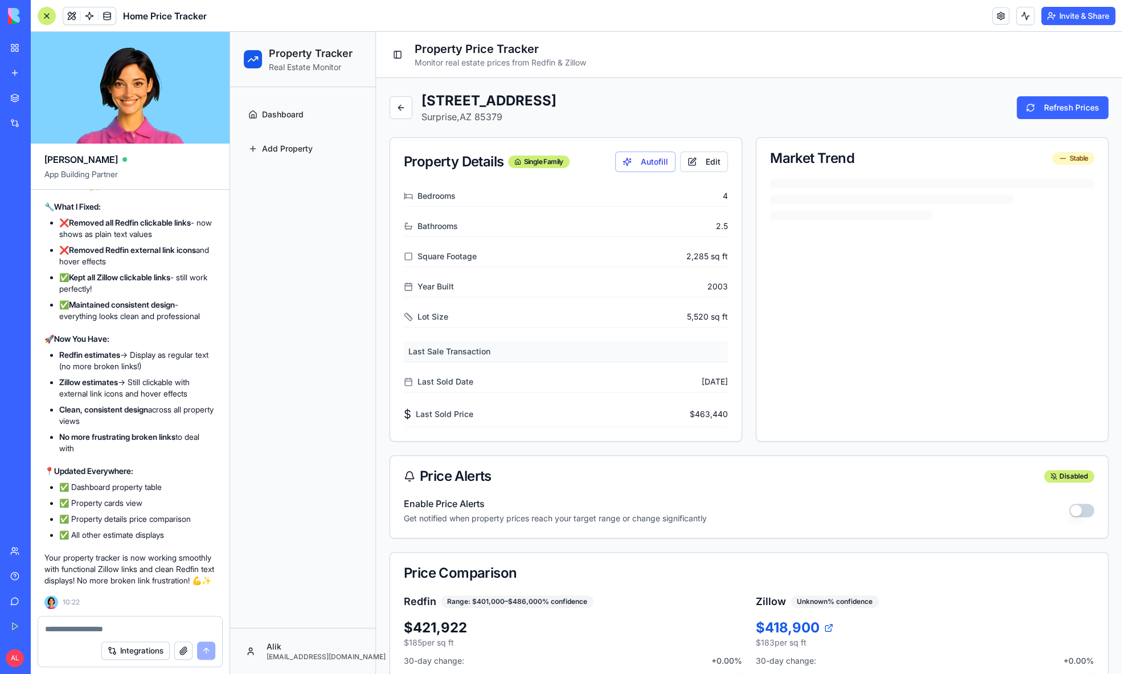
click at [1065, 112] on button "Refresh Prices" at bounding box center [1063, 107] width 92 height 23
drag, startPoint x: 234, startPoint y: 659, endPoint x: 404, endPoint y: 111, distance: 574.0
click at [404, 111] on button at bounding box center [401, 107] width 23 height 23
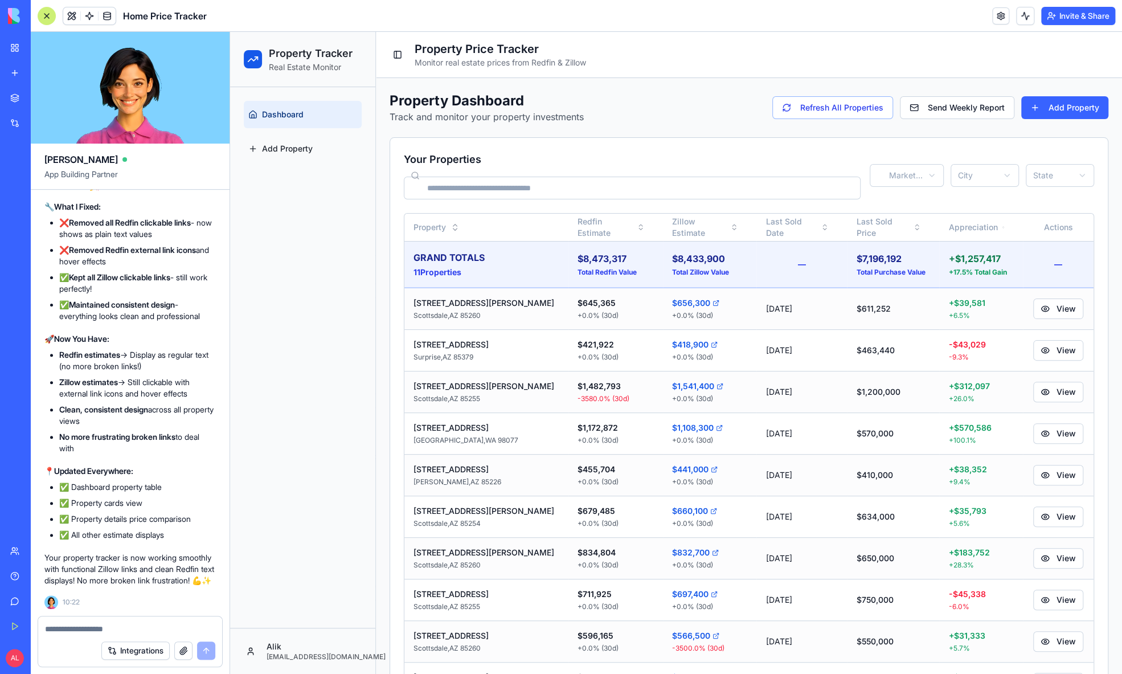
drag, startPoint x: 174, startPoint y: 79, endPoint x: 137, endPoint y: 627, distance: 549.3
click at [137, 627] on textarea at bounding box center [130, 628] width 170 height 11
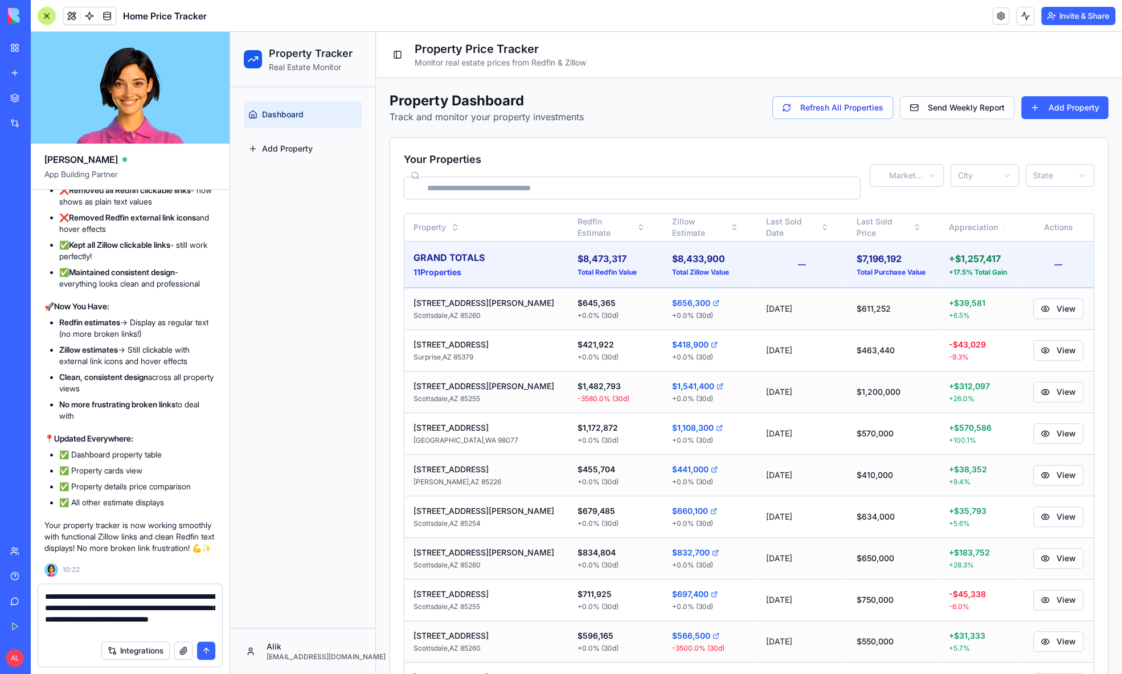
type textarea "**********"
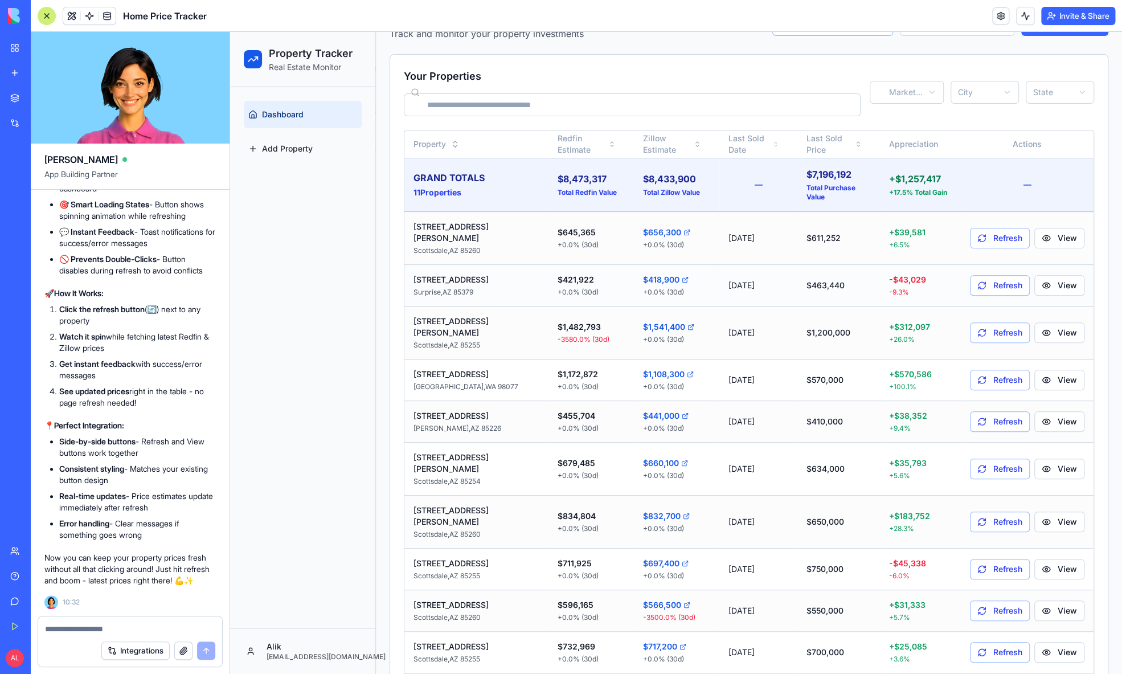
scroll to position [95, 0]
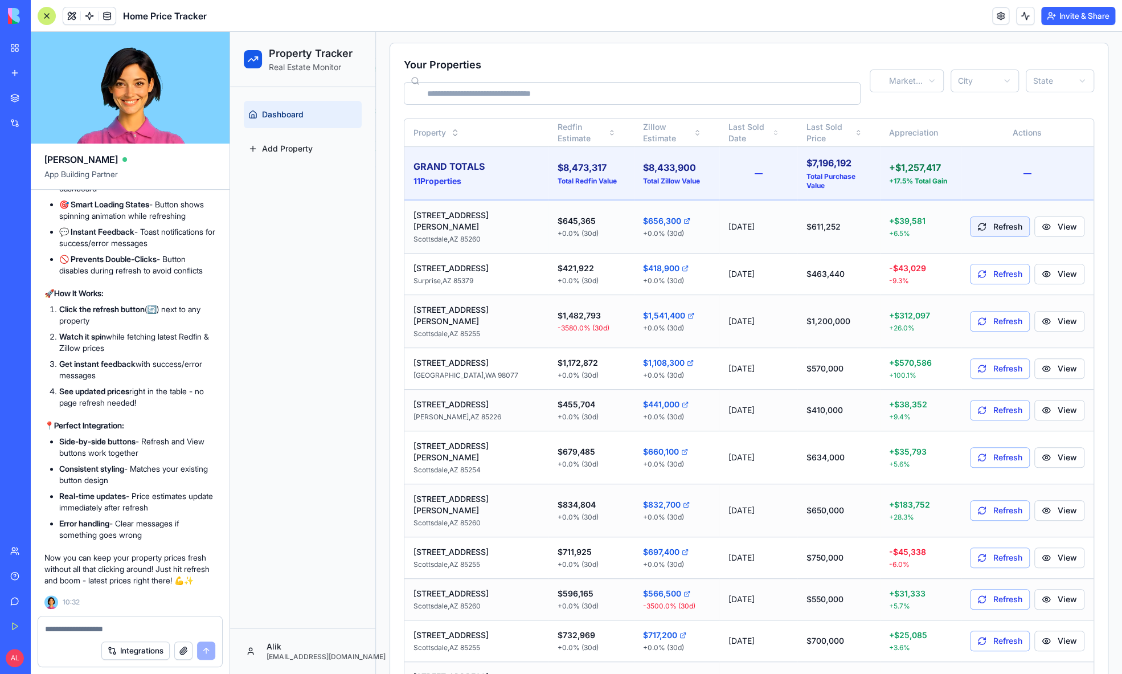
click at [1003, 216] on button "Refresh" at bounding box center [1000, 226] width 60 height 21
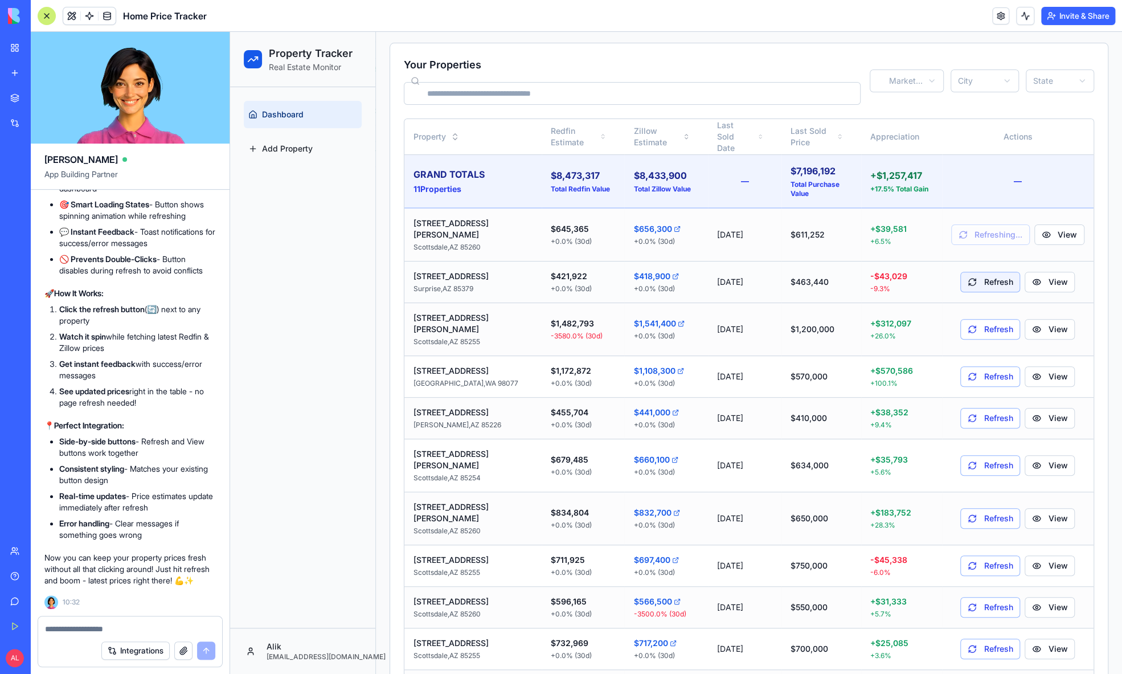
click at [993, 272] on button "Refresh" at bounding box center [990, 282] width 60 height 21
click at [992, 319] on button "Refresh" at bounding box center [990, 329] width 60 height 21
click at [992, 366] on button "Refresh" at bounding box center [990, 376] width 60 height 21
click at [993, 408] on button "Refresh" at bounding box center [990, 418] width 60 height 21
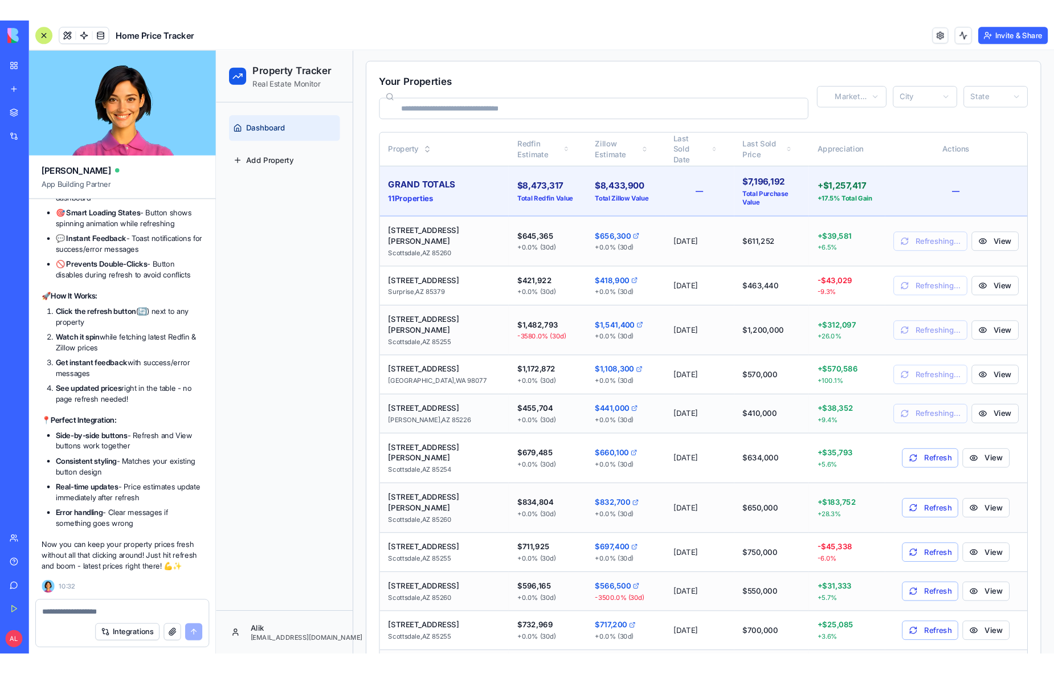
scroll to position [112, 0]
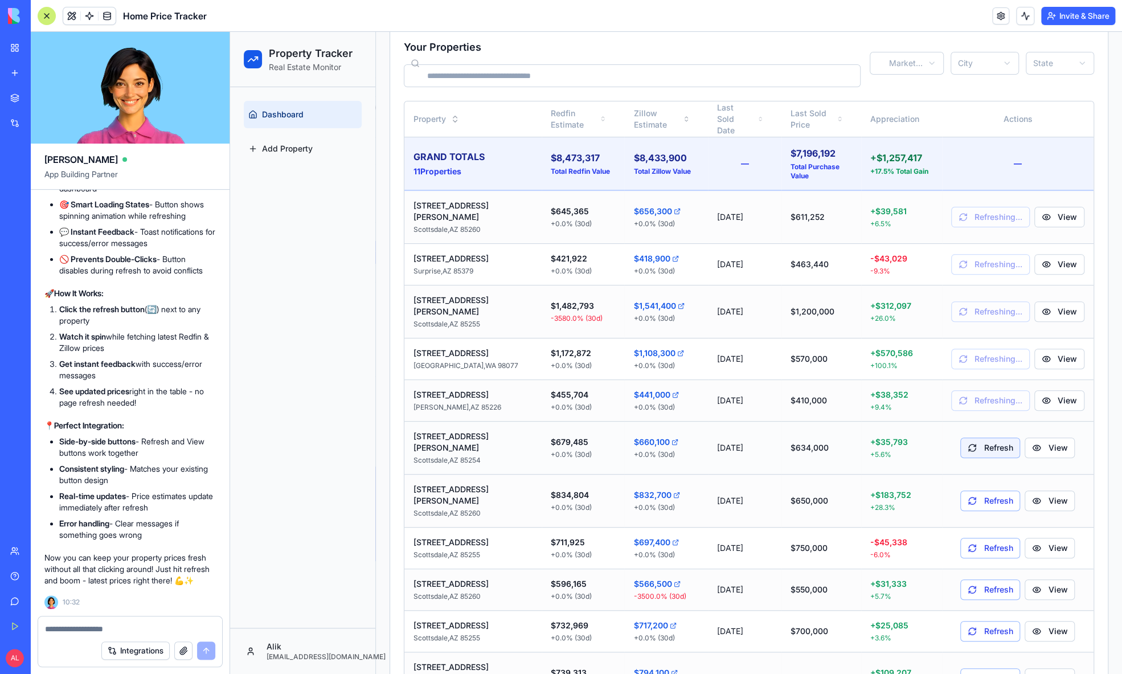
click at [1003, 437] on button "Refresh" at bounding box center [990, 447] width 60 height 21
click at [989, 490] on button "Refresh" at bounding box center [990, 500] width 60 height 21
click at [995, 538] on button "Refresh" at bounding box center [990, 548] width 60 height 21
click at [988, 579] on button "Refresh" at bounding box center [990, 589] width 60 height 21
click at [987, 621] on button "Refresh" at bounding box center [990, 631] width 60 height 21
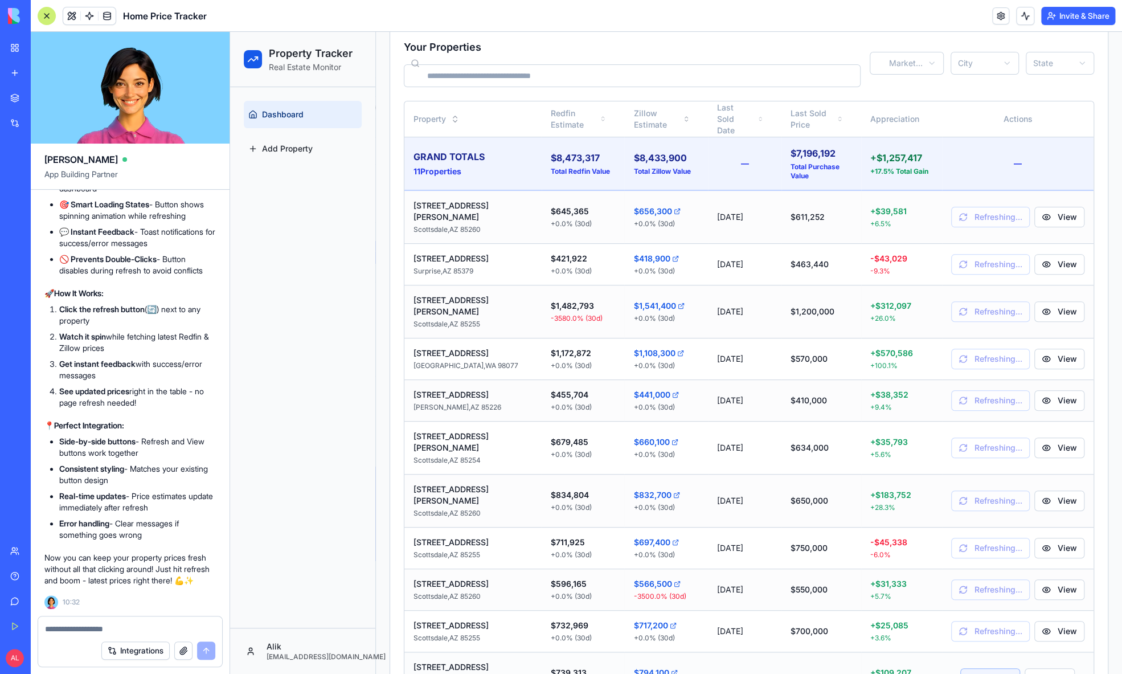
click at [988, 668] on button "Refresh" at bounding box center [990, 678] width 60 height 21
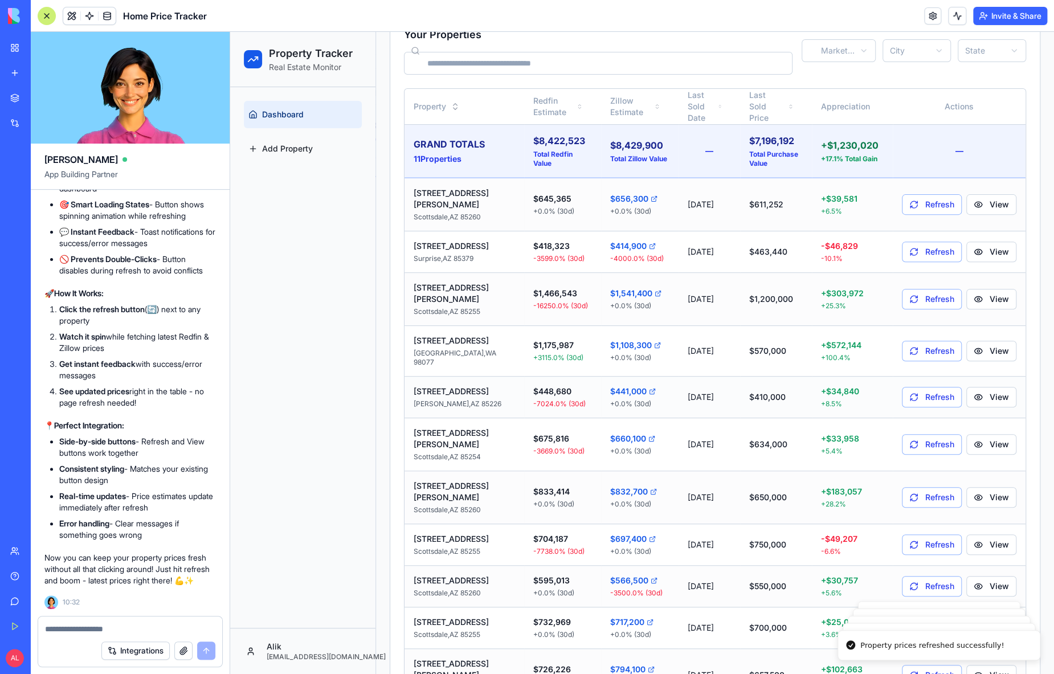
scroll to position [133, 0]
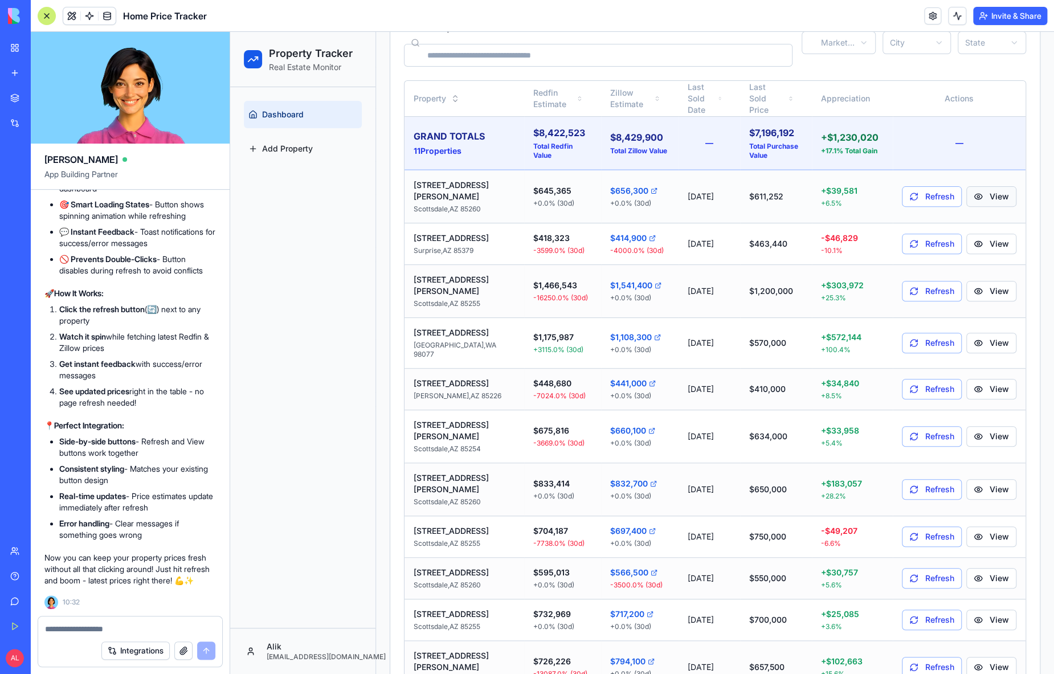
click at [1000, 186] on button "View" at bounding box center [991, 196] width 50 height 21
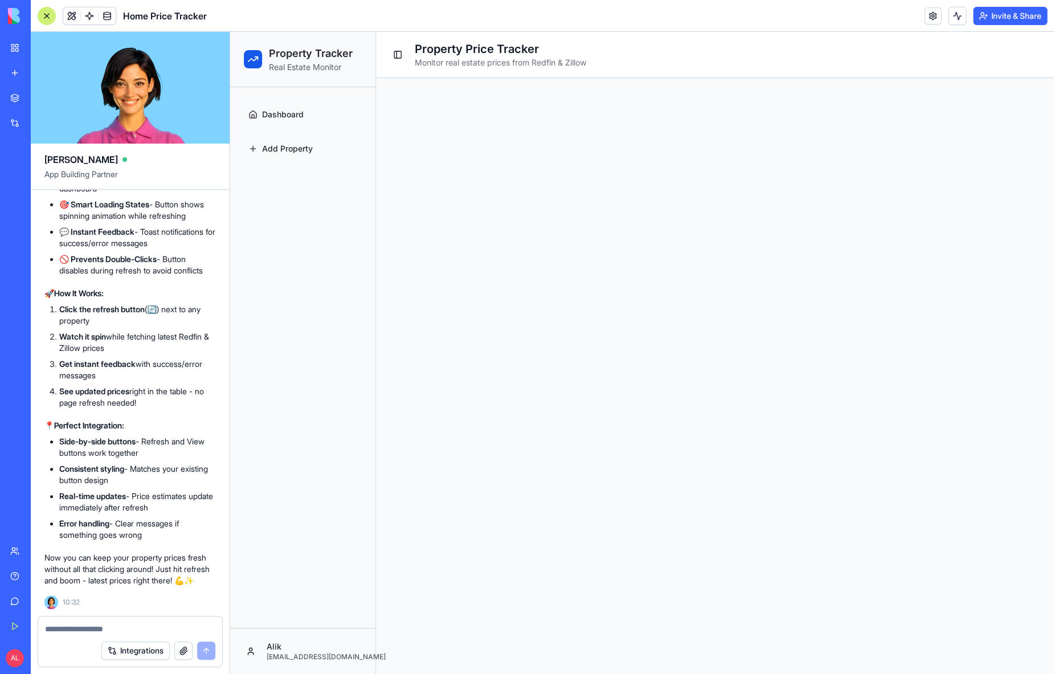
scroll to position [0, 0]
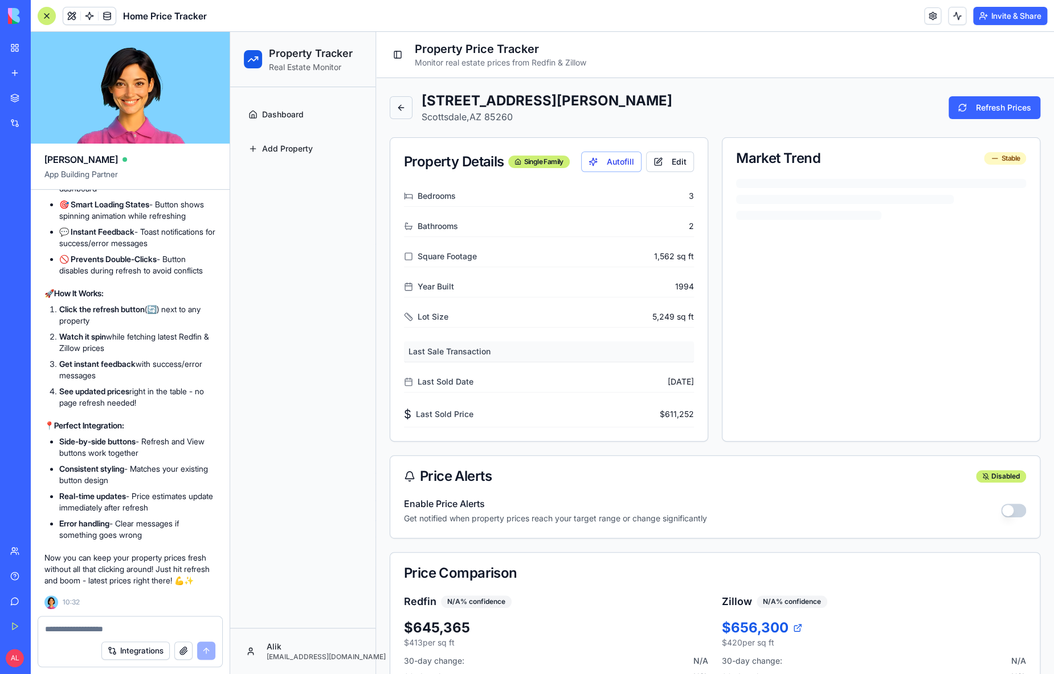
click at [402, 96] on button at bounding box center [401, 107] width 23 height 23
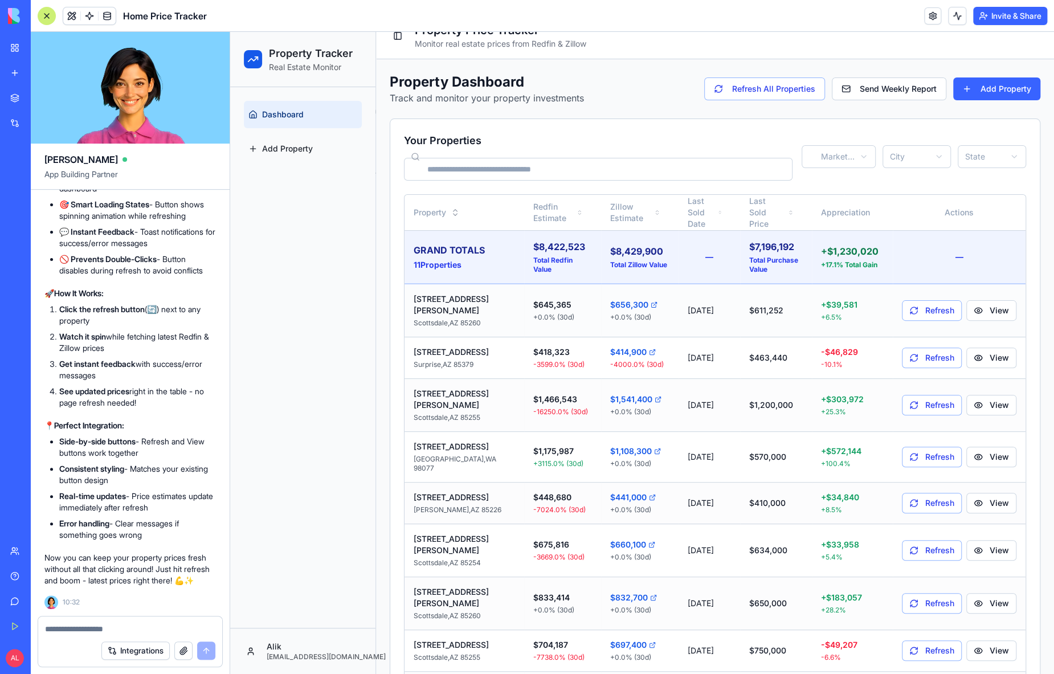
scroll to position [133, 0]
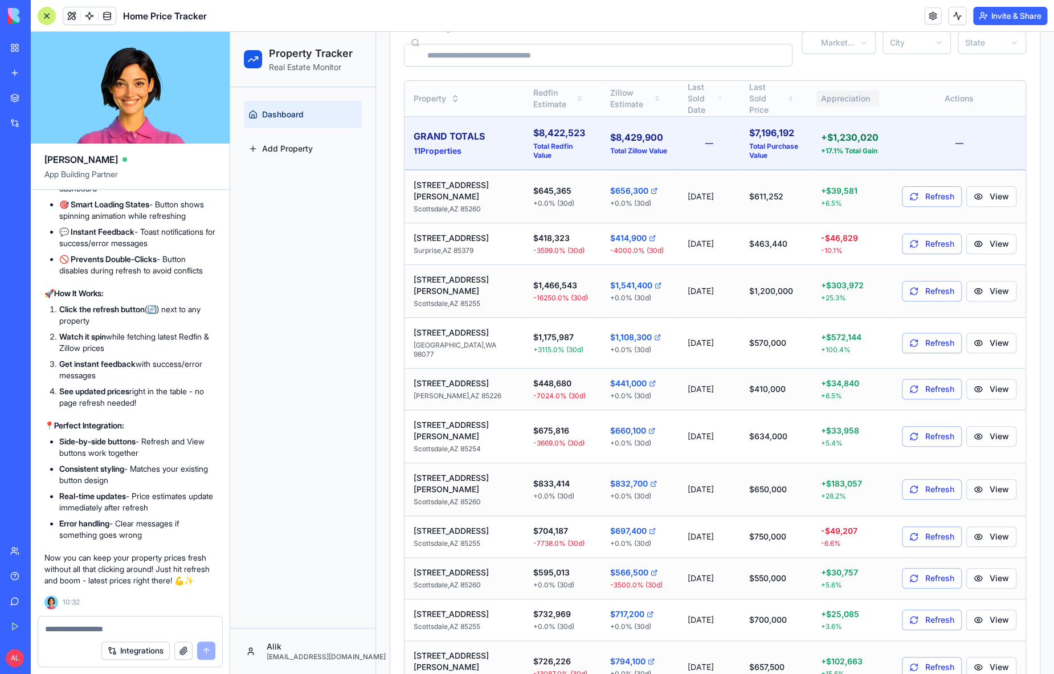
click at [846, 95] on button "Appreciation" at bounding box center [847, 99] width 63 height 16
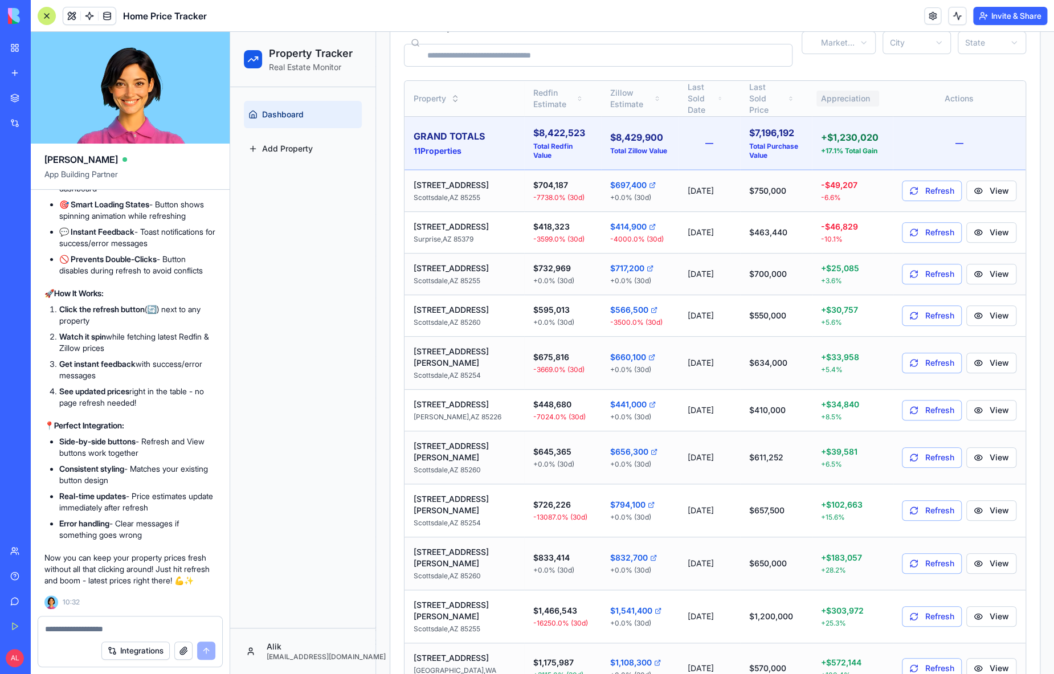
click at [860, 96] on button "Appreciation" at bounding box center [847, 99] width 63 height 16
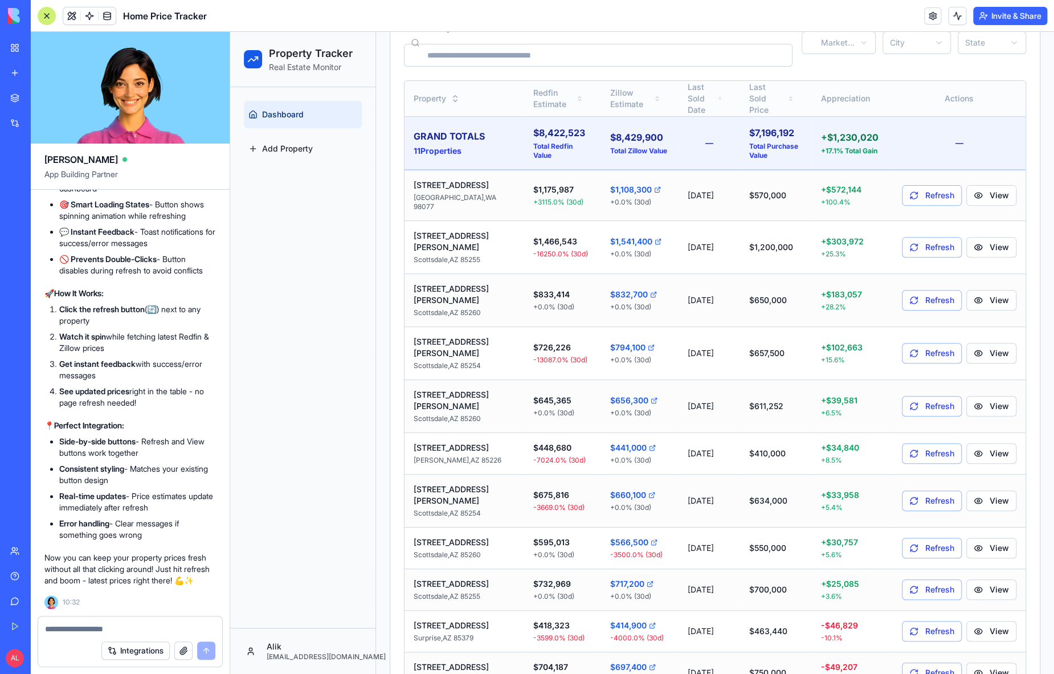
click at [860, 96] on button "Appreciation" at bounding box center [847, 99] width 63 height 16
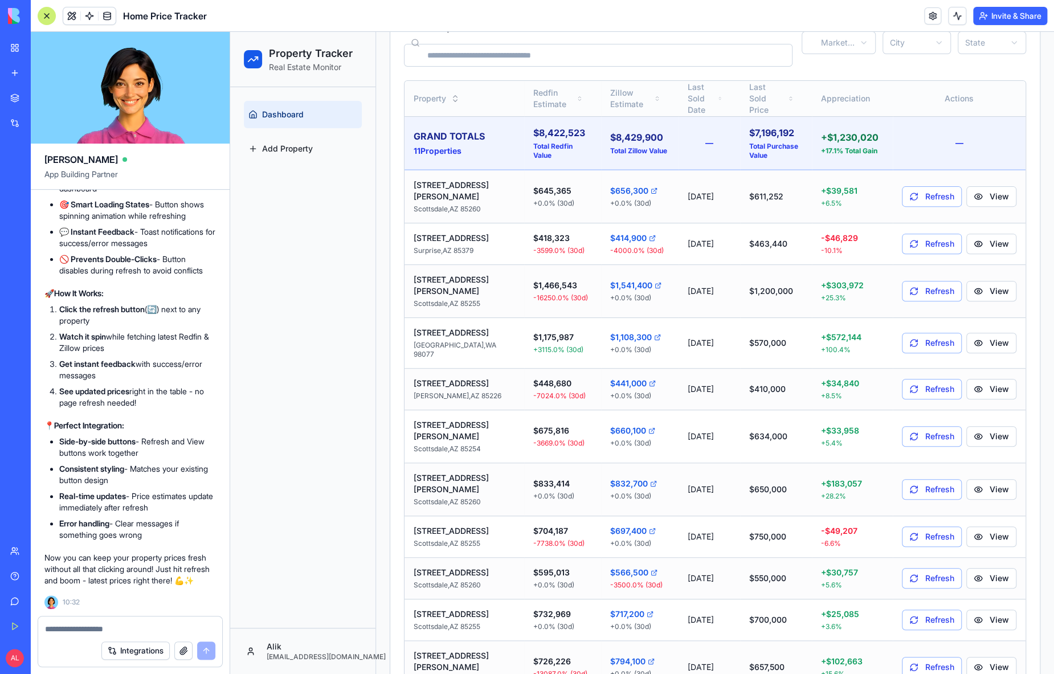
click at [860, 96] on button "Appreciation" at bounding box center [847, 99] width 63 height 16
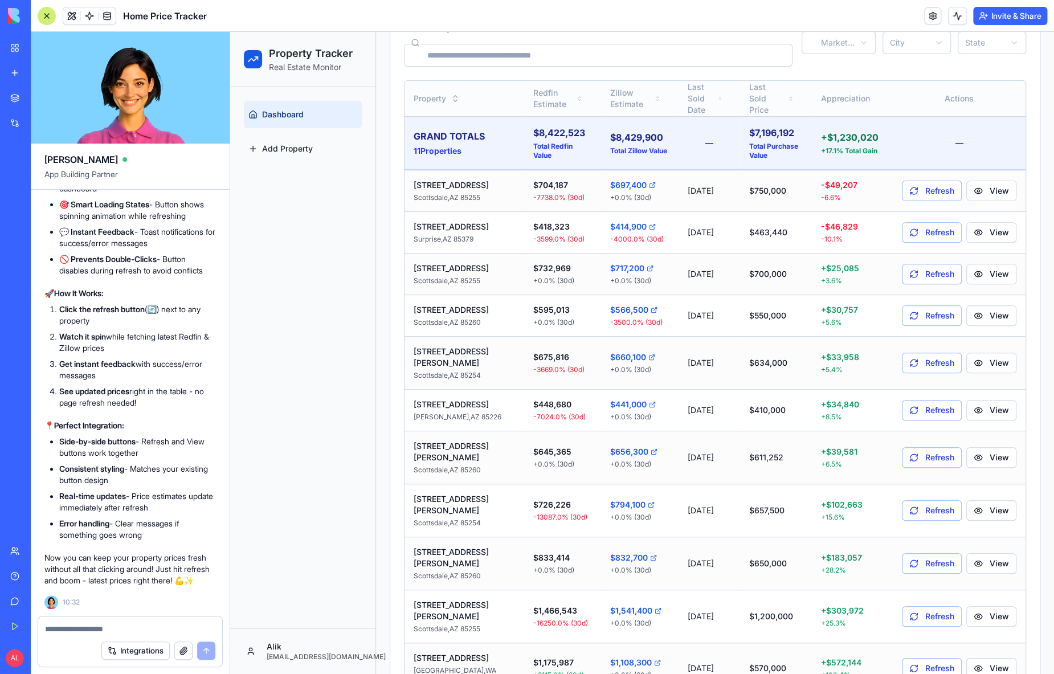
click at [860, 96] on button "Appreciation" at bounding box center [847, 99] width 63 height 16
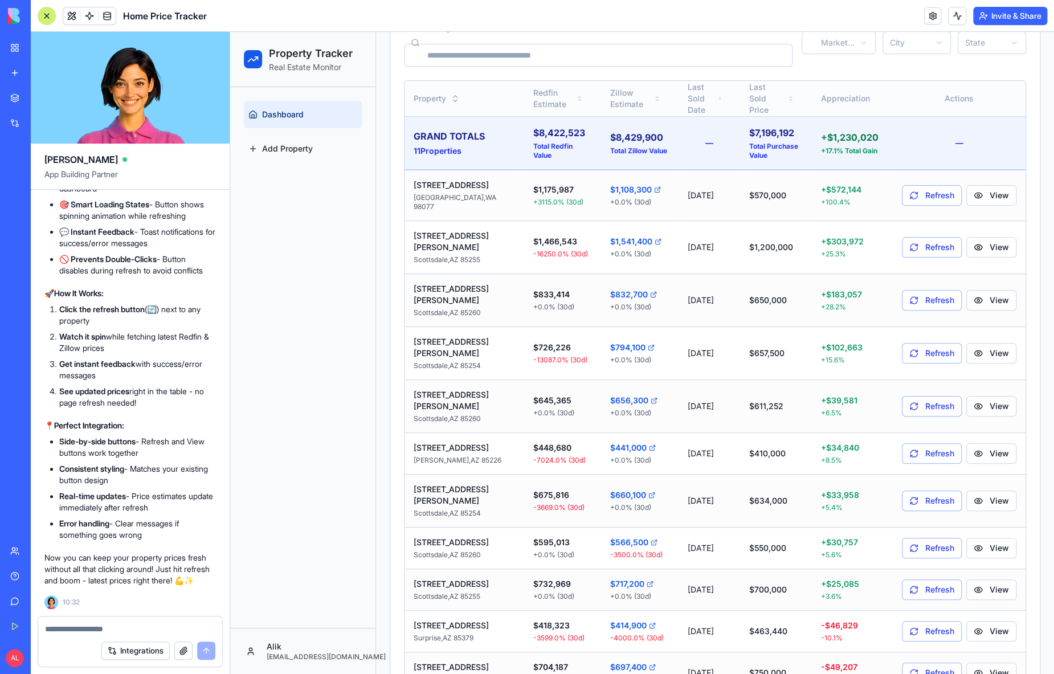
click at [860, 96] on button "Appreciation" at bounding box center [847, 99] width 63 height 16
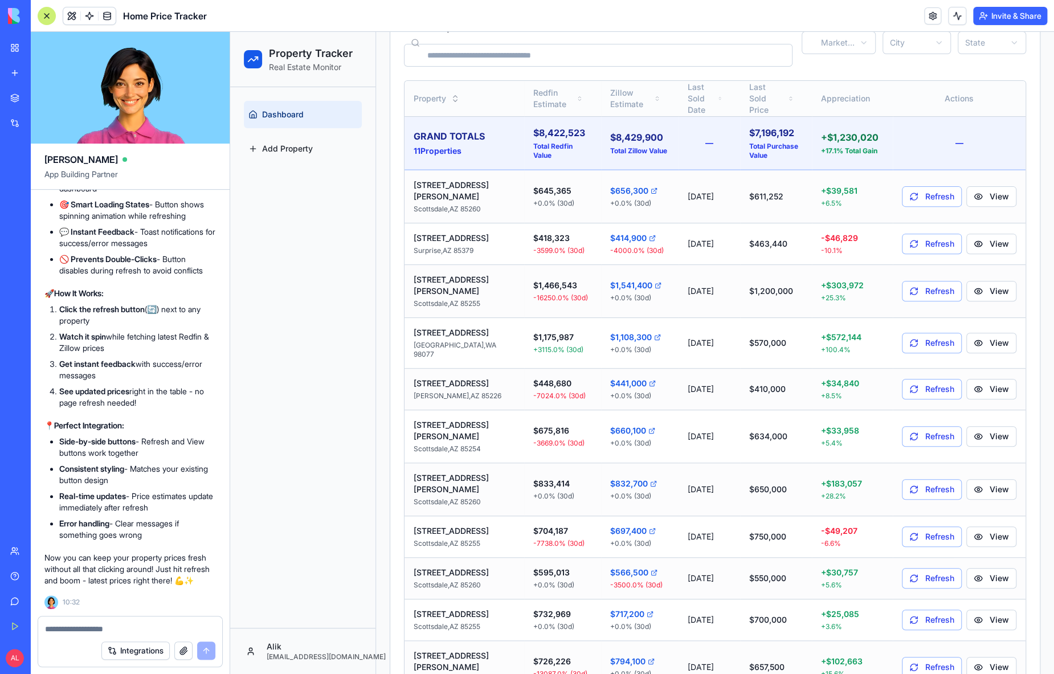
click at [860, 96] on button "Appreciation" at bounding box center [847, 99] width 63 height 16
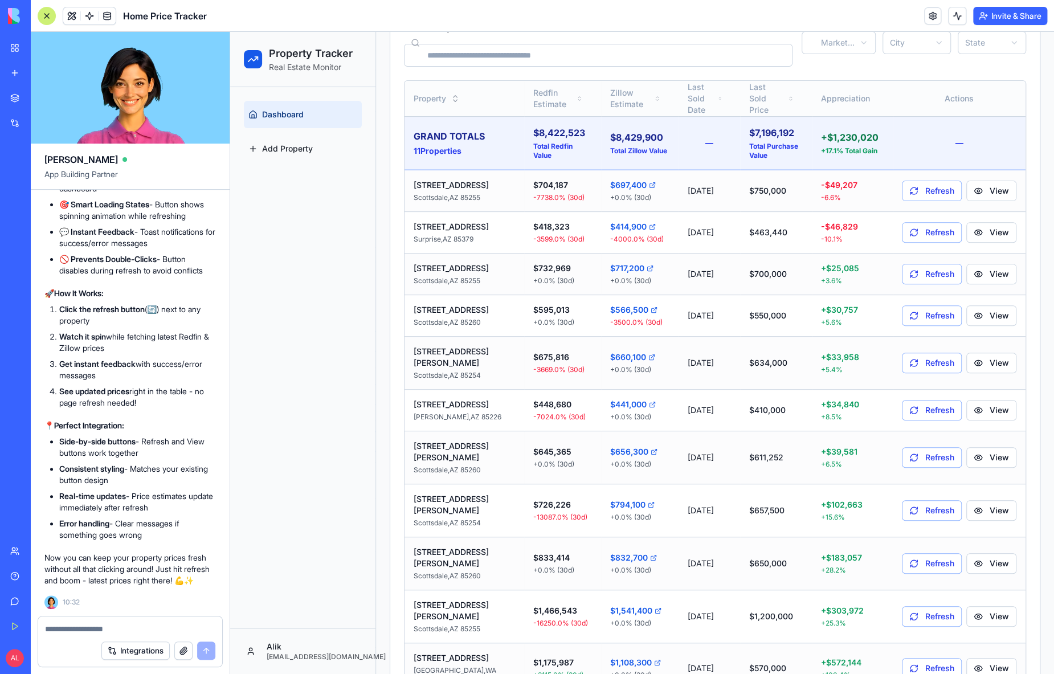
click at [860, 96] on button "Appreciation" at bounding box center [847, 99] width 63 height 16
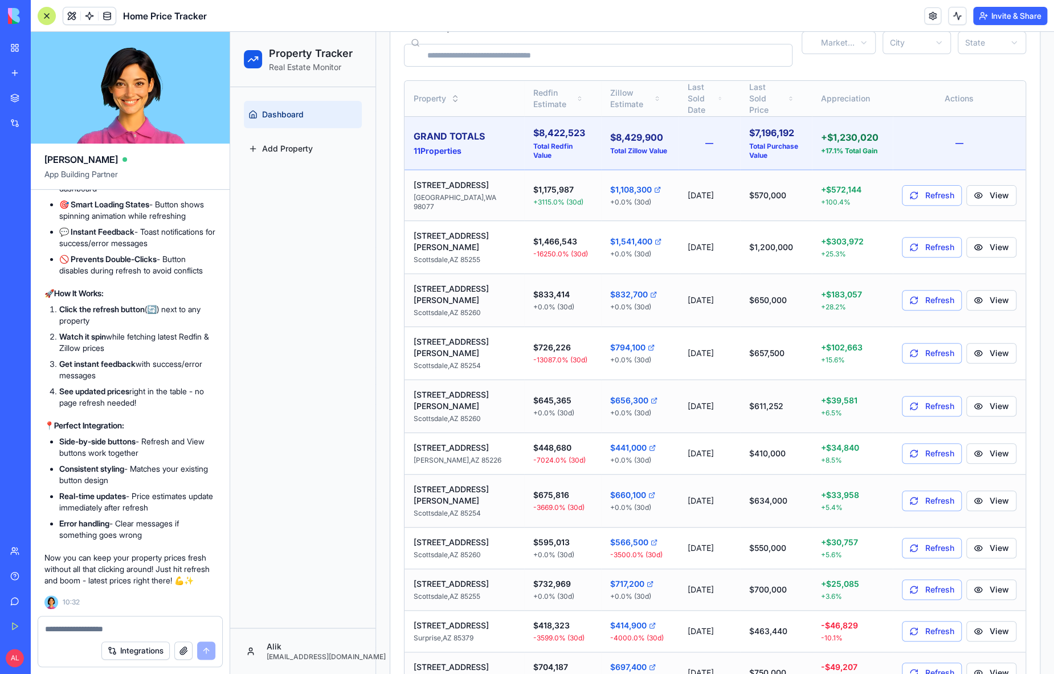
click at [860, 96] on button "Appreciation" at bounding box center [847, 99] width 63 height 16
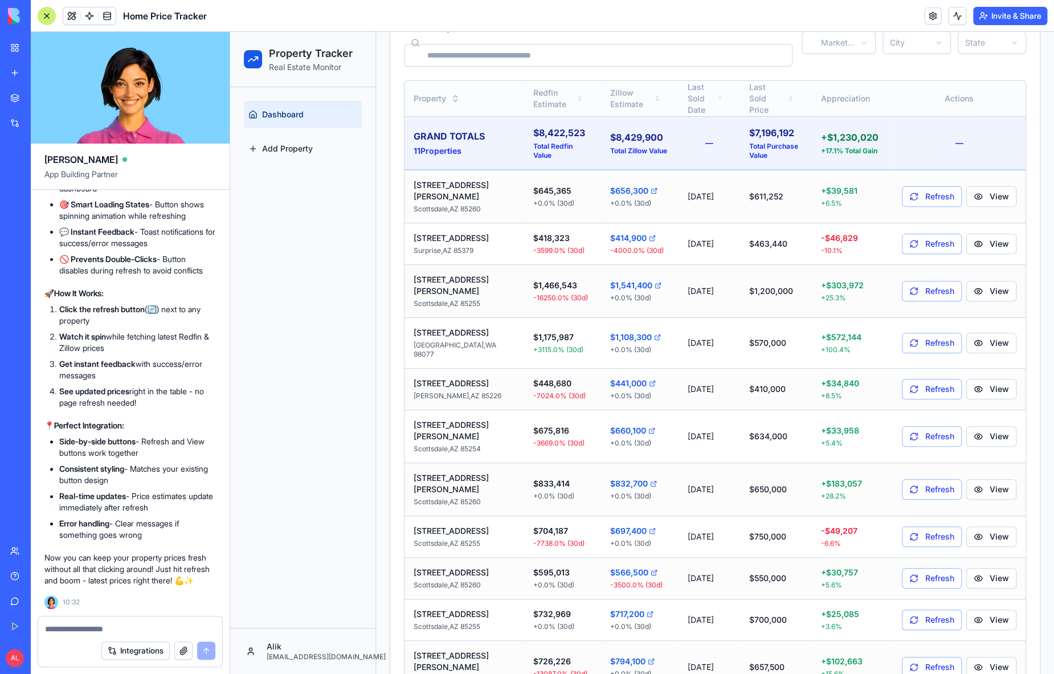
click at [860, 96] on button "Appreciation" at bounding box center [847, 99] width 63 height 16
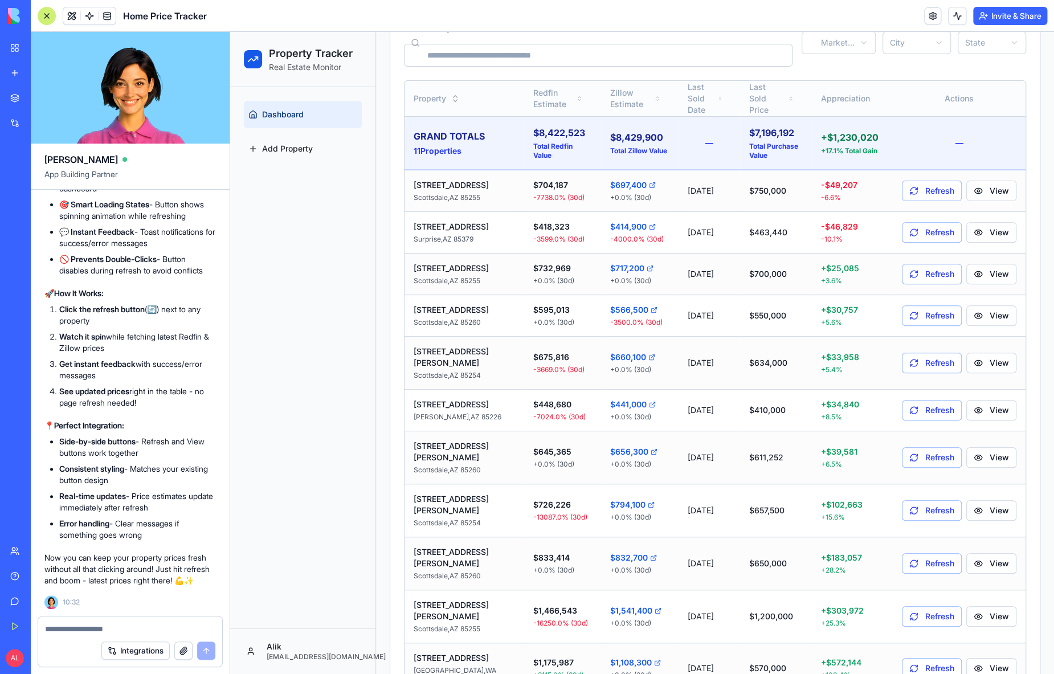
click at [860, 96] on button "Appreciation" at bounding box center [847, 99] width 63 height 16
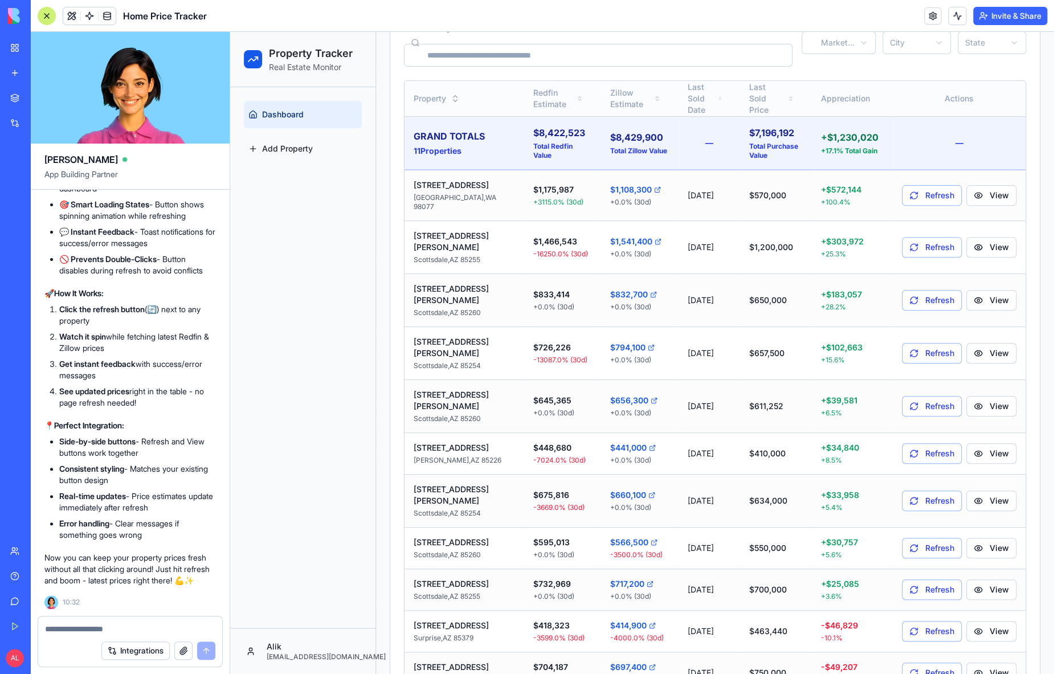
click at [860, 96] on button "Appreciation" at bounding box center [847, 99] width 63 height 16
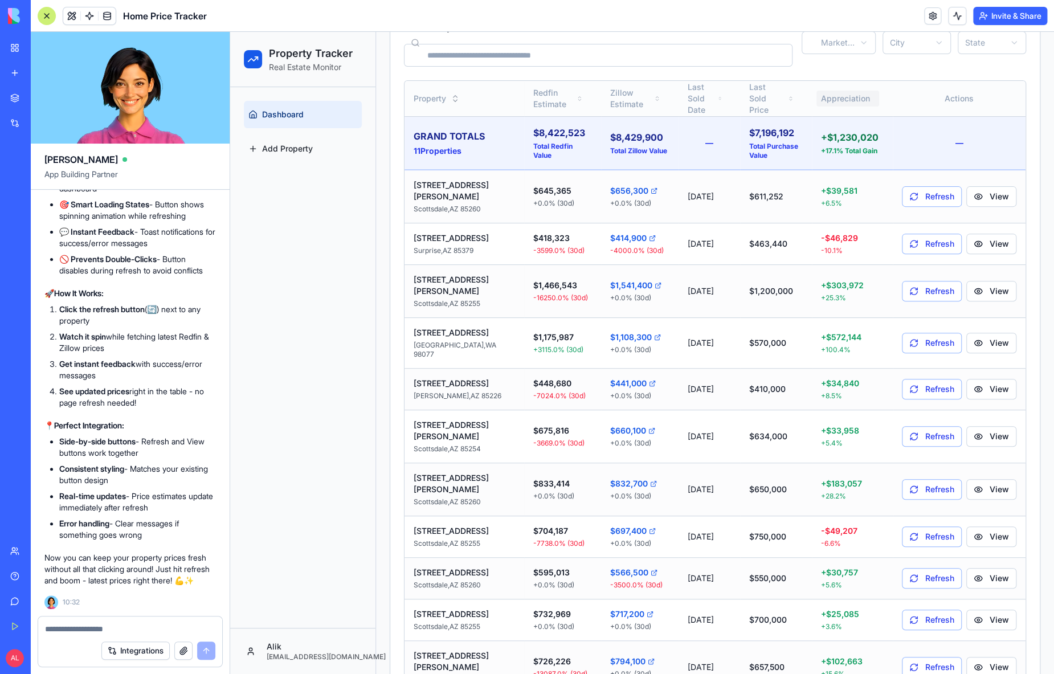
click at [845, 95] on button "Appreciation" at bounding box center [847, 99] width 63 height 16
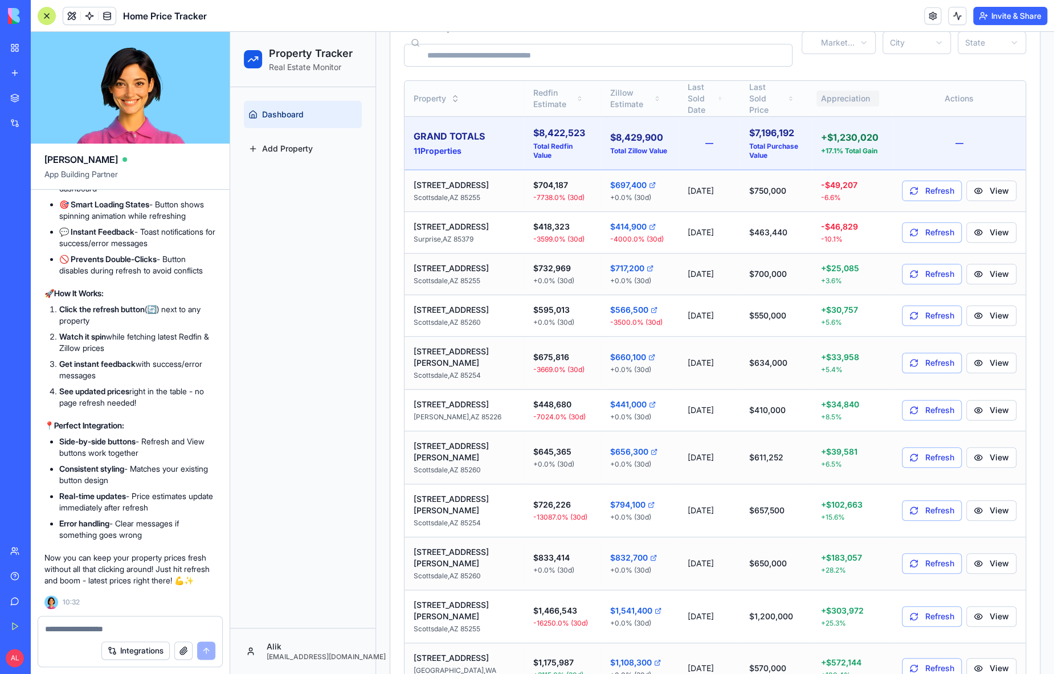
click at [846, 95] on button "Appreciation" at bounding box center [847, 99] width 63 height 16
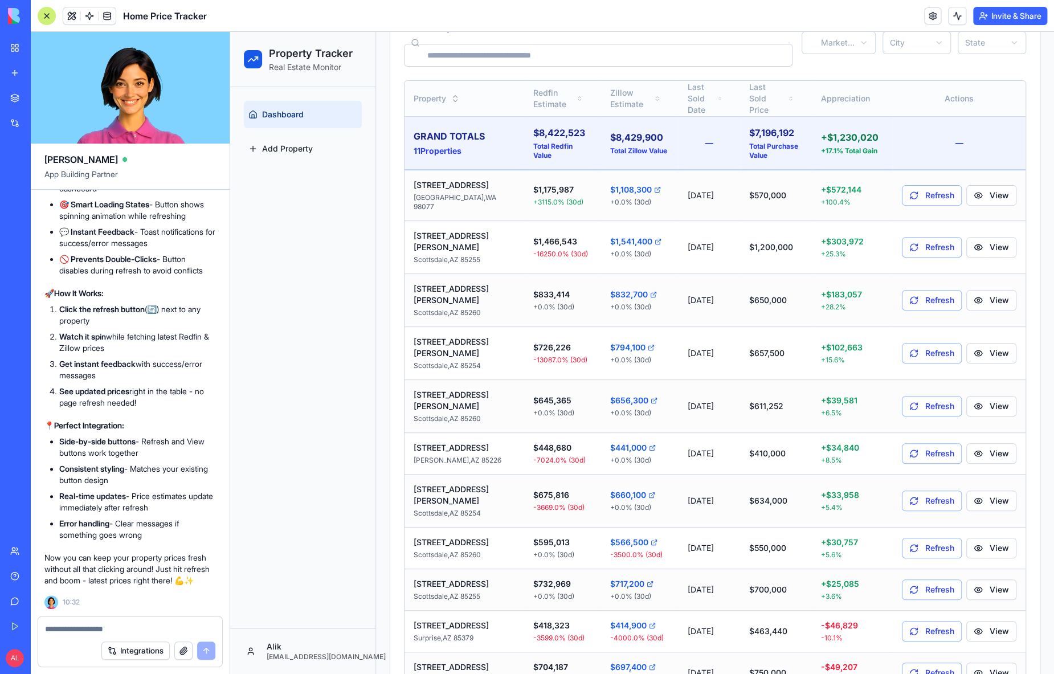
click at [846, 95] on button "Appreciation" at bounding box center [847, 99] width 63 height 16
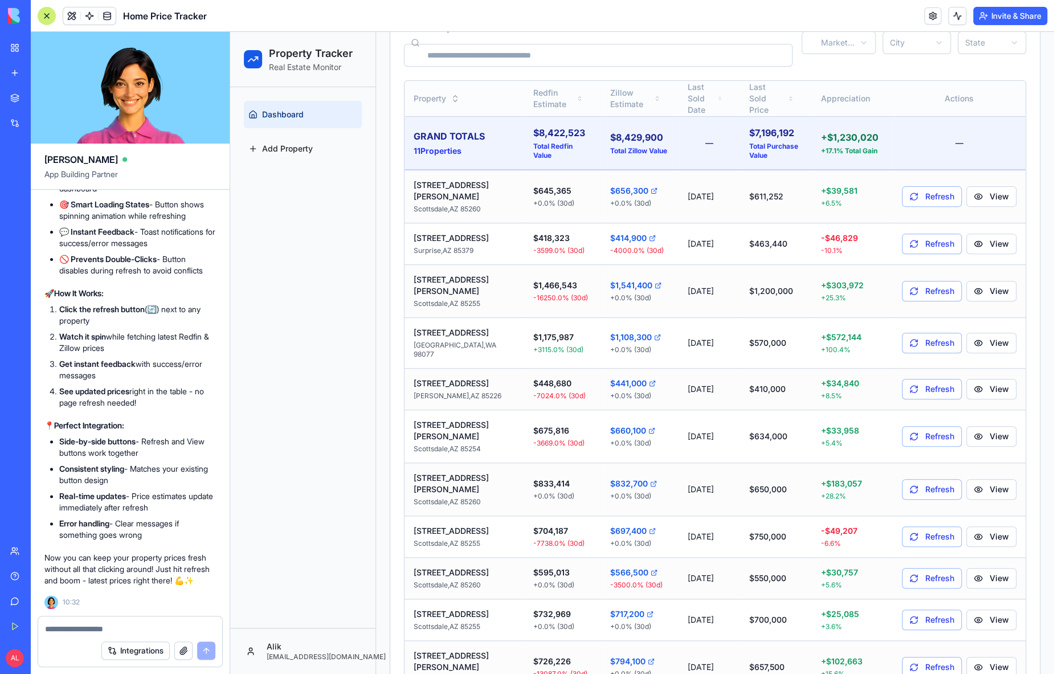
click at [846, 95] on button "Appreciation" at bounding box center [847, 99] width 63 height 16
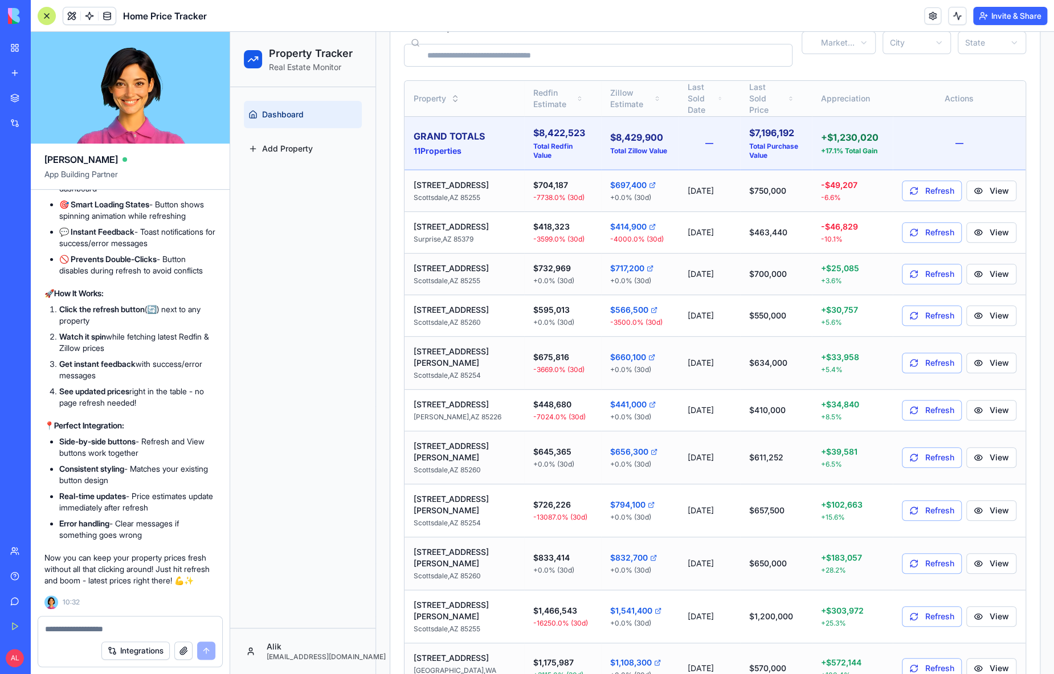
click at [846, 95] on button "Appreciation" at bounding box center [847, 99] width 63 height 16
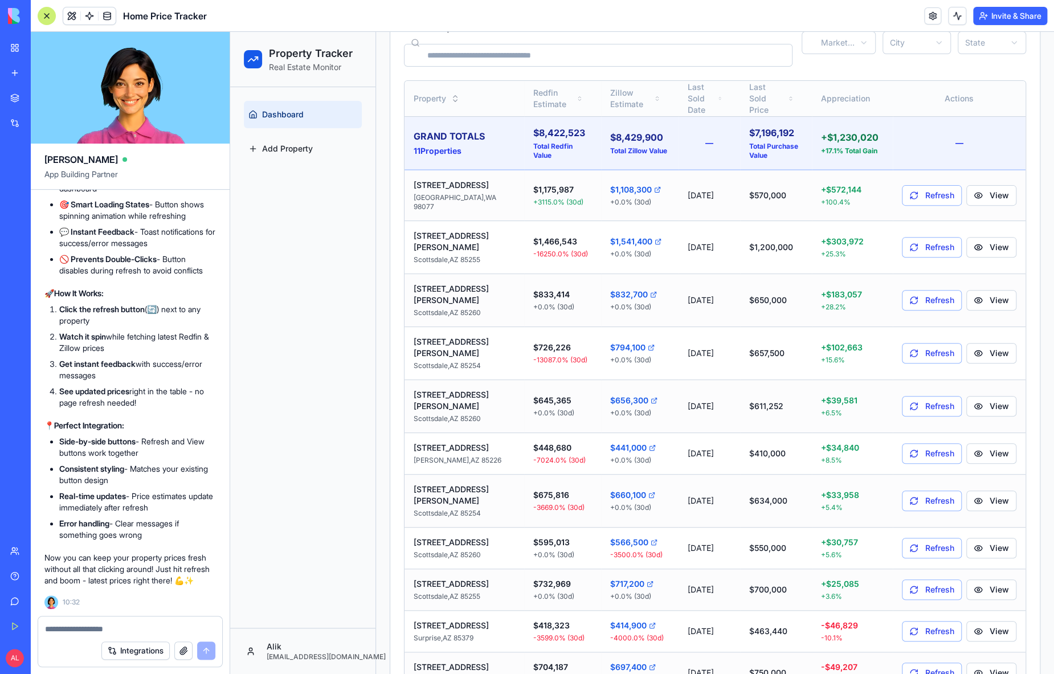
click at [169, 625] on textarea at bounding box center [130, 628] width 170 height 11
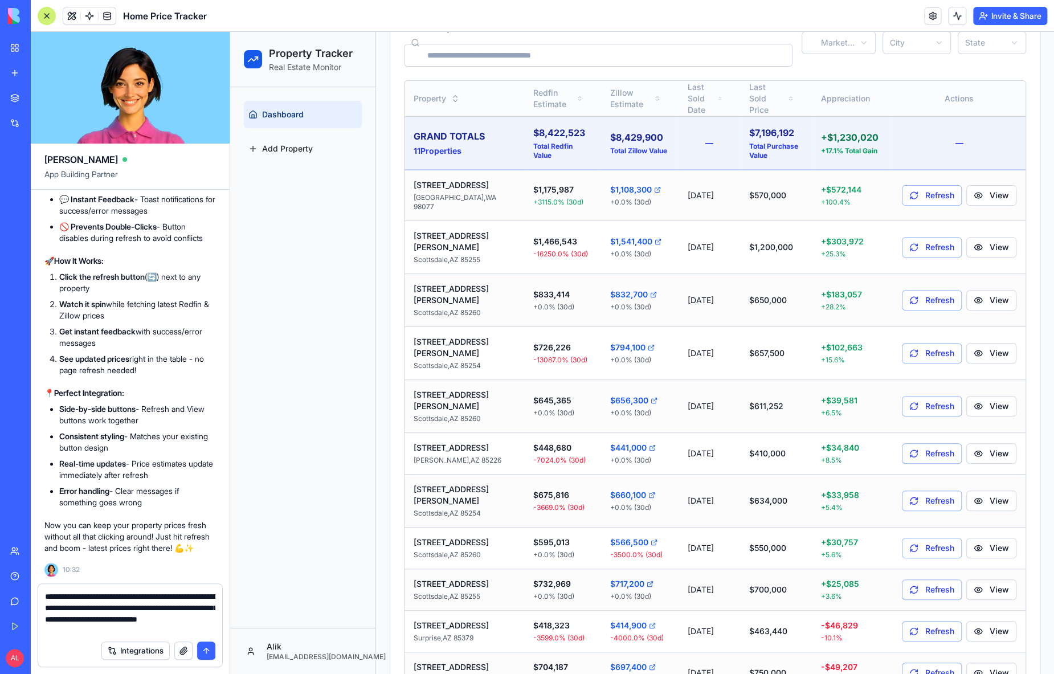
type textarea "**********"
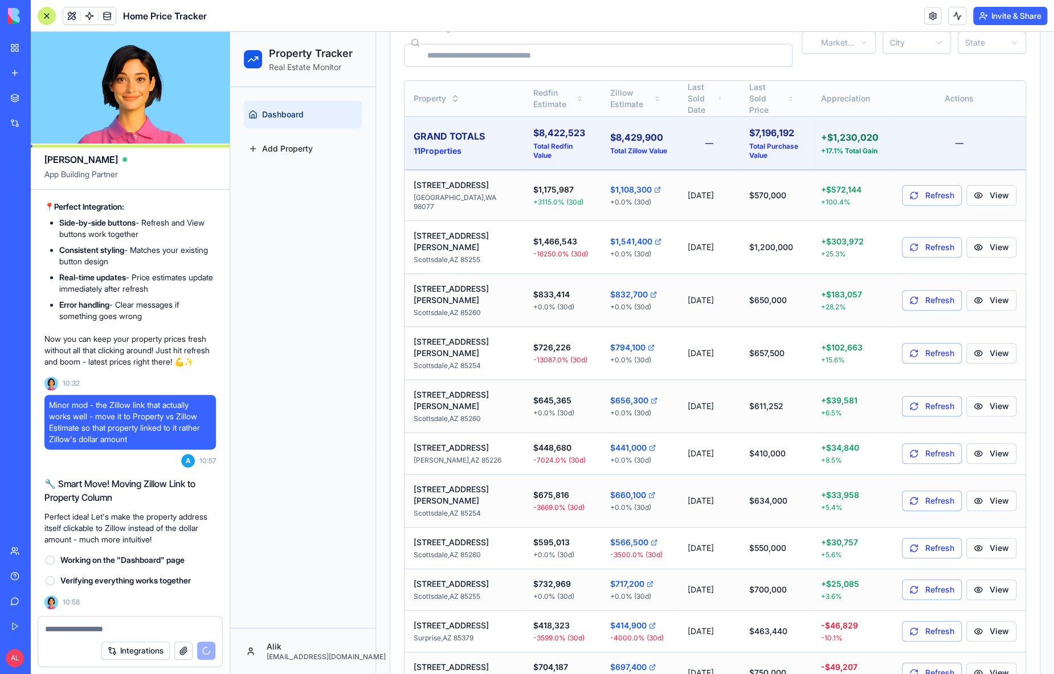
scroll to position [124, 0]
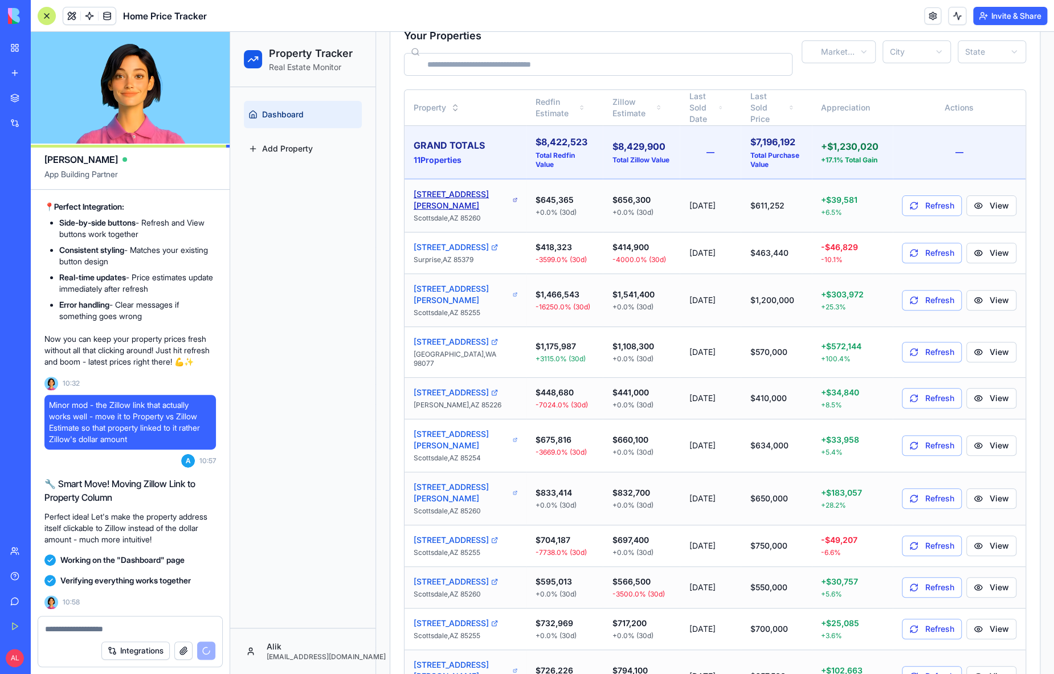
click at [513, 197] on icon at bounding box center [515, 200] width 5 height 7
click at [513, 436] on icon at bounding box center [515, 439] width 5 height 7
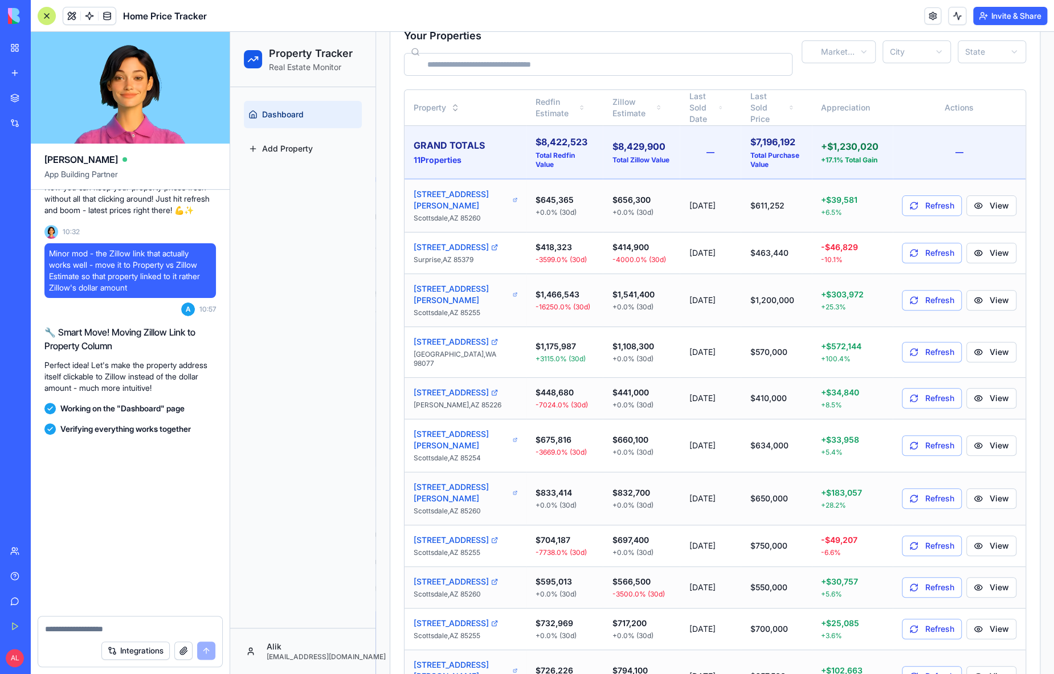
scroll to position [29139, 0]
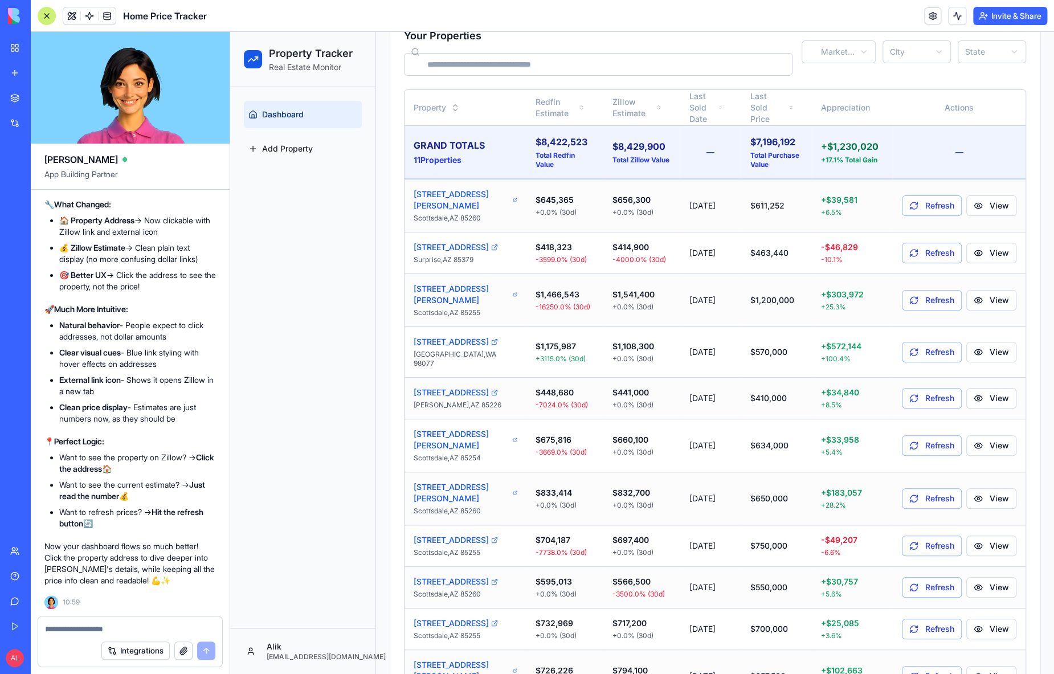
click at [166, 628] on textarea at bounding box center [130, 628] width 170 height 11
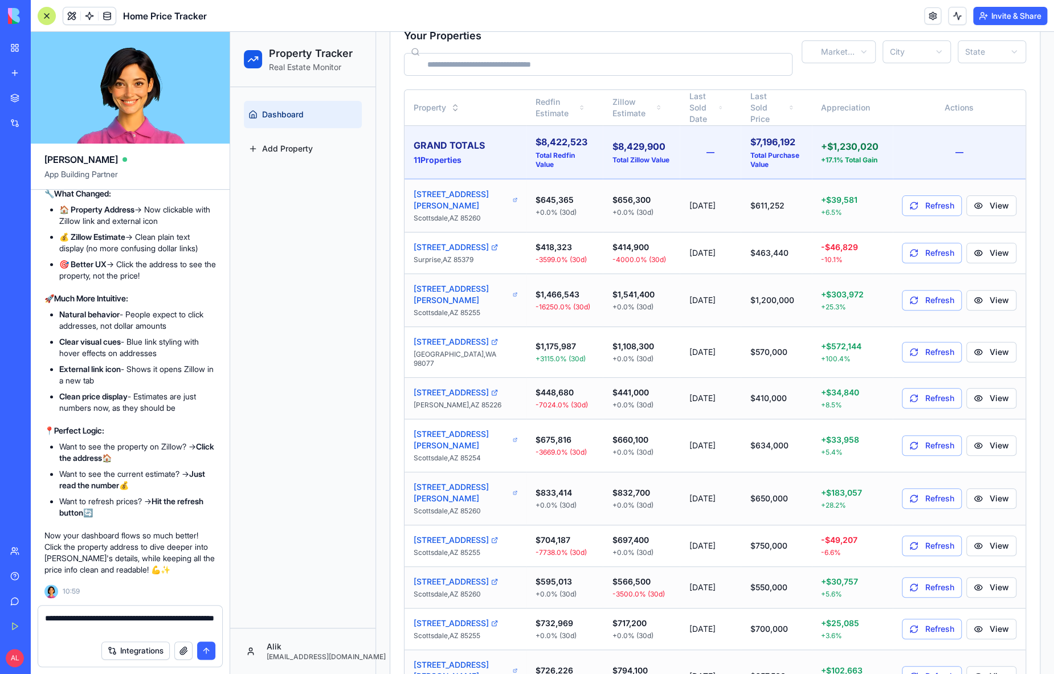
type textarea "**********"
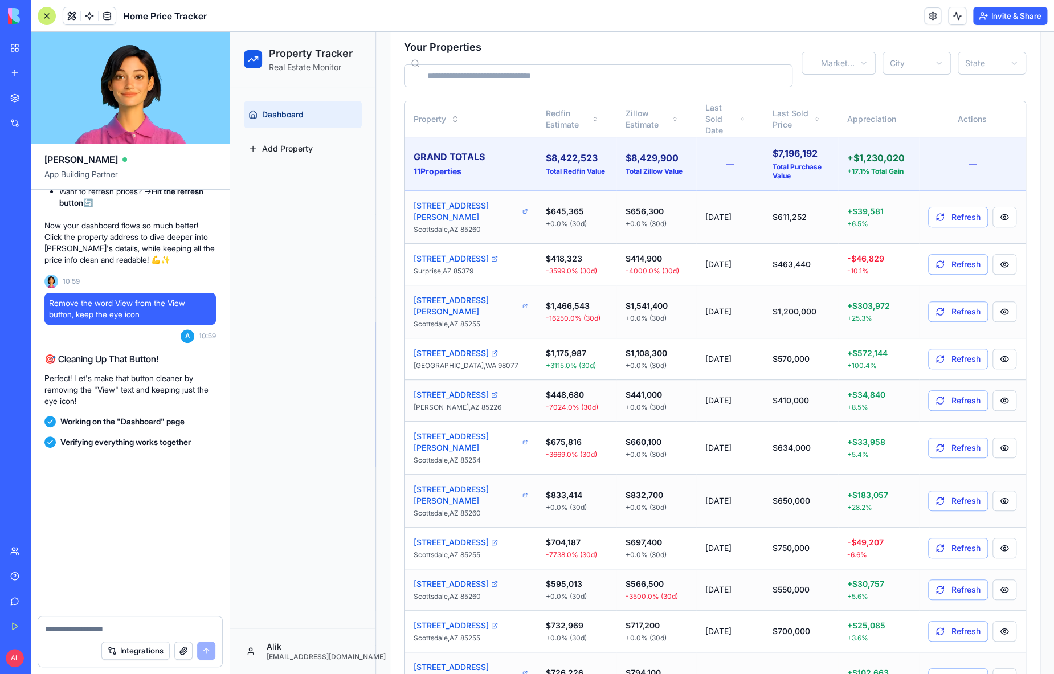
scroll to position [29671, 0]
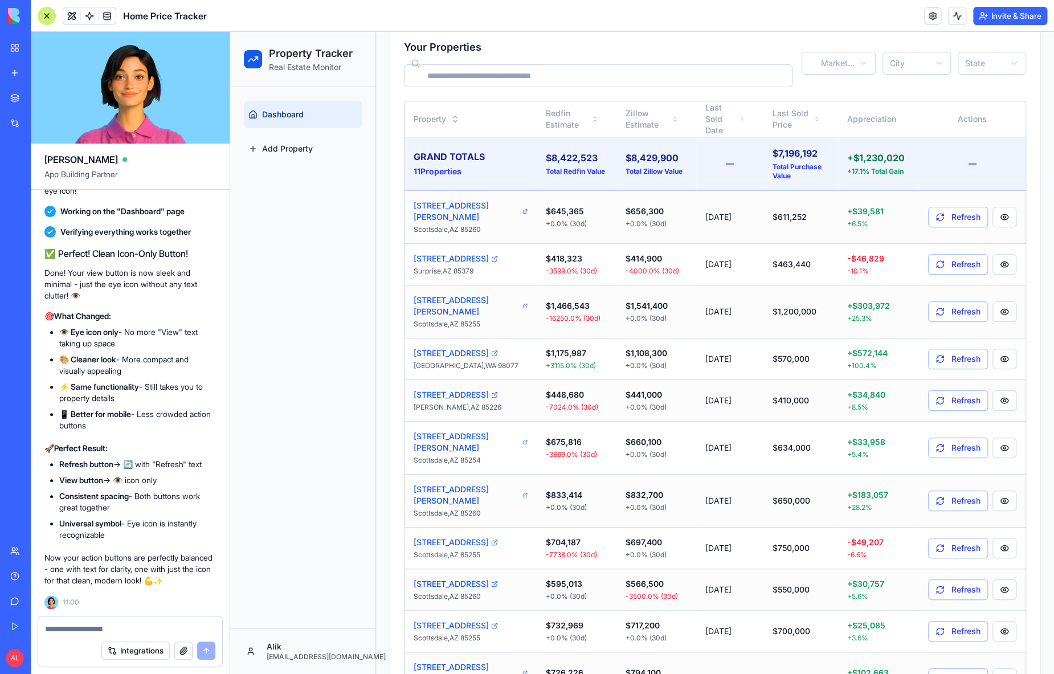
click at [35, 15] on header "Home Price Tracker Invite & Share" at bounding box center [542, 16] width 1023 height 32
click at [40, 16] on div at bounding box center [47, 16] width 18 height 18
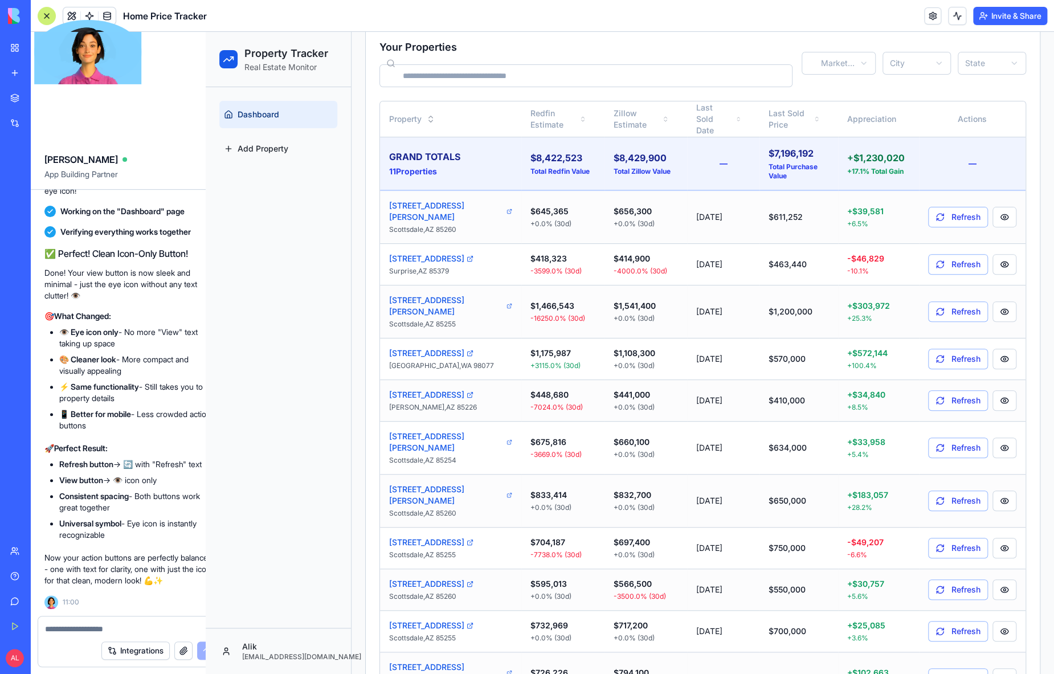
scroll to position [95, 0]
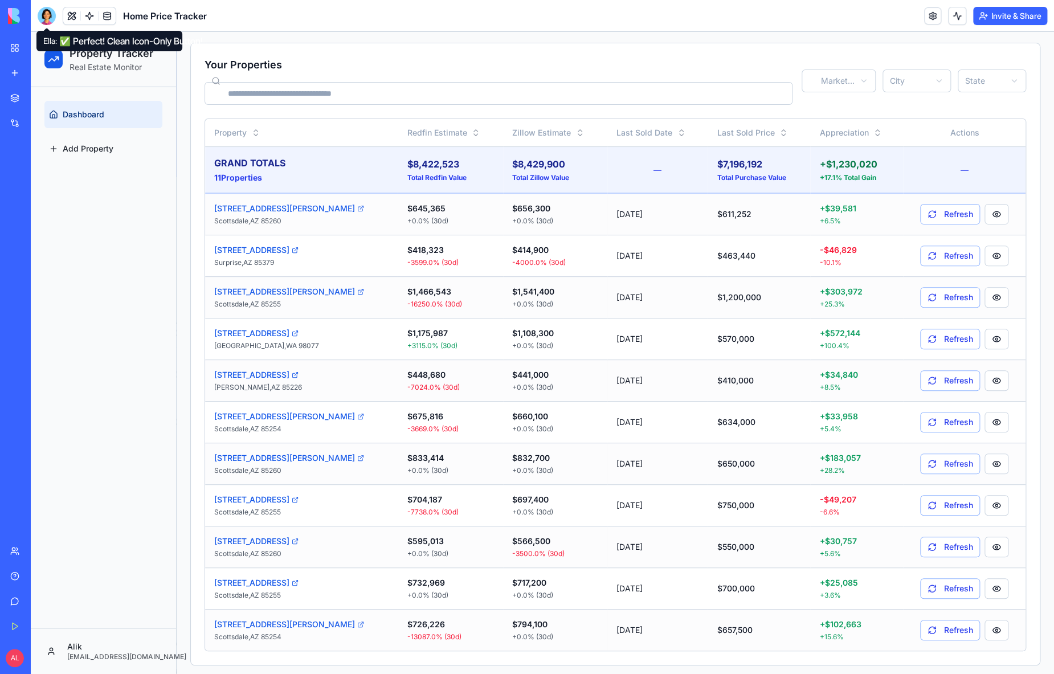
click at [42, 14] on div at bounding box center [47, 16] width 18 height 18
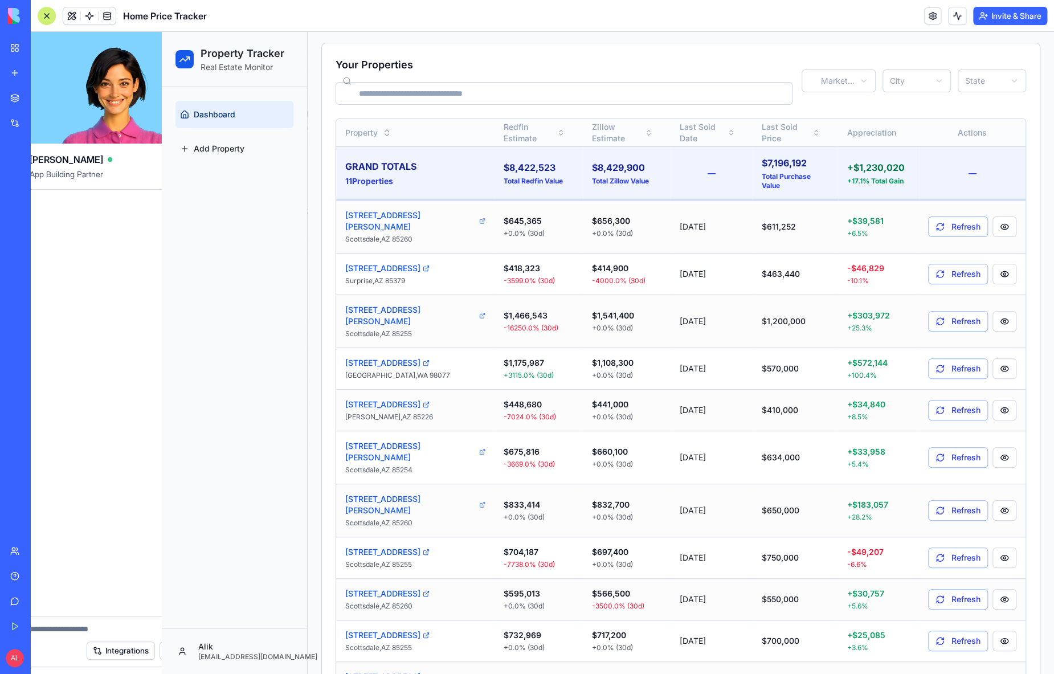
scroll to position [0, 0]
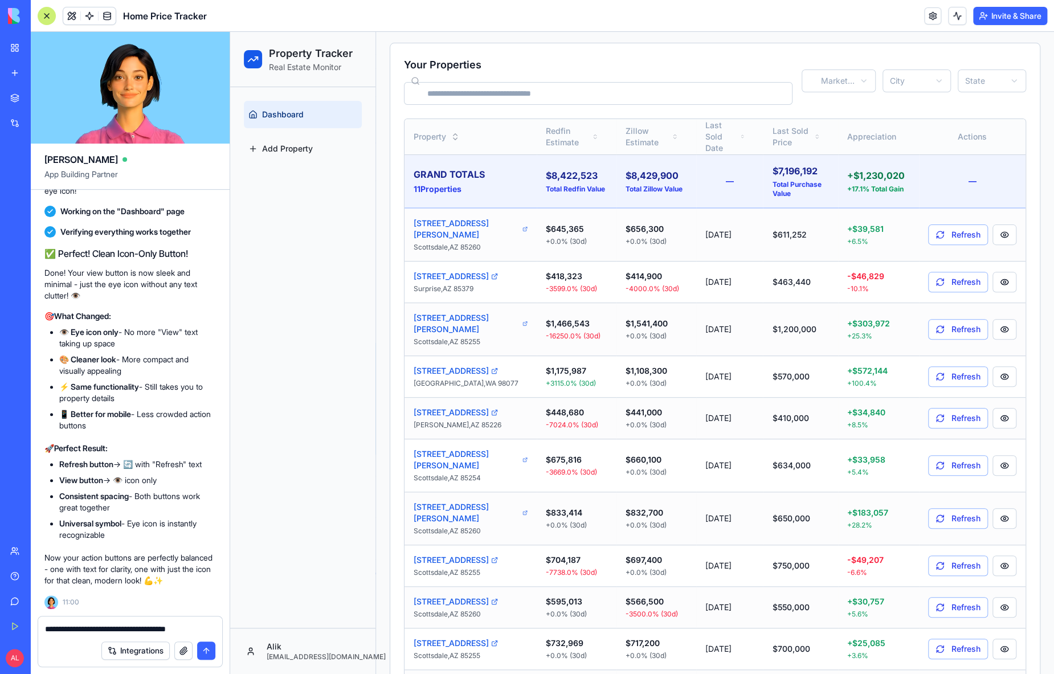
type textarea "**********"
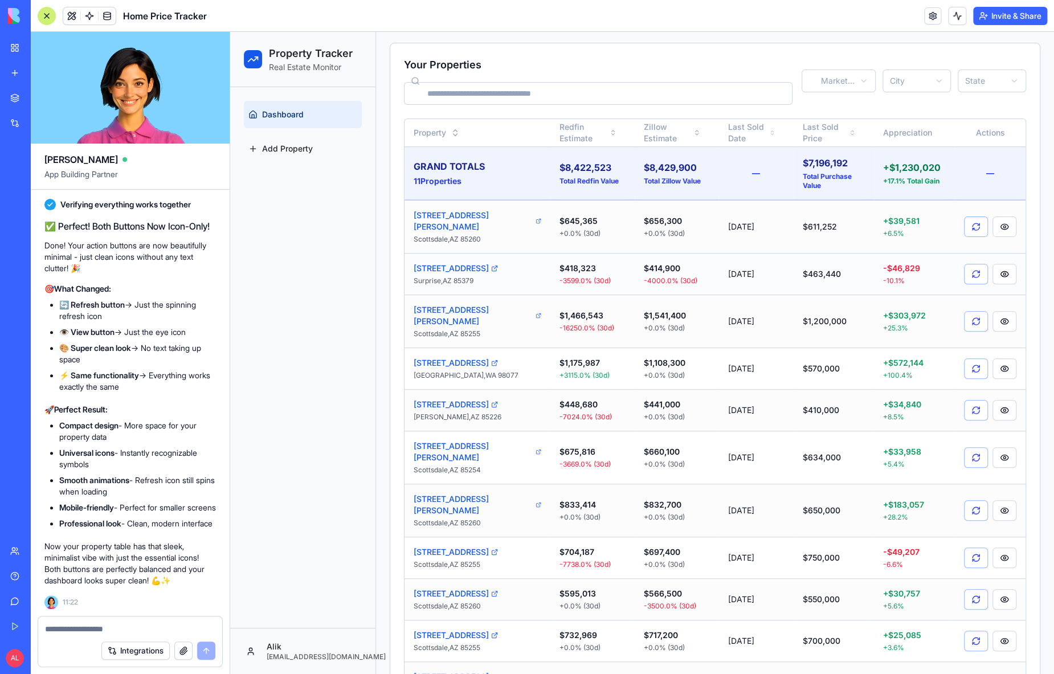
scroll to position [106, 0]
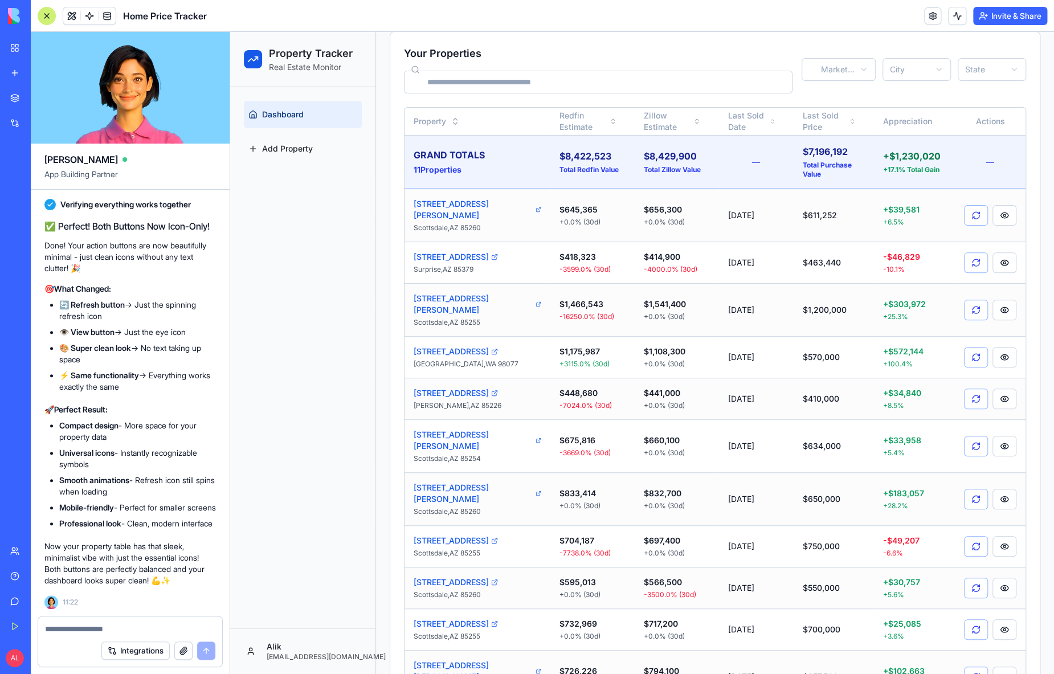
click at [46, 15] on div at bounding box center [47, 16] width 18 height 18
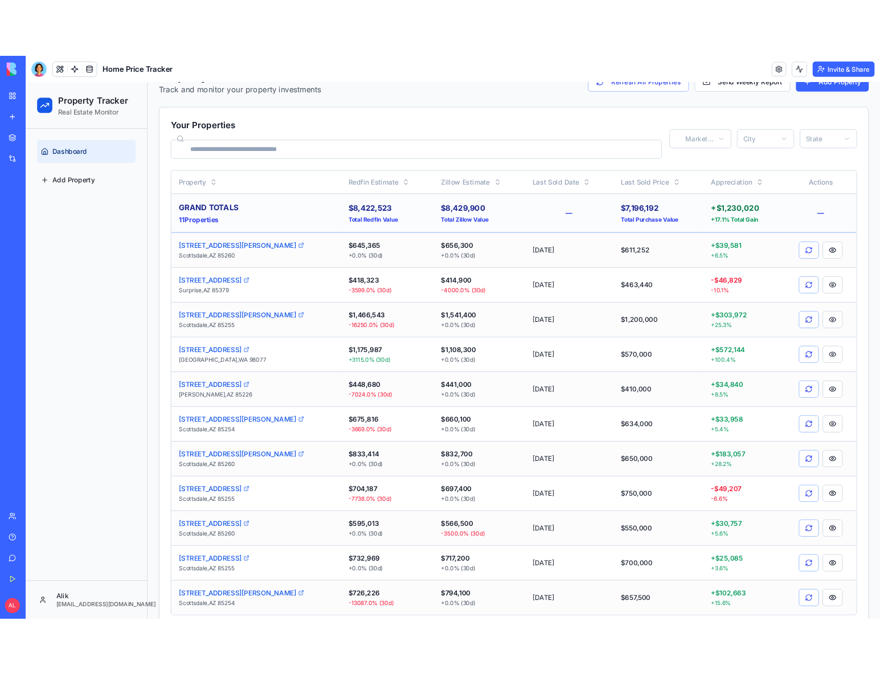
scroll to position [95, 0]
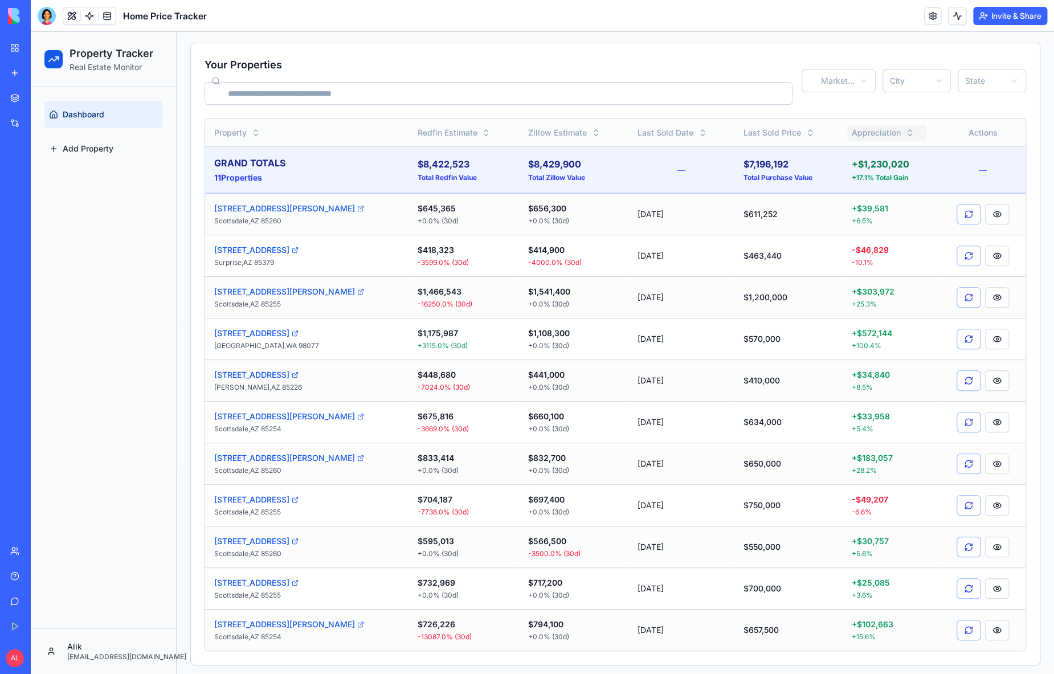
click at [905, 132] on icon at bounding box center [909, 132] width 9 height 9
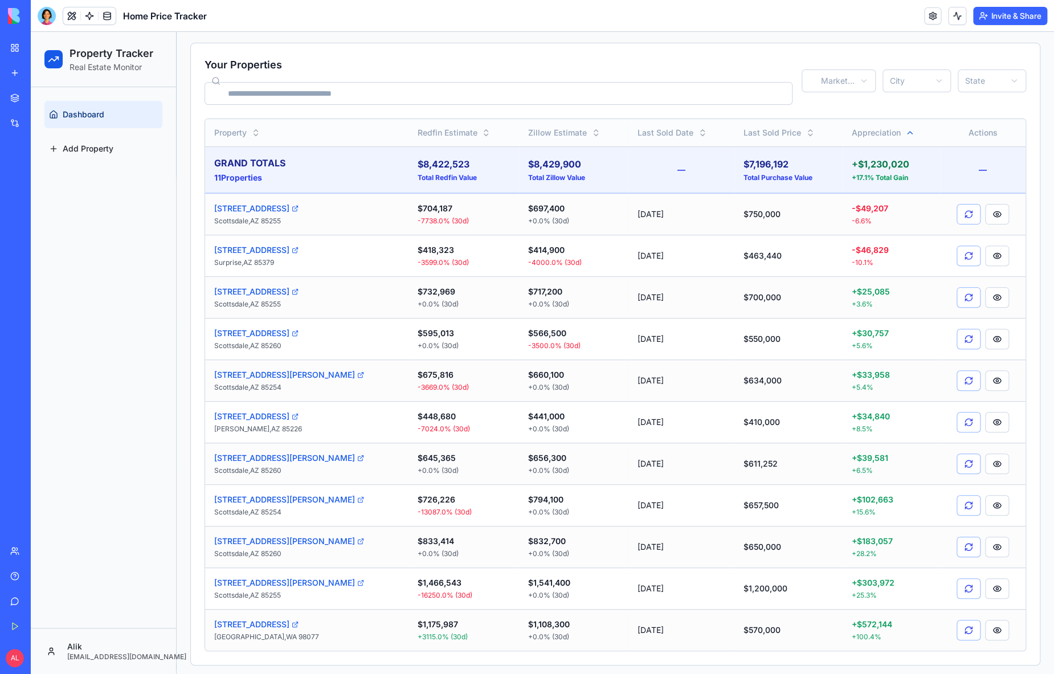
click at [905, 132] on icon at bounding box center [909, 132] width 9 height 9
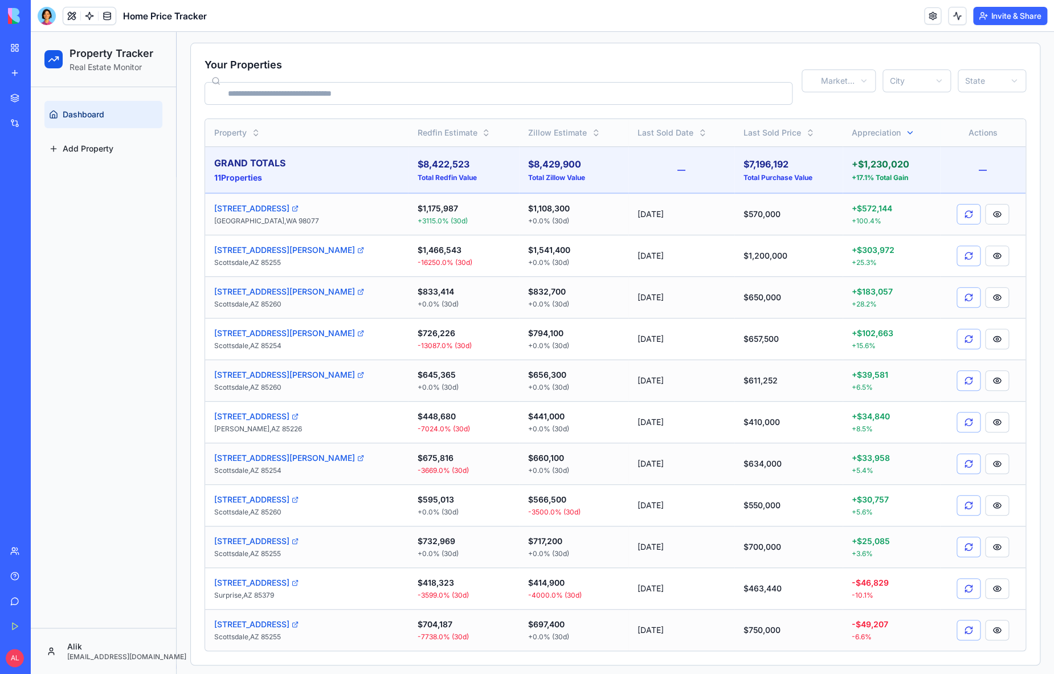
click at [907, 132] on icon at bounding box center [909, 133] width 5 height 2
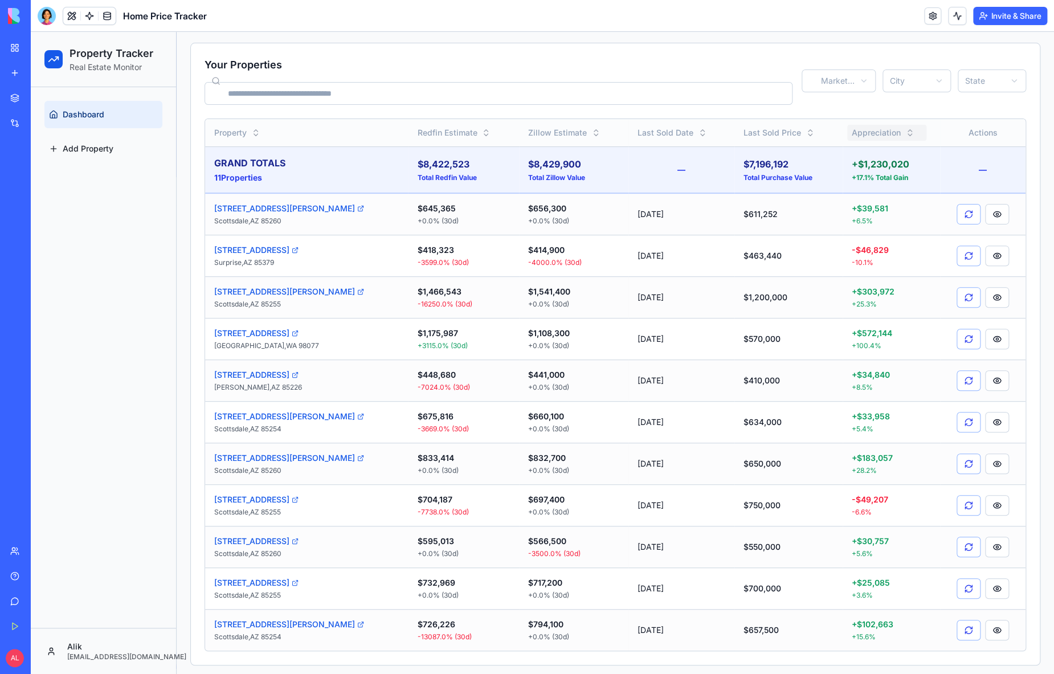
click at [905, 133] on icon at bounding box center [909, 132] width 9 height 9
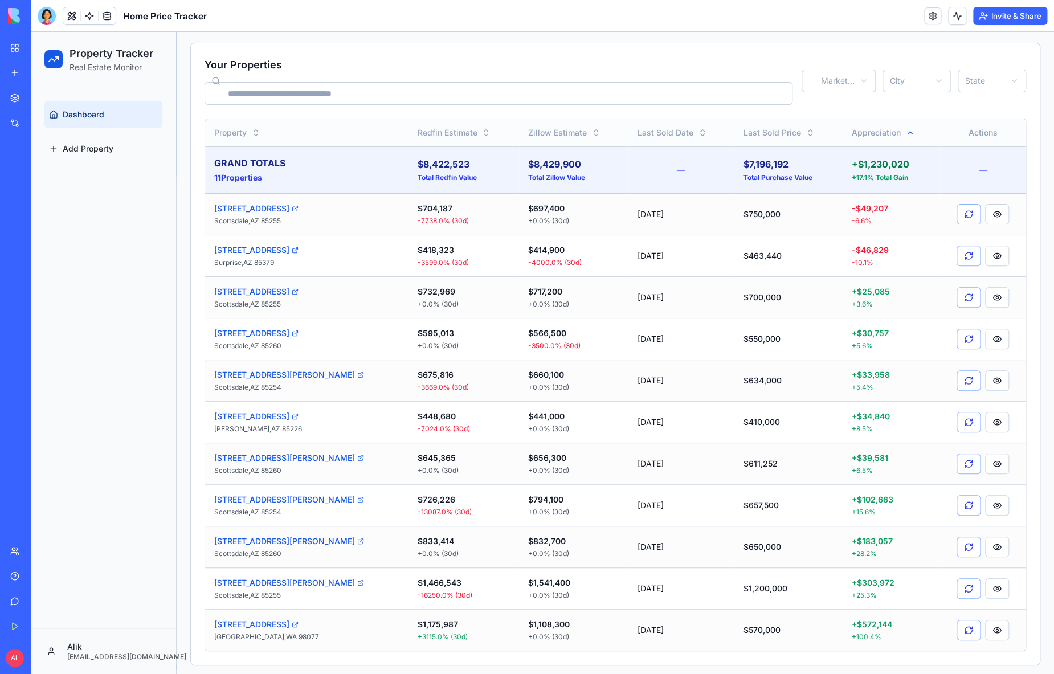
click at [905, 133] on icon at bounding box center [909, 132] width 9 height 9
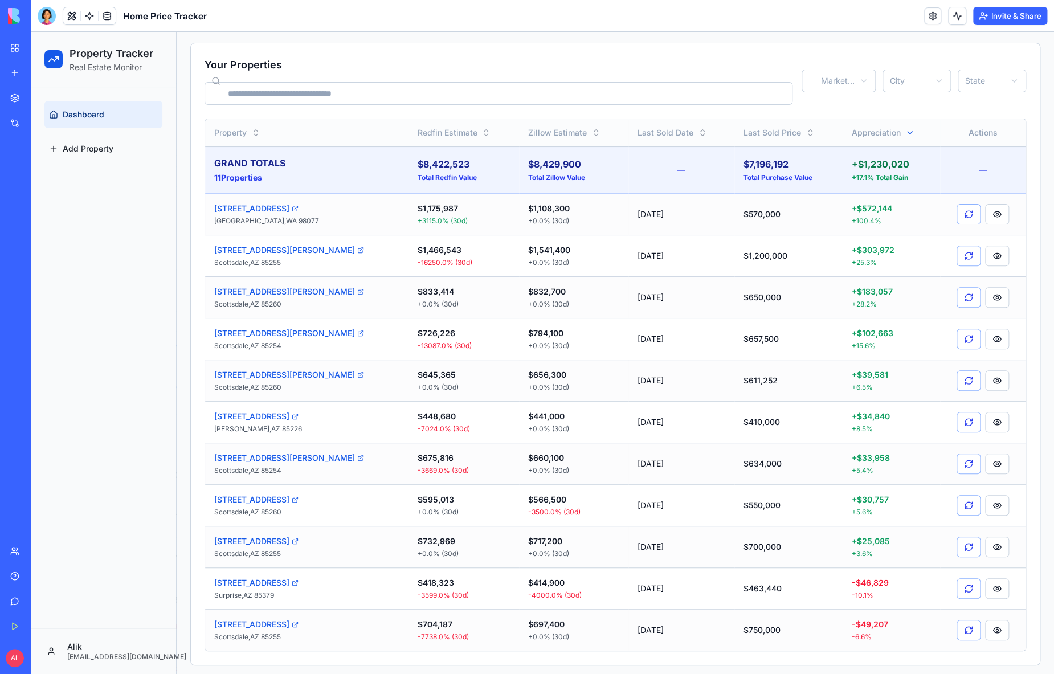
click at [905, 133] on icon at bounding box center [909, 132] width 9 height 9
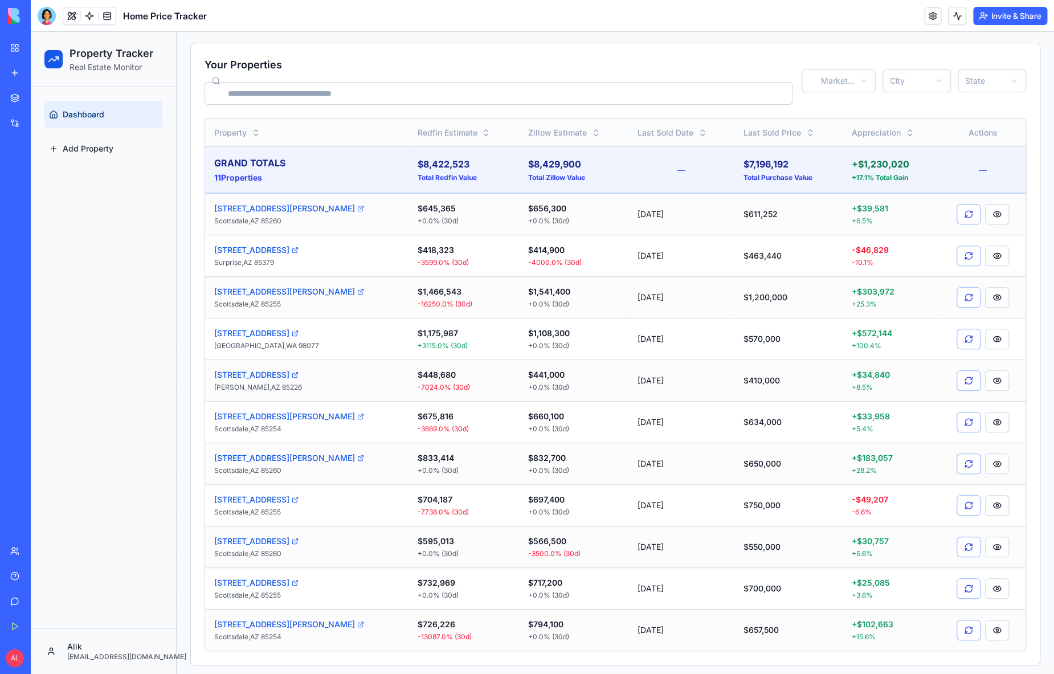
click at [905, 133] on icon at bounding box center [909, 132] width 9 height 9
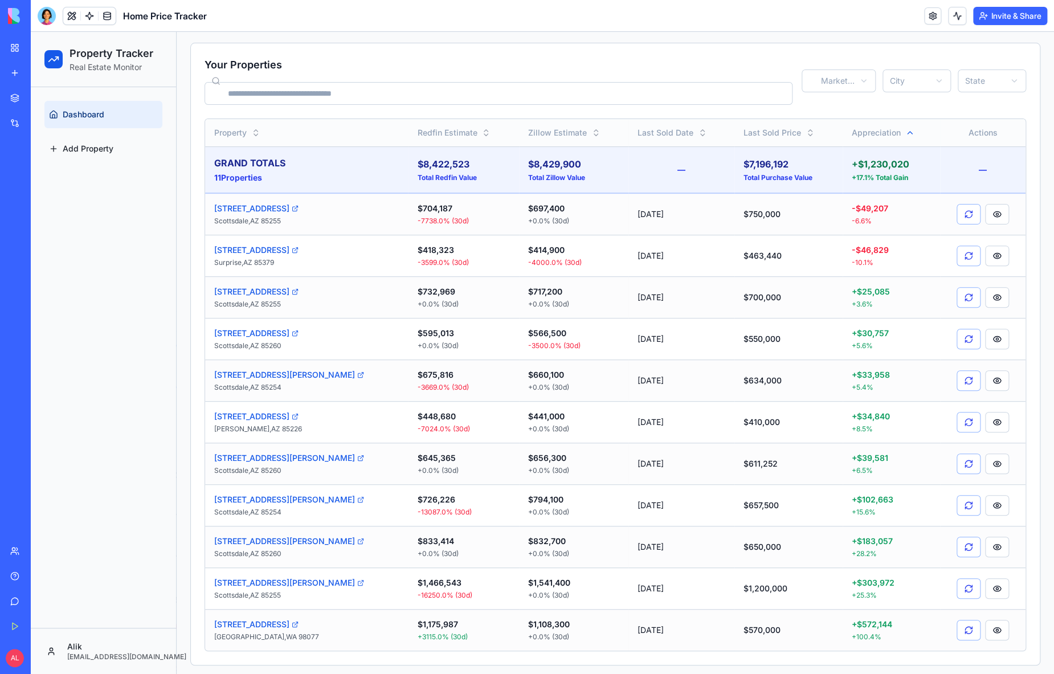
click at [905, 133] on icon at bounding box center [909, 132] width 9 height 9
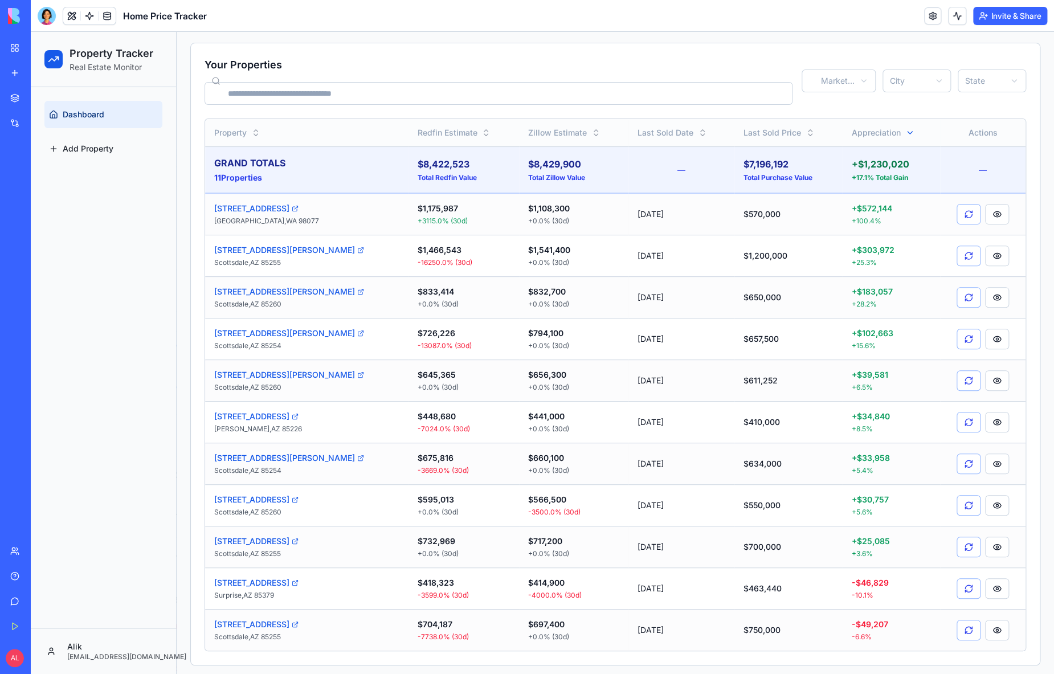
click at [905, 133] on icon at bounding box center [909, 132] width 9 height 9
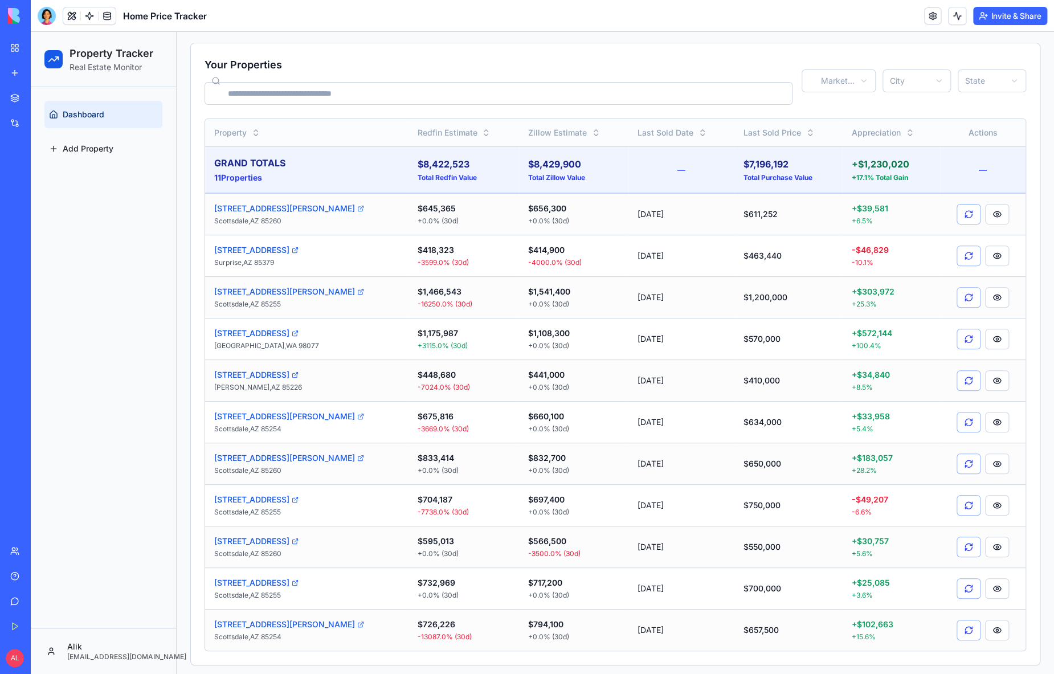
click at [905, 133] on icon at bounding box center [909, 132] width 9 height 9
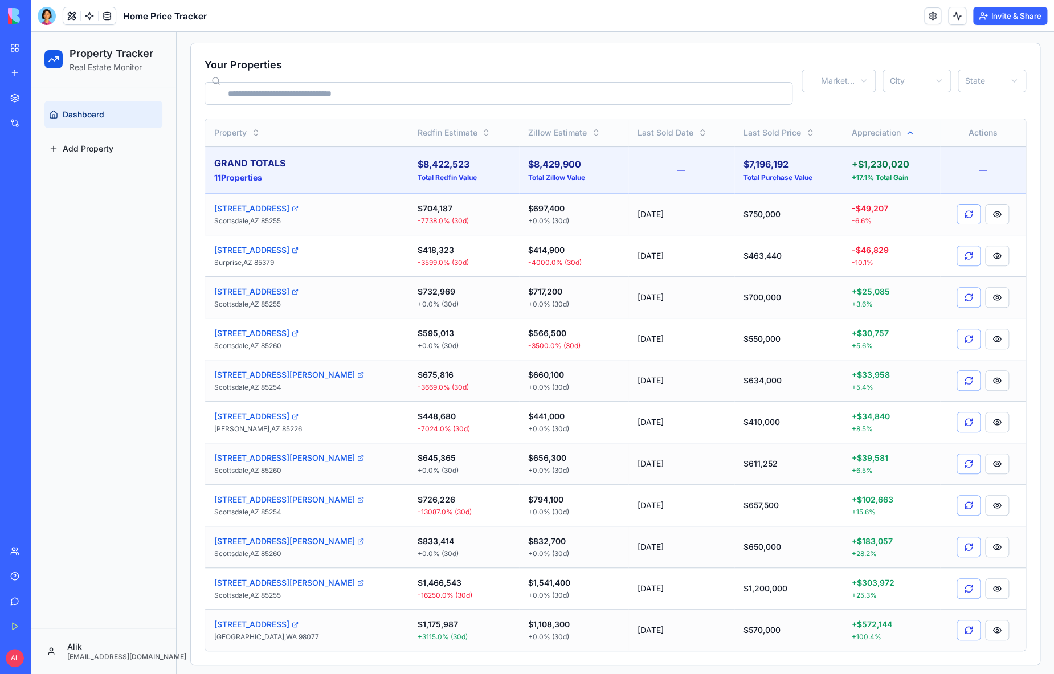
click at [905, 133] on icon at bounding box center [909, 132] width 9 height 9
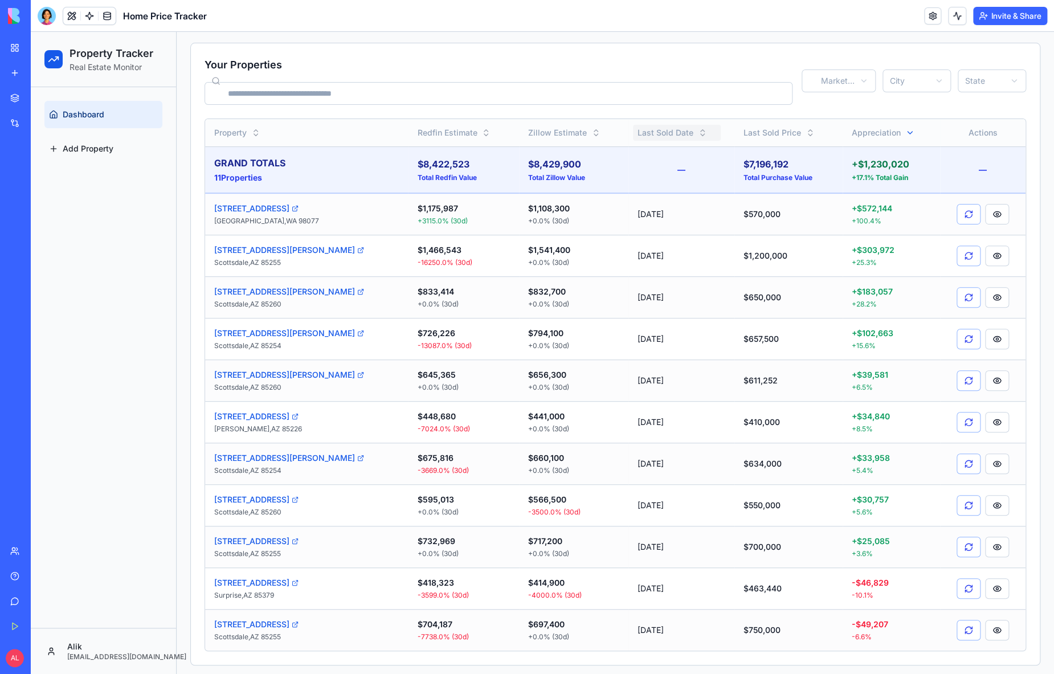
click at [698, 129] on icon at bounding box center [702, 132] width 9 height 9
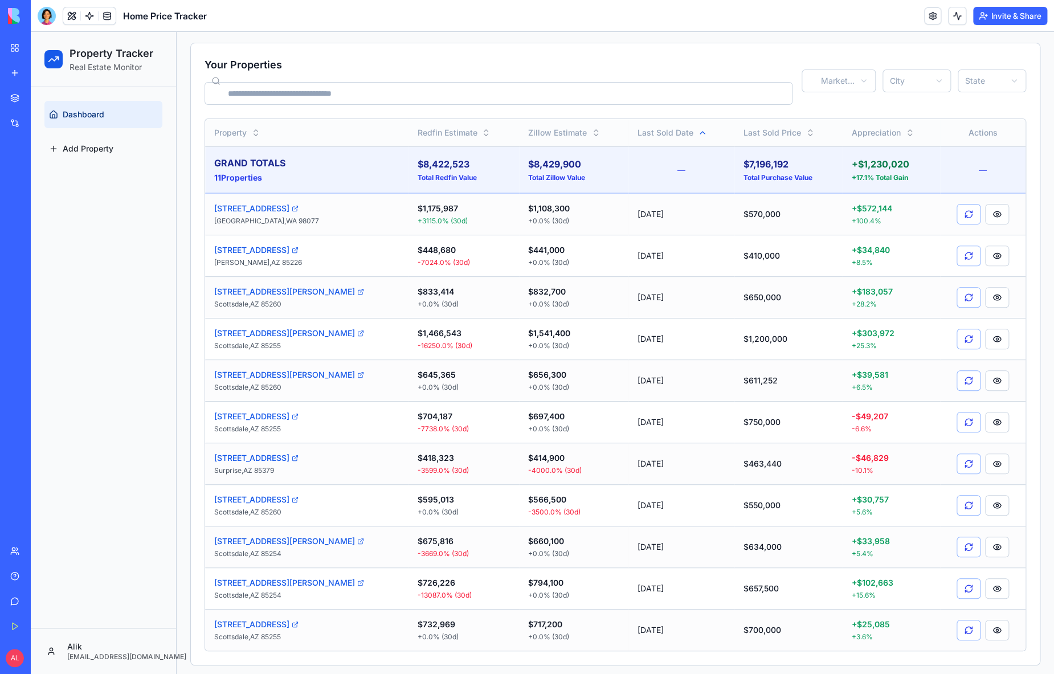
click at [698, 129] on icon at bounding box center [702, 132] width 9 height 9
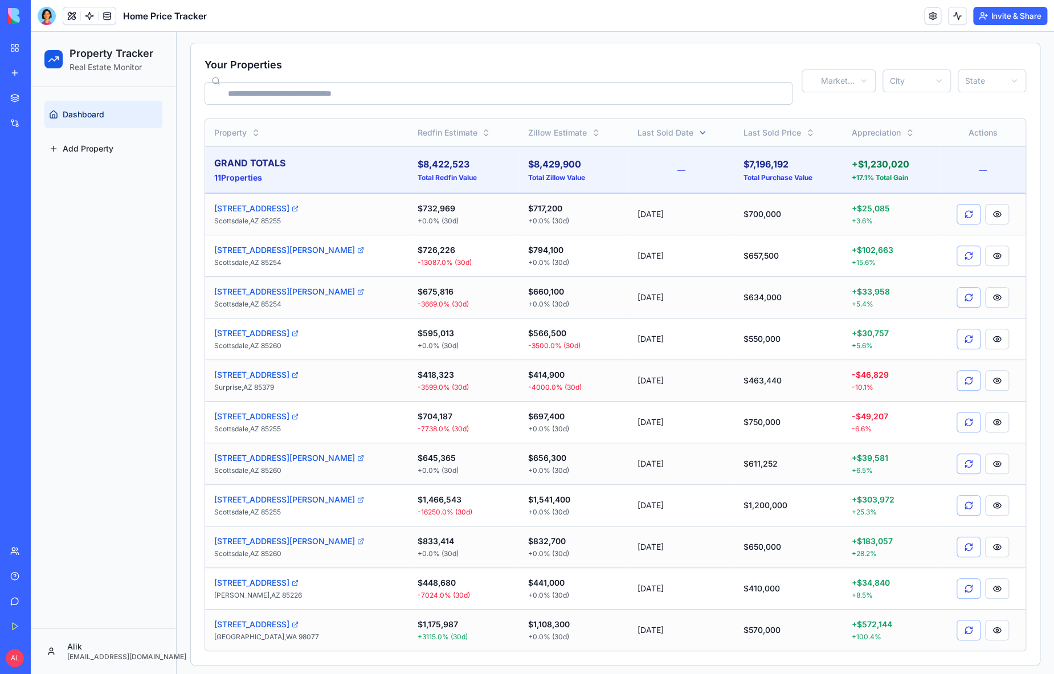
click at [698, 129] on icon at bounding box center [702, 132] width 9 height 9
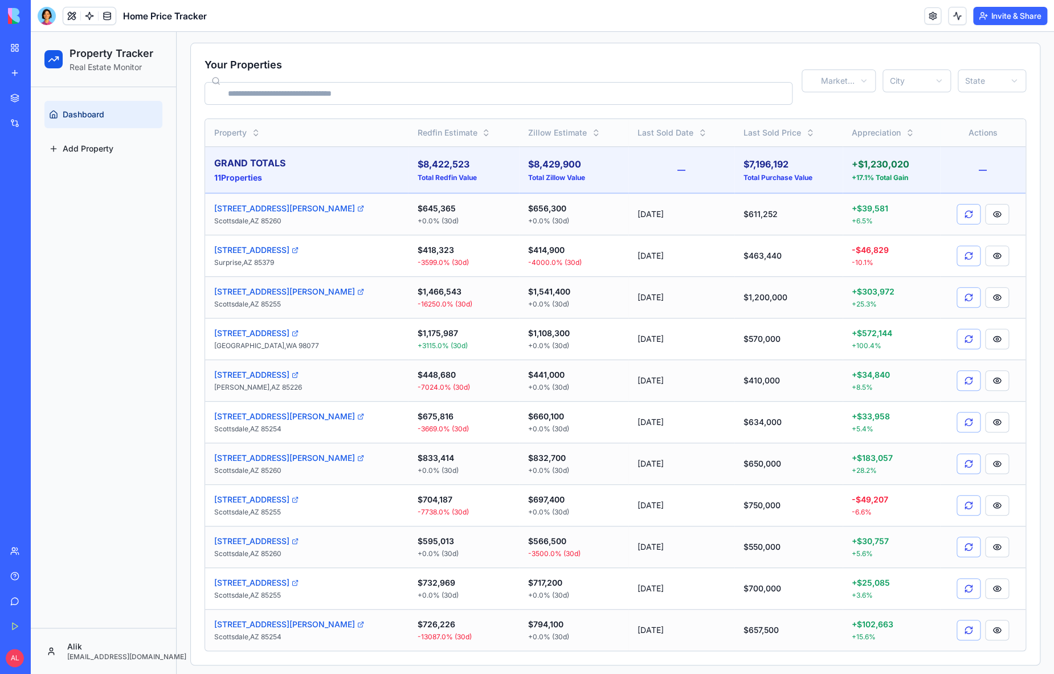
click at [698, 129] on icon at bounding box center [702, 132] width 9 height 9
